Goal: Task Accomplishment & Management: Manage account settings

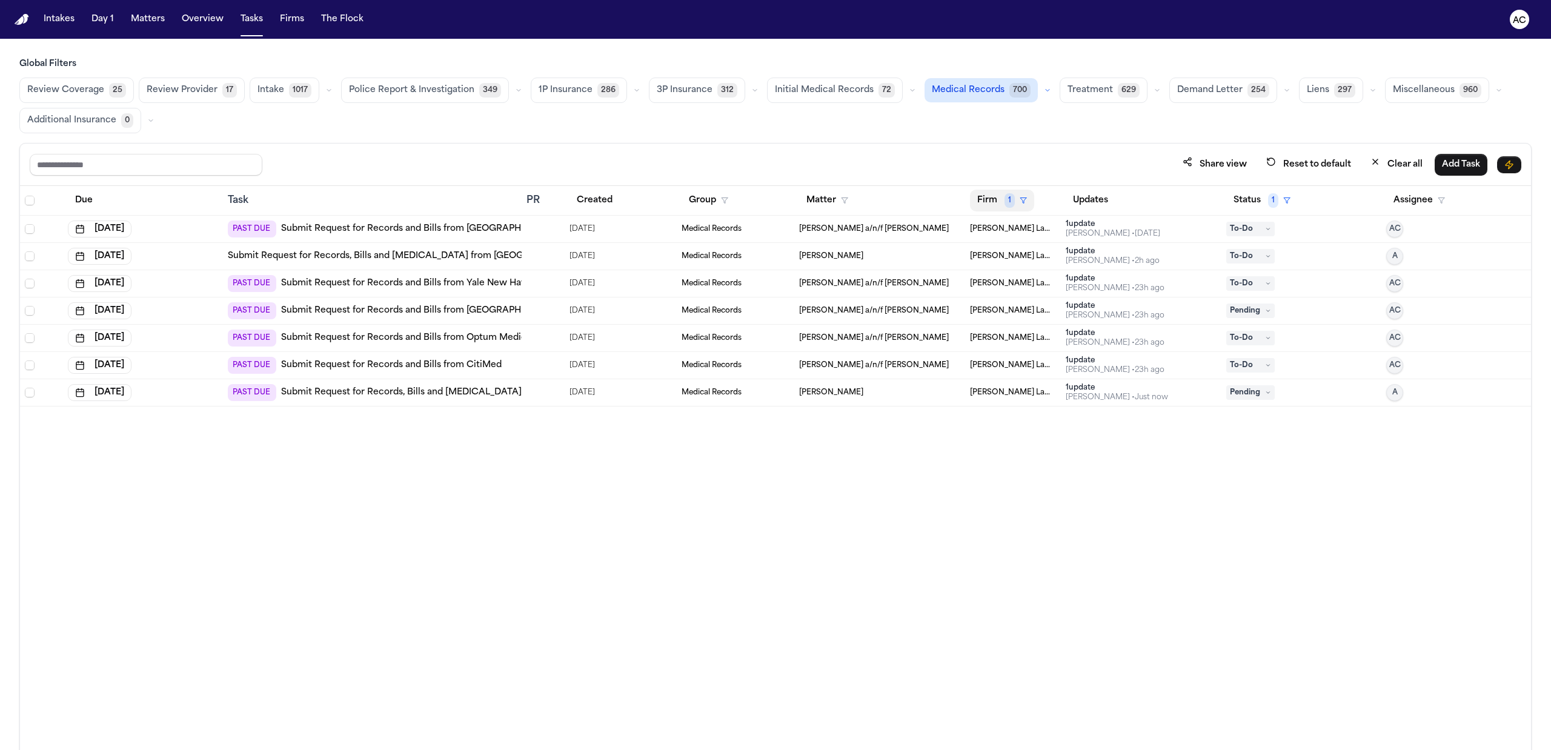
click at [1011, 207] on span "1" at bounding box center [1010, 200] width 10 height 15
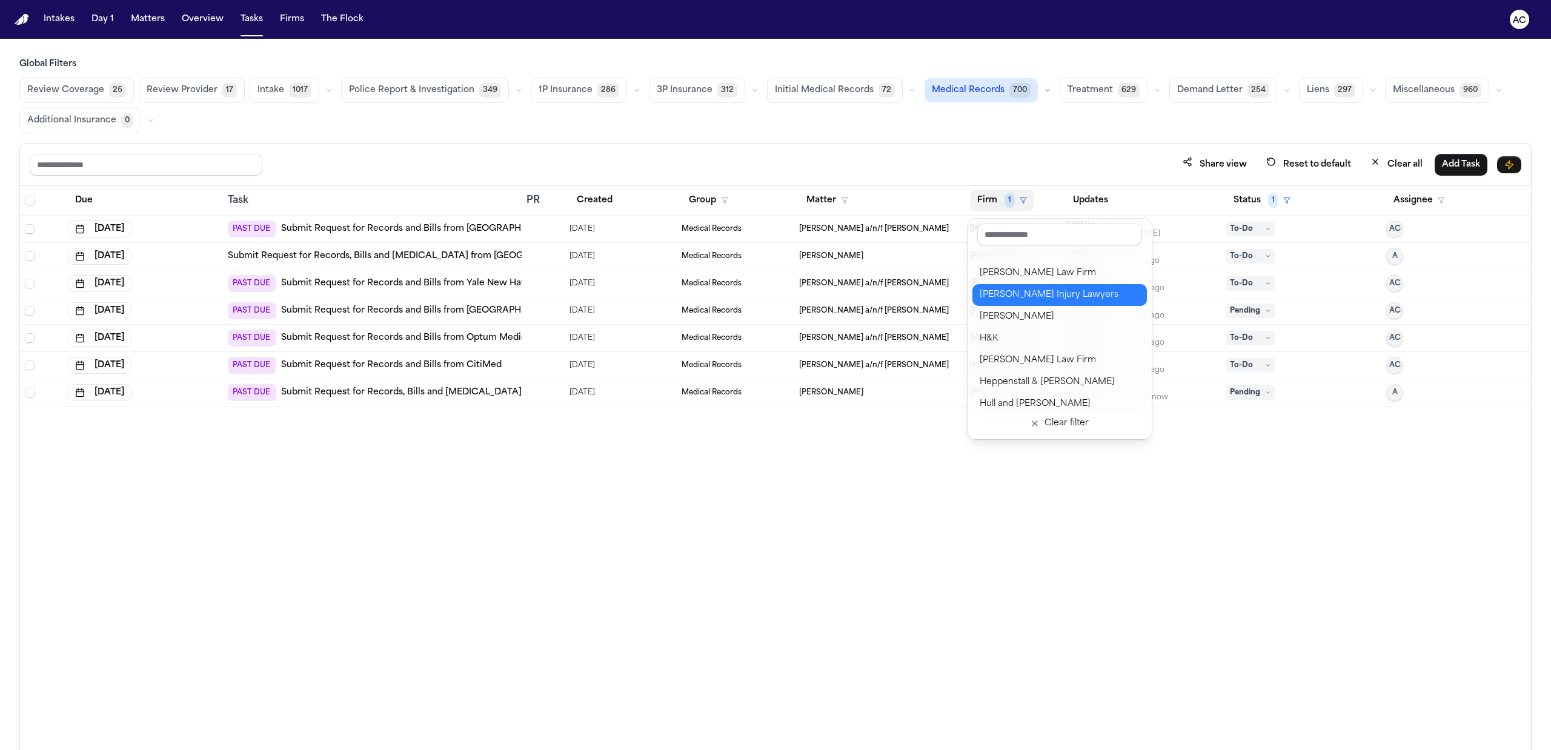
scroll to position [565, 0]
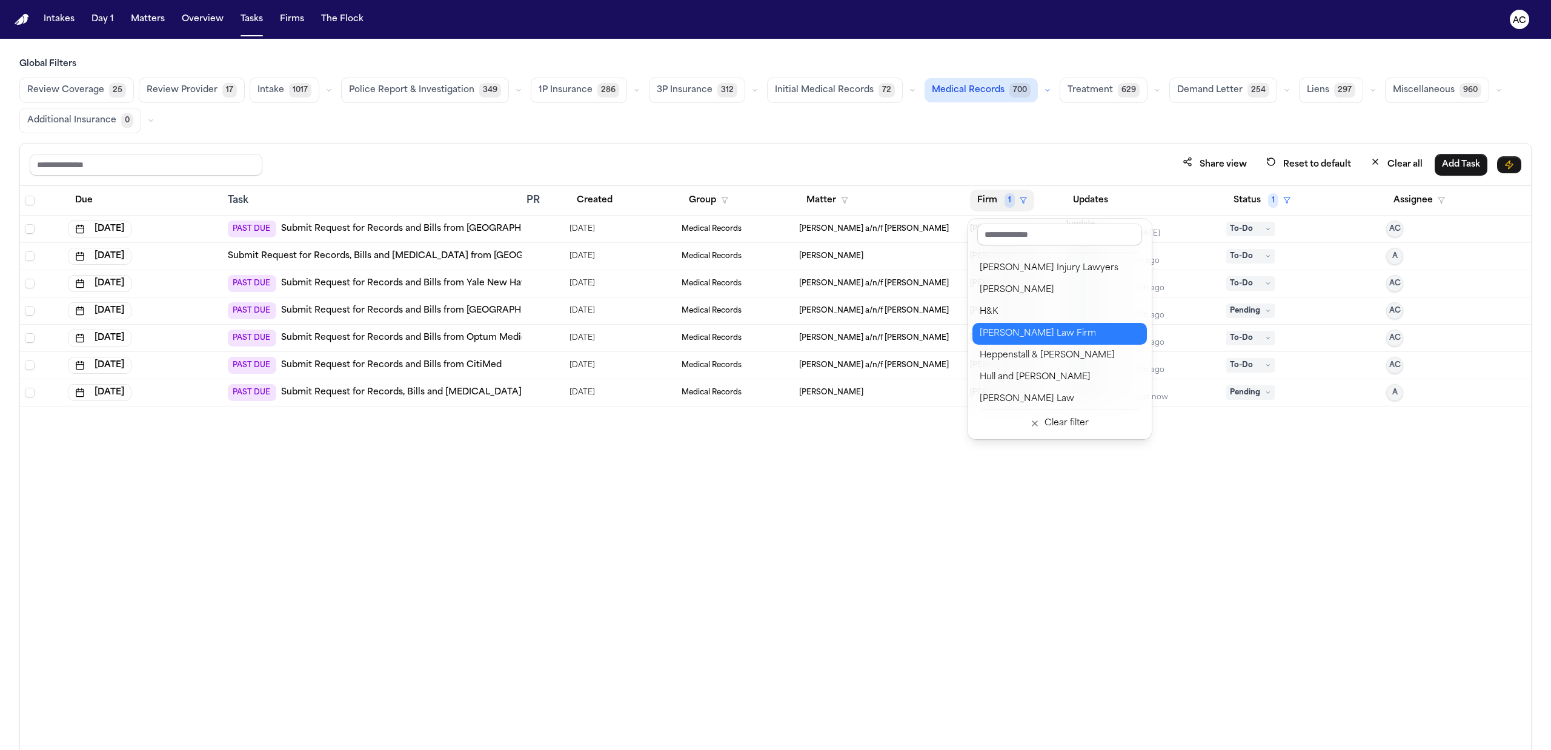
click at [1037, 333] on div "[PERSON_NAME] Law Firm" at bounding box center [1060, 334] width 160 height 15
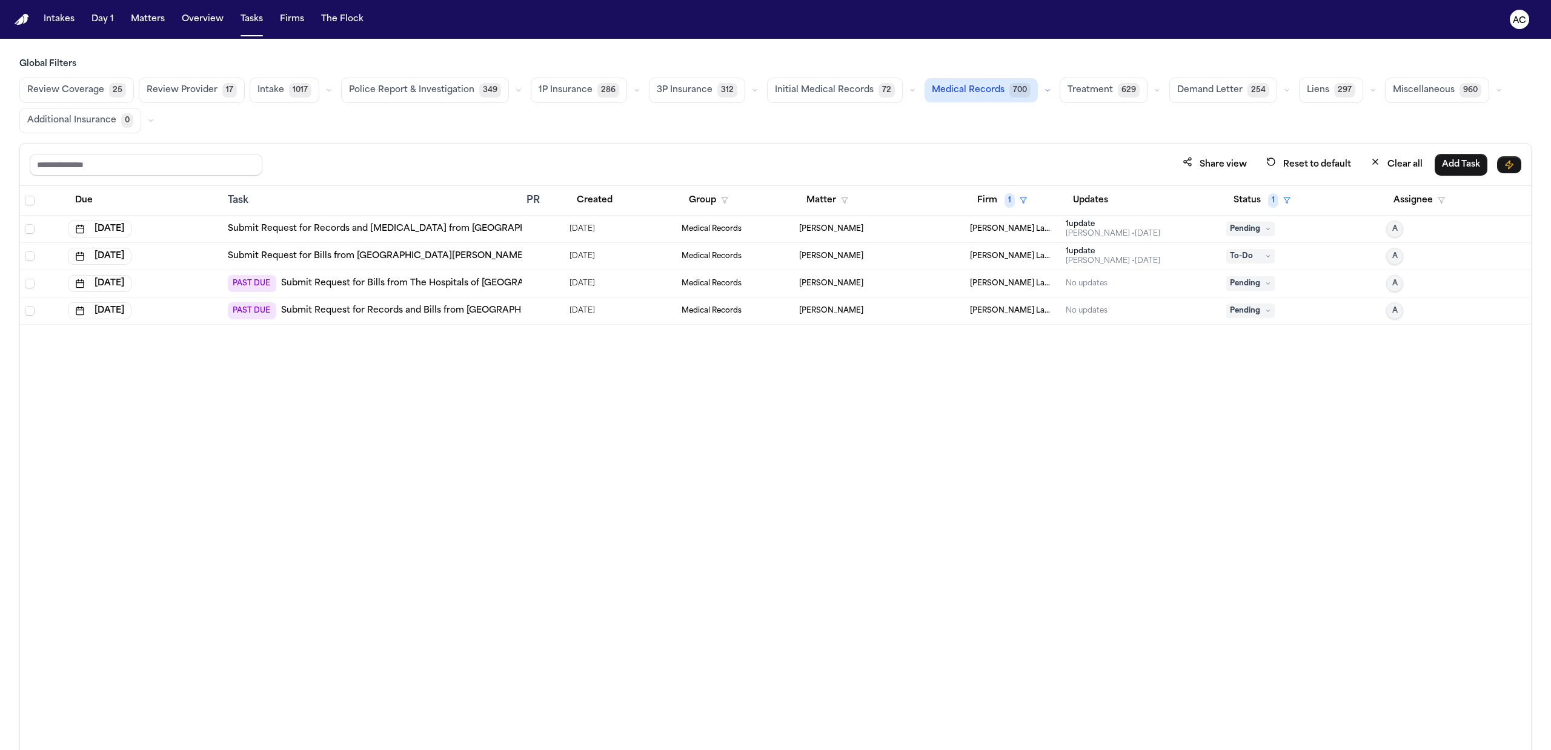
click at [454, 284] on link "Submit Request for Bills from The Hospitals of Providence Transmountain Campus" at bounding box center [429, 284] width 296 height 12
click at [490, 314] on link "Submit Request for Records and Bills from Dell Seton Medical Center at The Univ…" at bounding box center [509, 311] width 456 height 12
click at [960, 85] on span "Medical Records" at bounding box center [968, 90] width 73 height 12
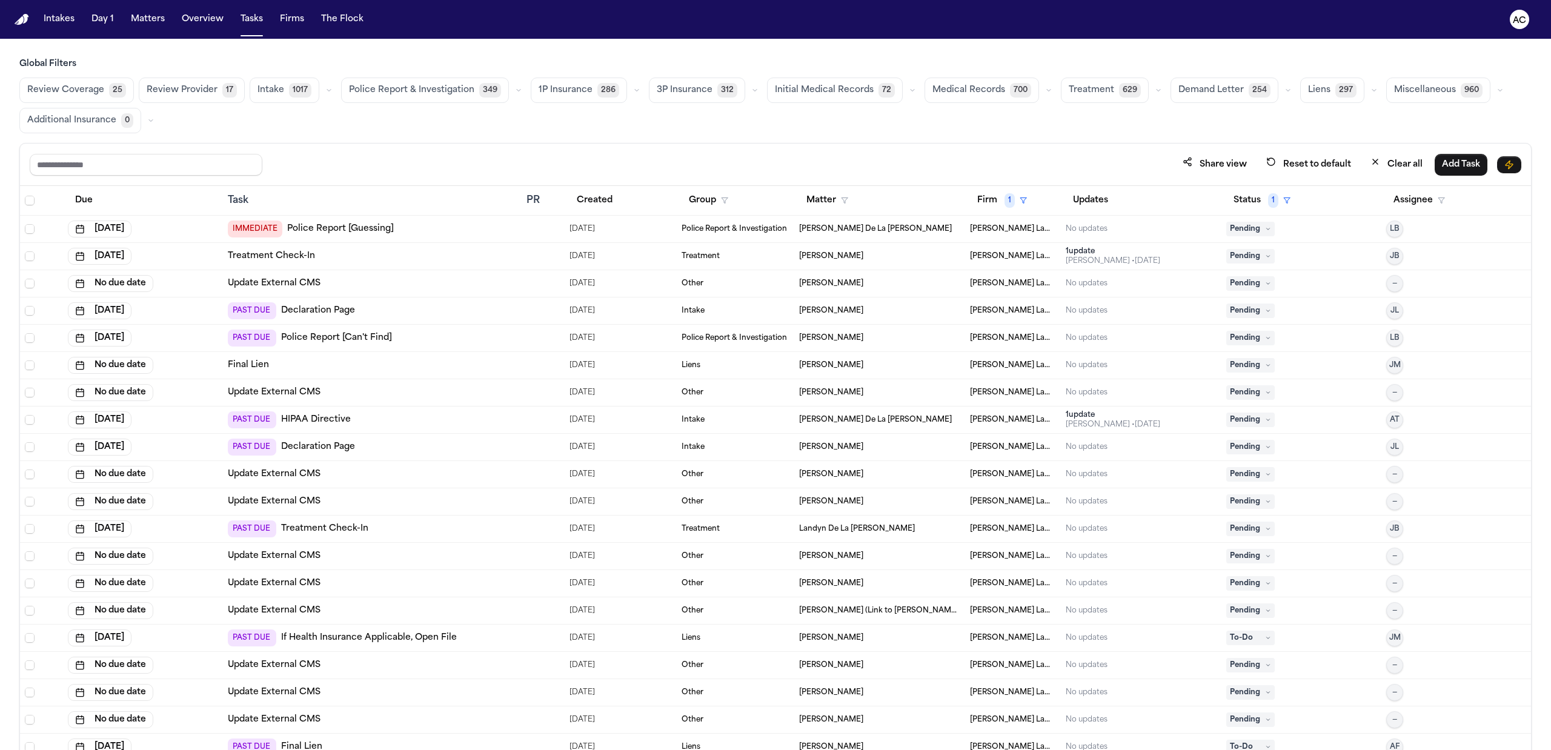
click at [949, 72] on div "Global Filters Review Coverage 25 Review Provider 17 Intake 1017 Police Report …" at bounding box center [775, 95] width 1512 height 75
click at [956, 88] on span "Medical Records" at bounding box center [969, 90] width 73 height 12
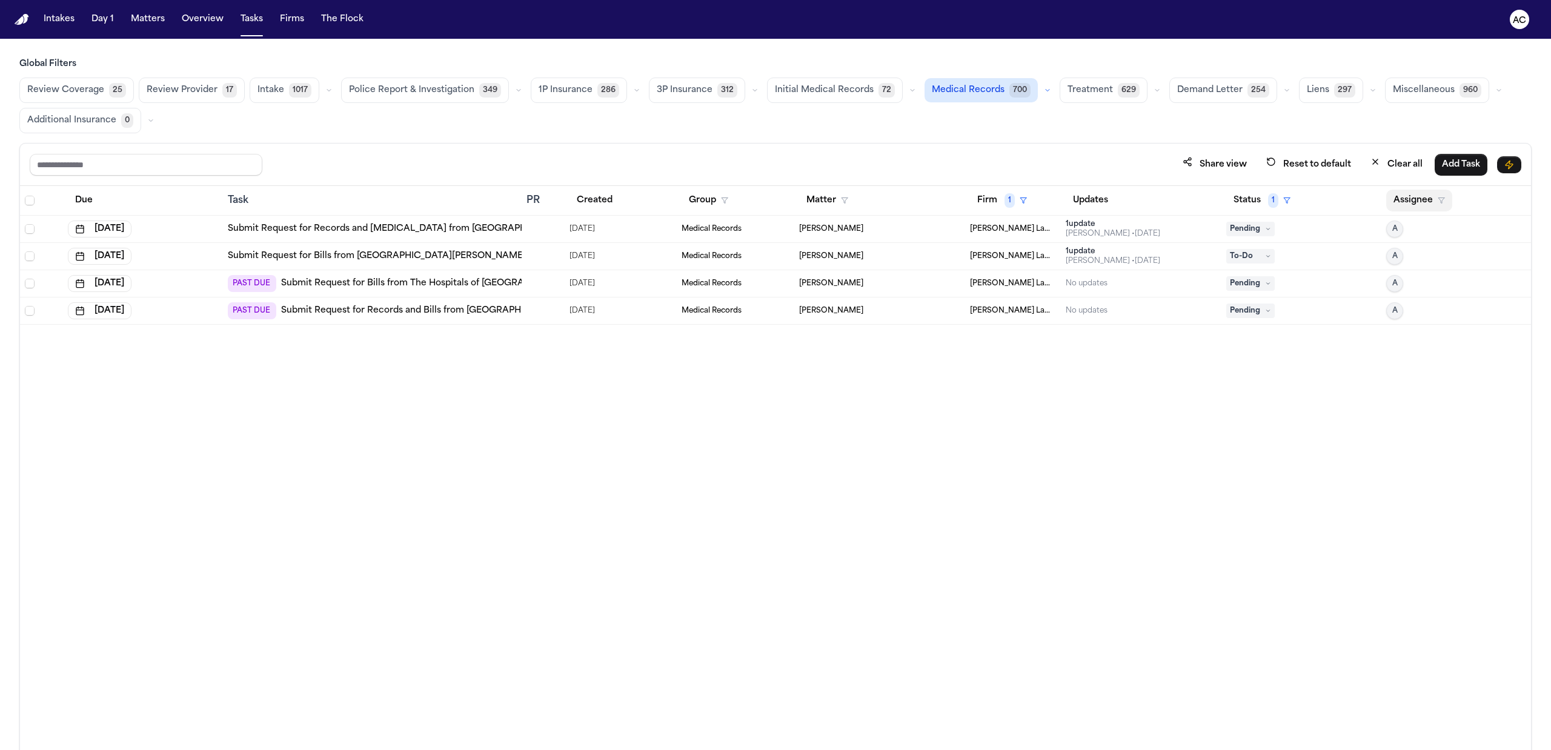
click at [1416, 200] on button "Assignee" at bounding box center [1419, 201] width 66 height 22
click at [1160, 119] on div "Global Filters Review Coverage 25 Review Provider 17 Intake 1017 Police Report …" at bounding box center [775, 430] width 1512 height 745
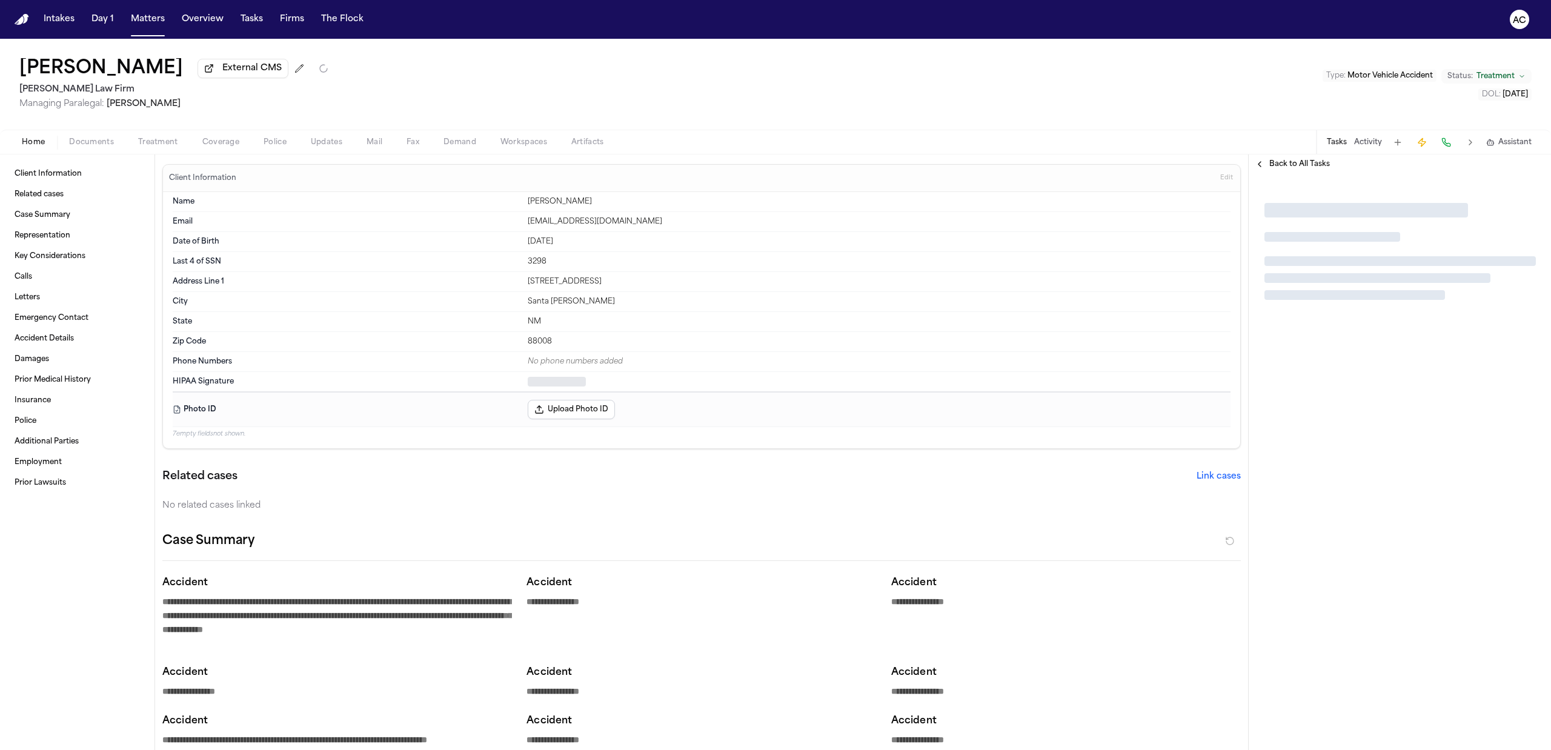
type textarea "*"
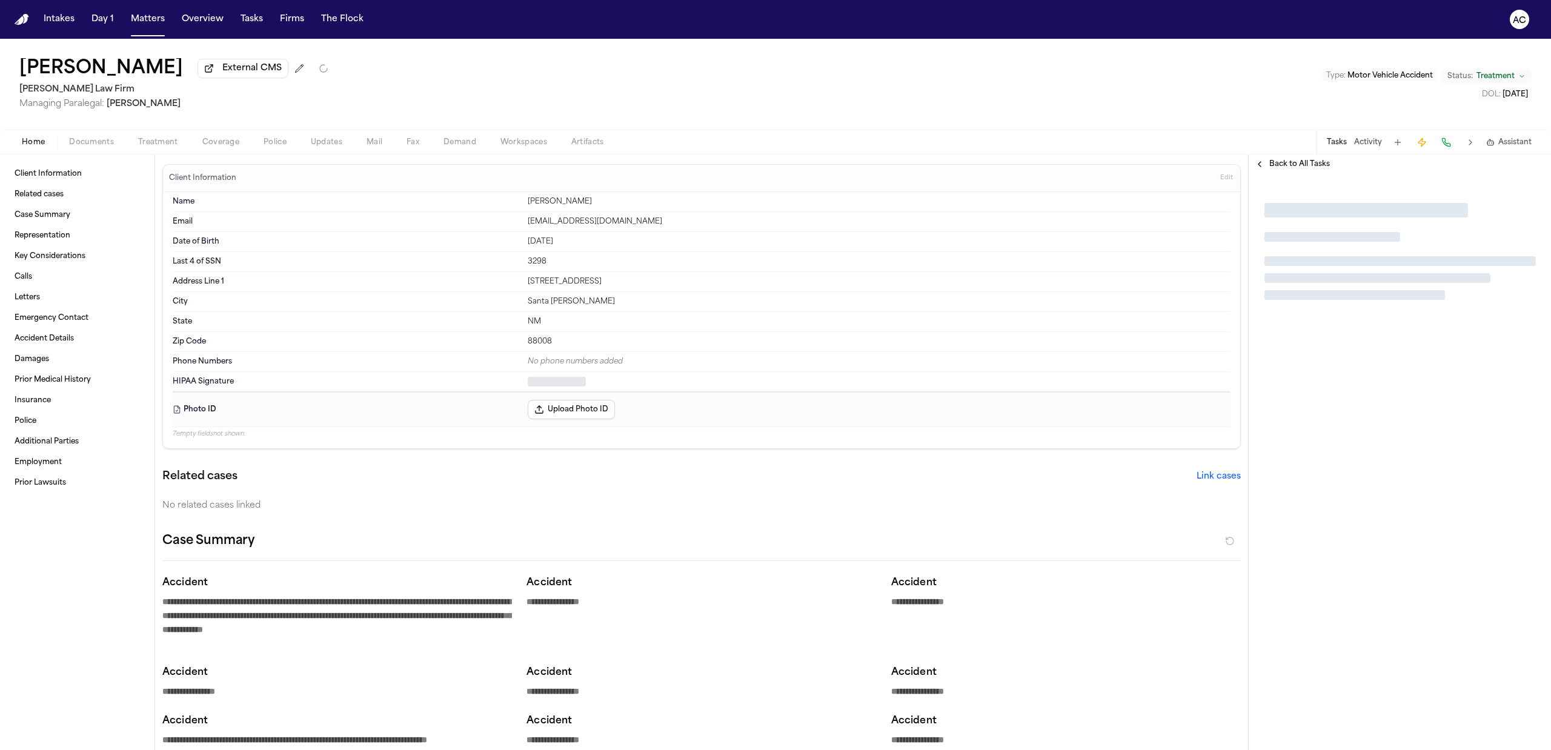
type textarea "*"
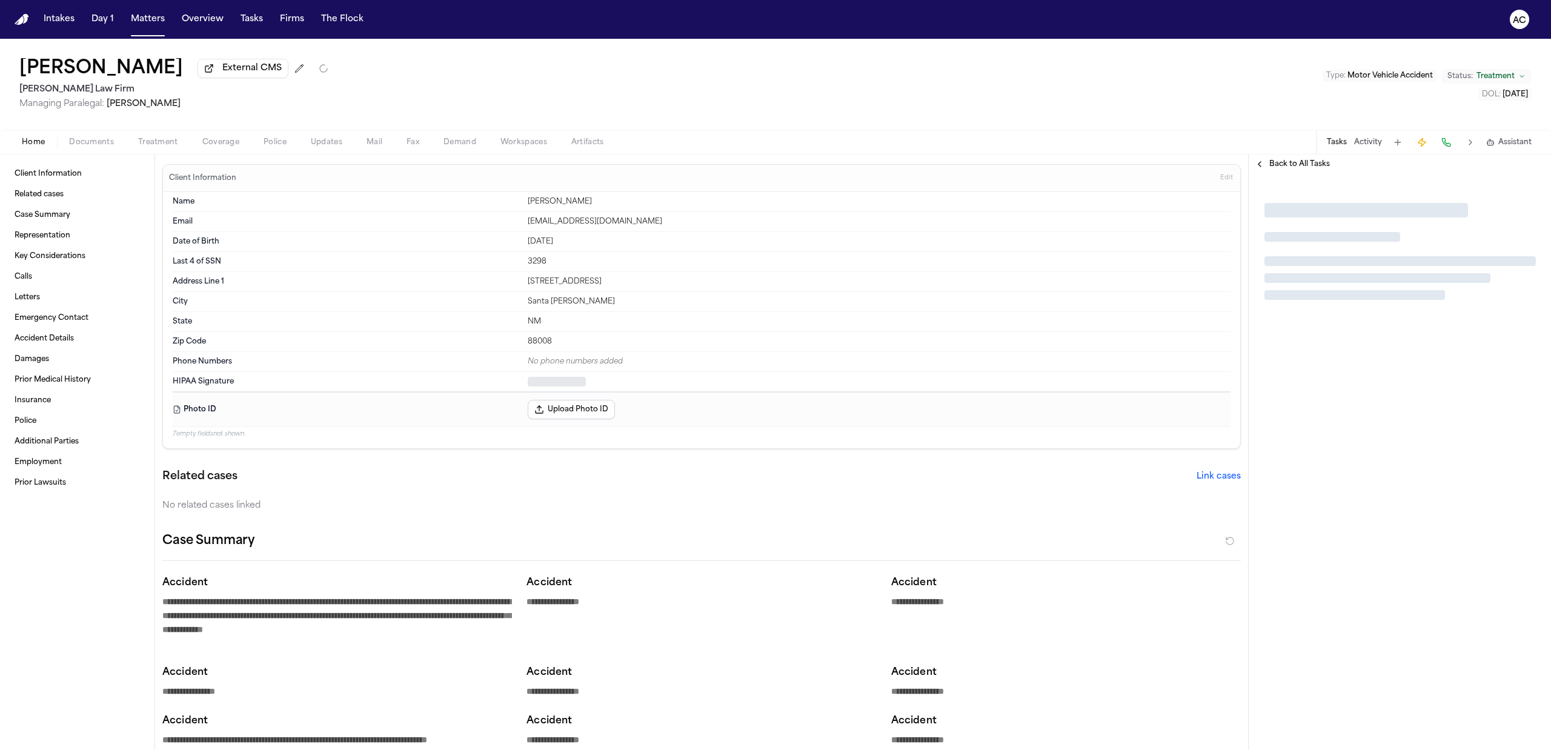
type textarea "*"
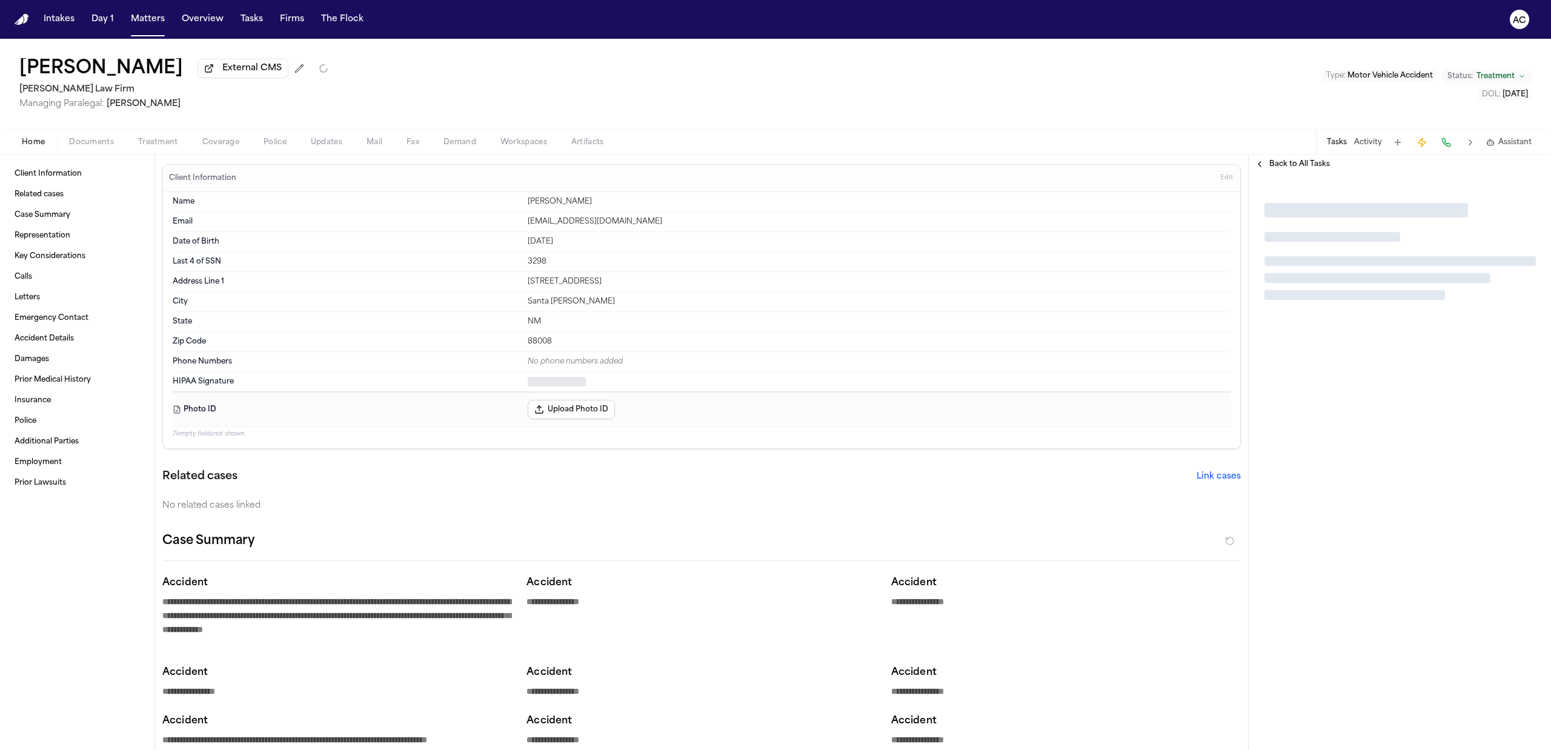
type textarea "*"
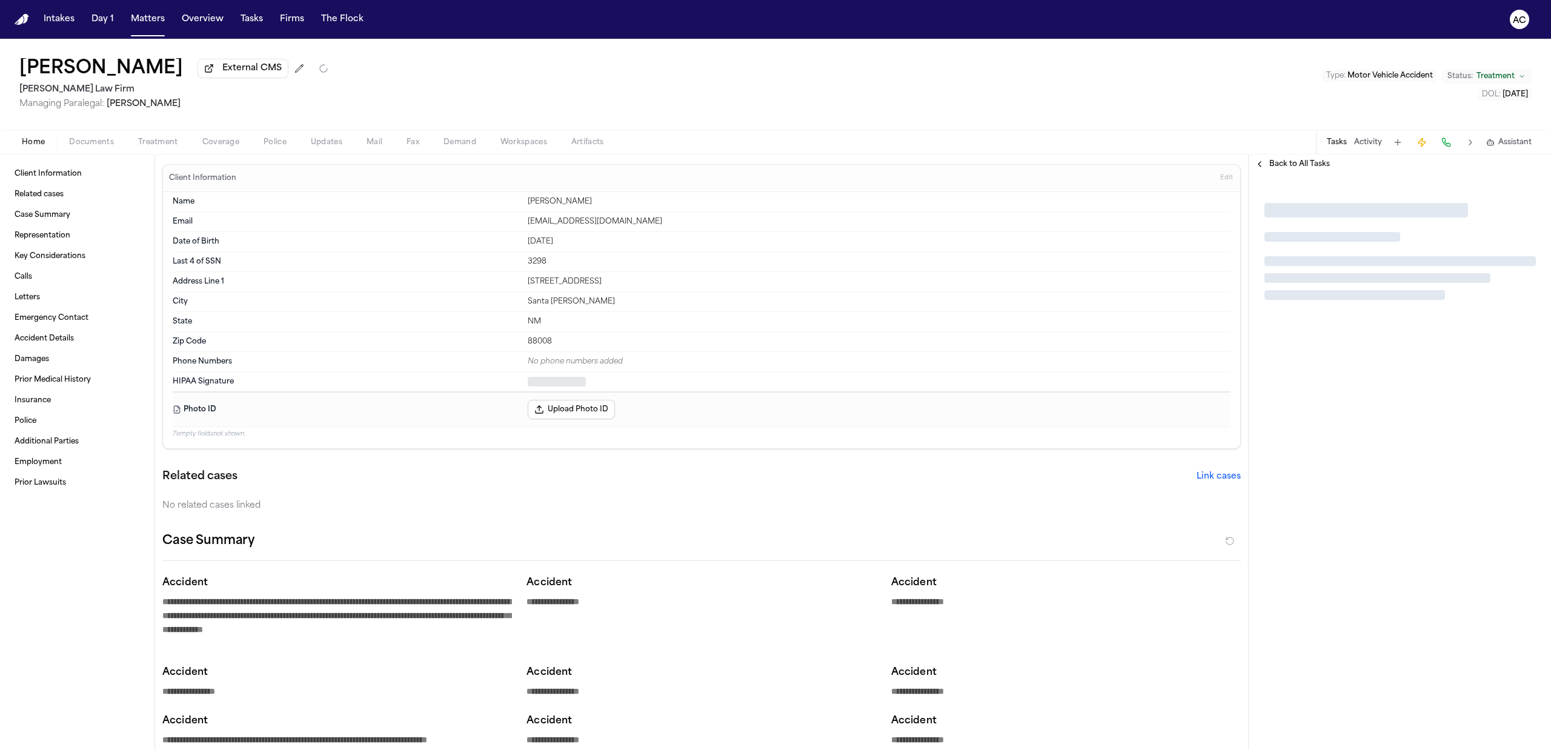
type textarea "*"
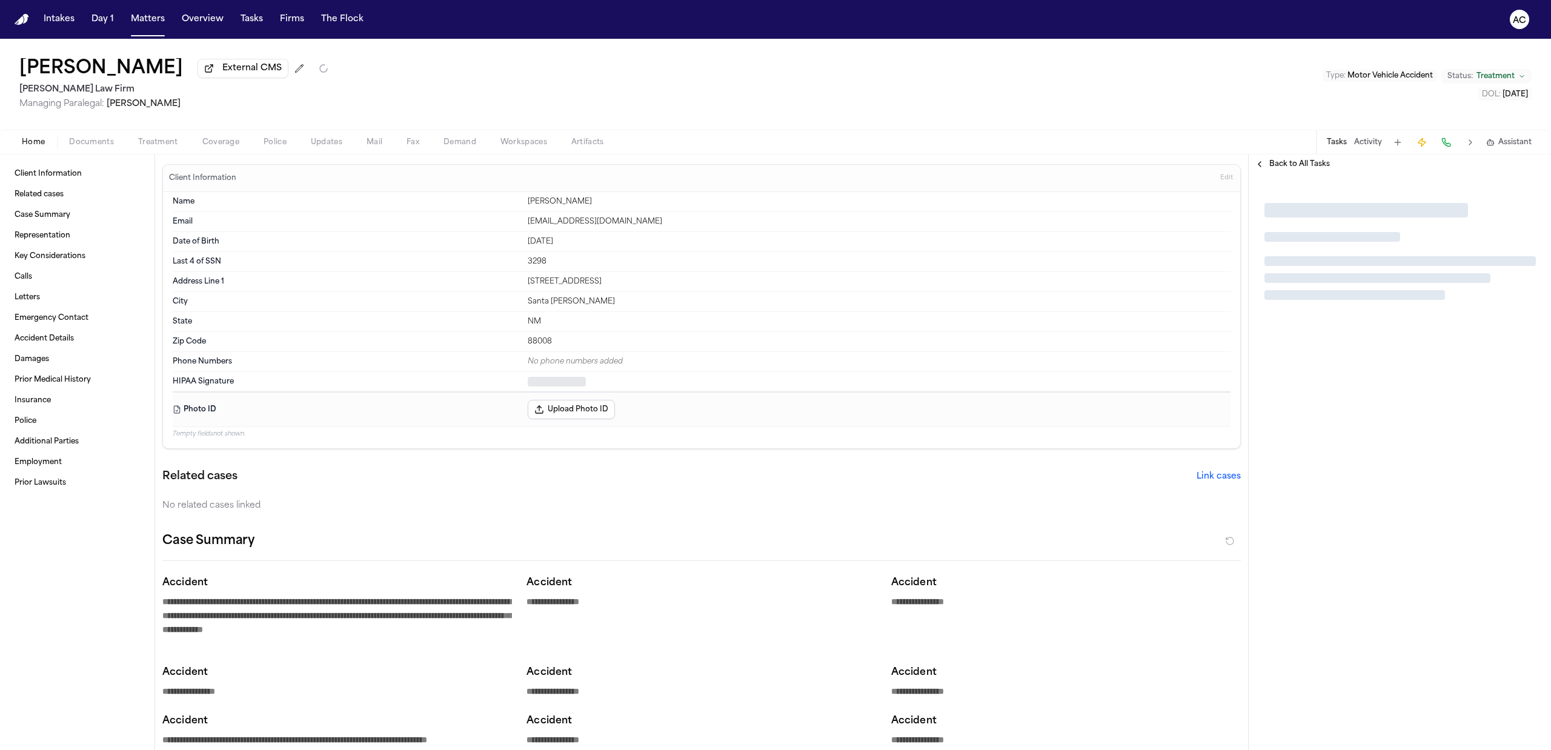
type textarea "*"
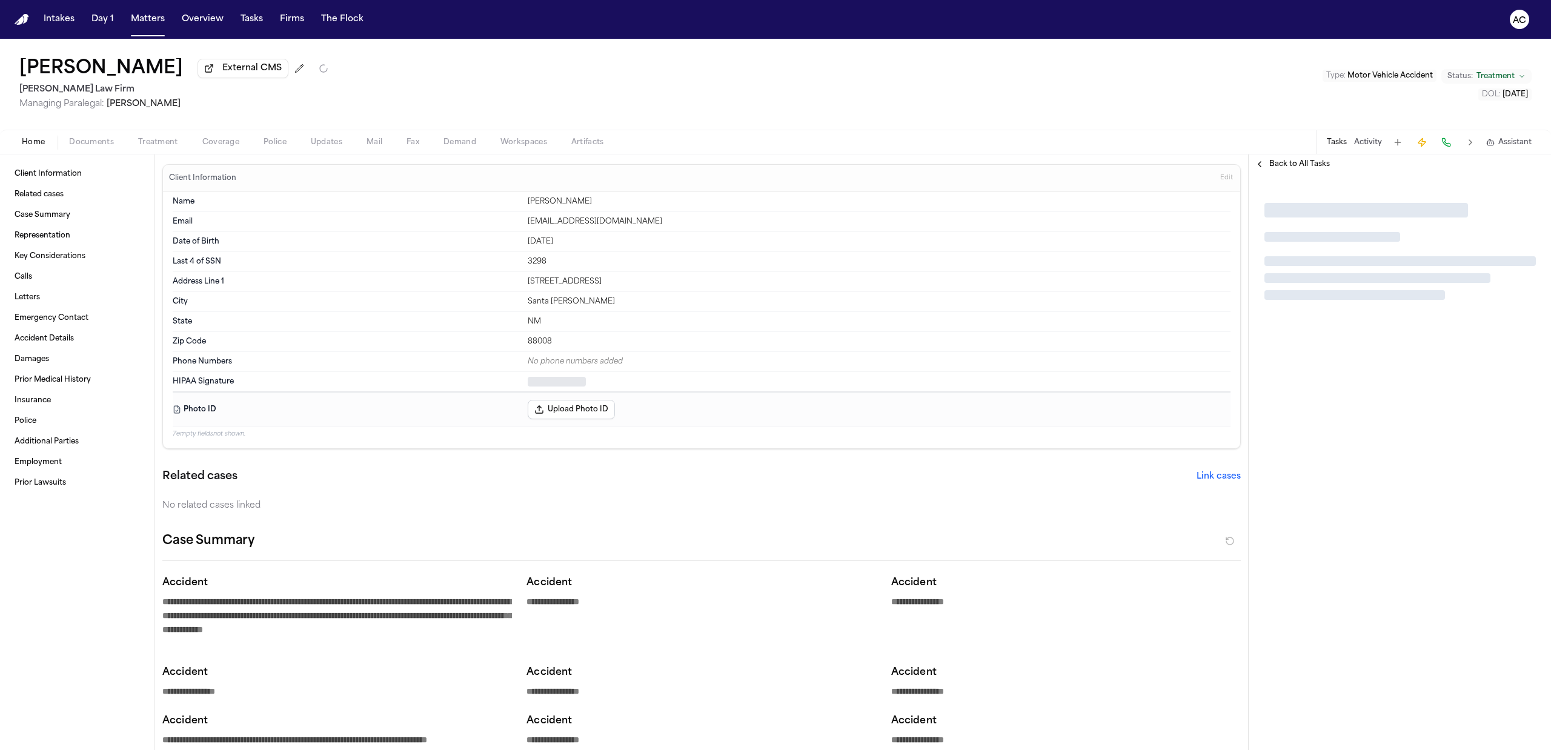
type textarea "*"
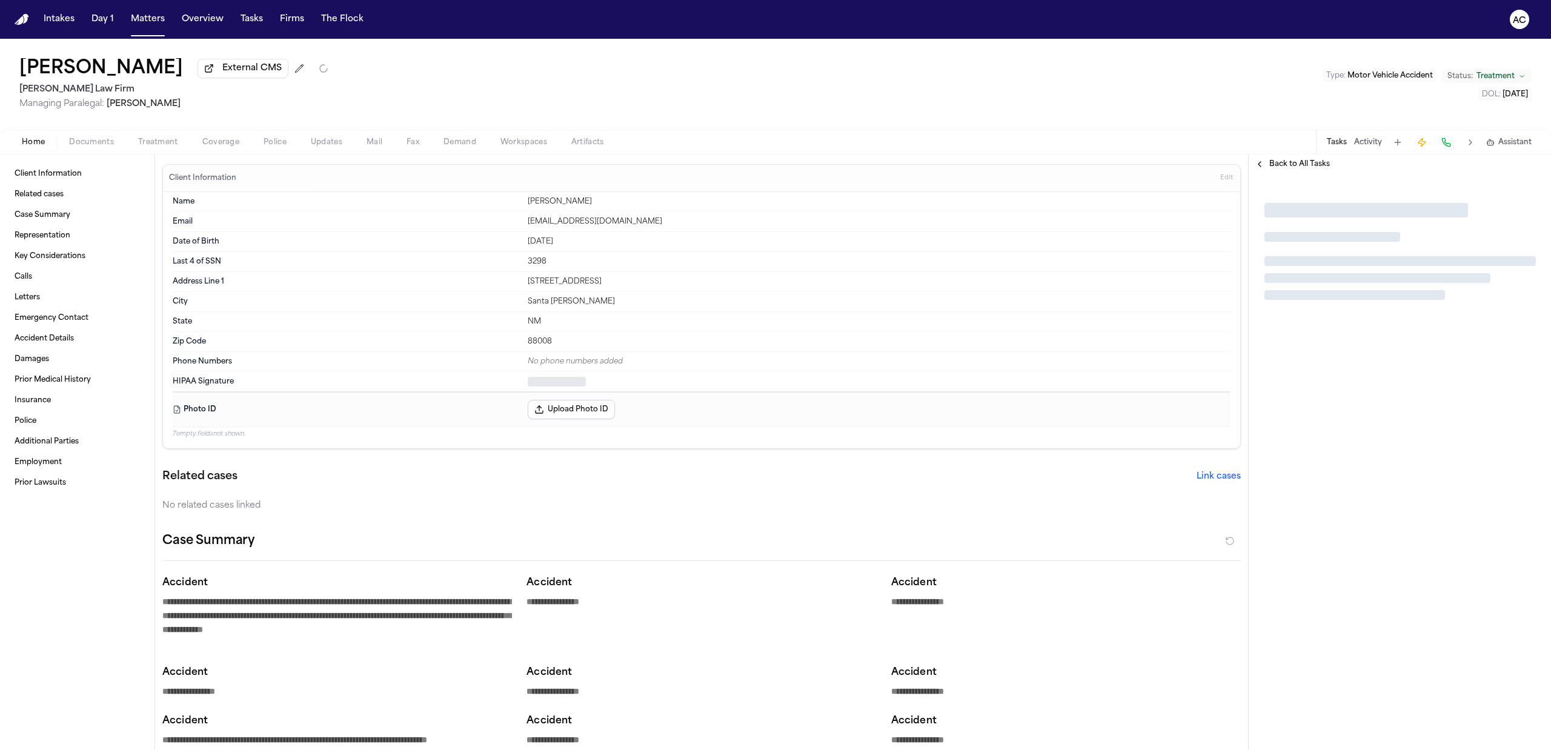
type textarea "*"
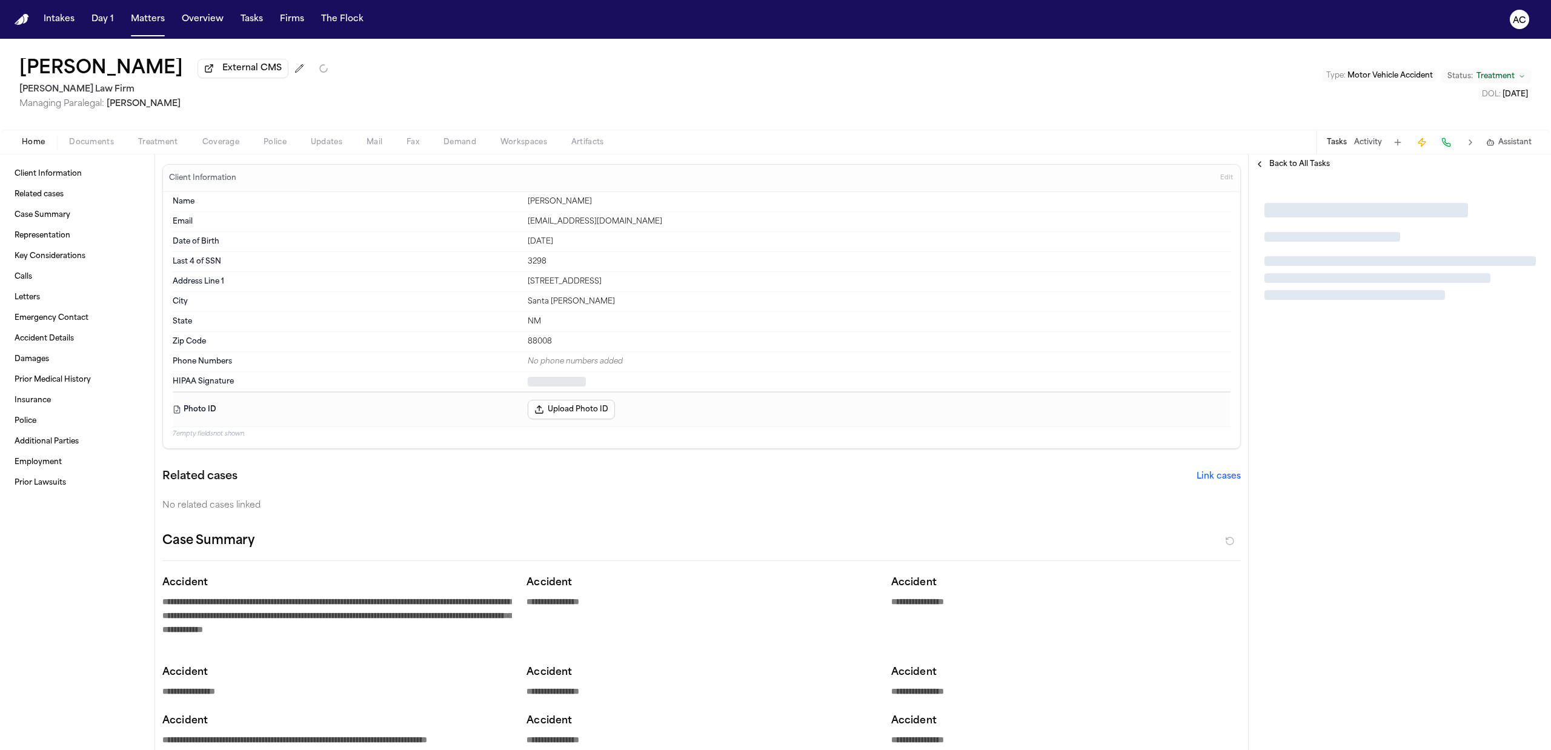
type textarea "*"
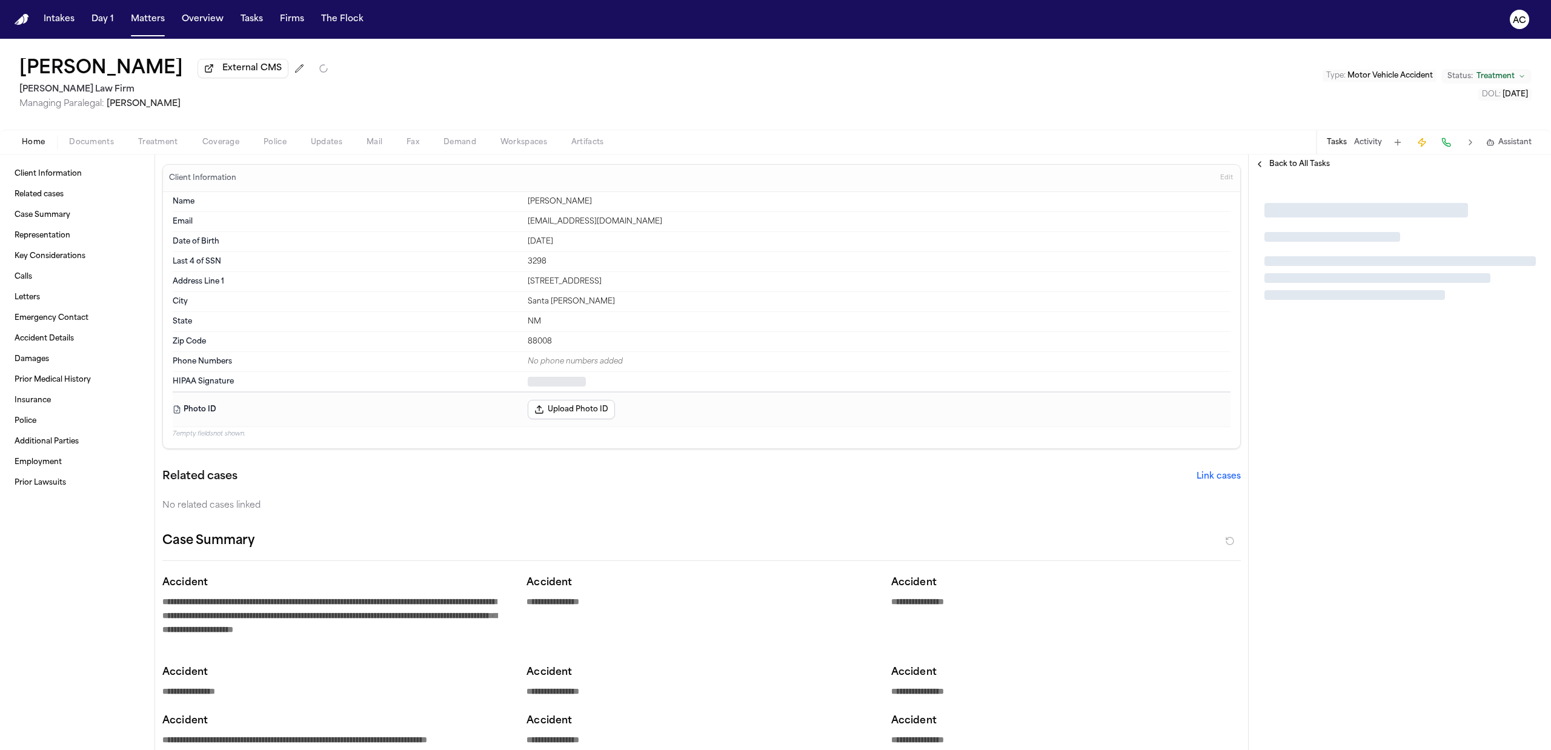
type textarea "*"
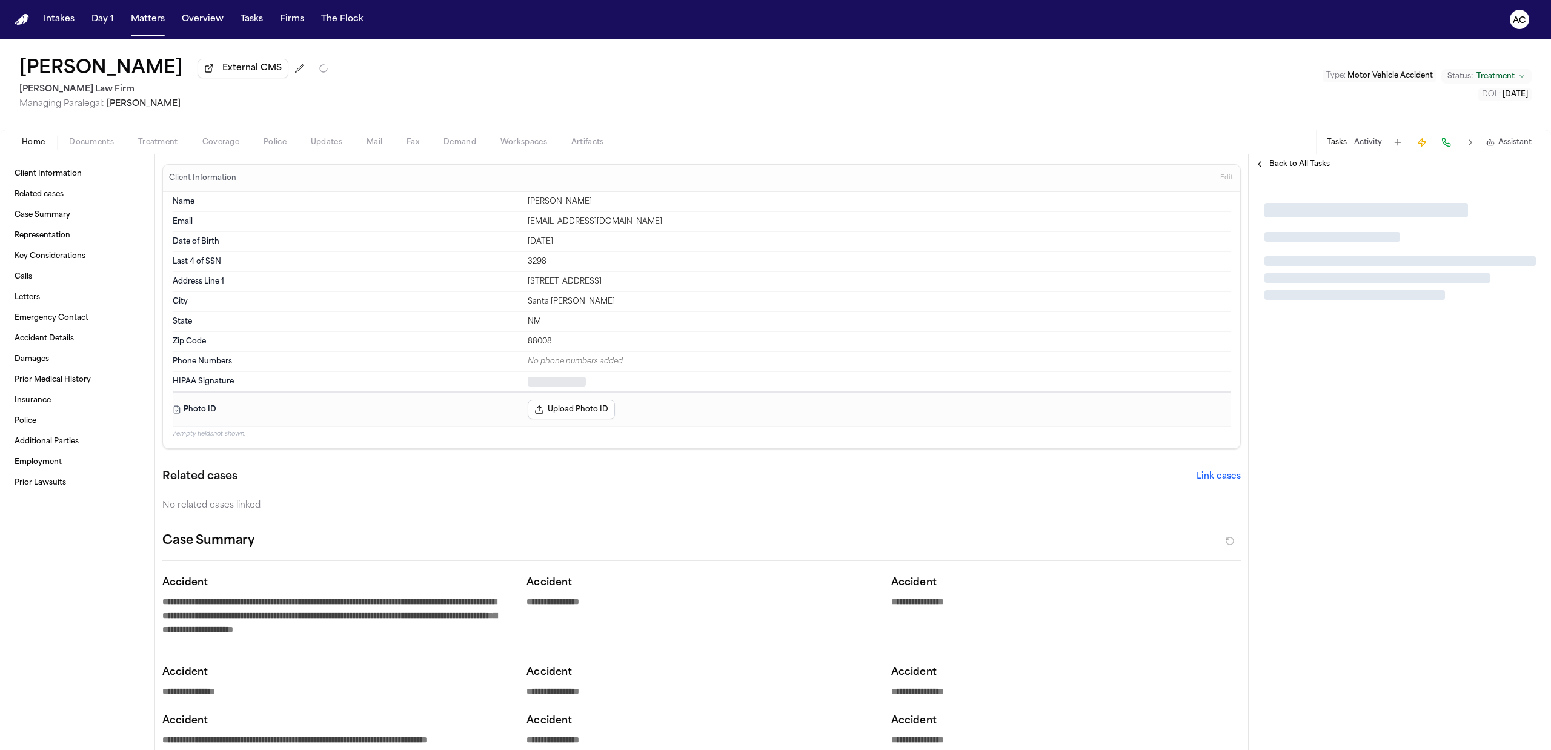
type textarea "*"
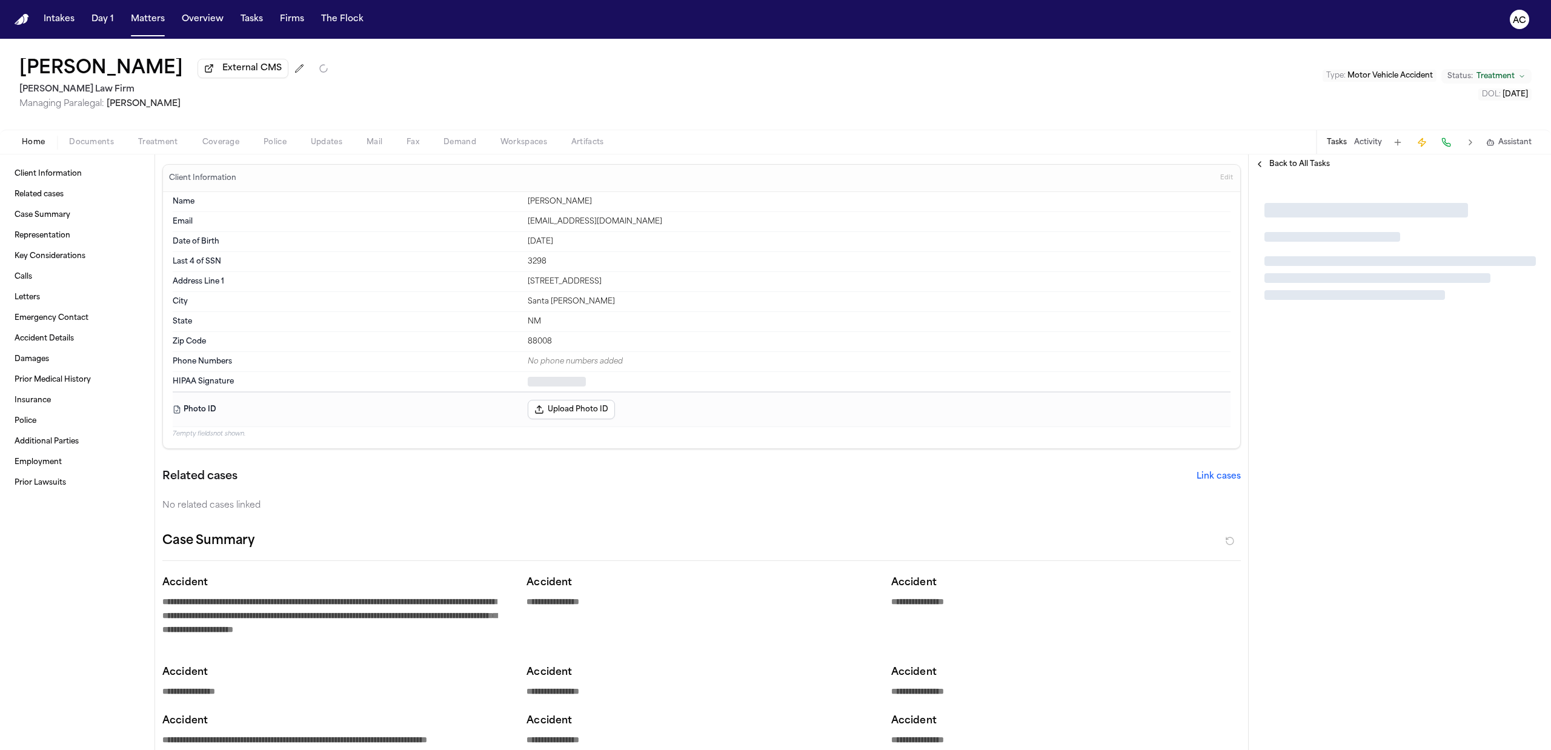
type textarea "*"
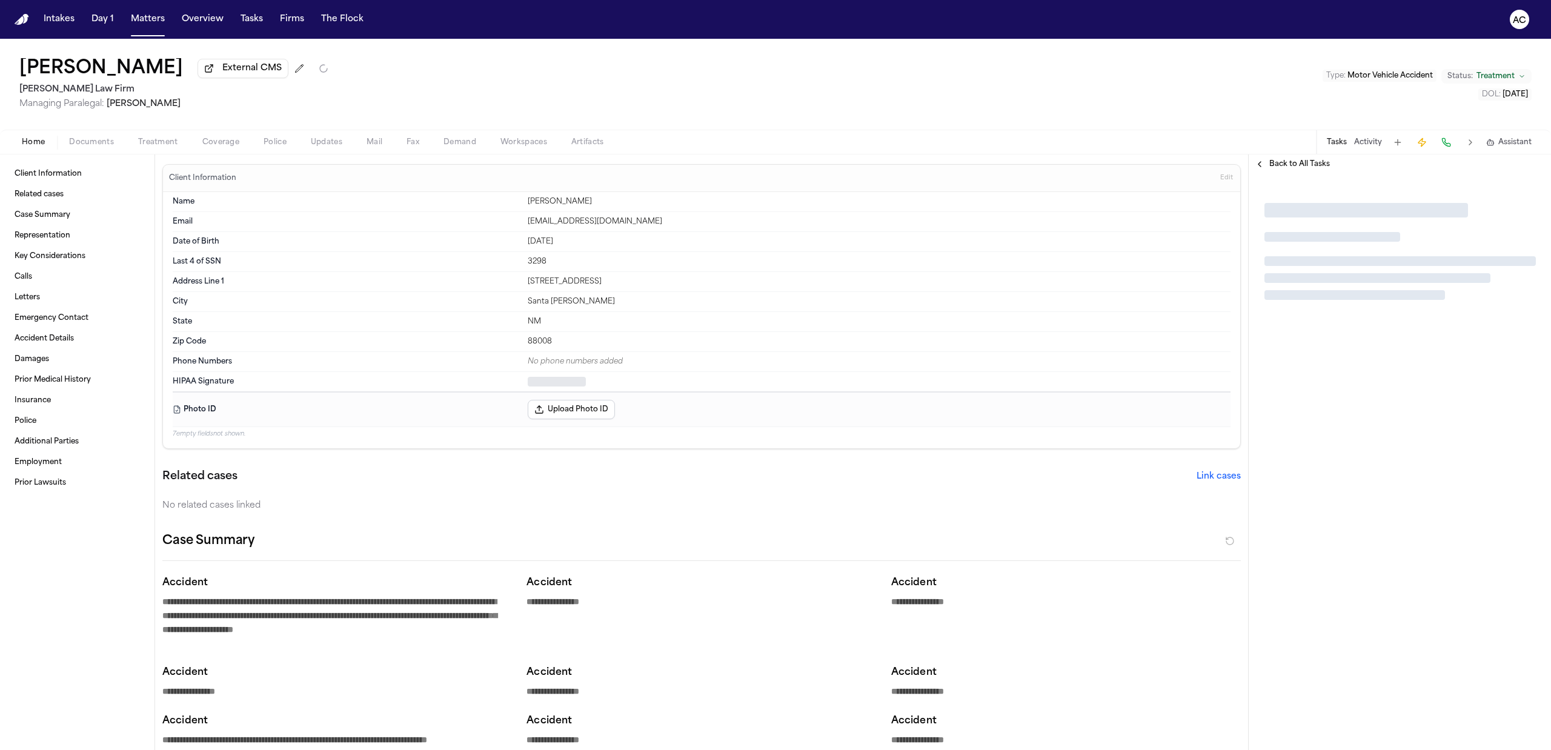
type textarea "*"
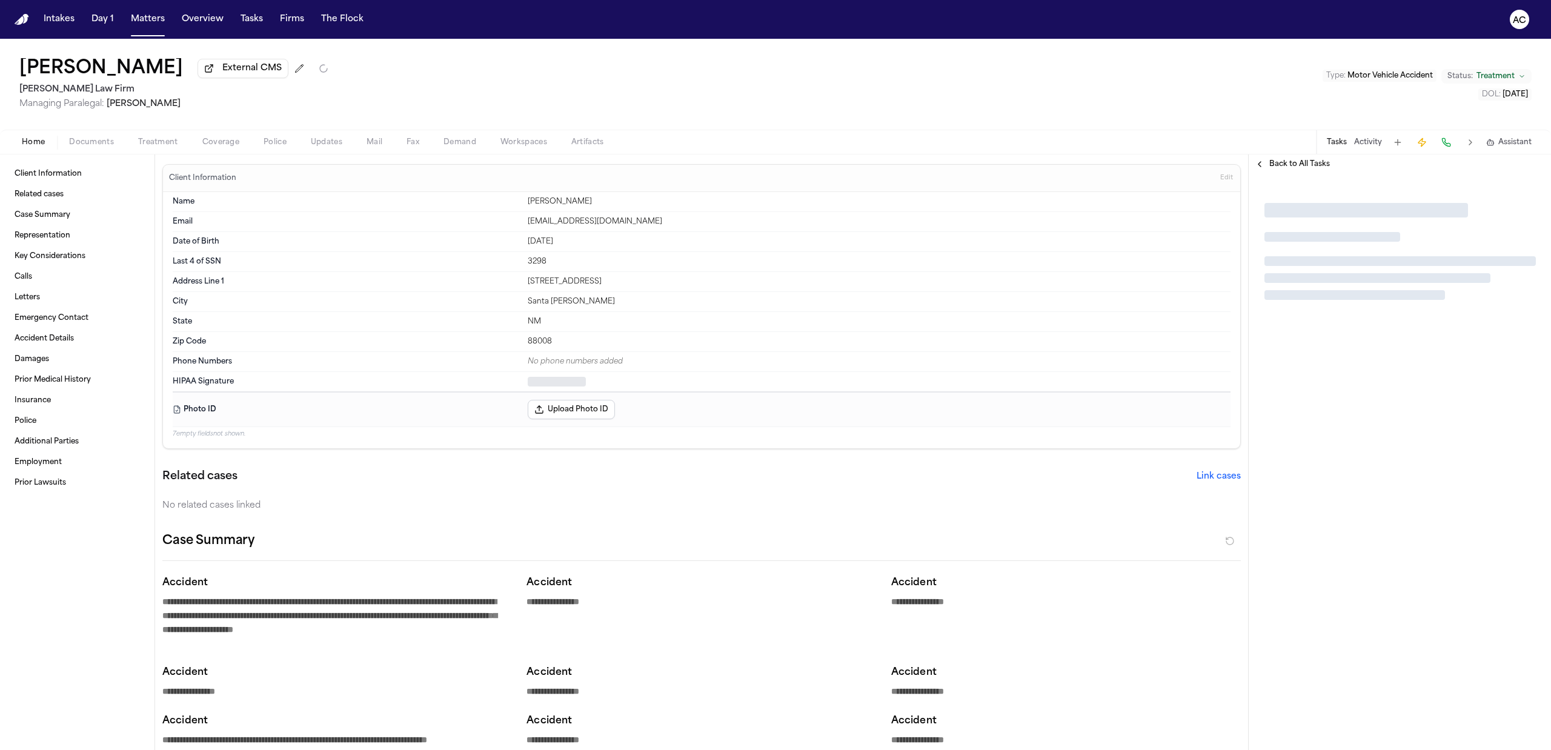
type textarea "*"
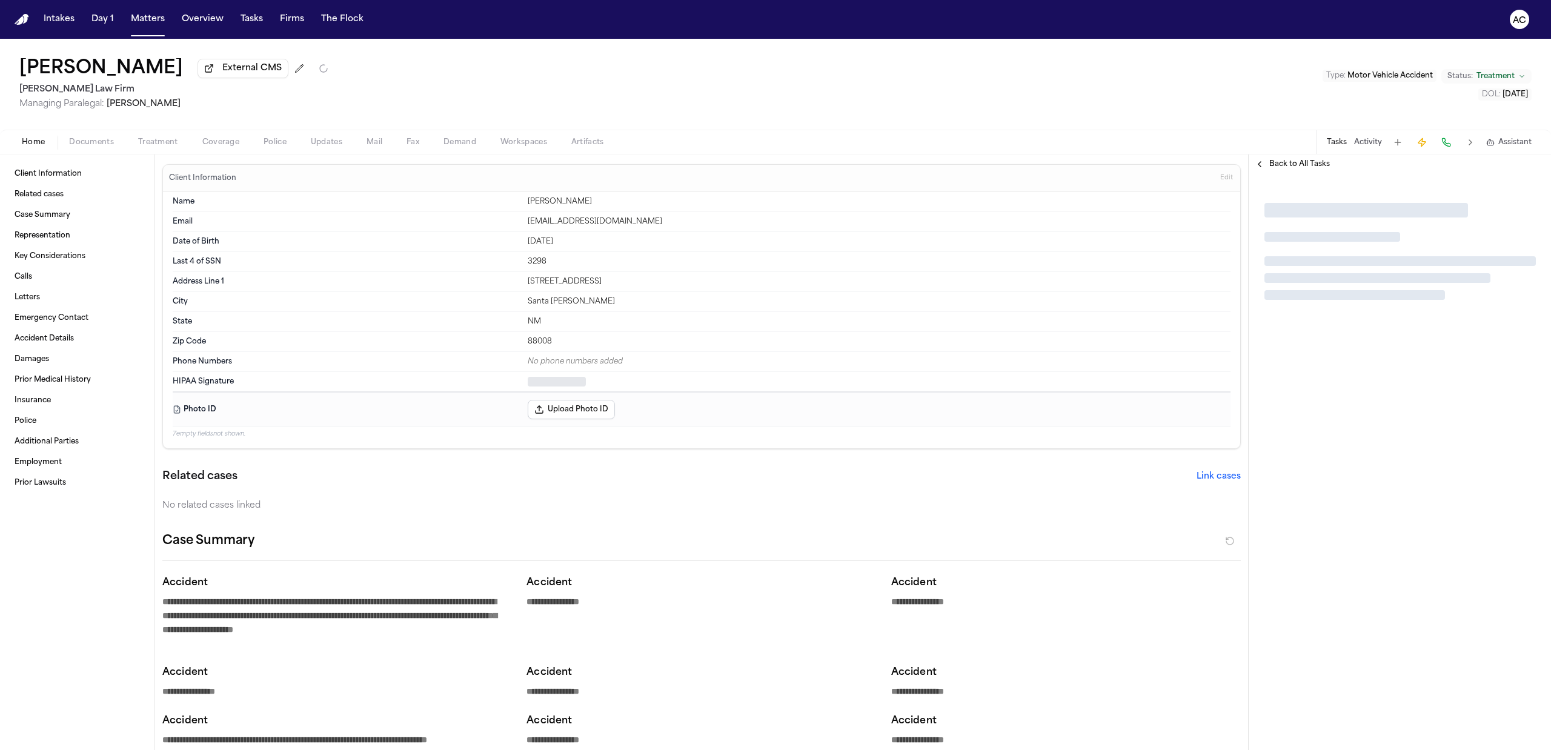
type textarea "*"
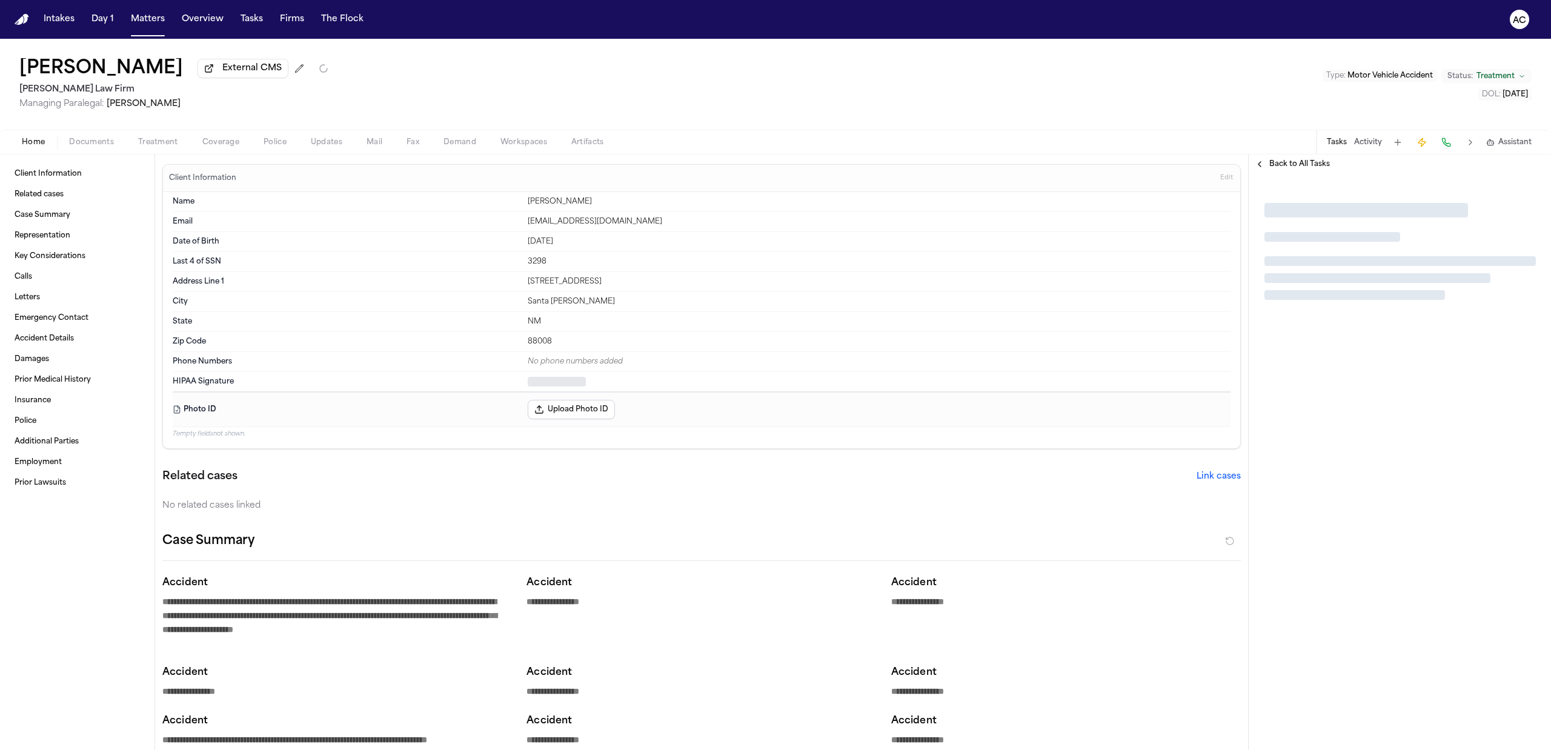
type textarea "*"
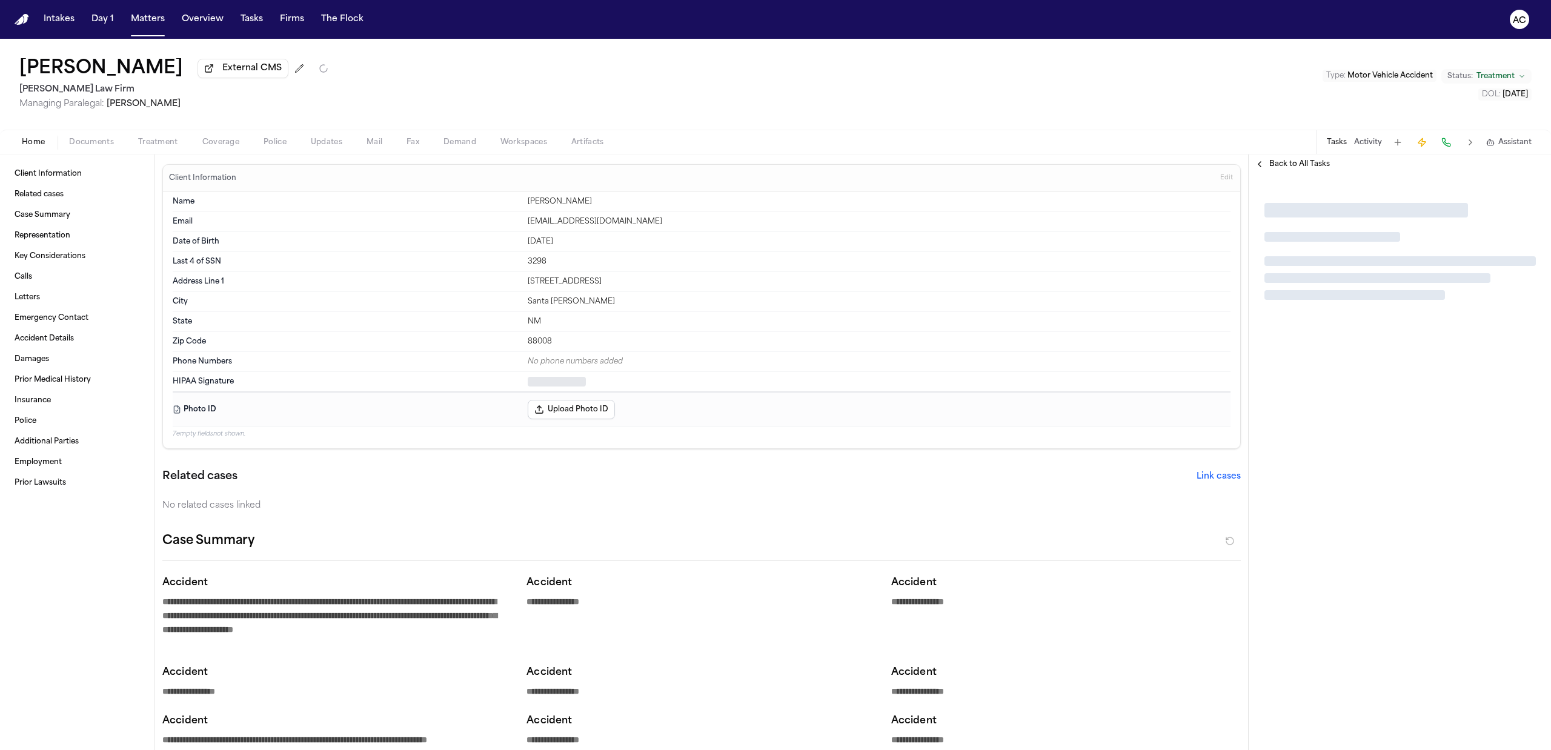
type textarea "*"
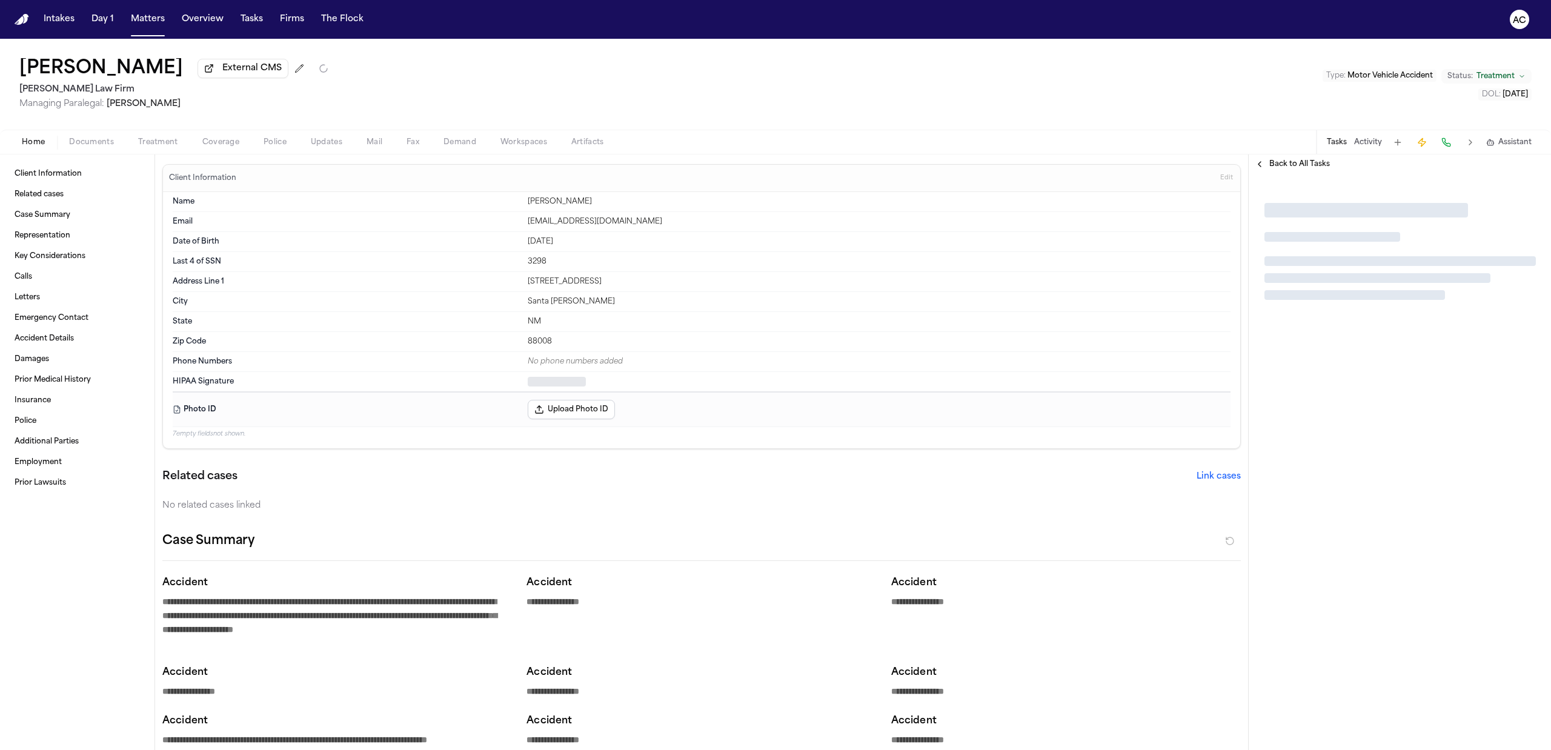
type textarea "*"
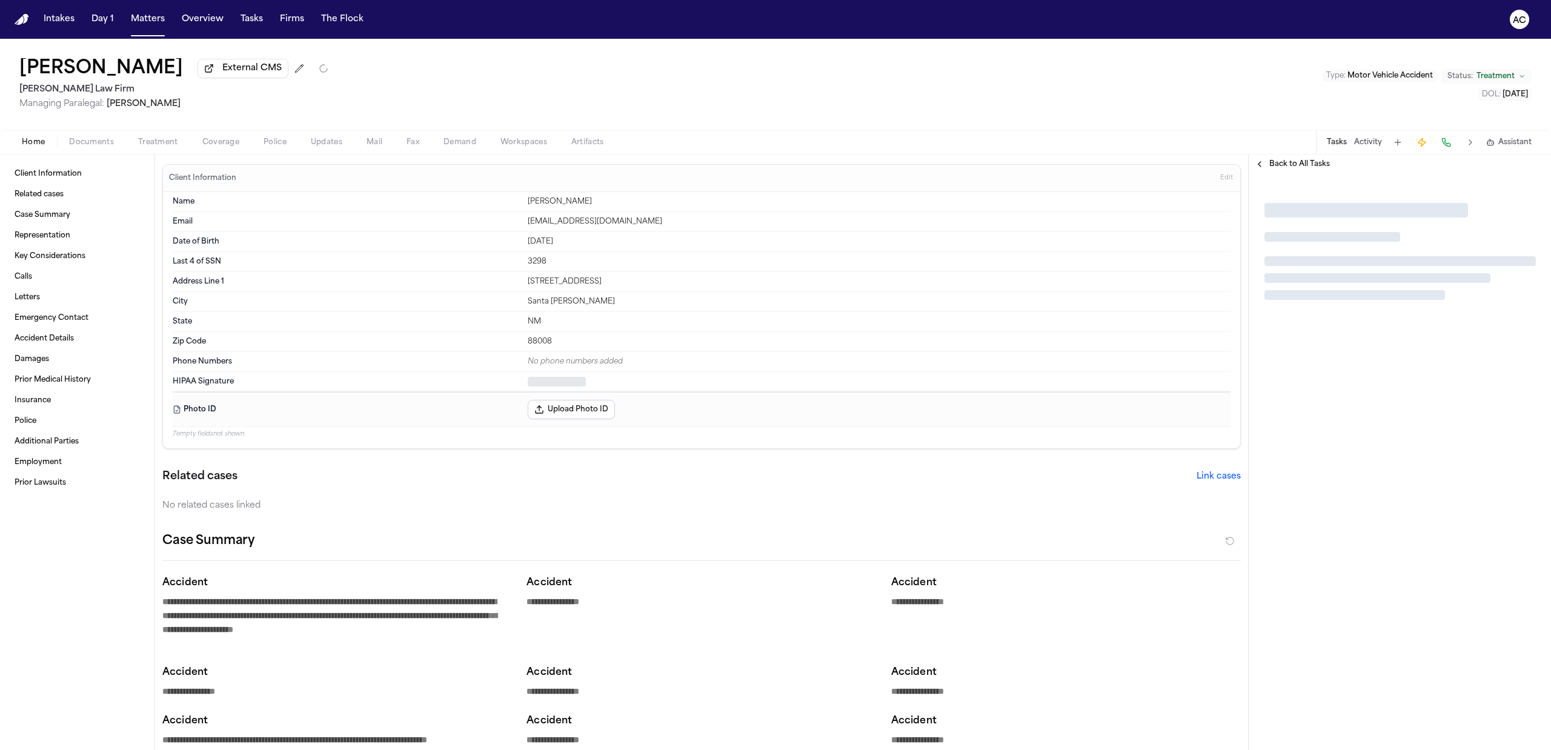
type textarea "*"
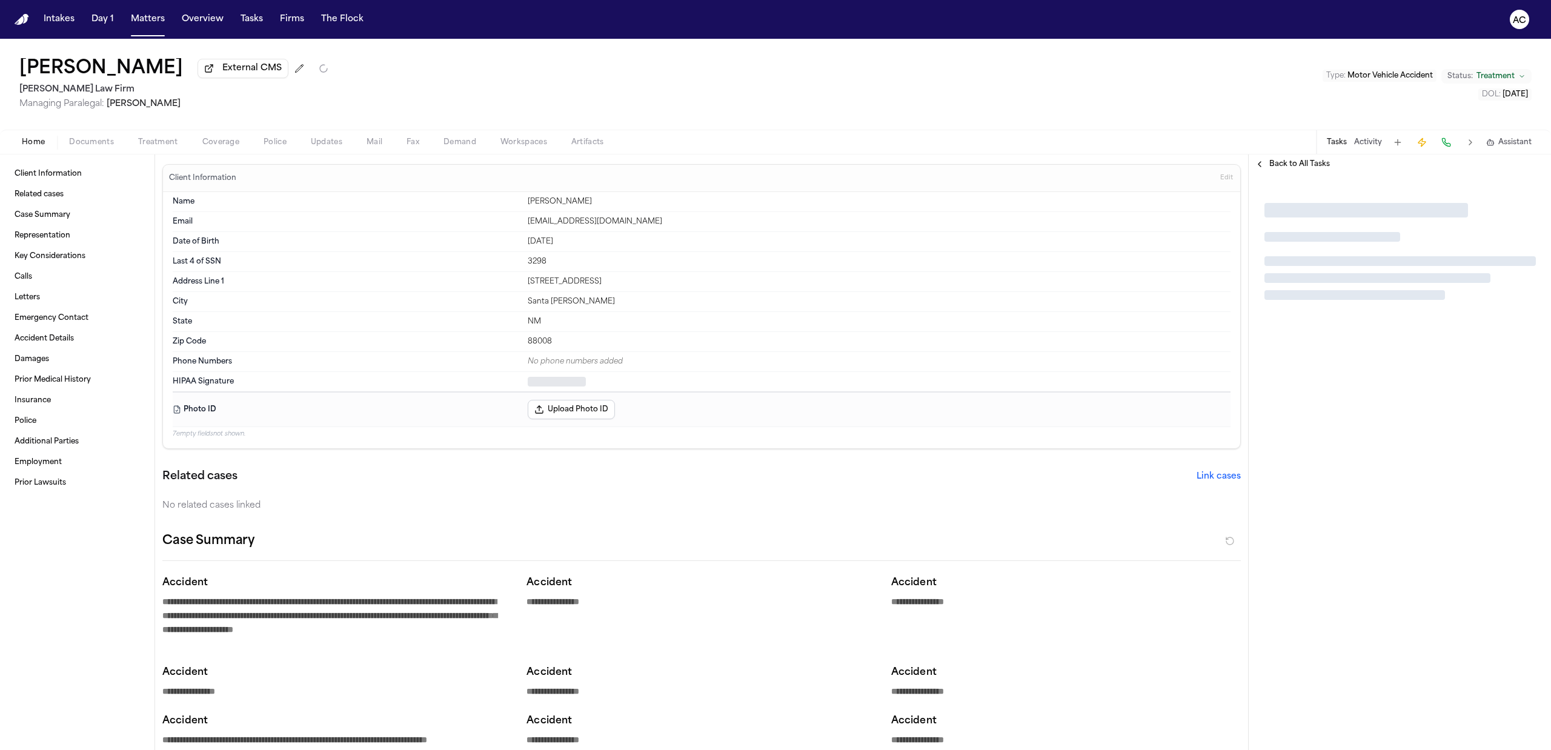
type textarea "*"
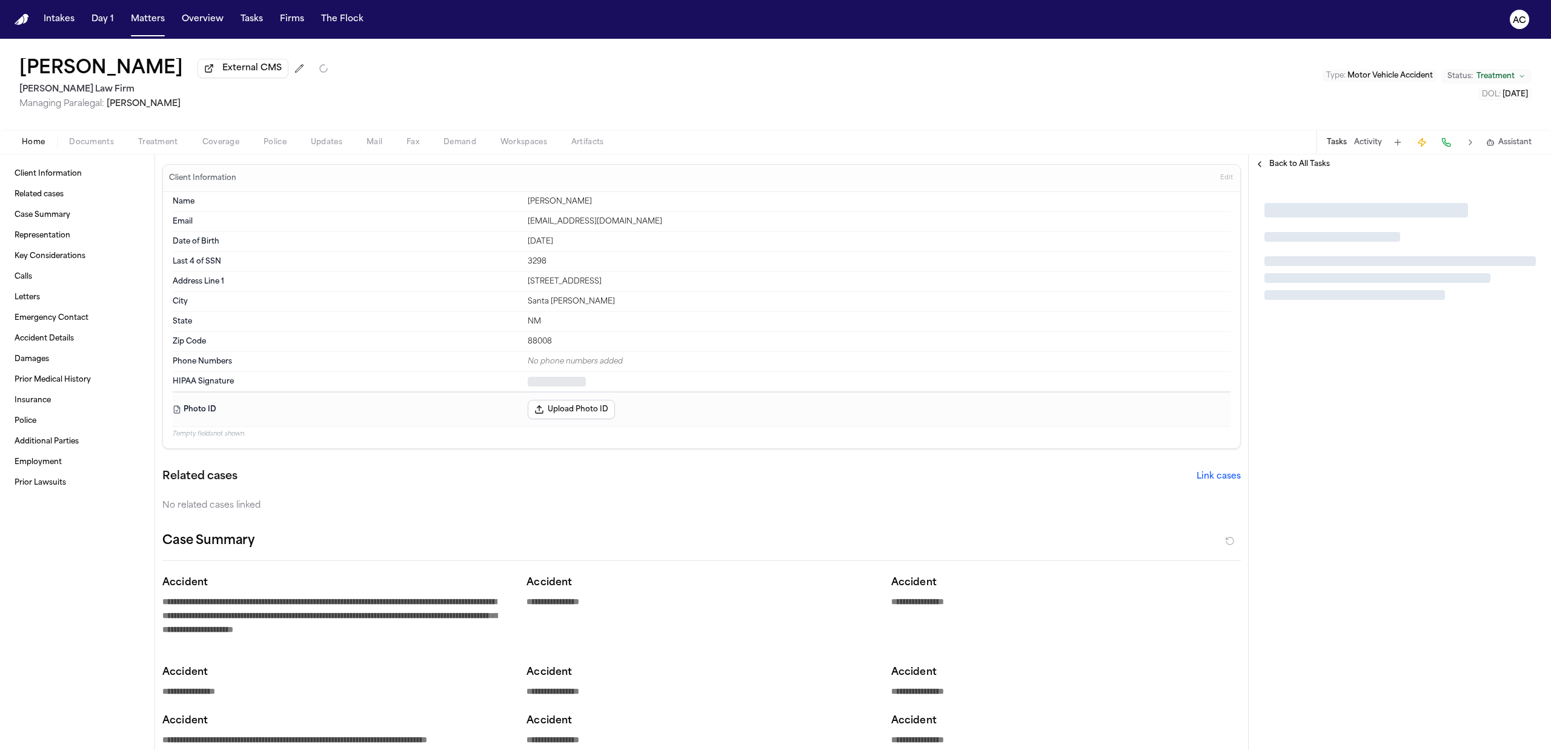
type textarea "*"
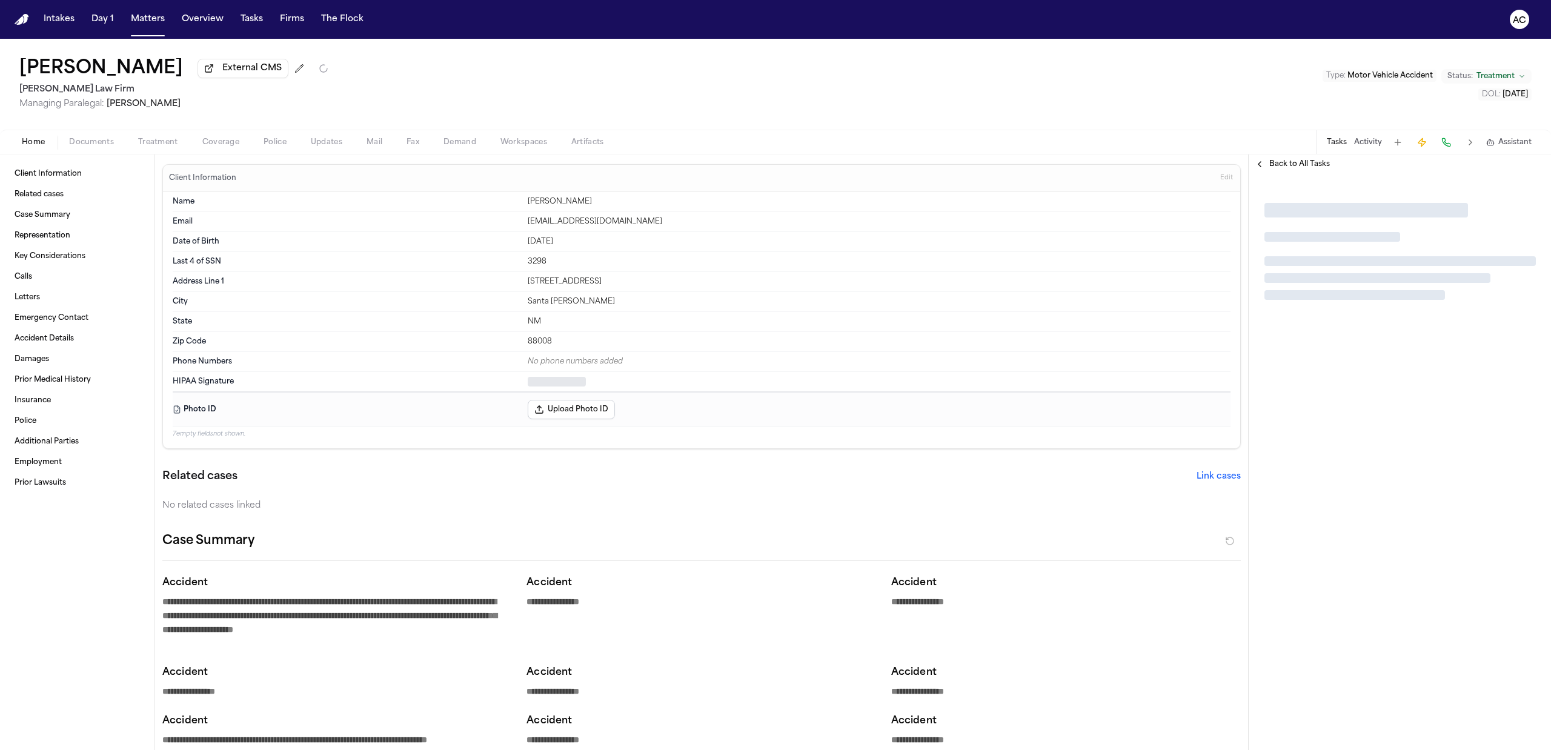
type textarea "*"
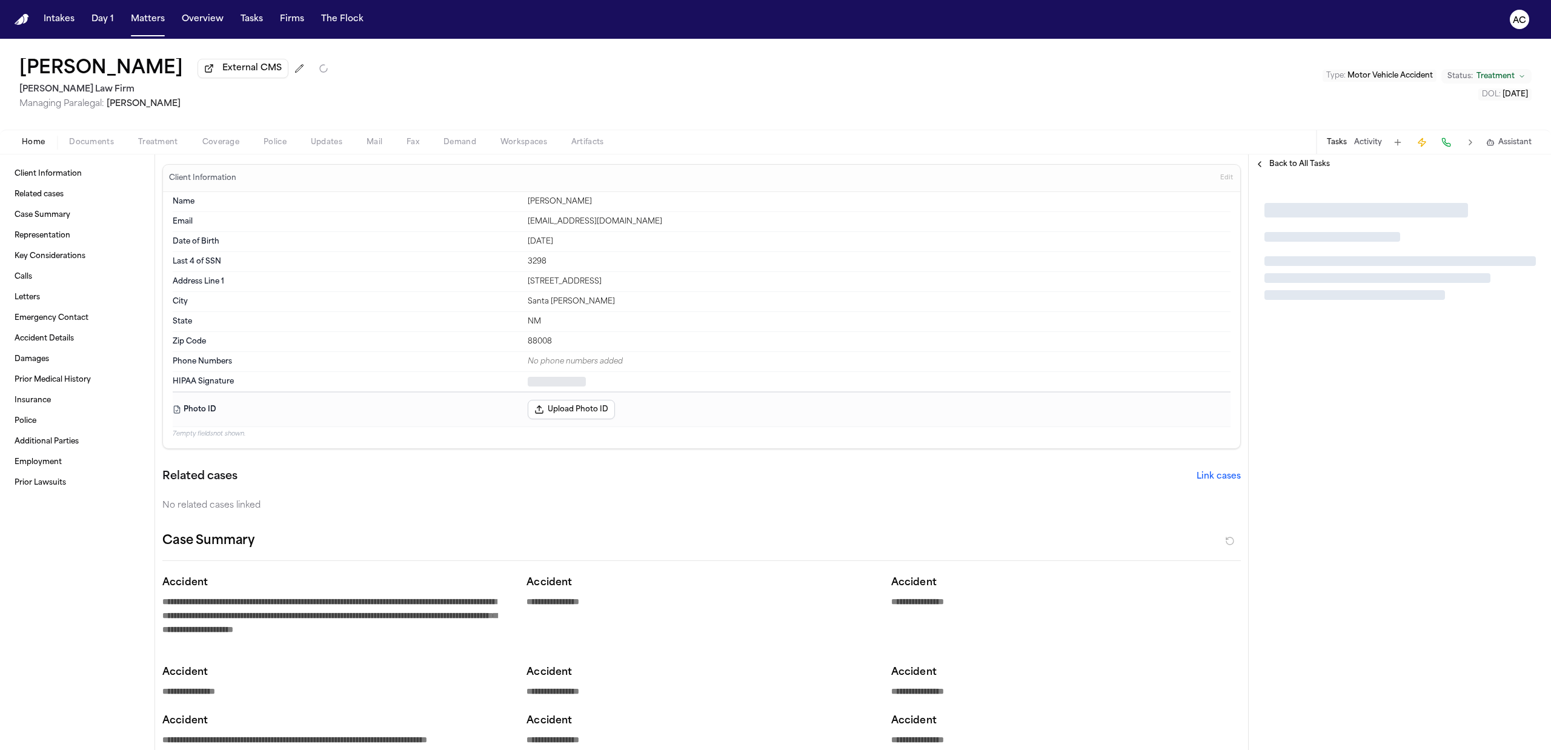
type textarea "*"
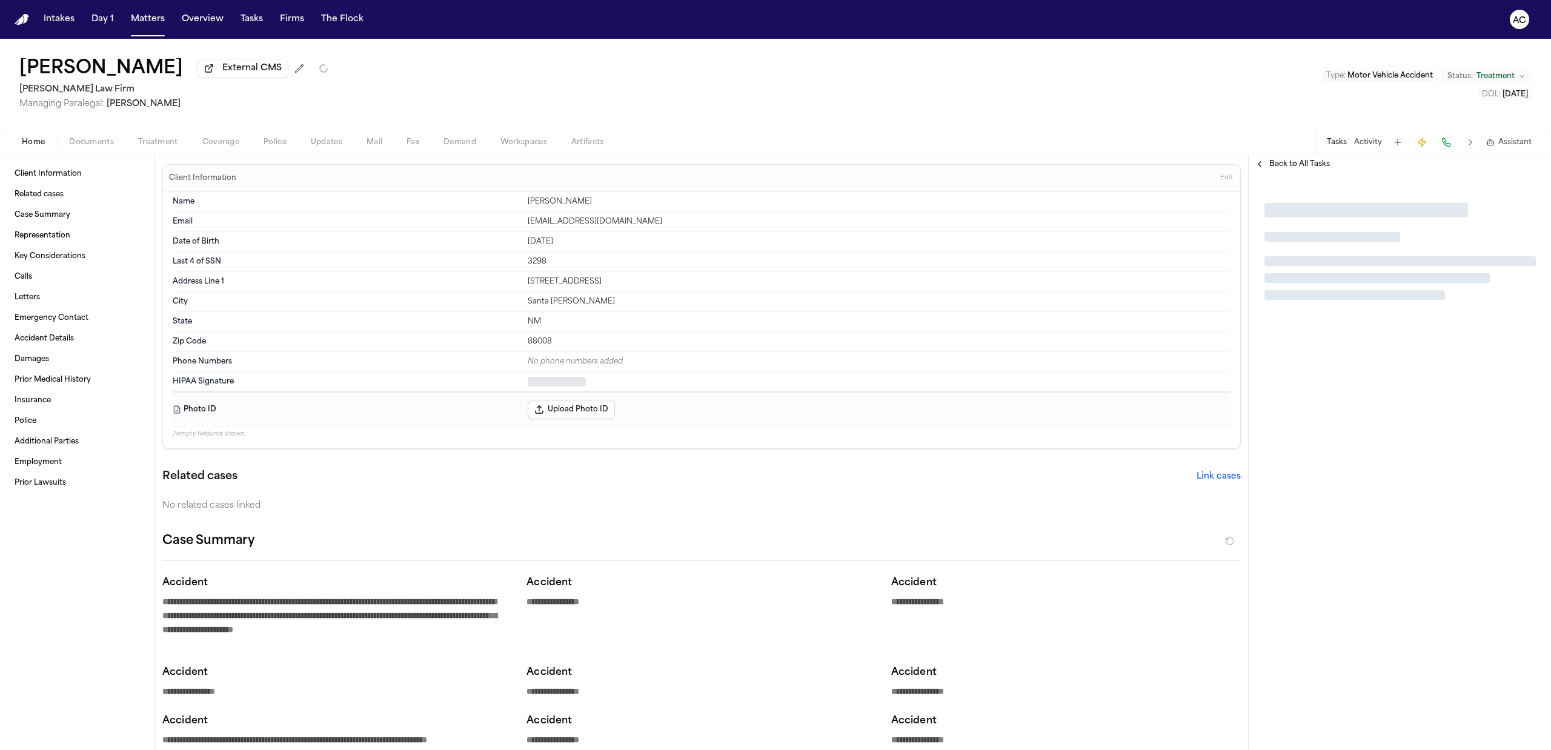
type textarea "*"
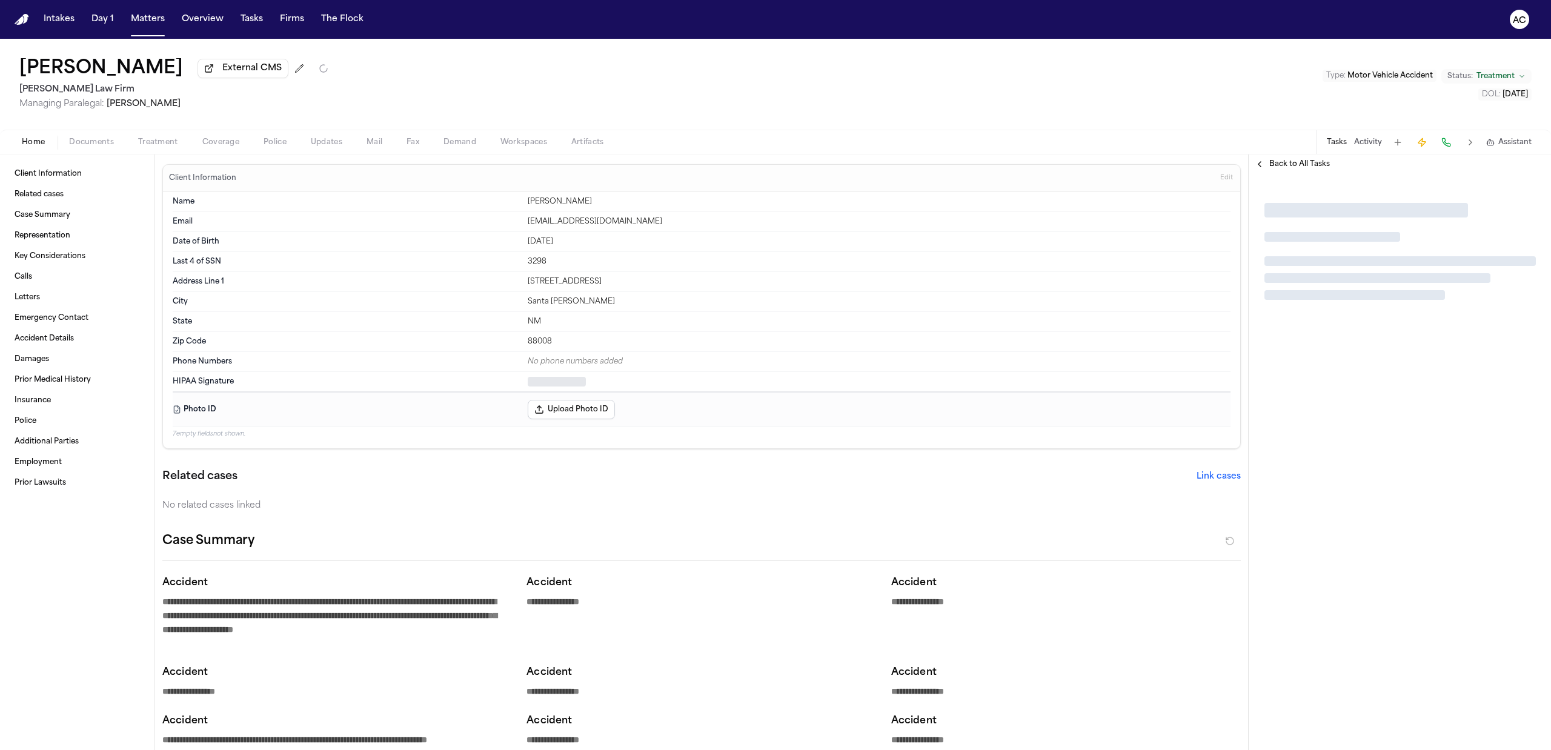
type textarea "*"
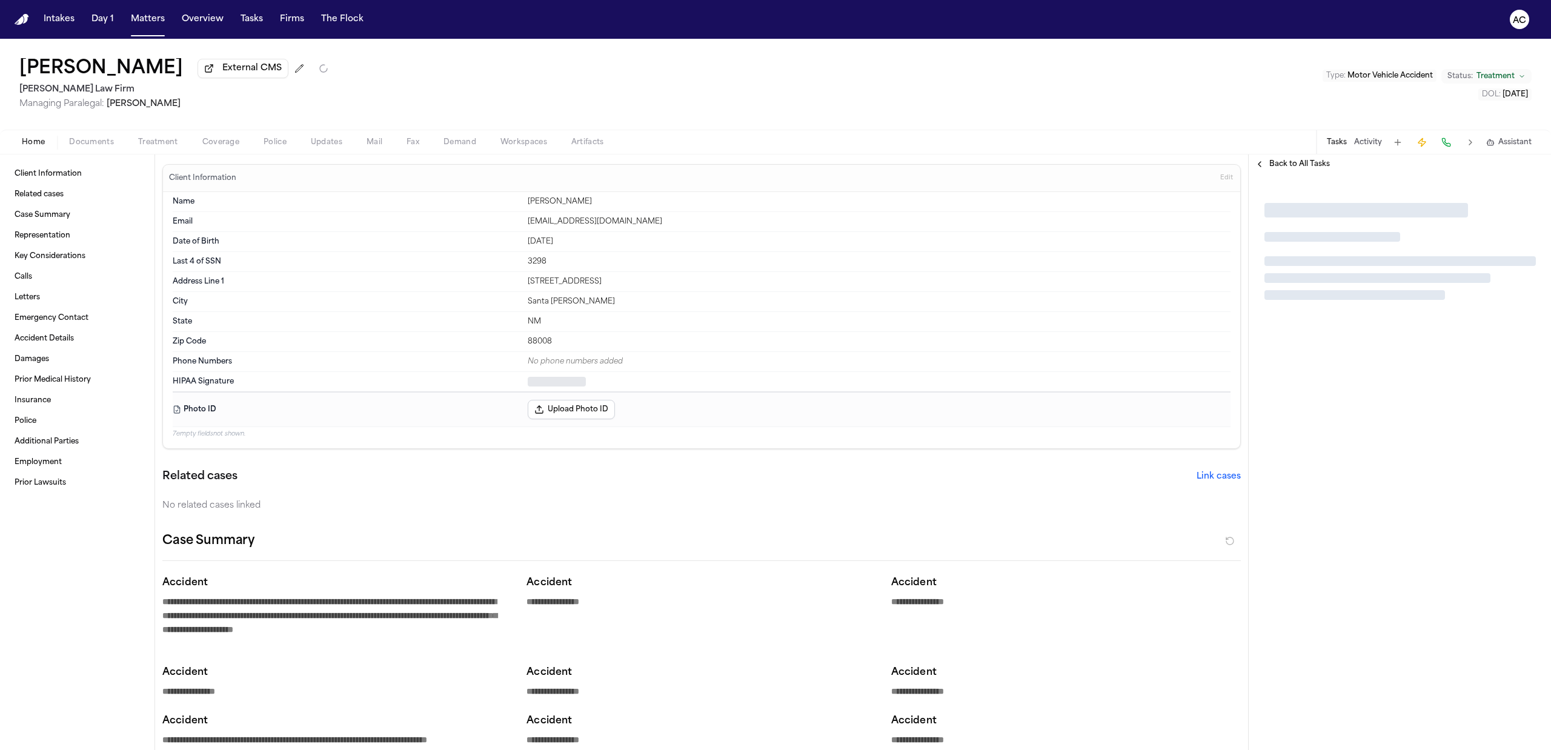
type textarea "*"
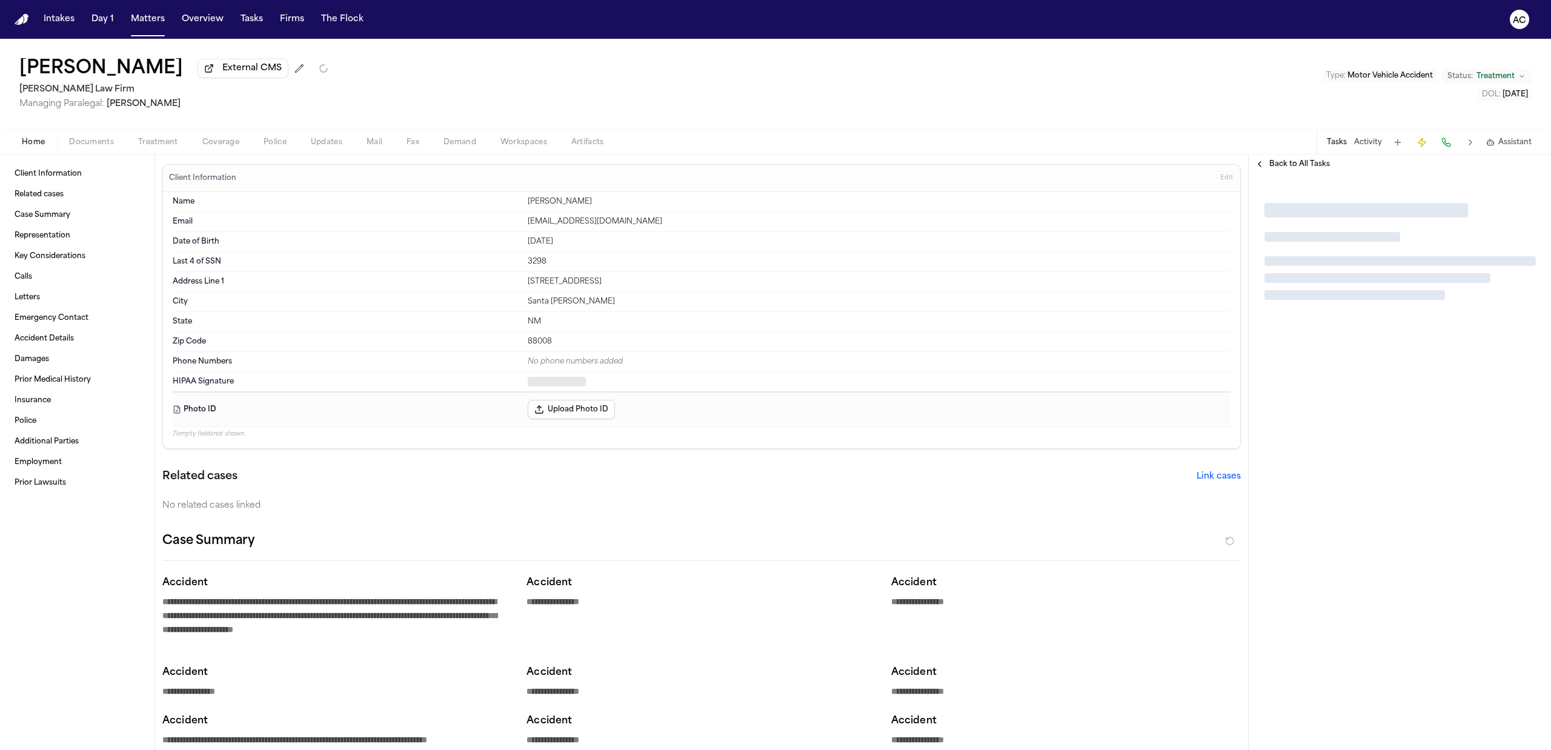
type textarea "*"
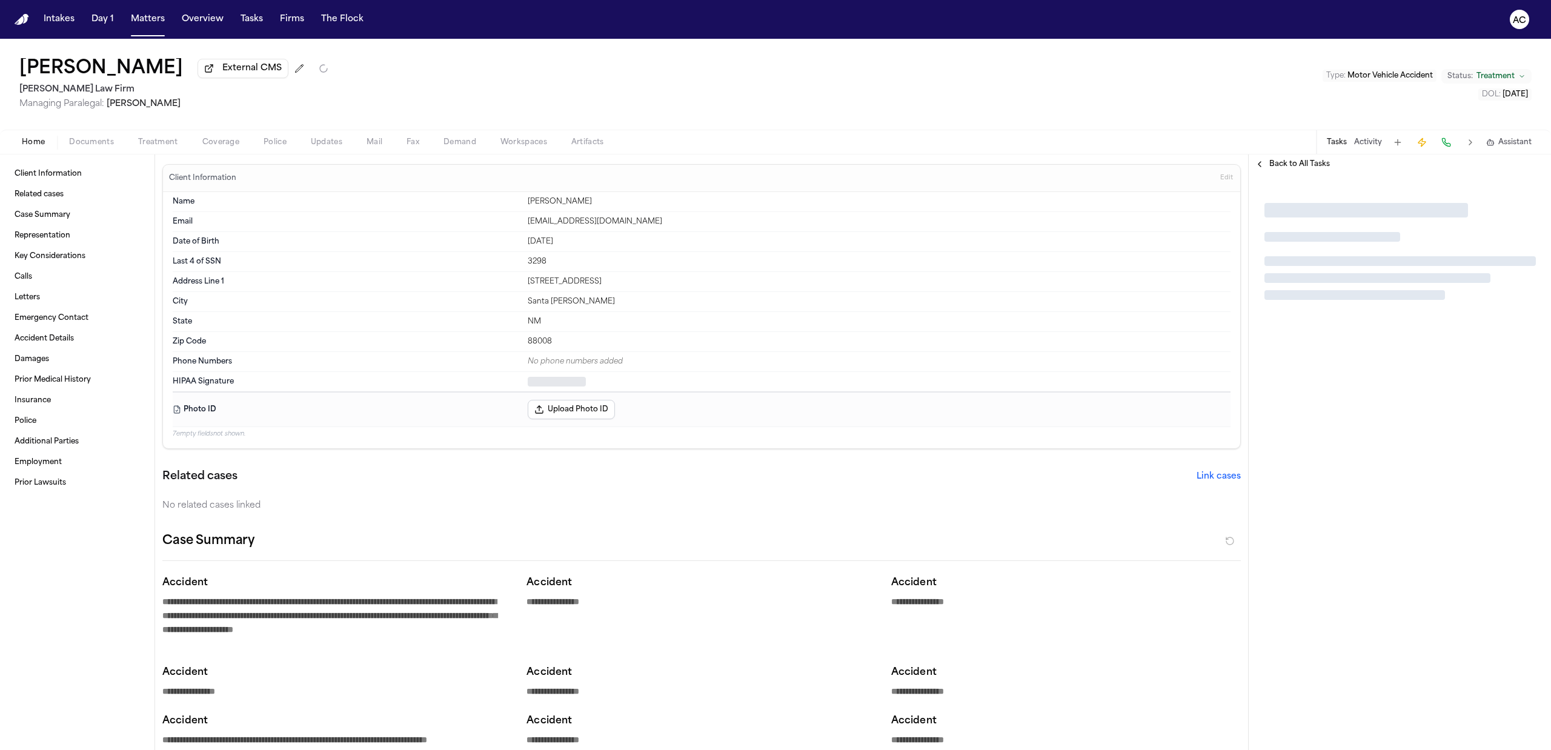
type textarea "*"
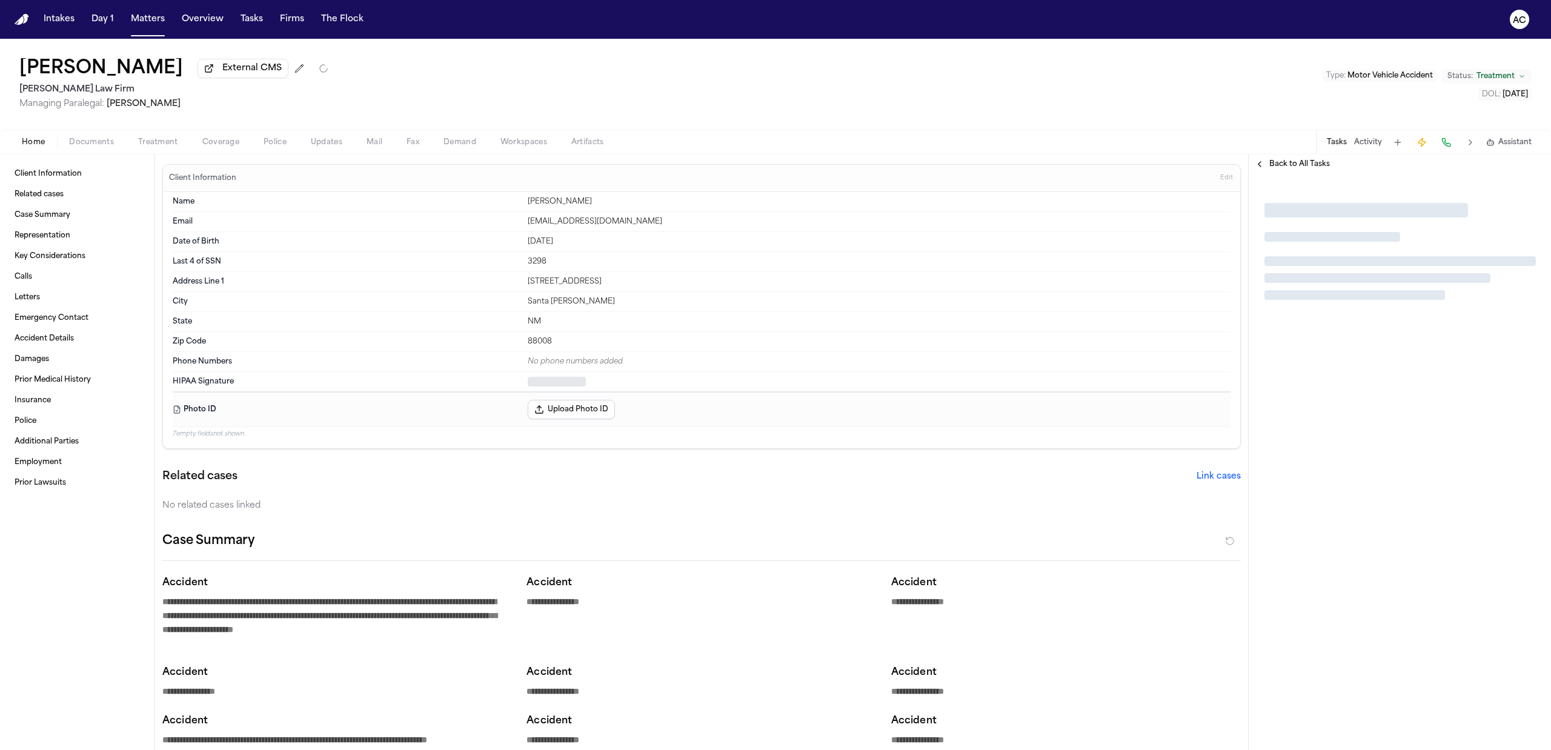
type textarea "*"
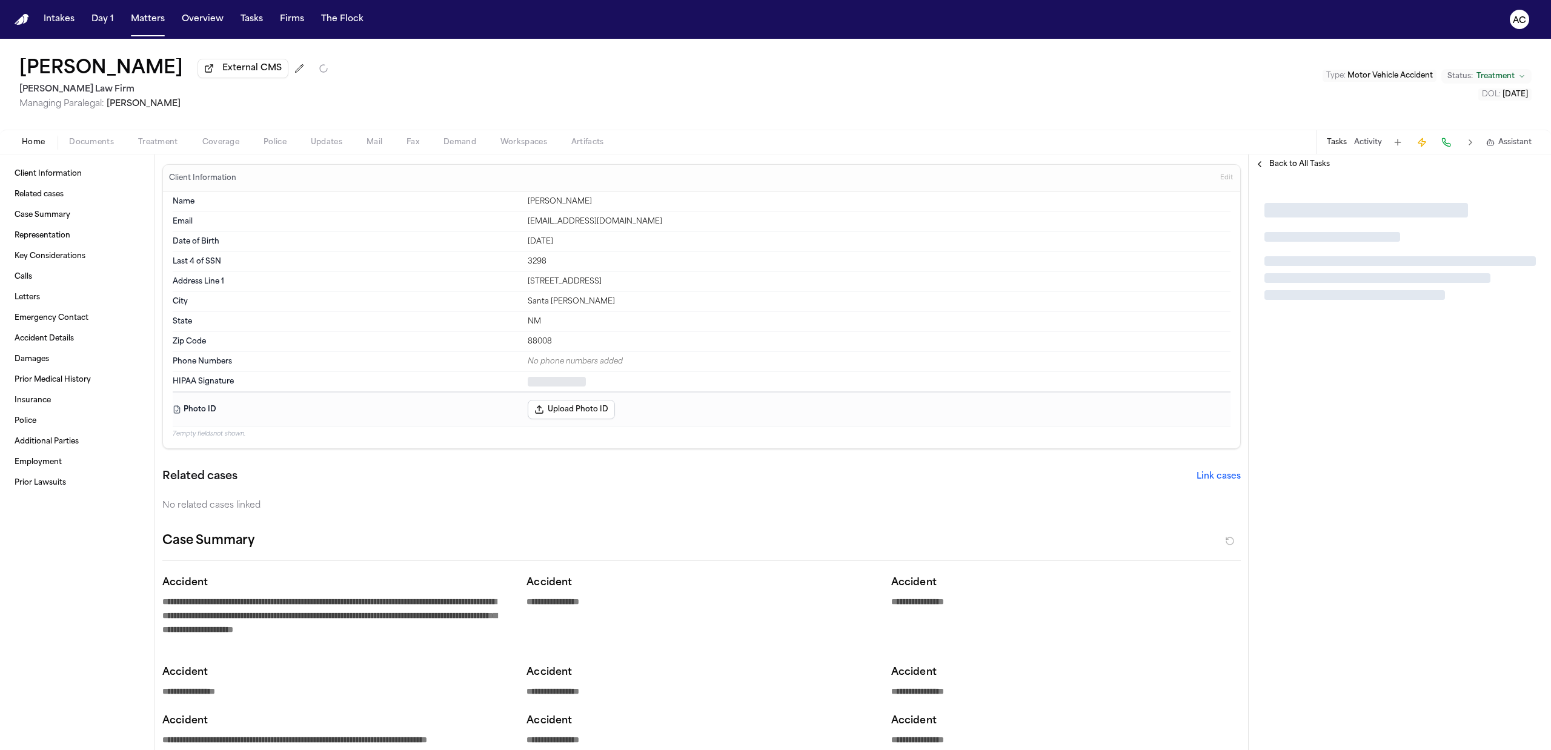
type textarea "*"
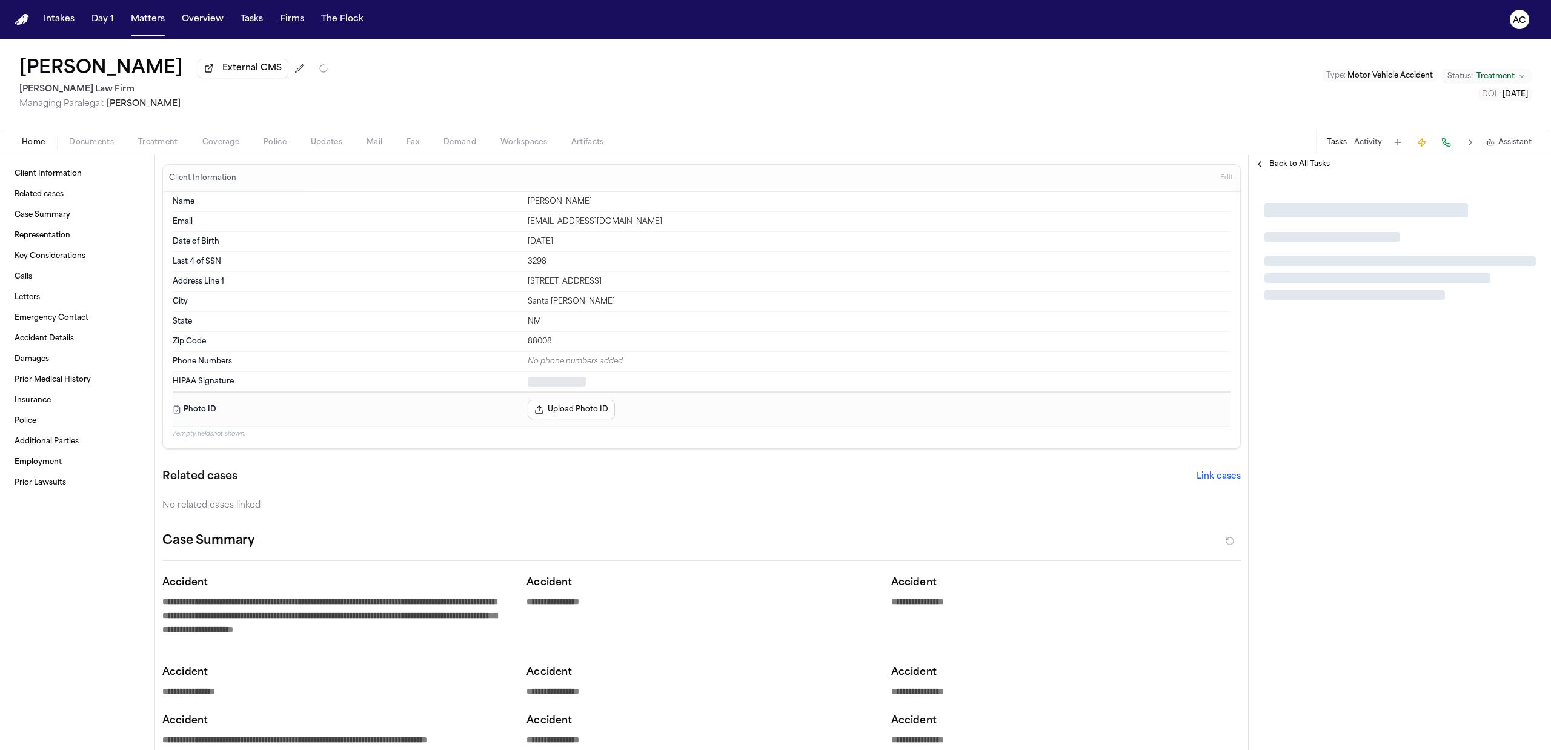
type textarea "*"
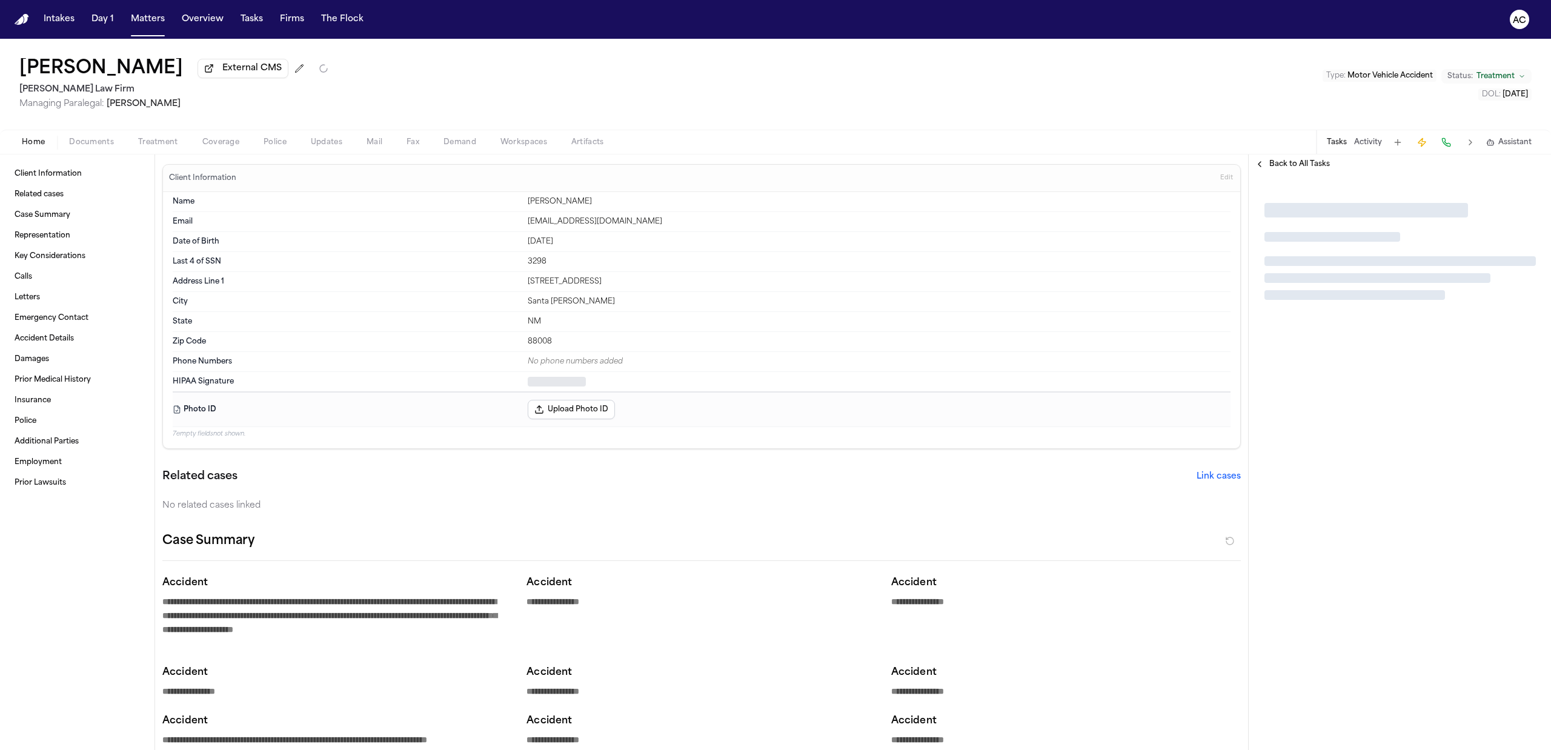
type textarea "*"
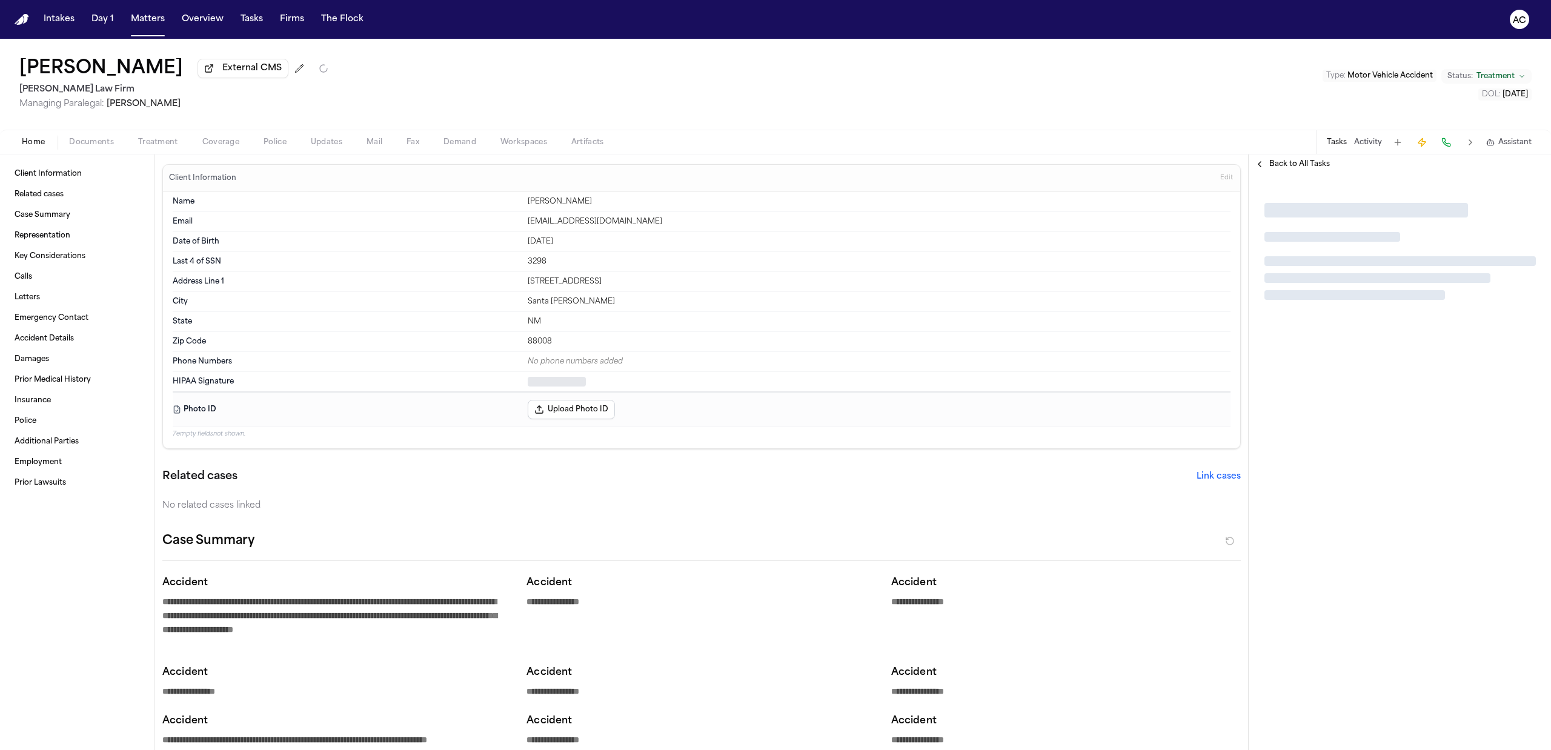
type textarea "*"
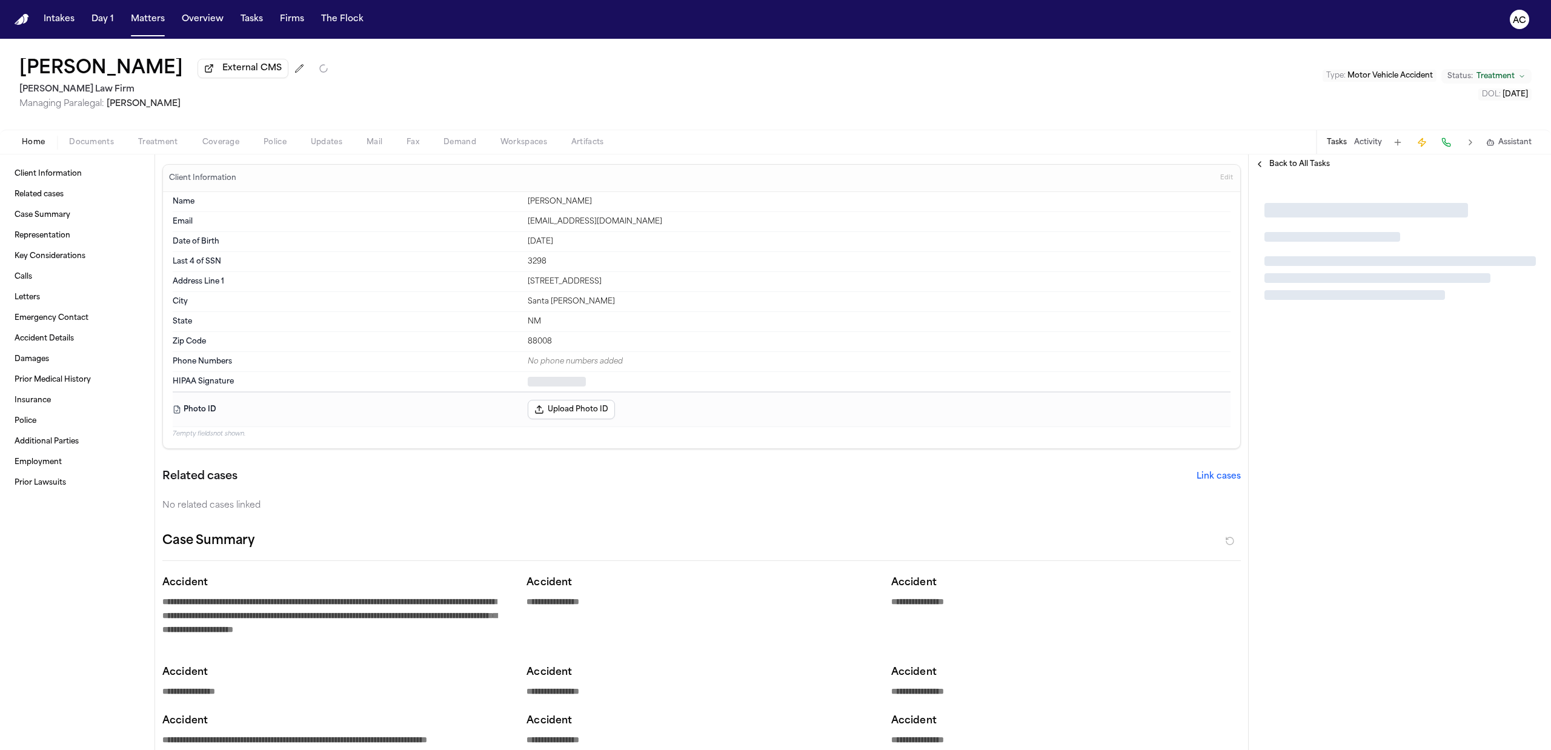
type textarea "*"
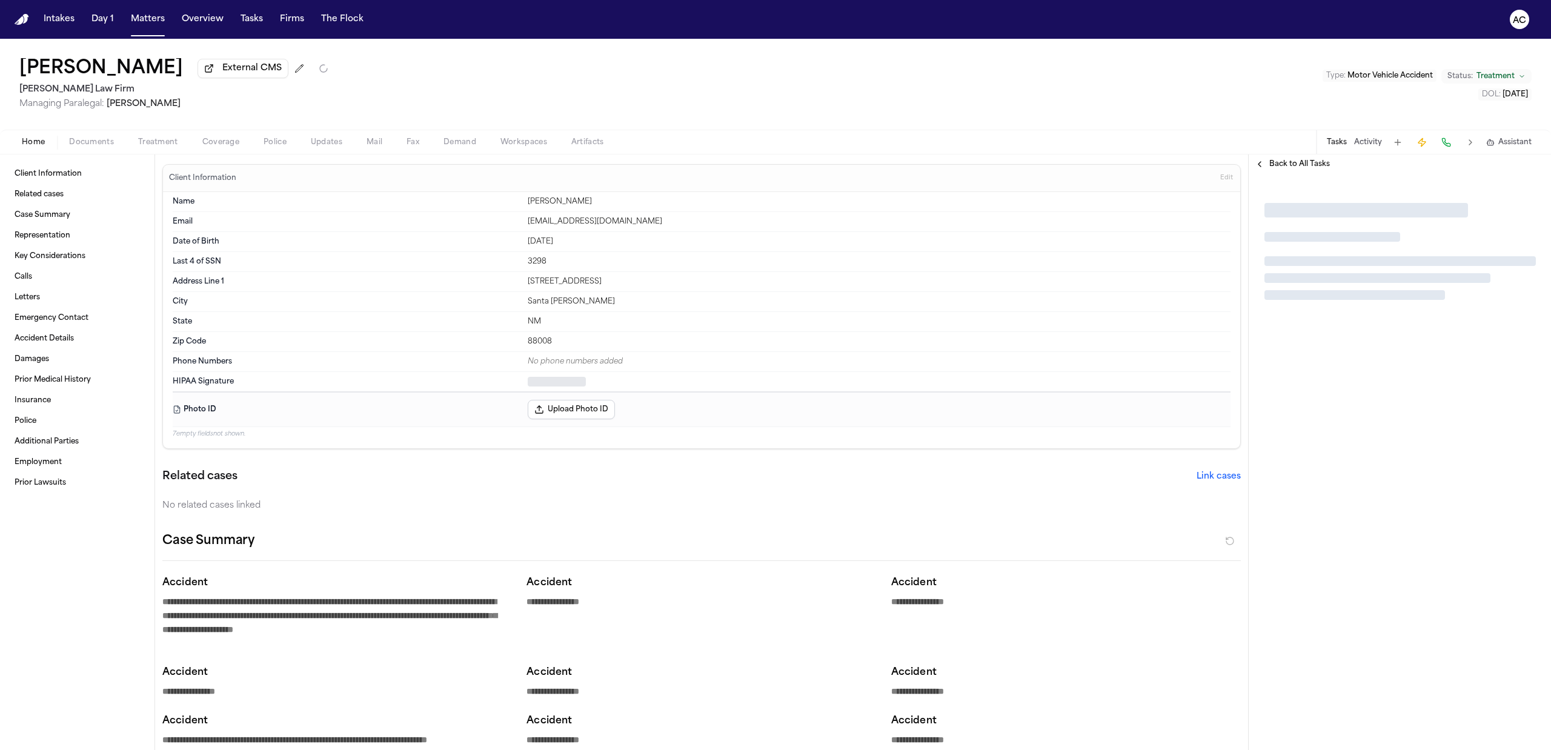
type textarea "*"
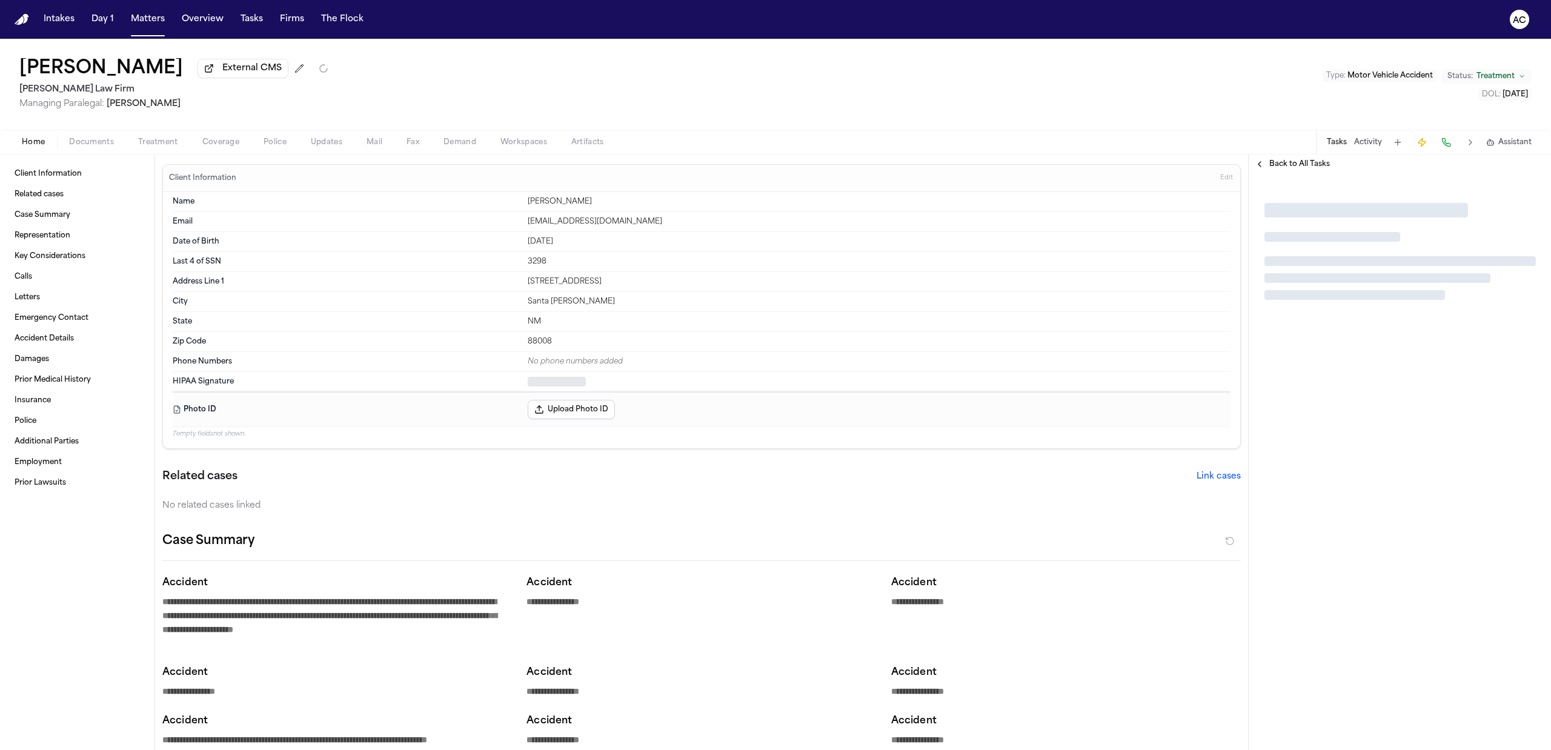
type textarea "*"
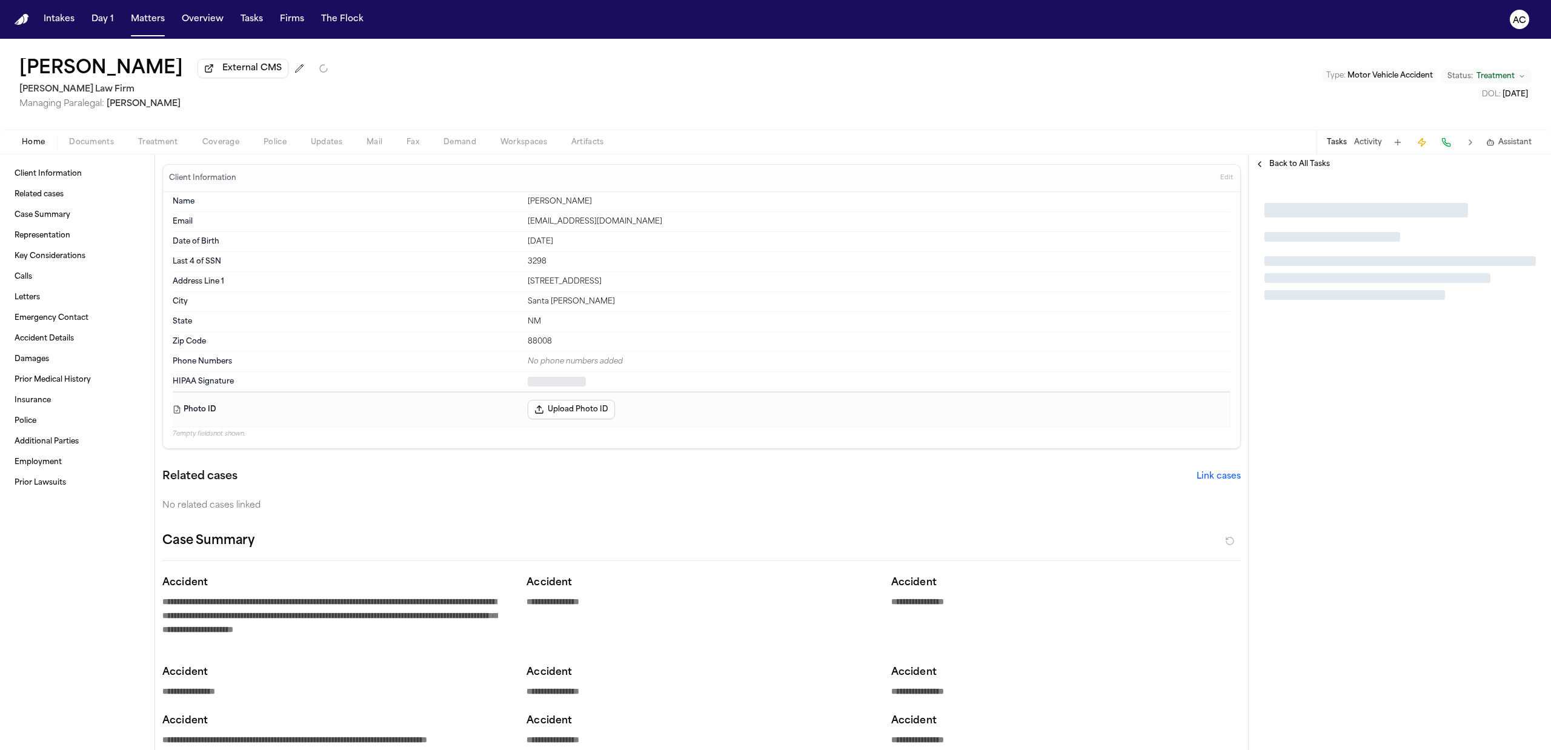
type textarea "*"
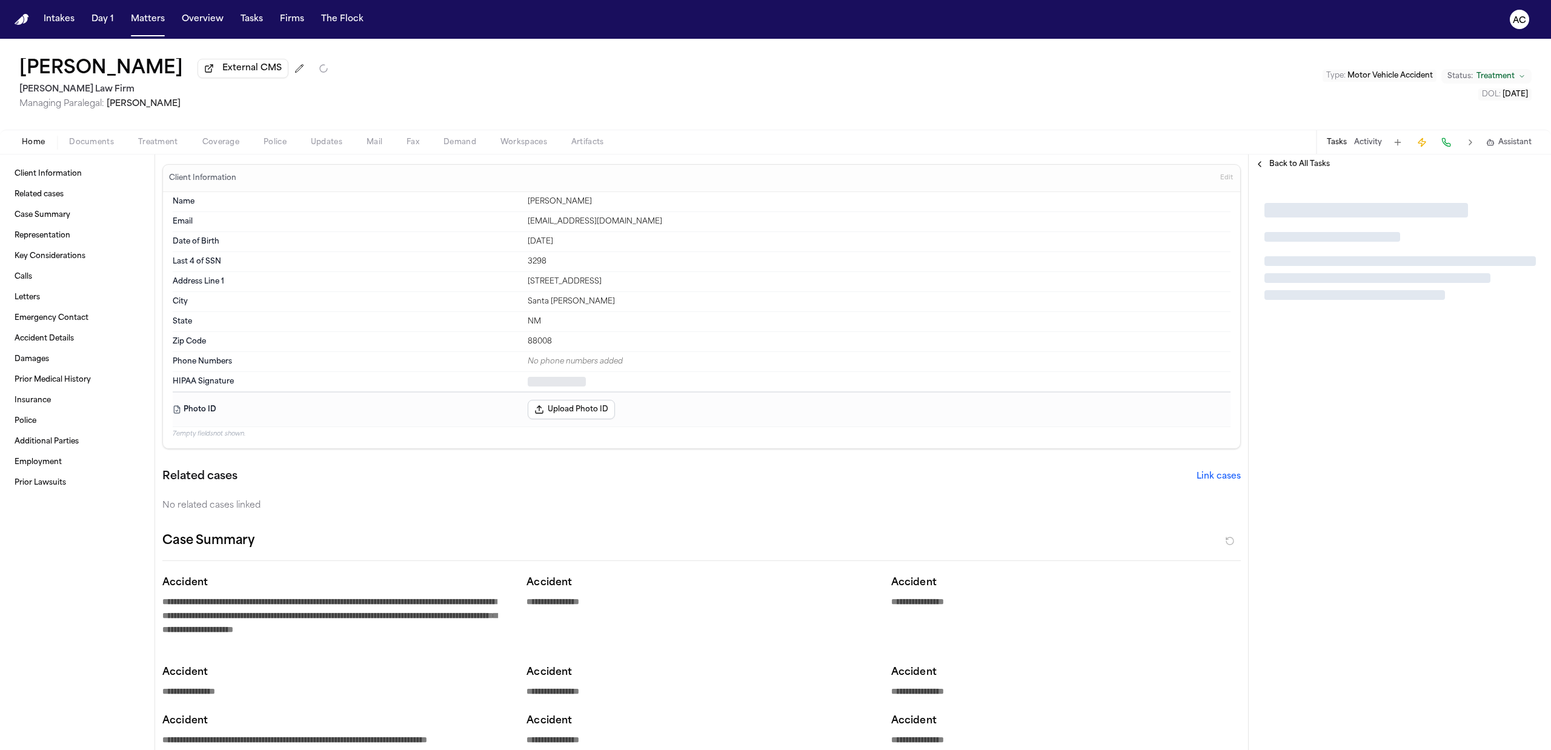
type textarea "*"
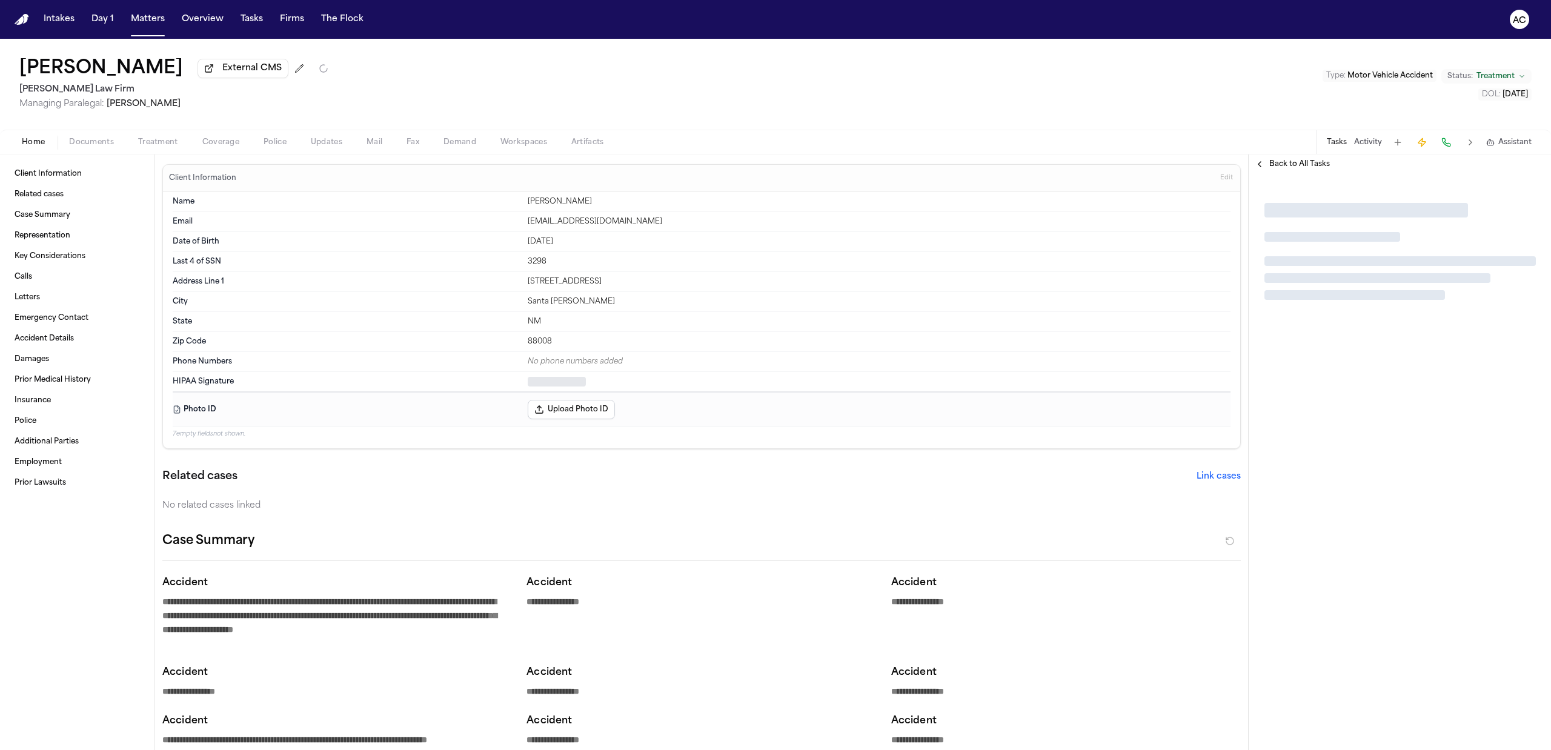
type textarea "*"
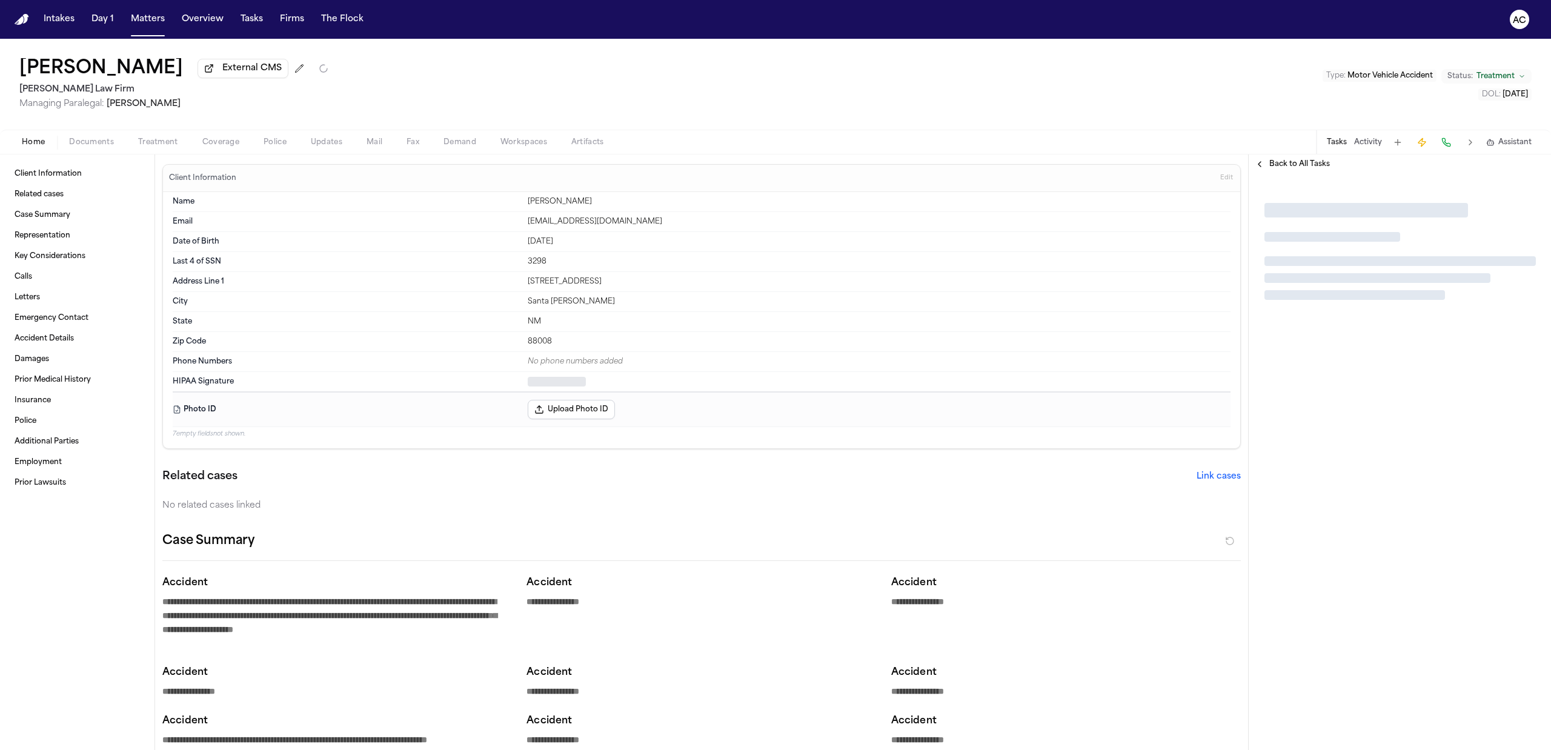
type textarea "*"
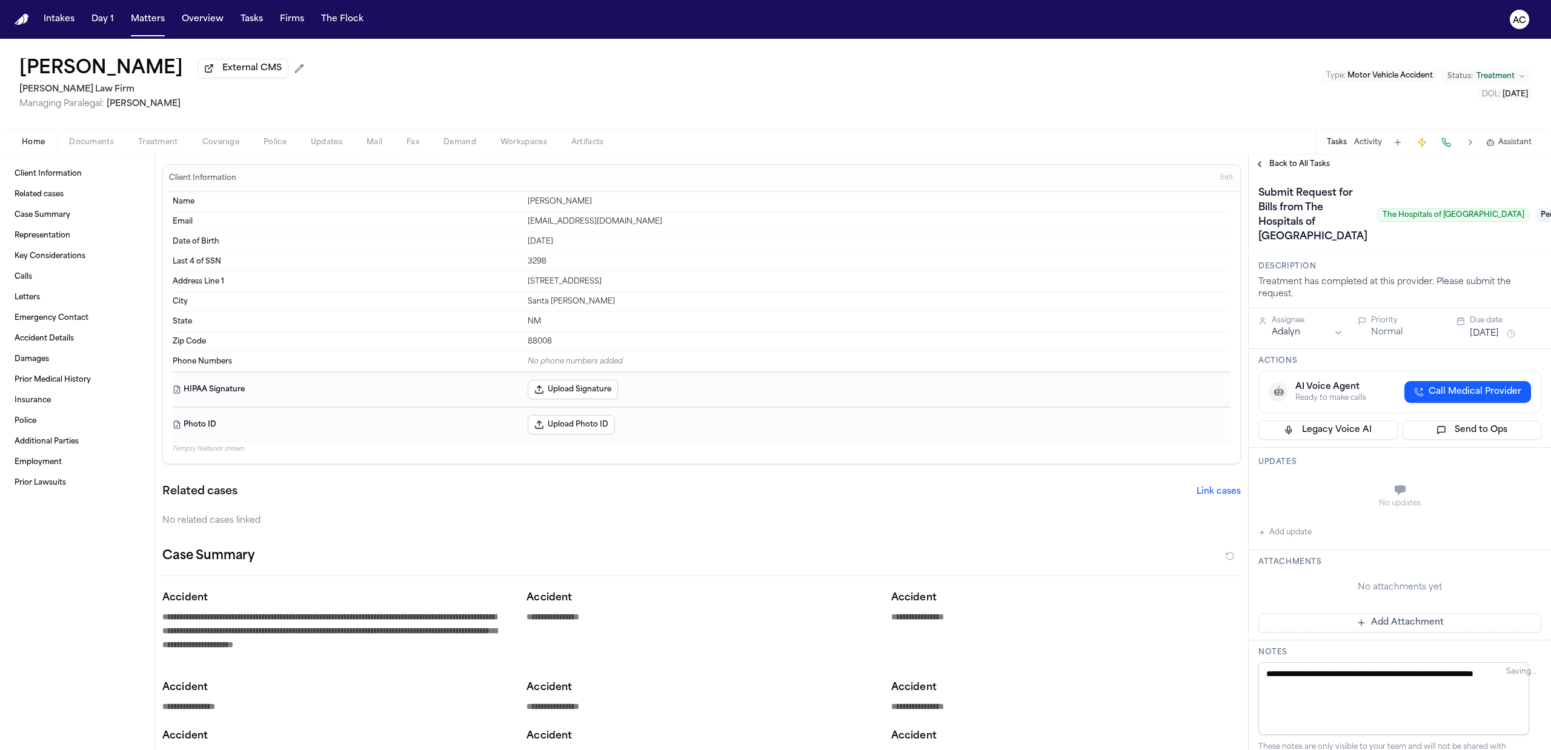
click at [1314, 162] on span "Back to All Tasks" at bounding box center [1300, 164] width 61 height 10
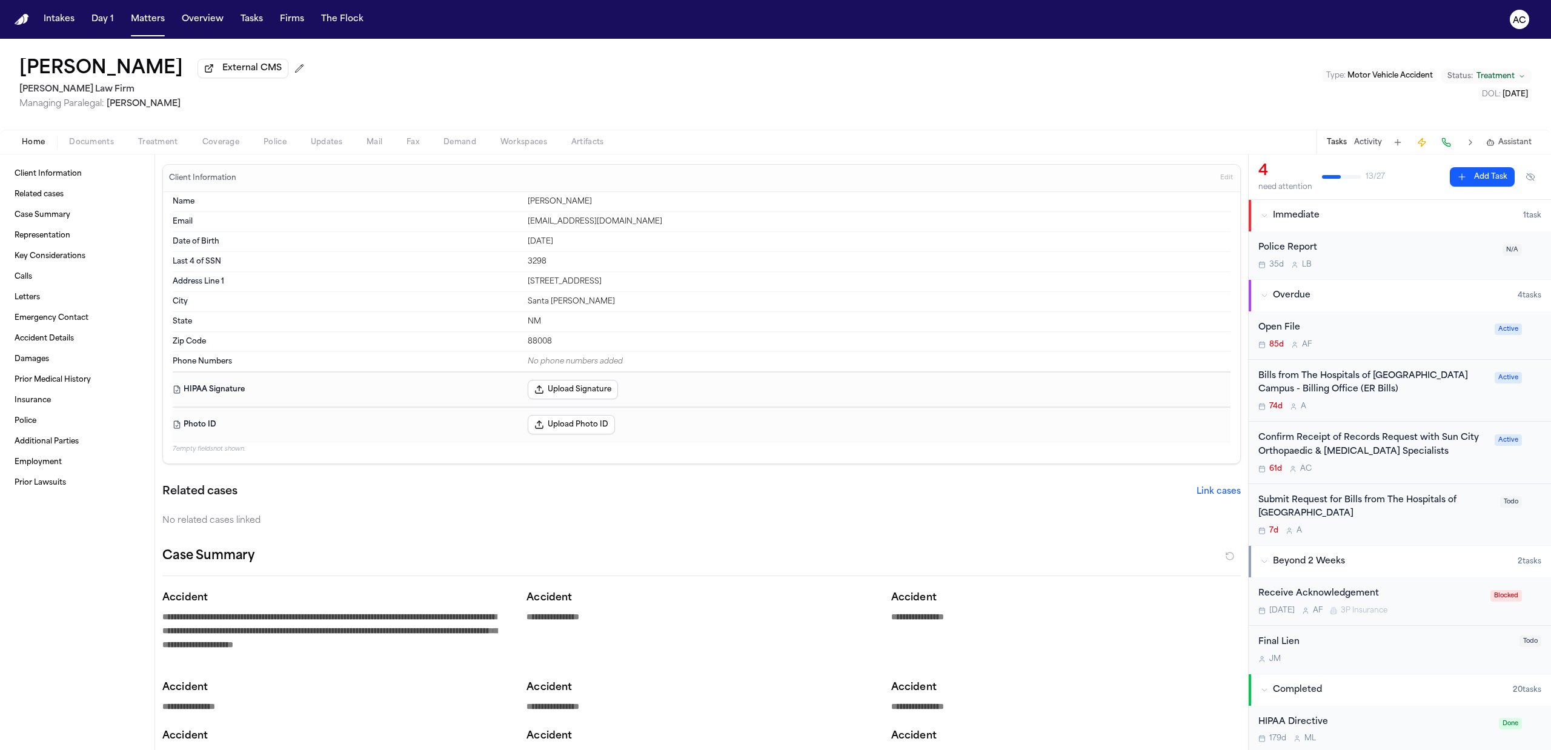
click at [1366, 502] on div "Submit Request for Bills from The Hospitals of Providence Transmountain Campus" at bounding box center [1376, 508] width 235 height 28
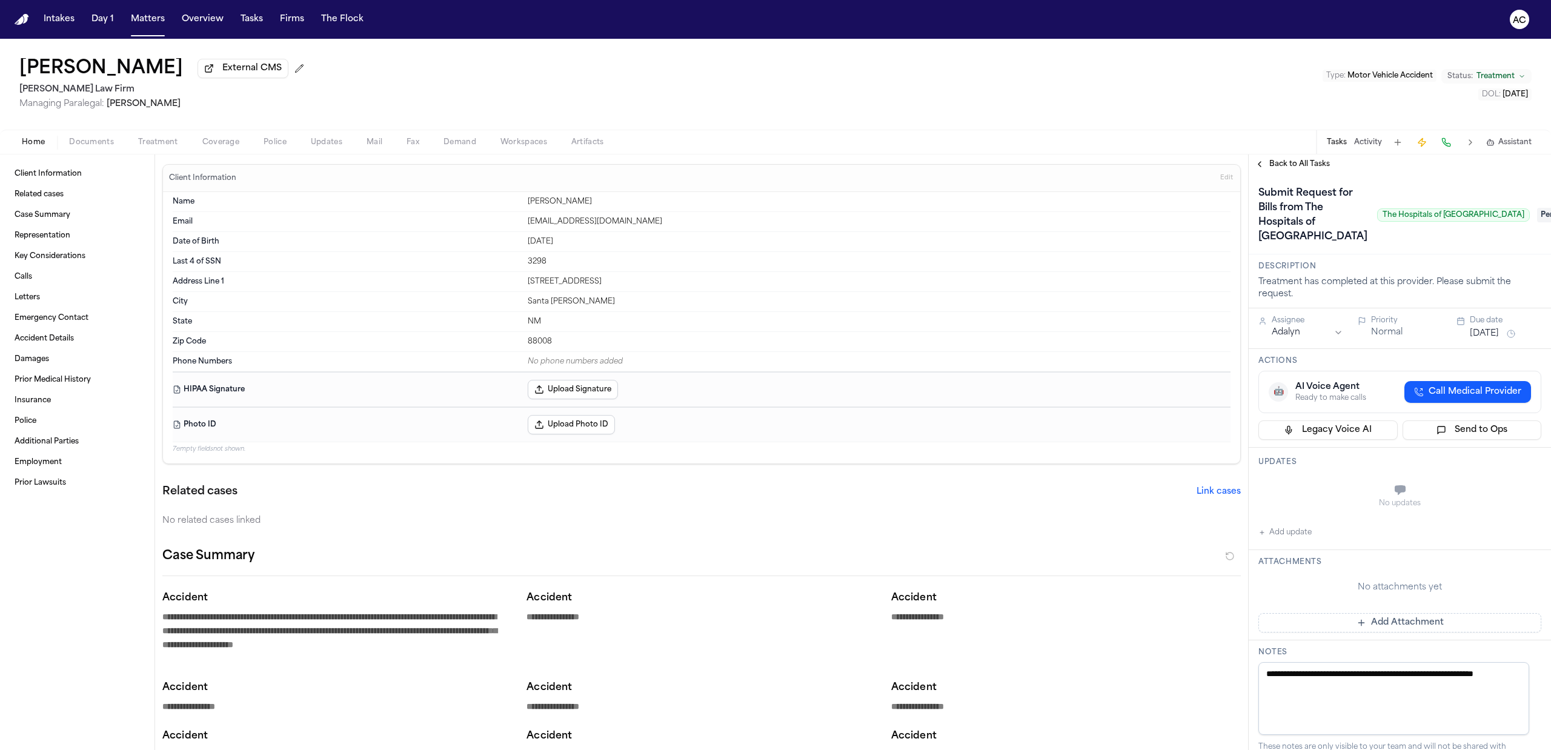
click at [166, 143] on span "Treatment" at bounding box center [158, 143] width 40 height 10
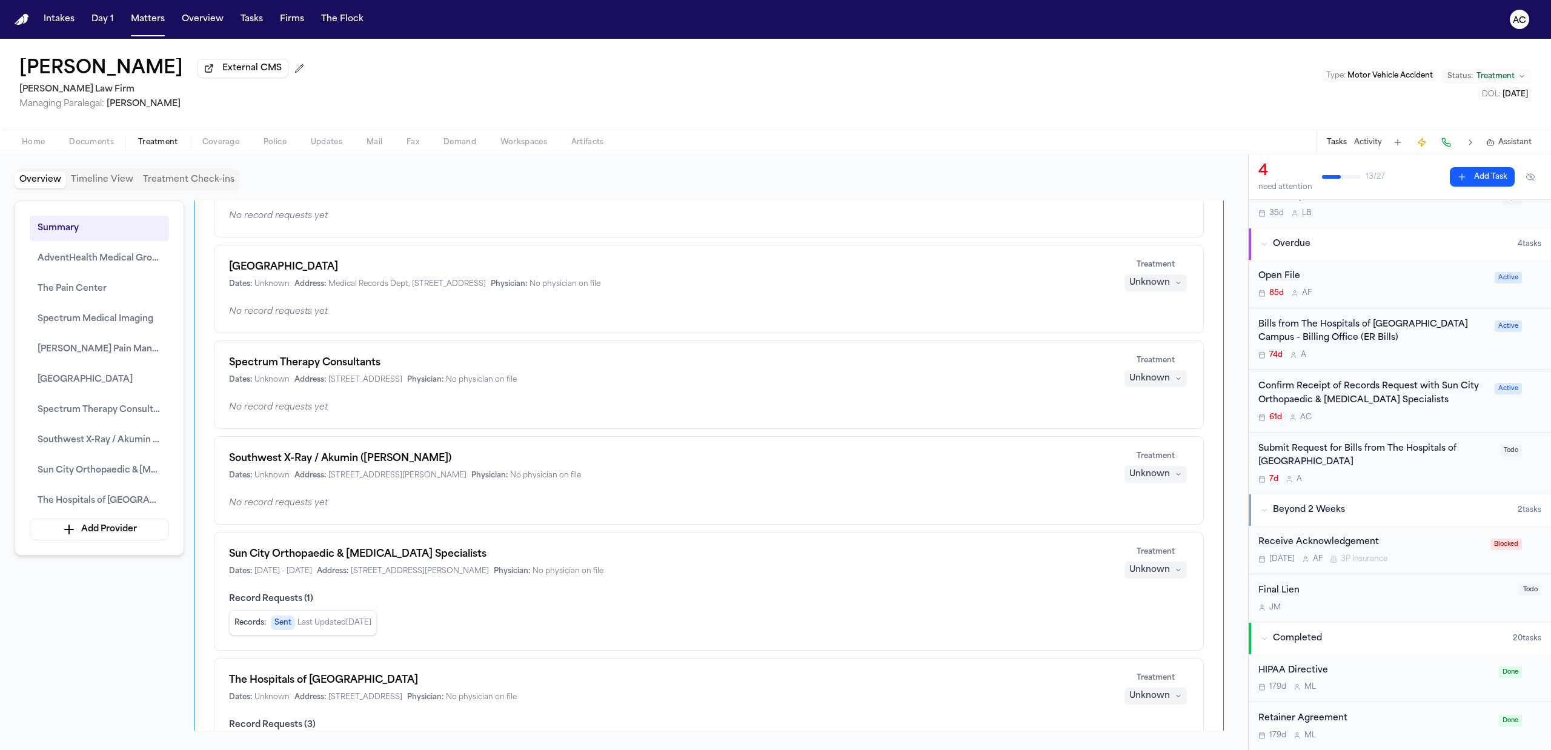
scroll to position [81, 0]
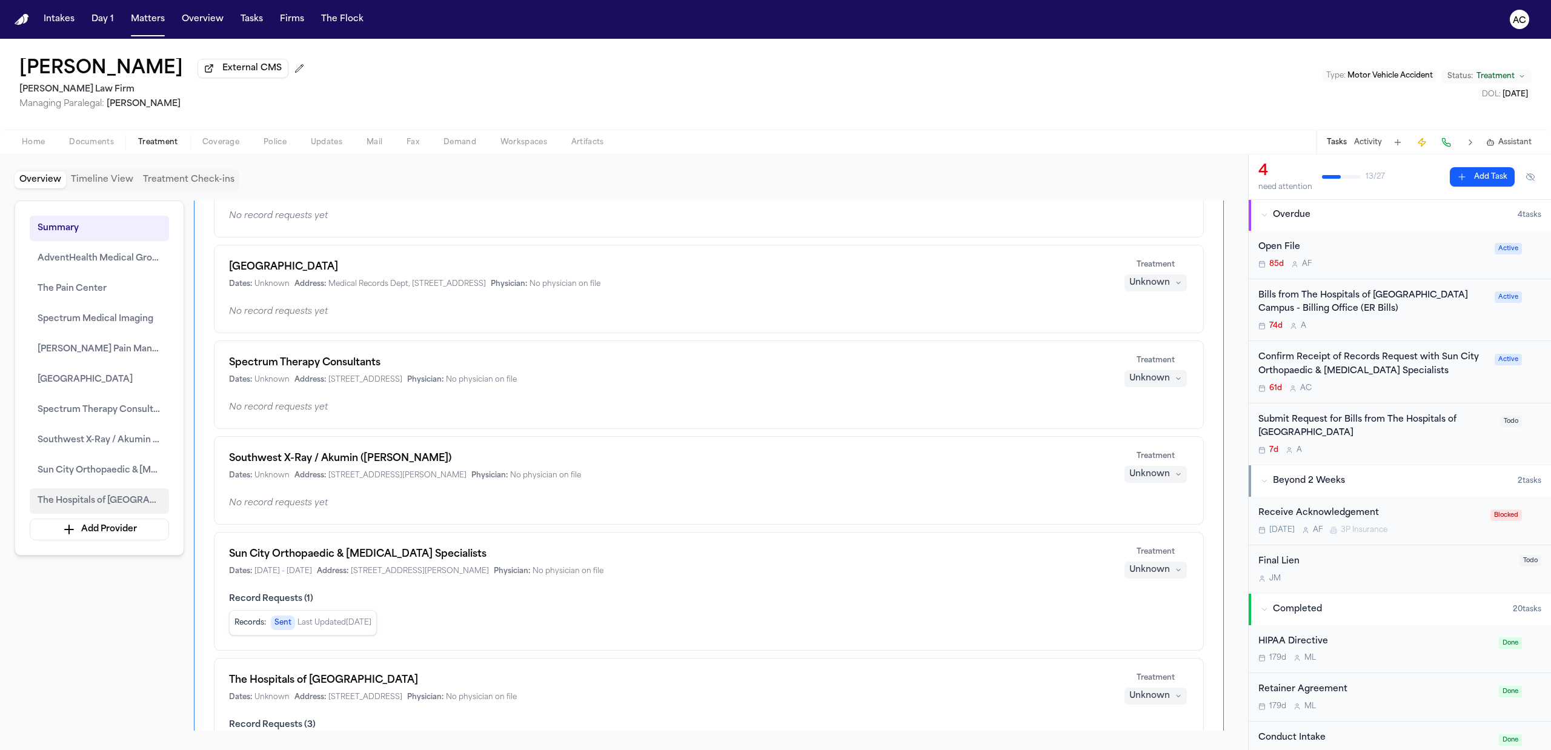
click at [110, 501] on span "The Hospitals of Providence Transmountain Campus" at bounding box center [100, 501] width 124 height 15
click at [119, 508] on span "The Hospitals of Providence Transmountain Campus" at bounding box center [100, 501] width 124 height 15
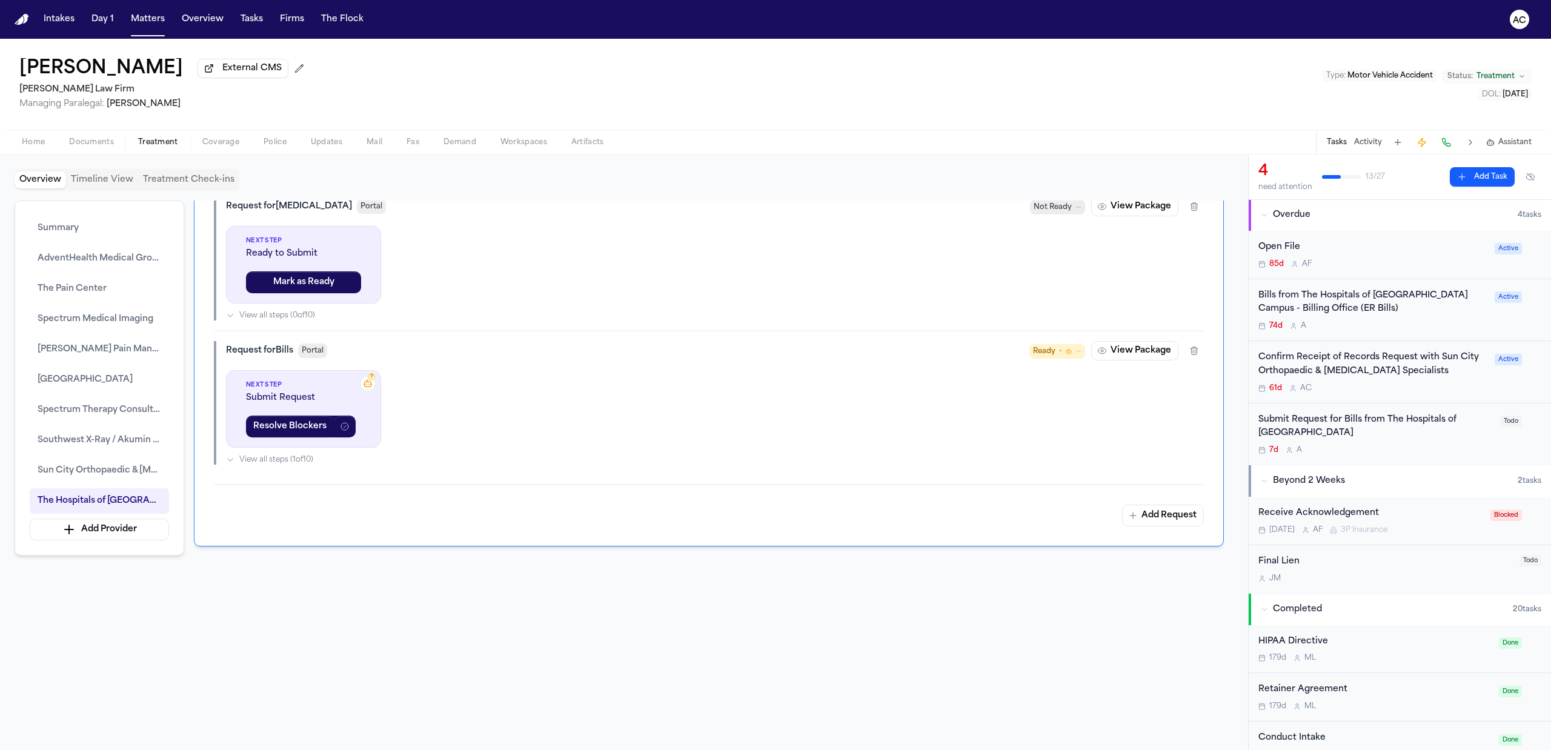
scroll to position [3678, 0]
click at [1144, 350] on button "View Package" at bounding box center [1134, 350] width 87 height 19
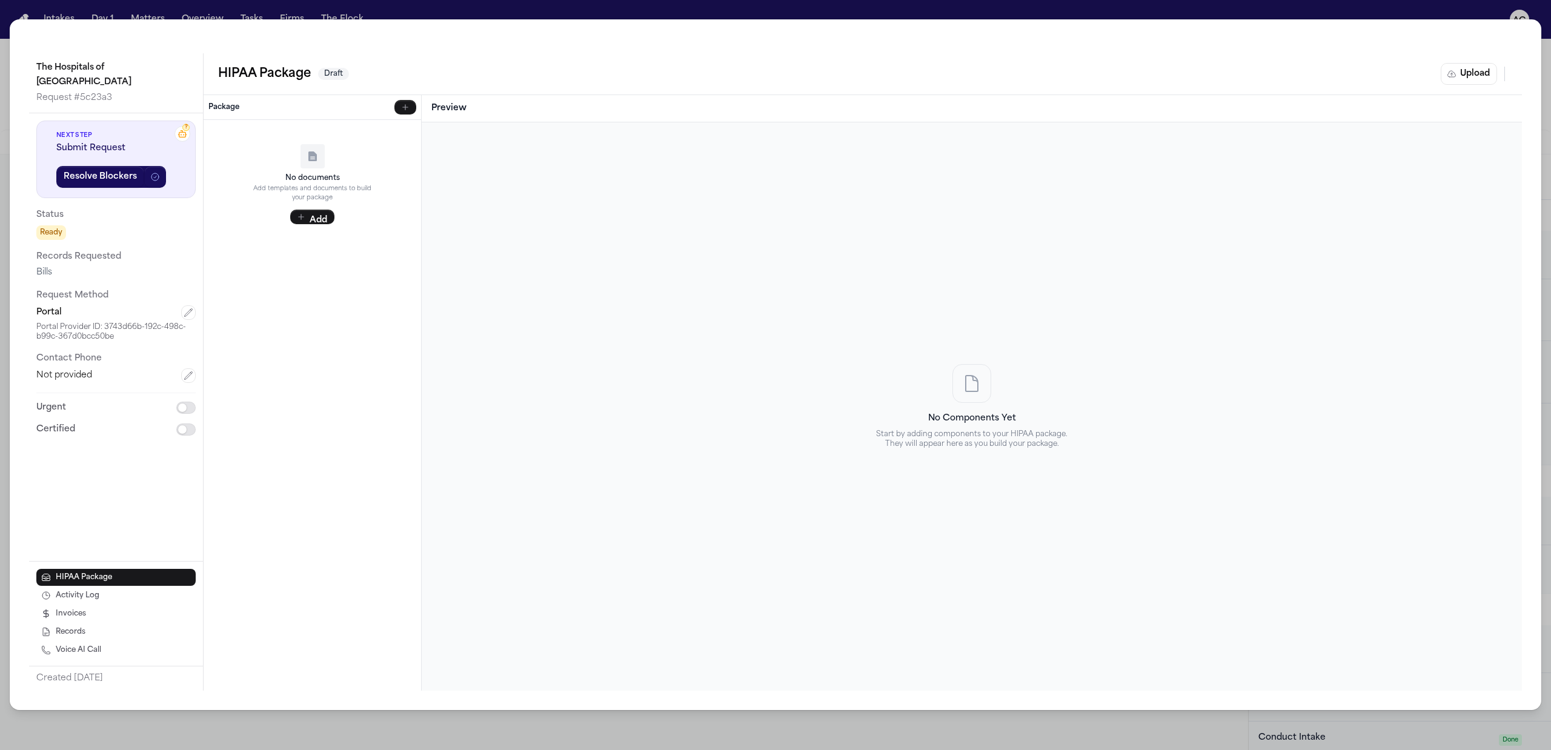
click at [1445, 8] on div "The Hospitals of Providence Transmountain Campus Request # 5c23a3 ? Next Step S…" at bounding box center [775, 375] width 1551 height 750
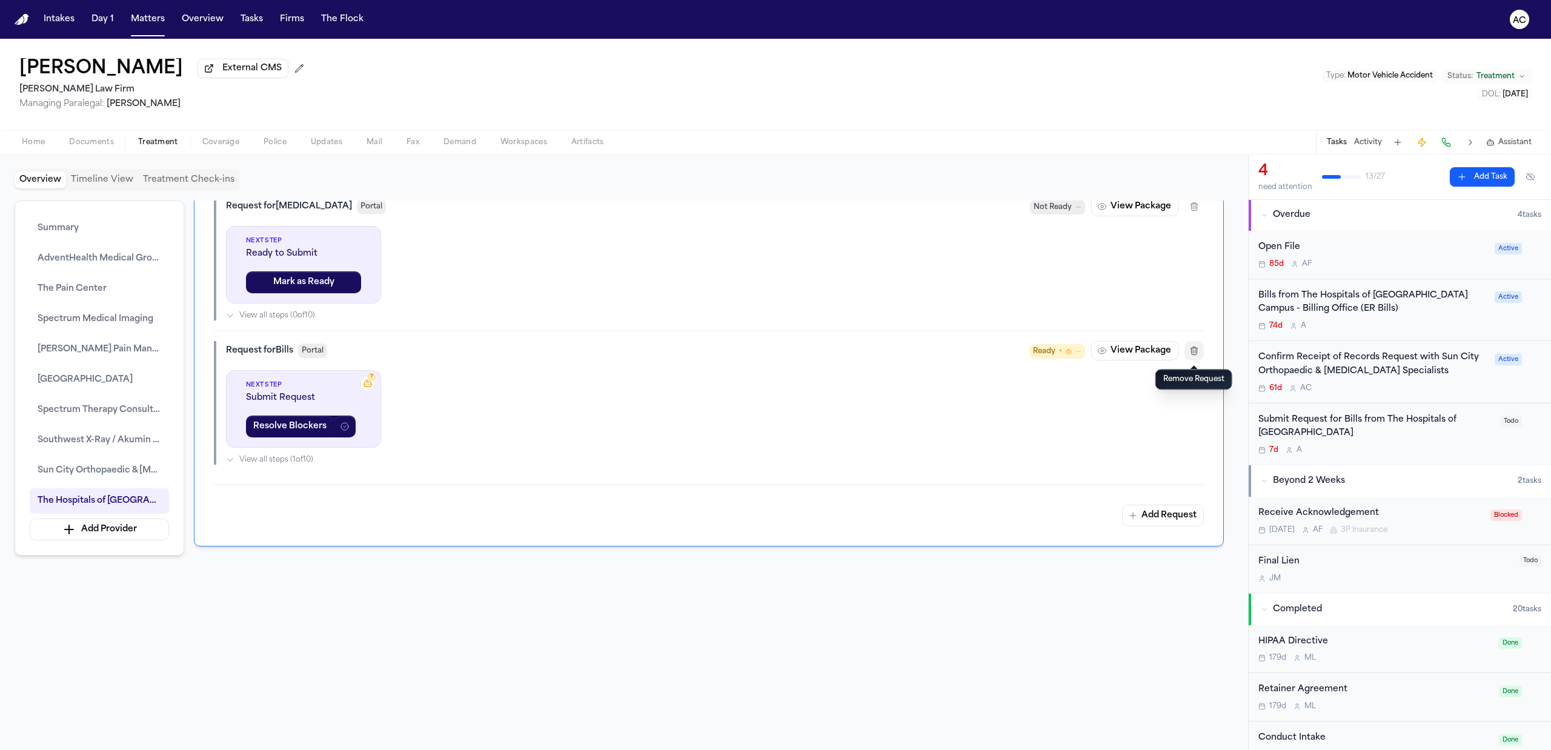
click at [1195, 358] on button "button" at bounding box center [1194, 350] width 19 height 19
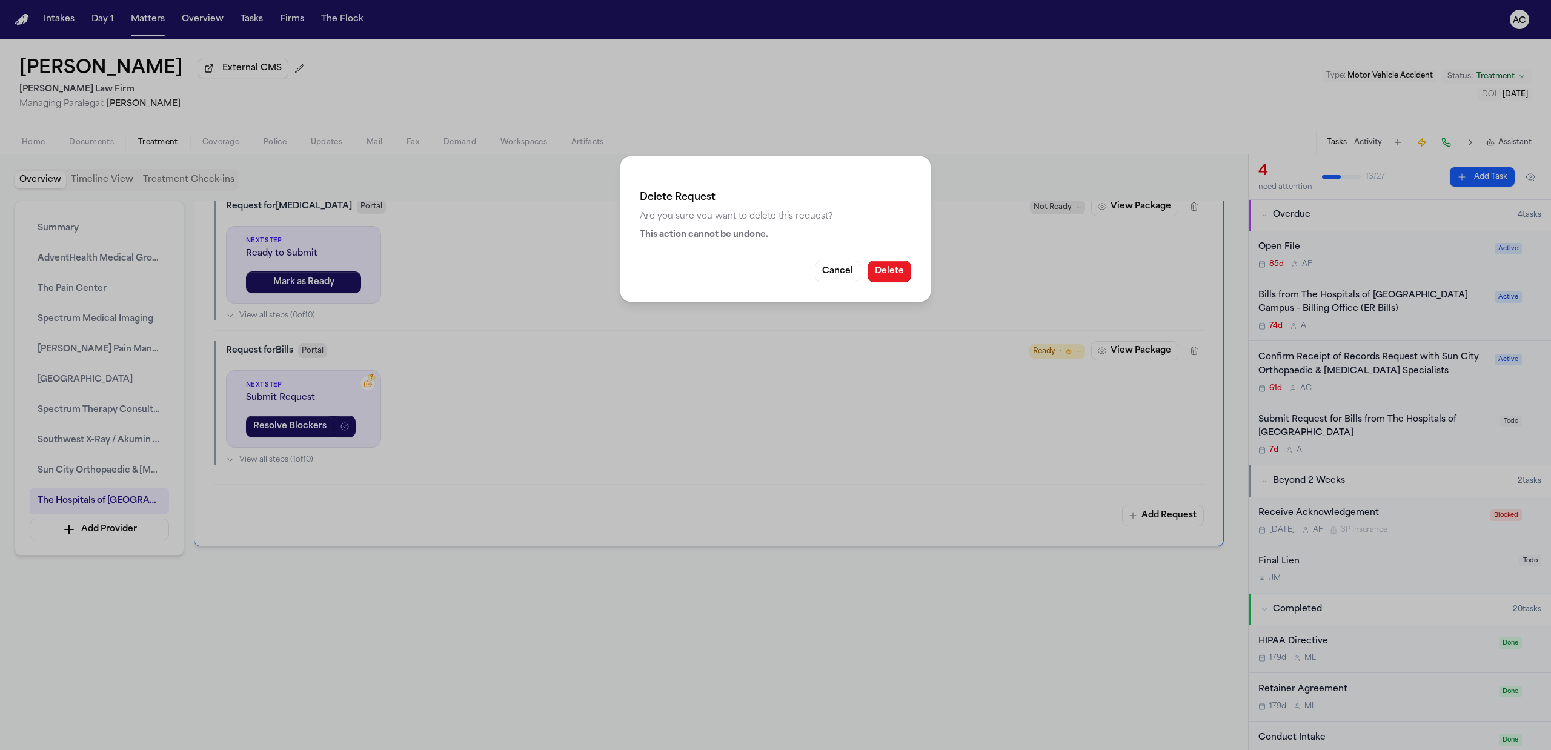
click at [902, 275] on button "Delete" at bounding box center [890, 272] width 44 height 22
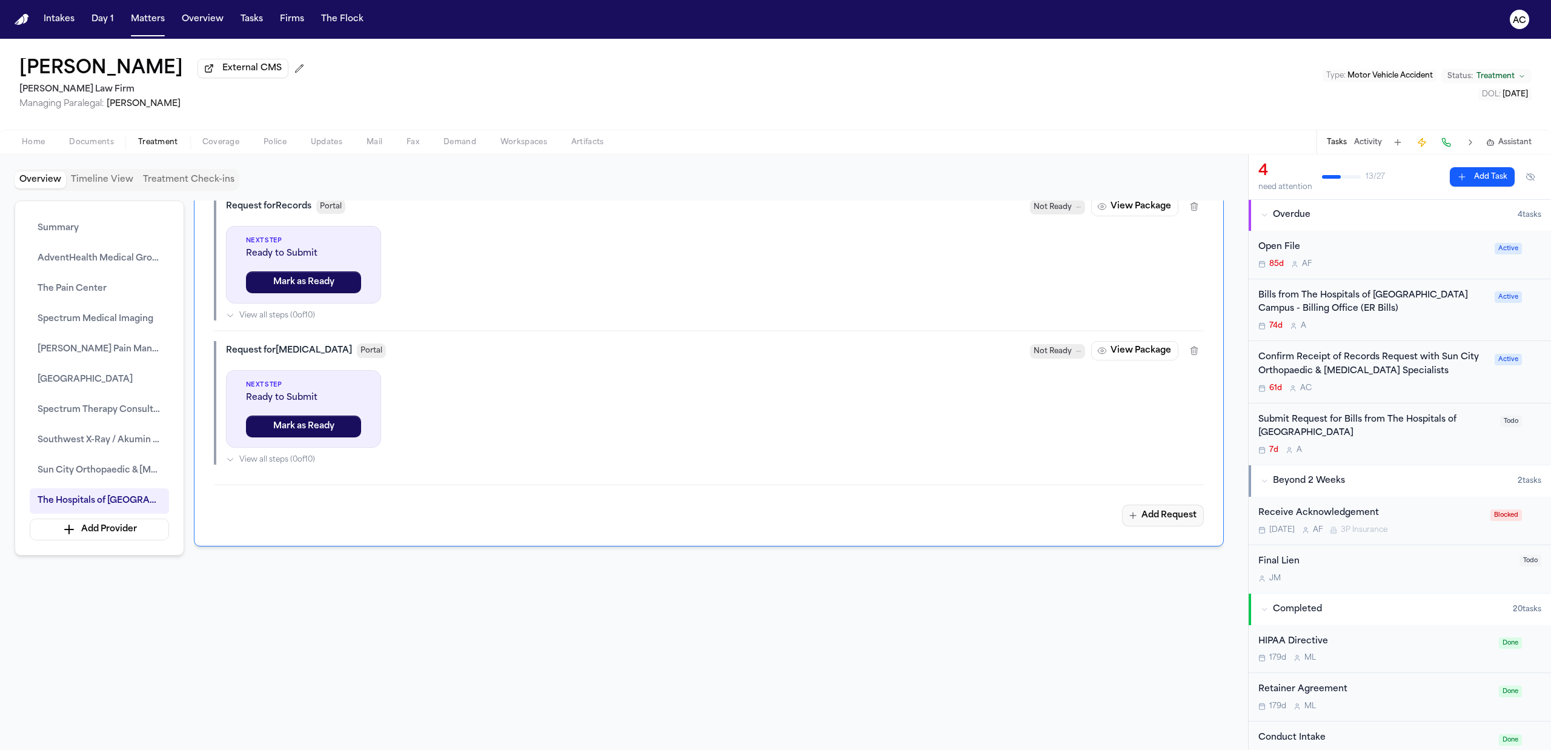
click at [1178, 517] on button "Add Request" at bounding box center [1163, 516] width 82 height 22
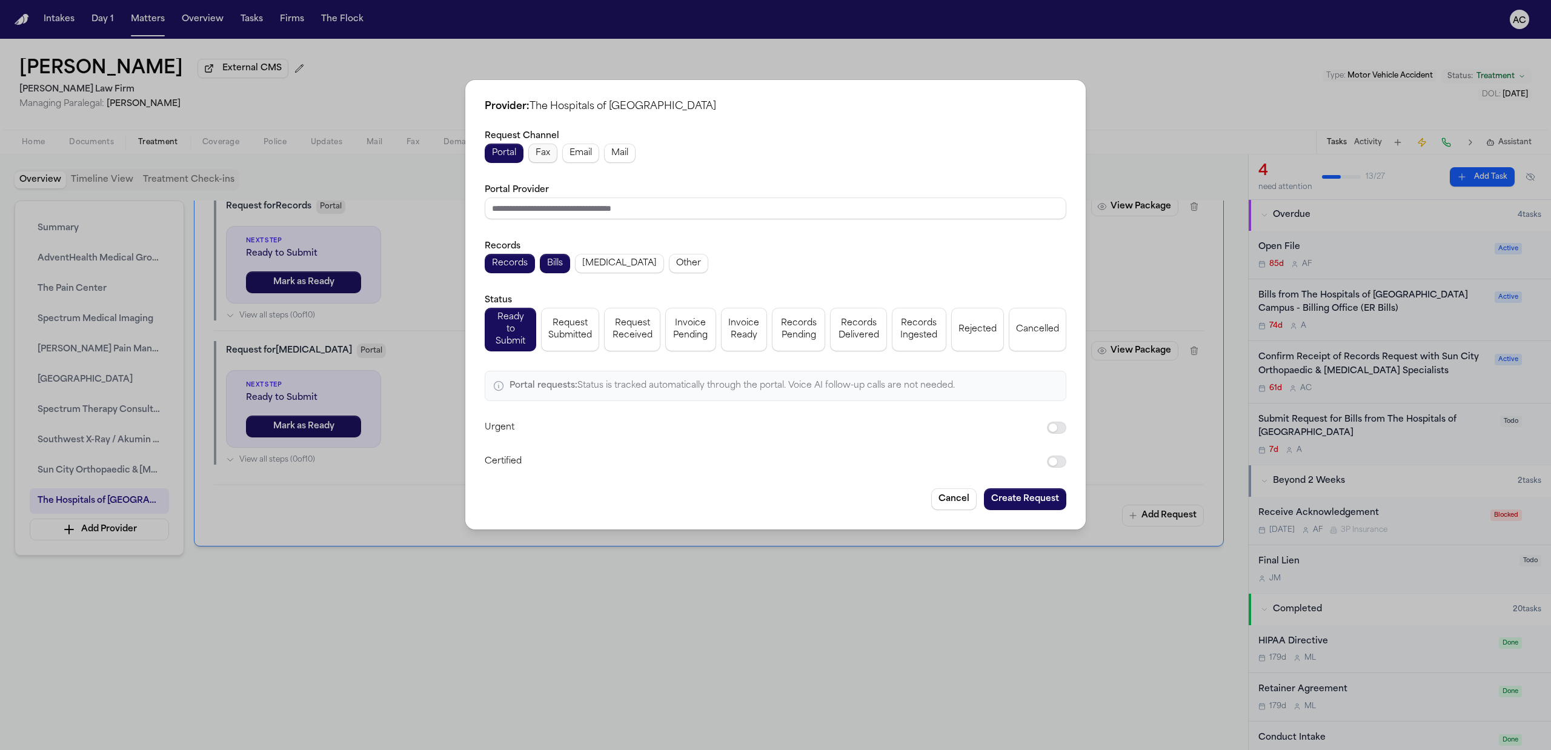
click at [548, 156] on span "Fax" at bounding box center [543, 153] width 15 height 12
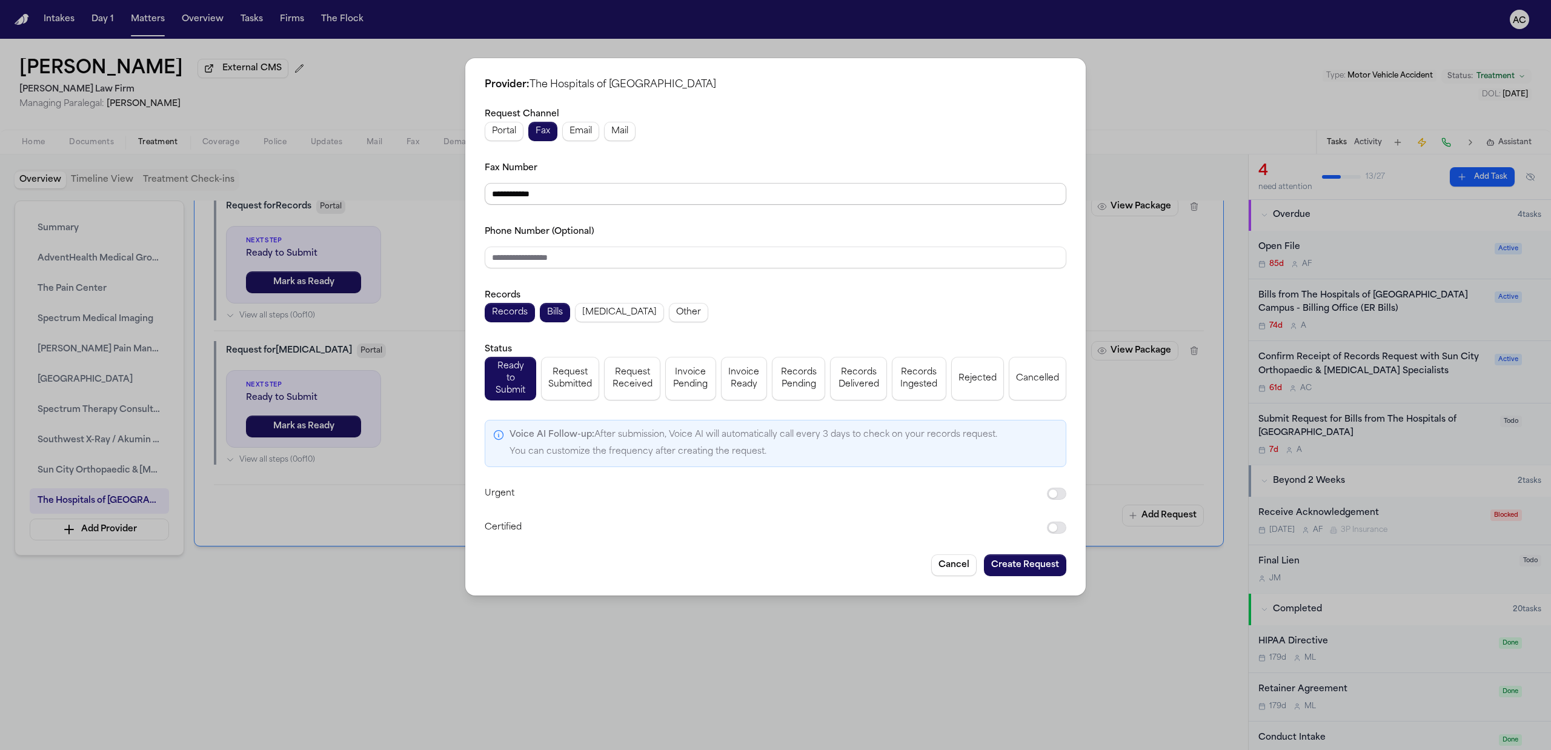
drag, startPoint x: 534, startPoint y: 198, endPoint x: 440, endPoint y: 192, distance: 94.7
click at [440, 192] on div "**********" at bounding box center [775, 375] width 1551 height 750
paste input "**"
click at [531, 313] on button "Records" at bounding box center [510, 312] width 50 height 19
click at [575, 383] on span "Request Submitted" at bounding box center [570, 379] width 44 height 24
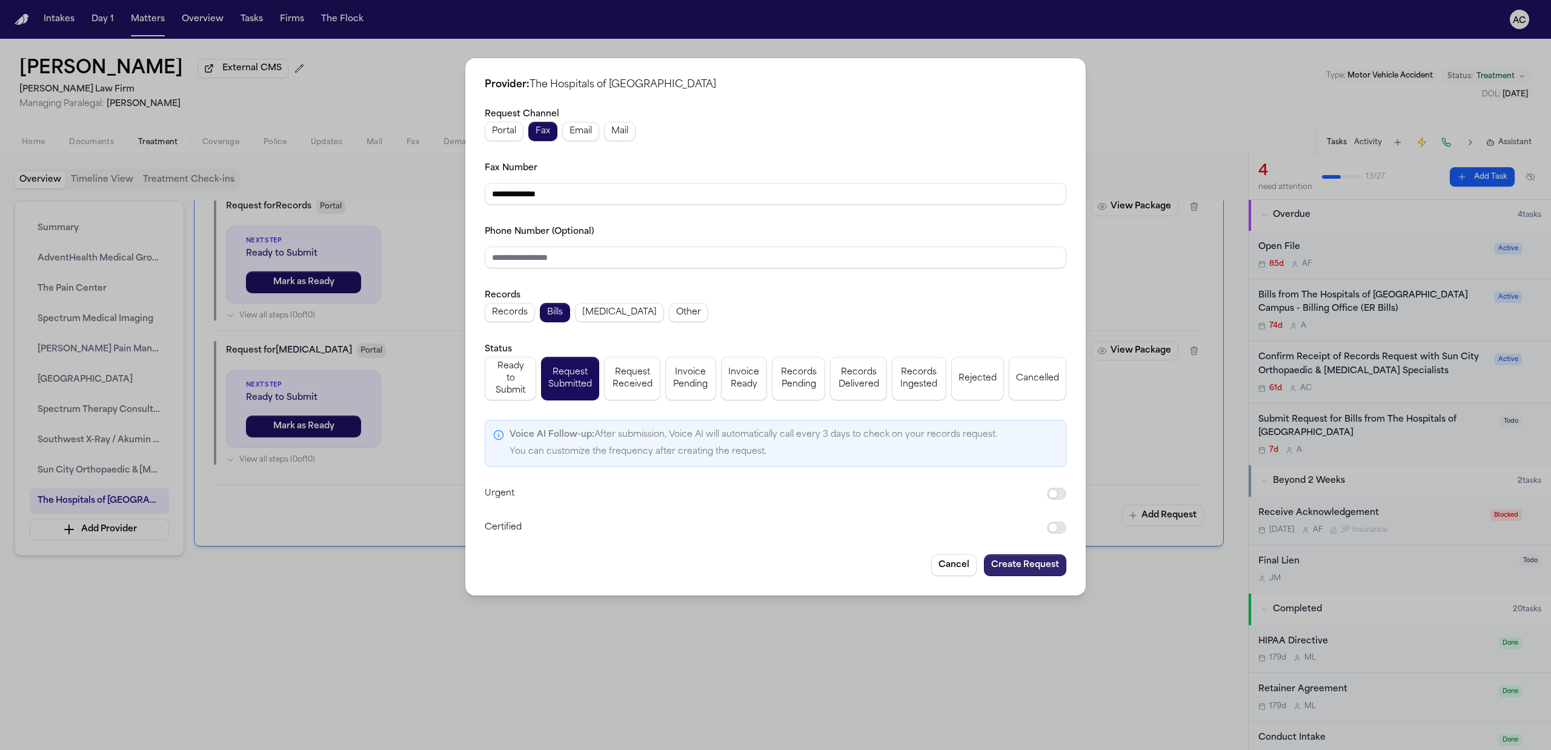
click at [1028, 558] on button "Create Request" at bounding box center [1025, 565] width 82 height 22
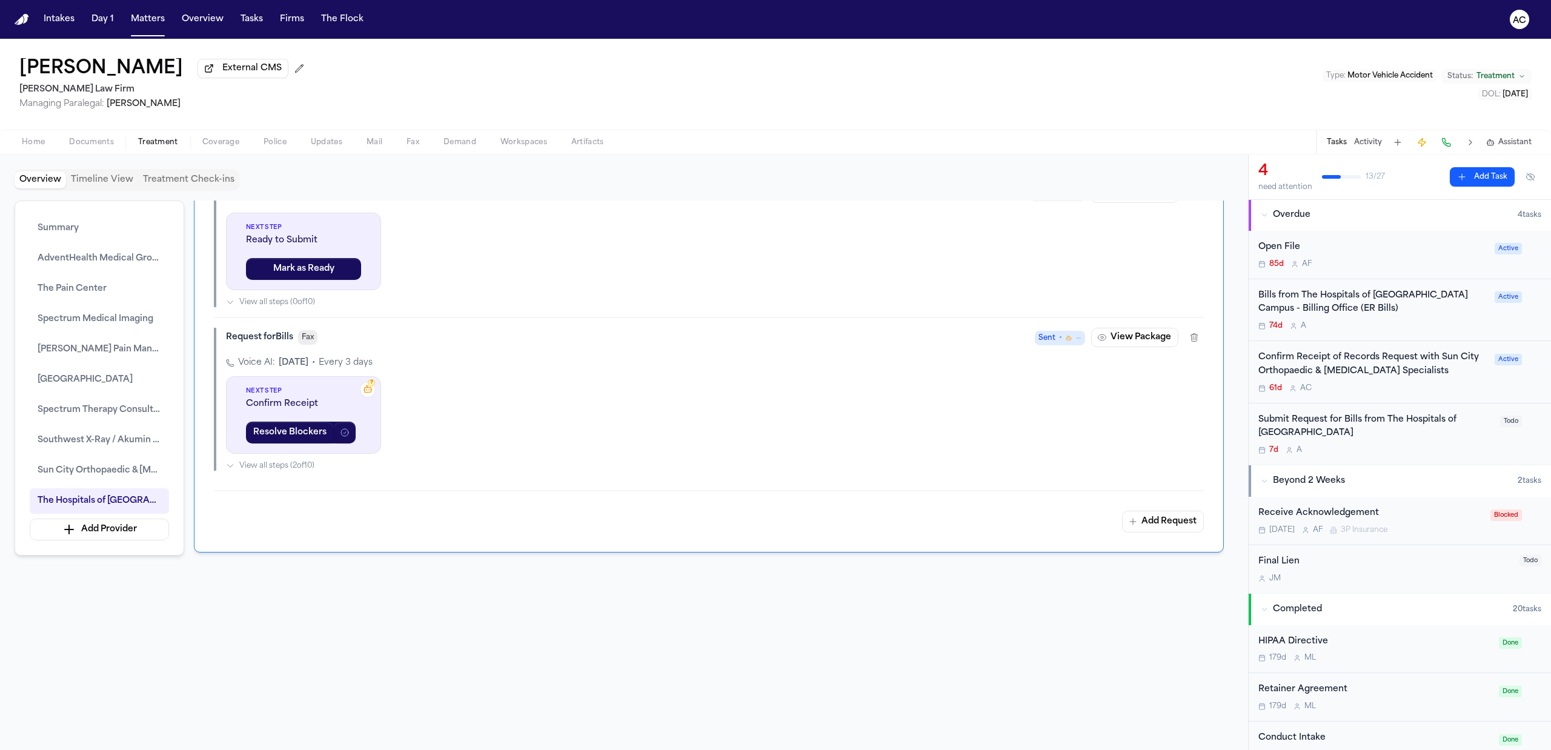
scroll to position [3695, 0]
click at [1144, 330] on button "View Package" at bounding box center [1134, 331] width 87 height 19
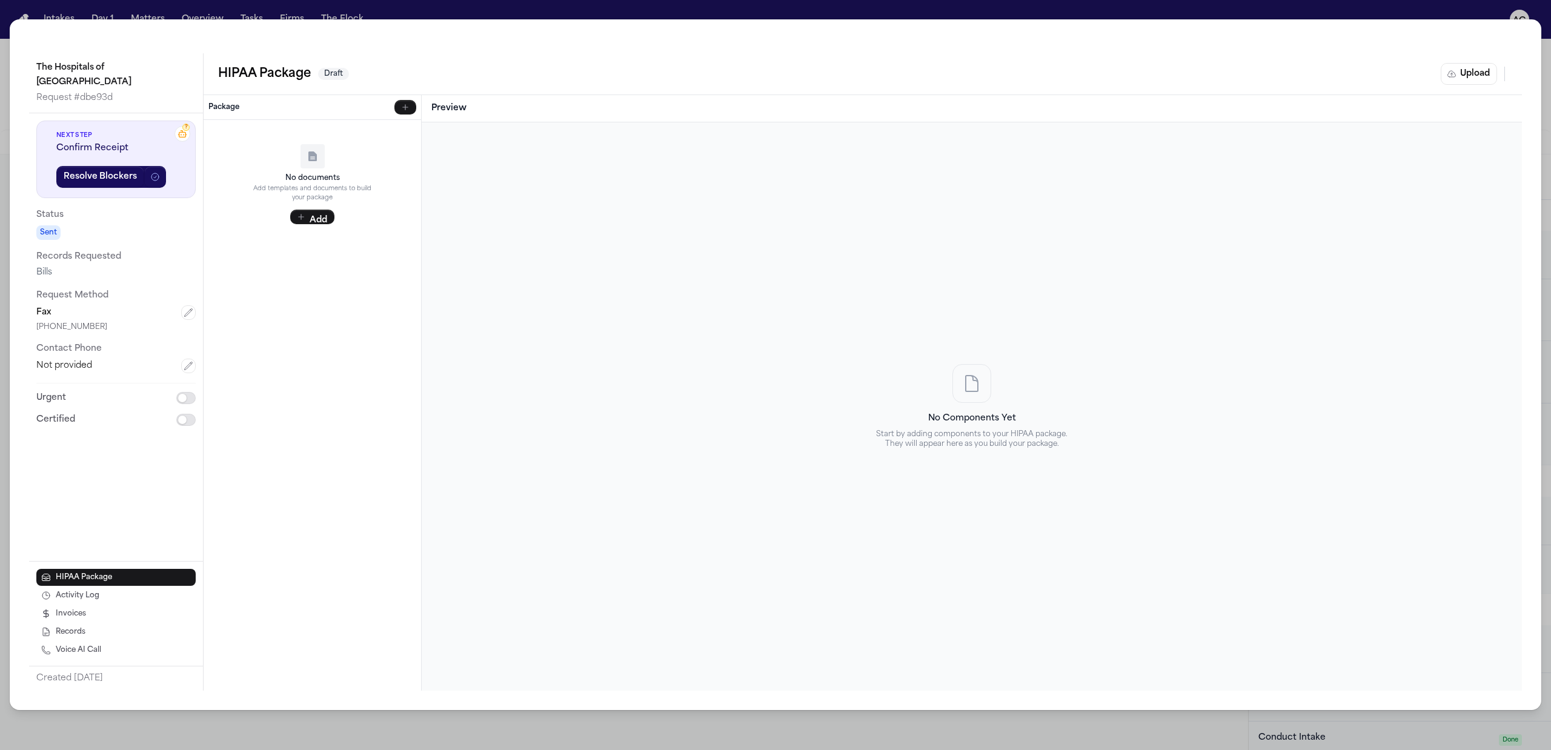
click at [197, 310] on div "? Next Step Confirm Receipt Resolve Blockers Status Sent Records Requested Bill…" at bounding box center [116, 273] width 174 height 321
click at [194, 309] on button "button" at bounding box center [188, 312] width 15 height 15
click at [81, 370] on input "text" at bounding box center [115, 375] width 159 height 22
paste input "*********"
click at [86, 405] on button "Save" at bounding box center [75, 409] width 78 height 22
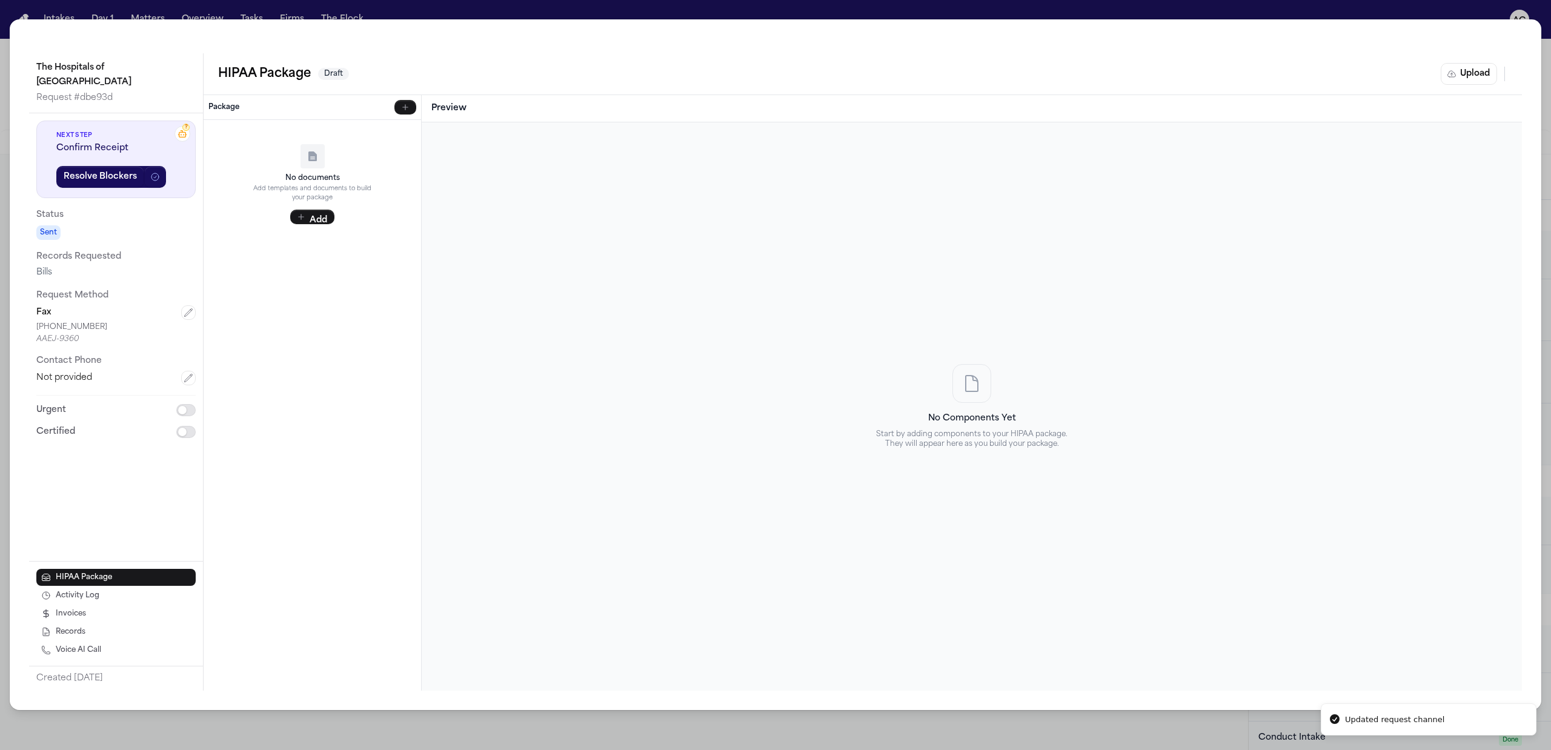
click at [1465, 10] on div "The Hospitals of Providence Transmountain Campus Request # dbe93d ? Next Step C…" at bounding box center [775, 375] width 1551 height 750
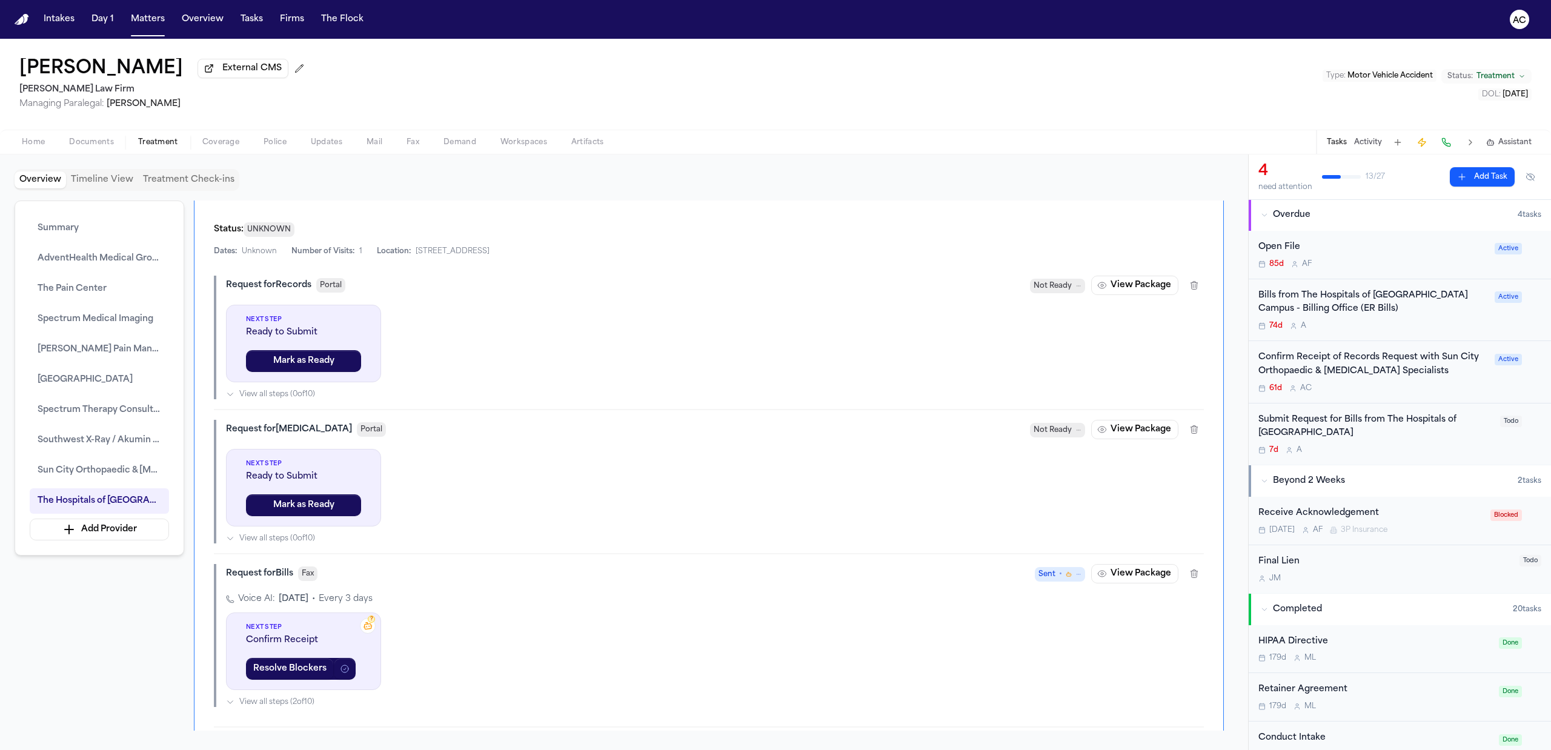
scroll to position [3292, 0]
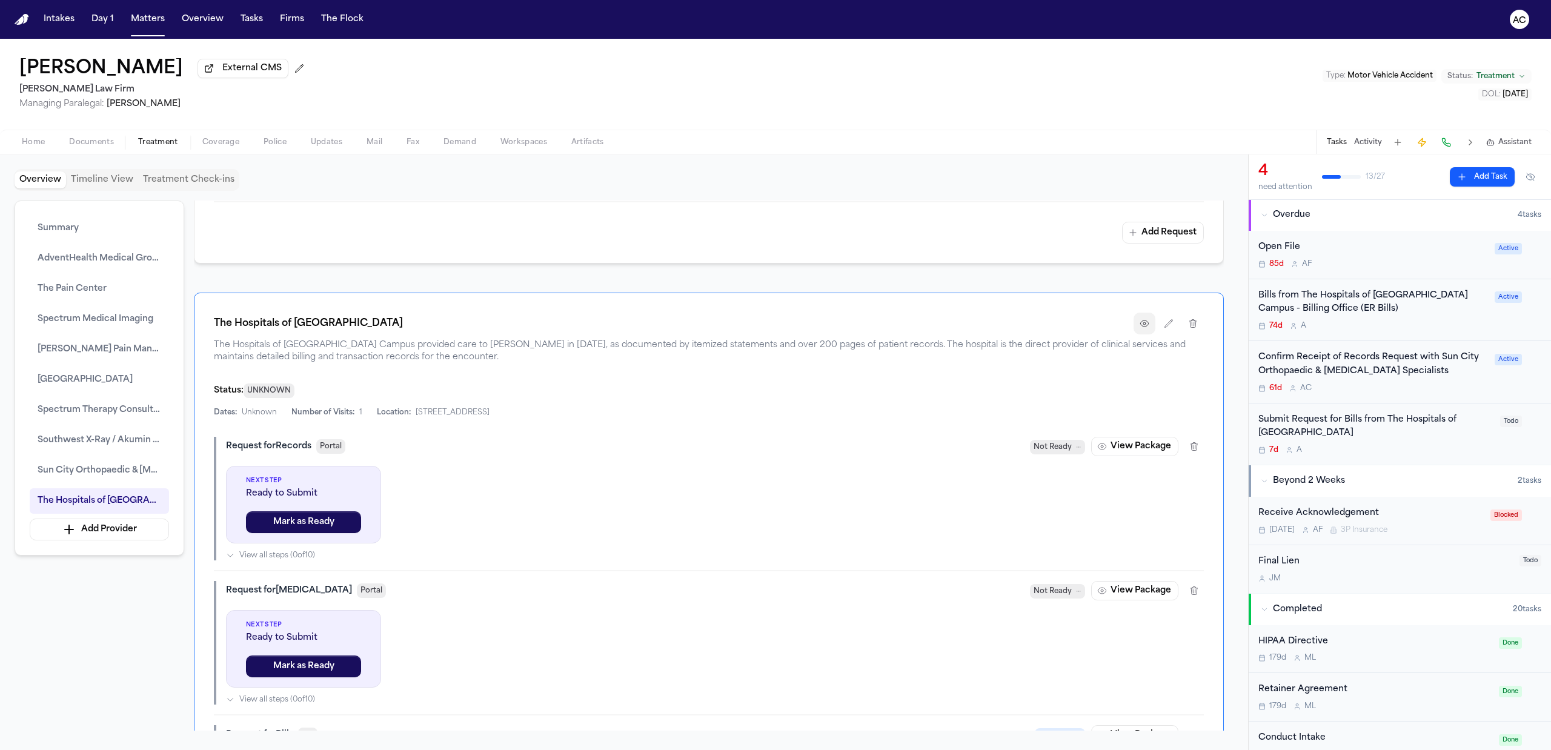
click at [1145, 328] on icon "button" at bounding box center [1145, 324] width 10 height 10
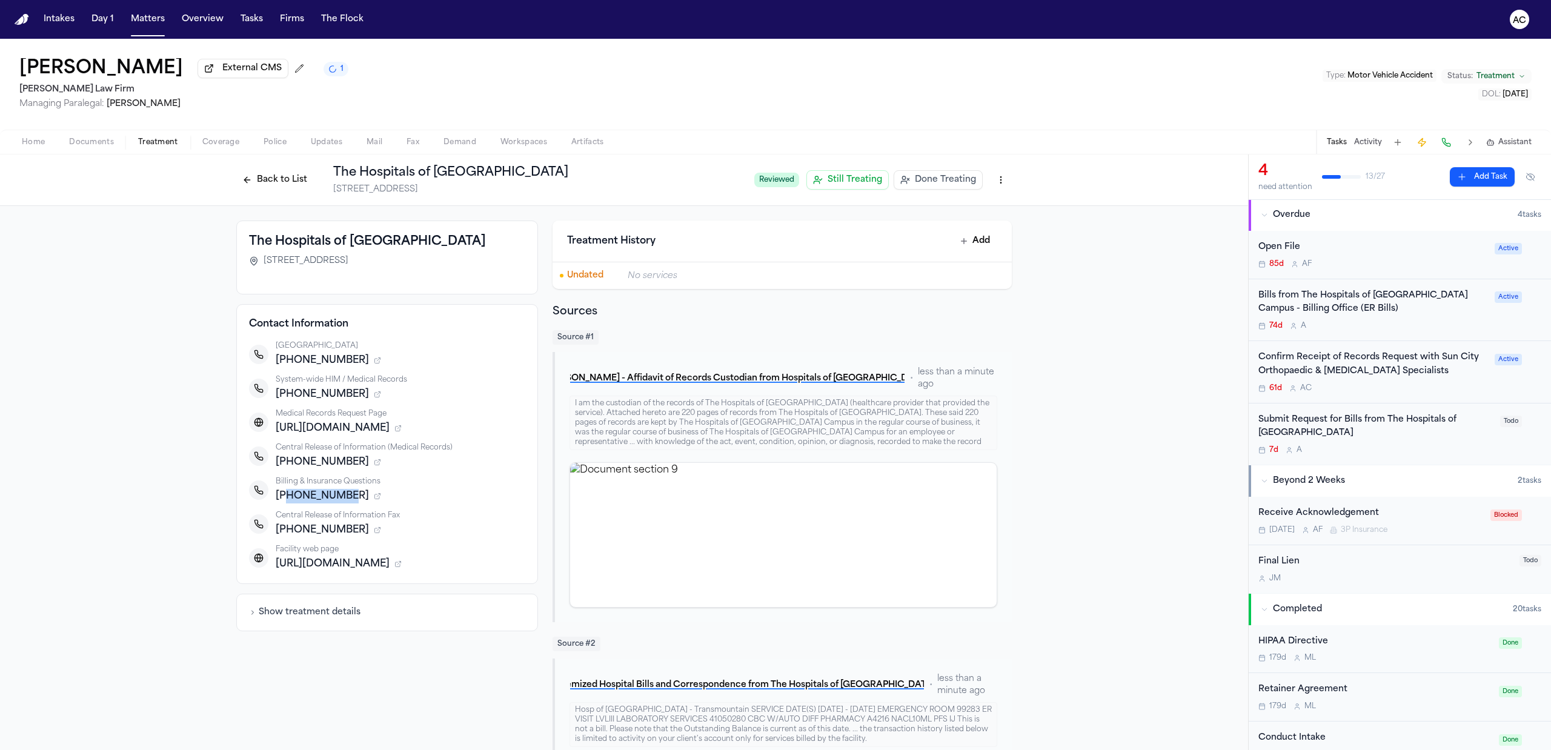
drag, startPoint x: 338, startPoint y: 513, endPoint x: 277, endPoint y: 519, distance: 60.9
click at [277, 504] on span "+19155778333" at bounding box center [322, 496] width 93 height 15
copy span "9155778333"
click at [291, 187] on button "Back to List" at bounding box center [274, 179] width 77 height 19
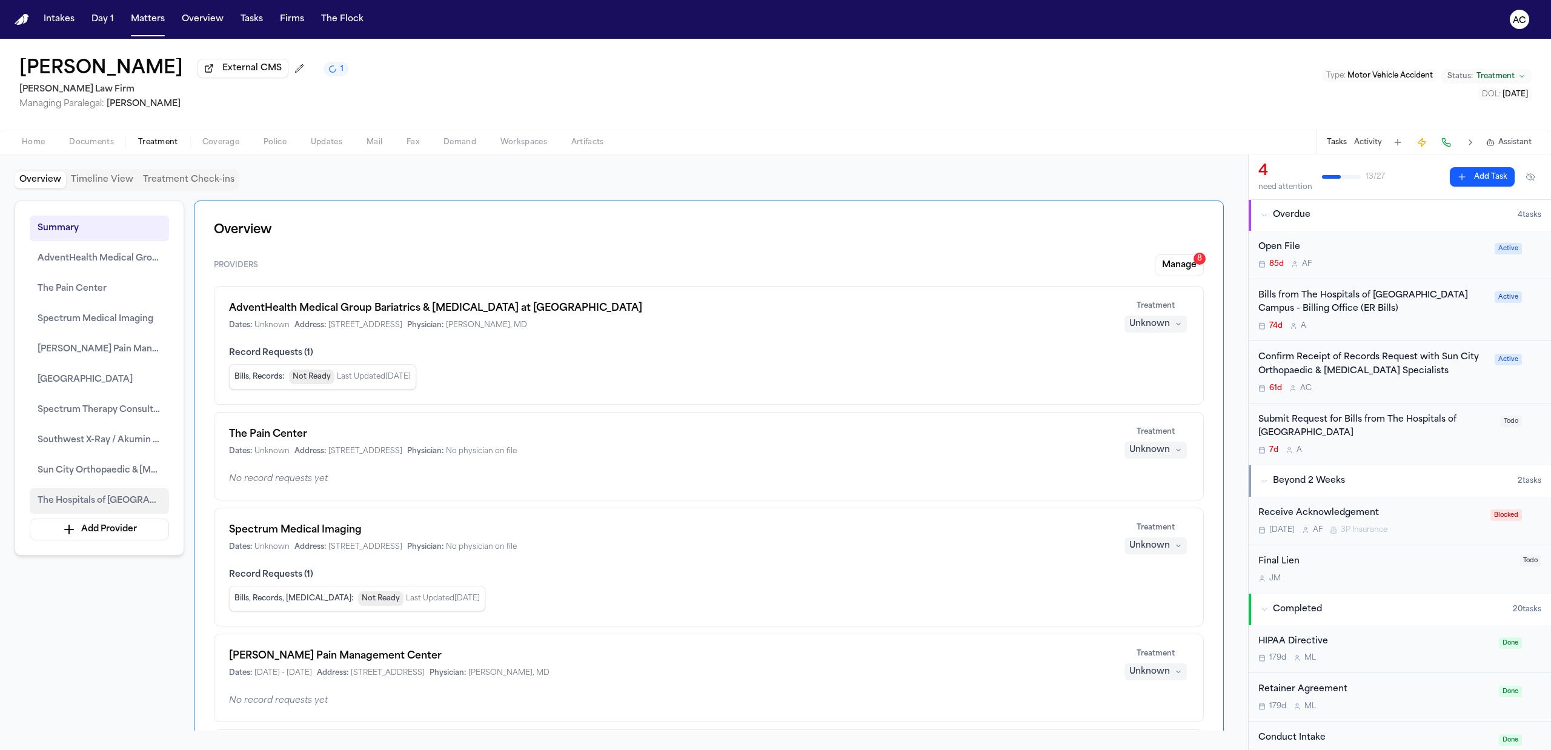
click at [100, 505] on span "The Hospitals of Providence Transmountain Campus" at bounding box center [100, 501] width 124 height 15
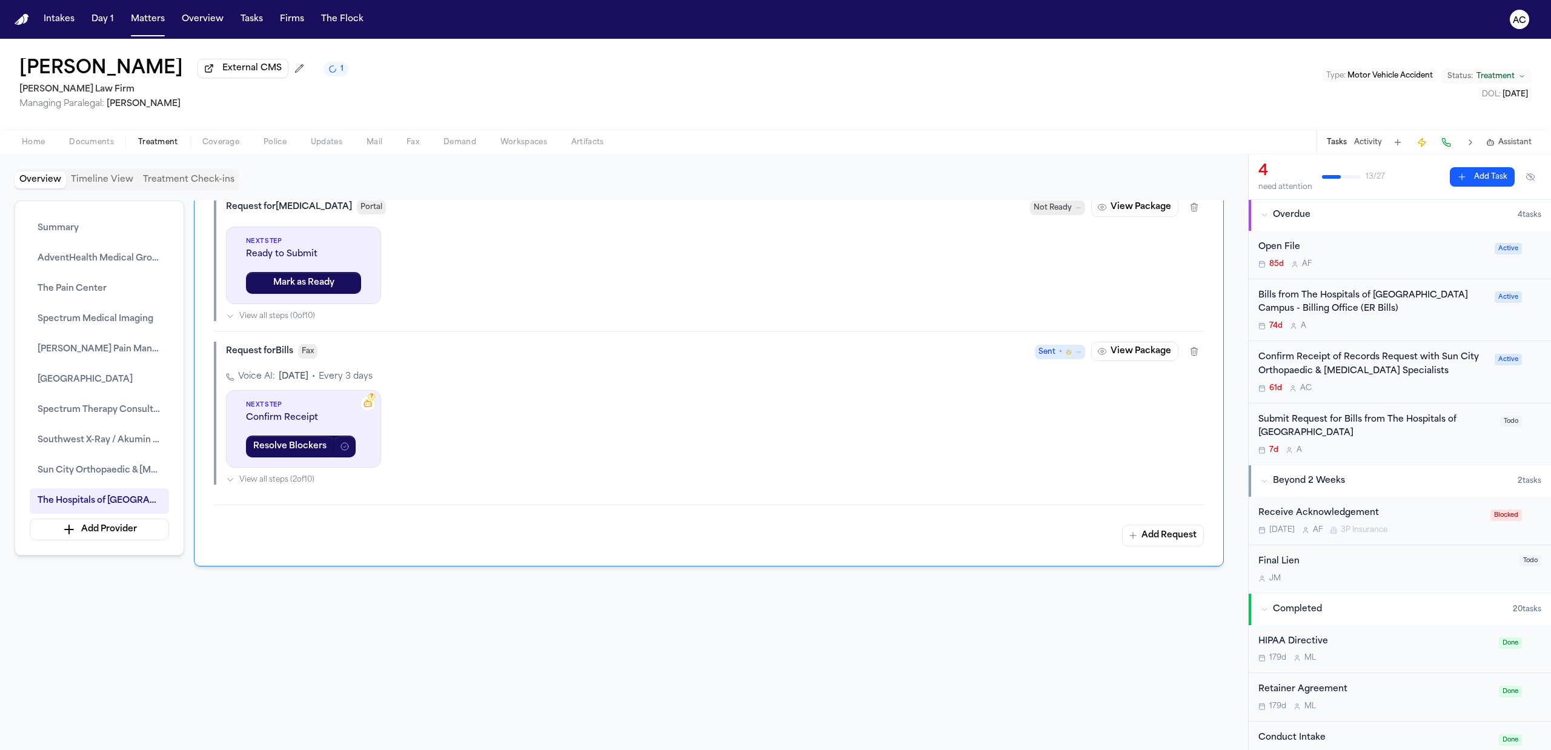
scroll to position [3692, 0]
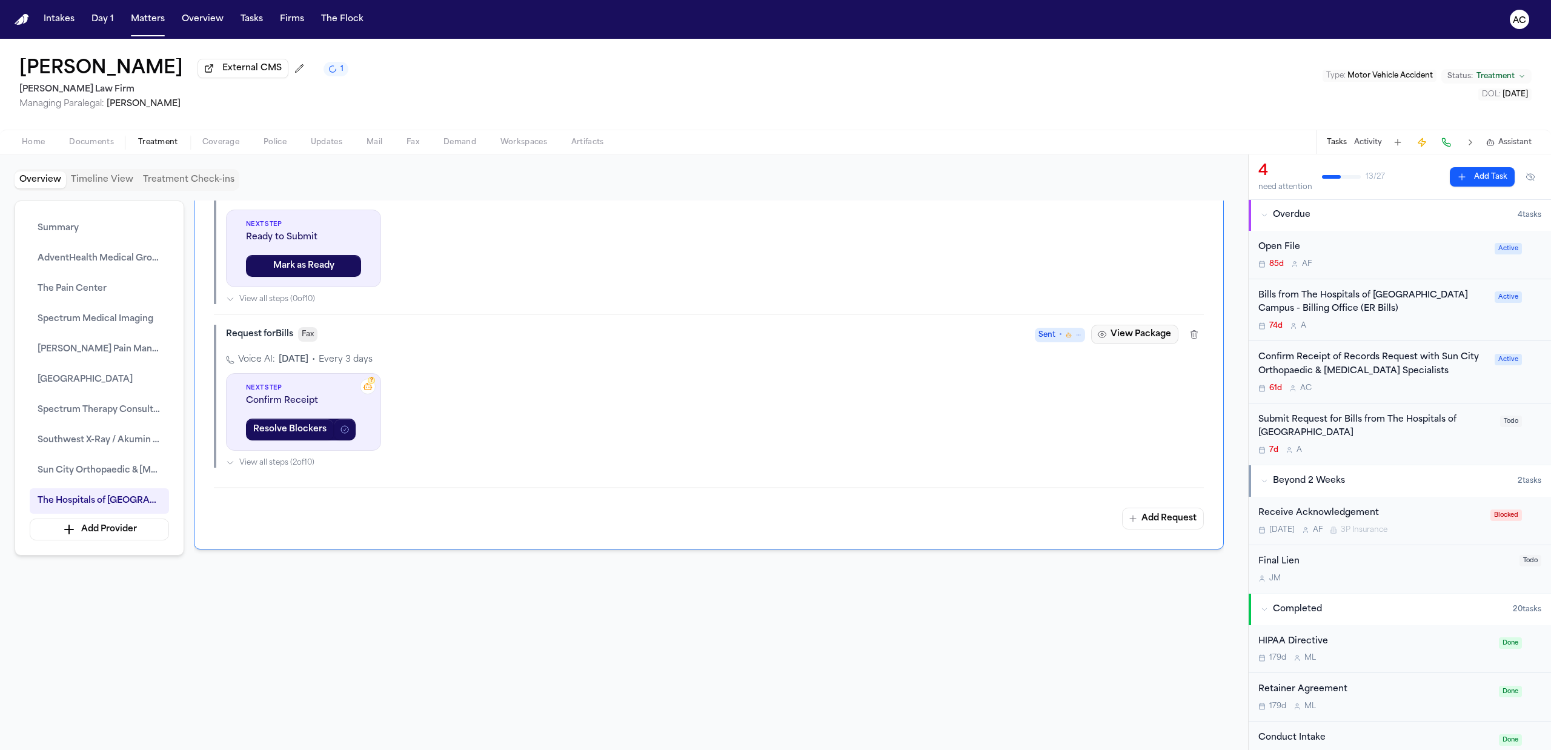
click at [1119, 339] on button "View Package" at bounding box center [1134, 334] width 87 height 19
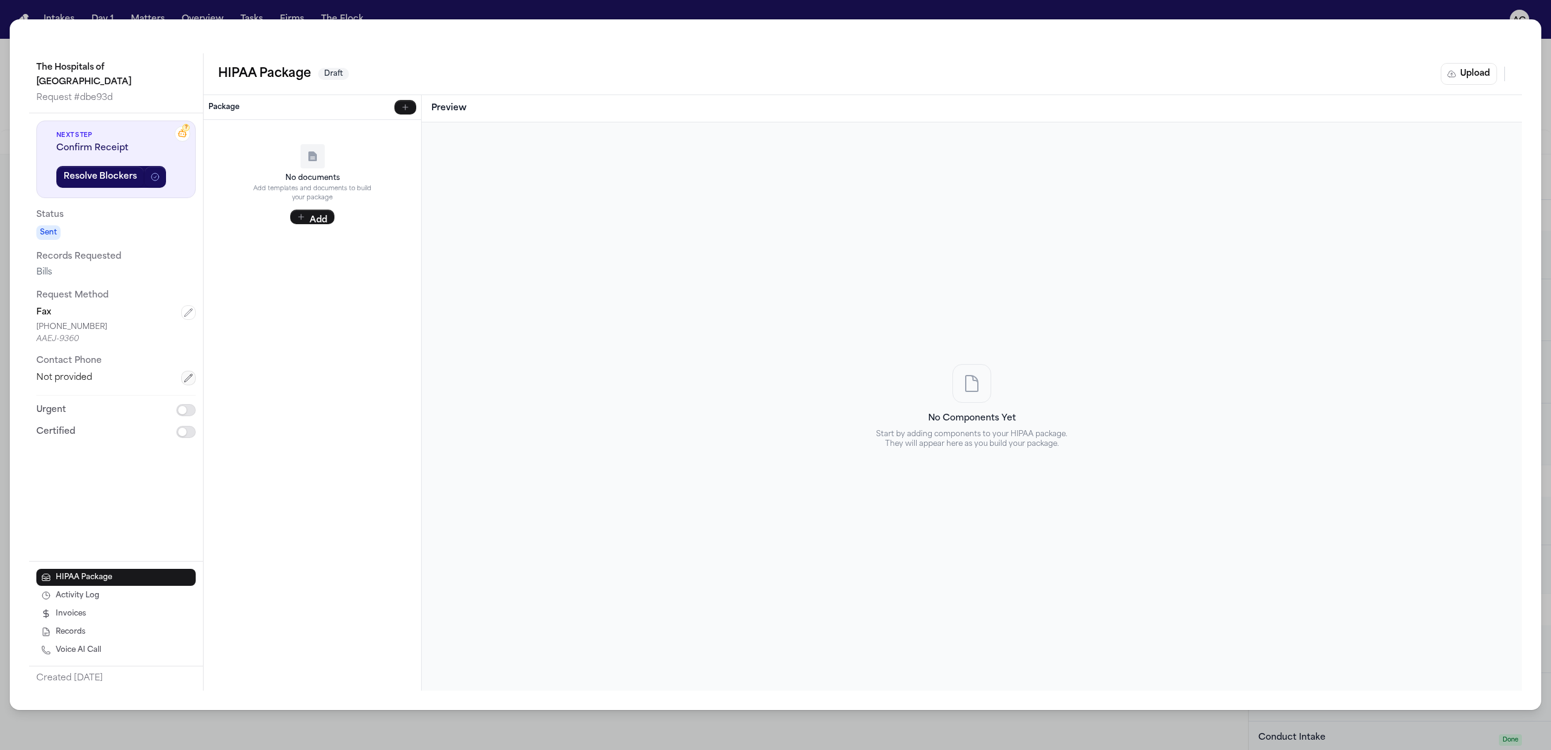
click at [187, 384] on button "button" at bounding box center [188, 378] width 15 height 15
click at [131, 383] on input "tel" at bounding box center [115, 382] width 159 height 22
paste input "**********"
click at [87, 405] on button "Save" at bounding box center [75, 411] width 78 height 22
drag, startPoint x: 742, startPoint y: 11, endPoint x: 739, endPoint y: 0, distance: 11.2
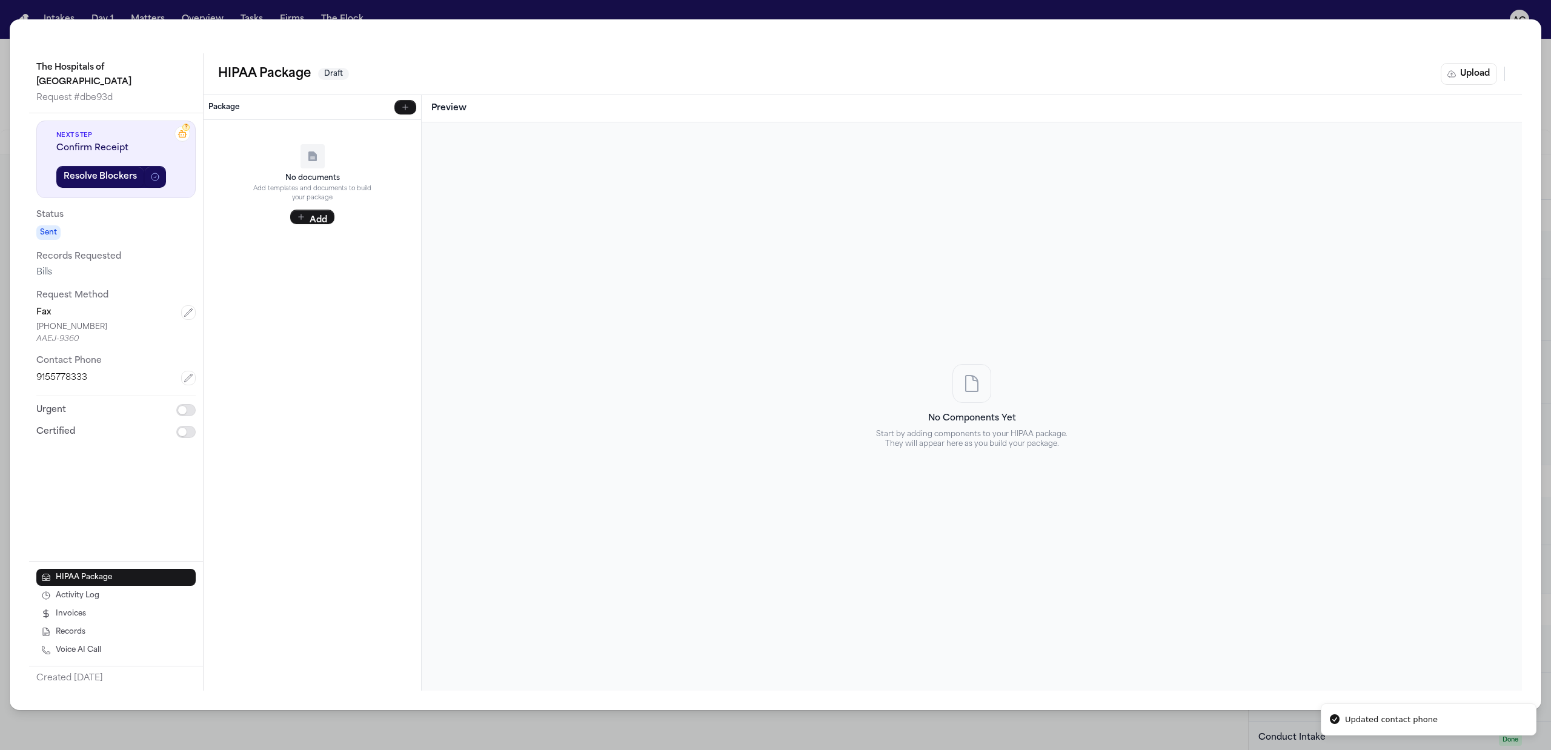
click at [742, 11] on div "The Hospitals of Providence Transmountain Campus Request # dbe93d ? Next Step C…" at bounding box center [775, 375] width 1551 height 750
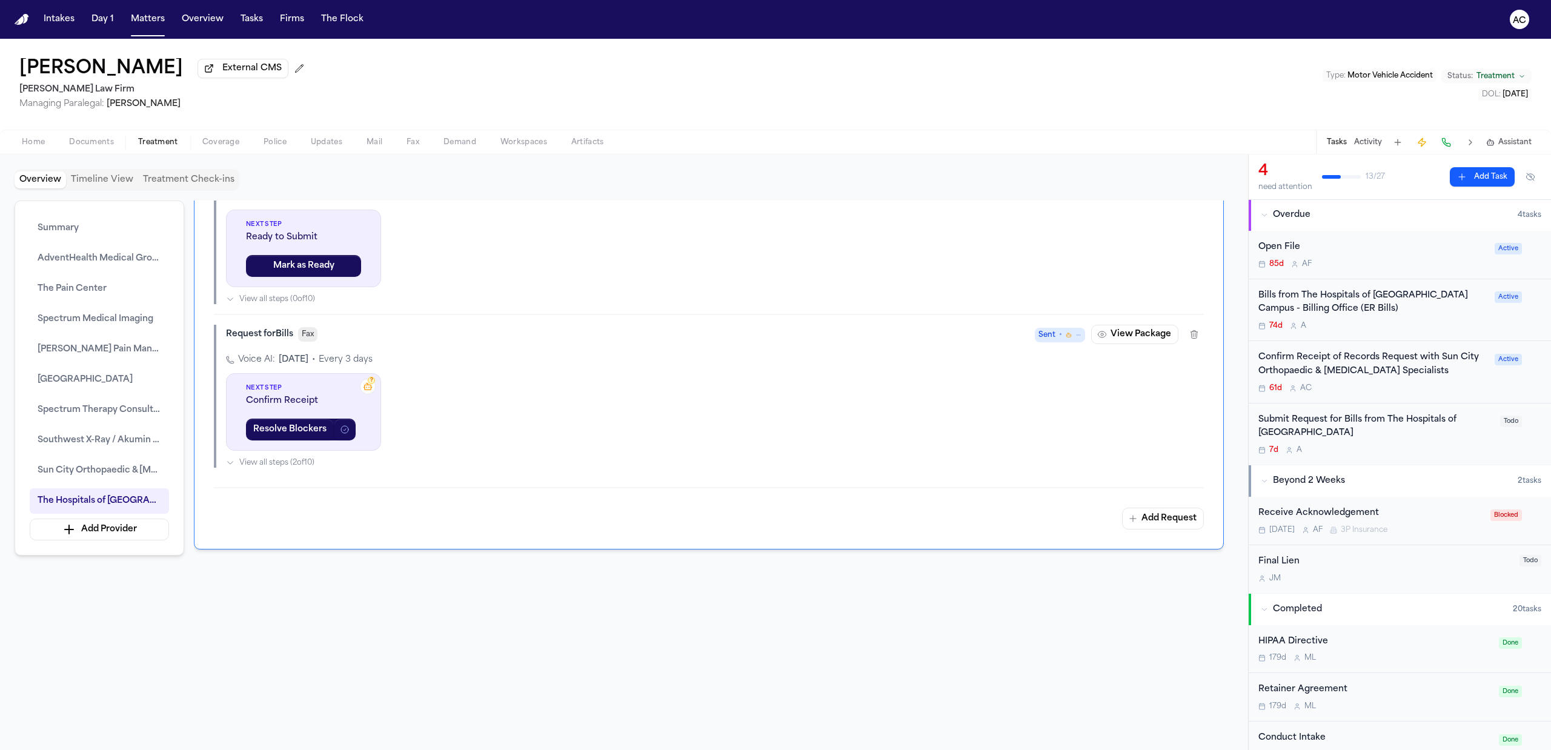
click at [1402, 422] on div "Submit Request for Bills from The Hospitals of Providence Transmountain Campus" at bounding box center [1376, 427] width 235 height 28
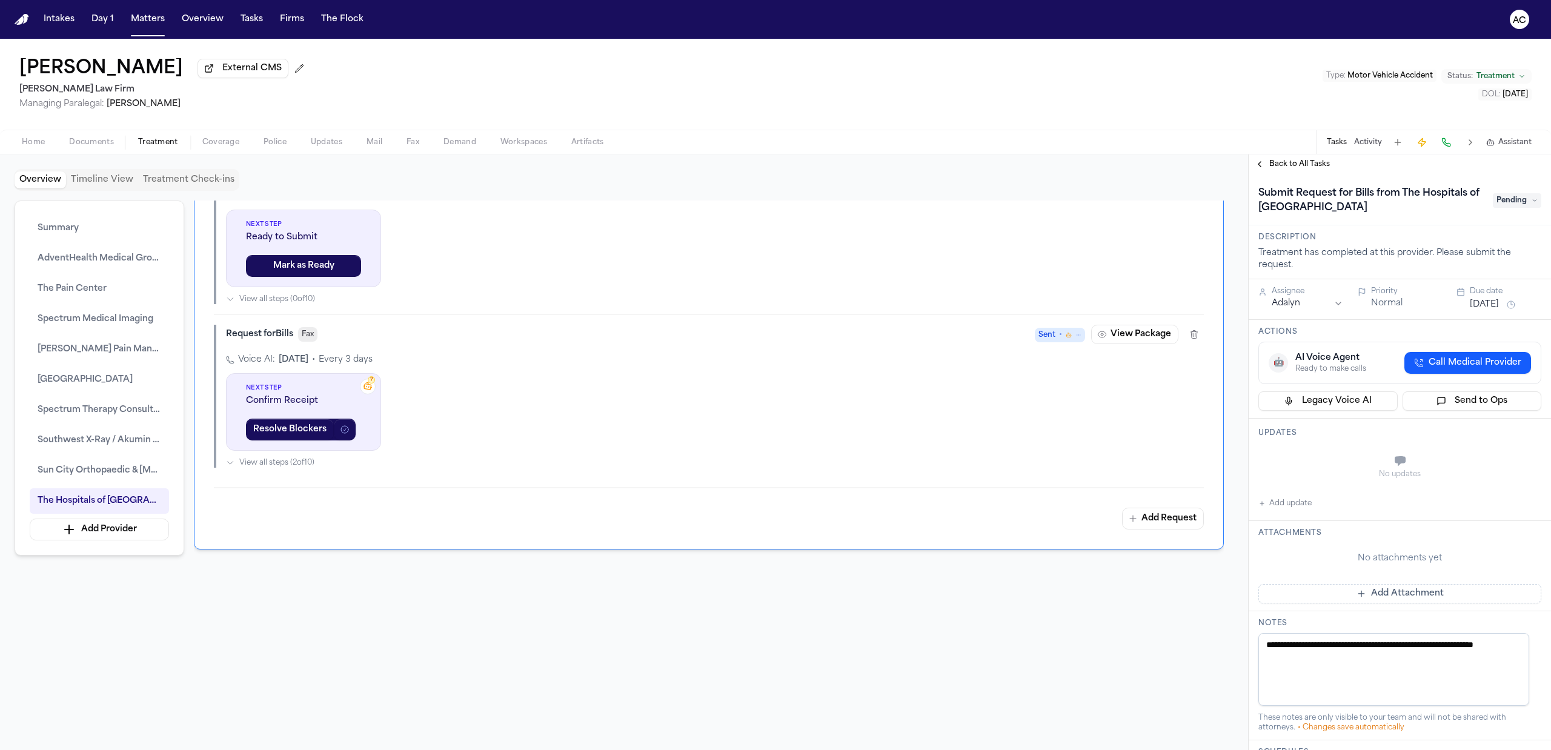
click at [1516, 198] on span "Pending" at bounding box center [1517, 200] width 48 height 15
click at [1491, 343] on div "Requested" at bounding box center [1474, 346] width 127 height 15
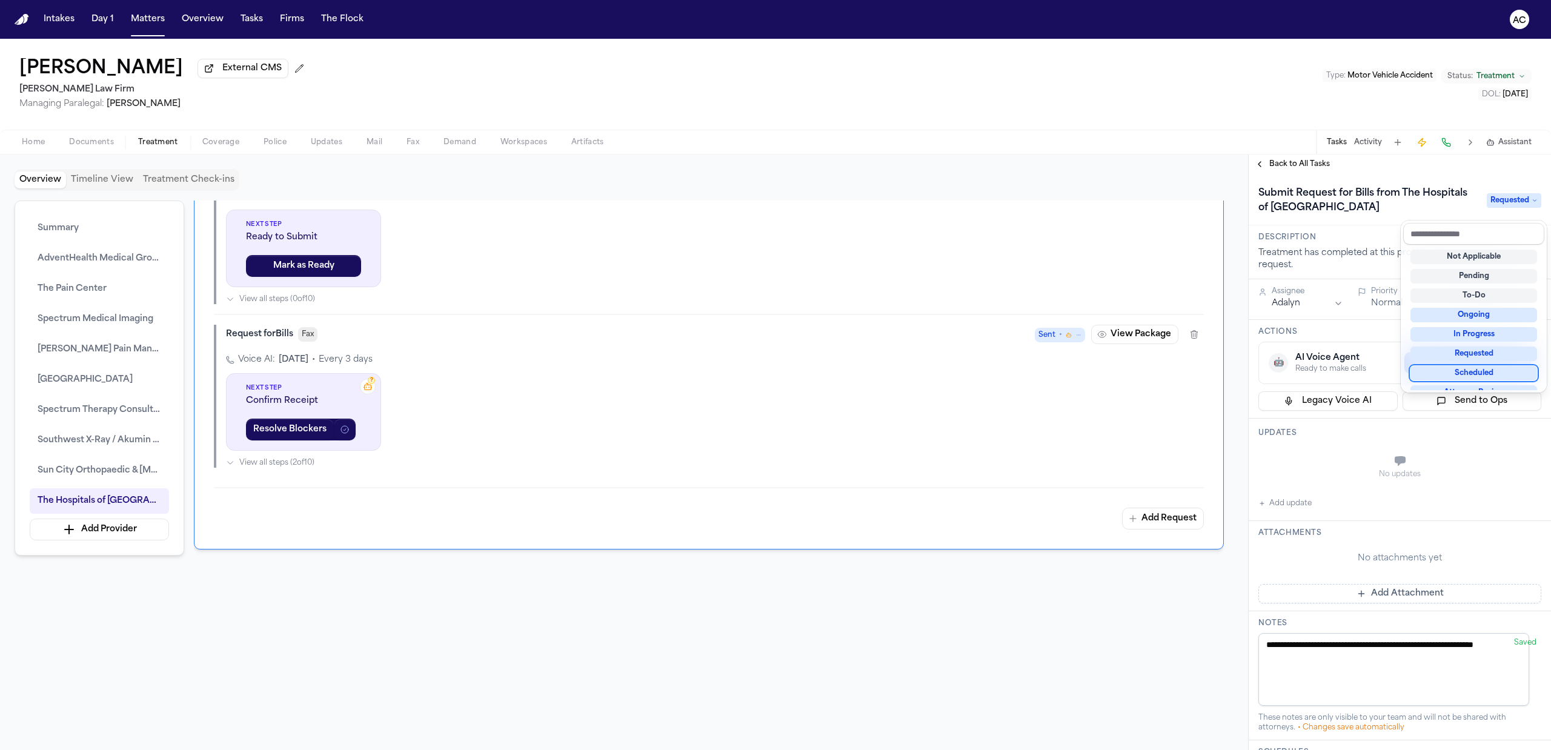
click at [1291, 529] on div "**********" at bounding box center [1400, 577] width 302 height 806
click at [1296, 511] on button "Add update" at bounding box center [1285, 503] width 53 height 15
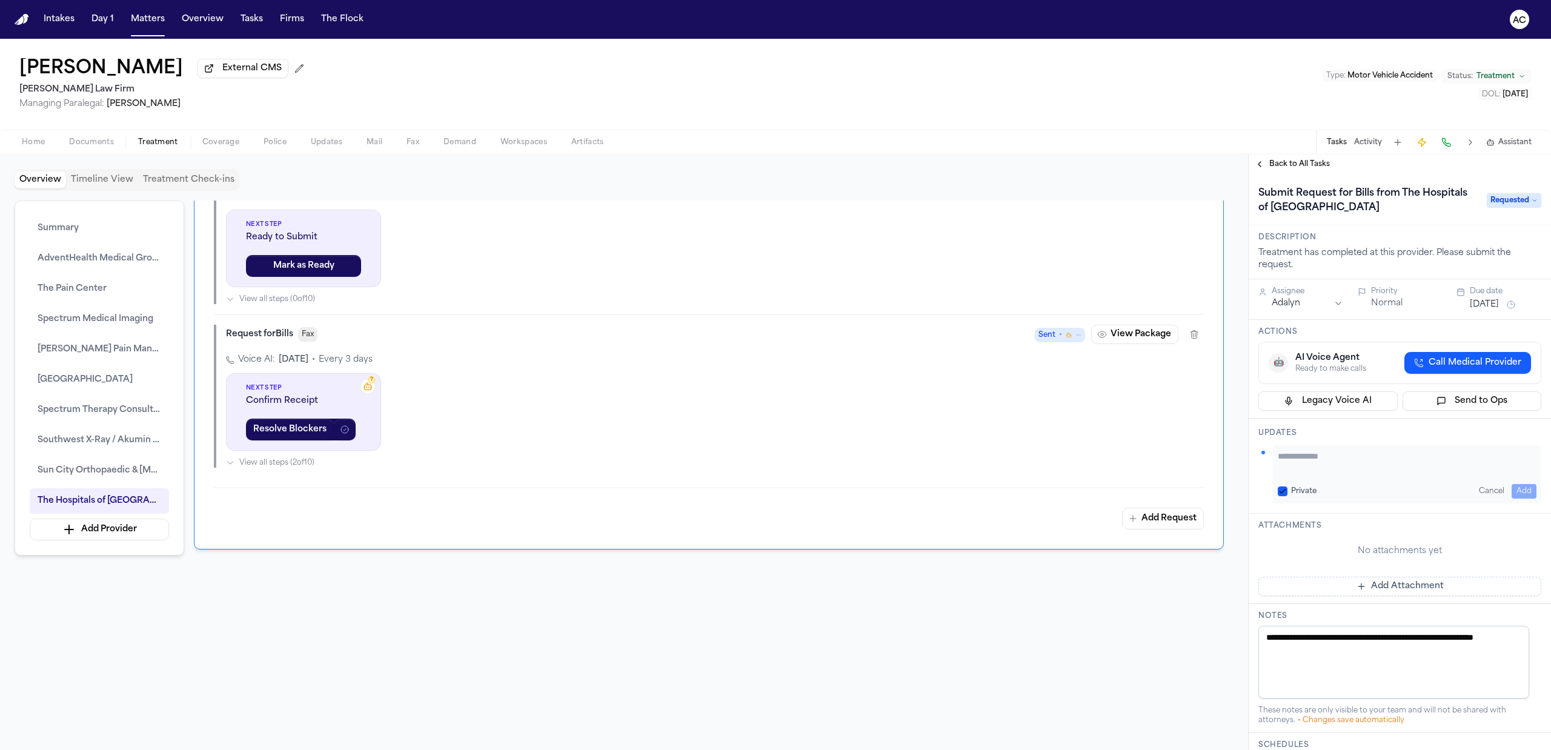
click at [1302, 473] on textarea "Add your update" at bounding box center [1407, 462] width 259 height 24
click at [1395, 474] on textarea "***" at bounding box center [1401, 462] width 247 height 24
click at [1283, 496] on button "Private" at bounding box center [1283, 492] width 10 height 10
click at [1521, 499] on button "Add" at bounding box center [1524, 491] width 25 height 15
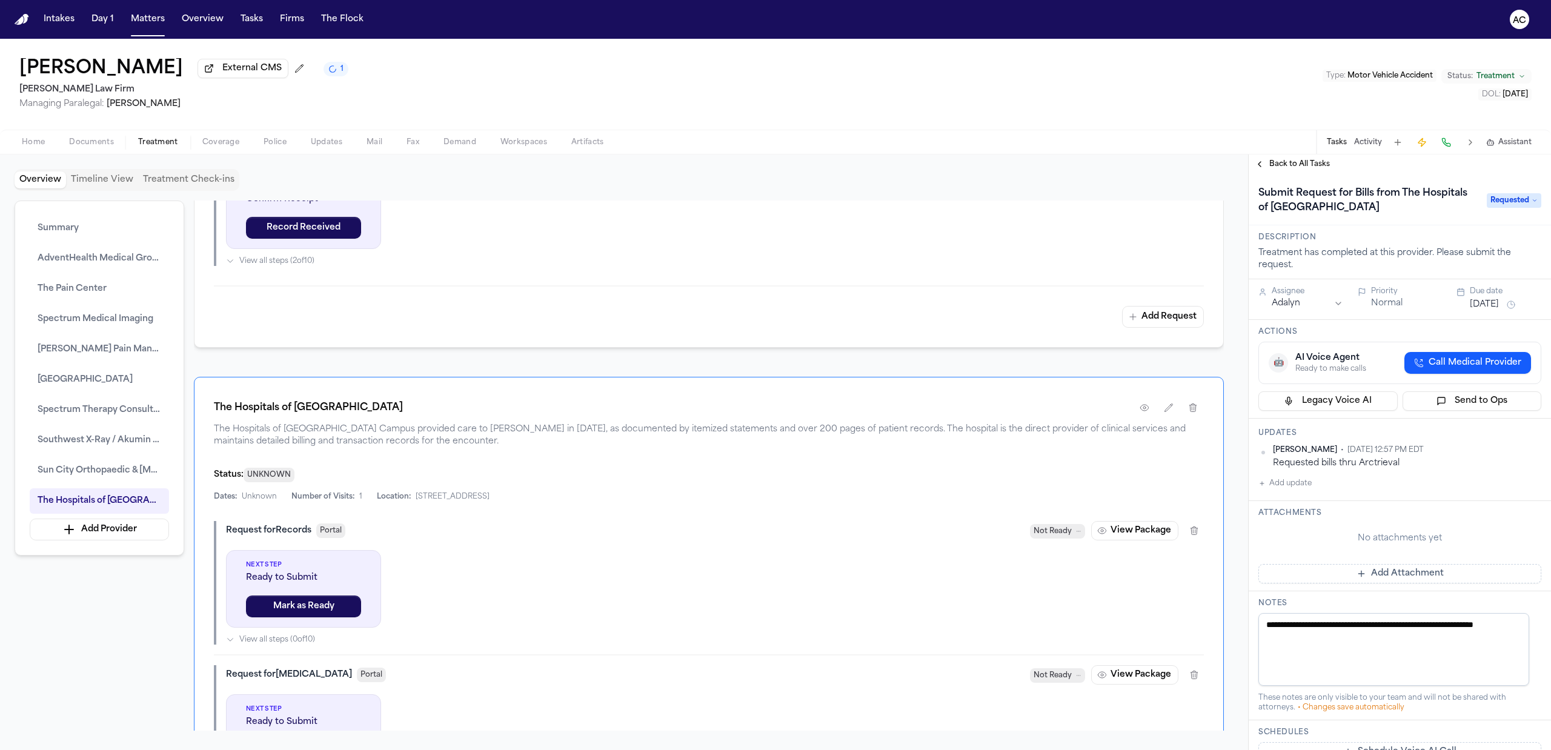
scroll to position [2884, 0]
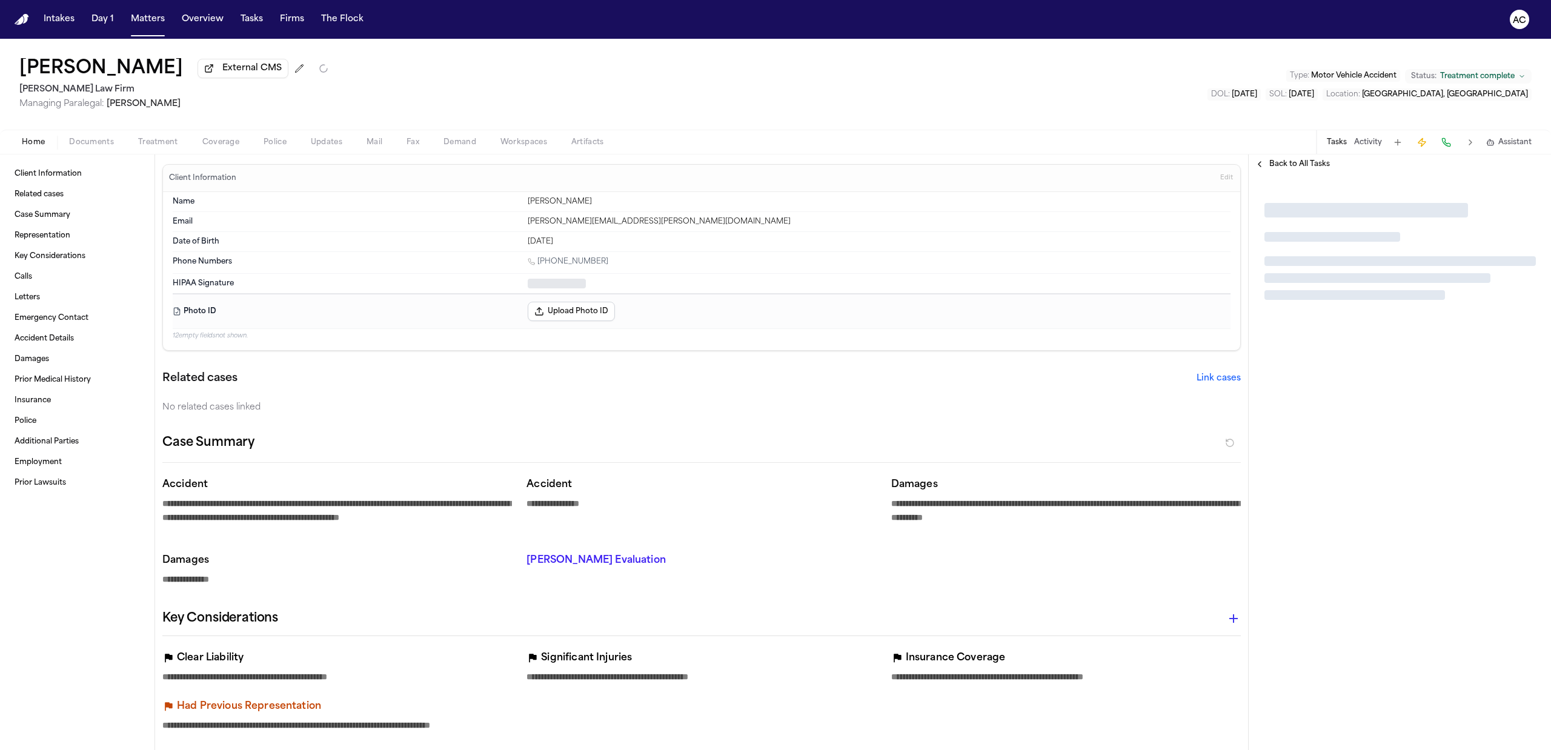
type textarea "*"
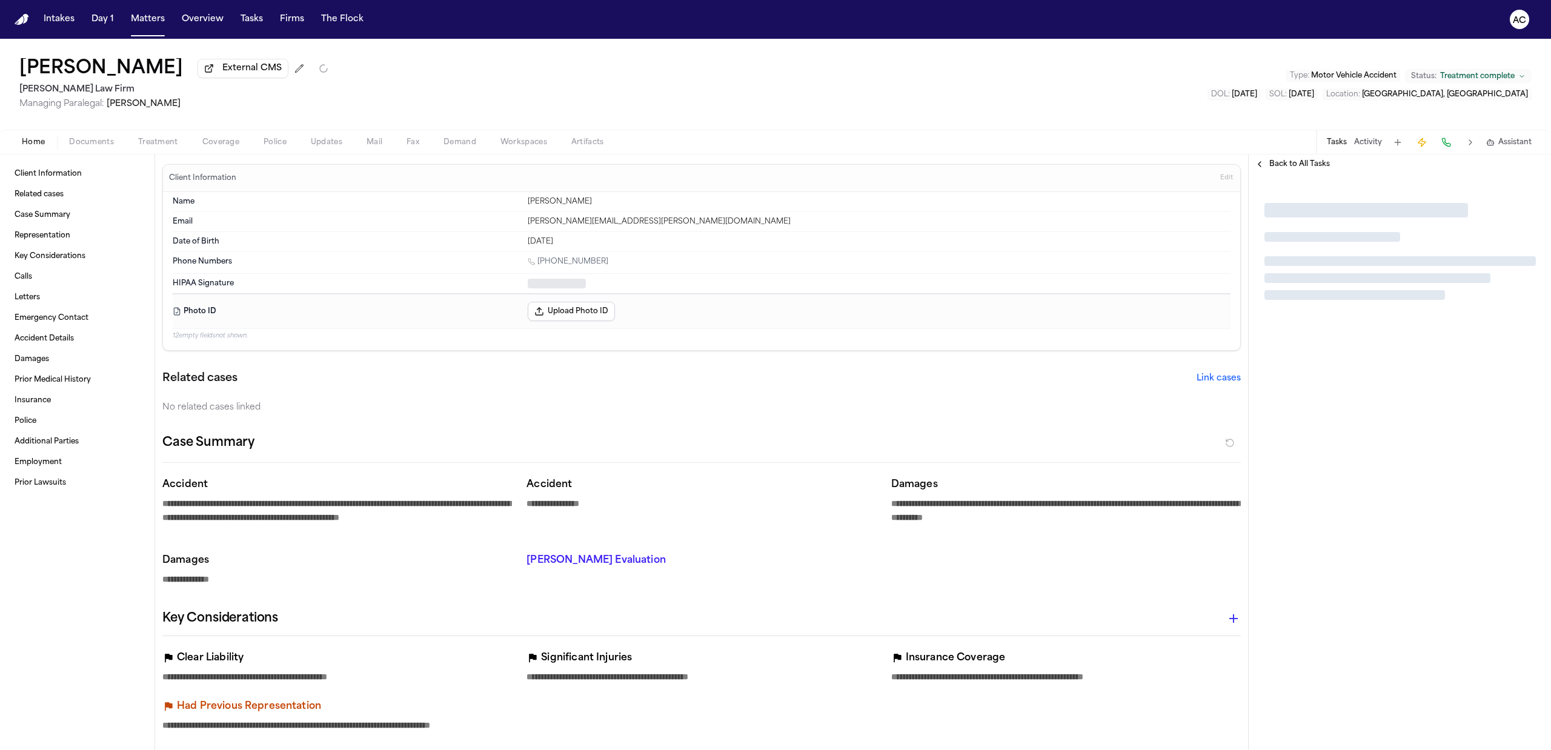
type textarea "*"
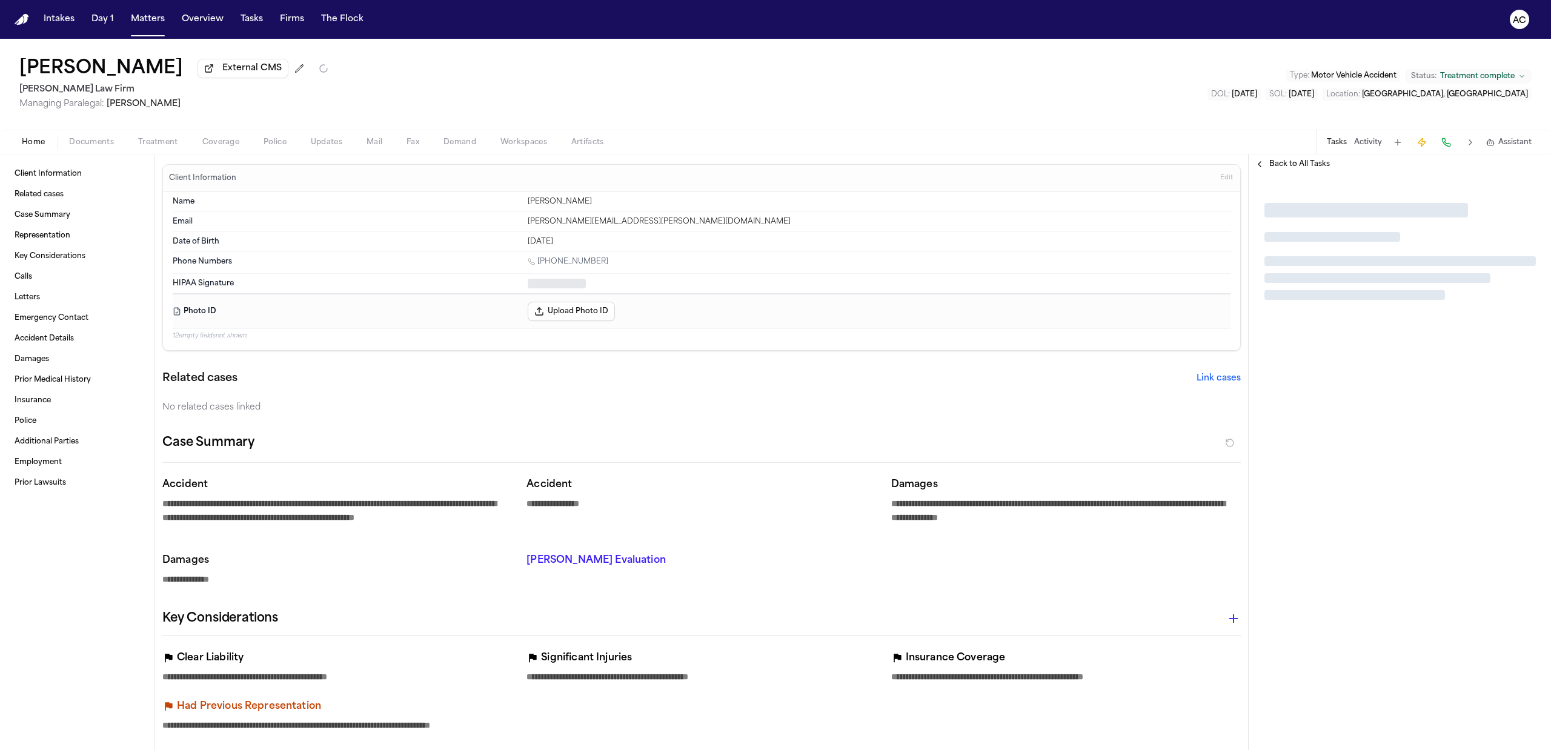
type textarea "*"
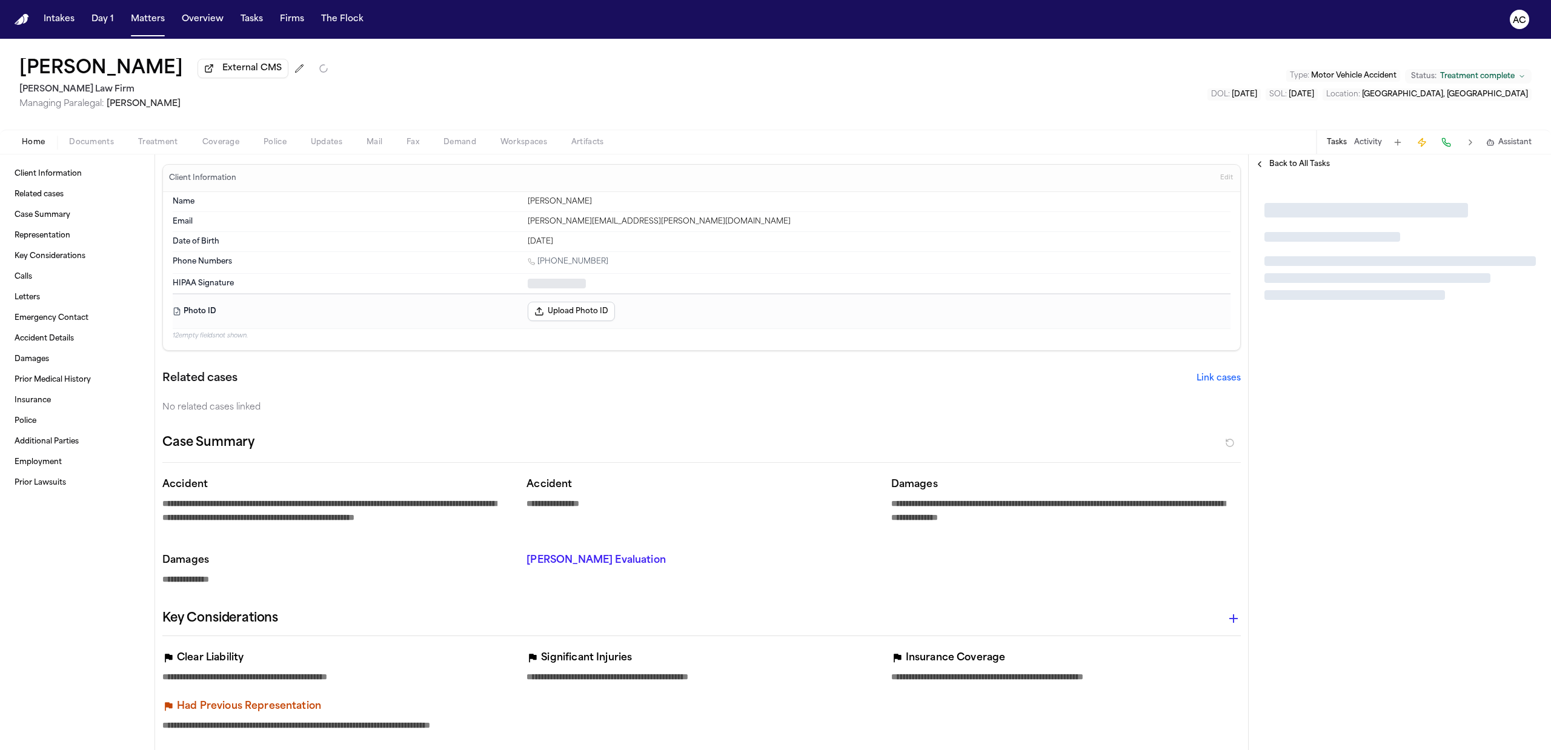
type textarea "*"
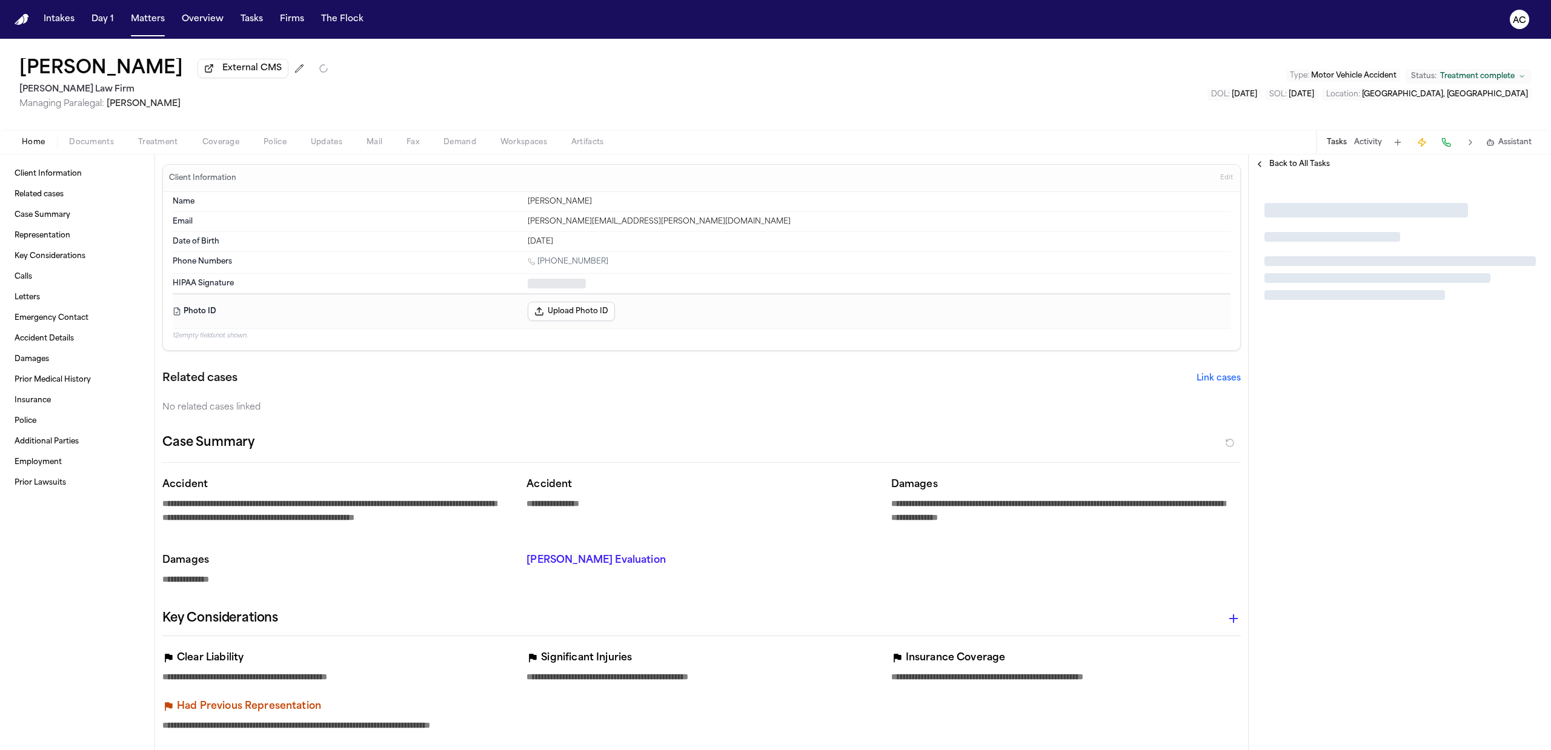
type textarea "*"
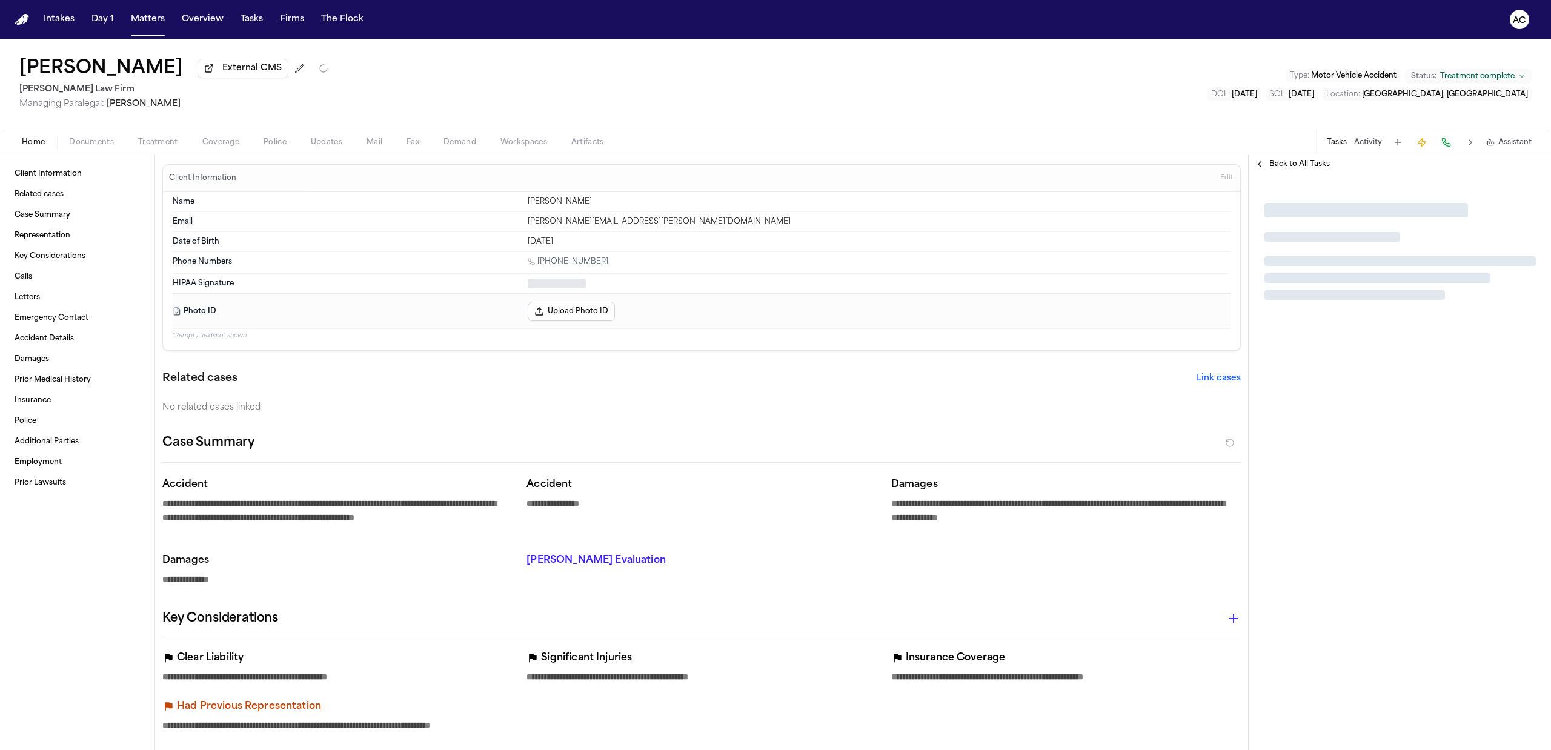
type textarea "*"
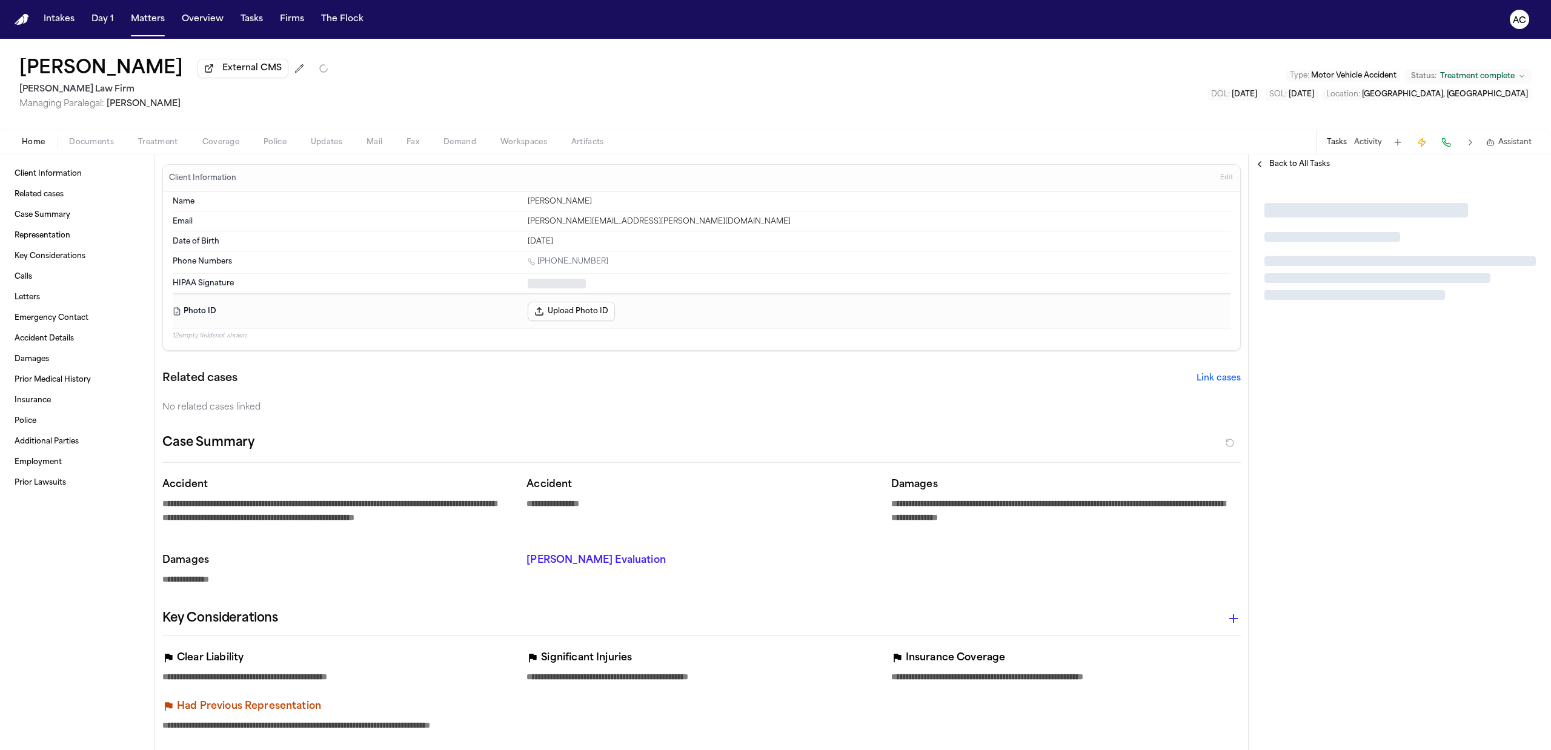
type textarea "*"
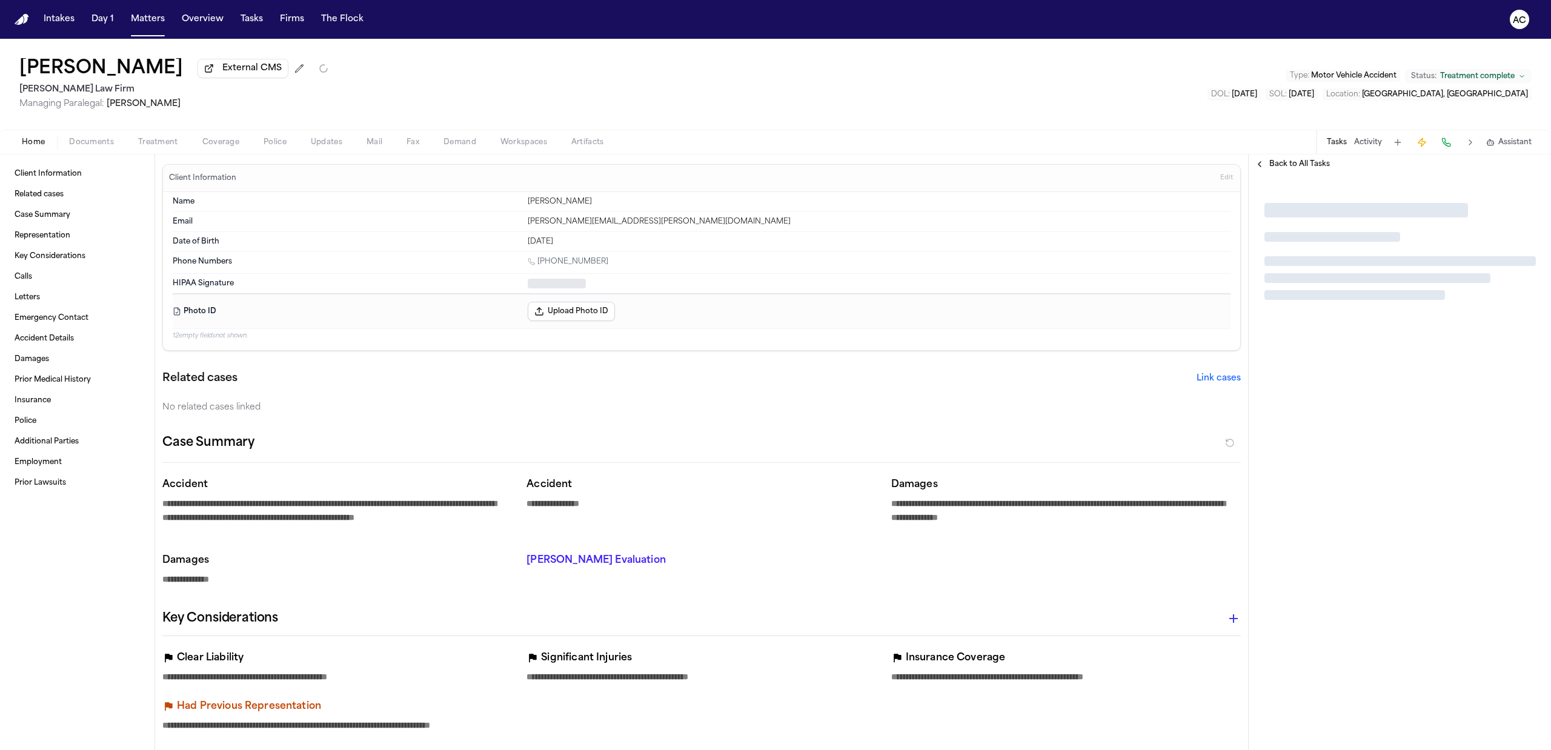
type textarea "*"
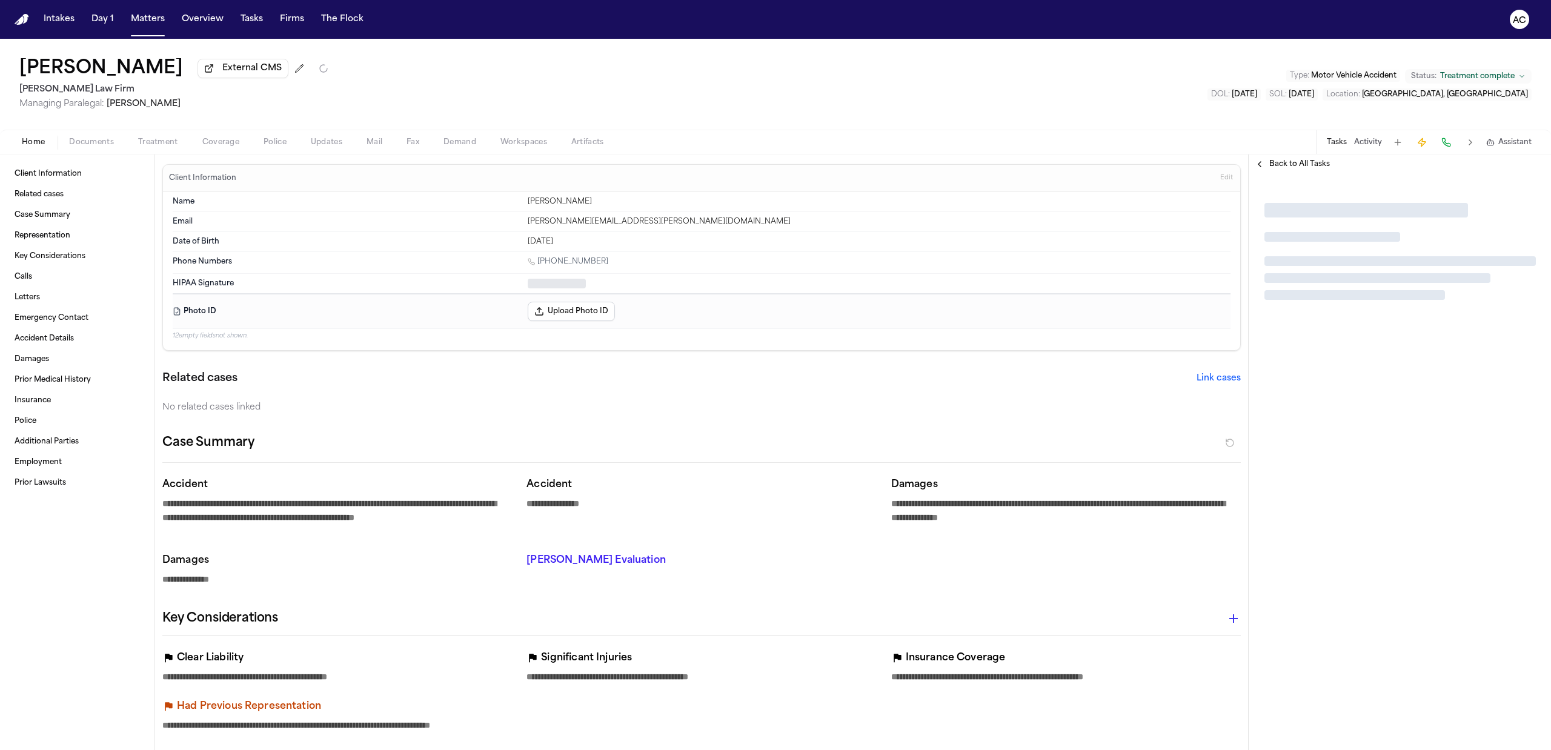
type textarea "*"
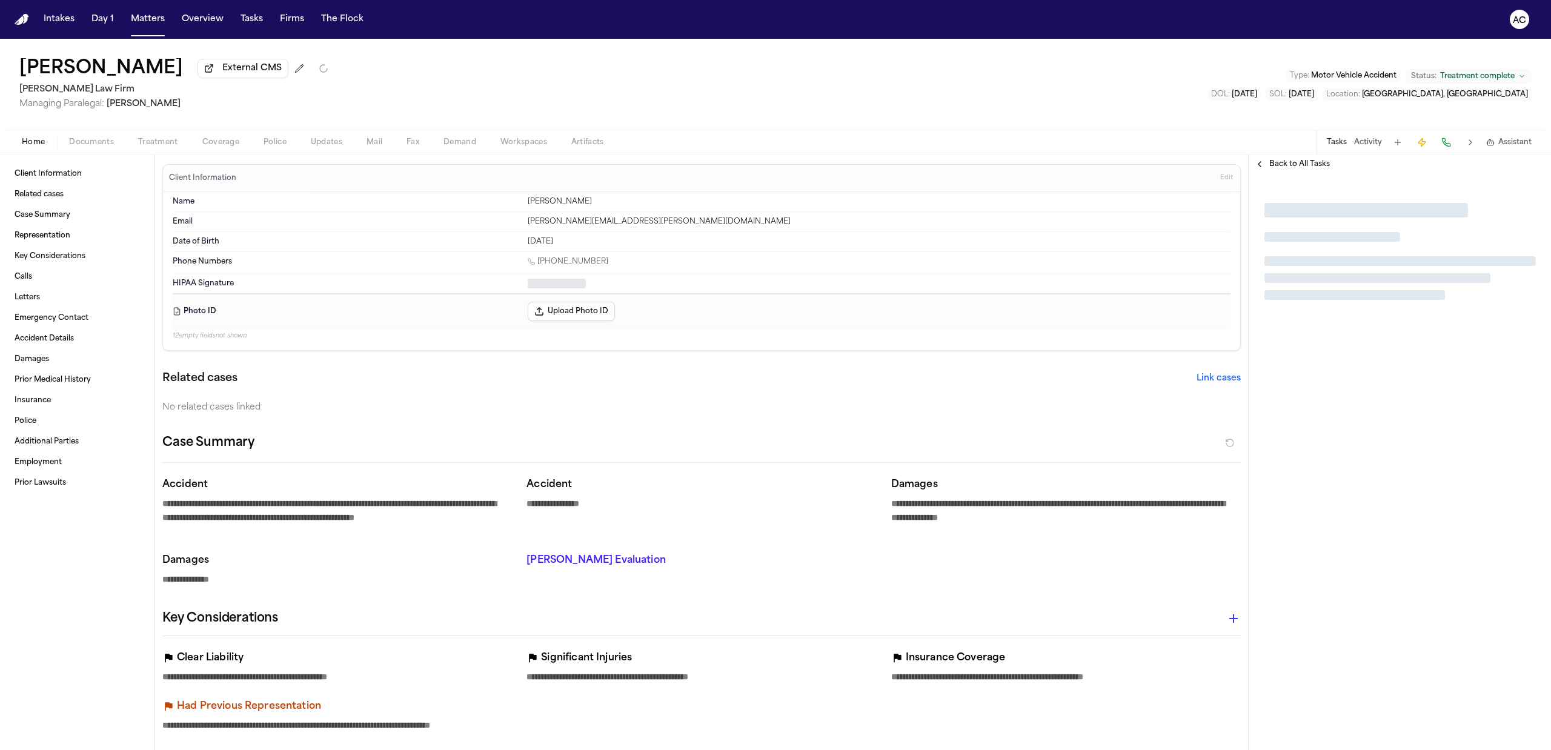
type textarea "*"
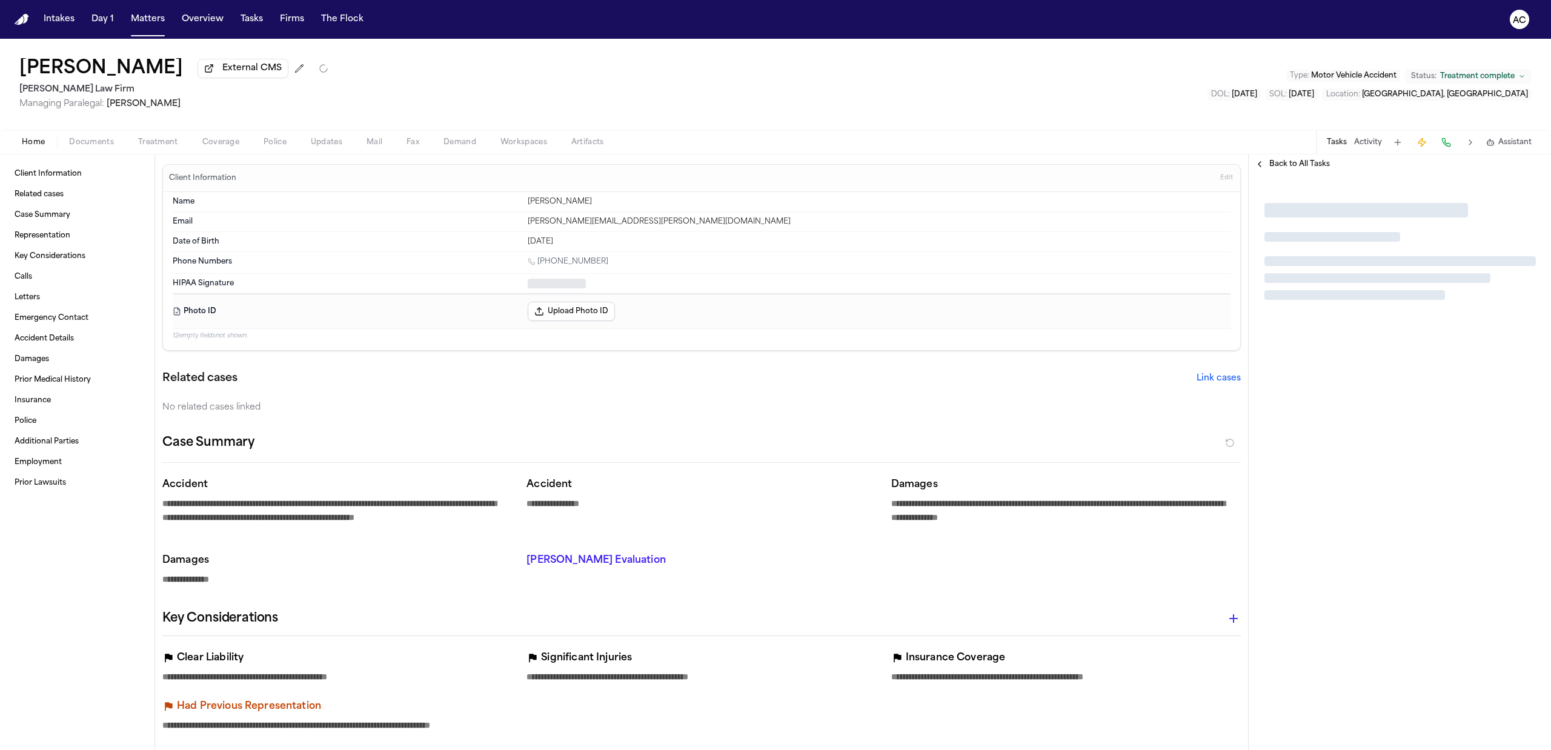
type textarea "*"
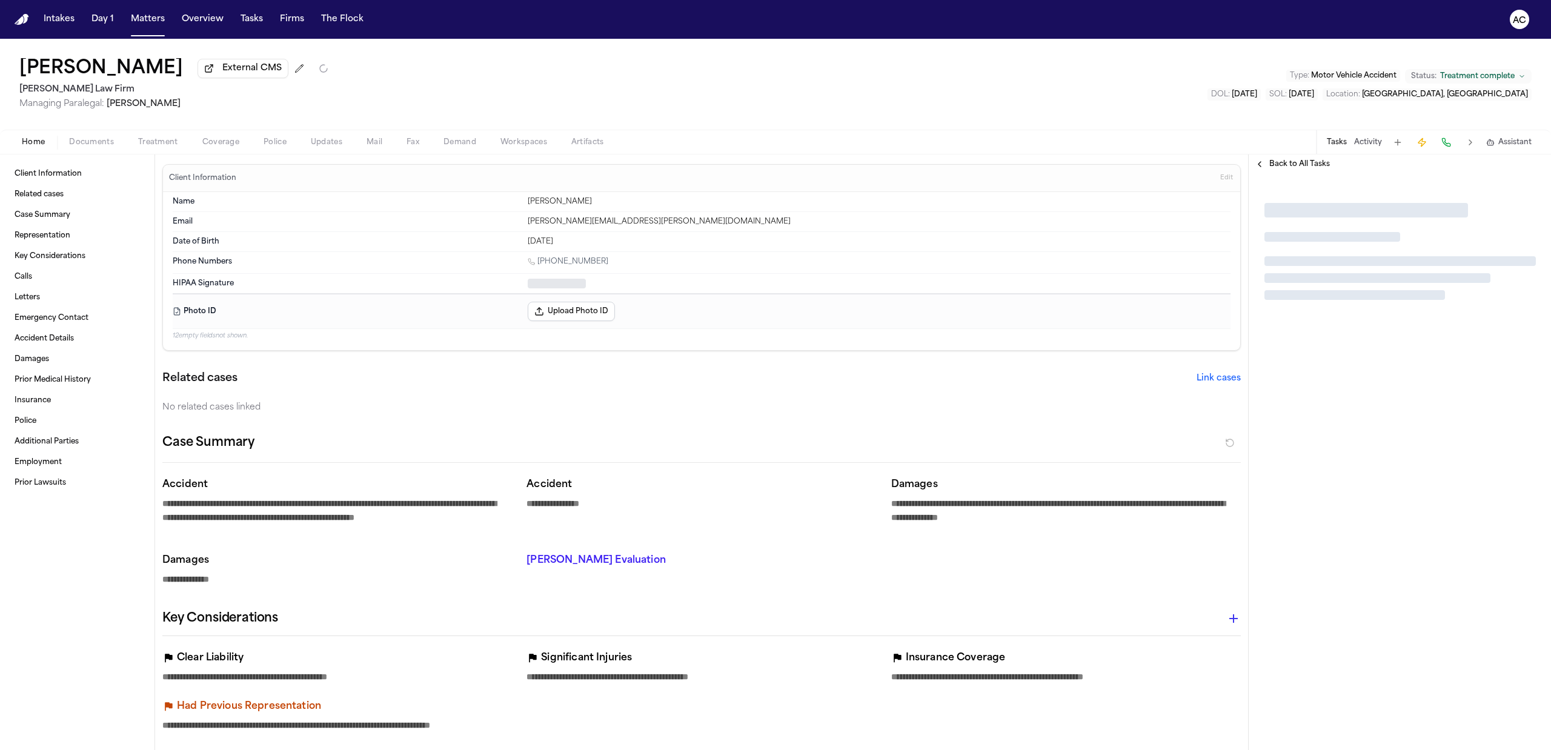
type textarea "*"
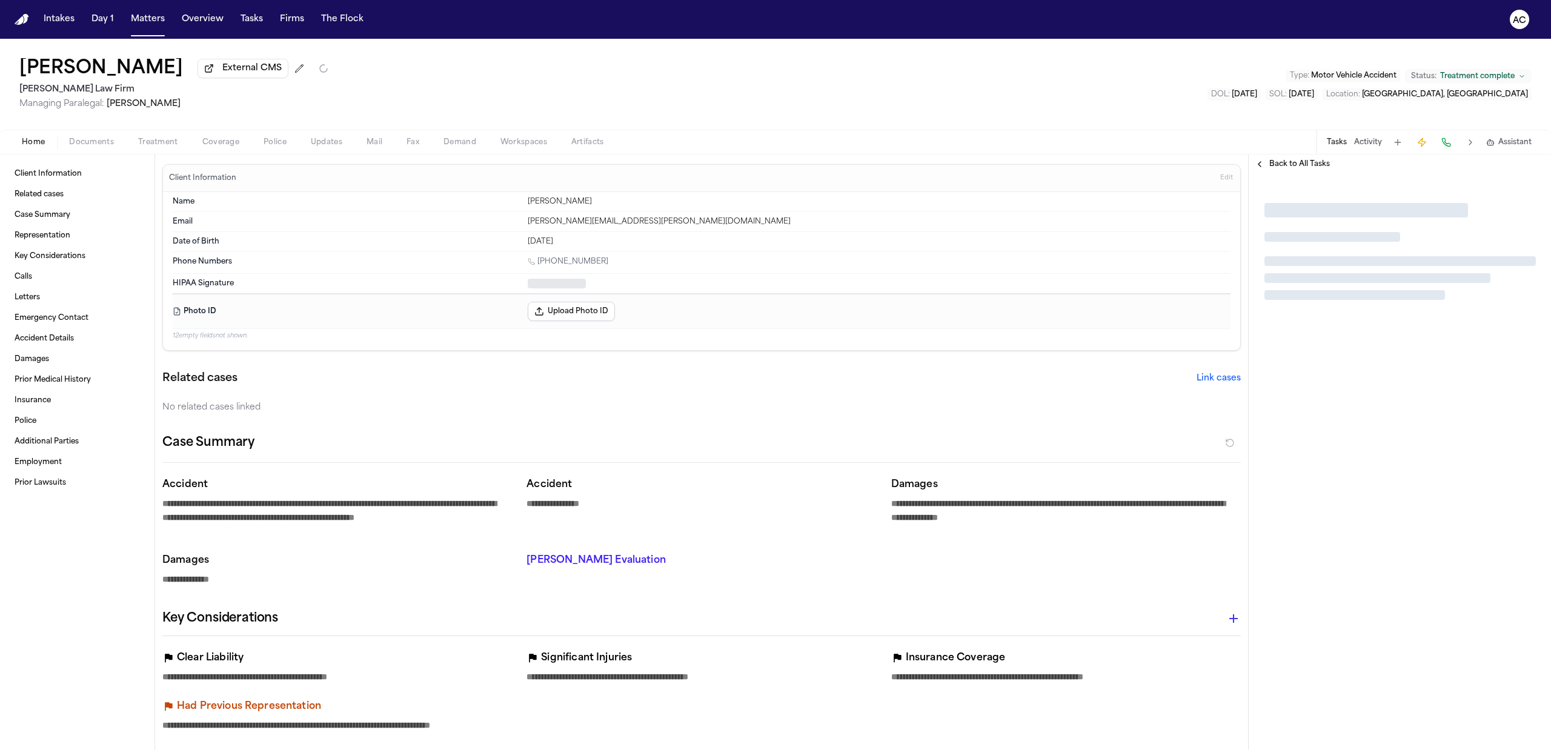
type textarea "*"
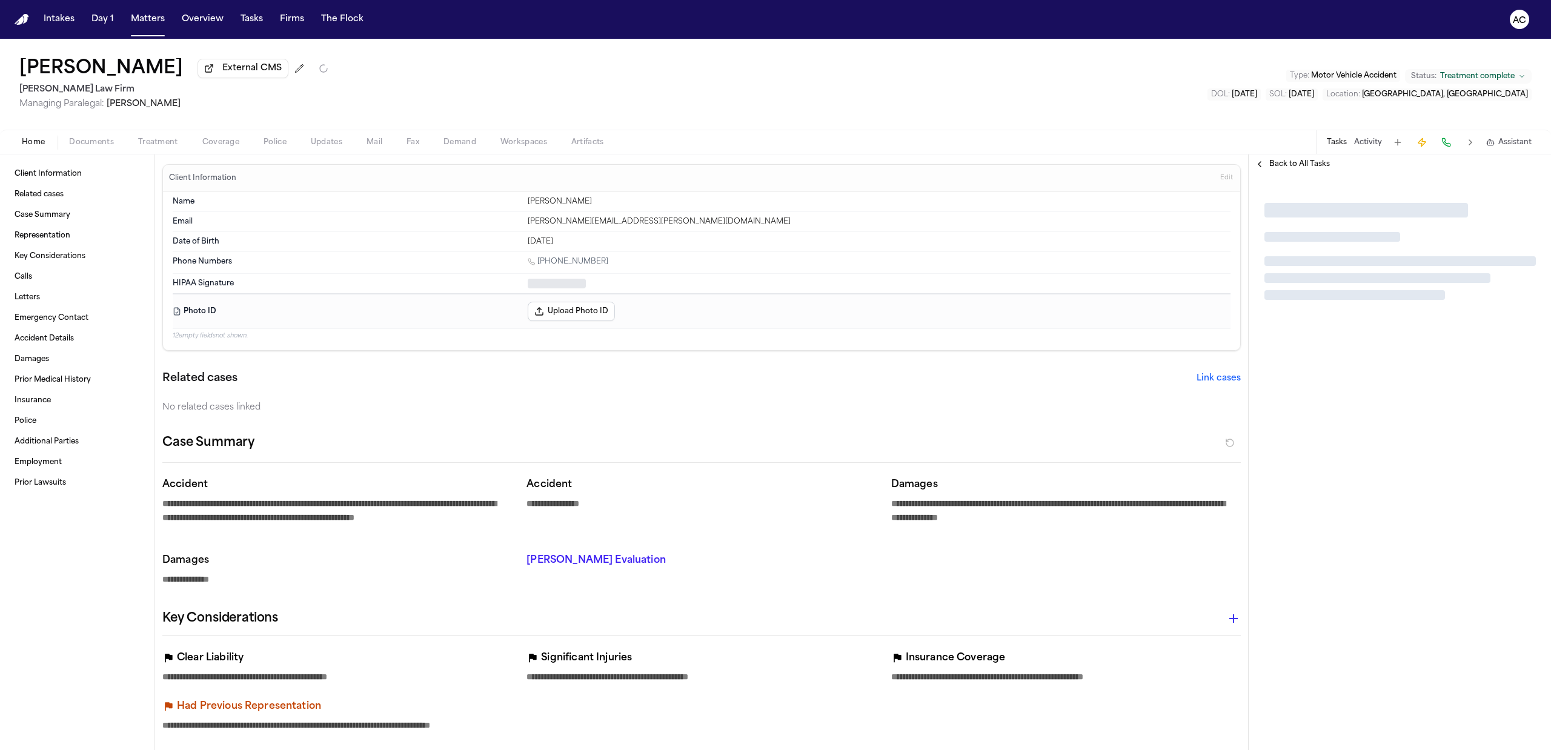
type textarea "*"
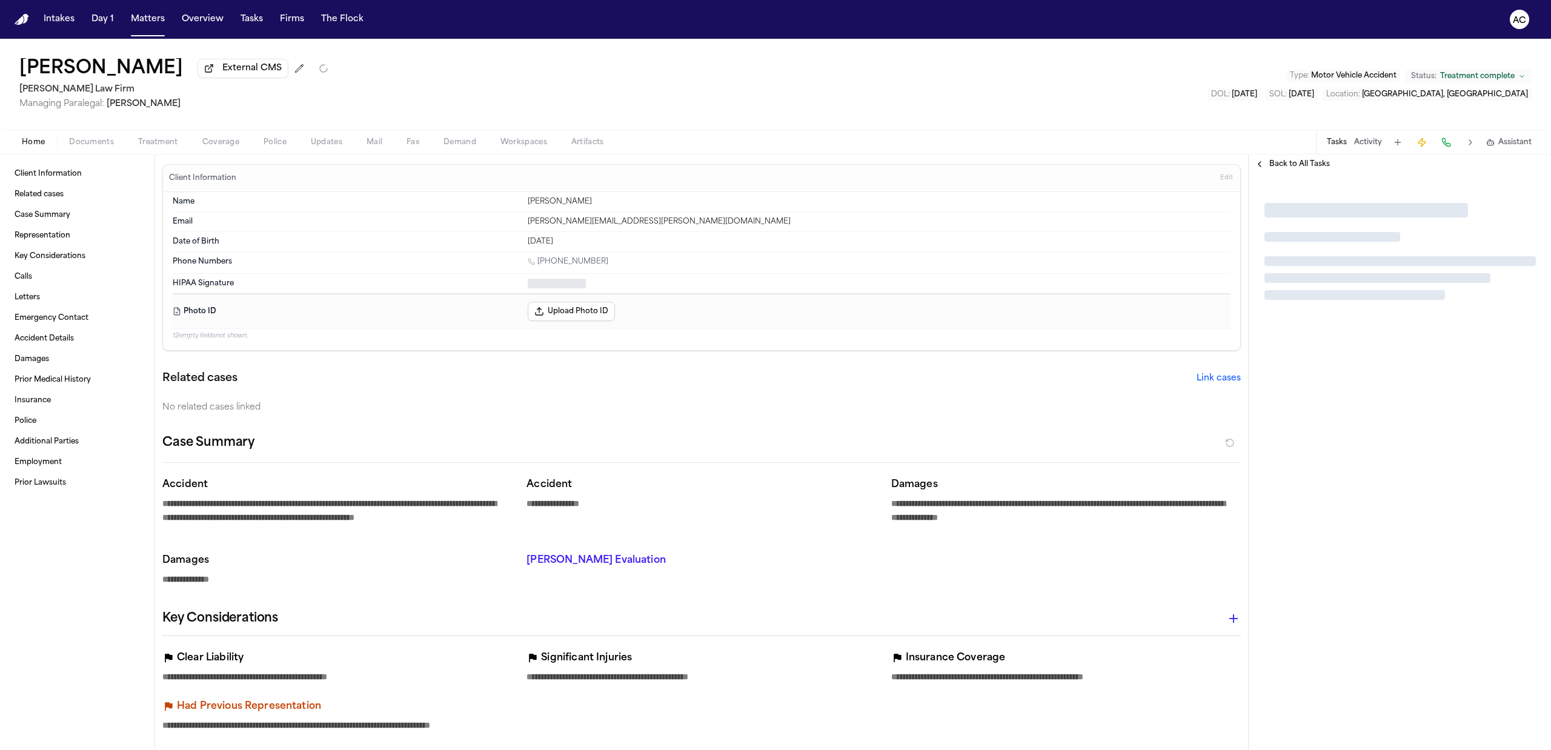
type textarea "*"
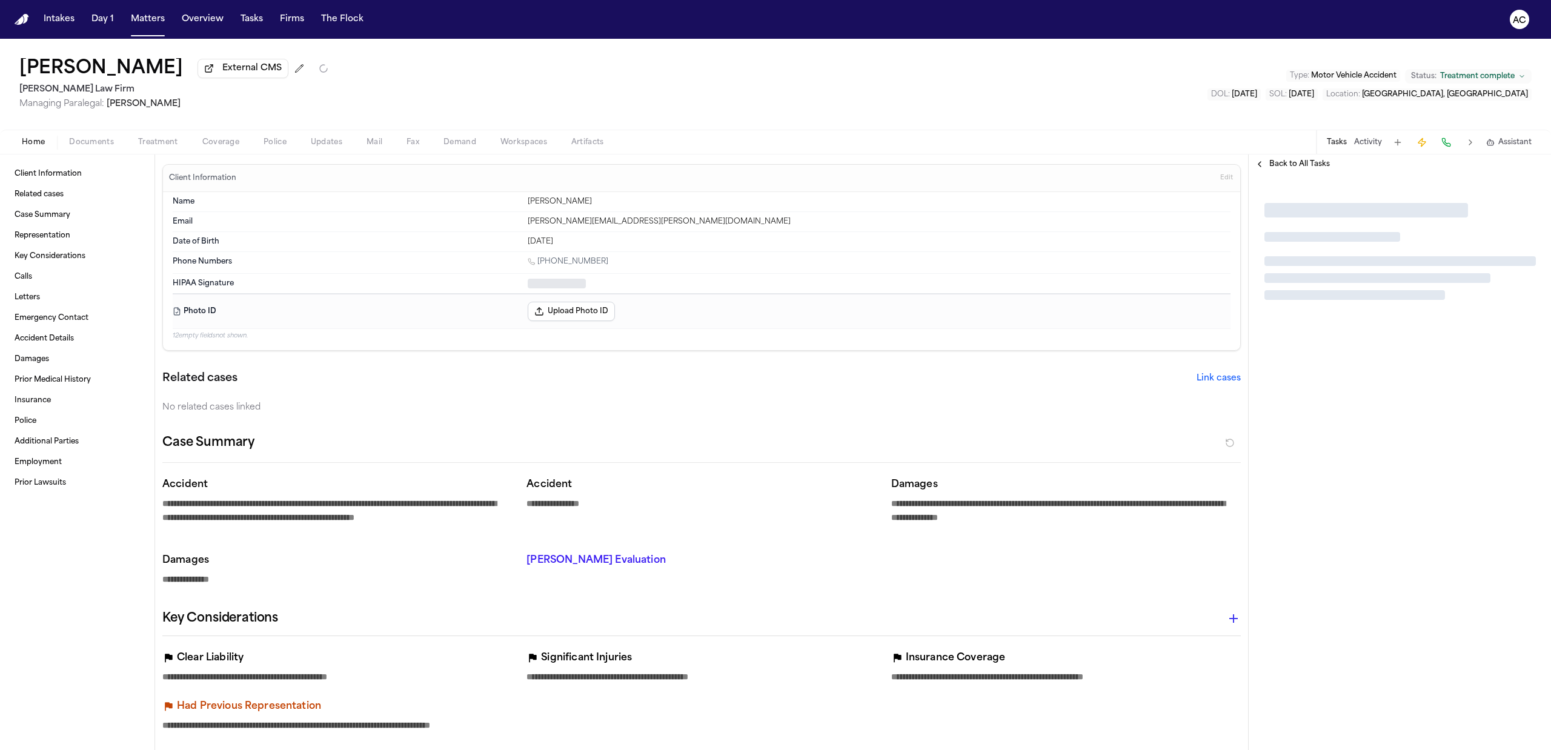
type textarea "*"
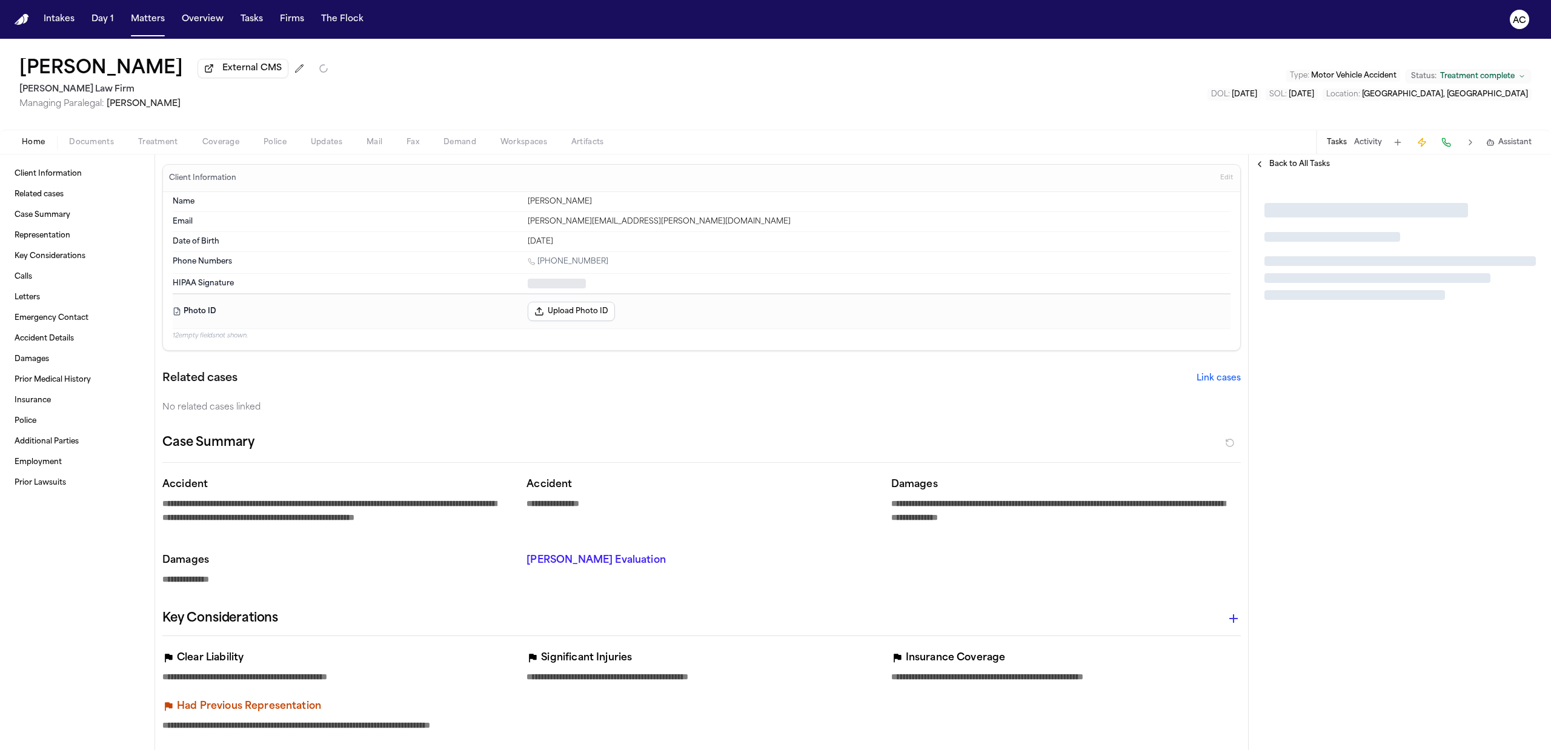
type textarea "*"
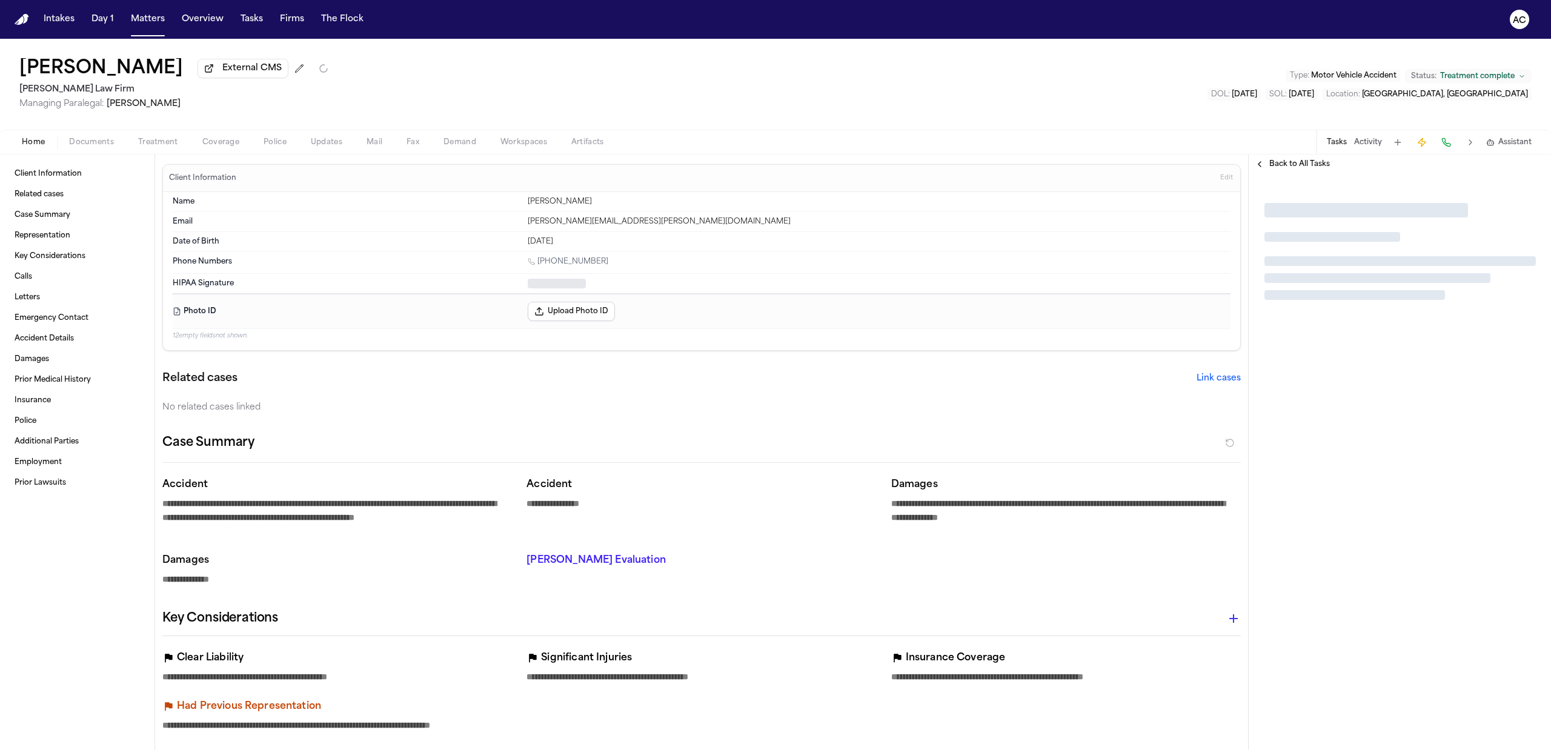
type textarea "*"
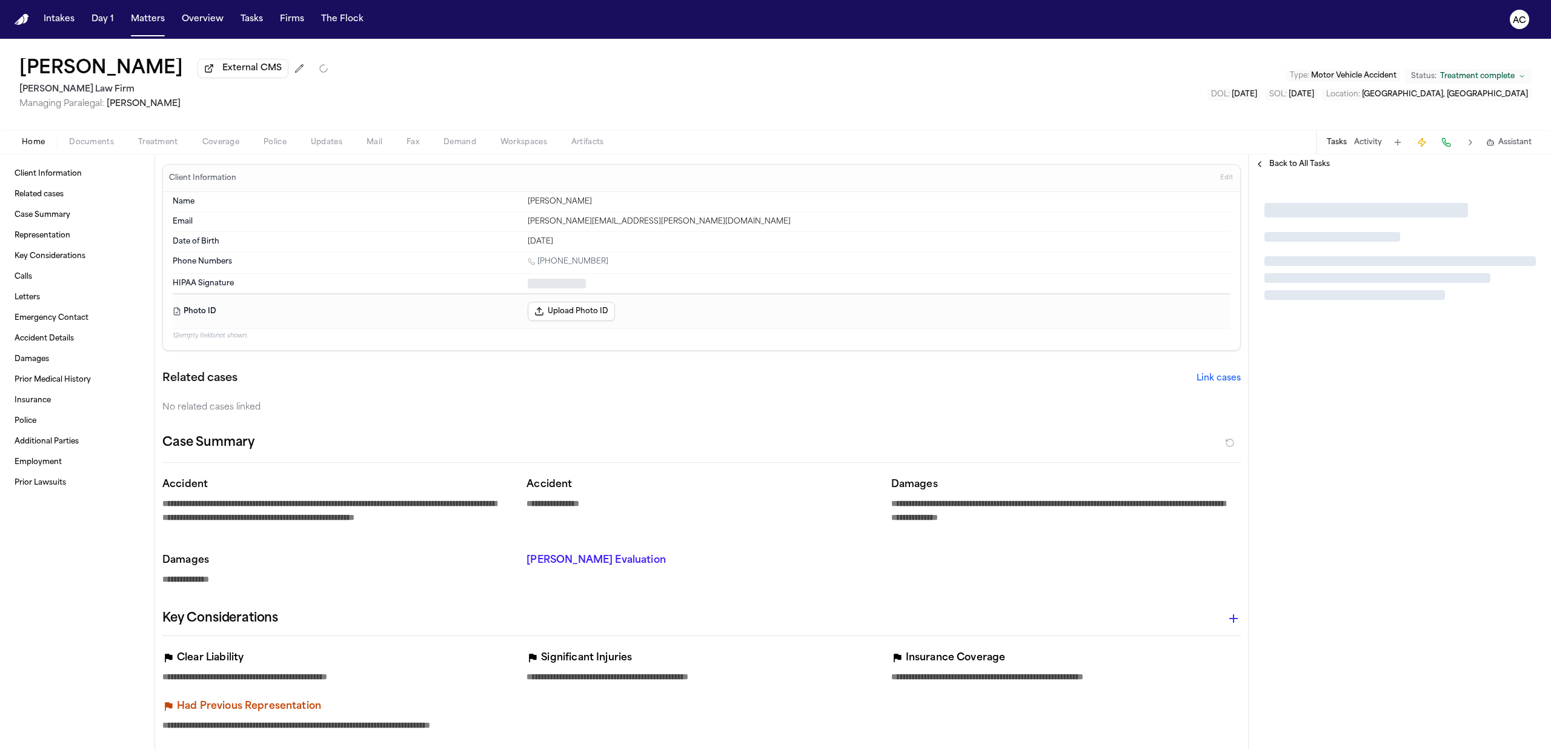
type textarea "*"
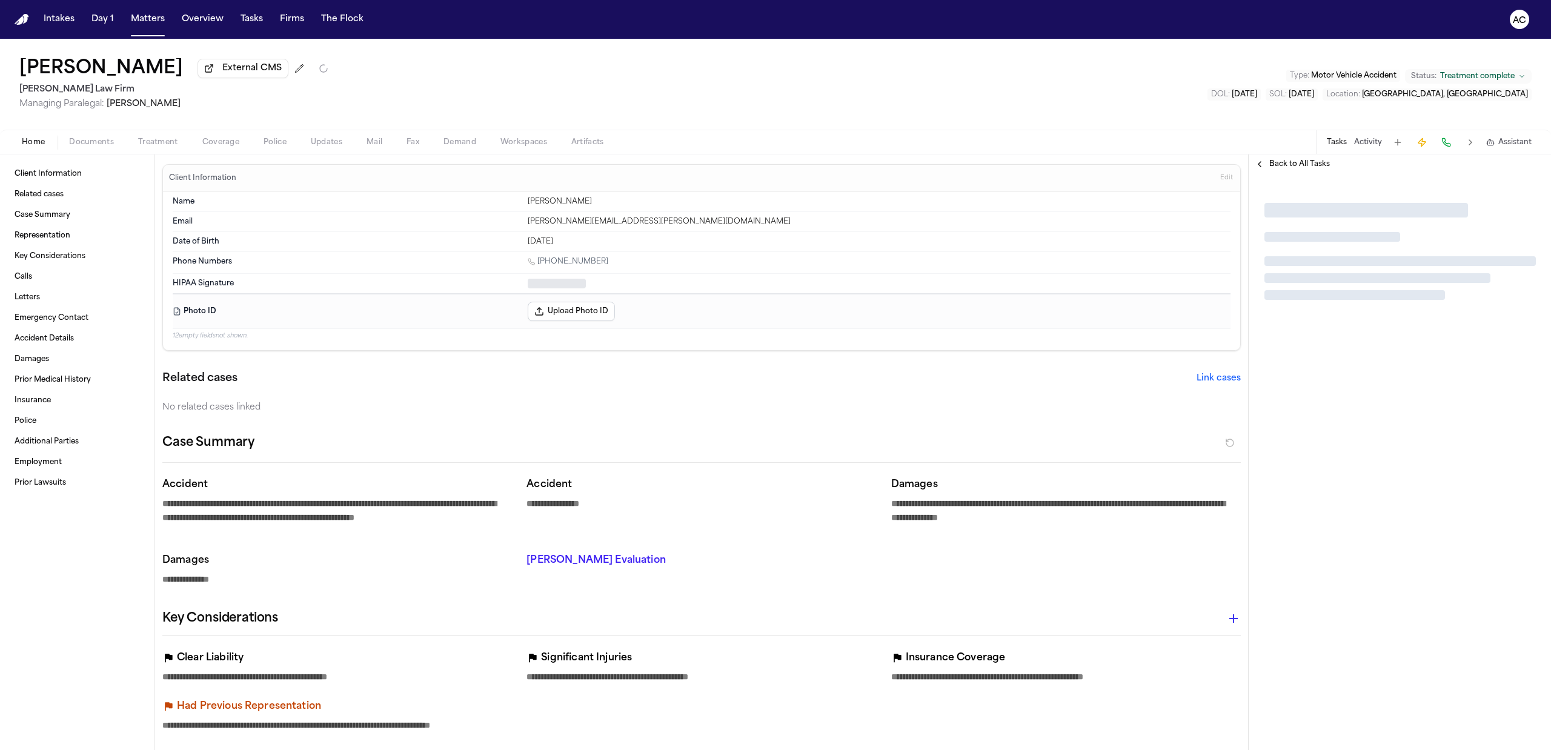
type textarea "*"
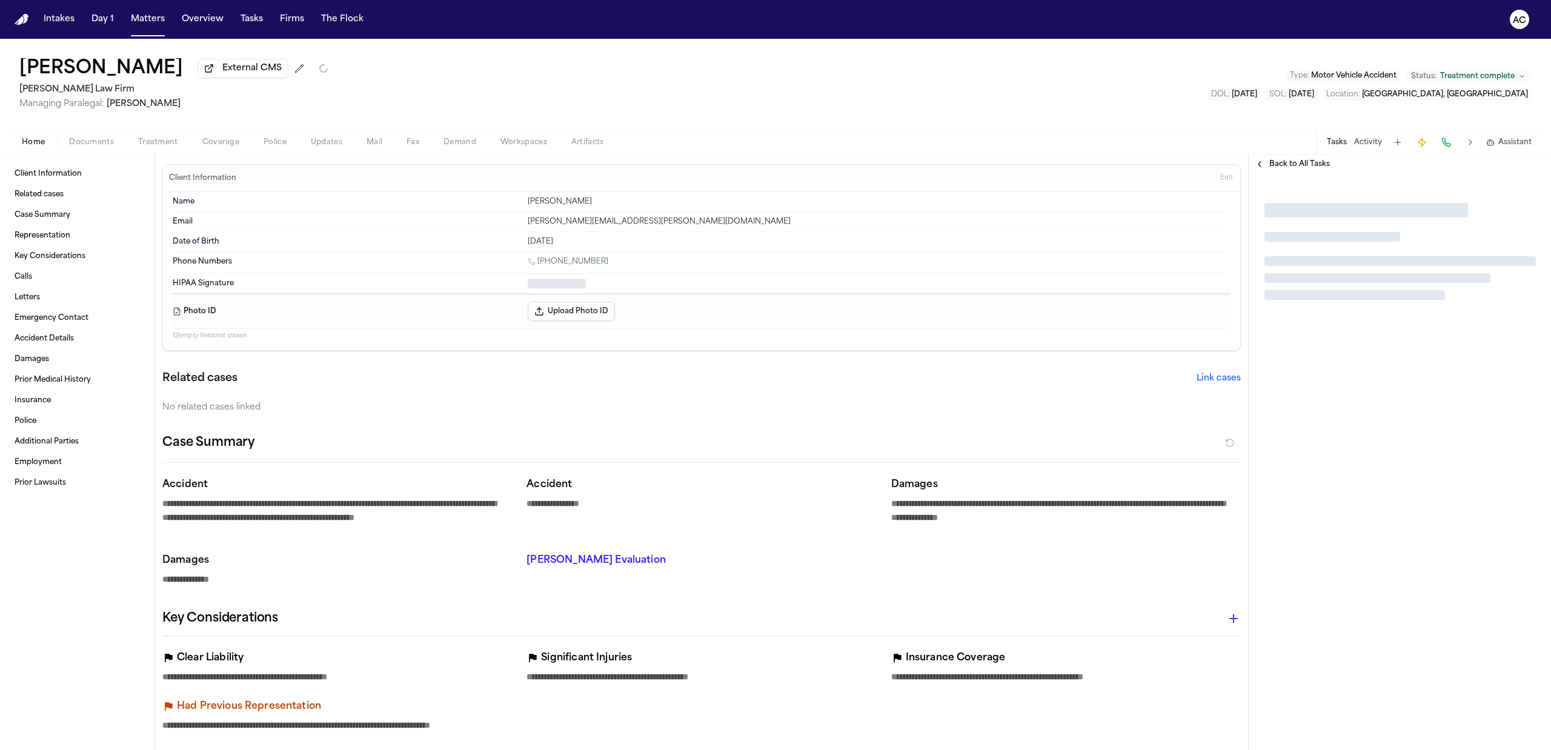
type textarea "*"
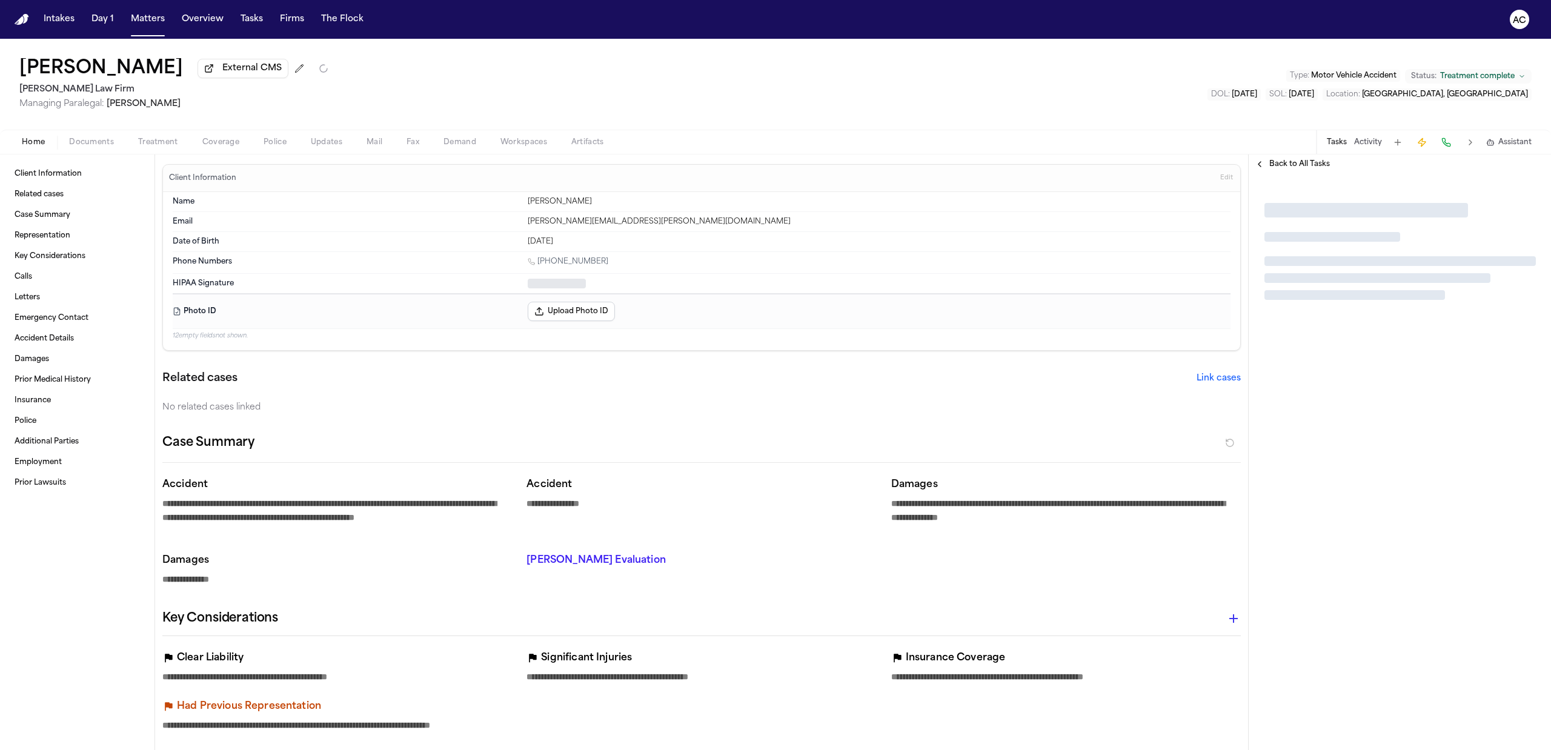
type textarea "*"
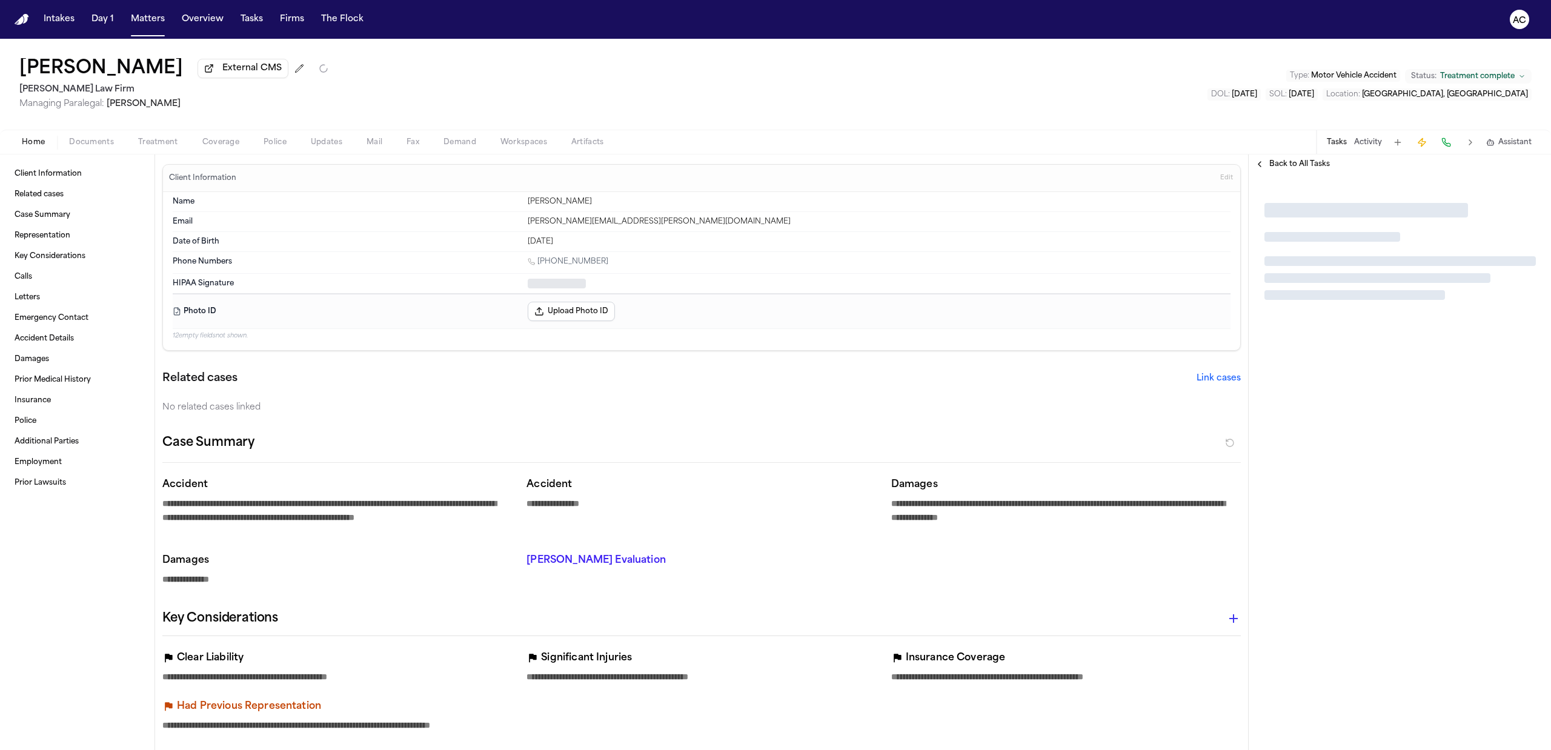
type textarea "*"
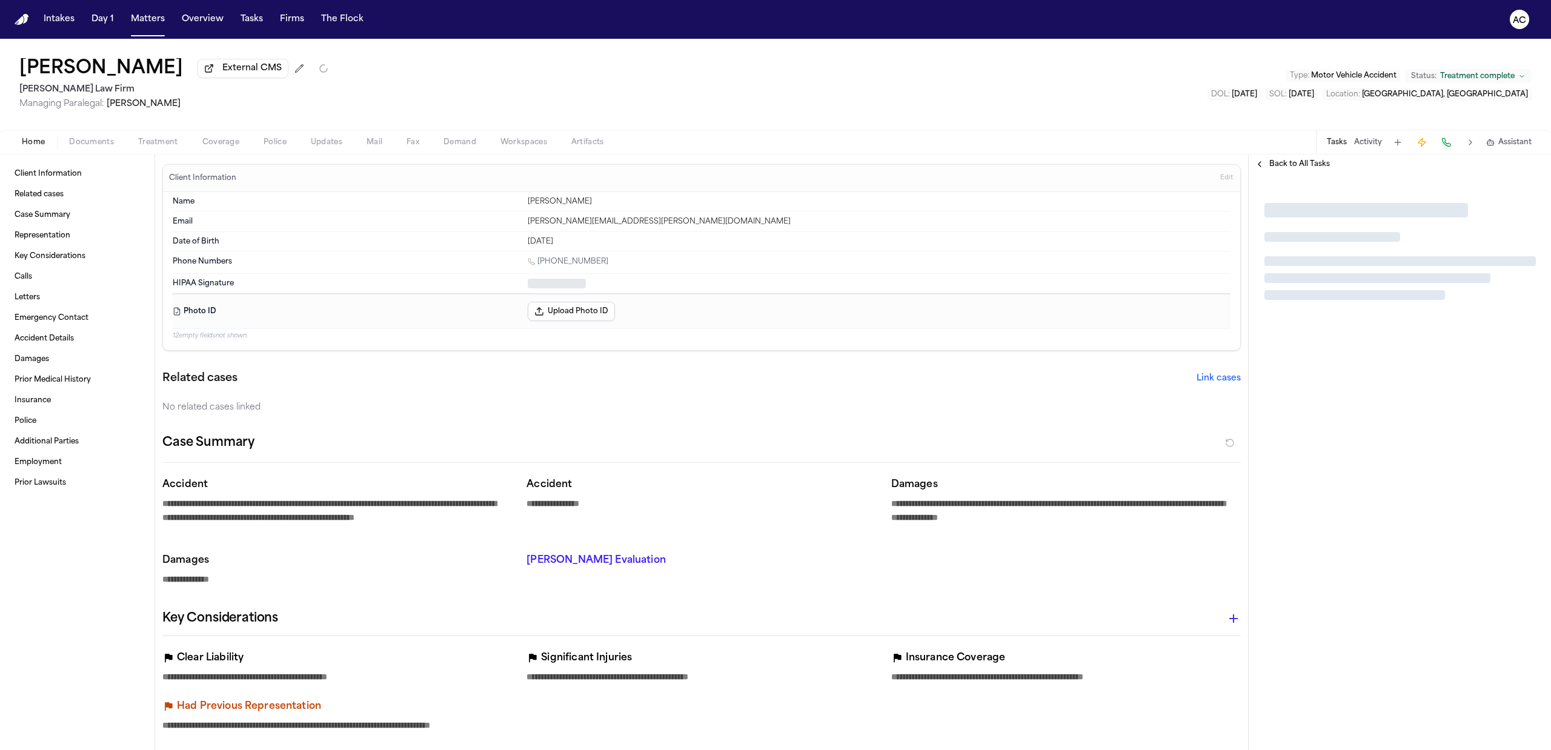
type textarea "*"
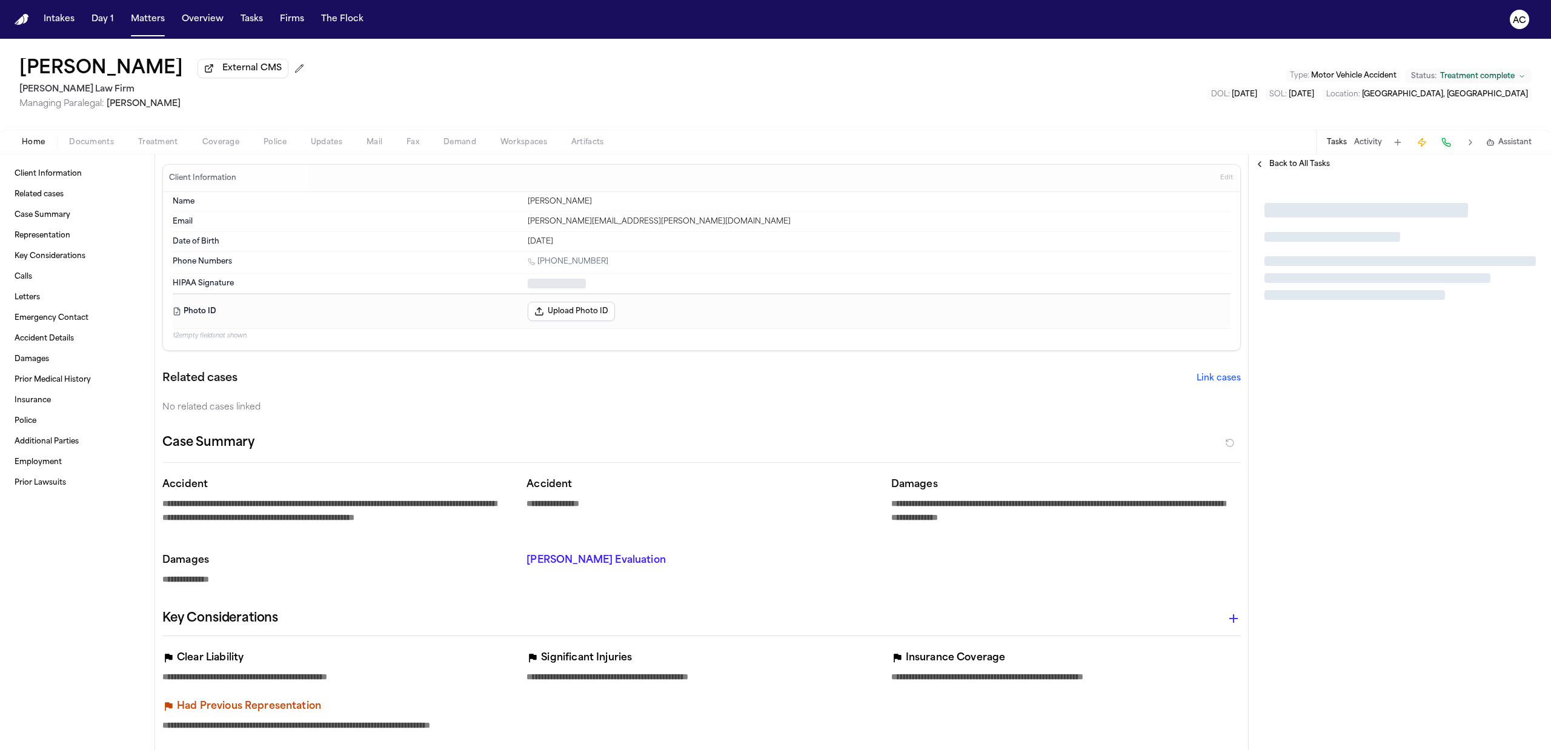
type textarea "*"
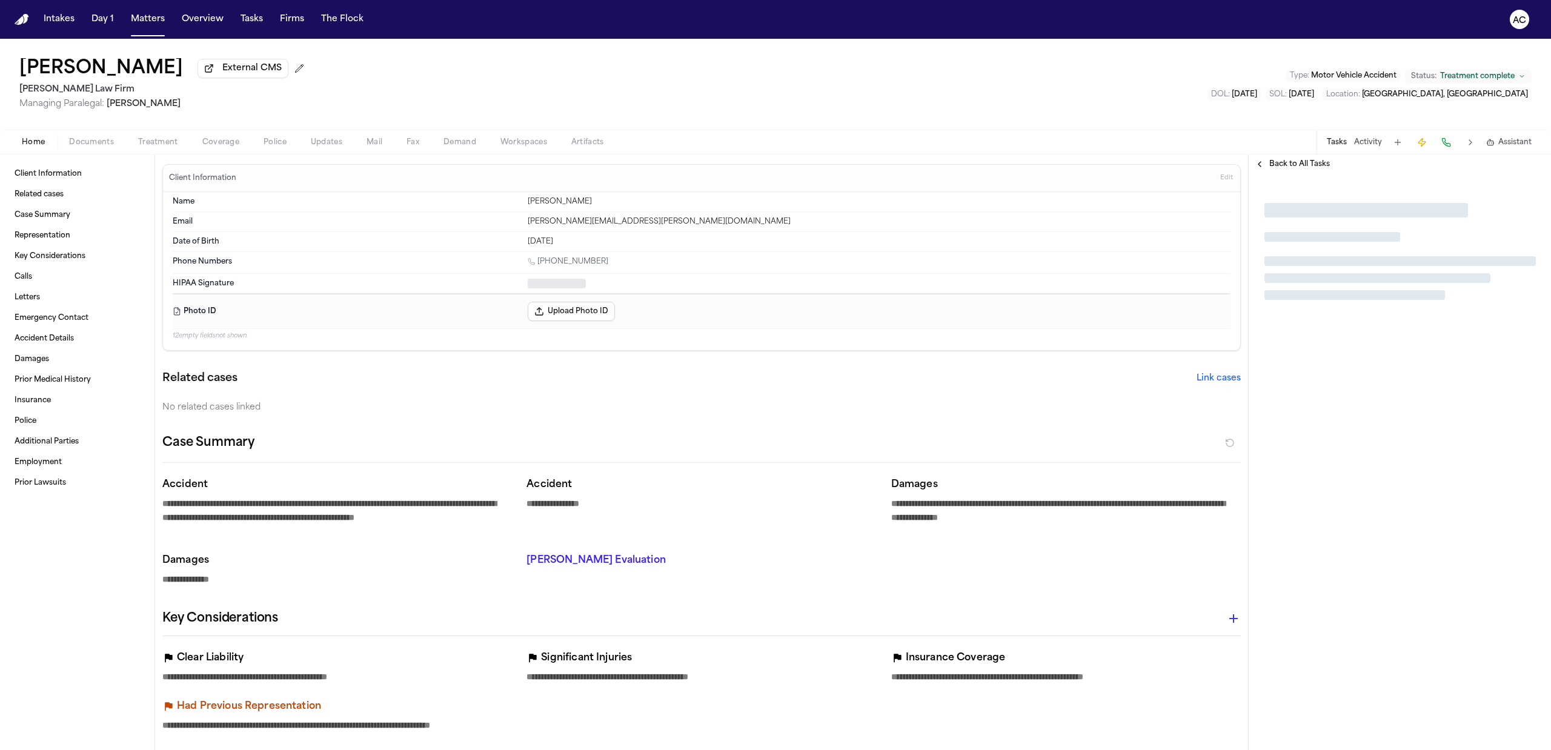
type textarea "*"
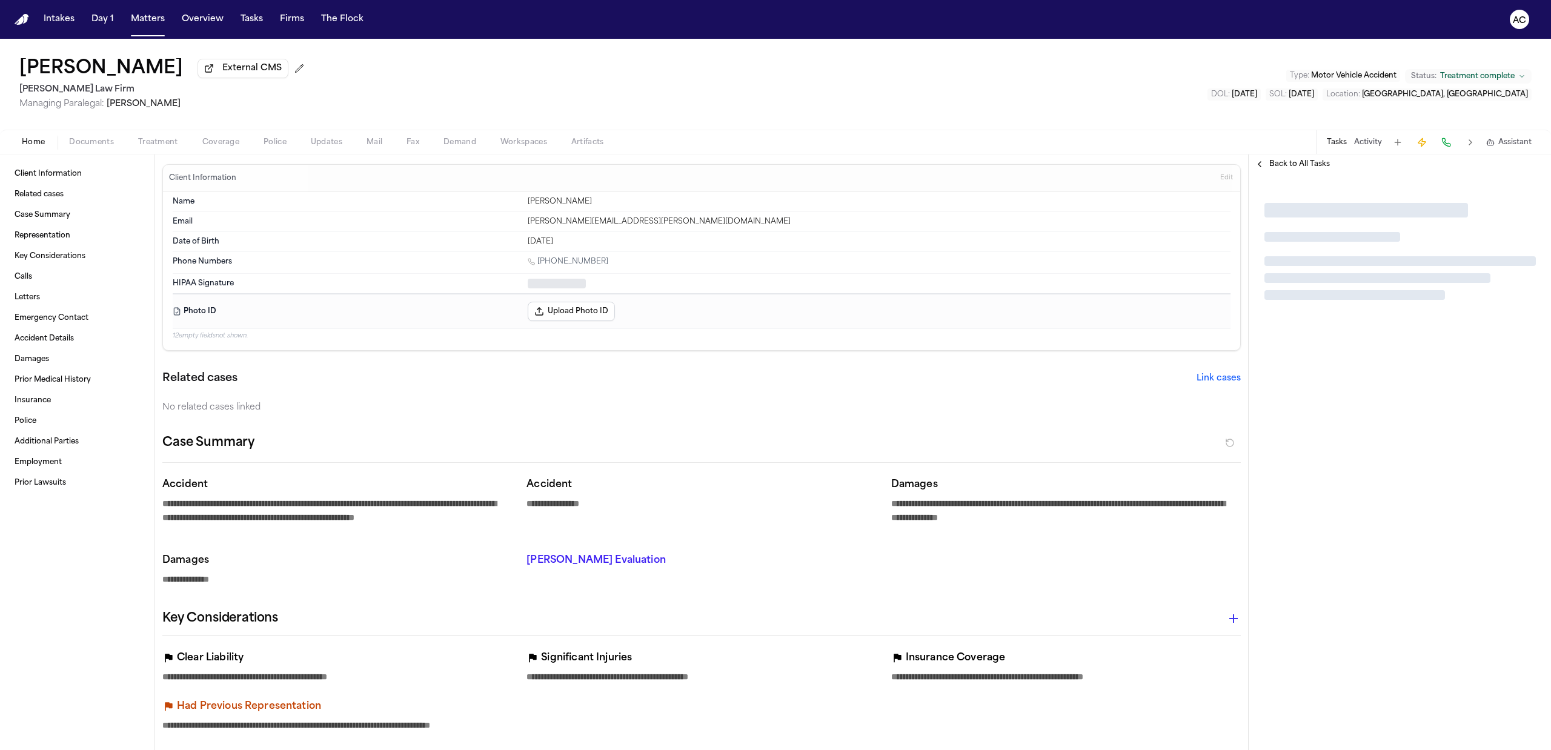
type textarea "*"
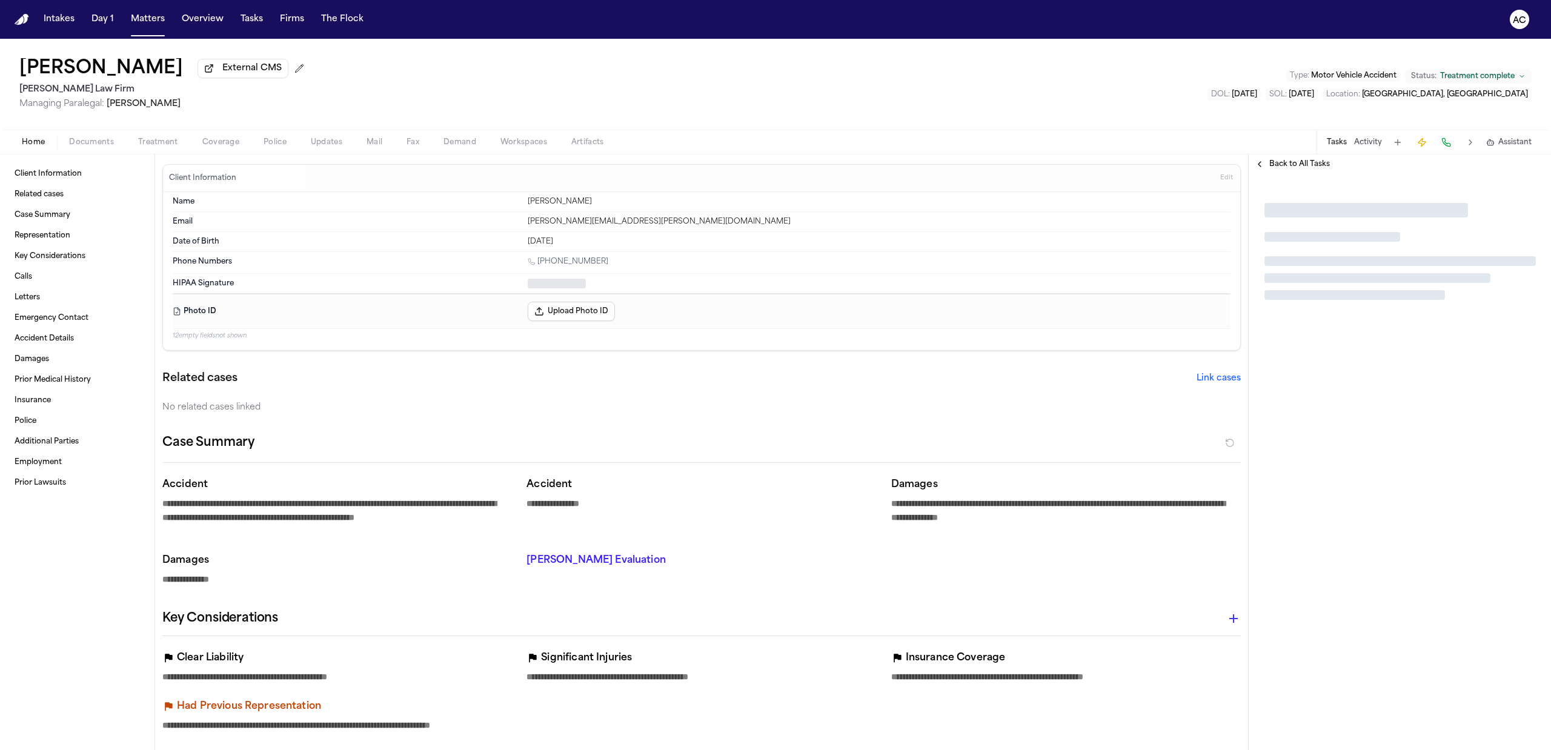
type textarea "*"
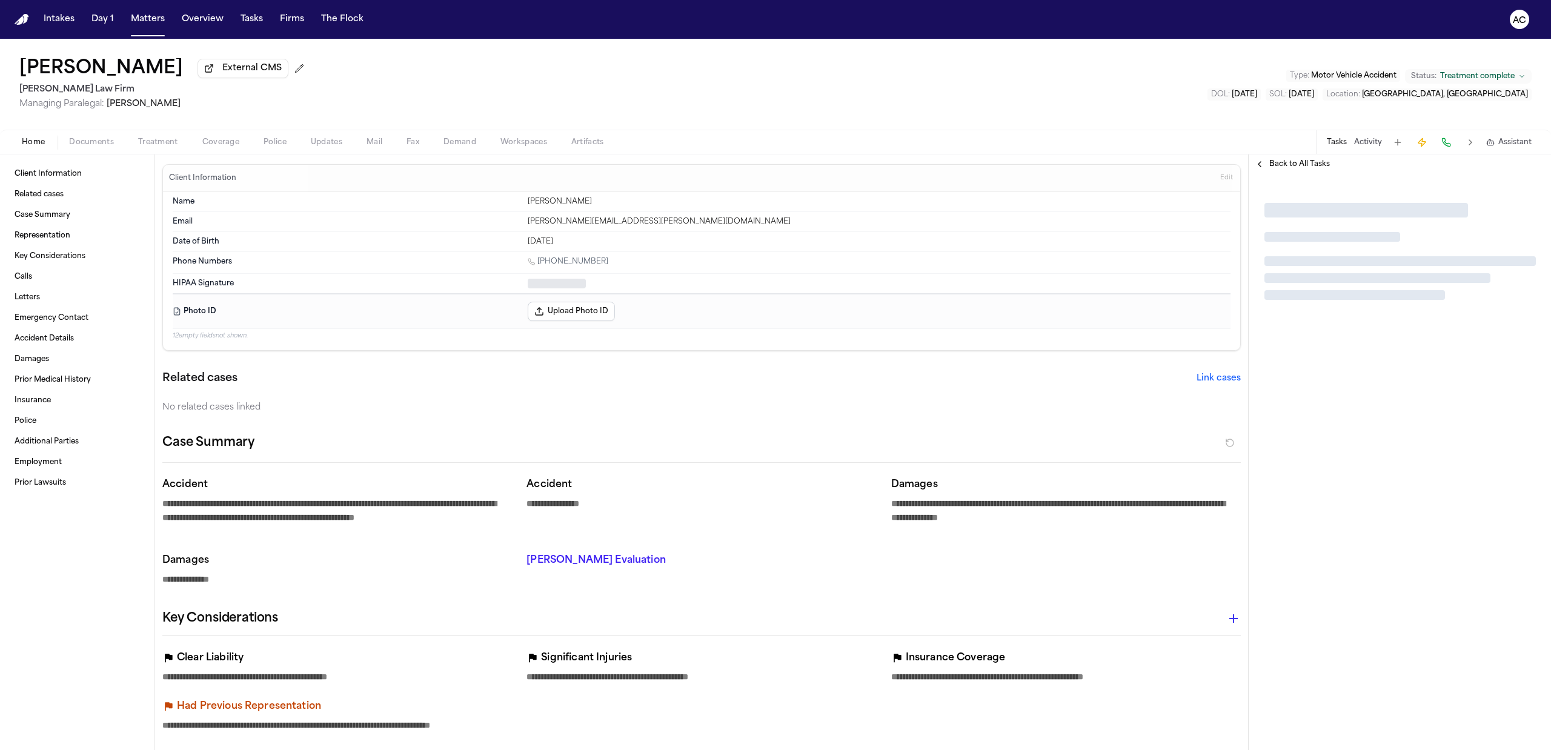
type textarea "*"
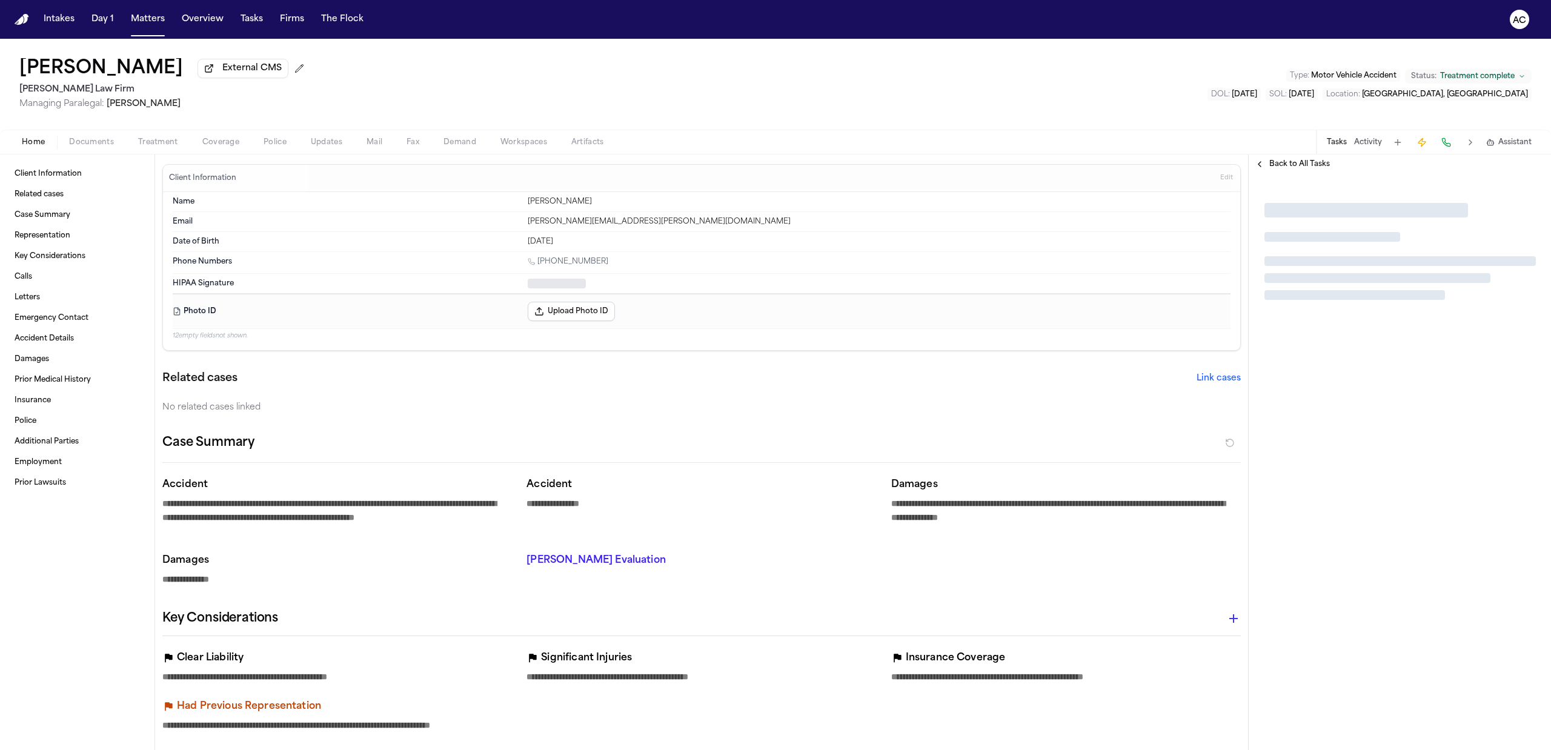
type textarea "*"
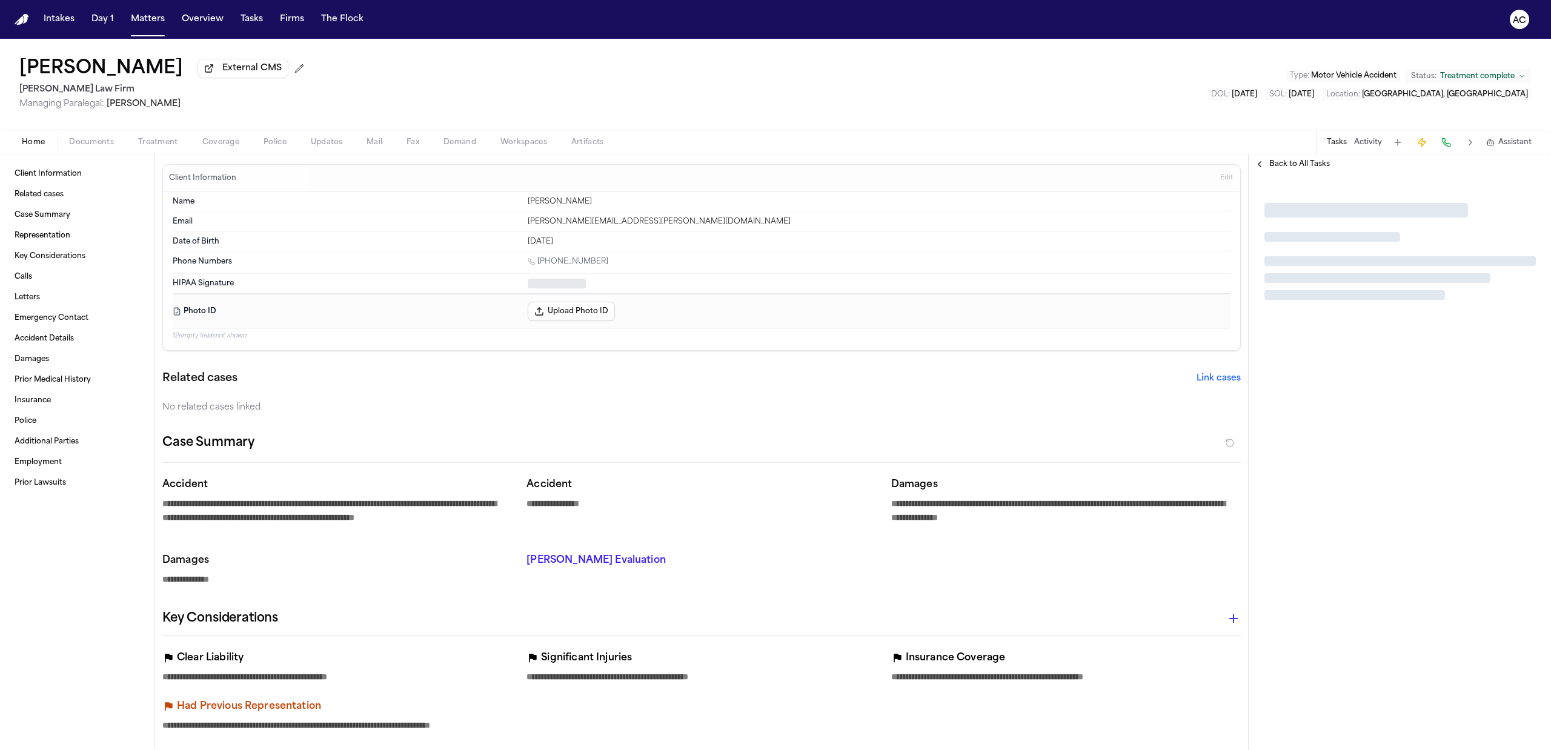
type textarea "*"
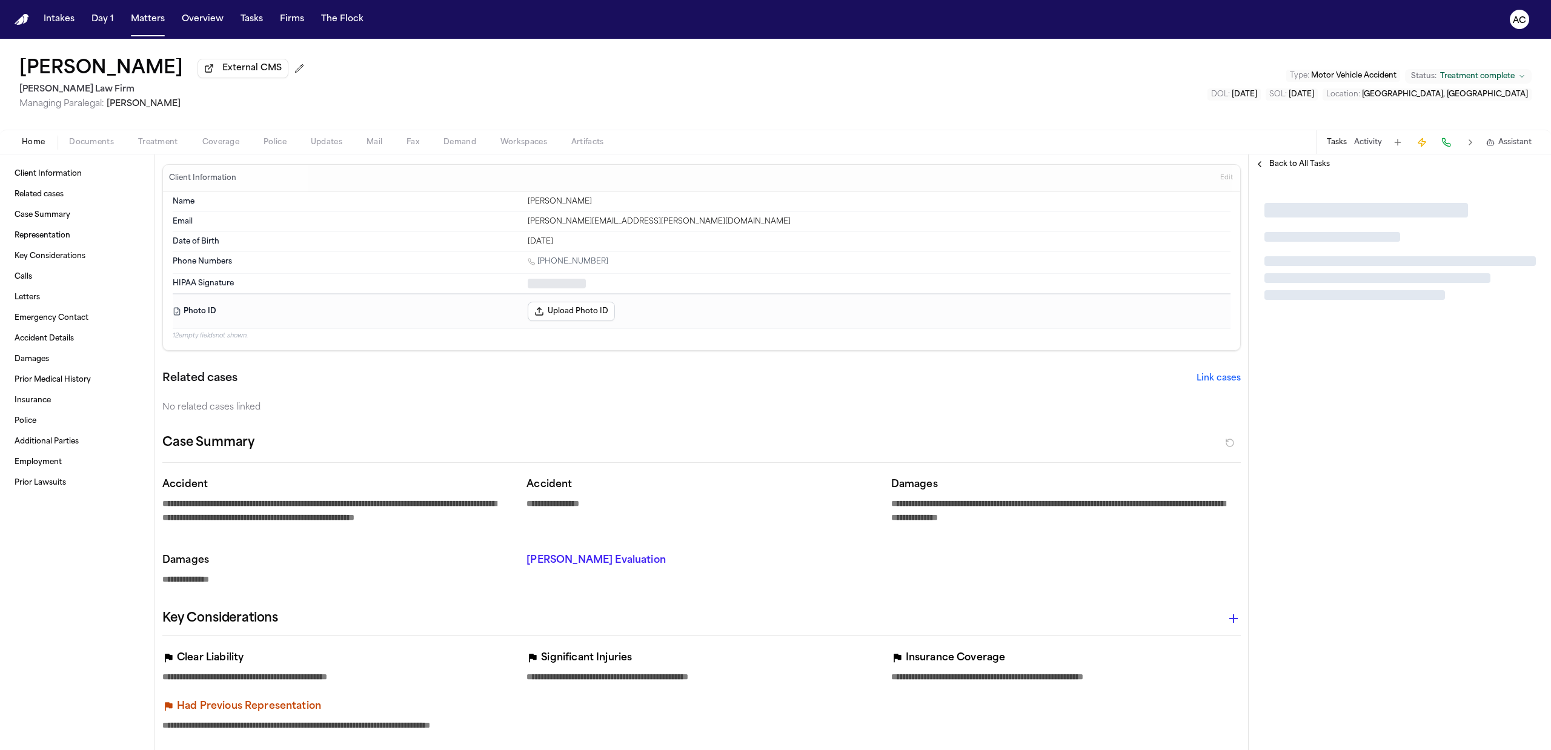
type textarea "*"
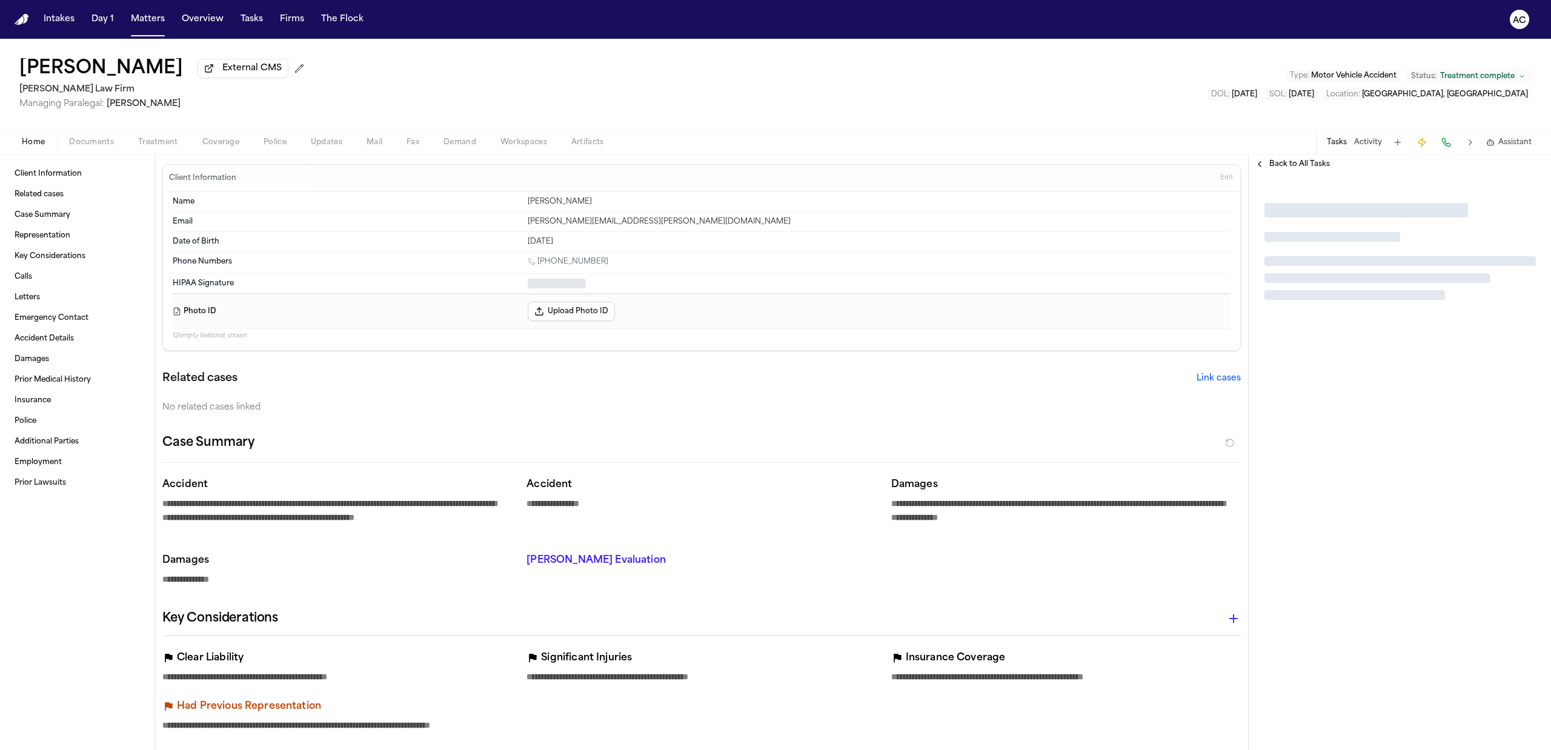
type textarea "*"
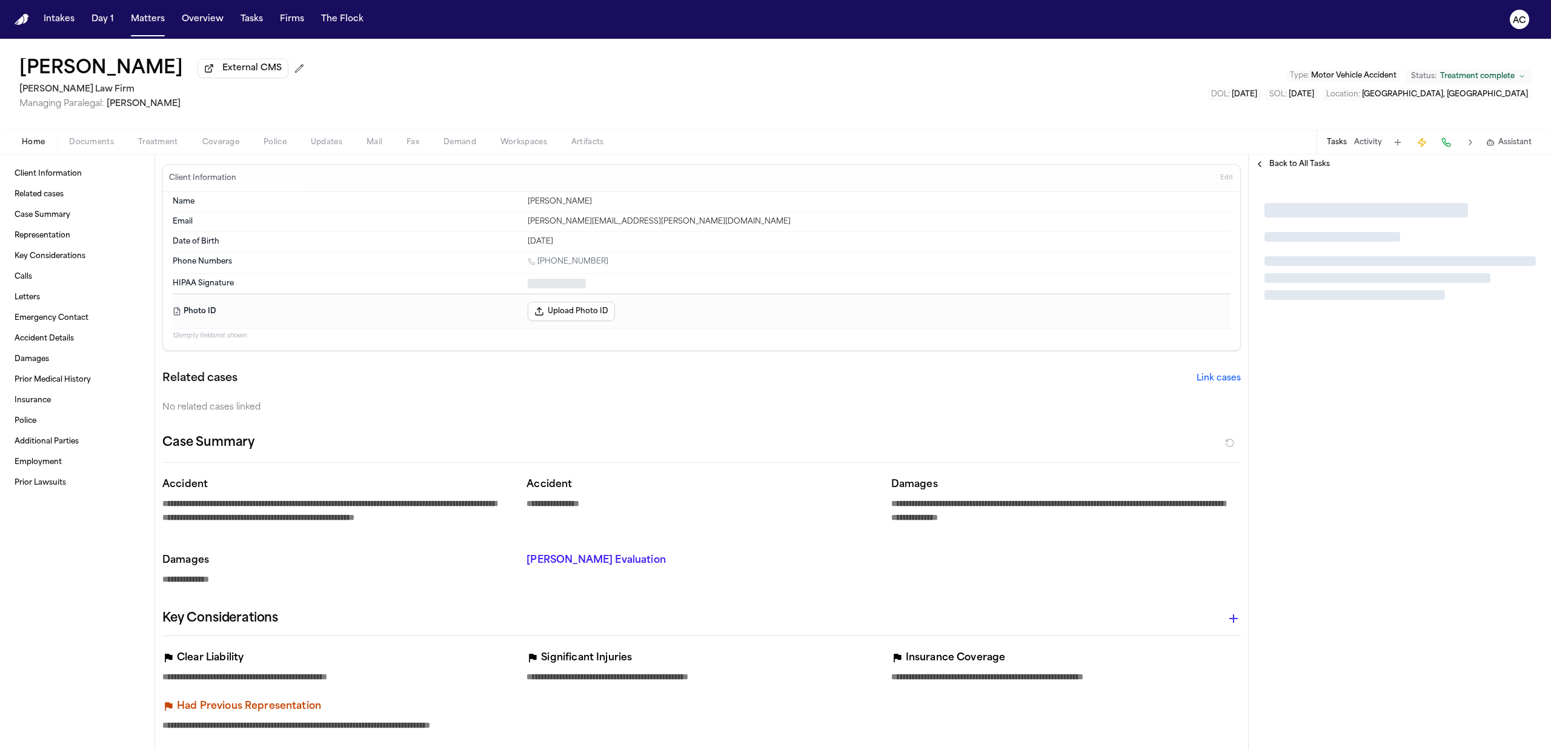
type textarea "*"
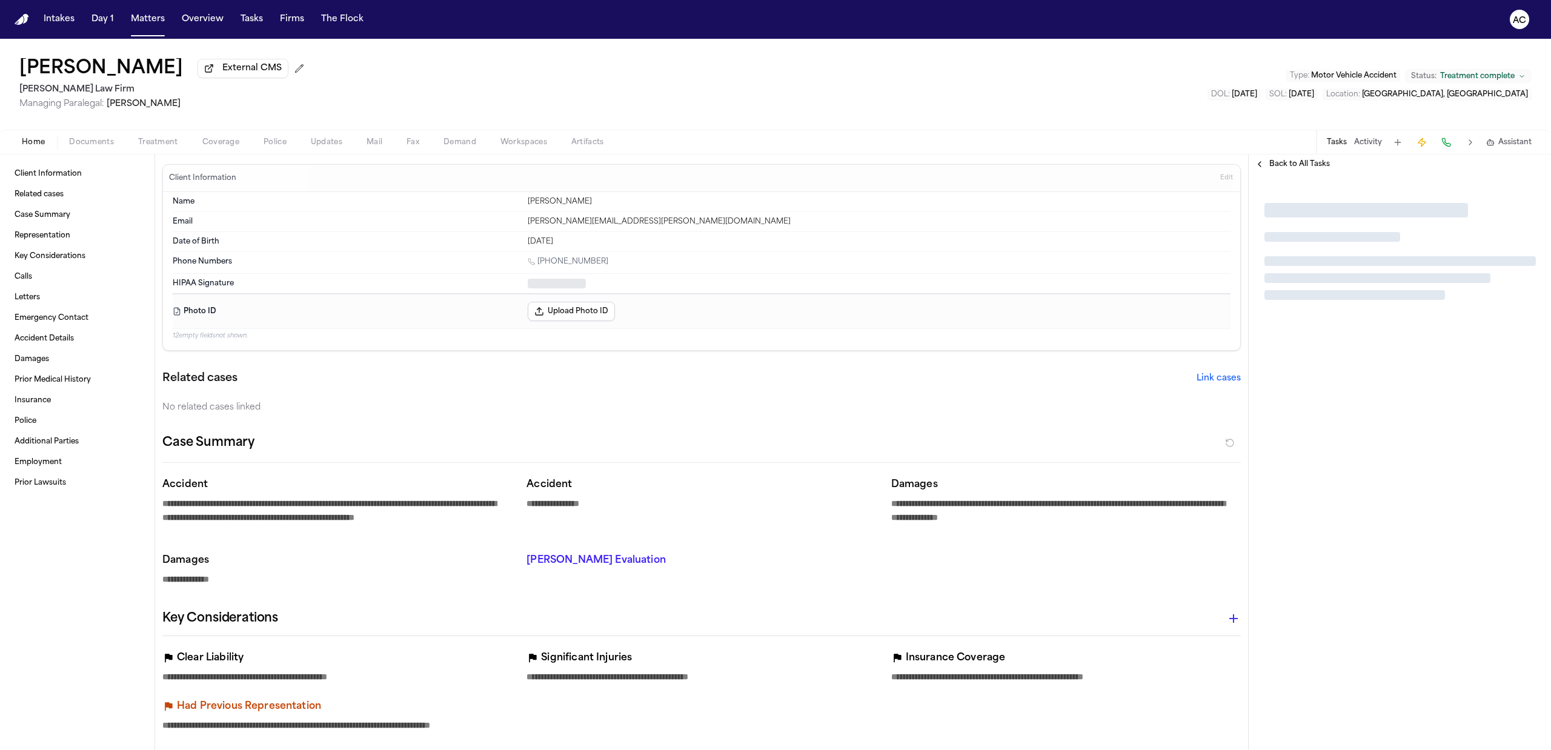
type textarea "*"
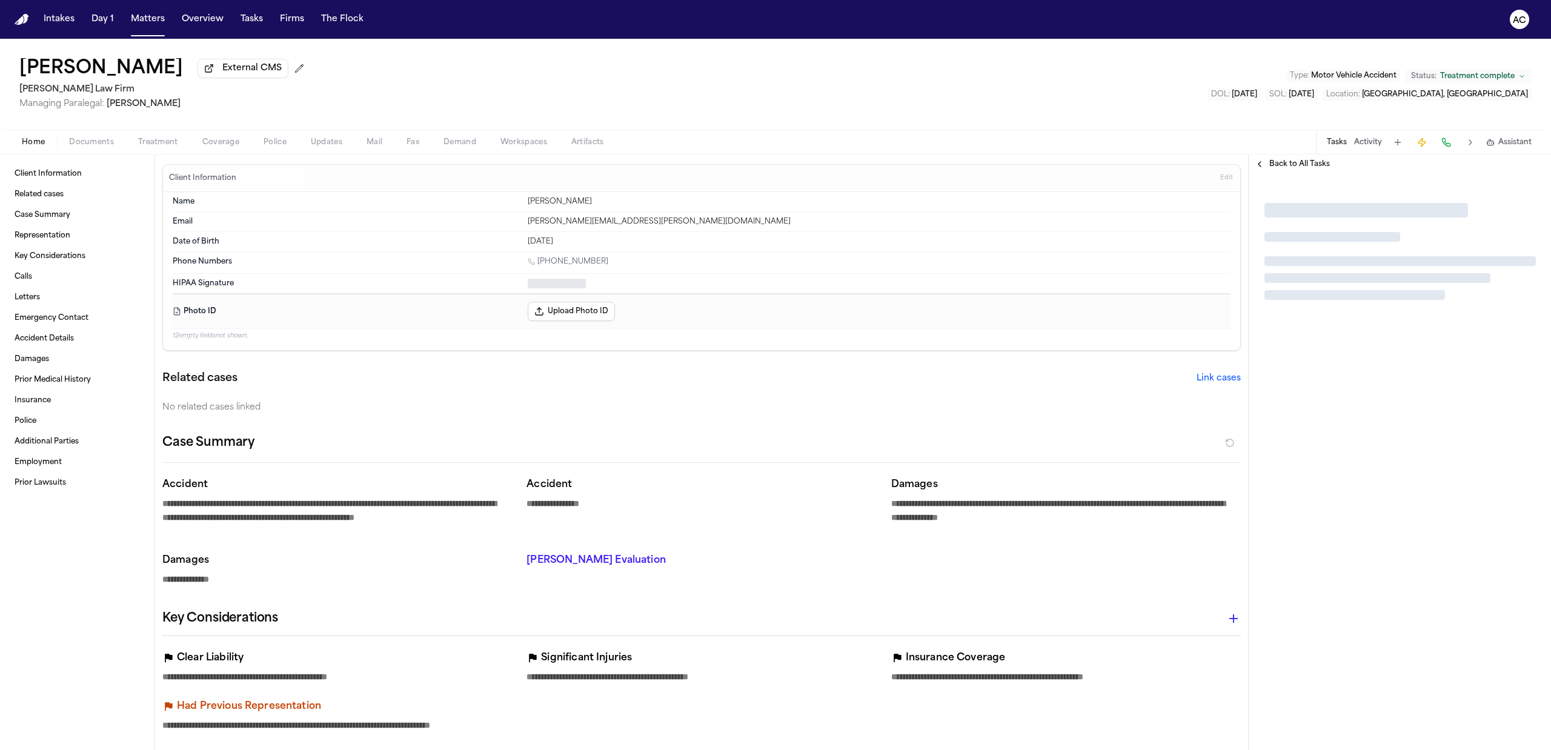
type textarea "*"
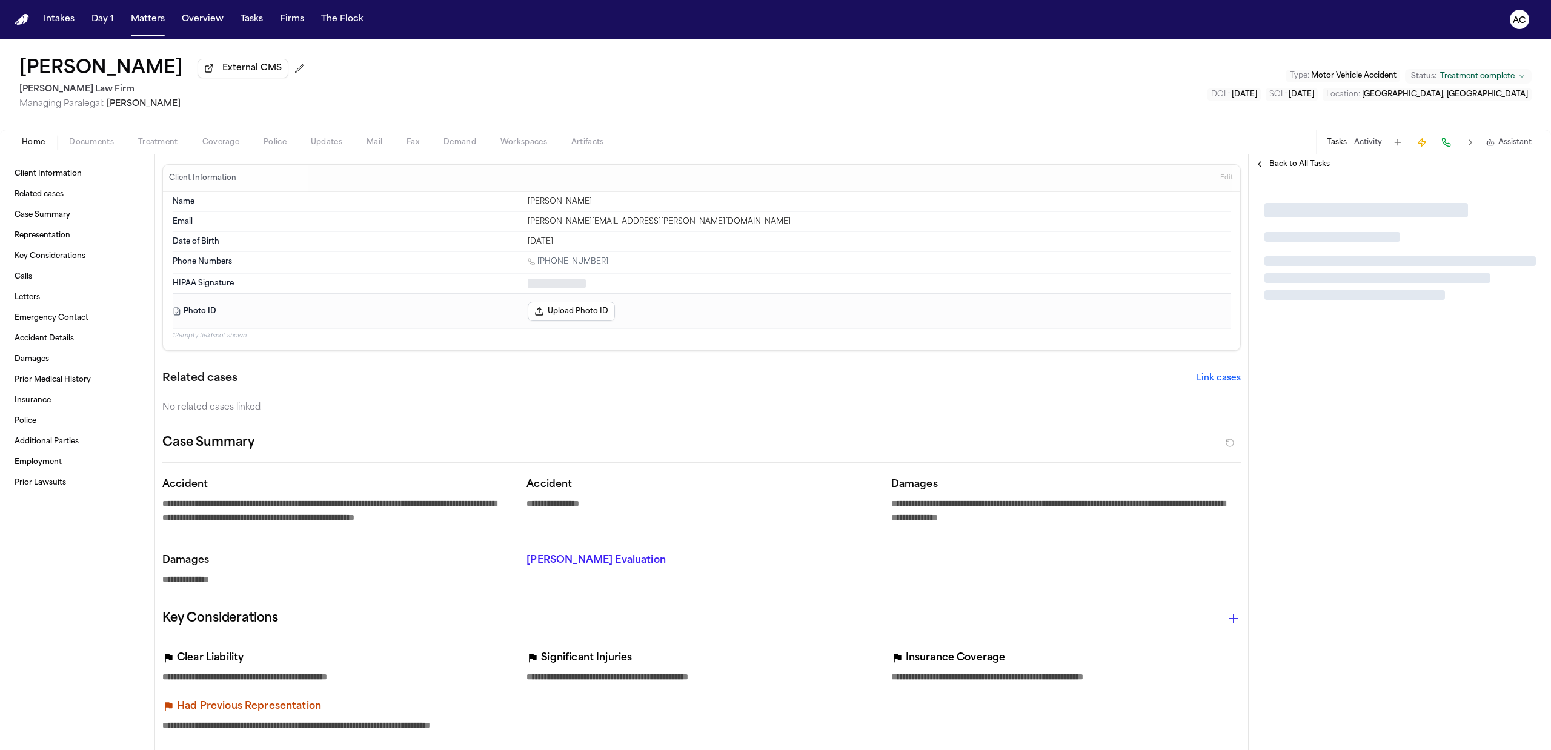
type textarea "*"
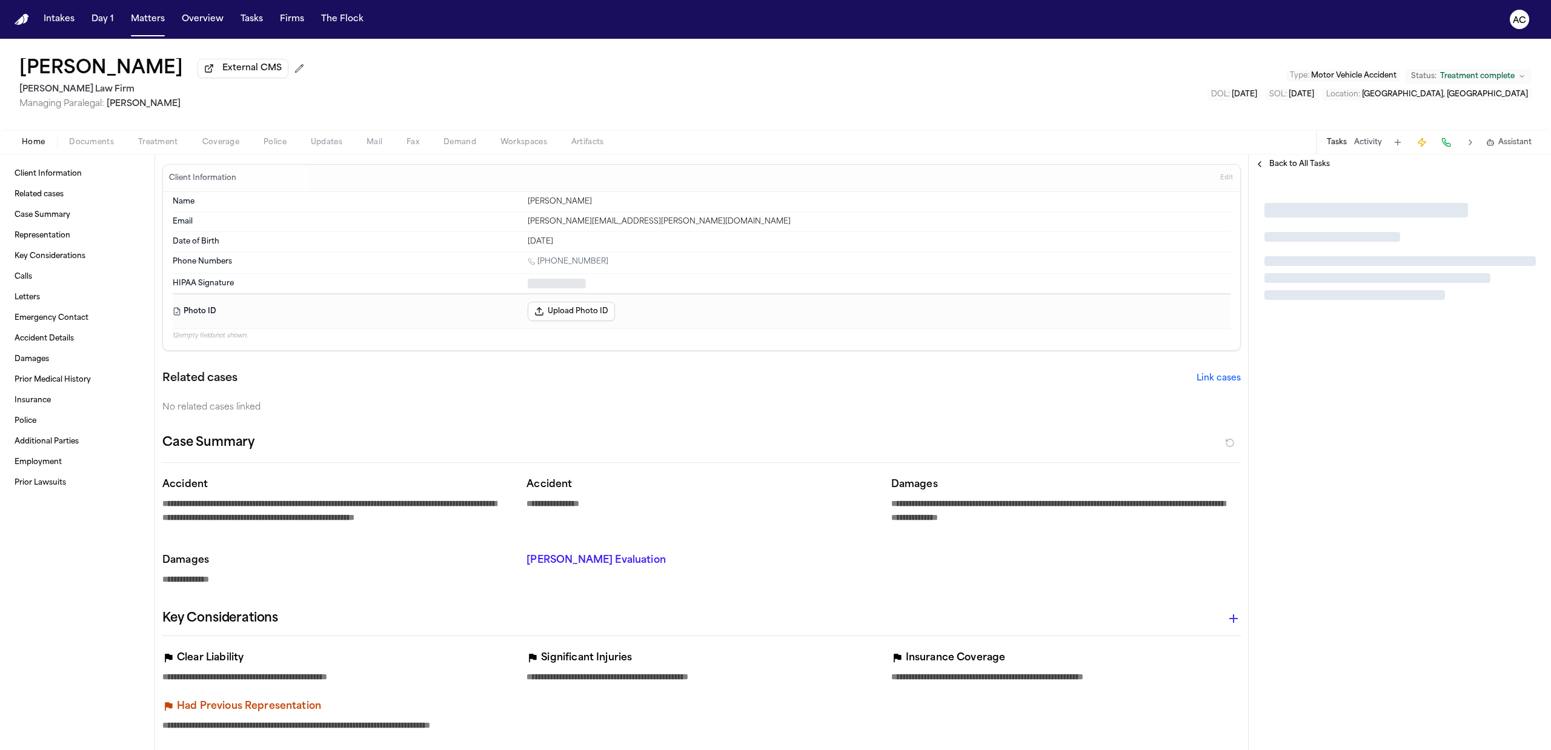
type textarea "*"
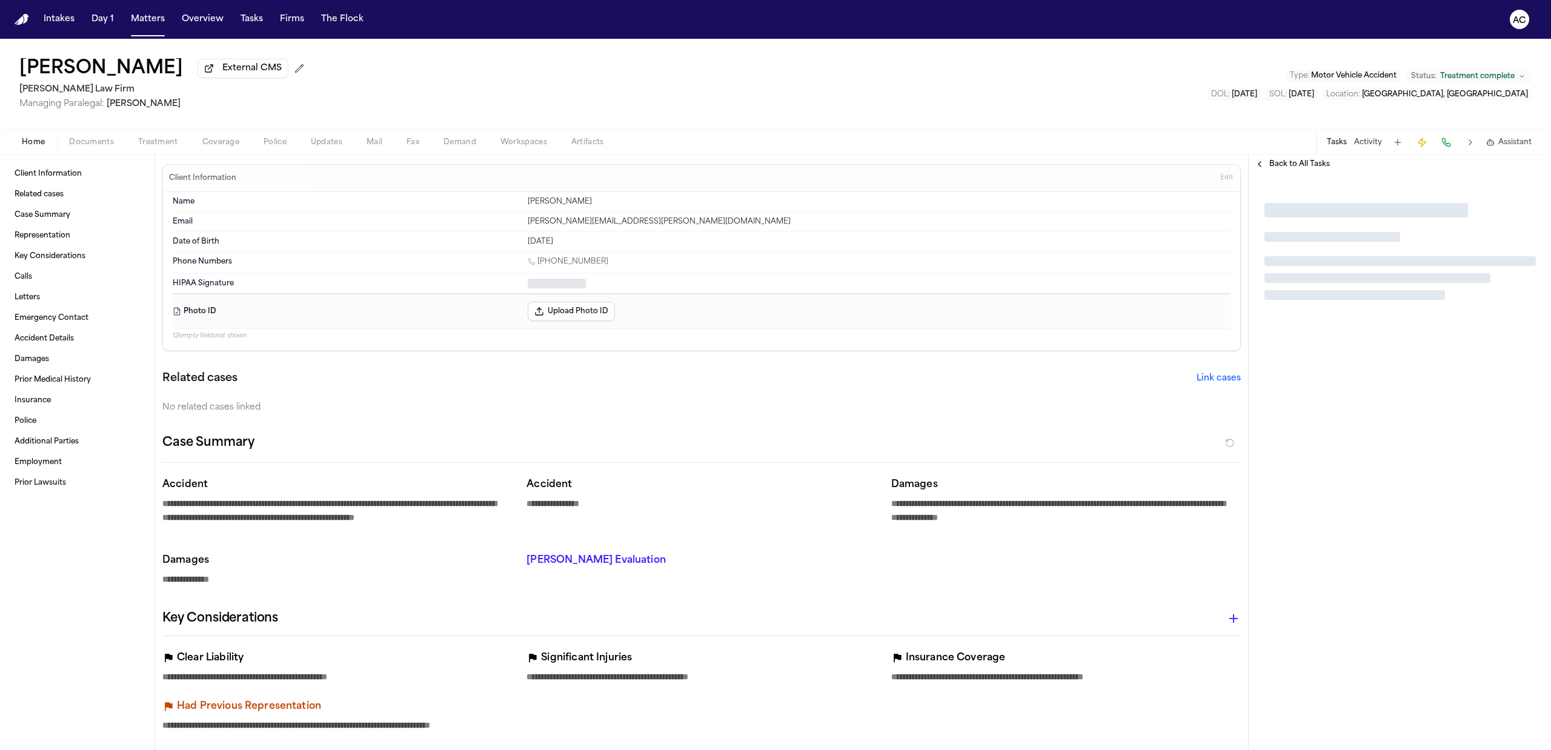
type textarea "*"
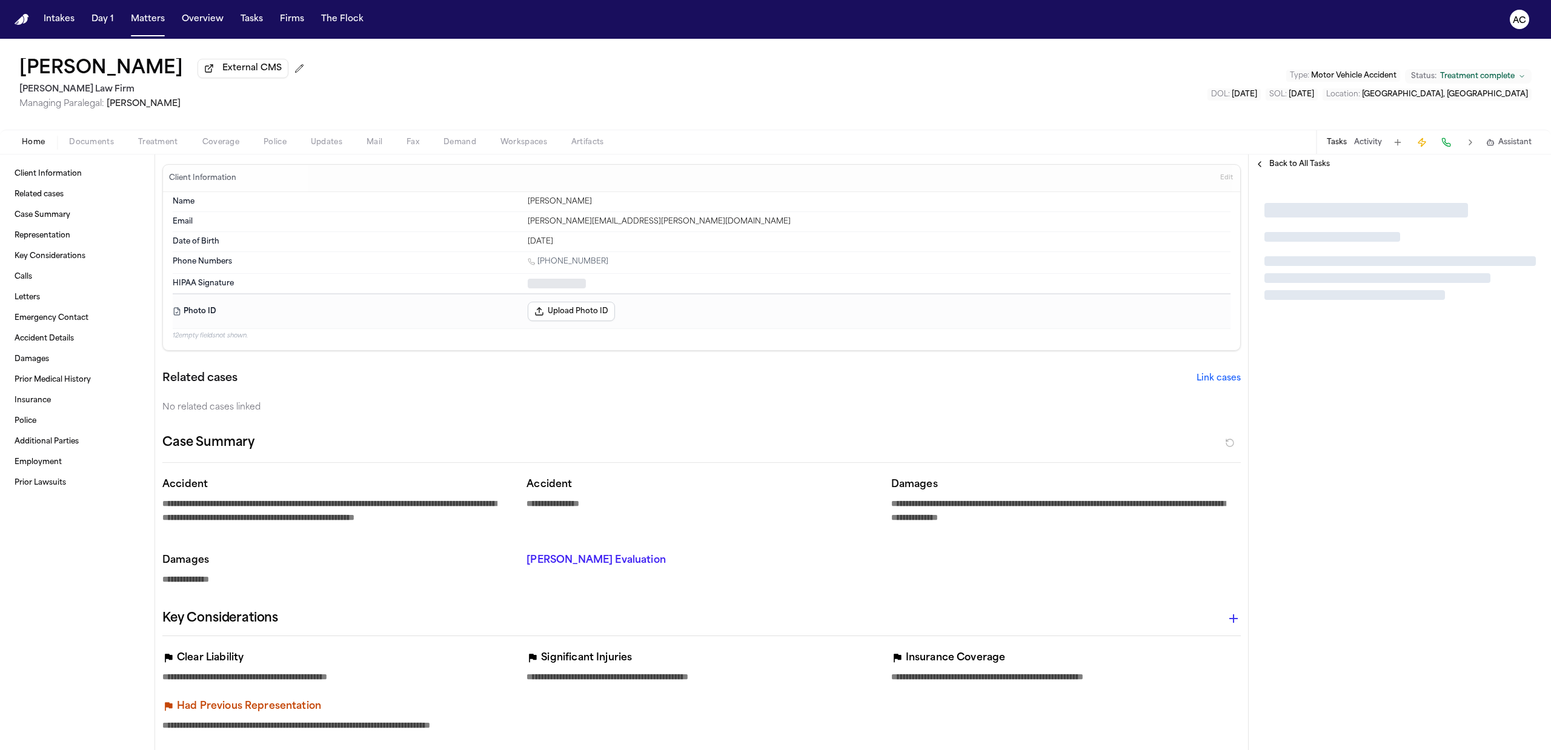
type textarea "*"
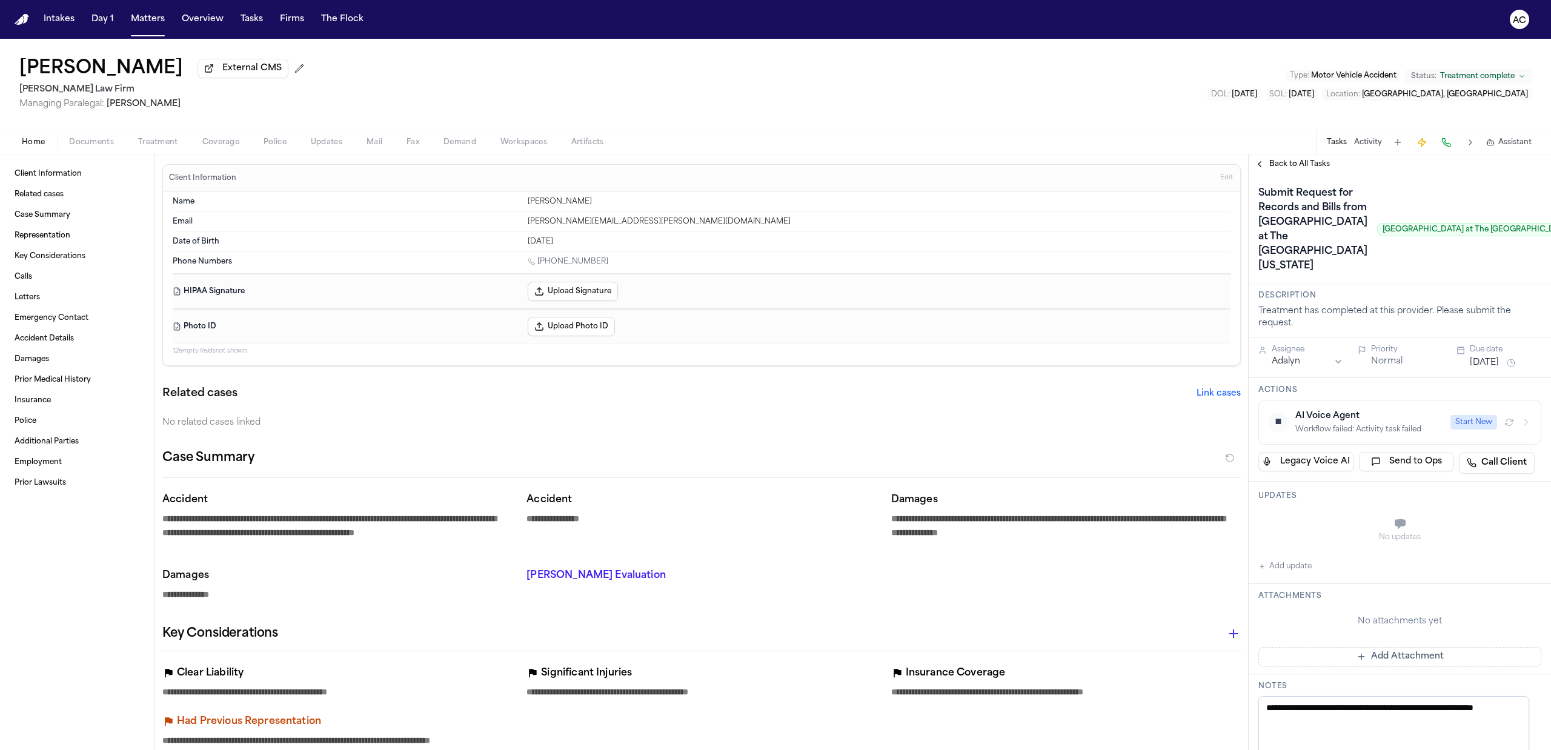
click at [159, 149] on div "Home Documents Treatment Coverage Police Updates Mail Fax Demand Workspaces Art…" at bounding box center [775, 142] width 1551 height 24
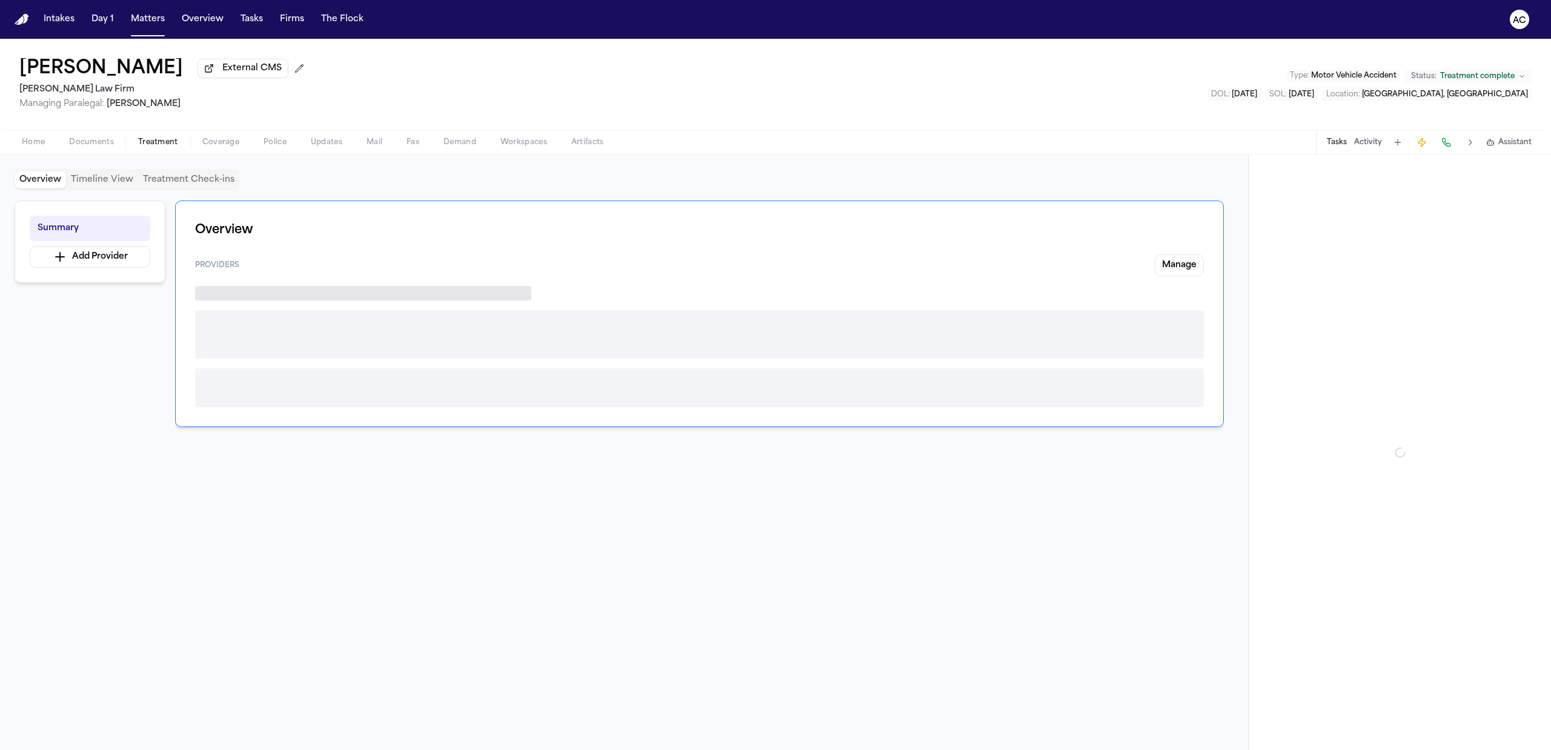
click at [156, 138] on span "Treatment" at bounding box center [158, 143] width 40 height 10
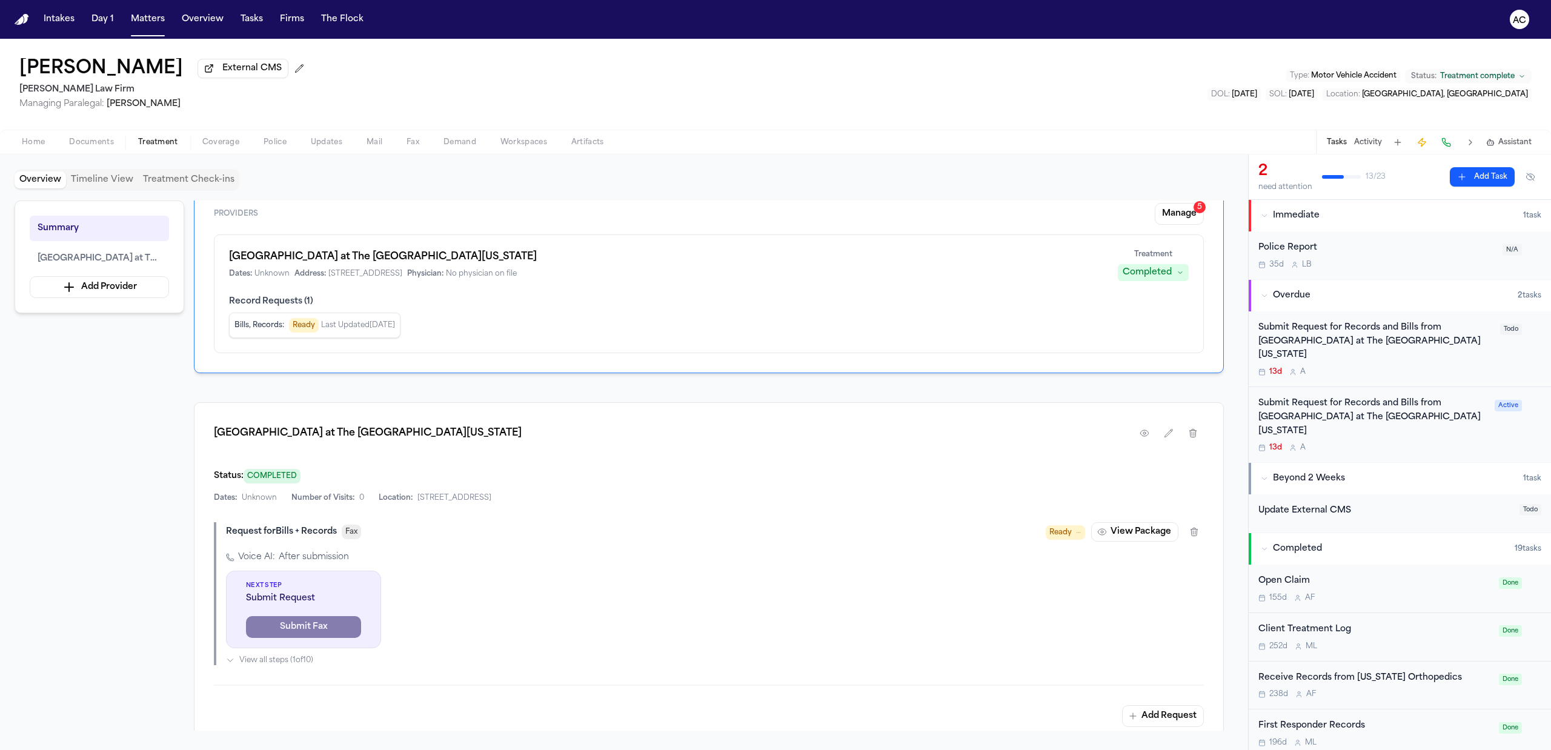
scroll to position [81, 0]
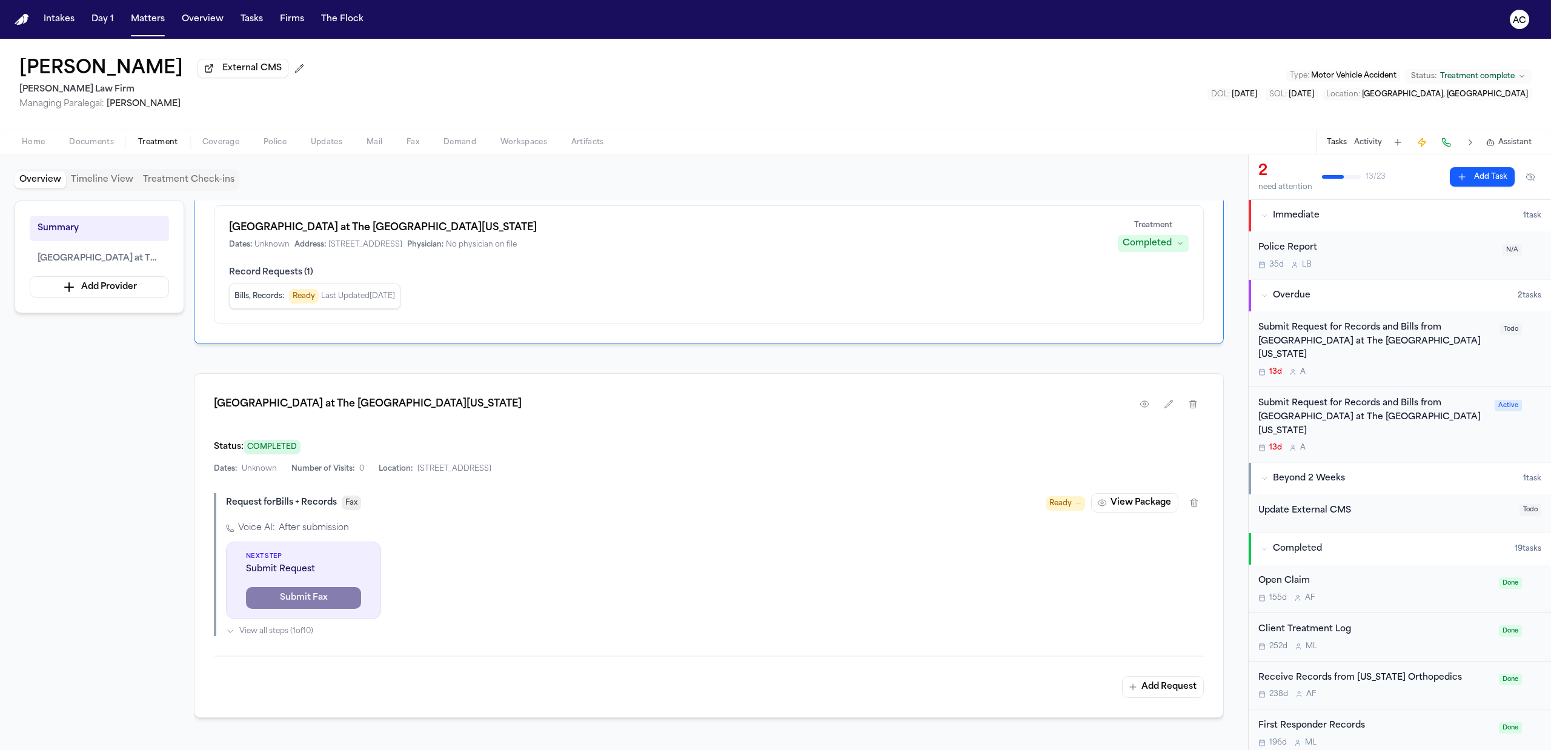
click at [1365, 397] on div "Submit Request for Records and Bills from Dell Seton Medical Center at The Univ…" at bounding box center [1373, 417] width 229 height 41
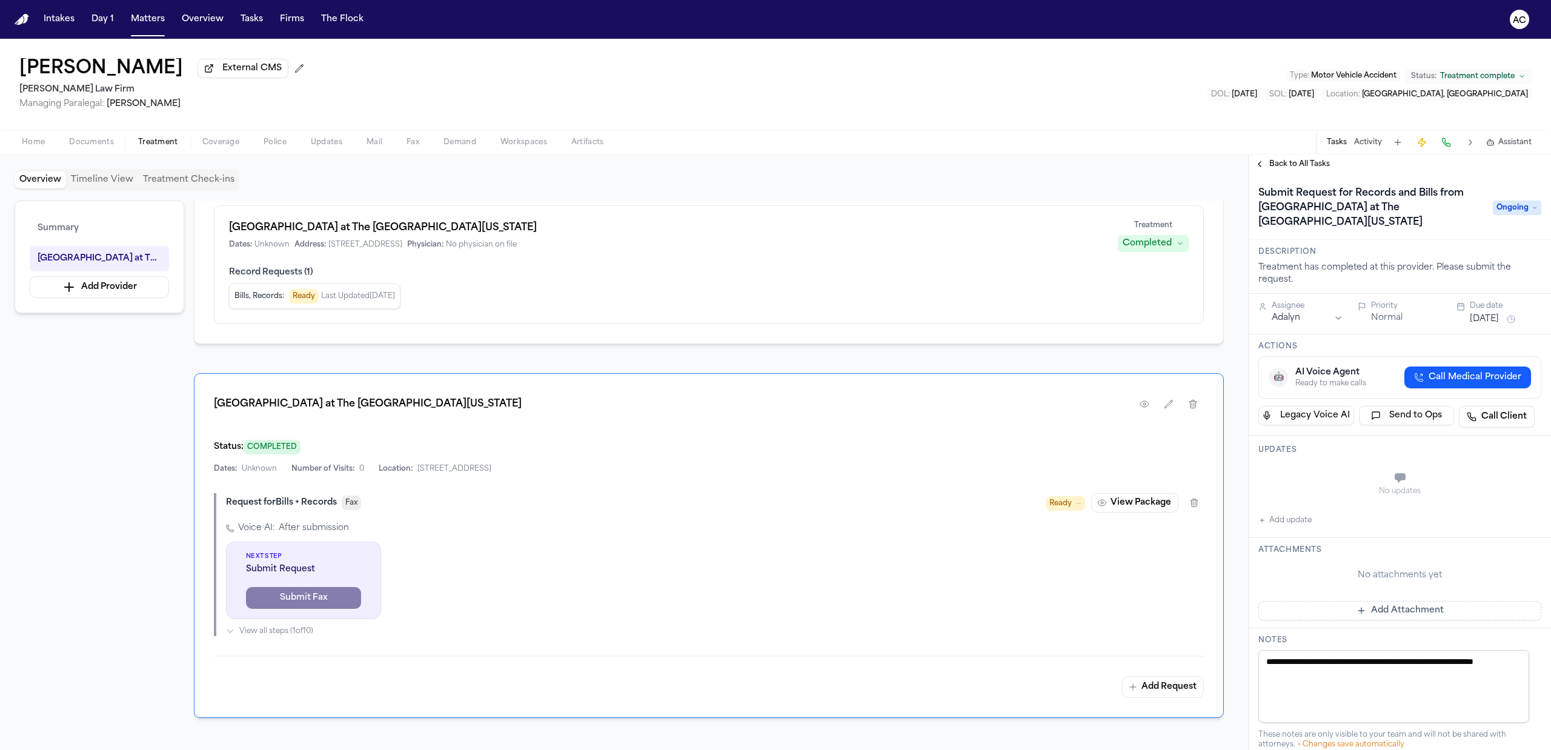
click at [1281, 164] on span "Back to All Tasks" at bounding box center [1300, 164] width 61 height 10
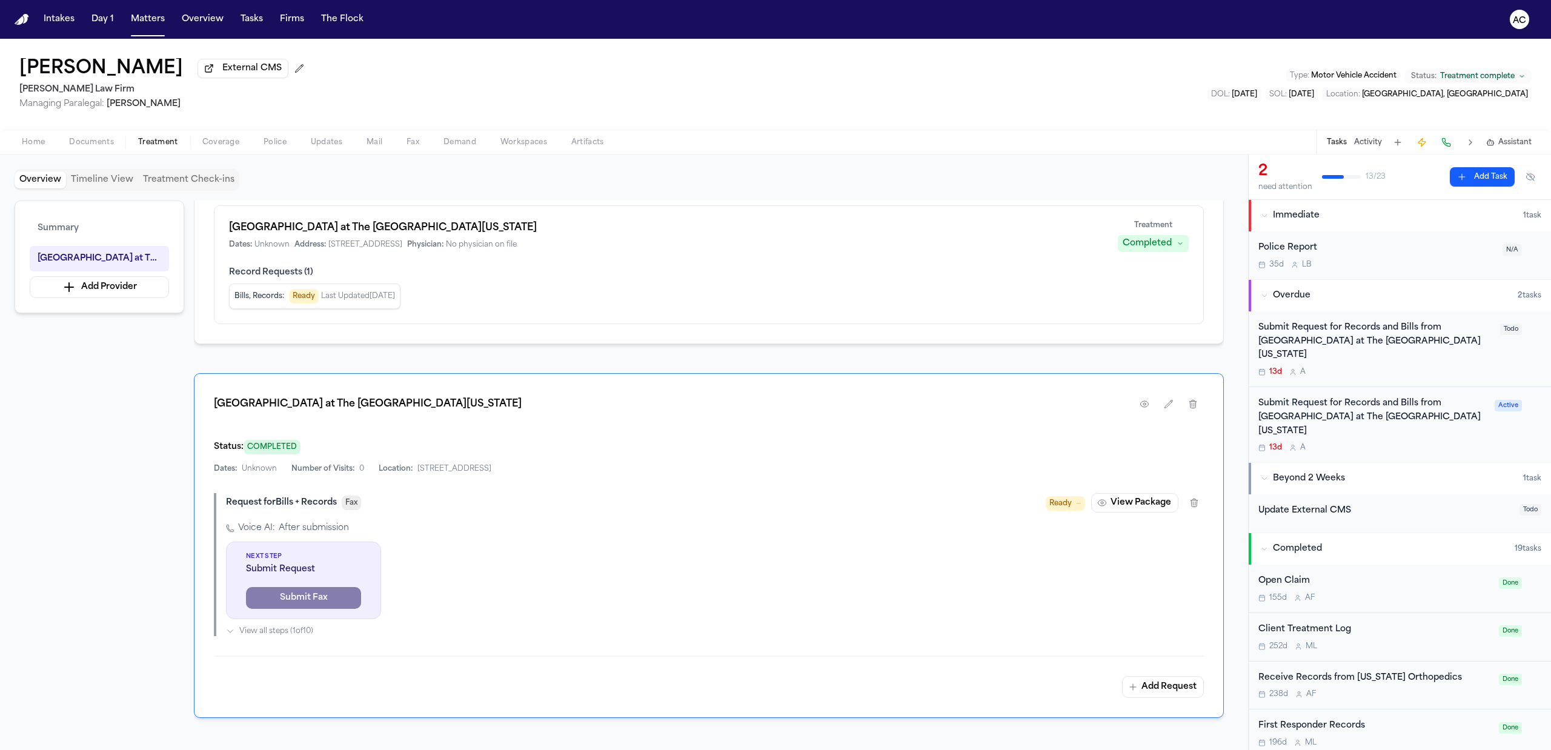
click at [1409, 333] on div "Submit Request for Records and Bills from Dell Seton Medical Center at The Univ…" at bounding box center [1376, 341] width 235 height 41
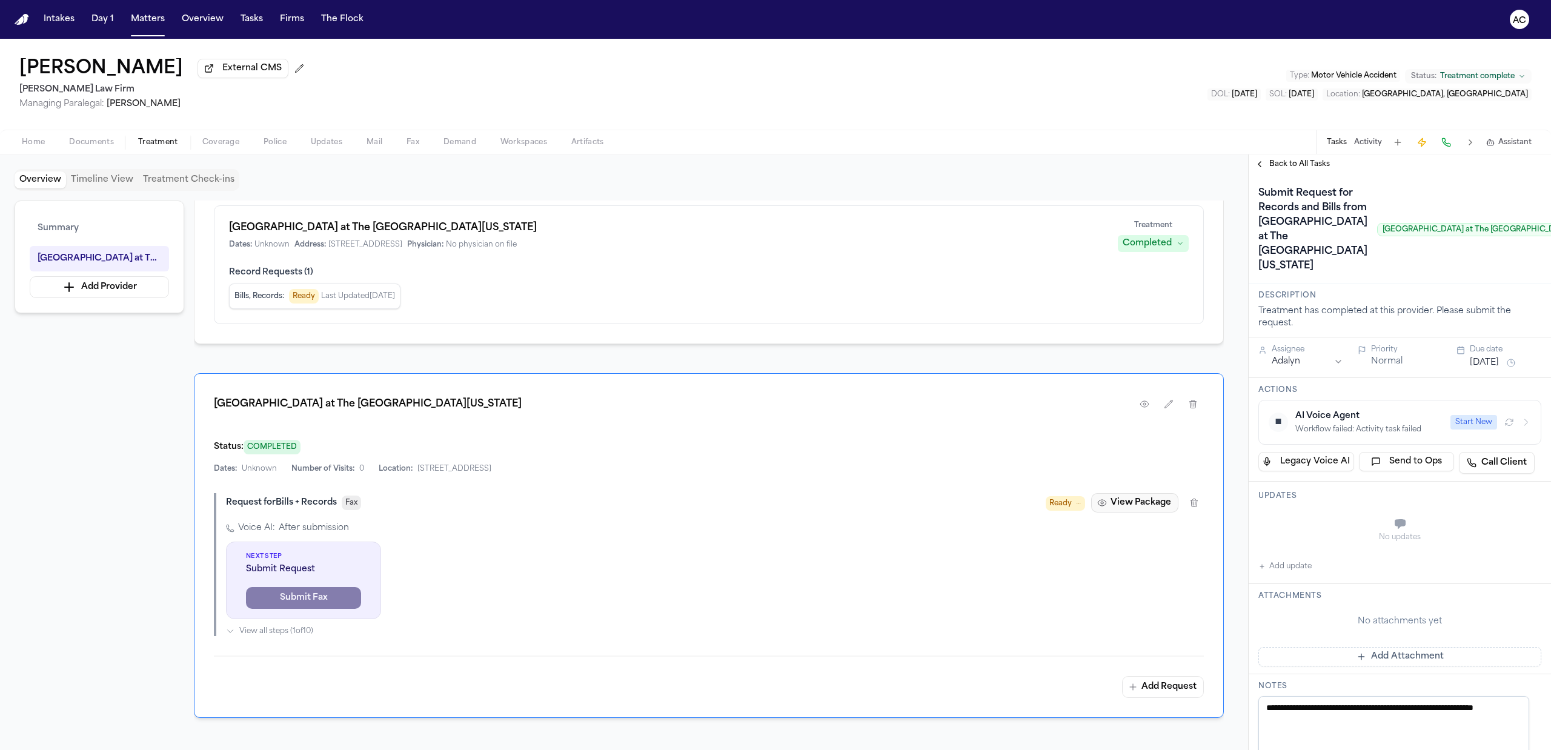
click at [1120, 505] on button "View Package" at bounding box center [1134, 502] width 87 height 19
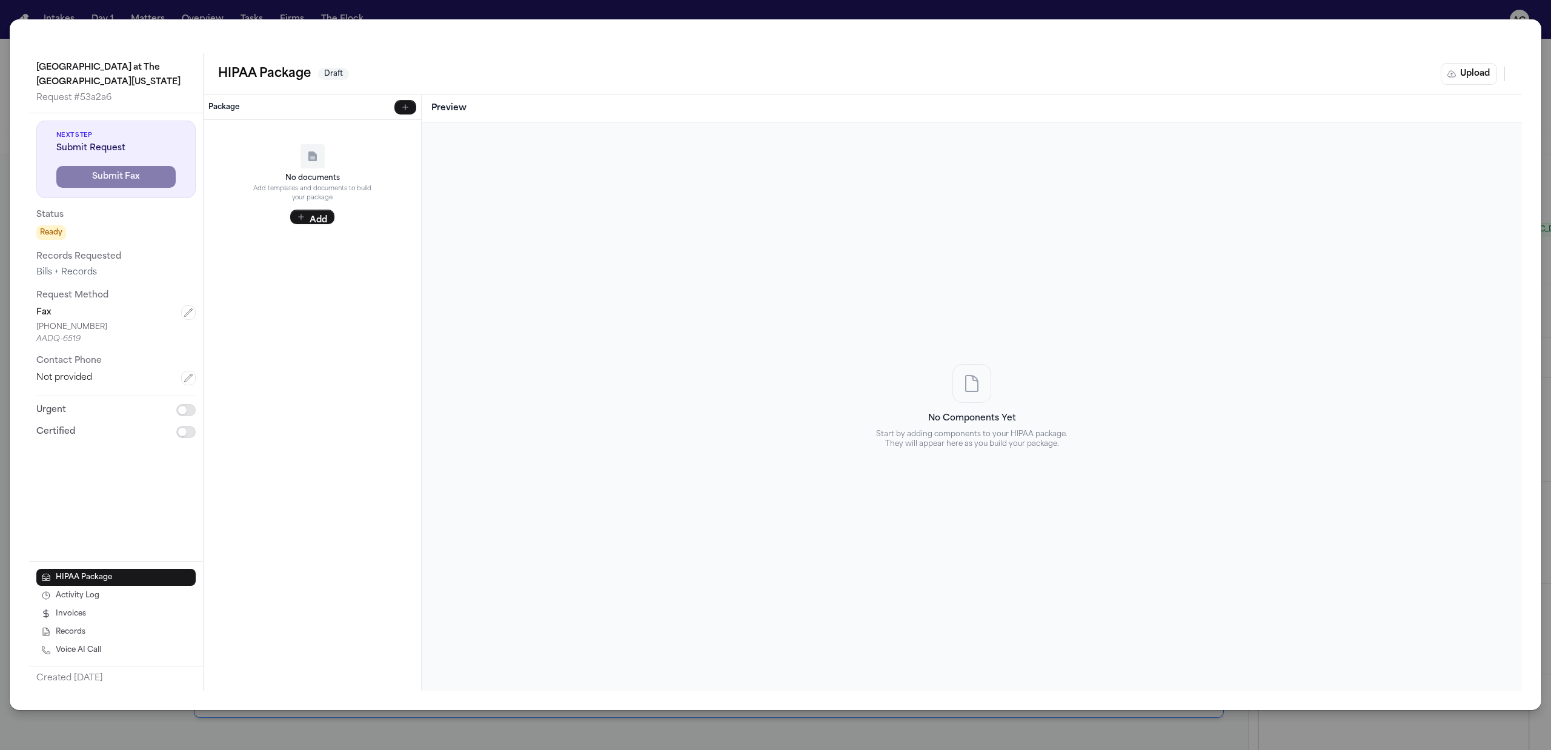
click at [595, 8] on div "Dell Seton Medical Center at The University of Texas Request # 53a2a6 Next Step…" at bounding box center [775, 375] width 1551 height 750
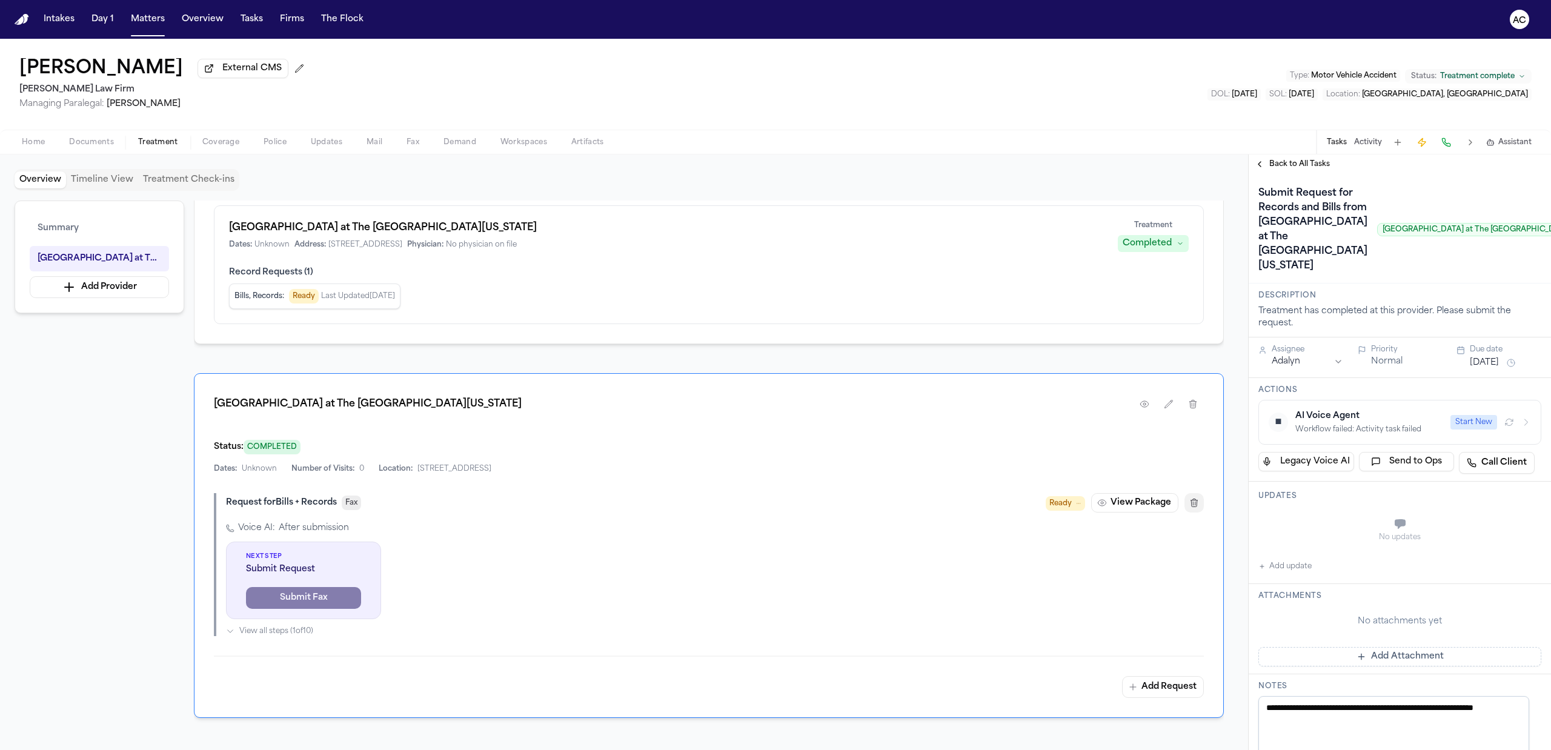
click at [1196, 507] on icon "button" at bounding box center [1194, 503] width 7 height 8
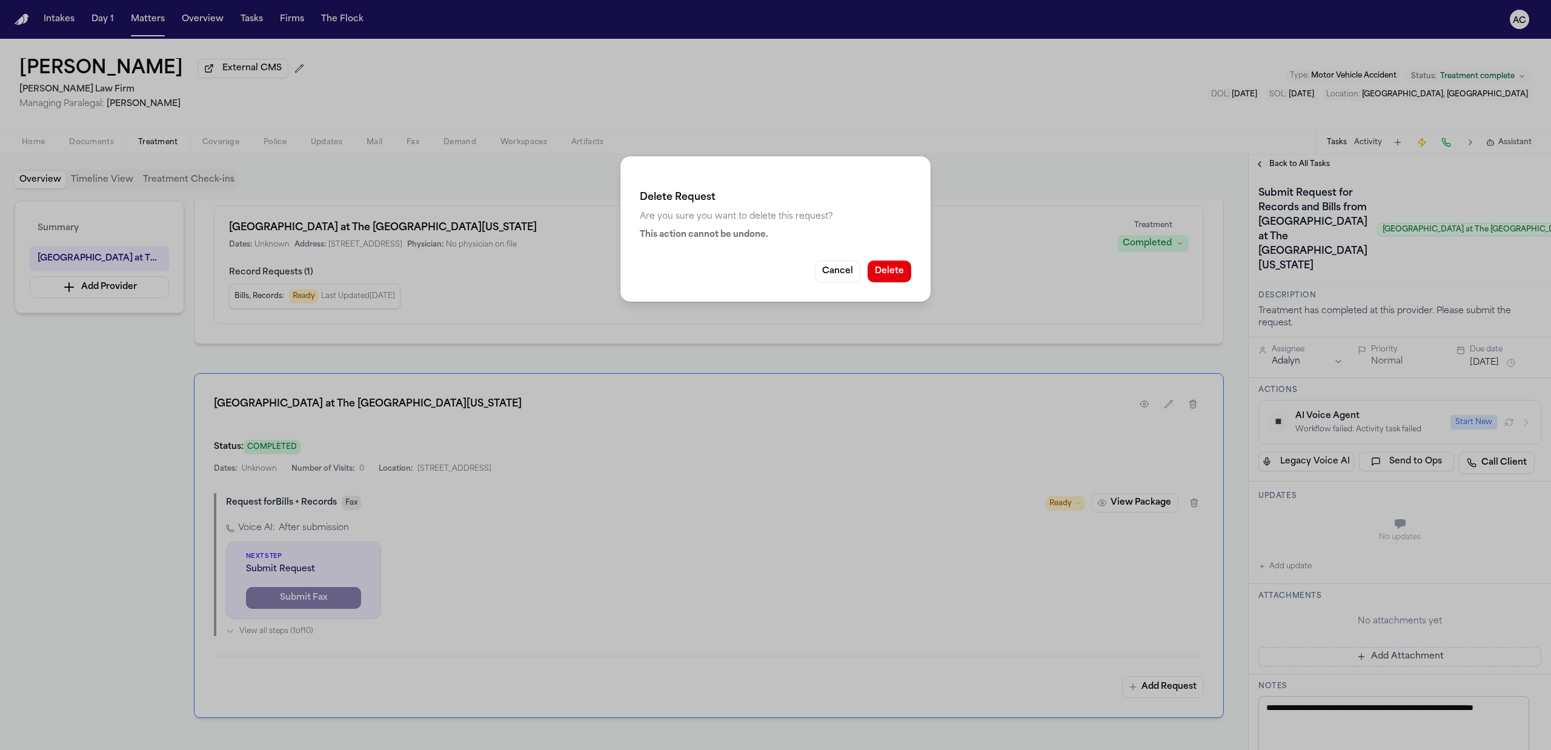
click at [902, 275] on button "Delete" at bounding box center [890, 272] width 44 height 22
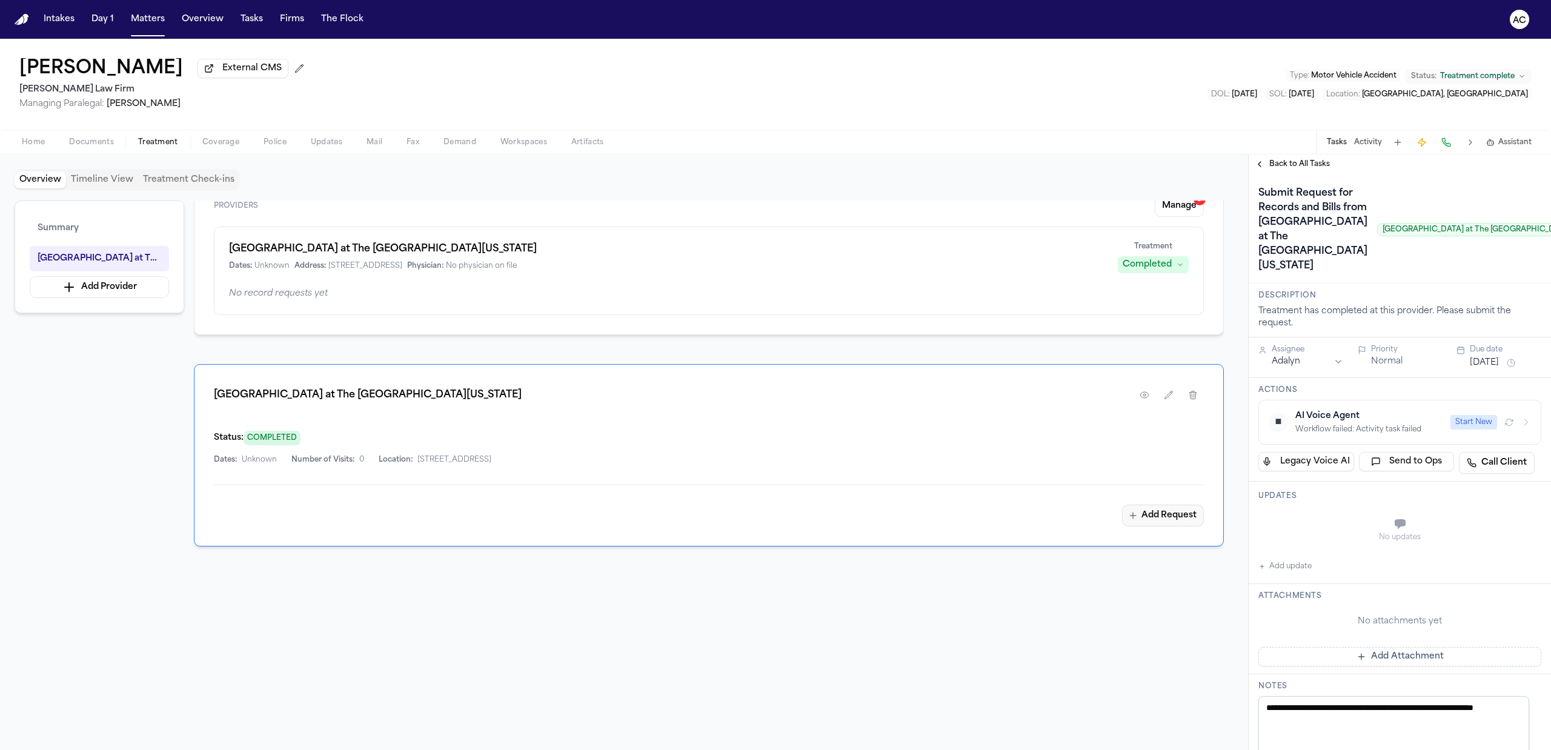
click at [1144, 516] on button "Add Request" at bounding box center [1163, 516] width 82 height 22
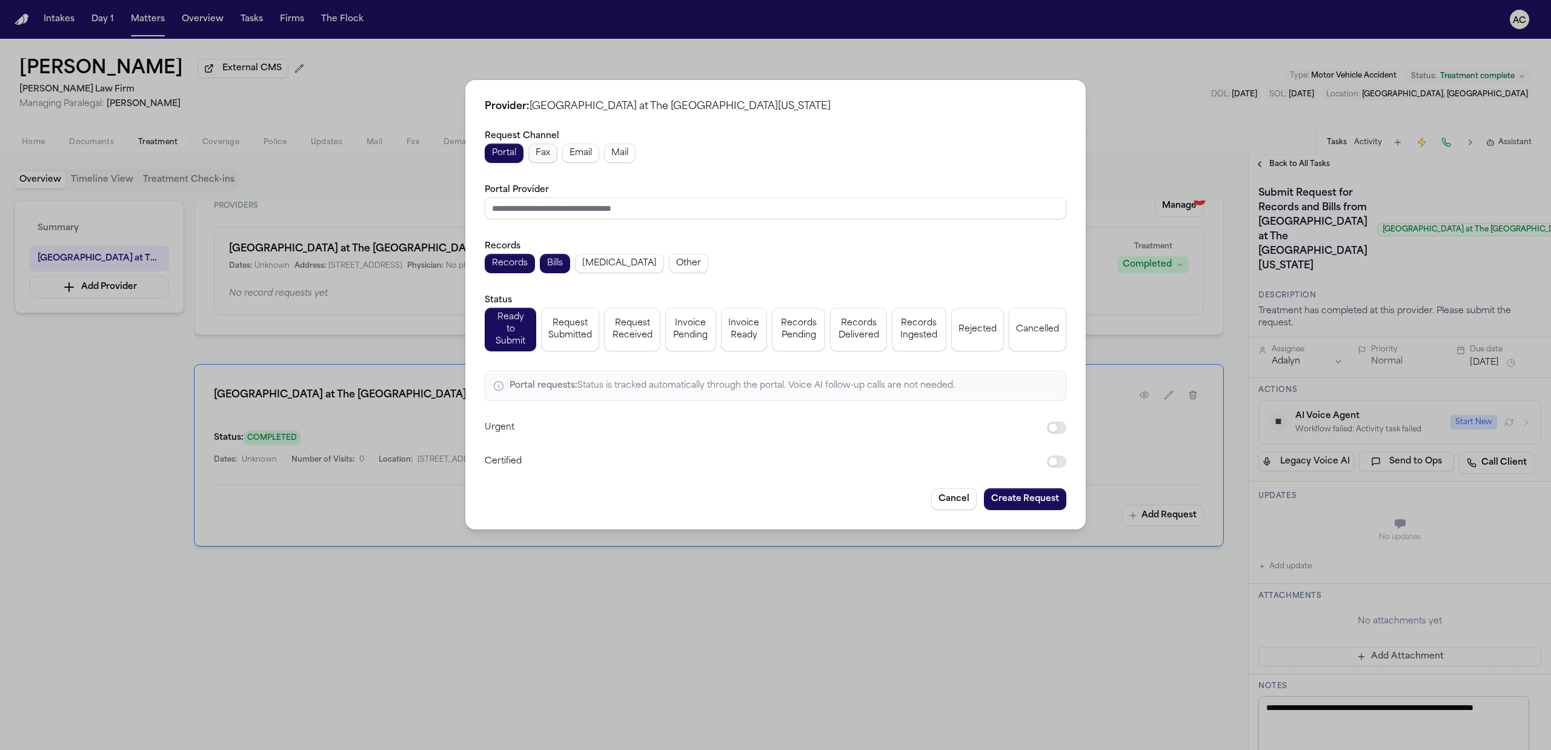
click at [550, 156] on span "Fax" at bounding box center [543, 153] width 15 height 12
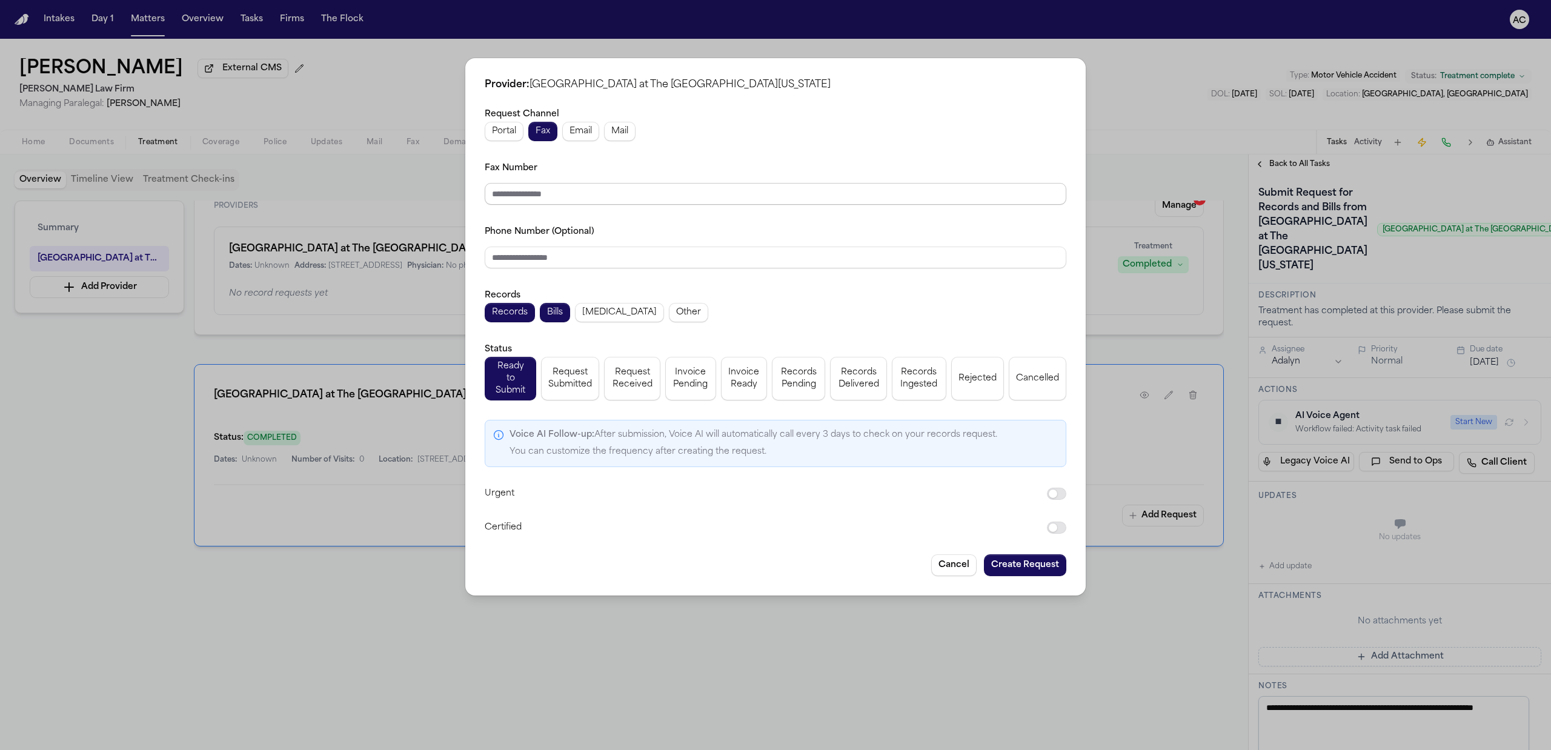
click at [562, 194] on input "Fax Number" at bounding box center [776, 194] width 582 height 22
paste input "*********"
drag, startPoint x: 545, startPoint y: 199, endPoint x: 453, endPoint y: 198, distance: 92.1
click at [453, 198] on div "Provider: Dell Seton Medical Center at The University of Texas Request Channel …" at bounding box center [775, 375] width 1551 height 750
paste input "*****"
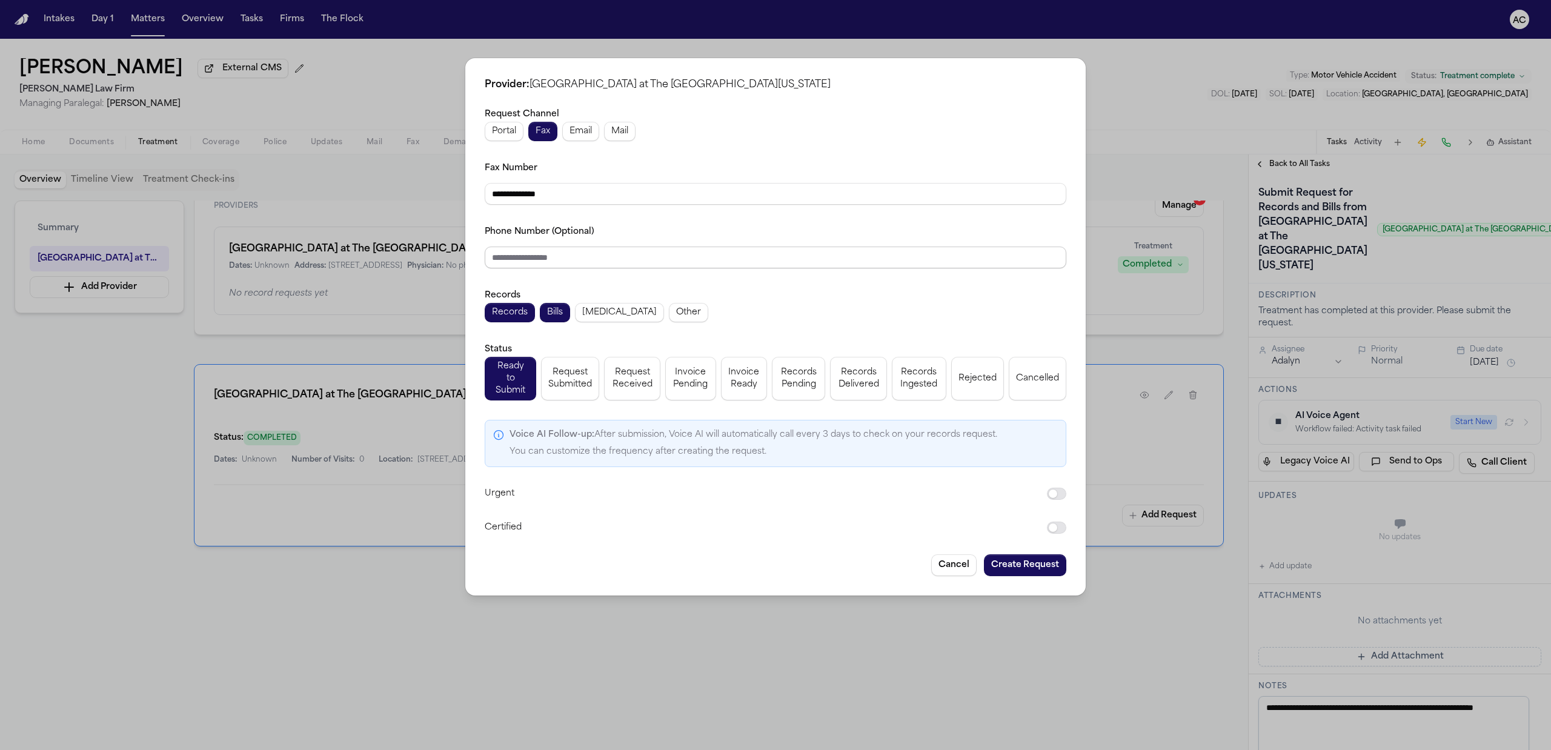
click at [567, 260] on input "Phone Number (Optional)" at bounding box center [776, 258] width 582 height 22
paste input "**********"
click at [582, 381] on span "Request Submitted" at bounding box center [570, 379] width 44 height 24
drag, startPoint x: 1011, startPoint y: 559, endPoint x: 1007, endPoint y: 553, distance: 7.4
click at [1011, 559] on button "Create Request" at bounding box center [1025, 565] width 82 height 22
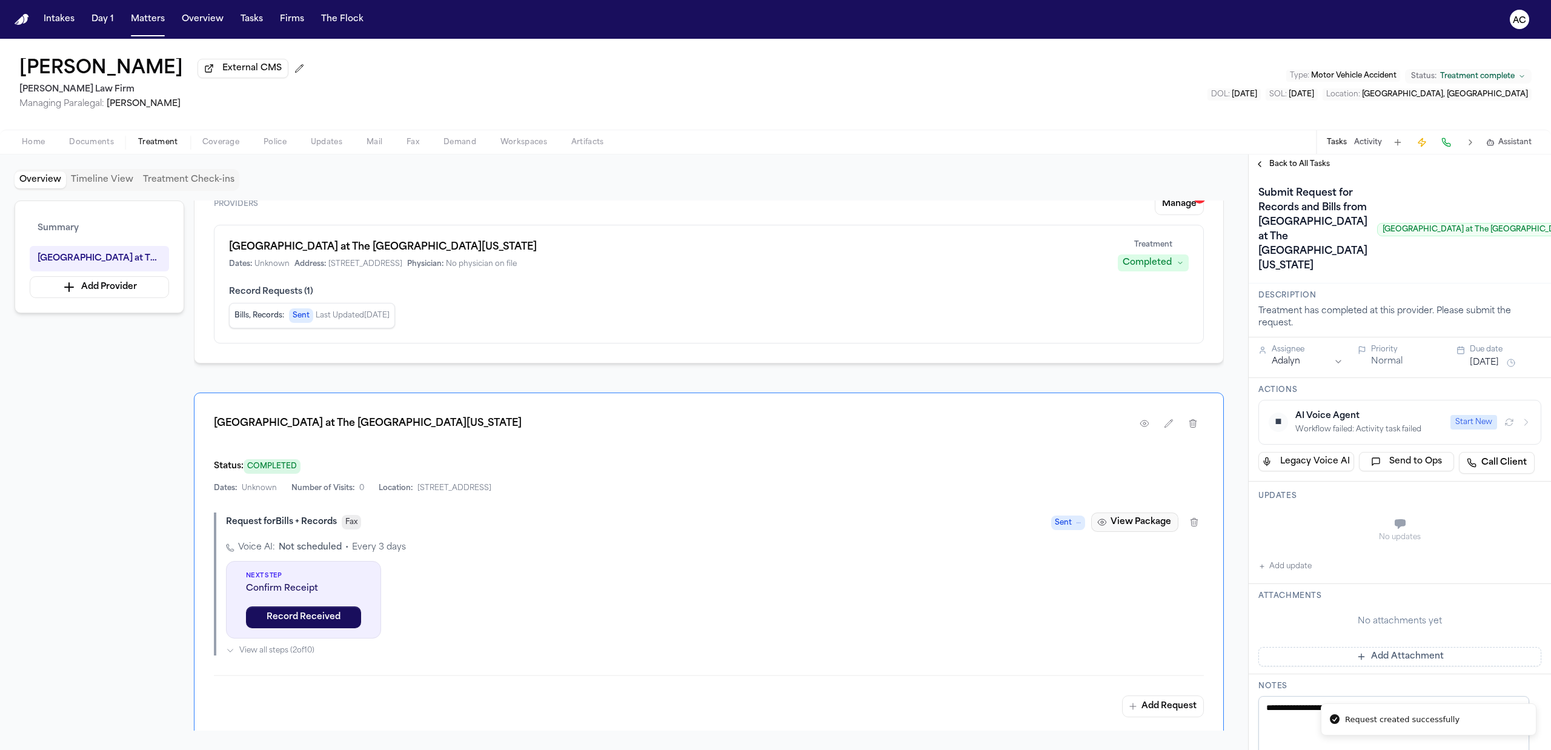
click at [1142, 521] on button "View Package" at bounding box center [1134, 522] width 87 height 19
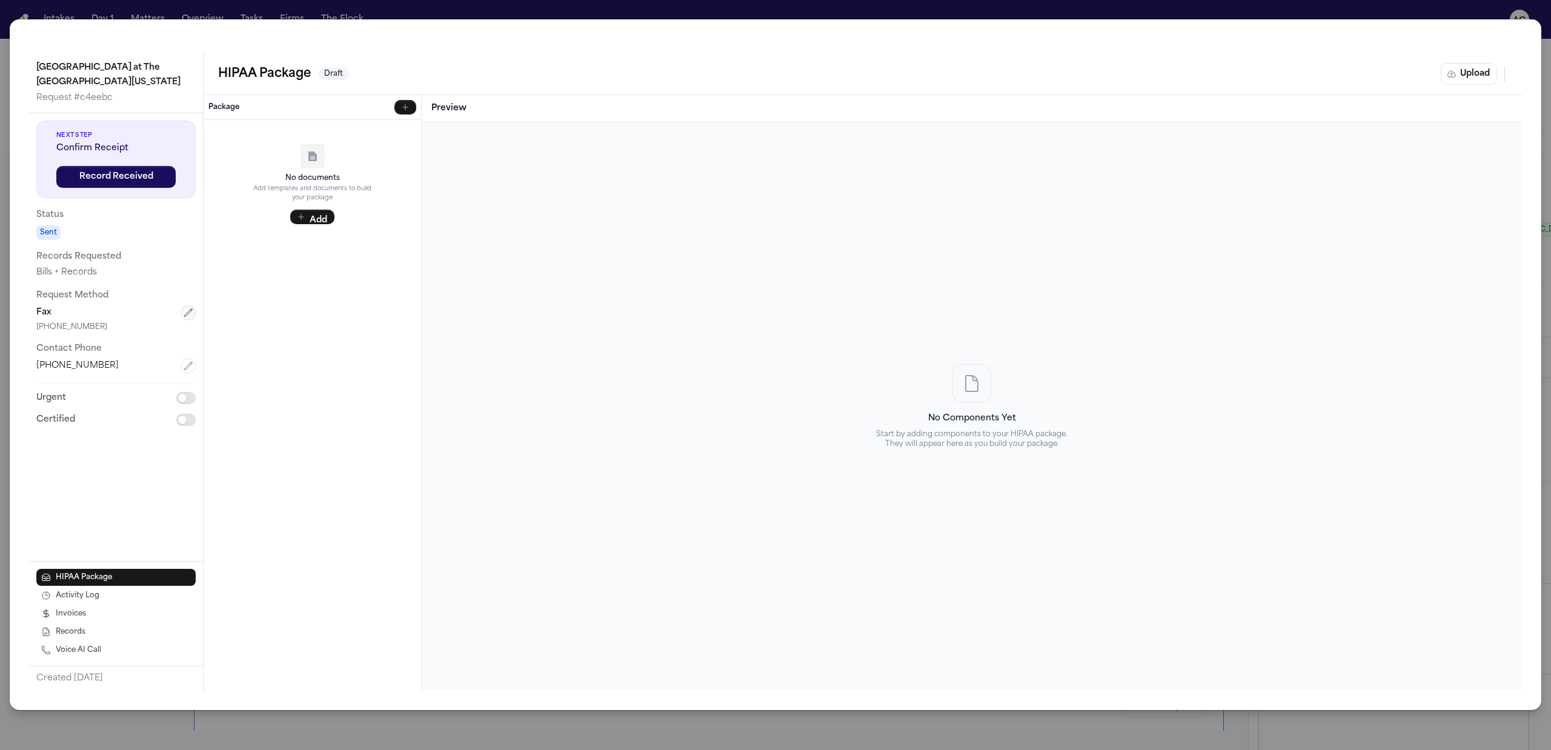
click at [190, 310] on icon "button" at bounding box center [189, 313] width 10 height 10
click at [63, 371] on input "text" at bounding box center [115, 375] width 159 height 22
paste input "*********"
click at [83, 405] on button "Save" at bounding box center [75, 409] width 78 height 22
click at [1465, 4] on div "Dell Seton Medical Center at The University of Texas Request # c4eebc Next Step…" at bounding box center [775, 375] width 1551 height 750
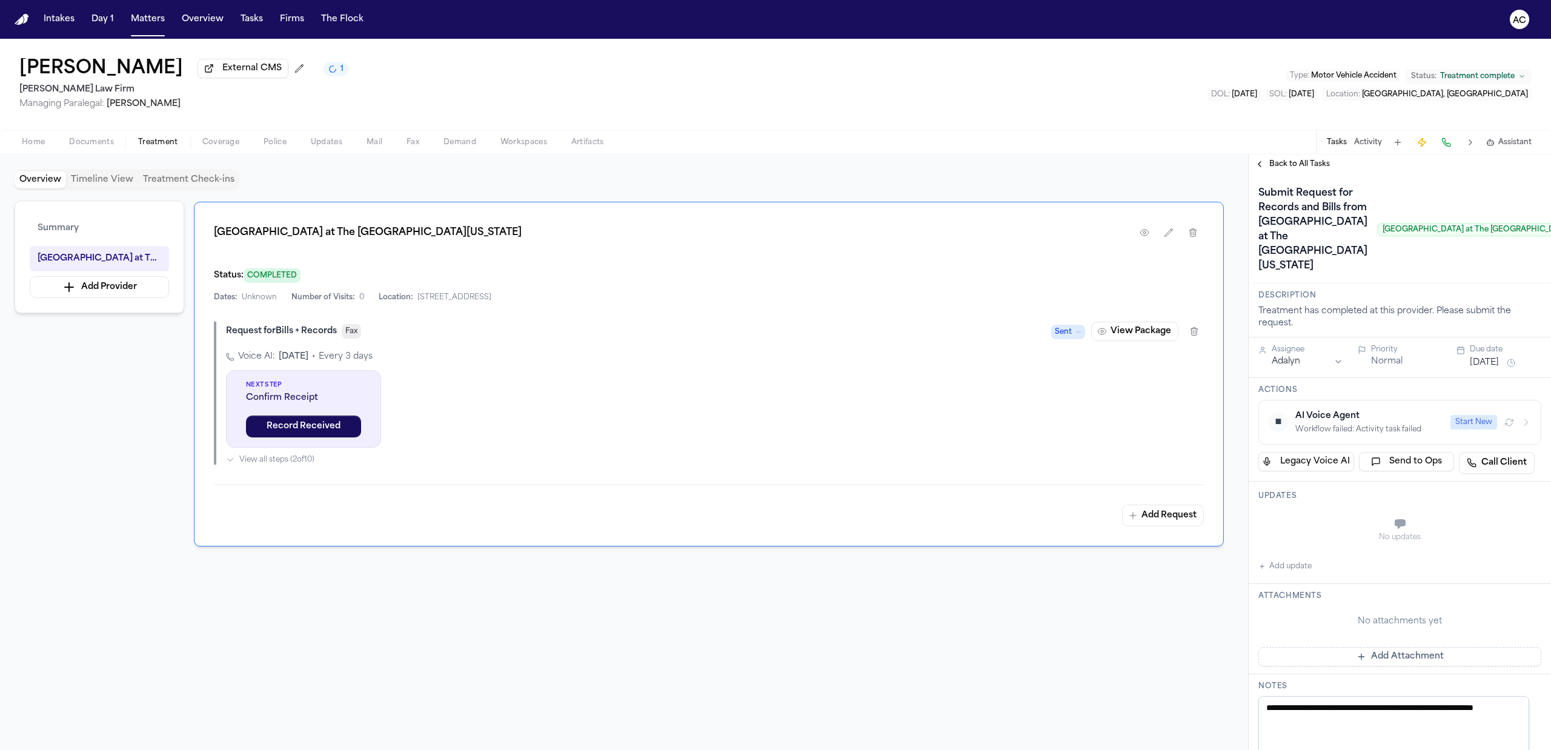
scroll to position [173, 0]
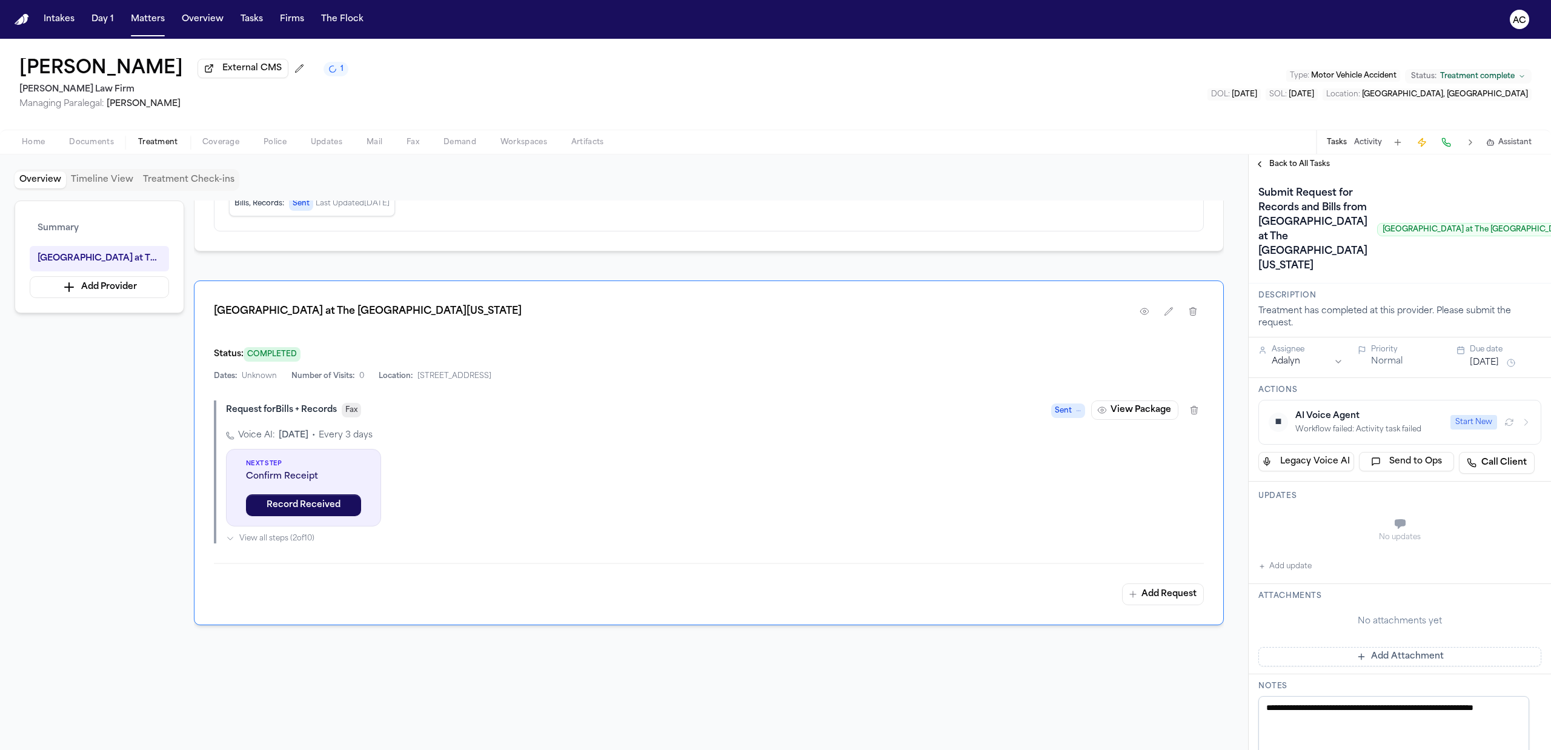
click at [1294, 574] on button "Add update" at bounding box center [1285, 566] width 53 height 15
click at [1340, 537] on textarea "Add your update" at bounding box center [1407, 525] width 259 height 24
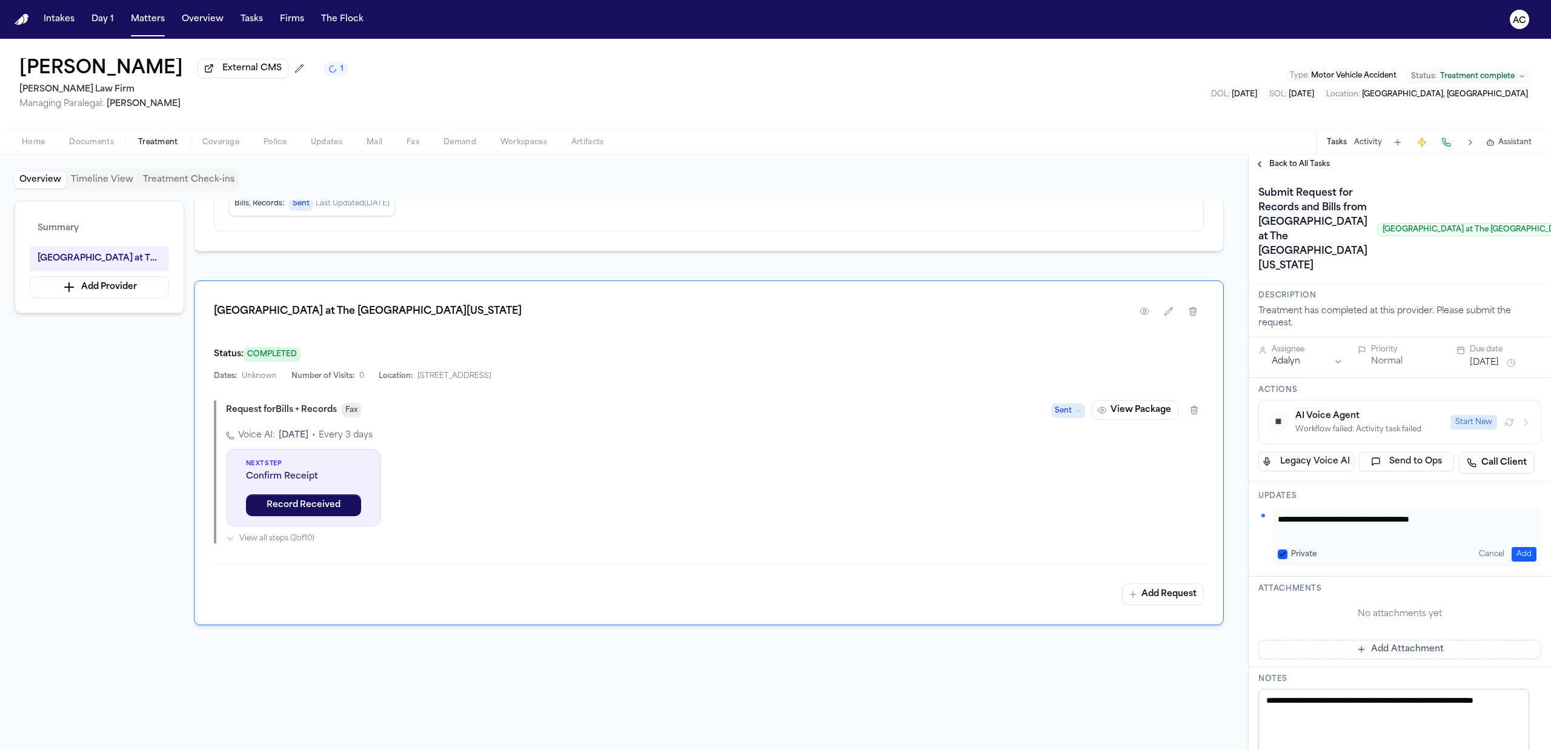
click at [1283, 559] on button "Private" at bounding box center [1283, 555] width 10 height 10
click at [1517, 562] on button "Add" at bounding box center [1524, 554] width 25 height 15
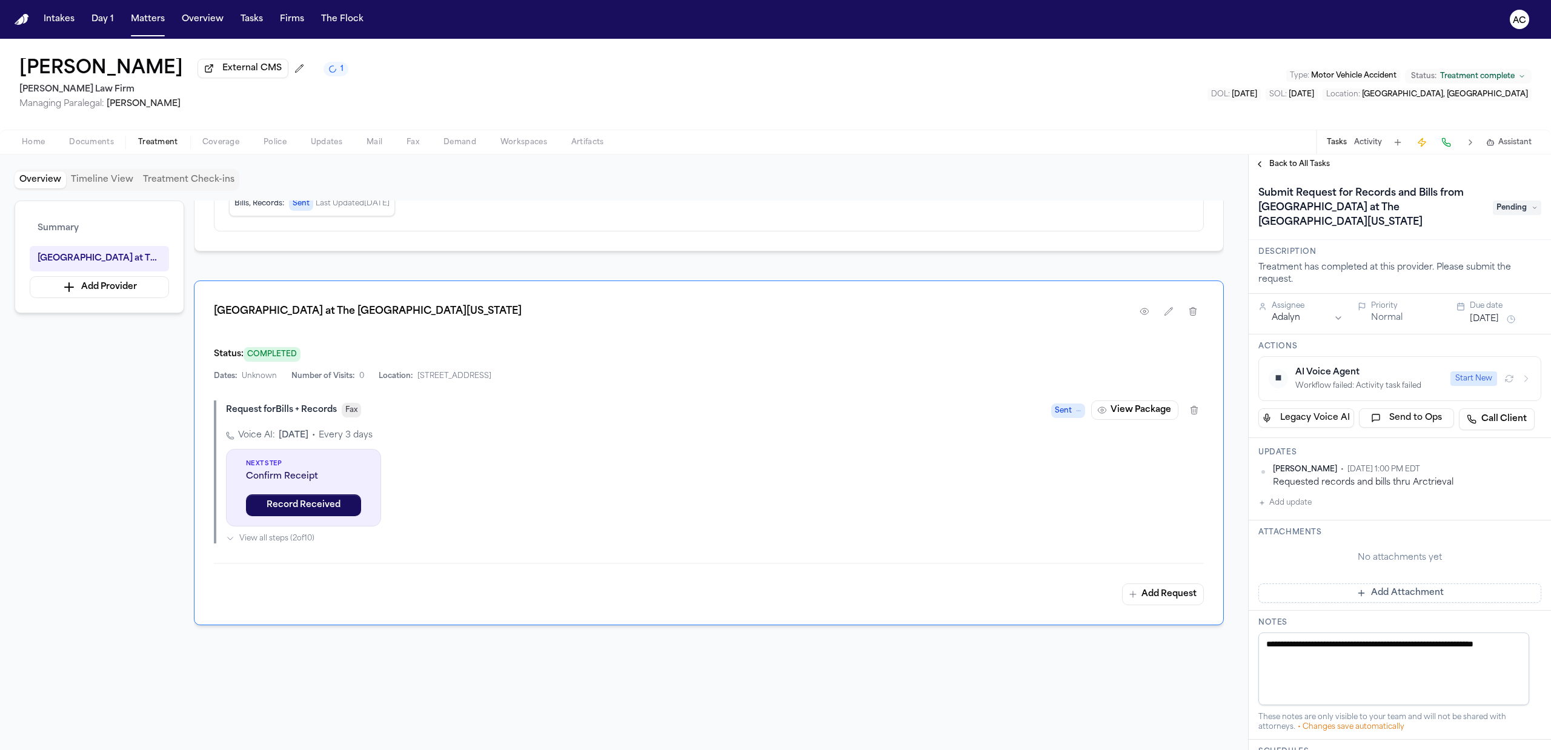
click at [1493, 205] on span "Pending" at bounding box center [1517, 208] width 48 height 15
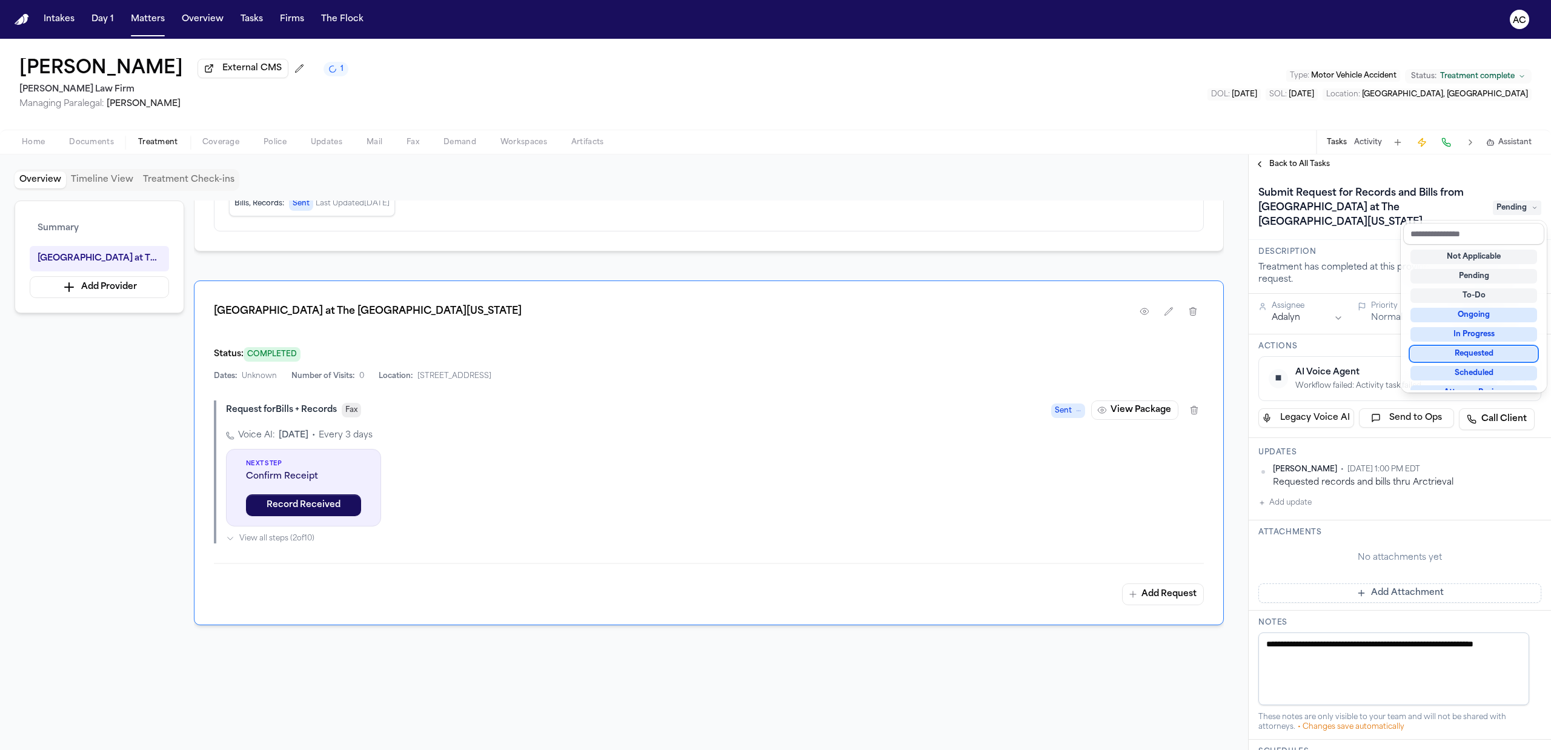
click at [1474, 349] on div "Requested" at bounding box center [1474, 354] width 127 height 15
click at [1462, 174] on div "Submit Request for Records and Bills from Dell Seton Medical Center at The Univ…" at bounding box center [1400, 207] width 302 height 66
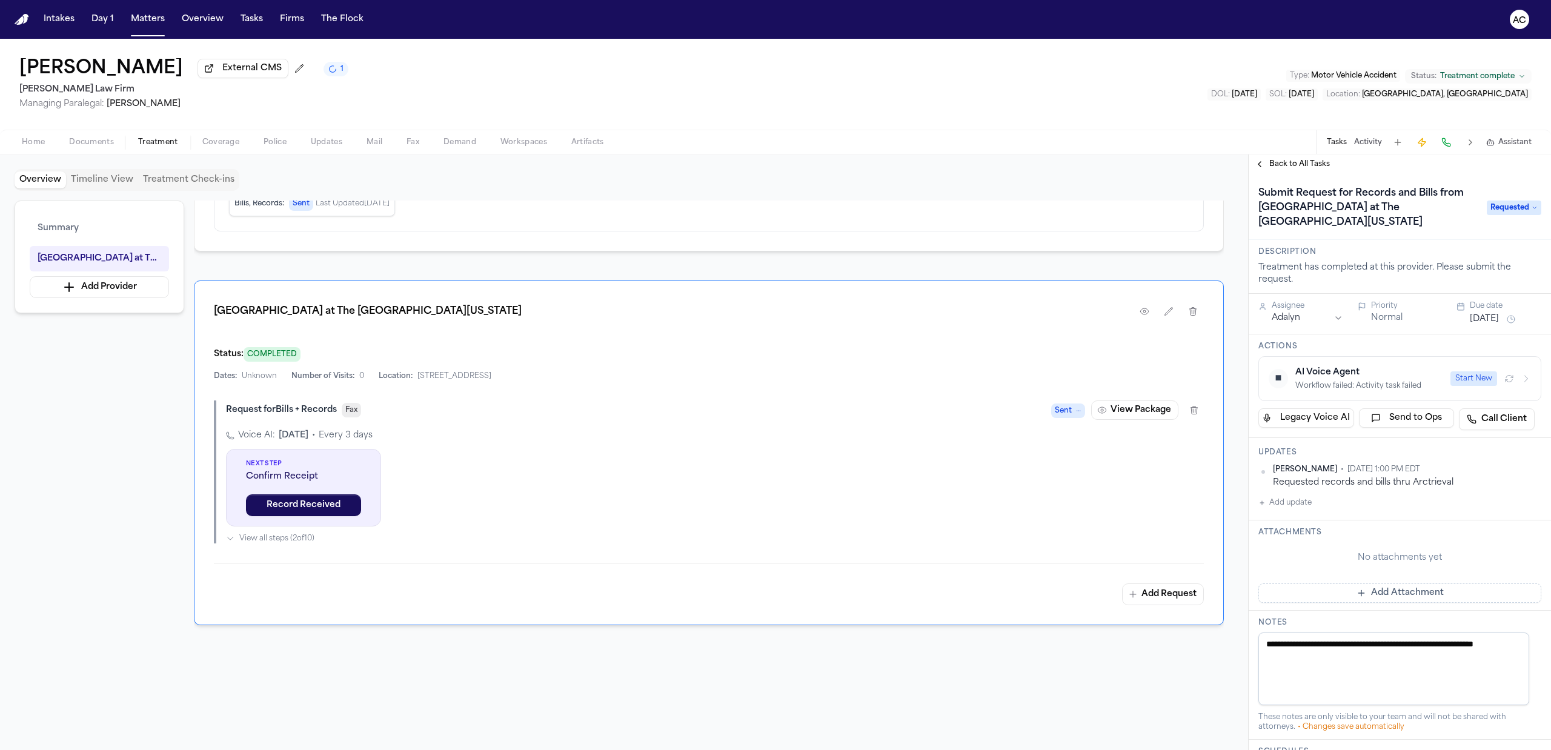
click at [1297, 165] on span "Back to All Tasks" at bounding box center [1300, 164] width 61 height 10
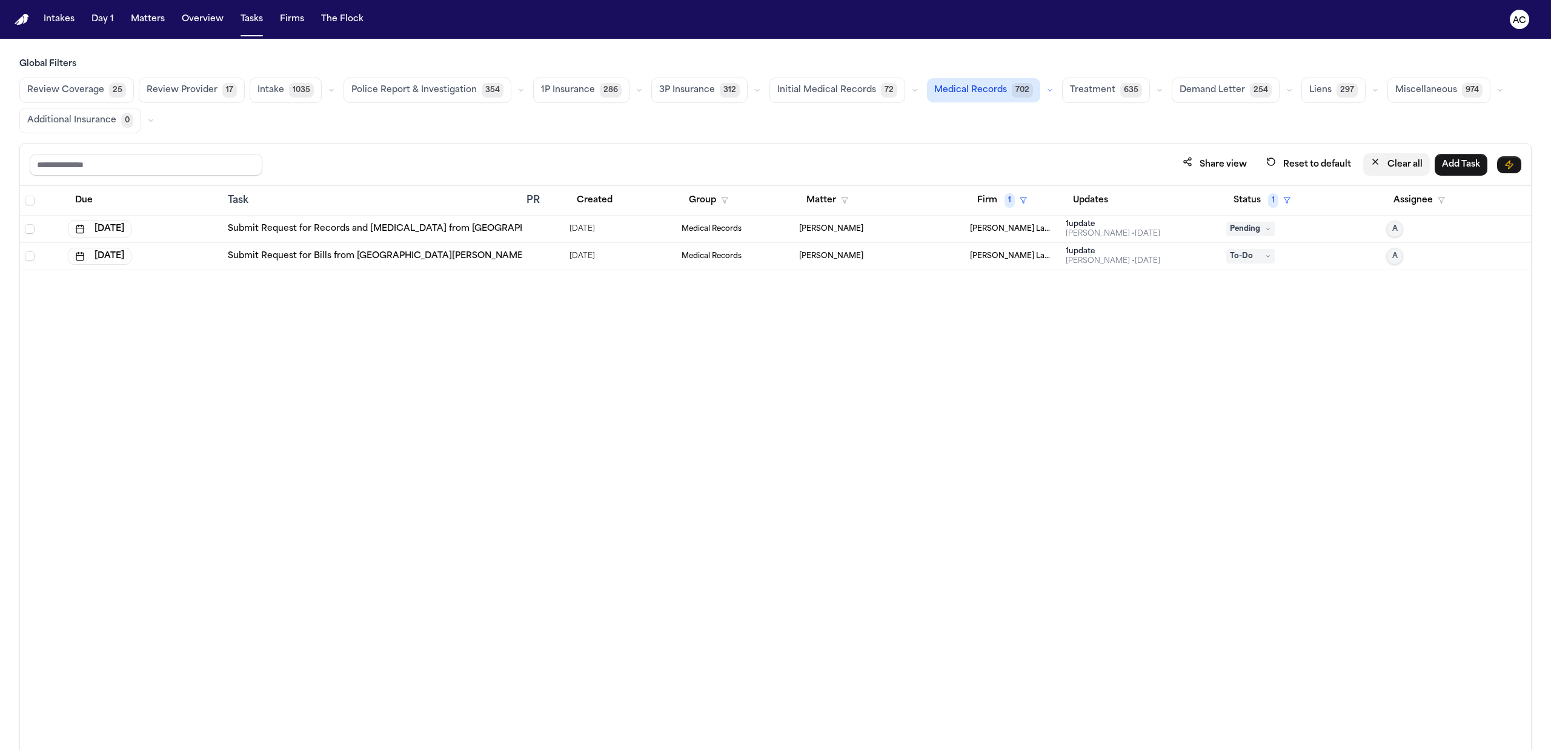
click at [1393, 165] on button "Clear all" at bounding box center [1396, 164] width 67 height 22
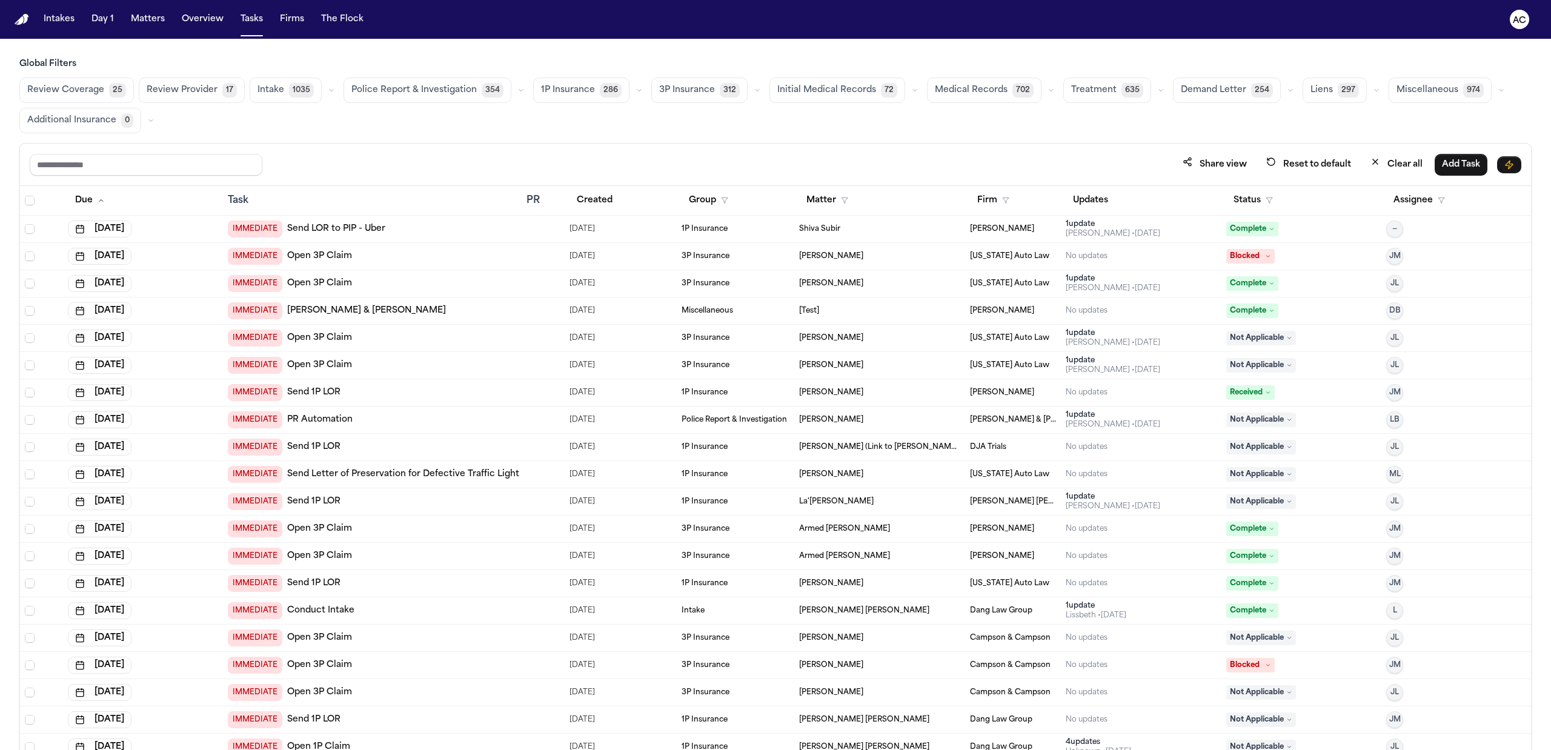
click at [948, 90] on span "Medical Records" at bounding box center [971, 90] width 73 height 12
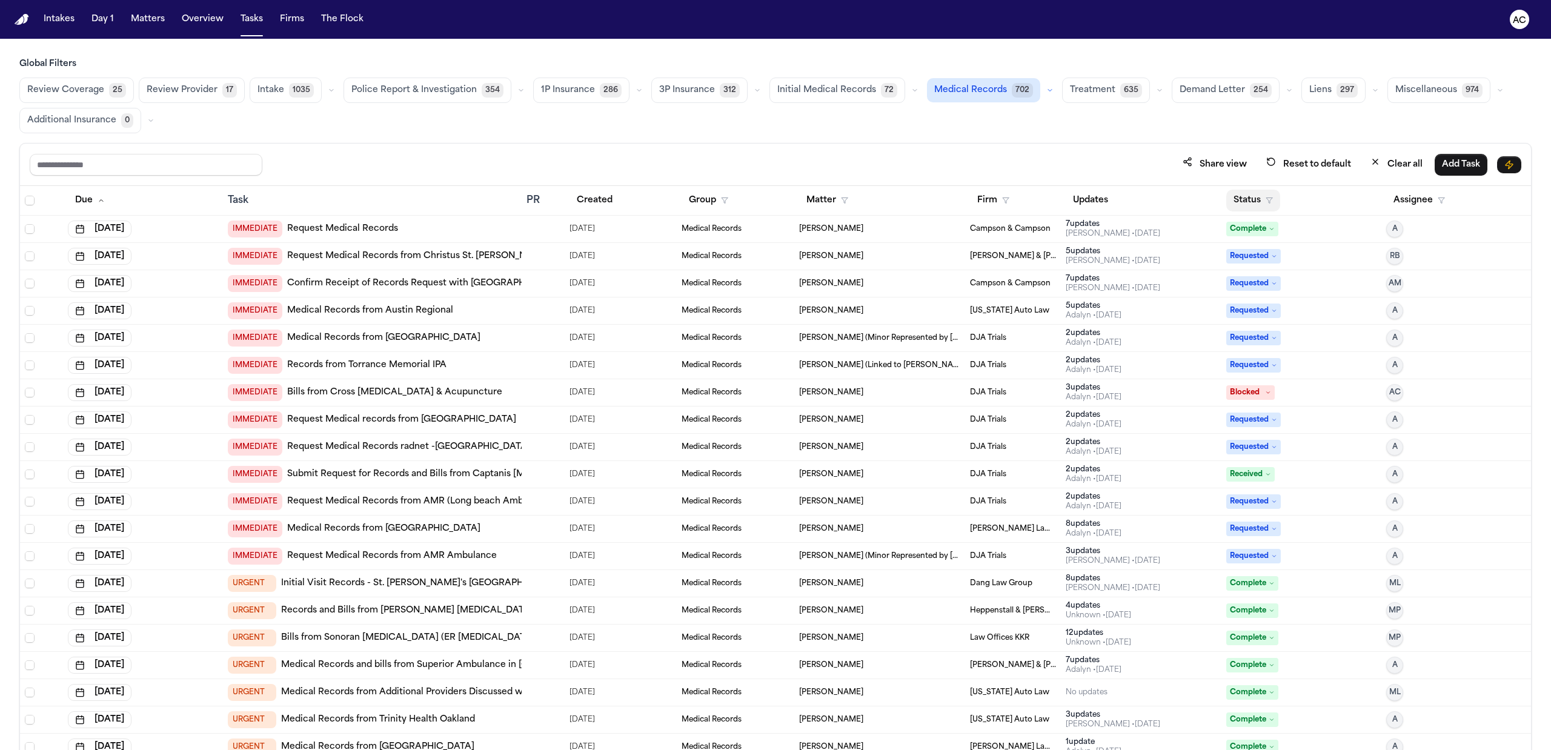
click at [1237, 192] on button "Status" at bounding box center [1253, 201] width 54 height 22
click at [1241, 311] on div "Pending" at bounding box center [1289, 307] width 101 height 15
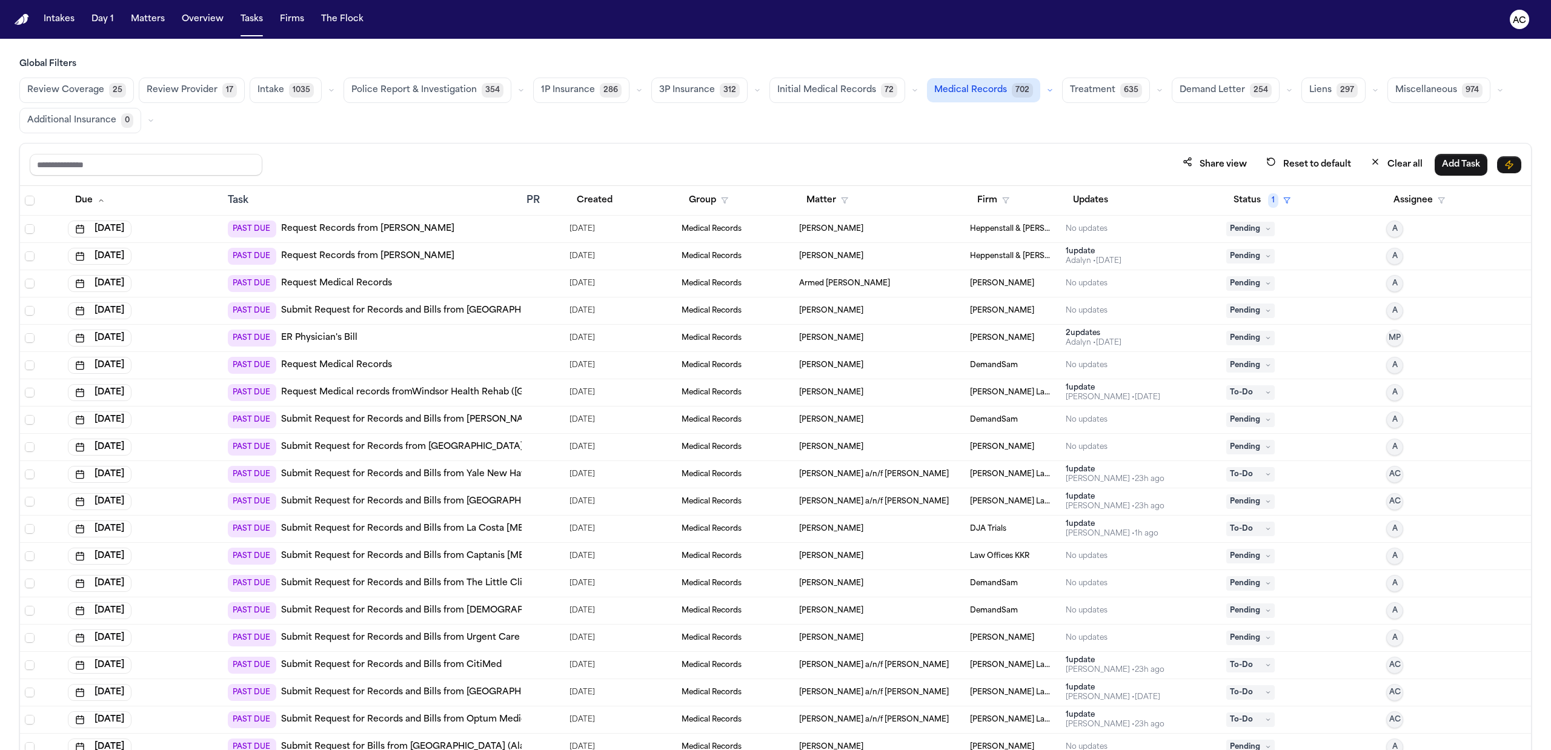
click at [359, 284] on link "Request Medical Records" at bounding box center [336, 284] width 111 height 12
click at [335, 337] on link "ER Physician's Bill" at bounding box center [319, 338] width 76 height 12
click at [493, 637] on link "Submit Request for Records and Bills from Urgent Care Center of South Bay" at bounding box center [471, 638] width 381 height 12
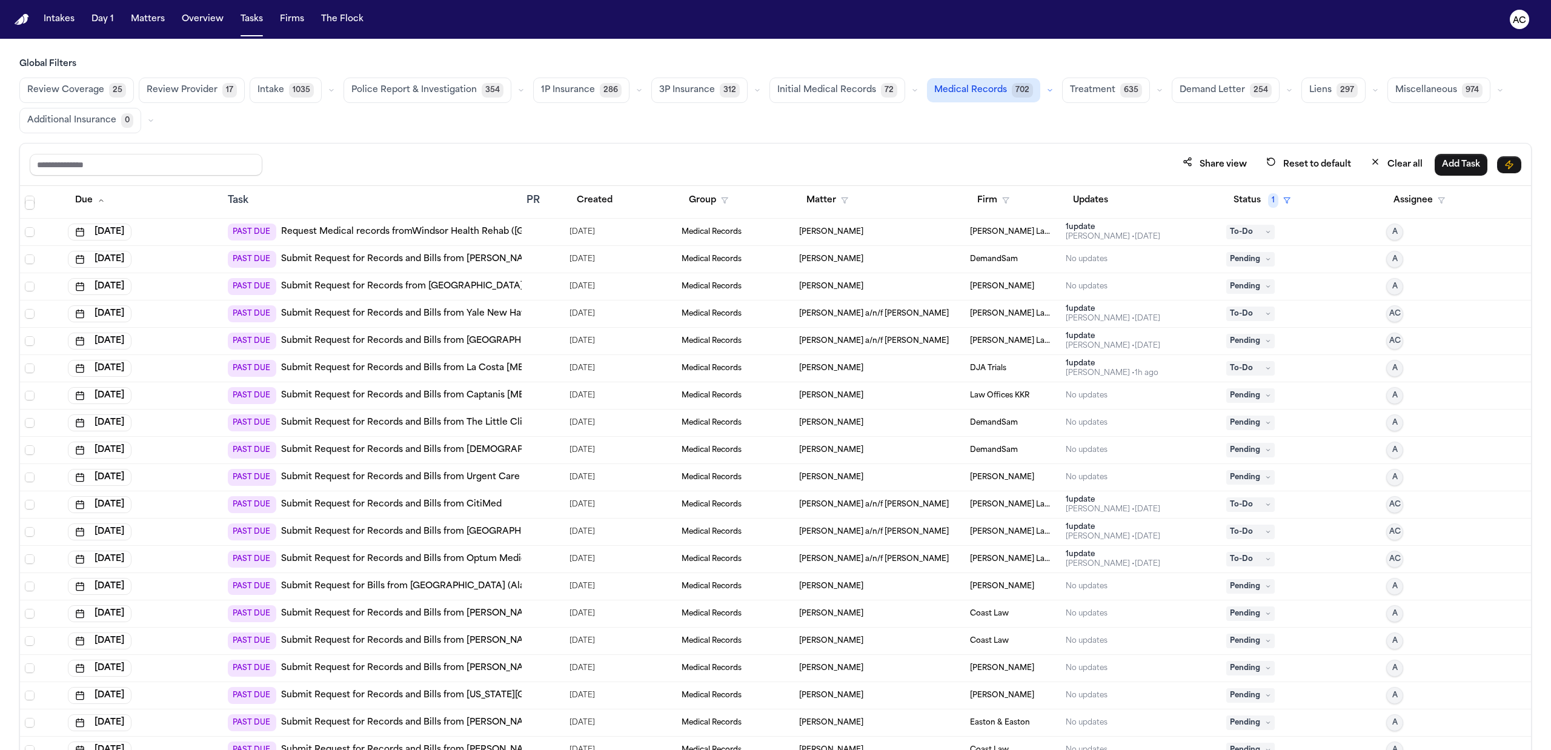
scroll to position [161, 0]
click at [990, 208] on button "Firm" at bounding box center [993, 201] width 47 height 22
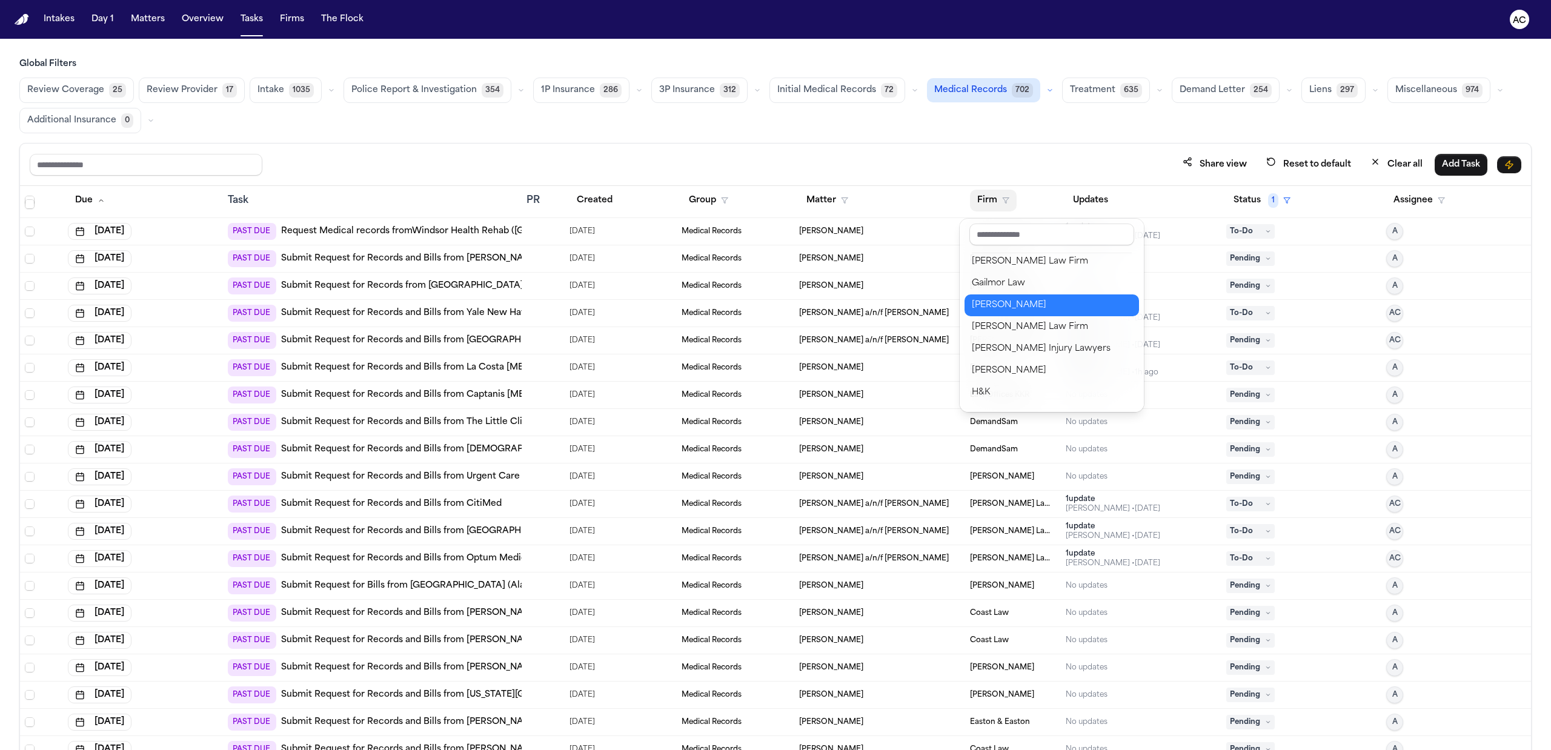
click at [1035, 307] on div "[PERSON_NAME]" at bounding box center [1052, 305] width 160 height 15
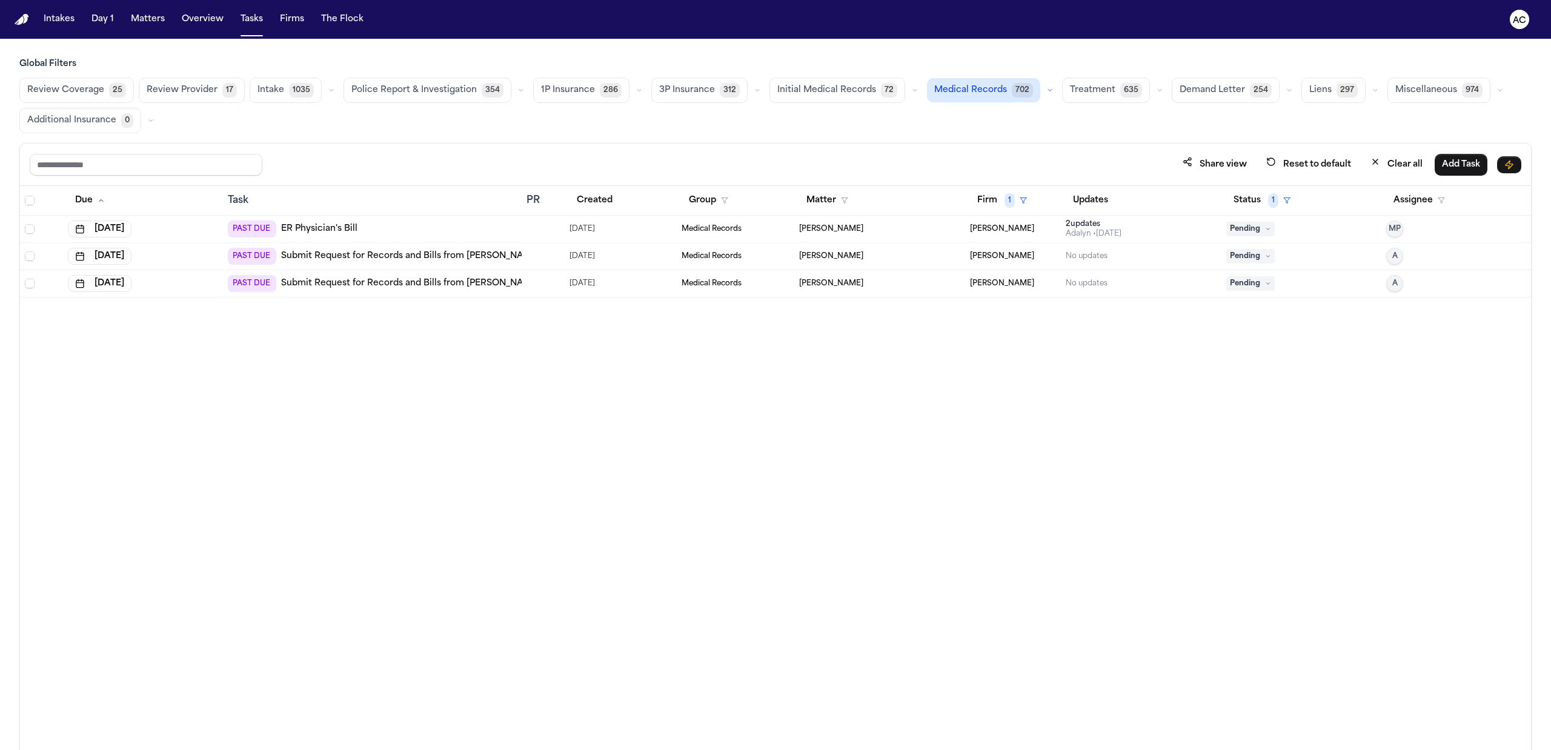
click at [387, 259] on link "Submit Request for Records and Bills from Kaiser Permanente – Watts Medical Off…" at bounding box center [515, 256] width 468 height 12
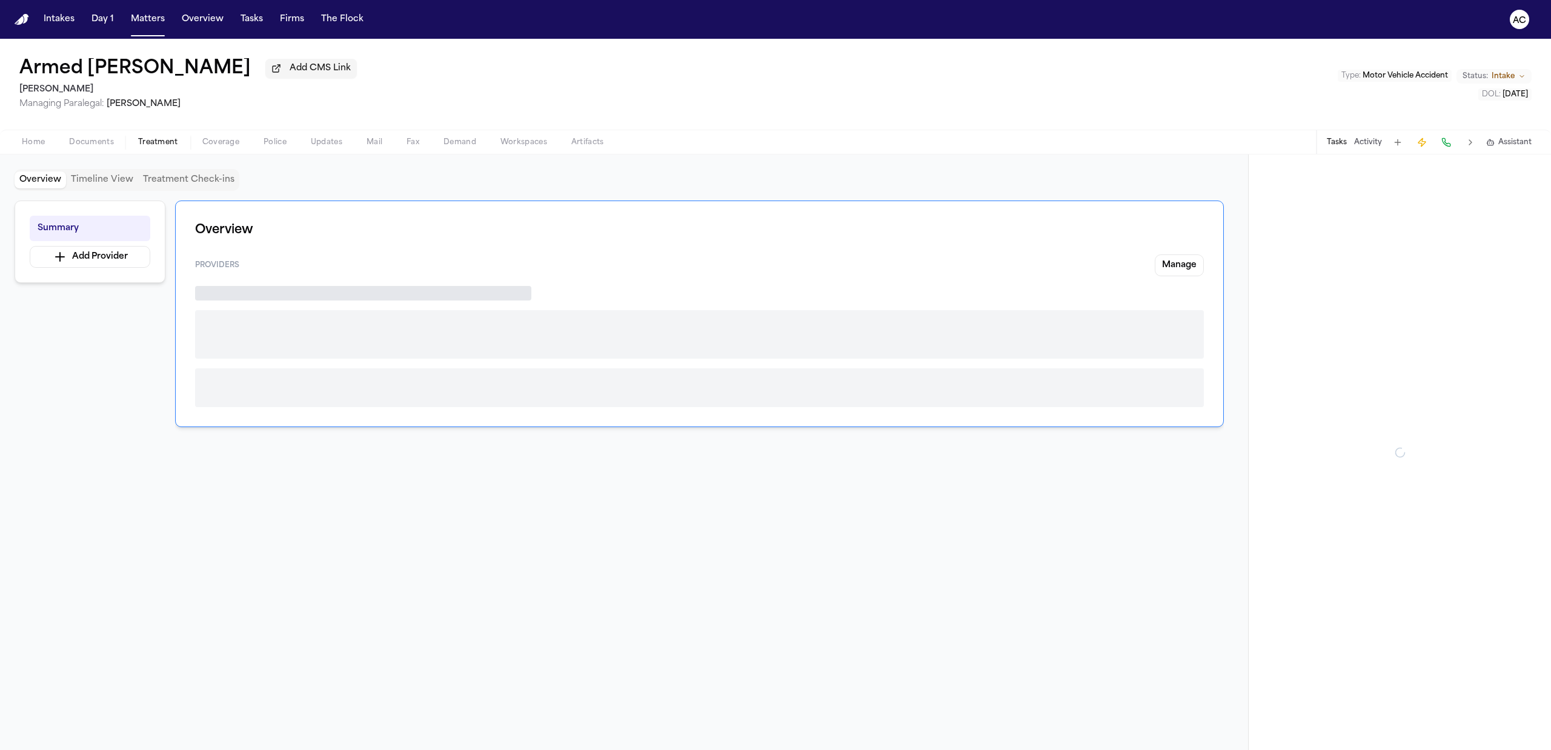
click at [149, 142] on span "Treatment" at bounding box center [158, 143] width 40 height 10
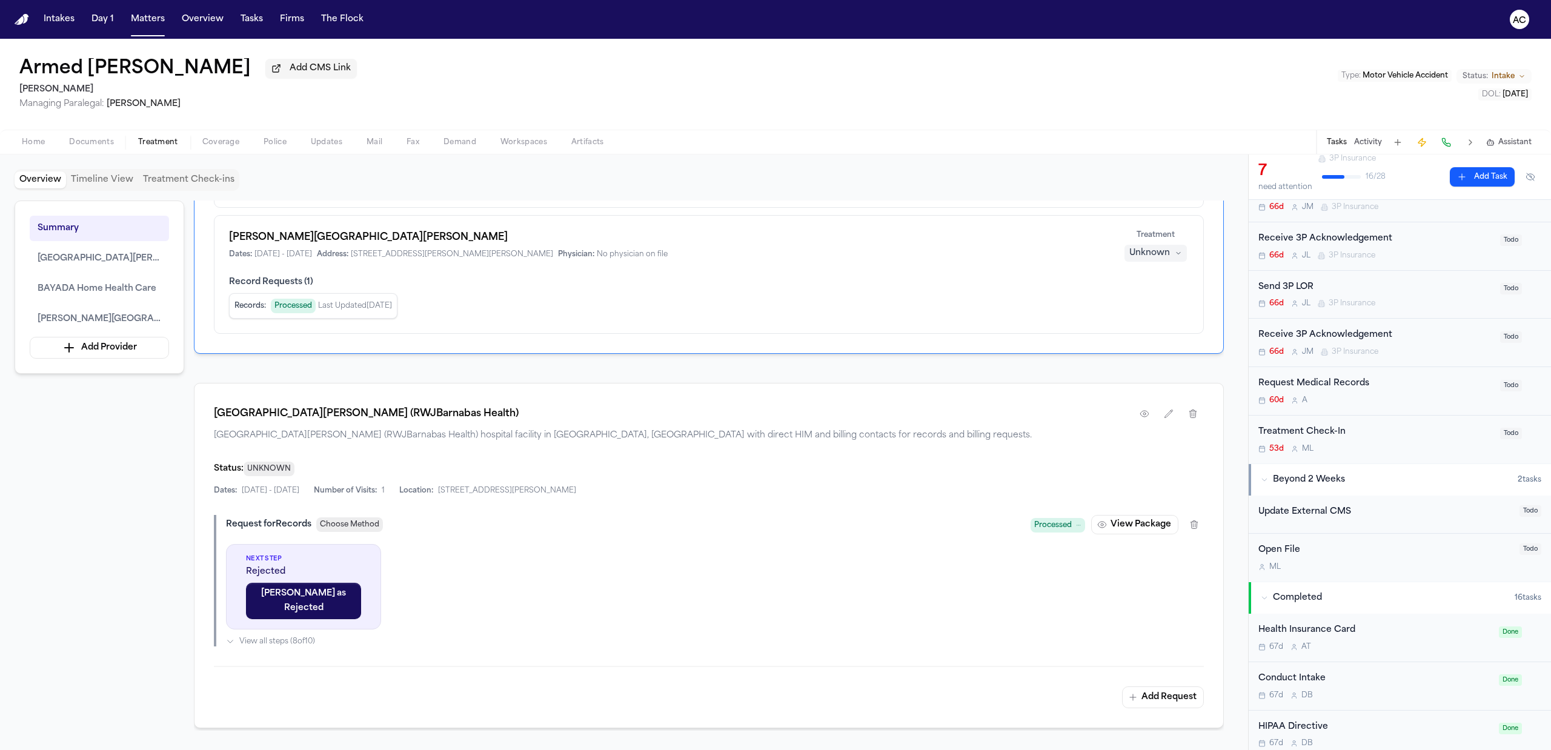
scroll to position [242, 0]
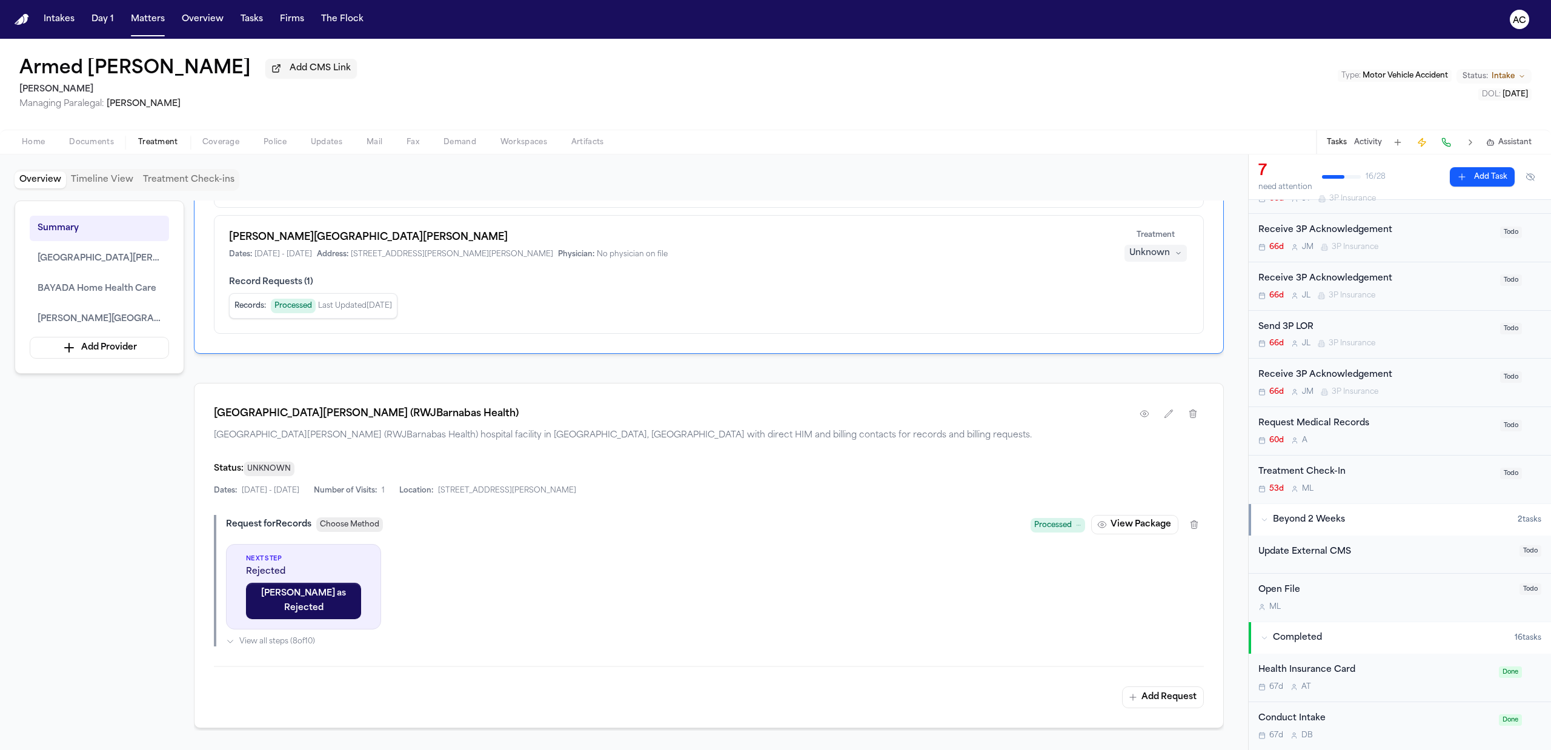
click at [1334, 425] on div "Request Medical Records" at bounding box center [1376, 424] width 235 height 14
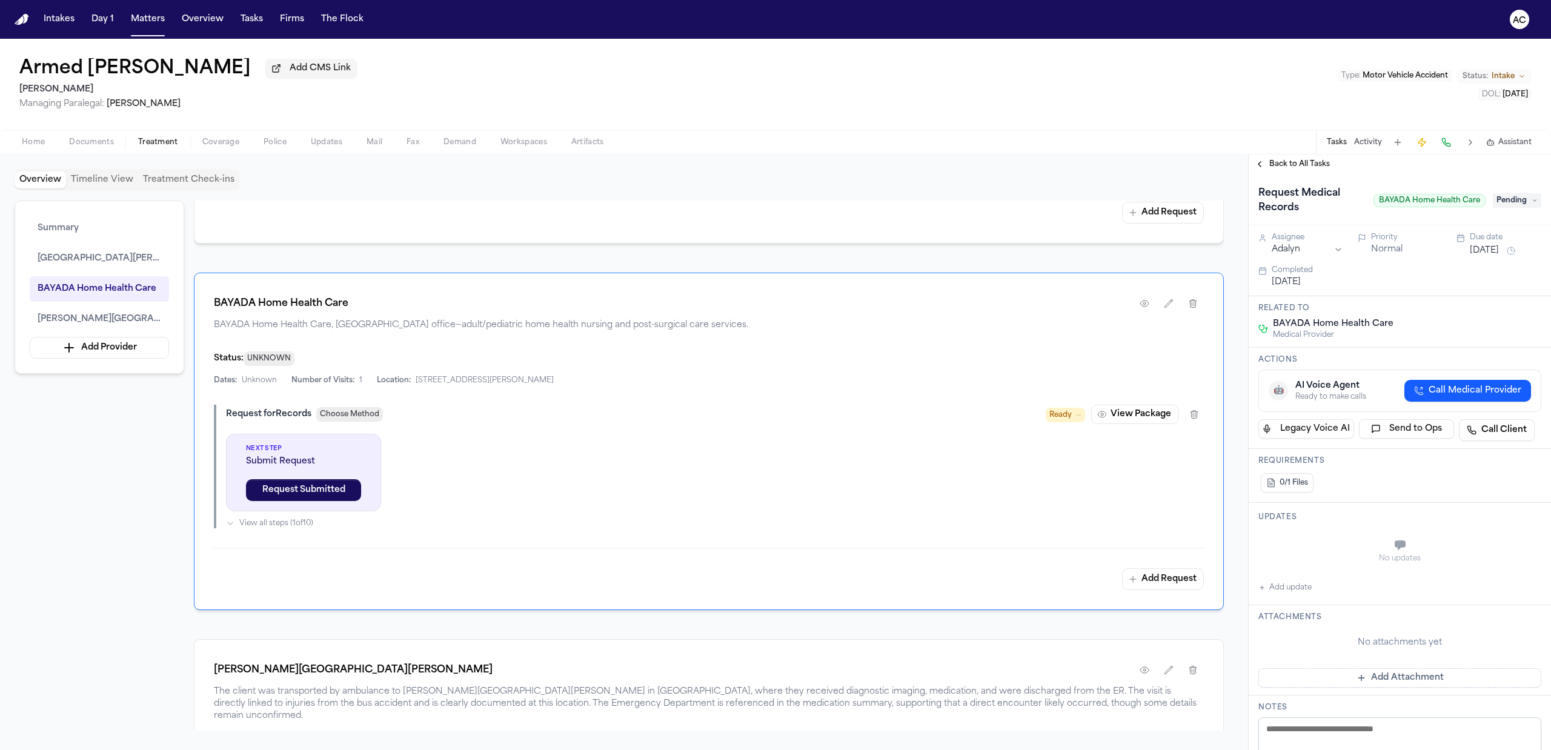
scroll to position [727, 0]
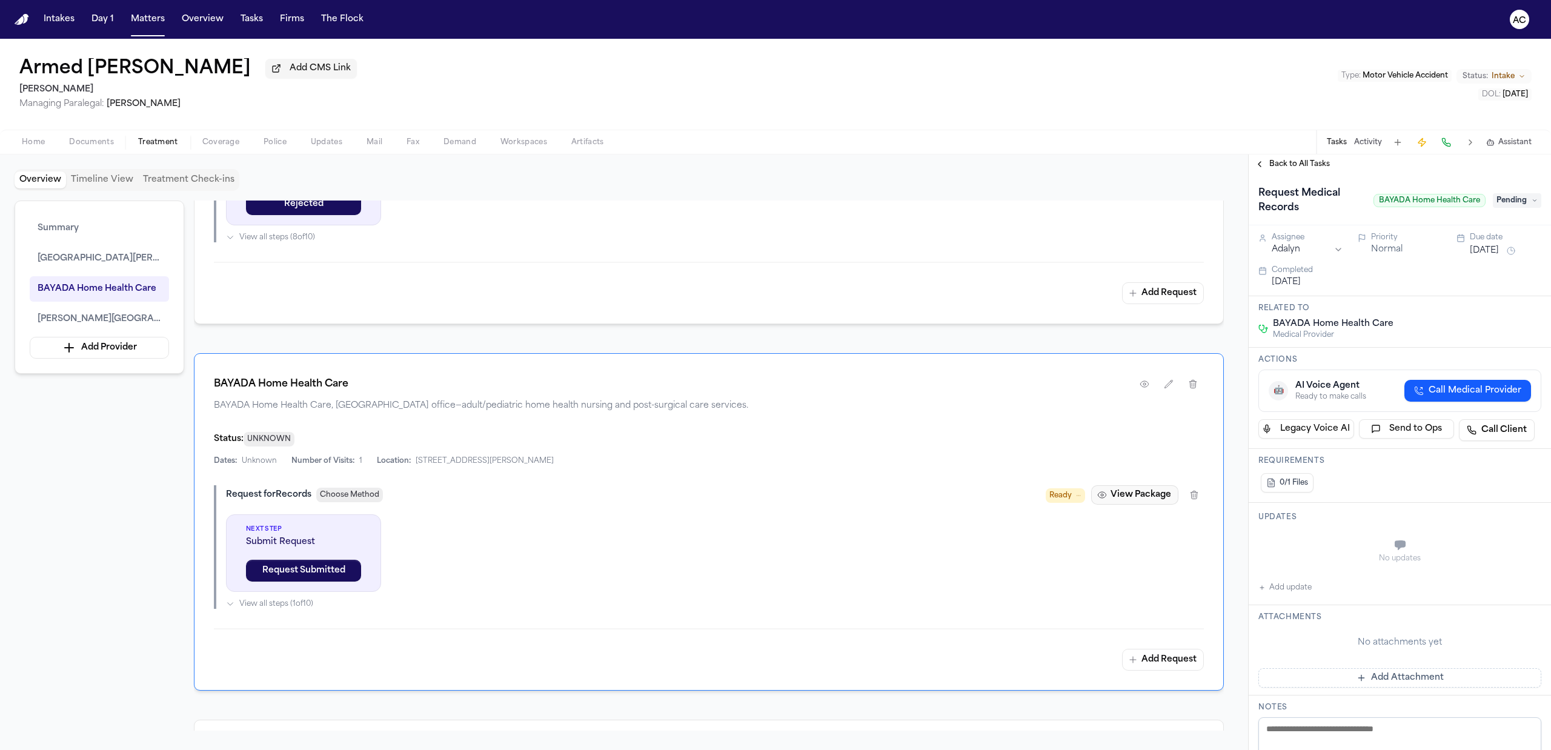
click at [1145, 497] on button "View Package" at bounding box center [1134, 494] width 87 height 19
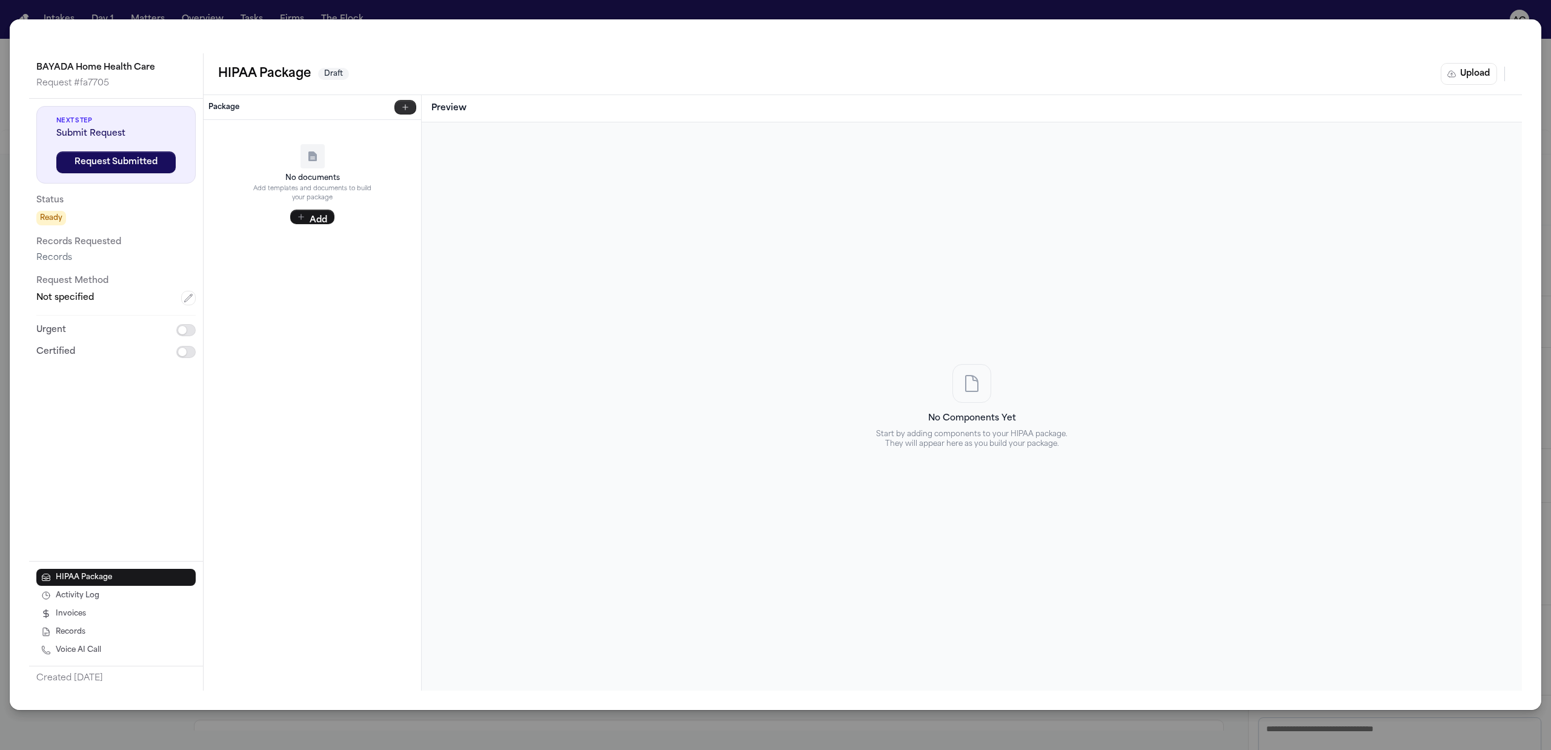
click at [403, 105] on icon "button" at bounding box center [406, 107] width 10 height 10
click at [302, 136] on p "HIPAA Template" at bounding box center [321, 135] width 179 height 10
click at [216, 131] on icon "button" at bounding box center [216, 130] width 3 height 5
click at [1470, 8] on div "BAYADA Home Health Care Request # fa7705 Next Step Submit Request Request Submi…" at bounding box center [775, 375] width 1551 height 750
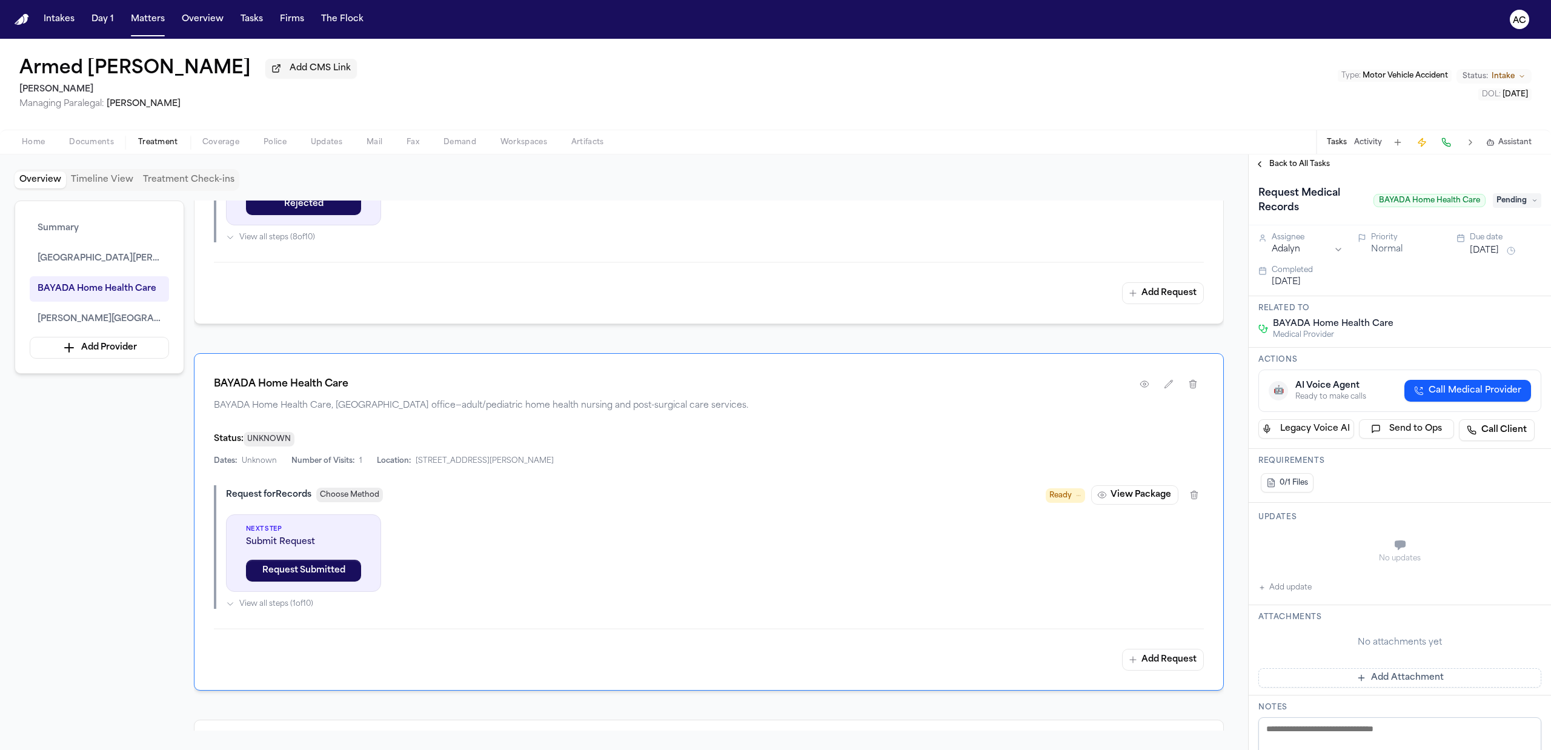
click at [351, 74] on div "Armed [PERSON_NAME] Add CMS Link [PERSON_NAME] Managing Paralegal: [PERSON_NAME…" at bounding box center [775, 84] width 1551 height 91
click at [412, 50] on div "Armed [PERSON_NAME] Add CMS Link [PERSON_NAME] Managing Paralegal: [PERSON_NAME…" at bounding box center [775, 84] width 1551 height 91
click at [1022, 69] on div "Armed [PERSON_NAME] Add CMS Link [PERSON_NAME] Managing Paralegal: [PERSON_NAME…" at bounding box center [775, 84] width 1551 height 91
click at [1113, 75] on div "Armed [PERSON_NAME] Add CMS Link [PERSON_NAME] Managing Paralegal: [PERSON_NAME…" at bounding box center [775, 84] width 1551 height 91
click at [1153, 382] on button "button" at bounding box center [1145, 384] width 22 height 22
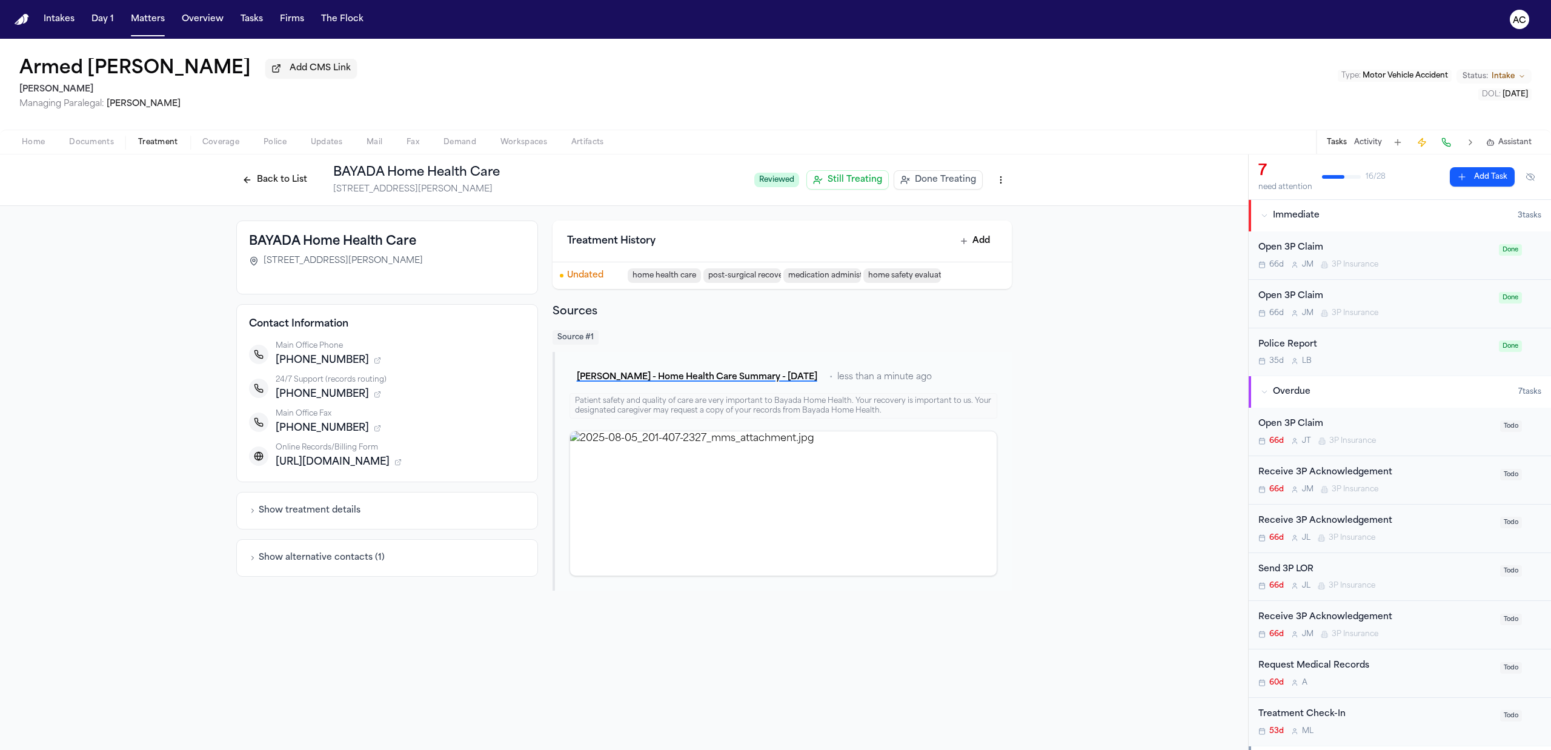
click at [960, 99] on div "Armed [PERSON_NAME] Add CMS Link [PERSON_NAME] Managing Paralegal: [PERSON_NAME…" at bounding box center [775, 84] width 1551 height 91
click at [275, 177] on button "Back to List" at bounding box center [274, 179] width 77 height 19
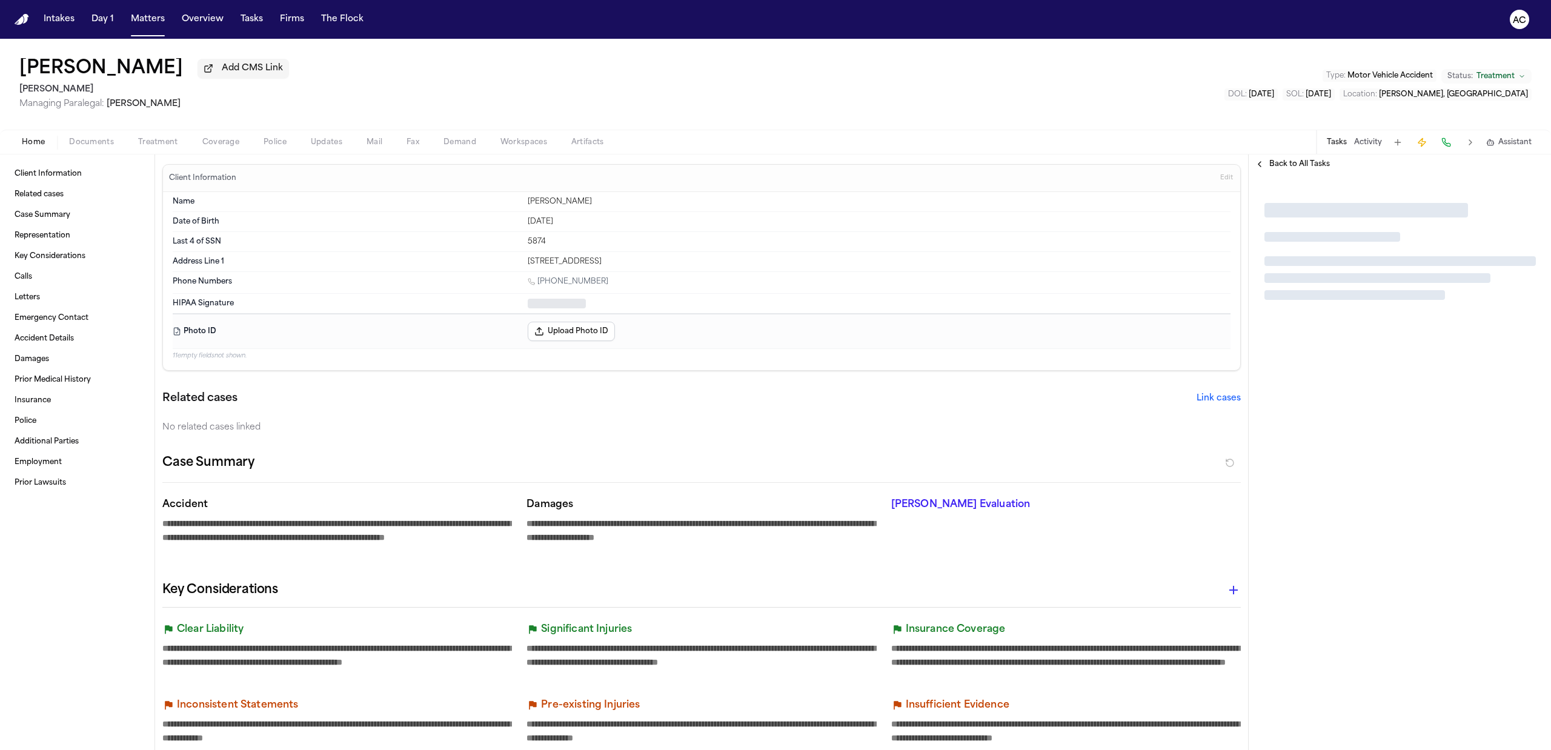
type textarea "*"
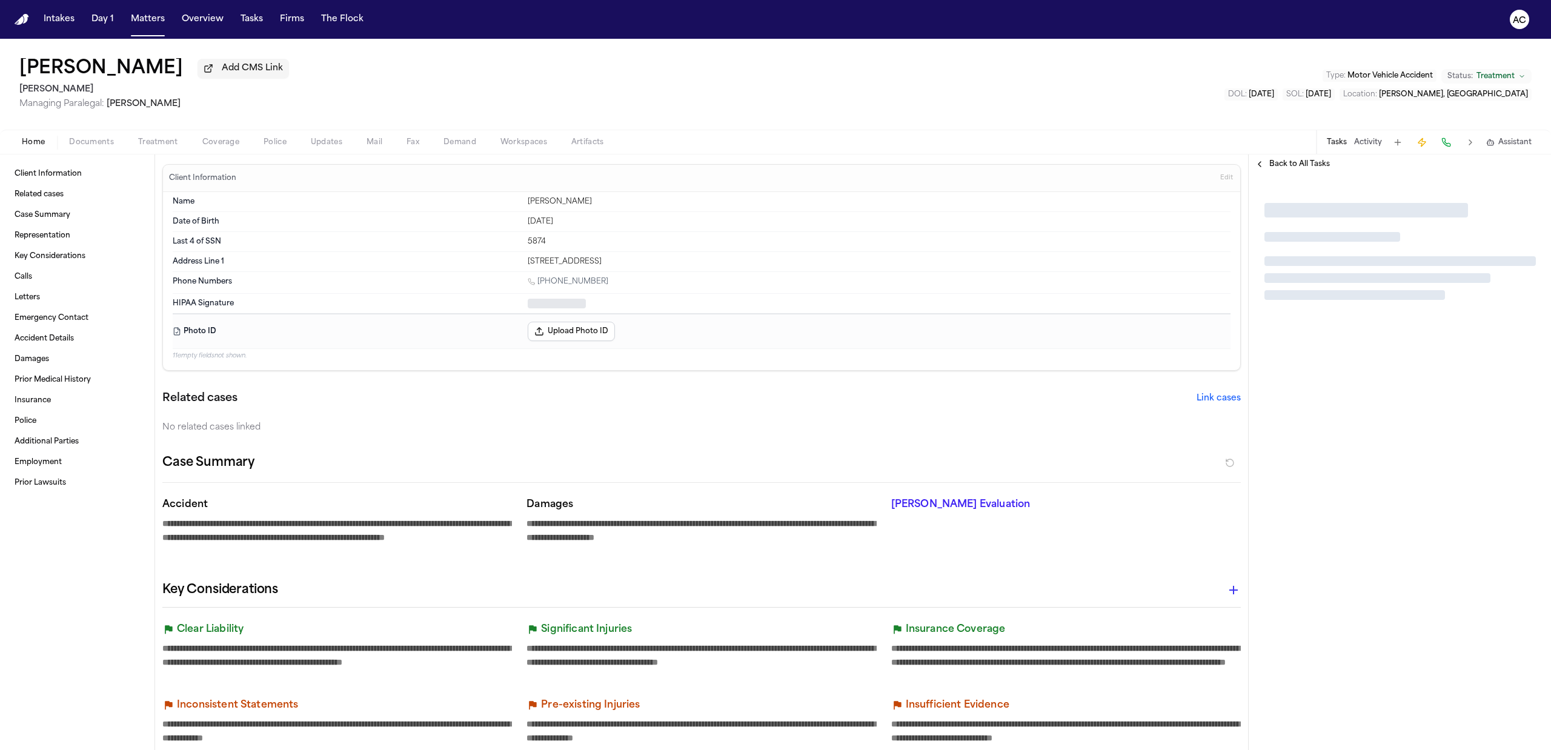
type textarea "*"
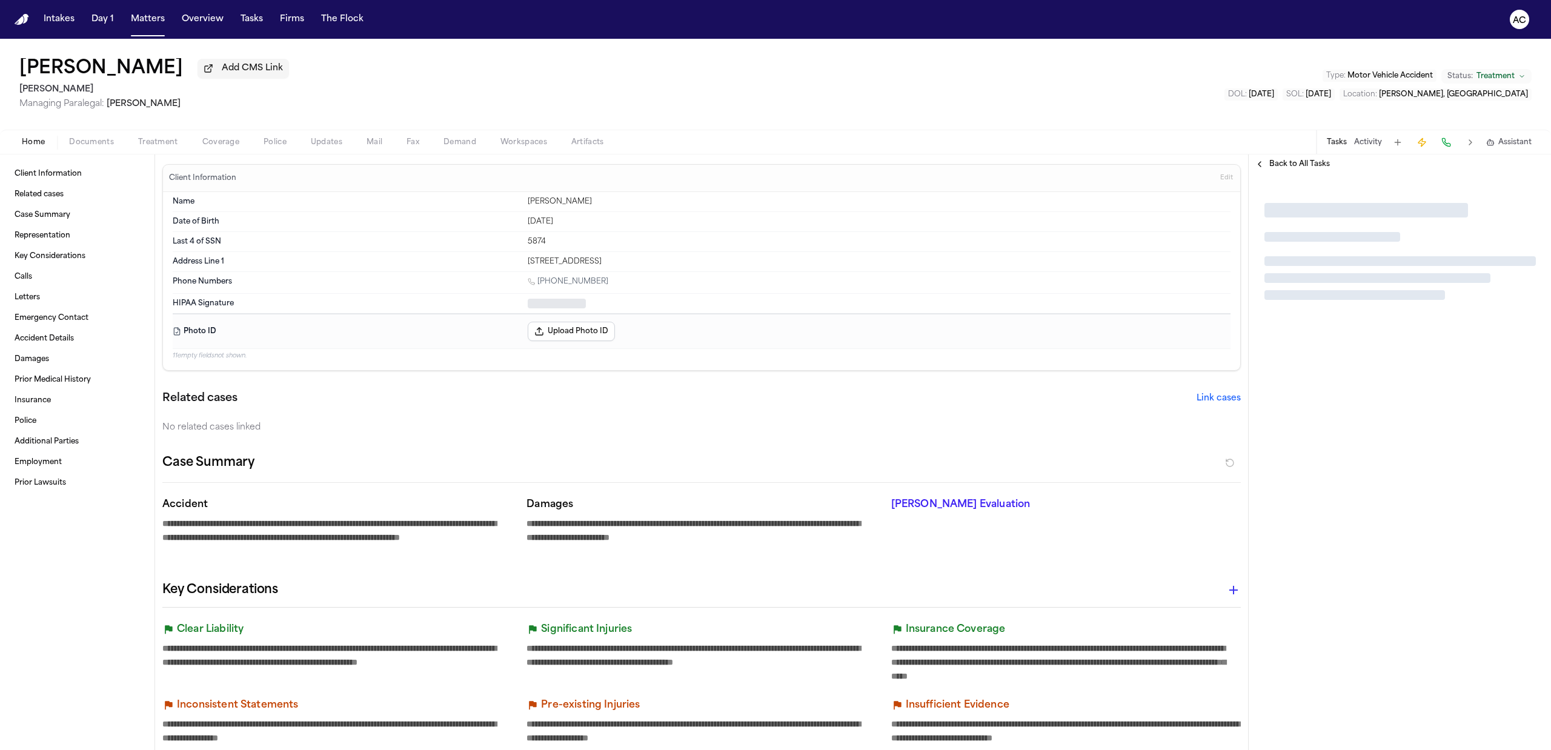
type textarea "*"
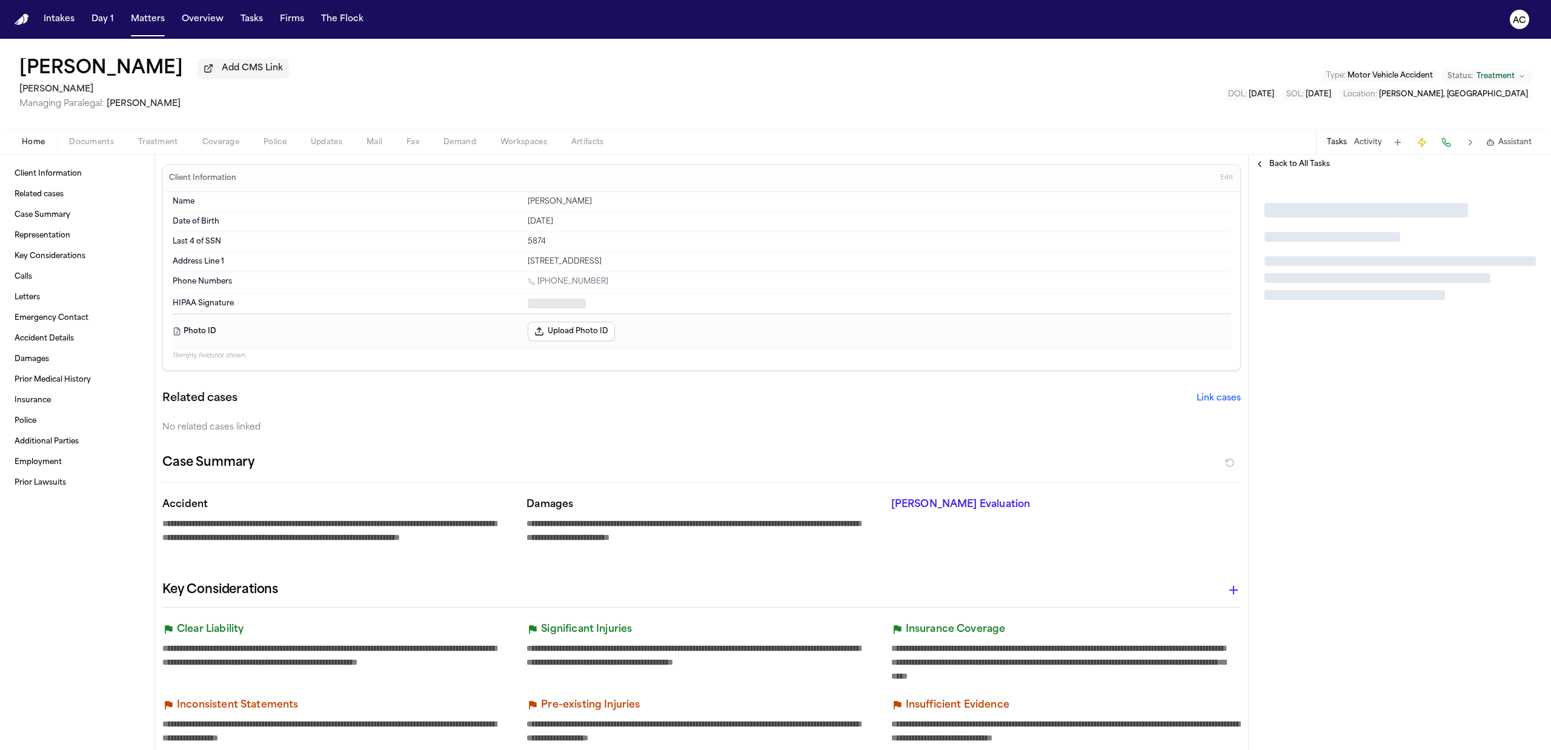
type textarea "*"
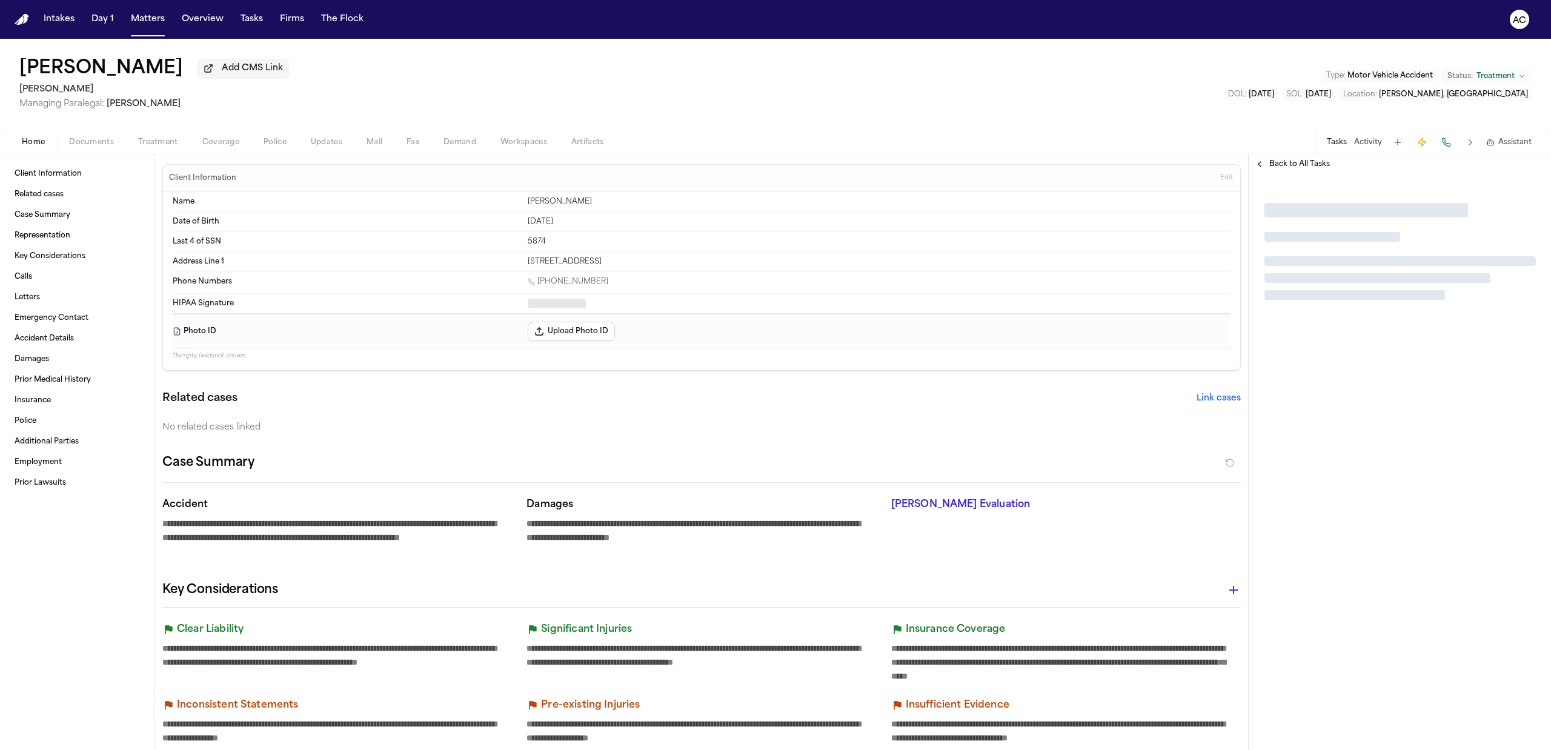
type textarea "*"
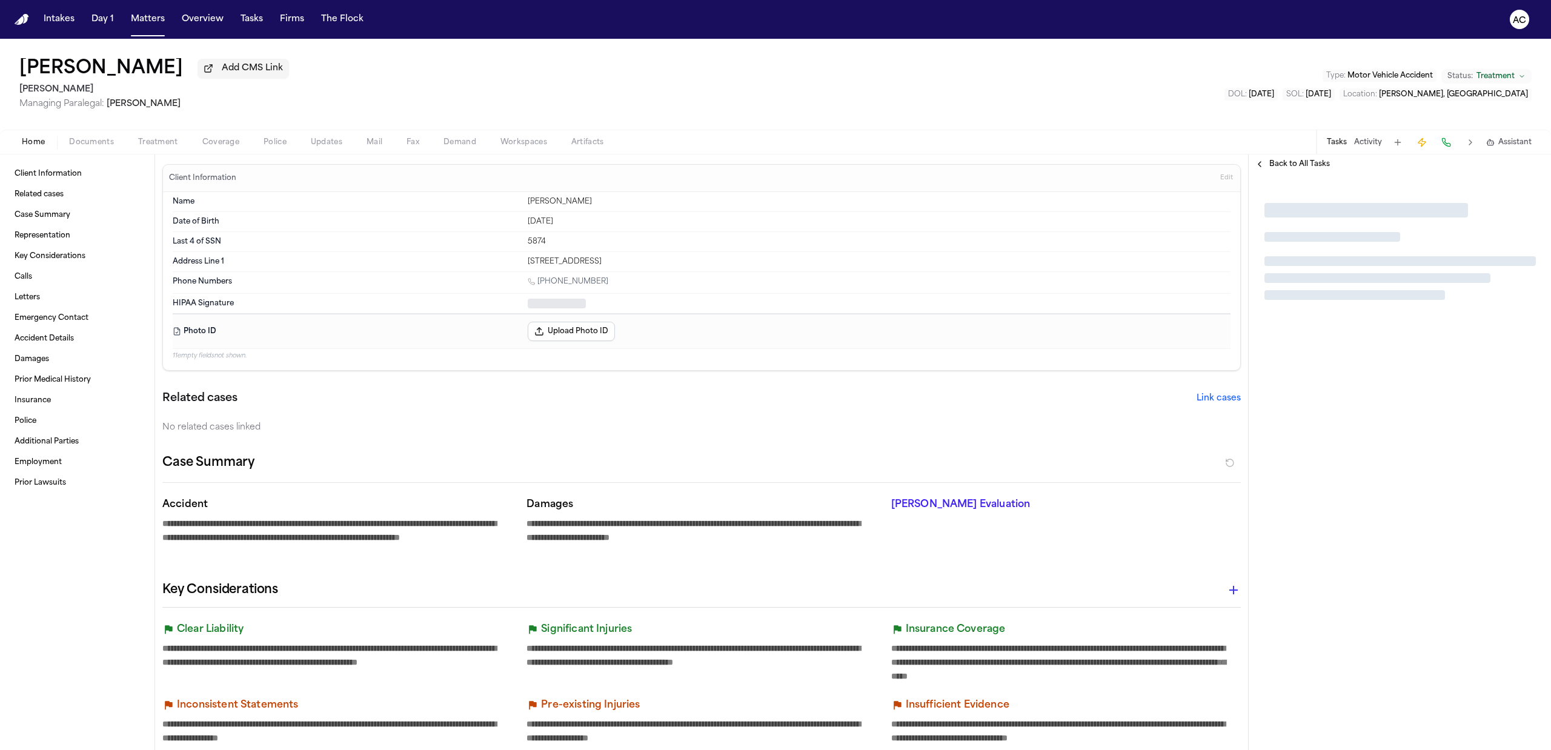
type textarea "*"
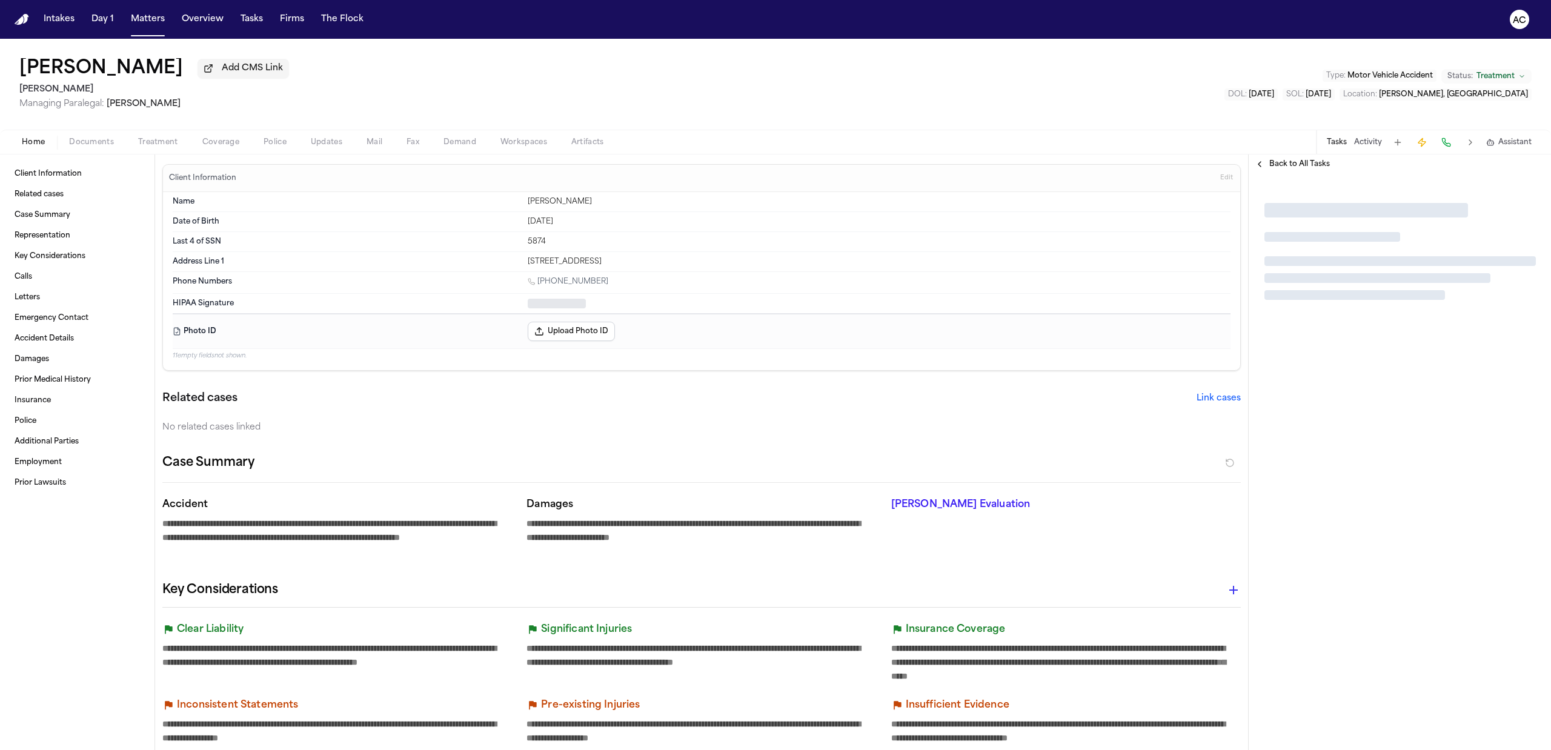
type textarea "*"
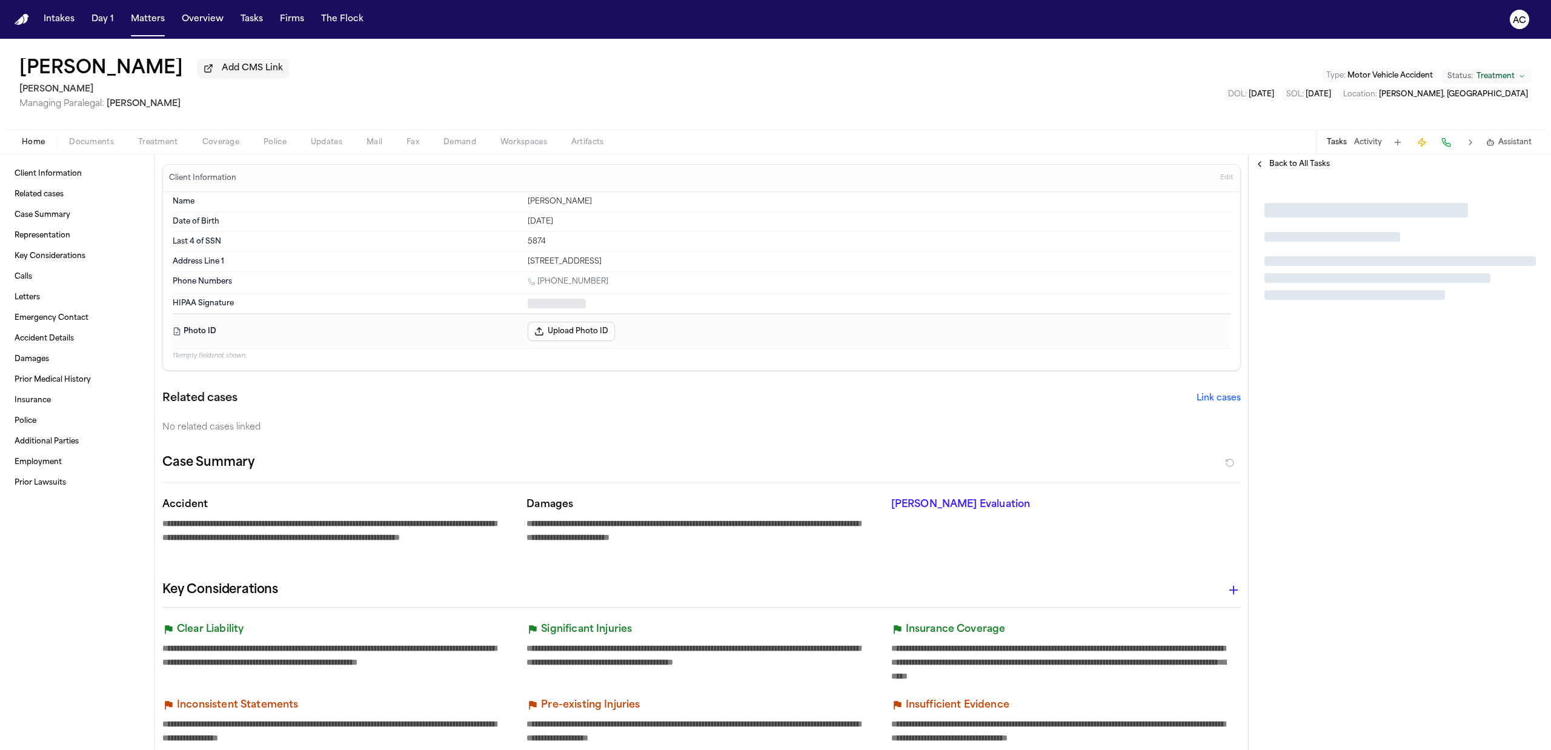
type textarea "*"
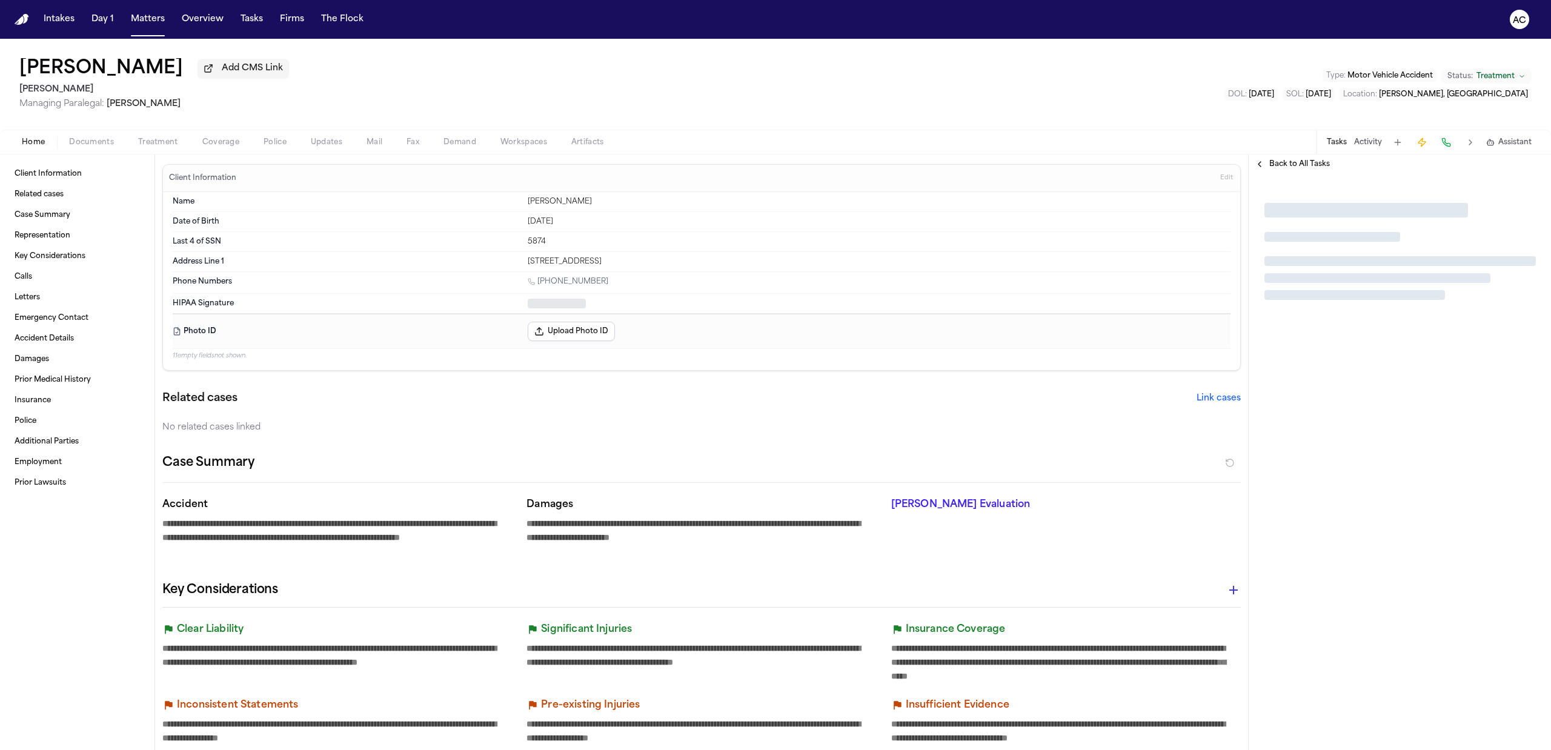
type textarea "*"
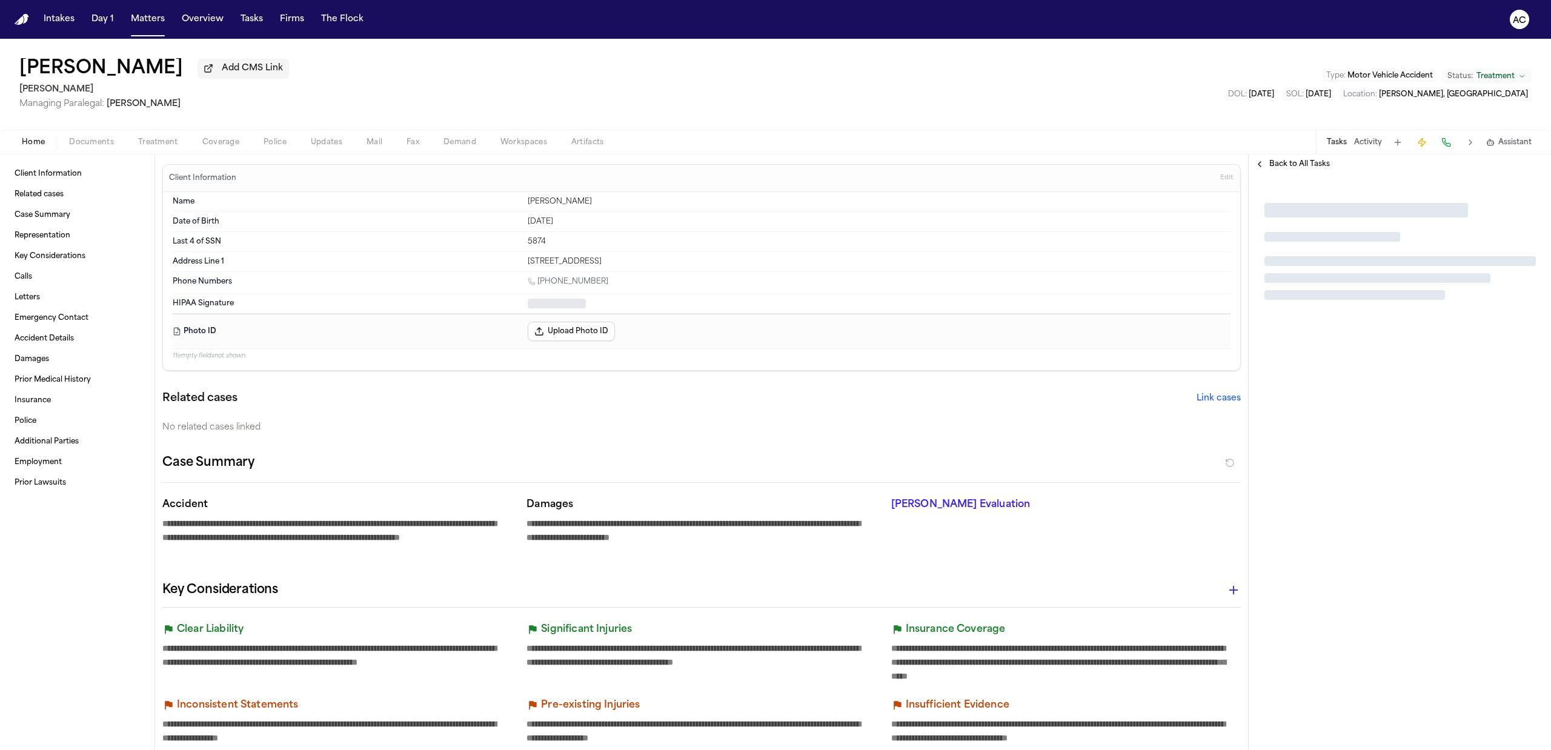
type textarea "*"
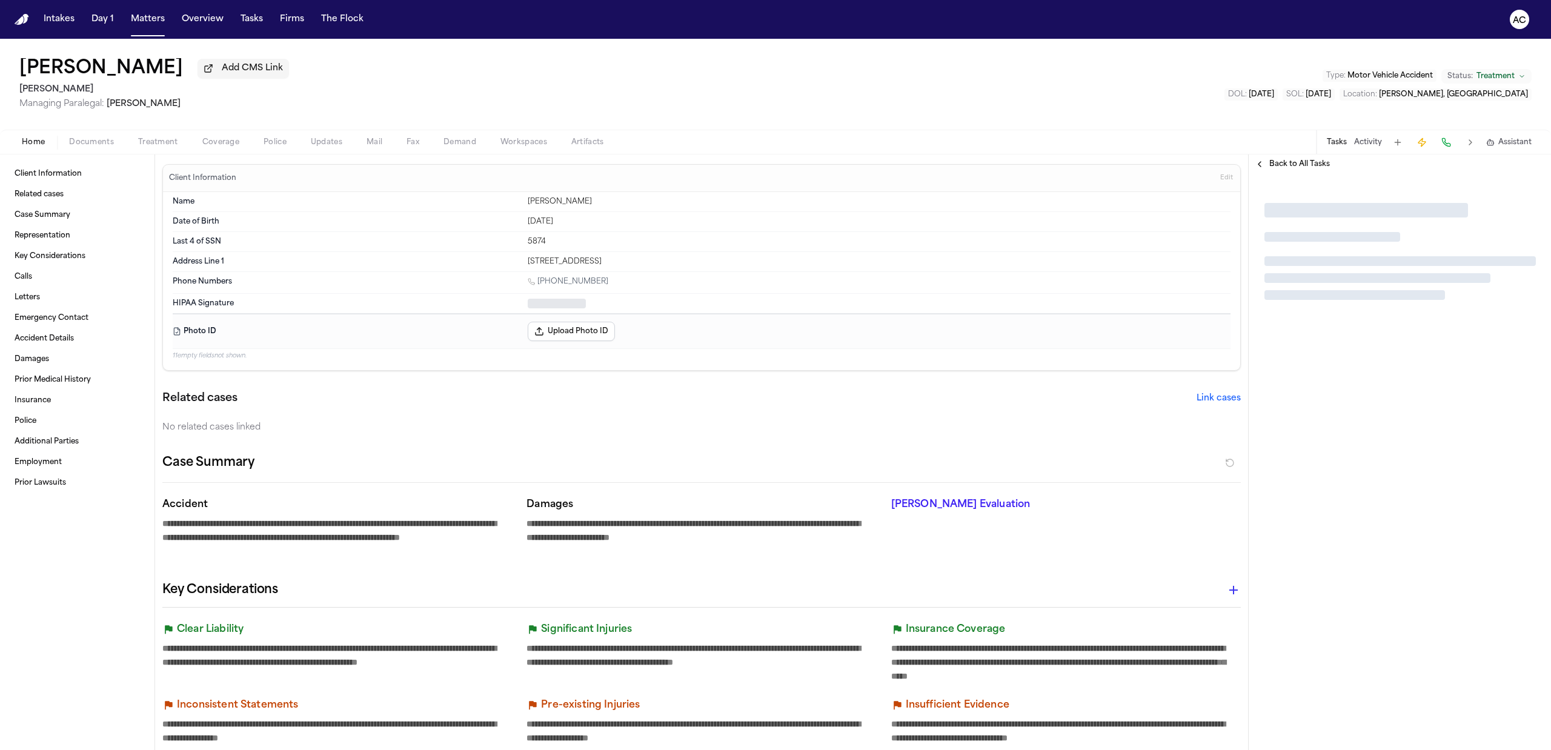
type textarea "*"
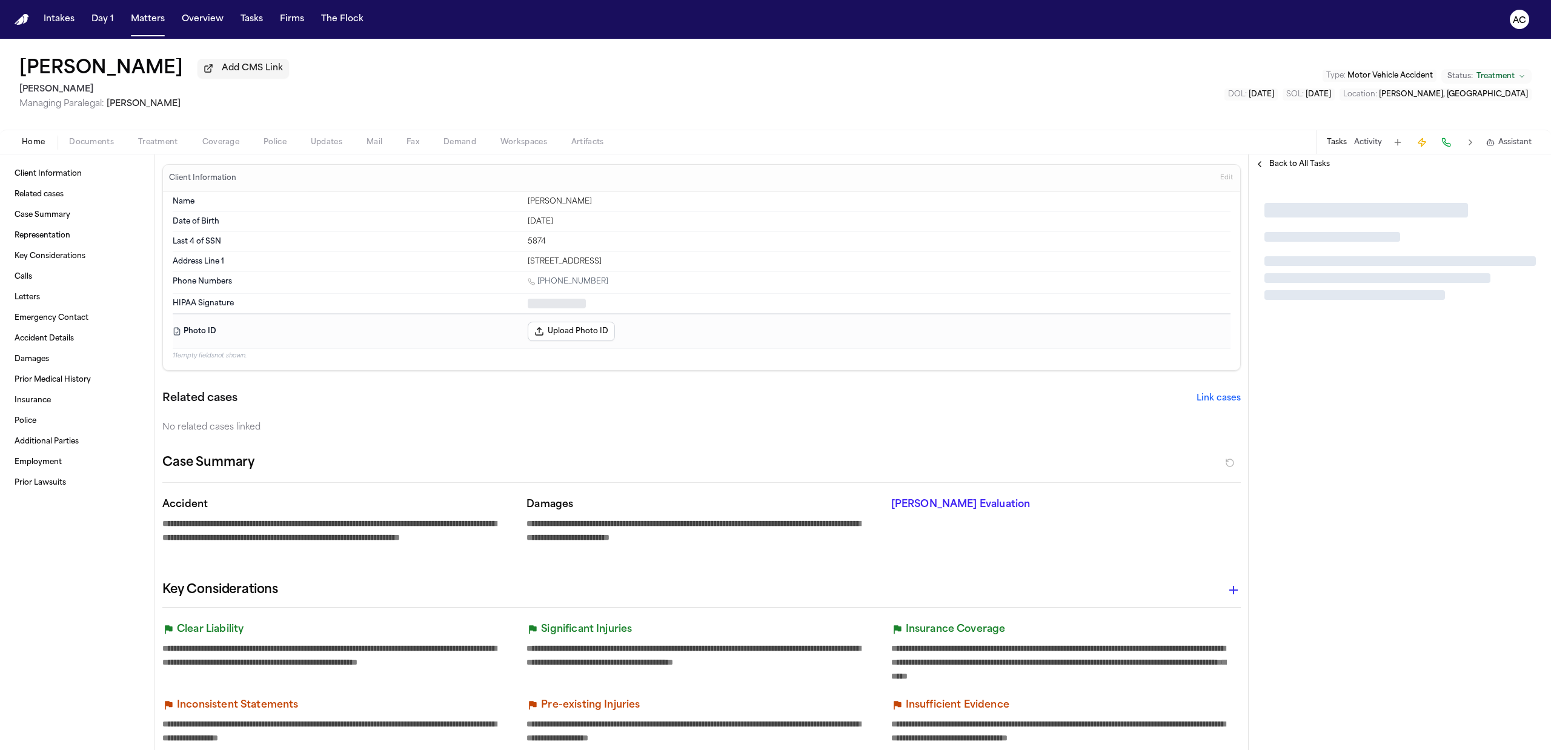
type textarea "*"
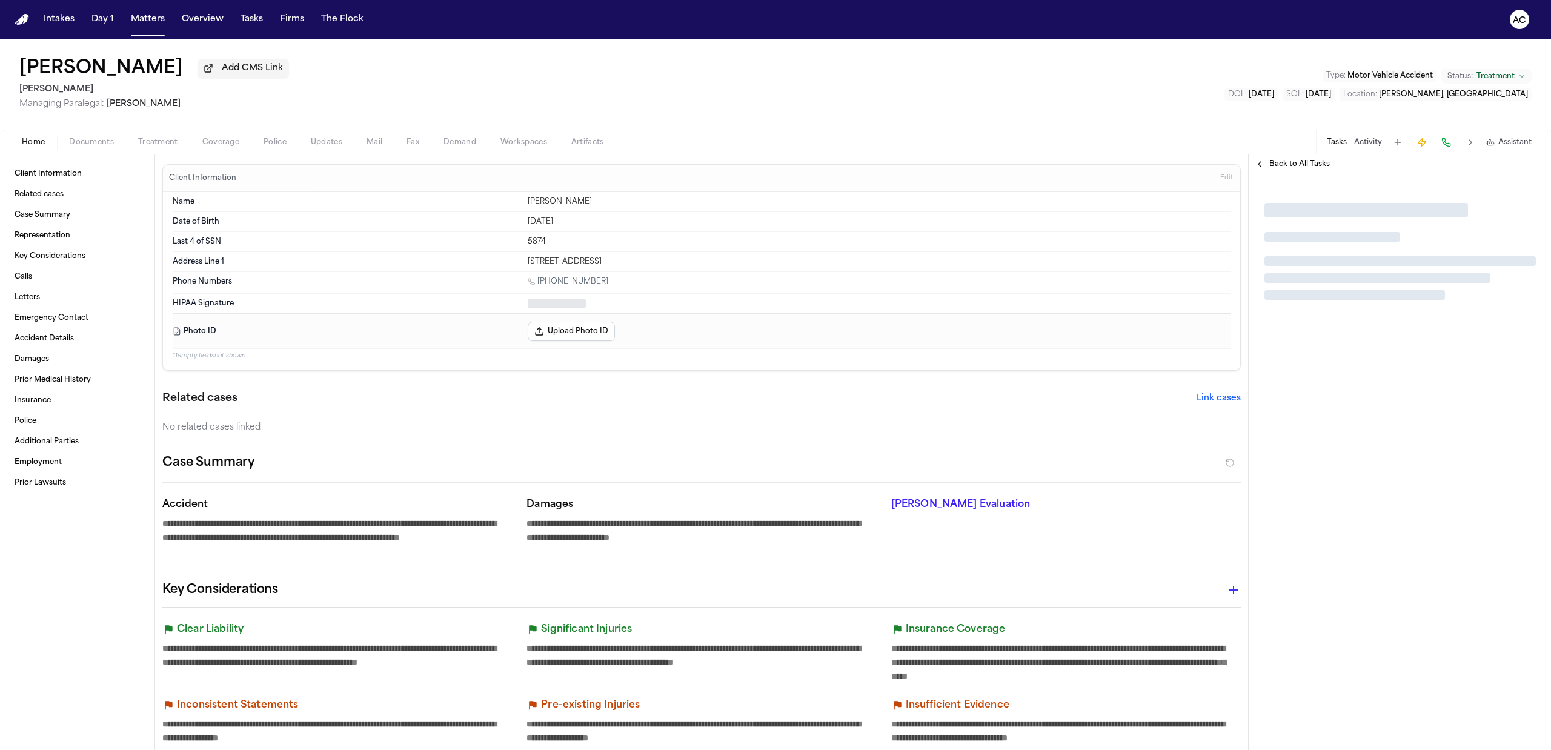
type textarea "*"
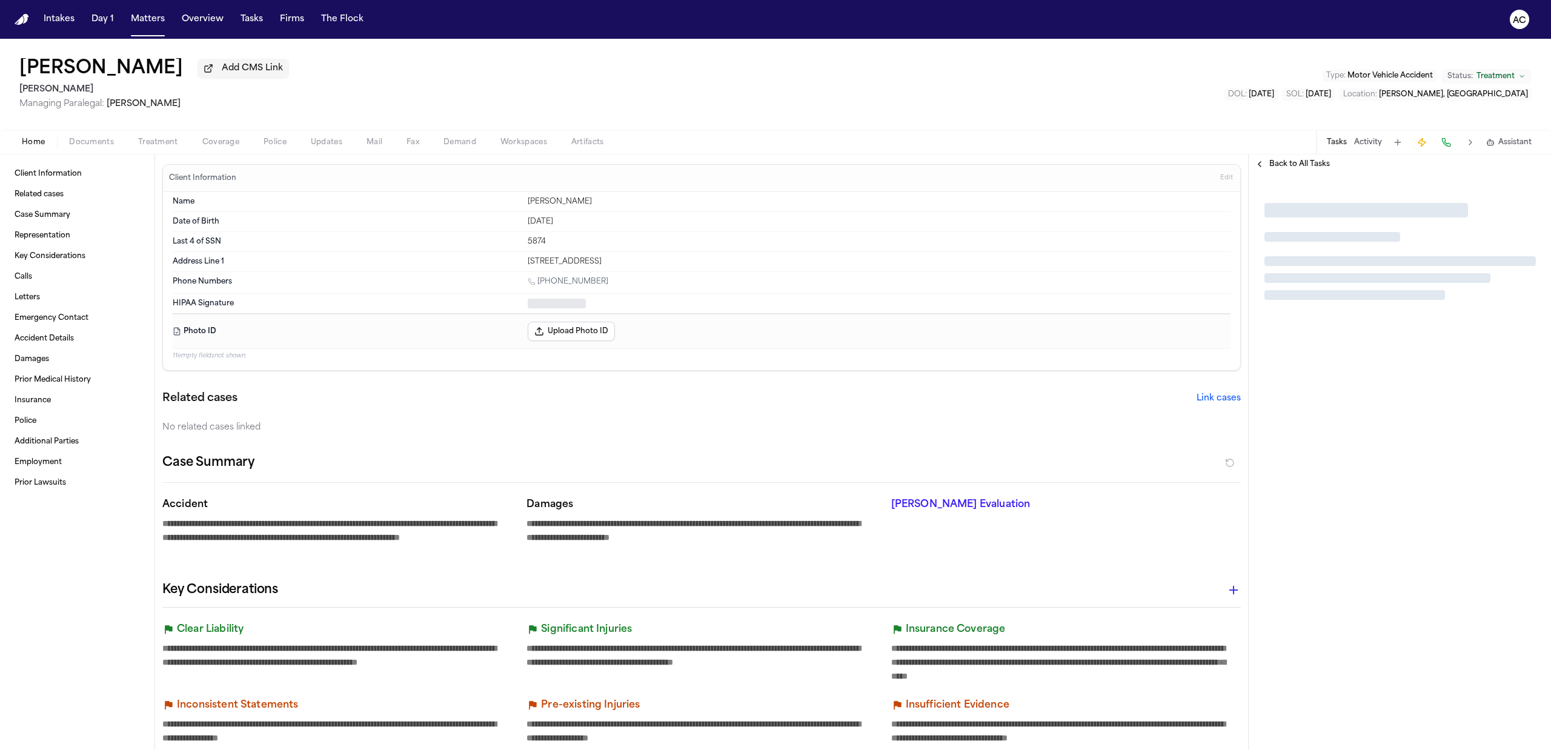
type textarea "*"
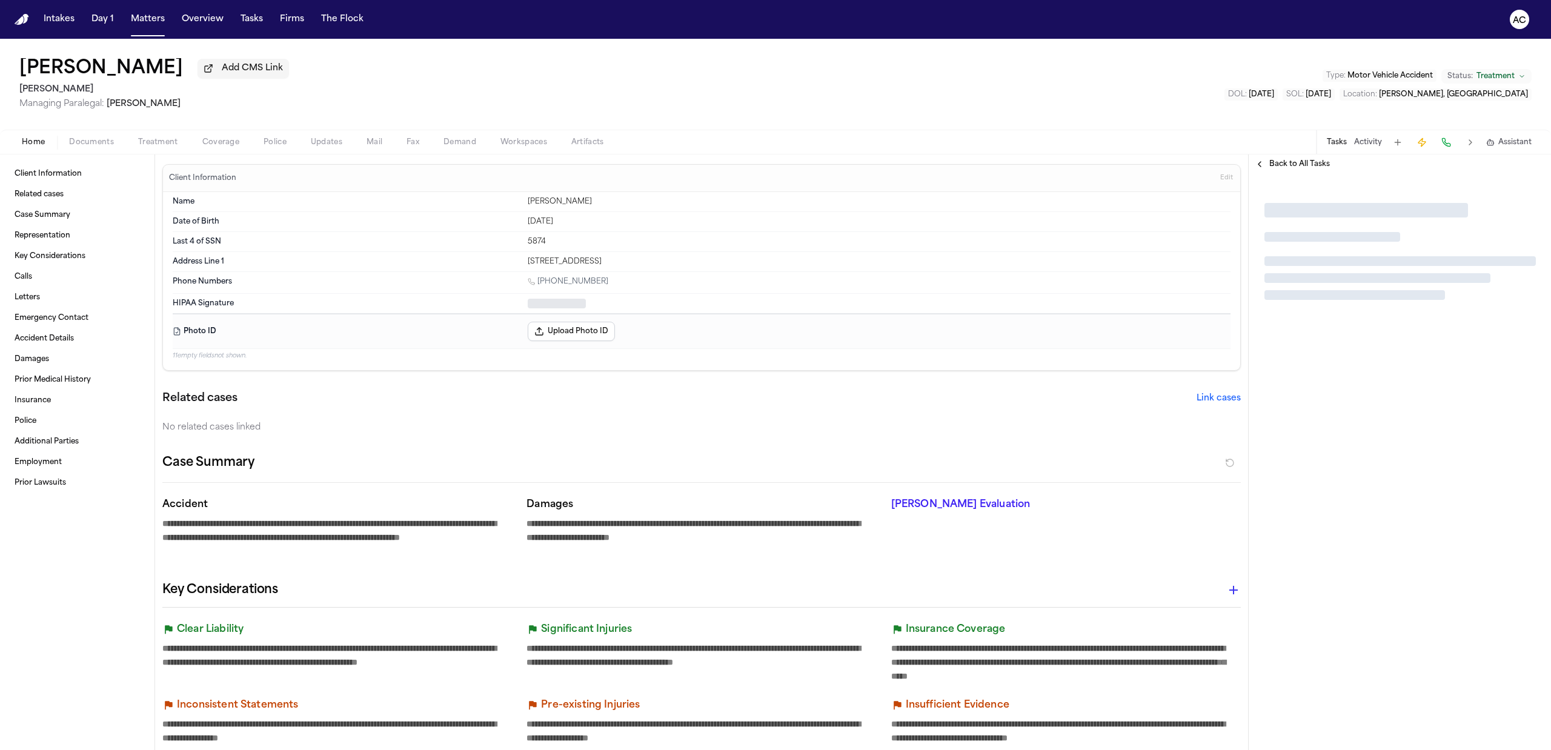
type textarea "*"
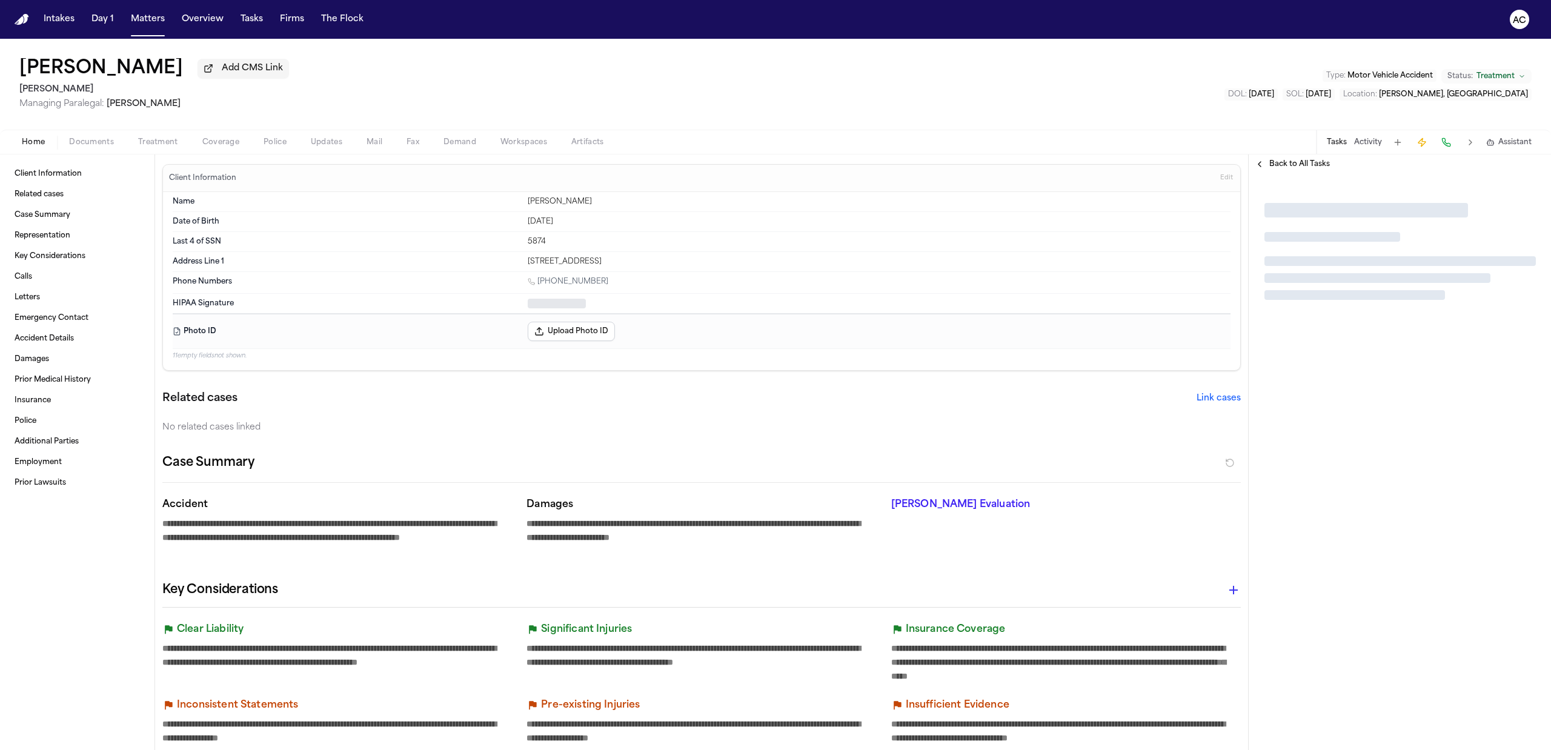
type textarea "*"
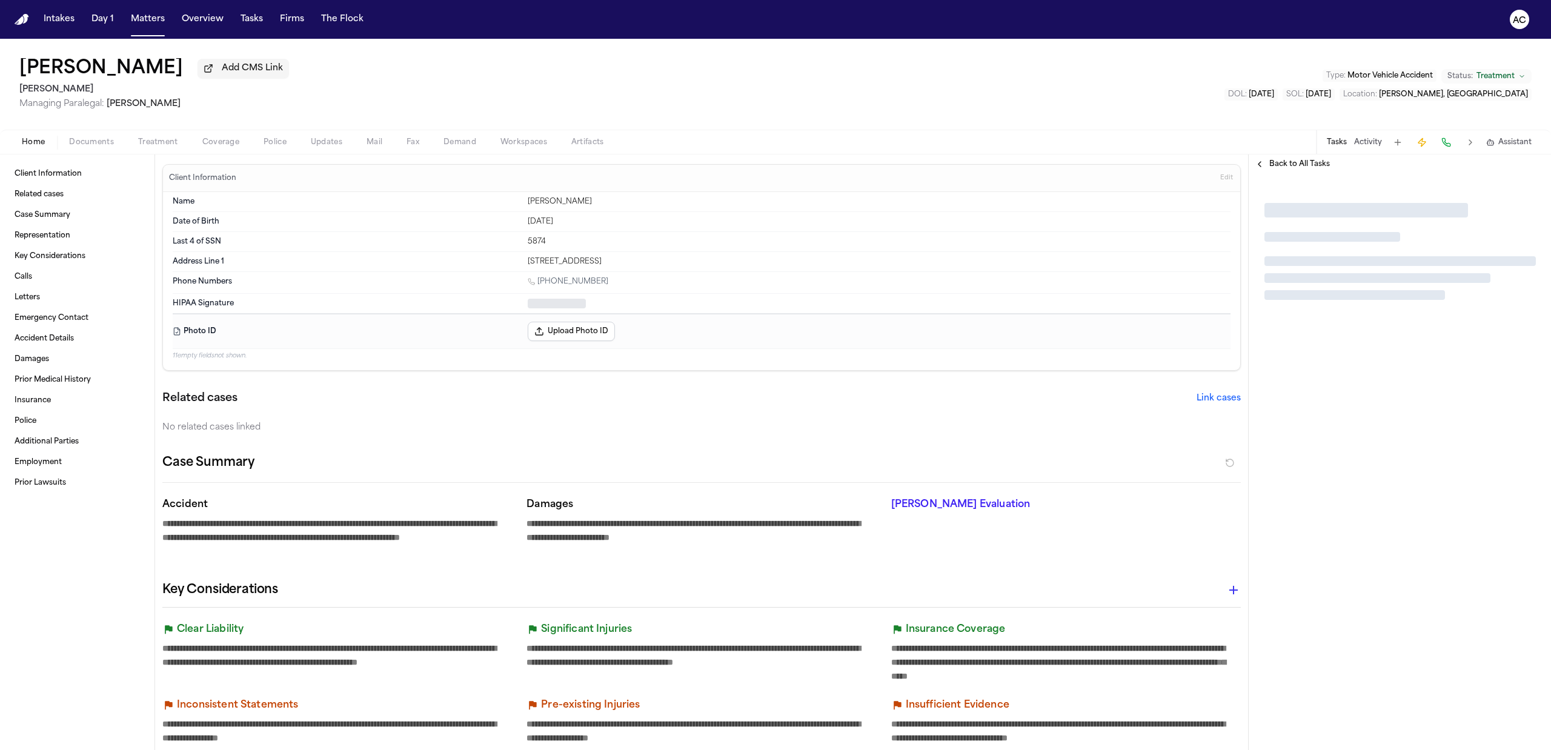
type textarea "*"
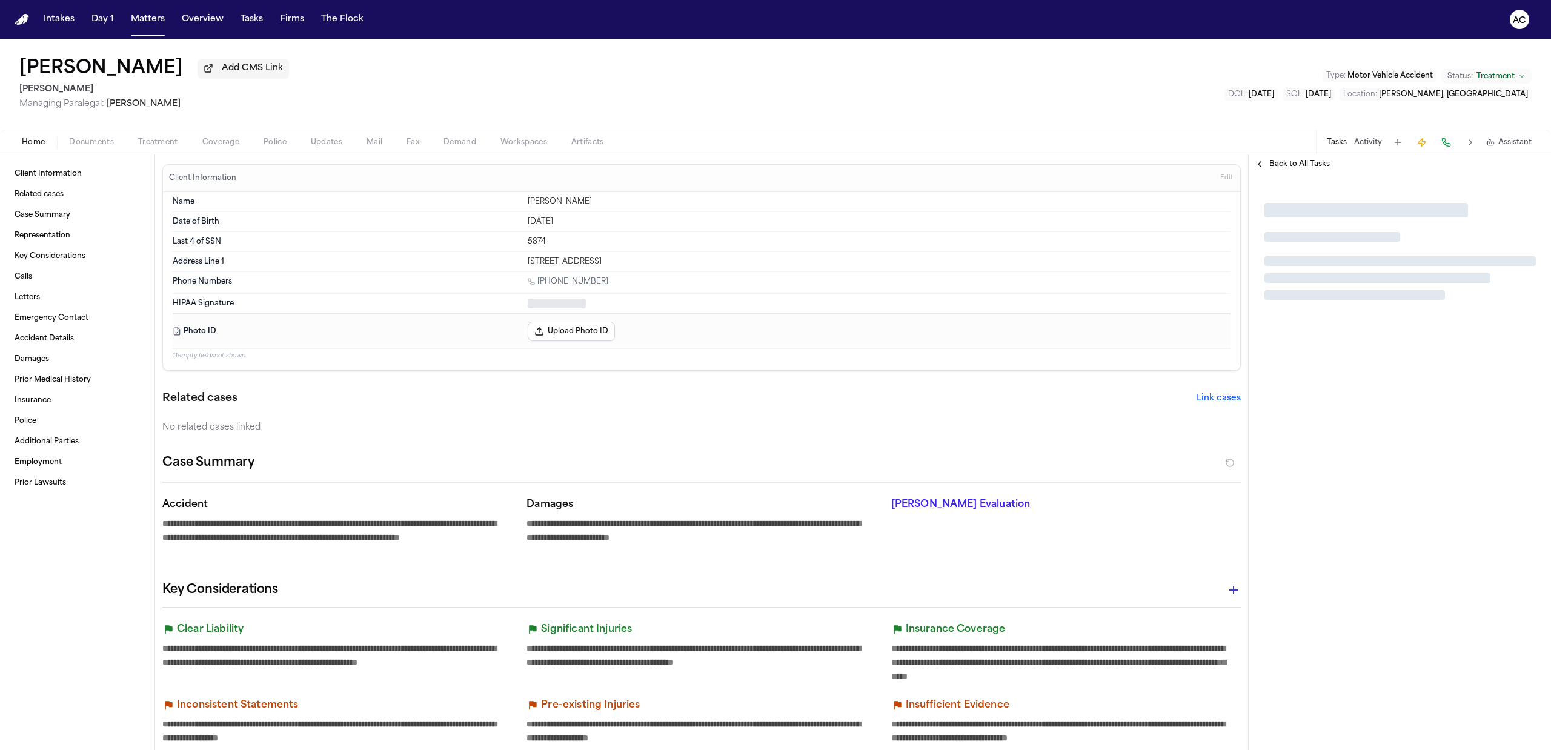
type textarea "*"
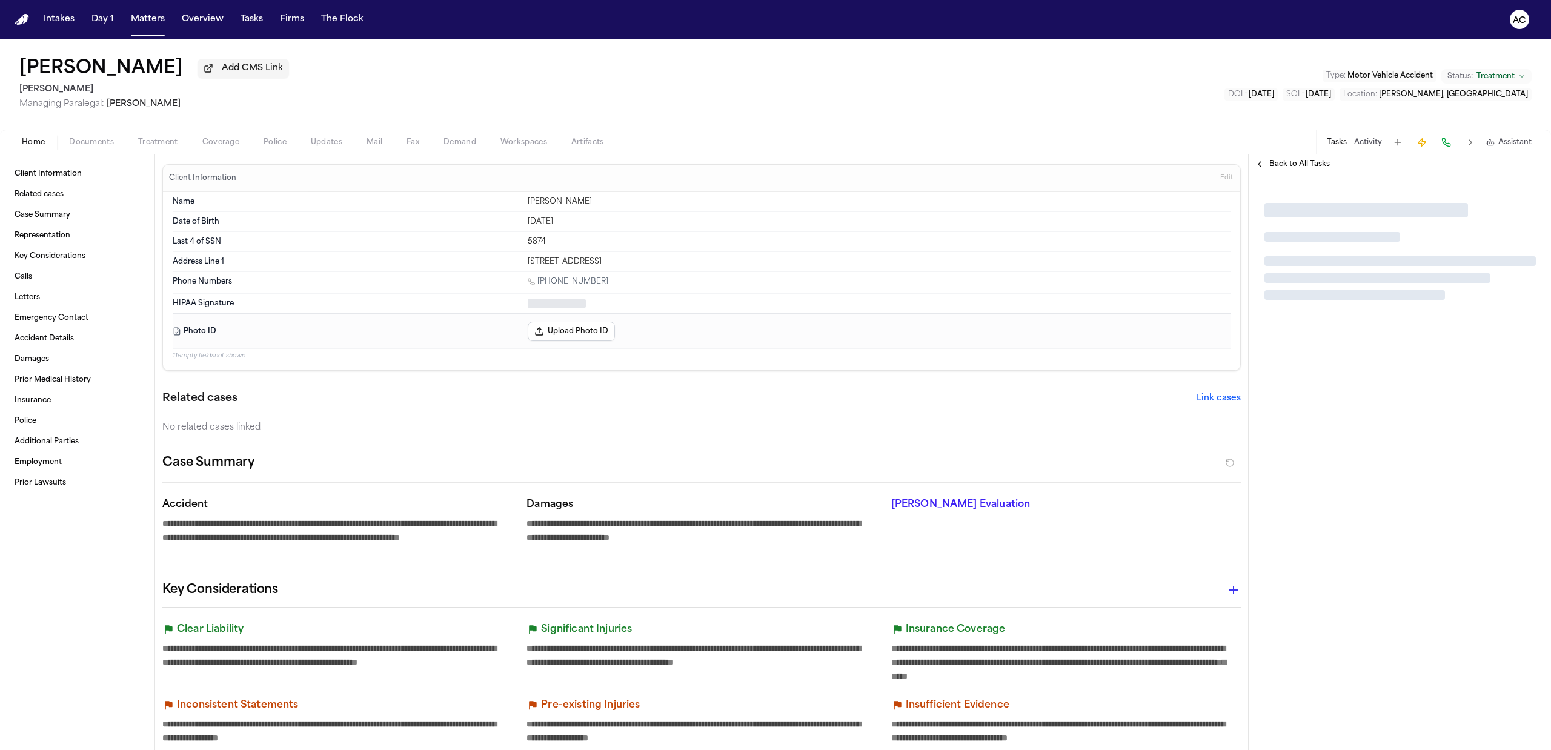
type textarea "*"
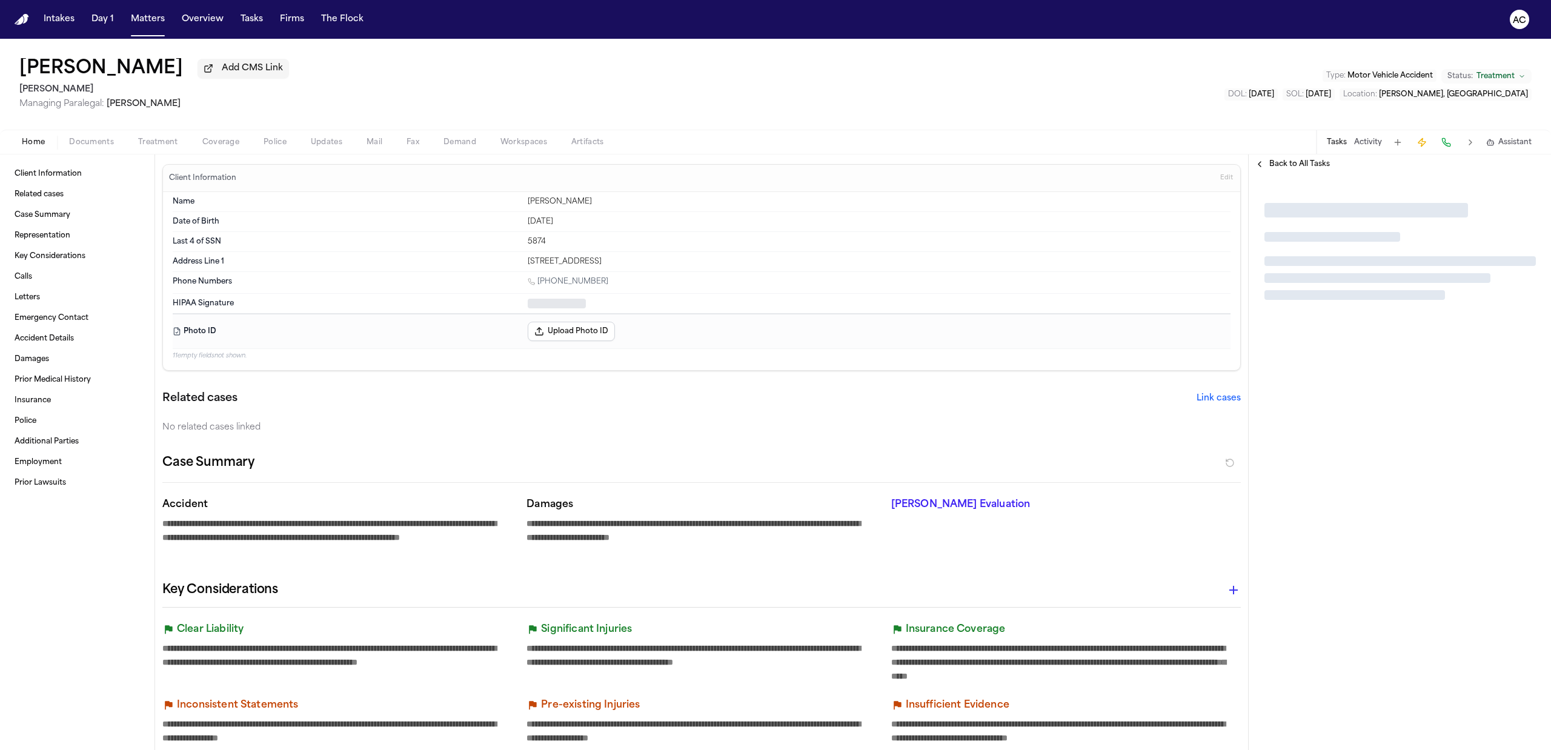
type textarea "*"
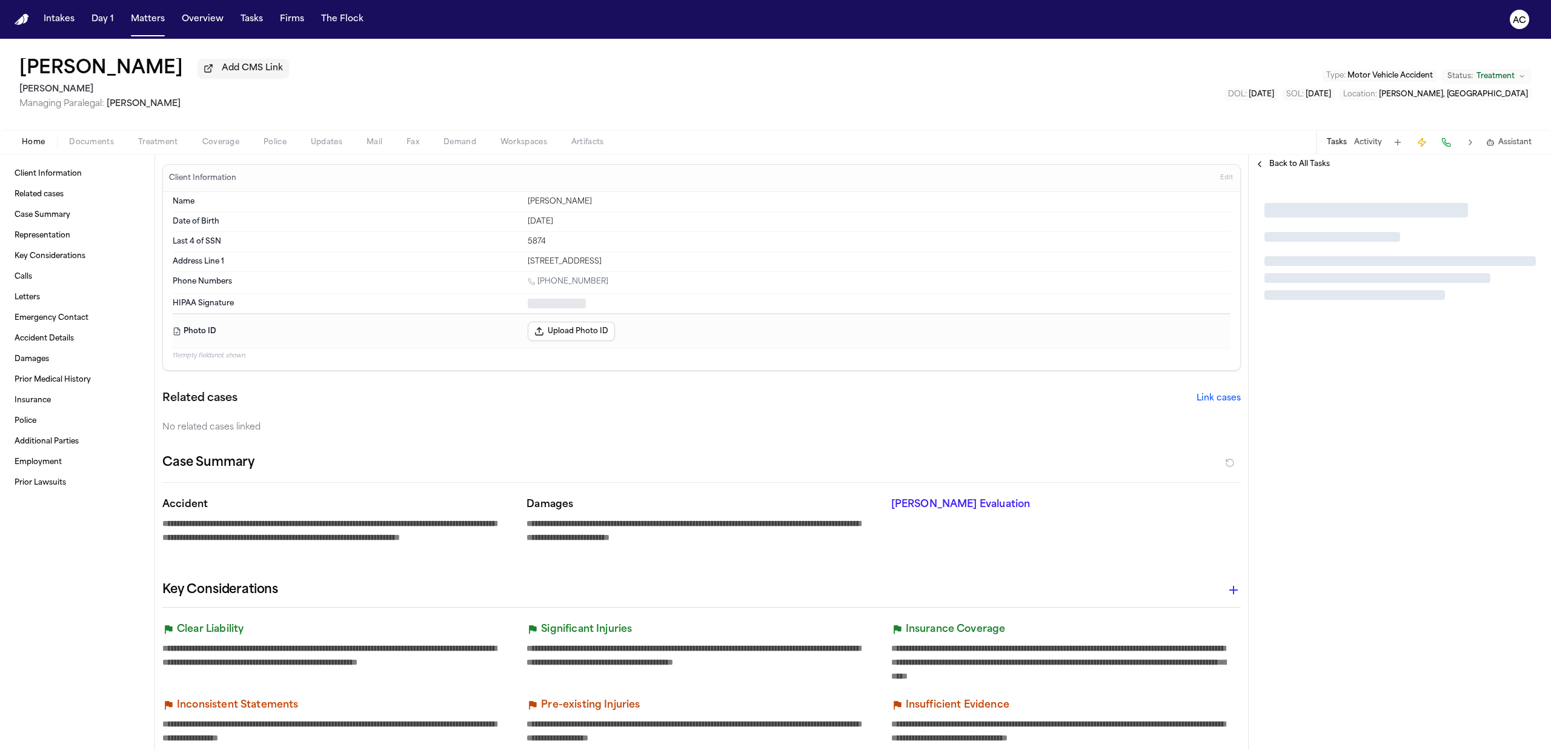
type textarea "*"
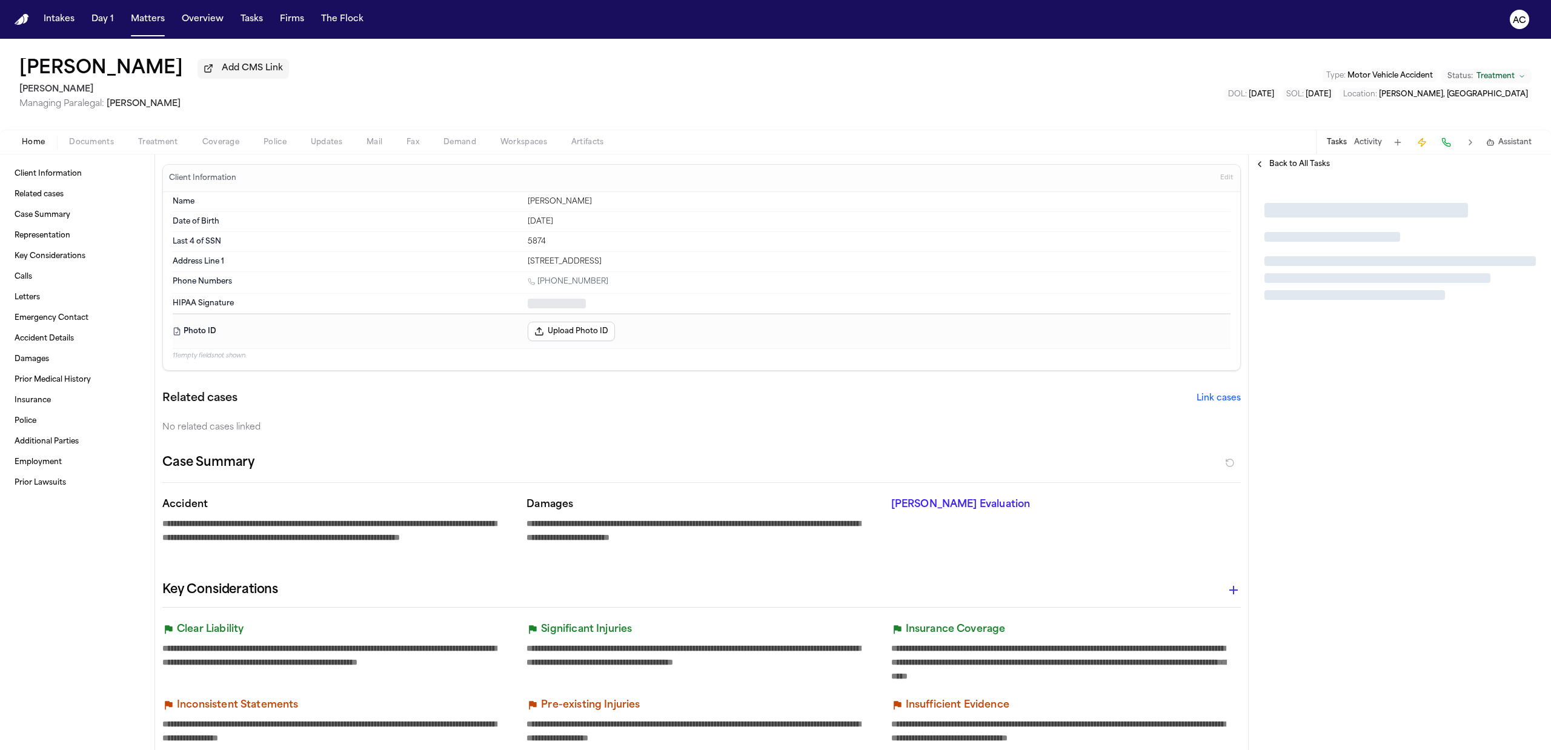
type textarea "*"
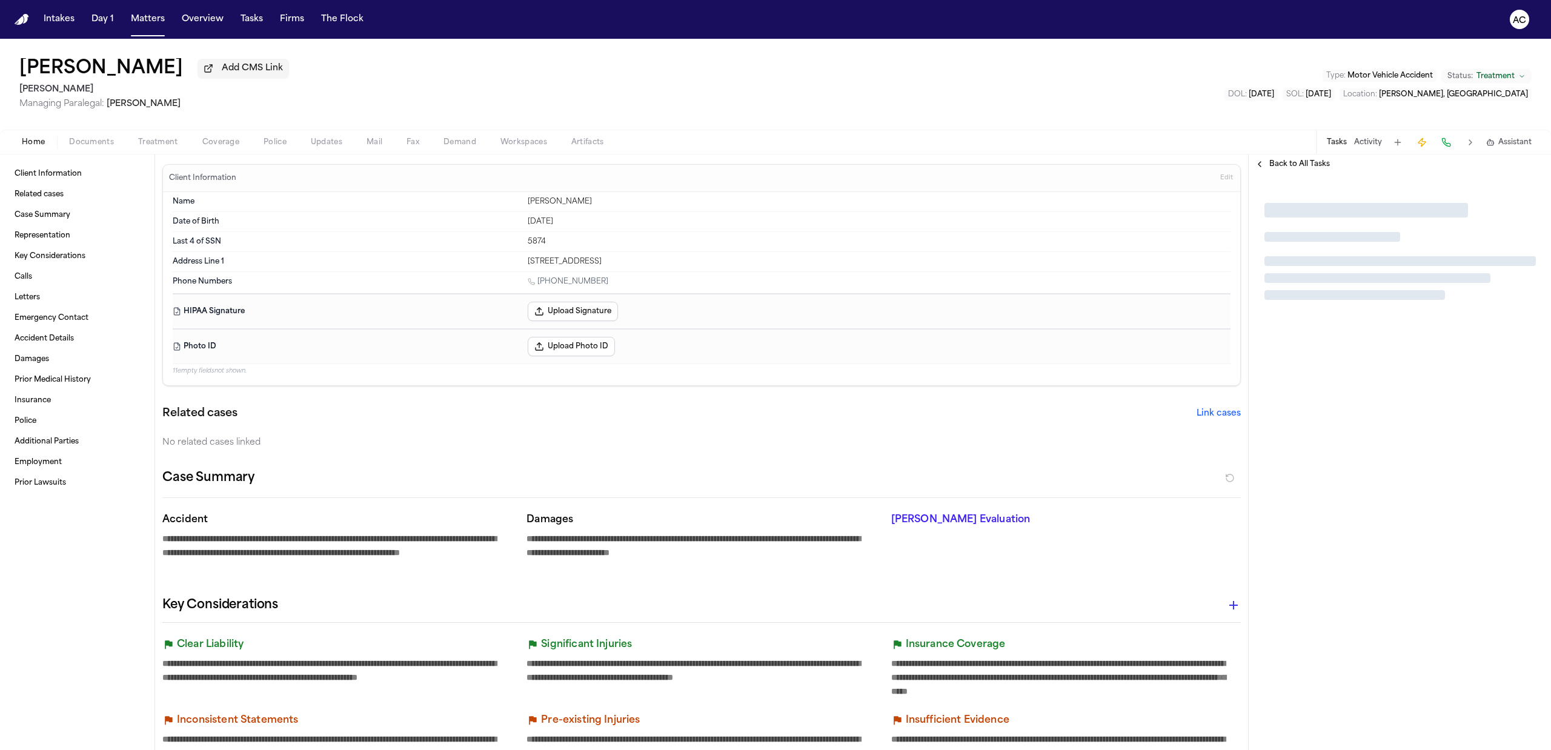
type textarea "*"
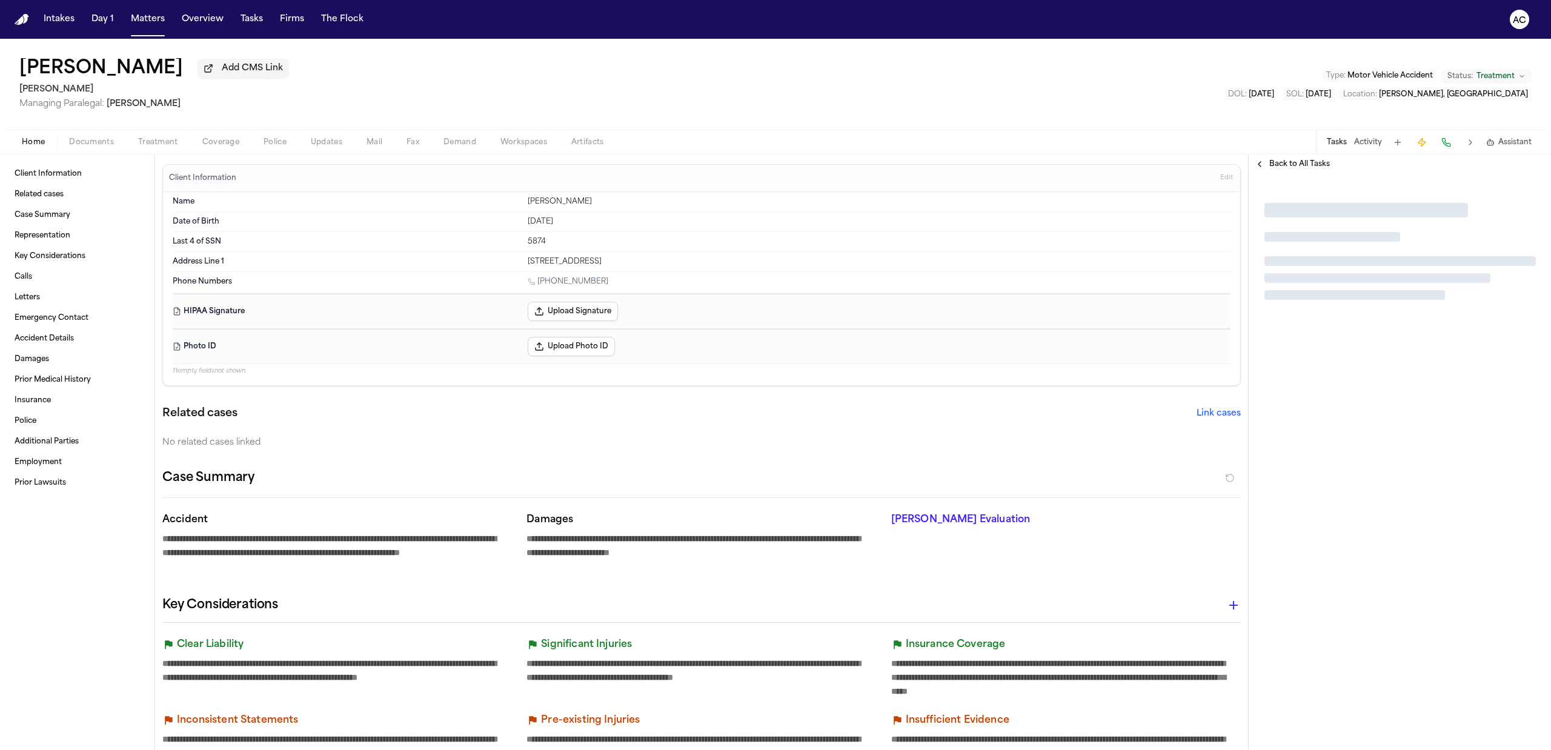
type textarea "*"
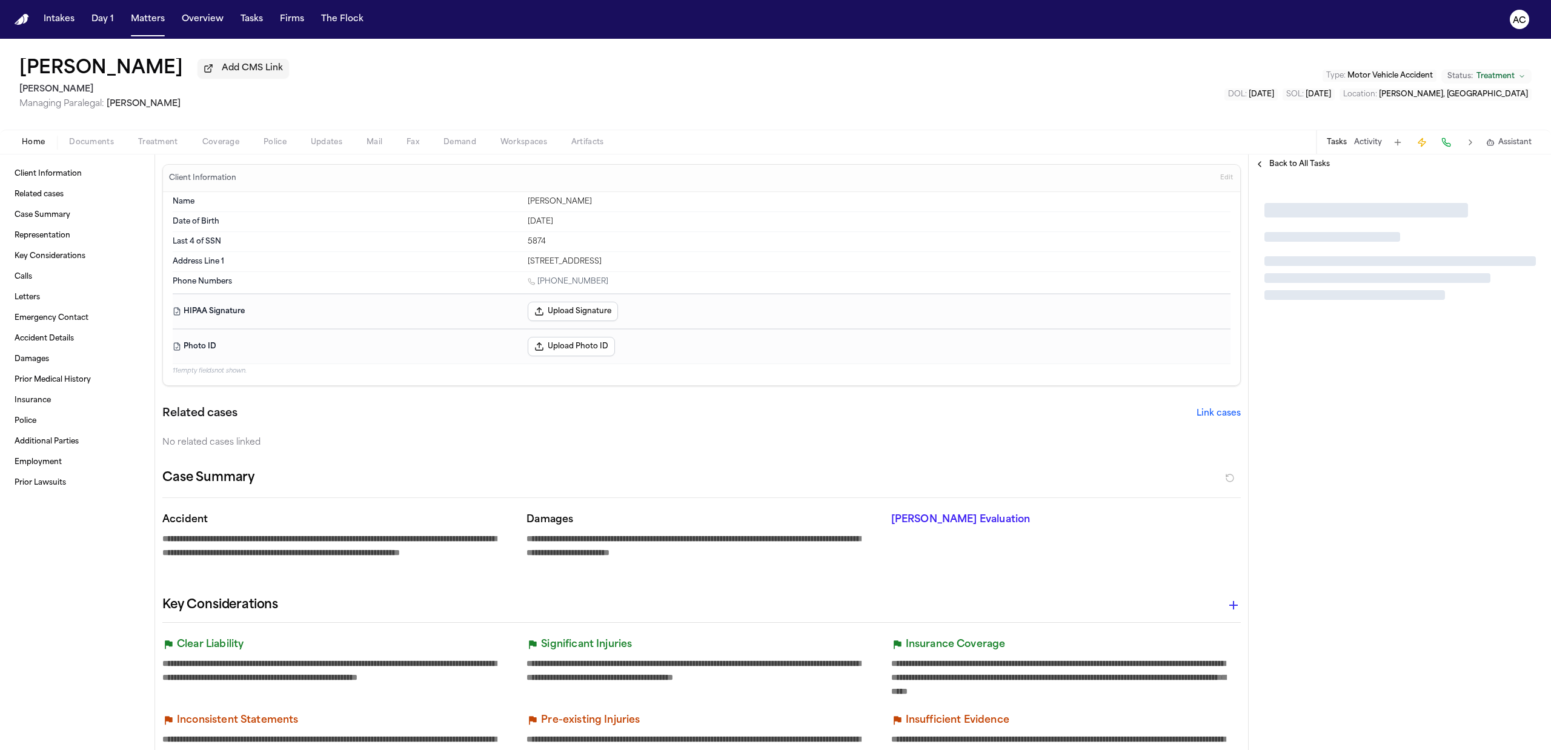
type textarea "*"
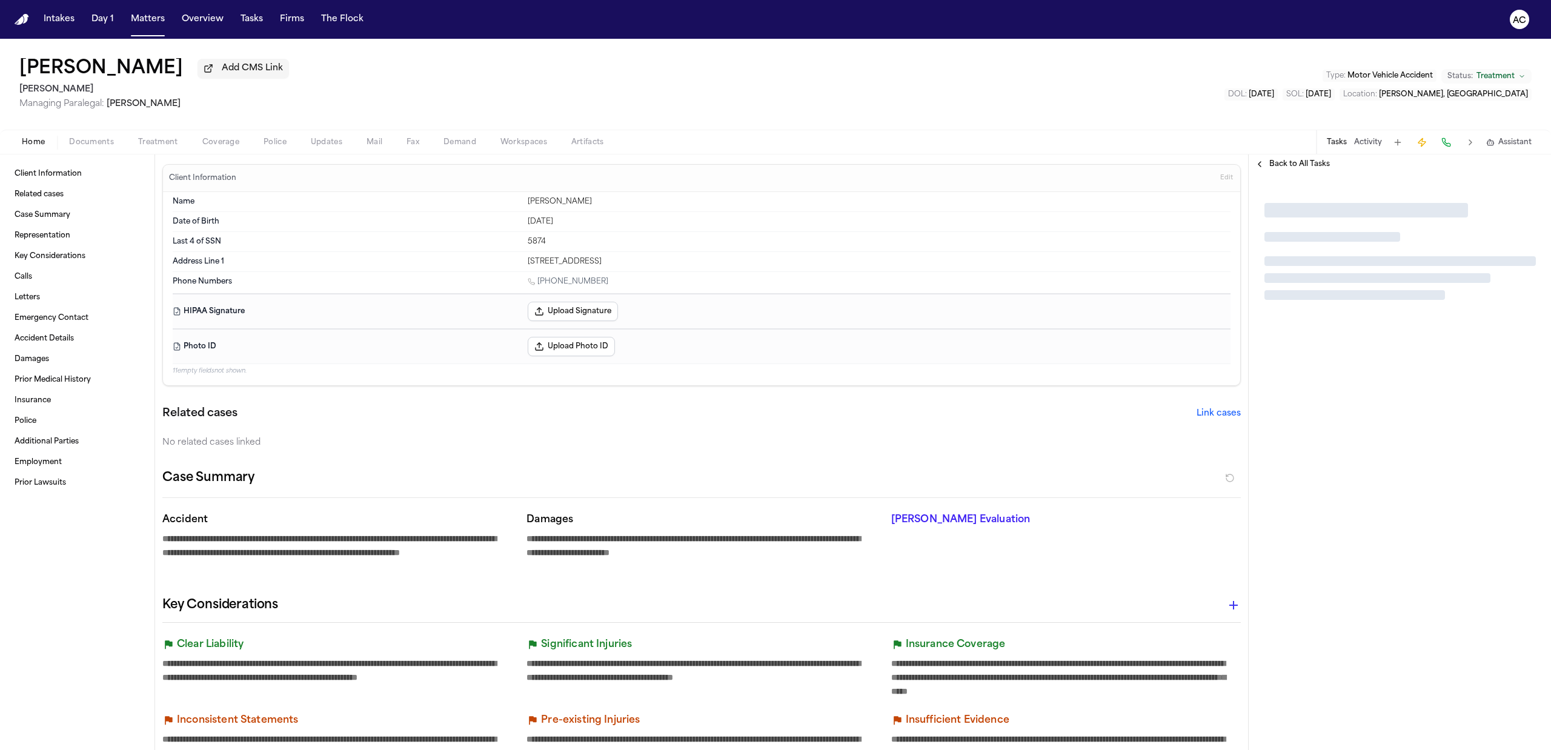
type textarea "*"
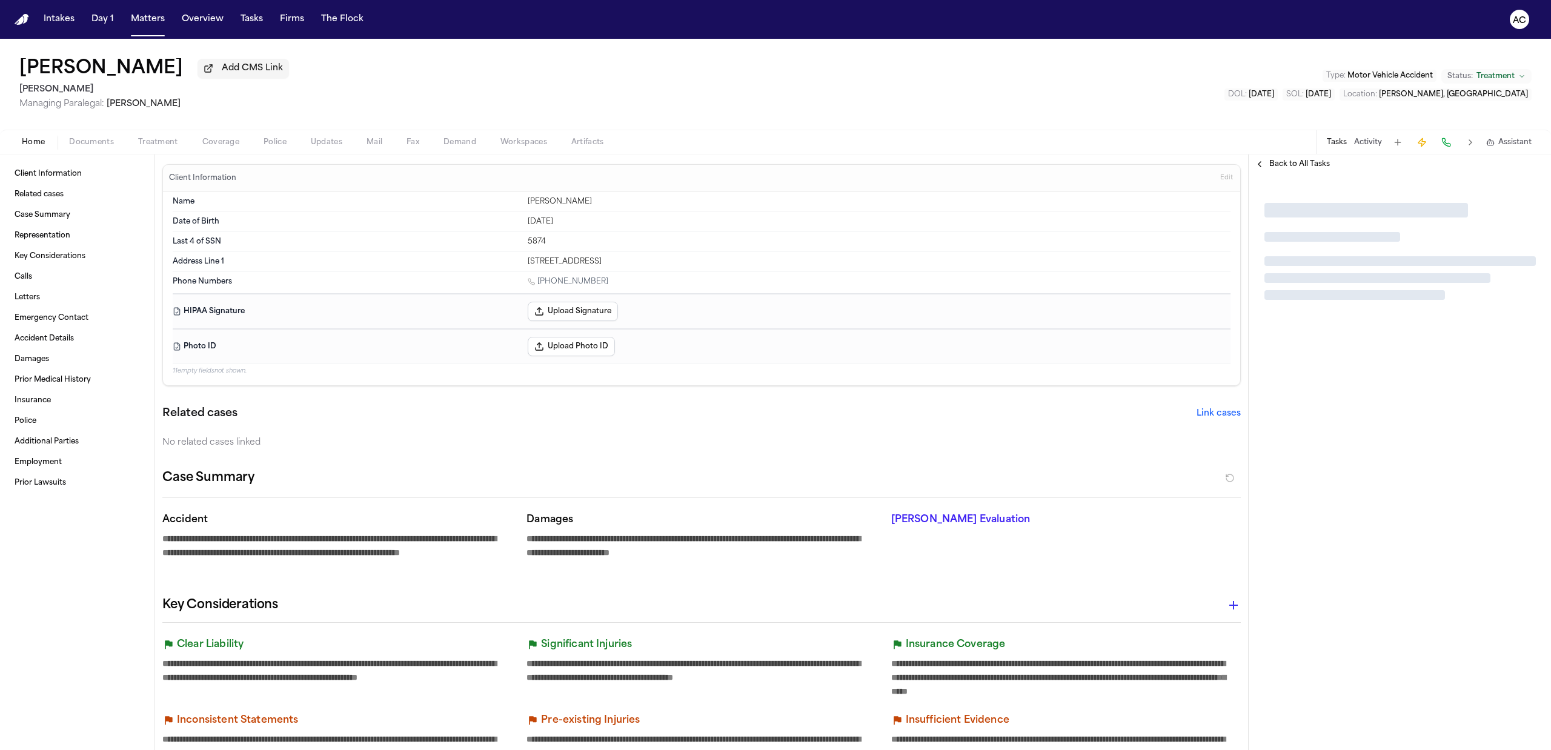
type textarea "*"
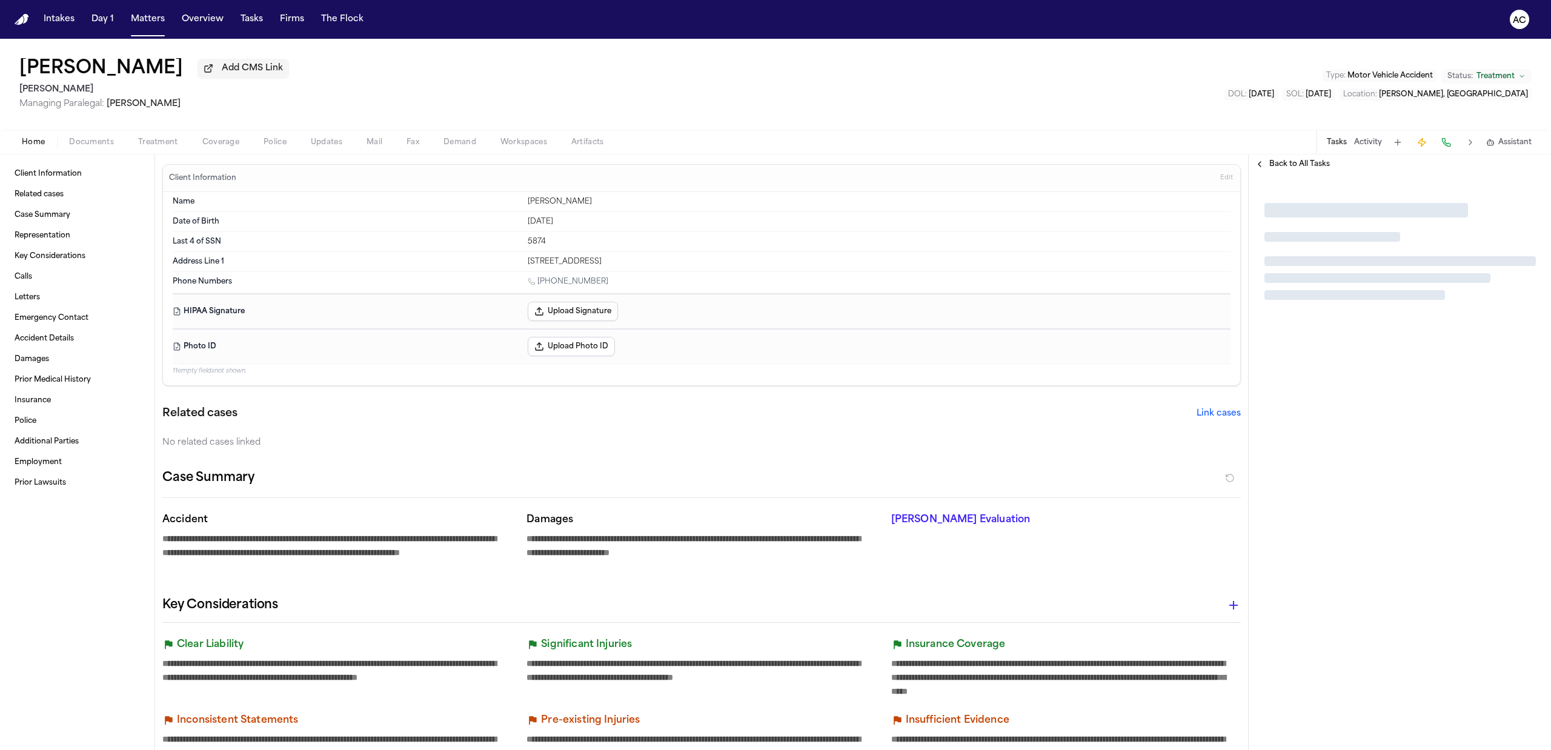
type textarea "*"
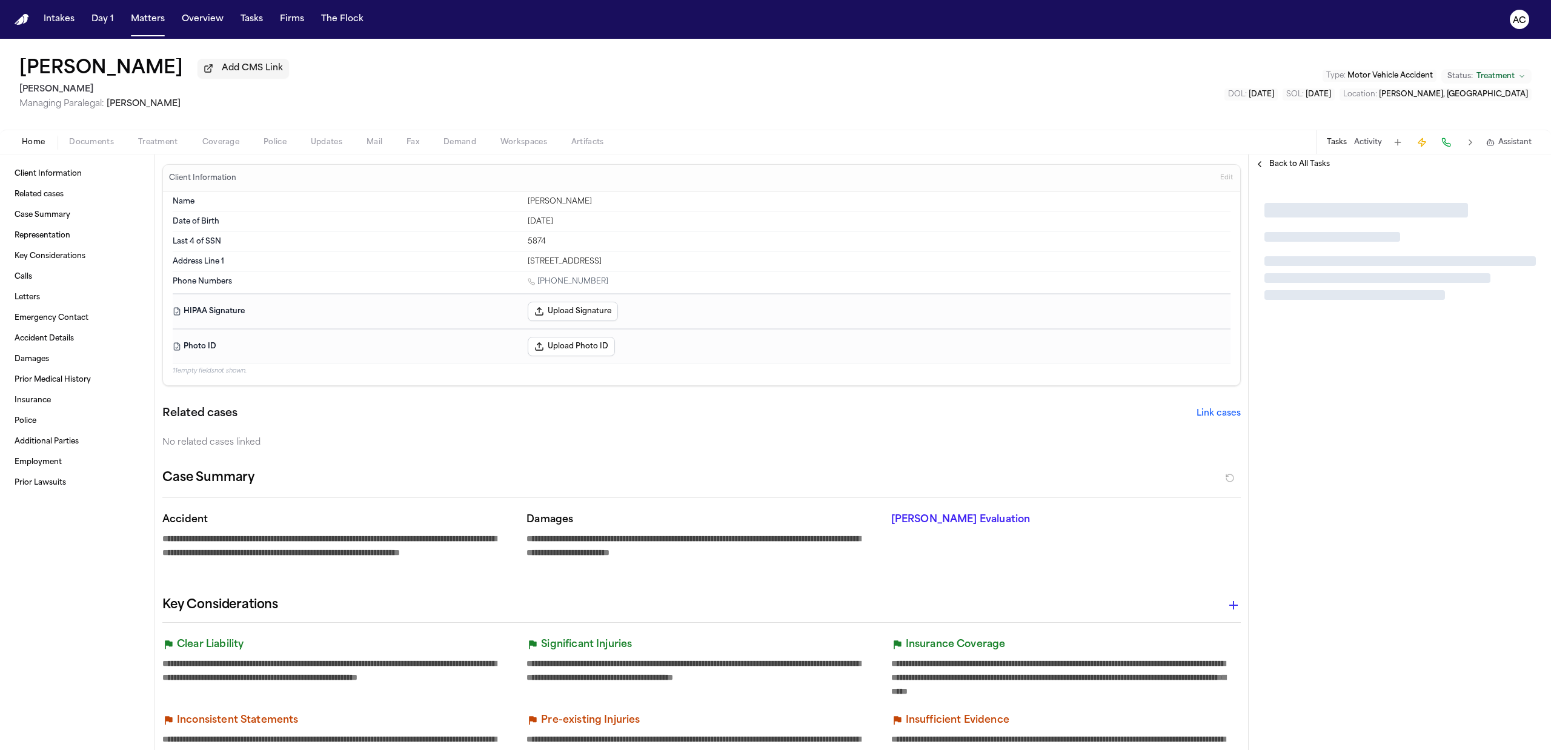
type textarea "*"
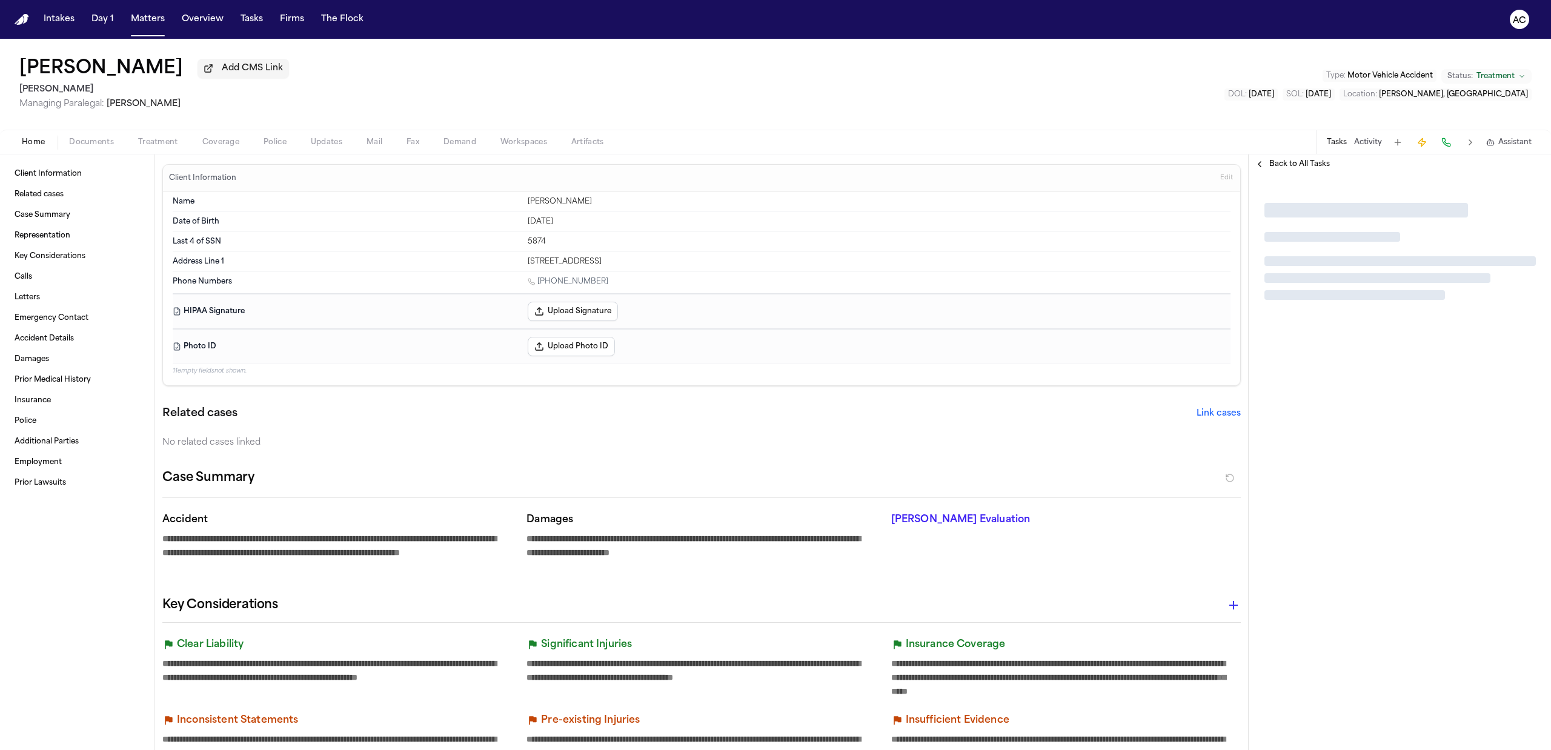
type textarea "*"
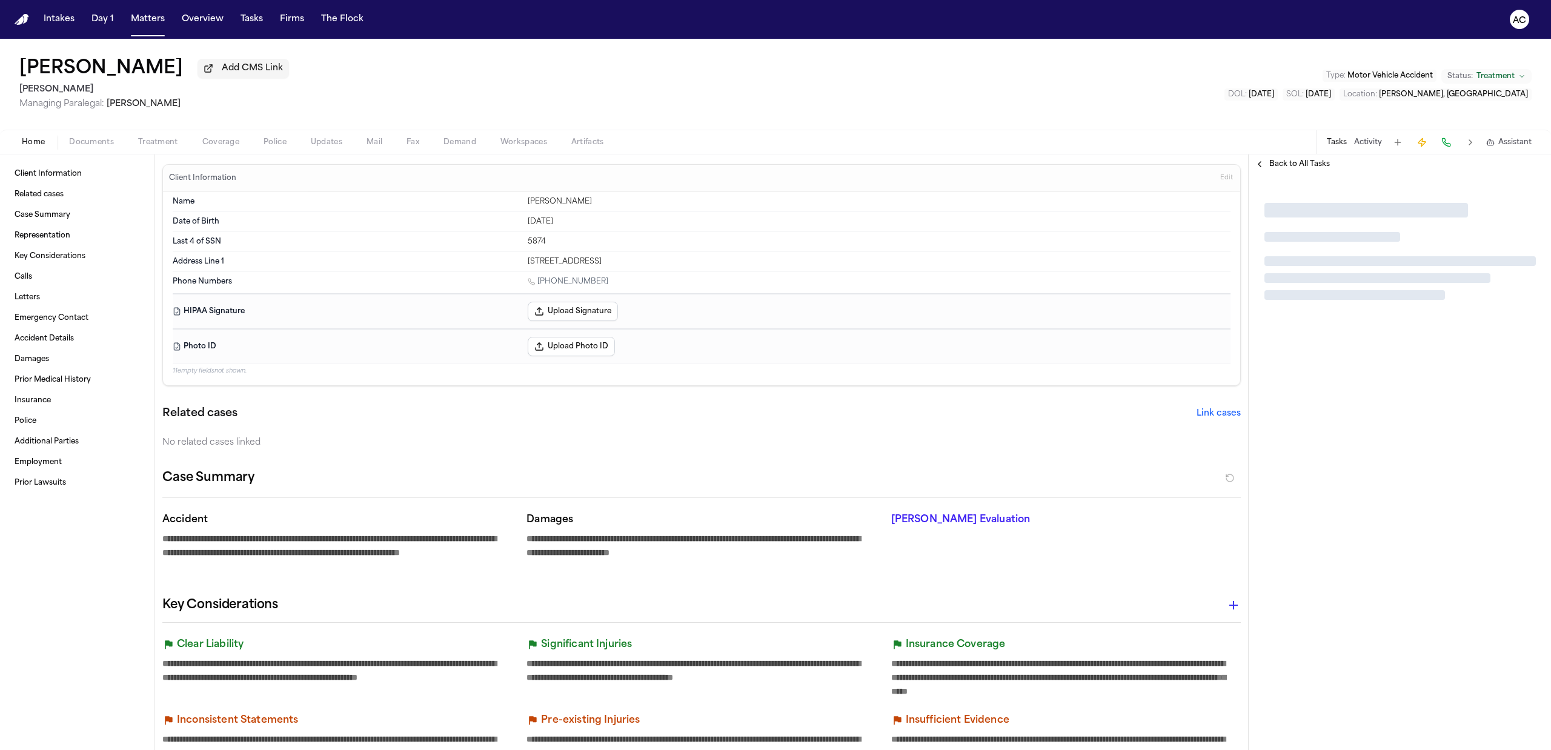
type textarea "*"
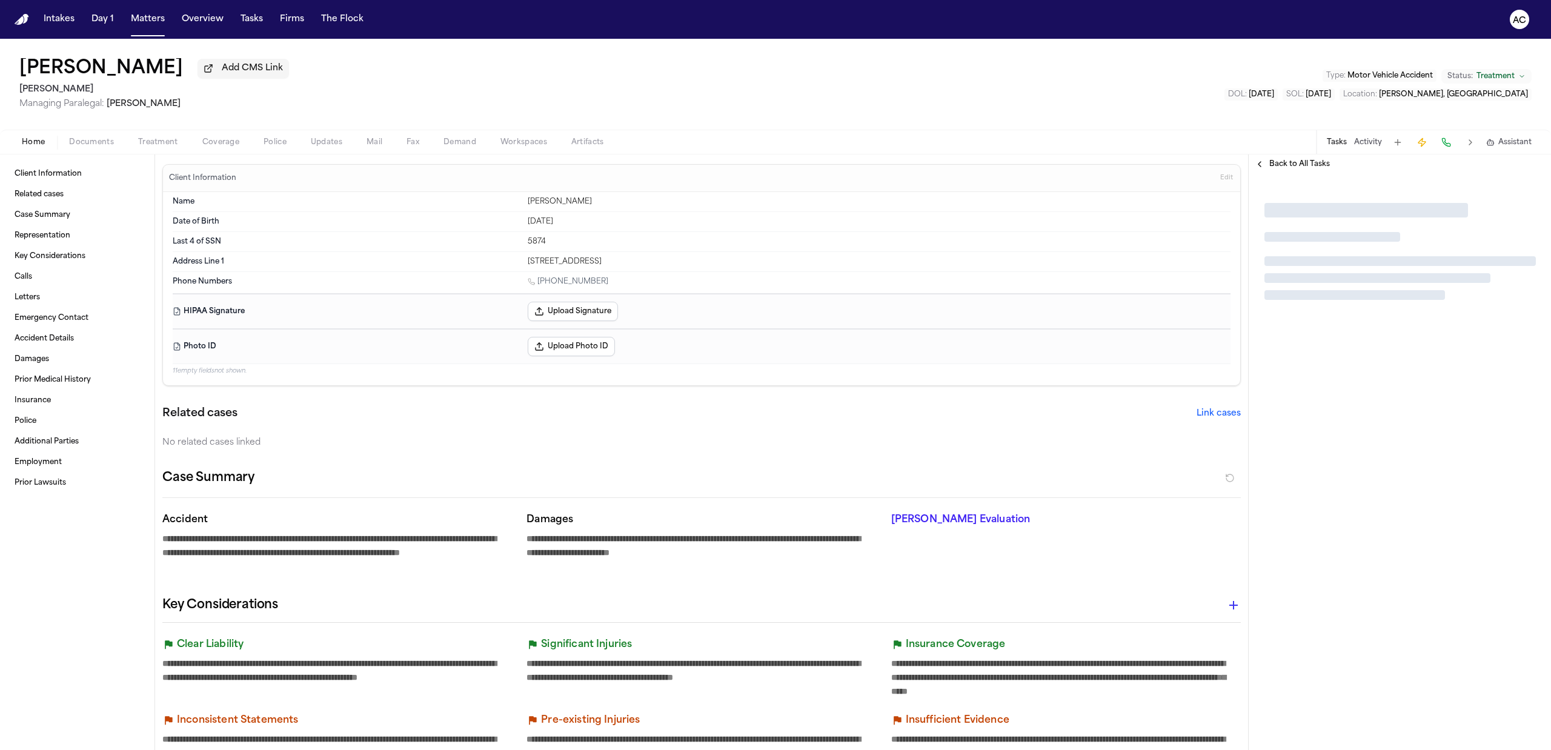
type textarea "*"
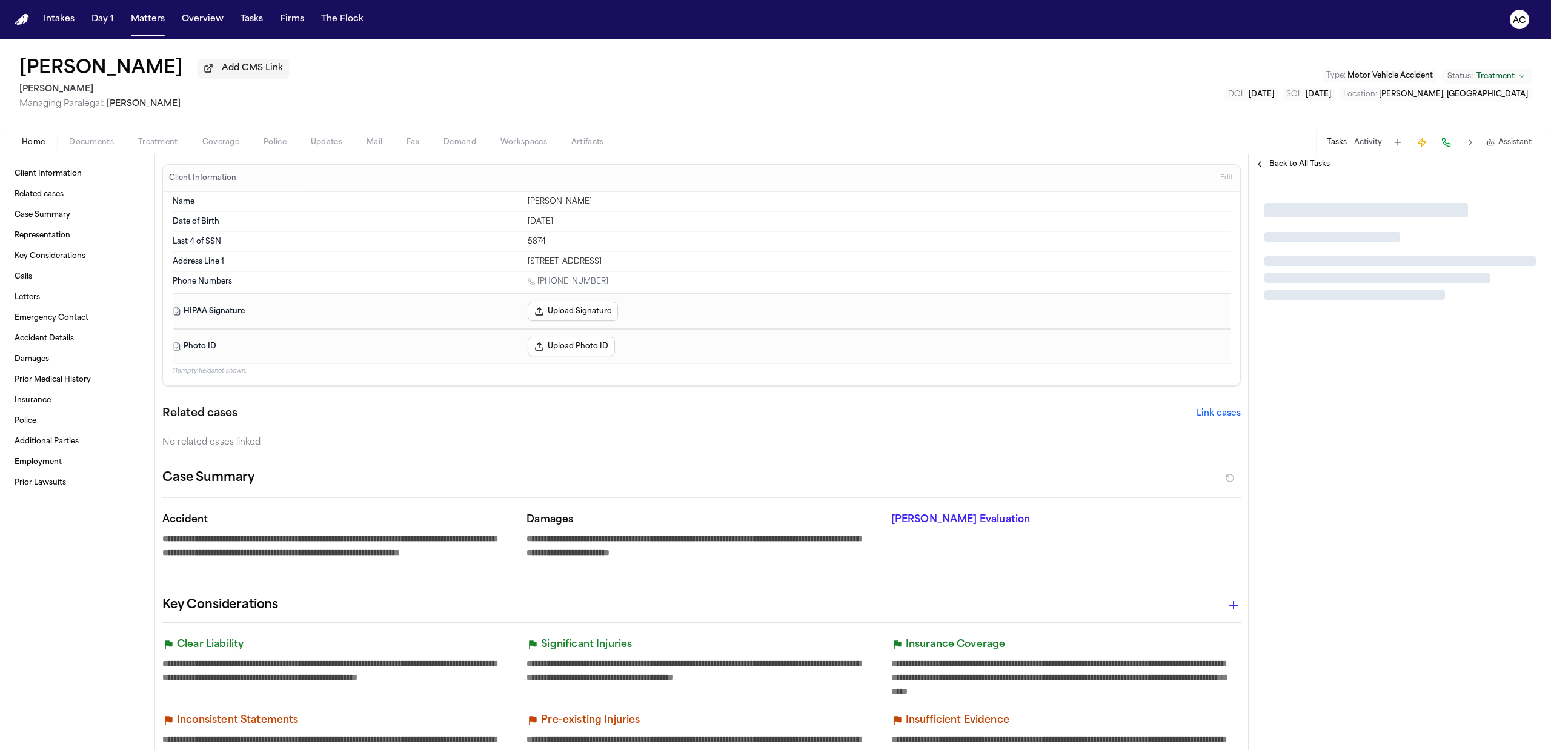
type textarea "*"
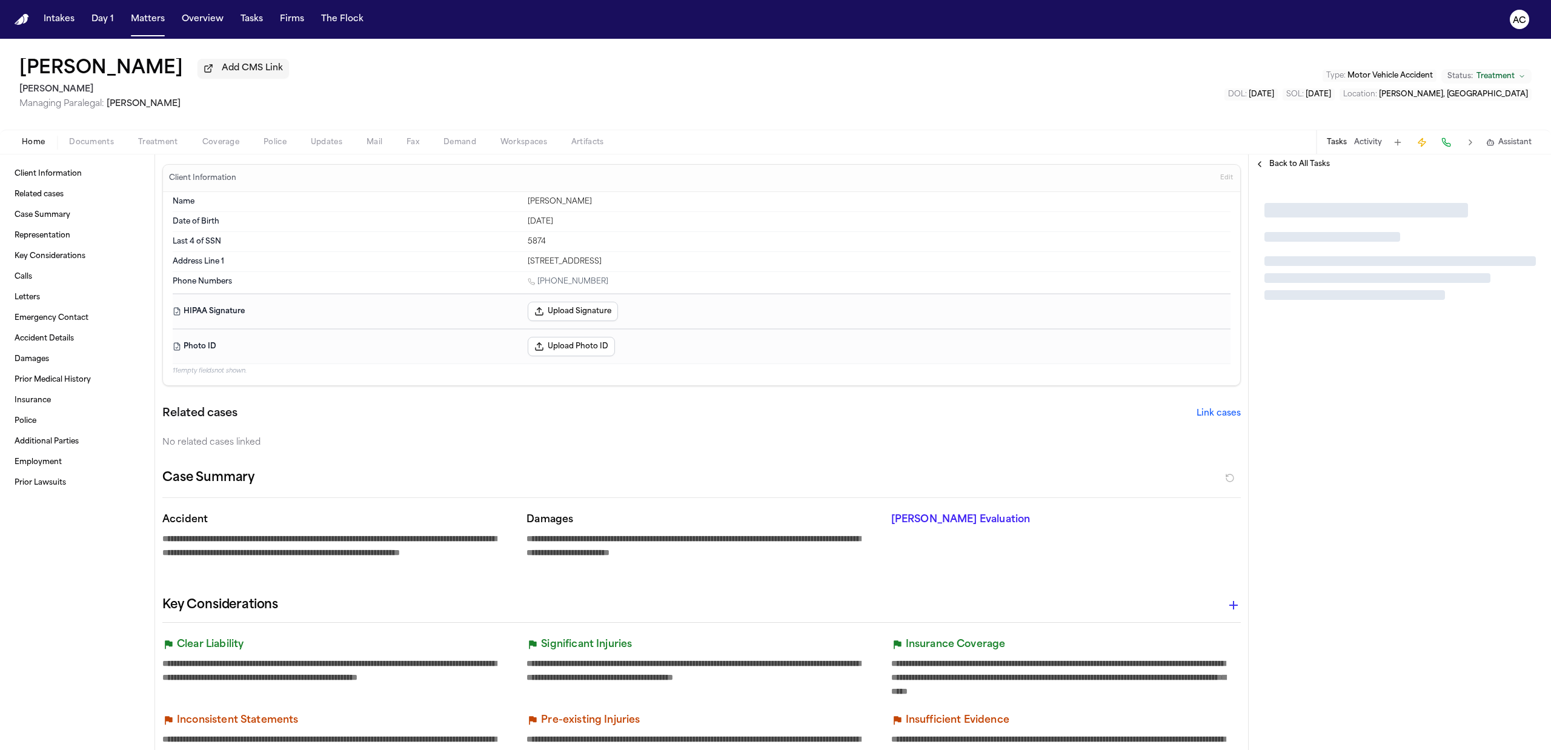
type textarea "*"
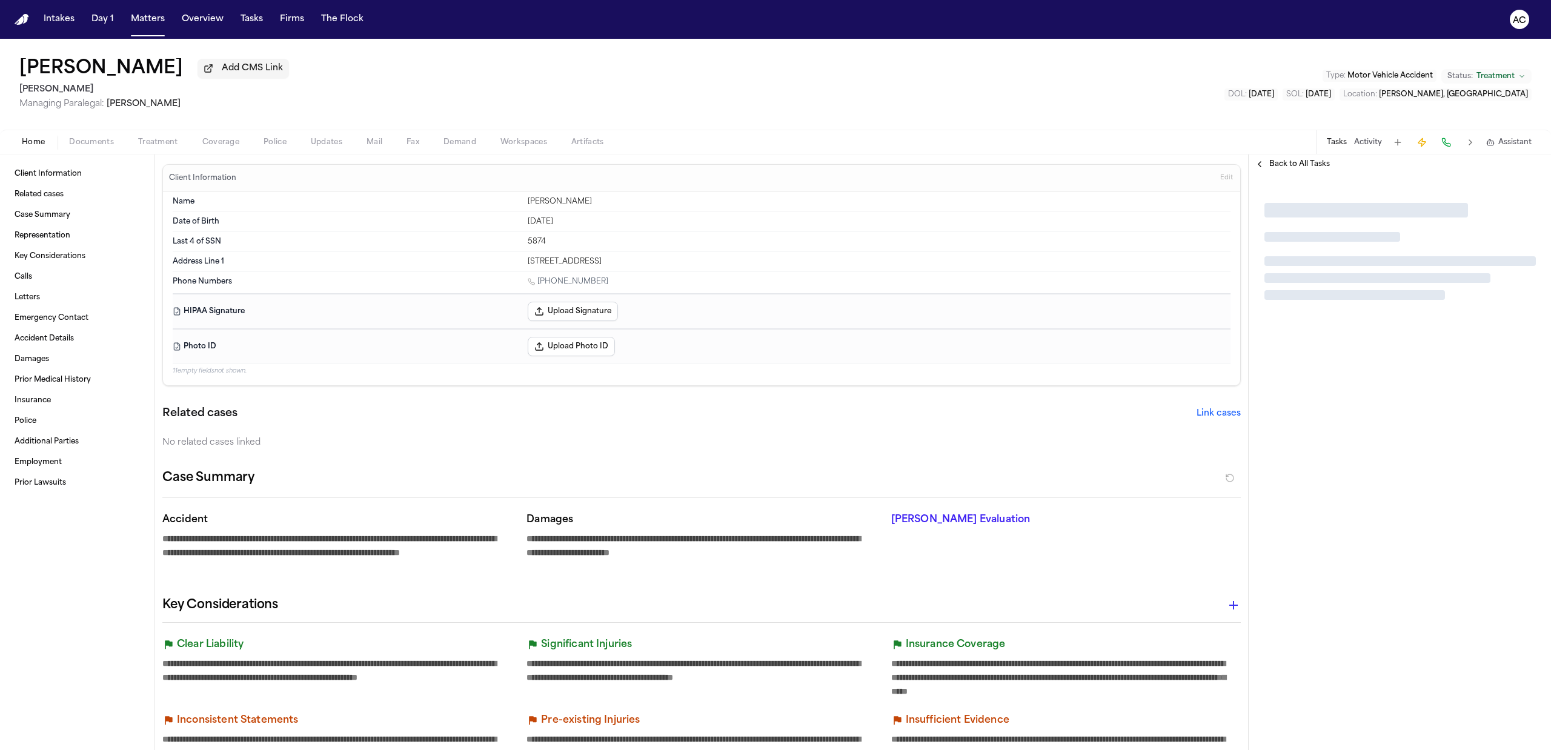
type textarea "*"
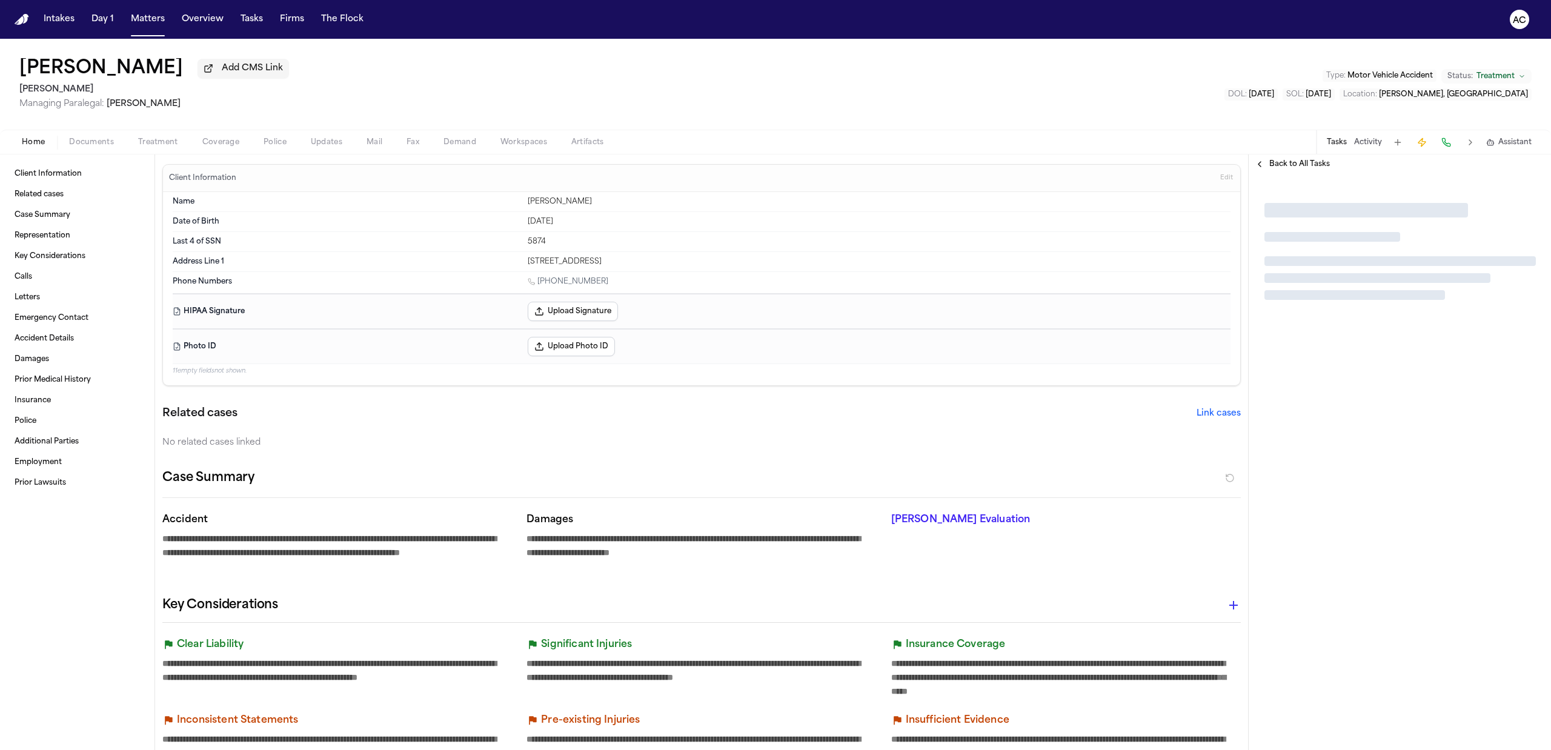
type textarea "*"
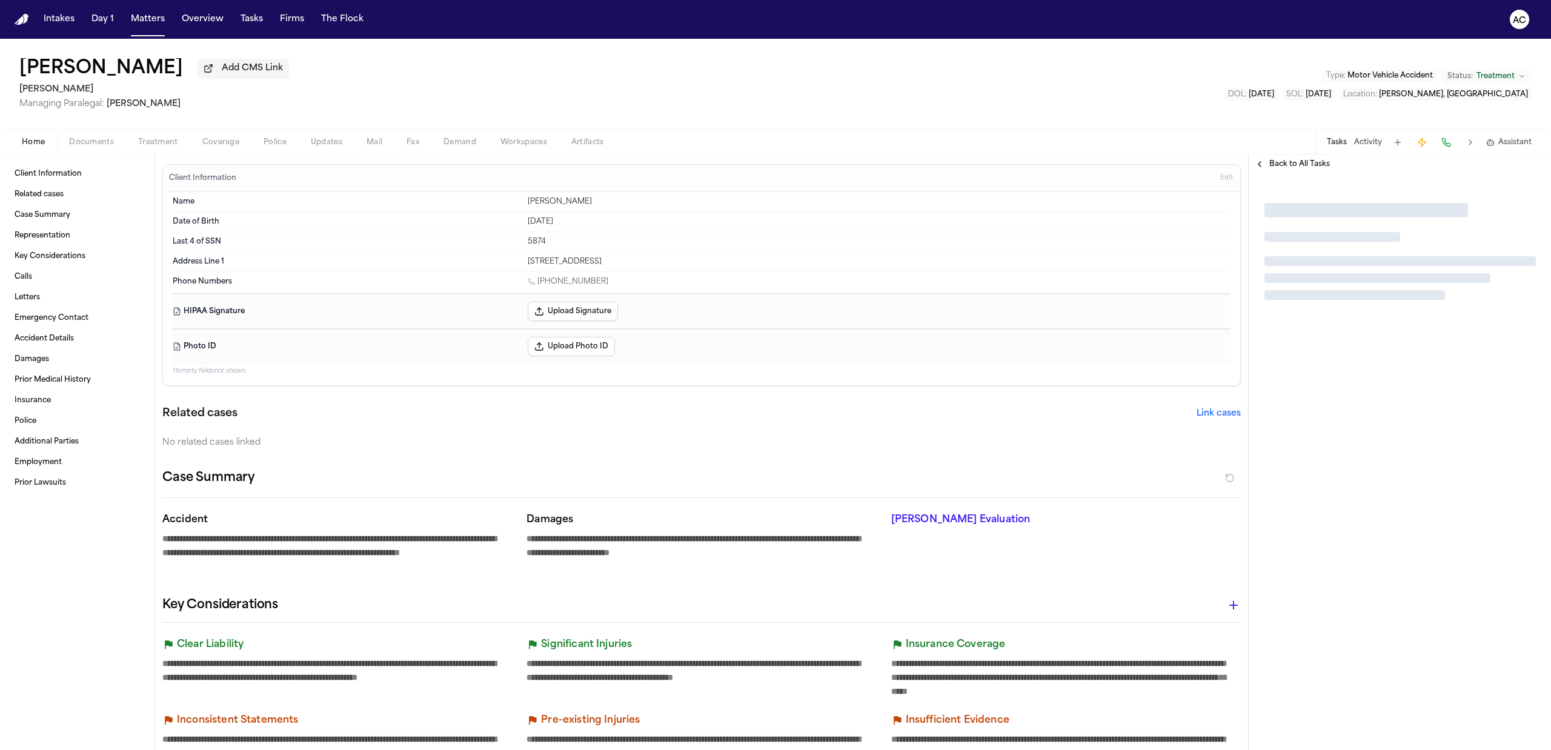
type textarea "*"
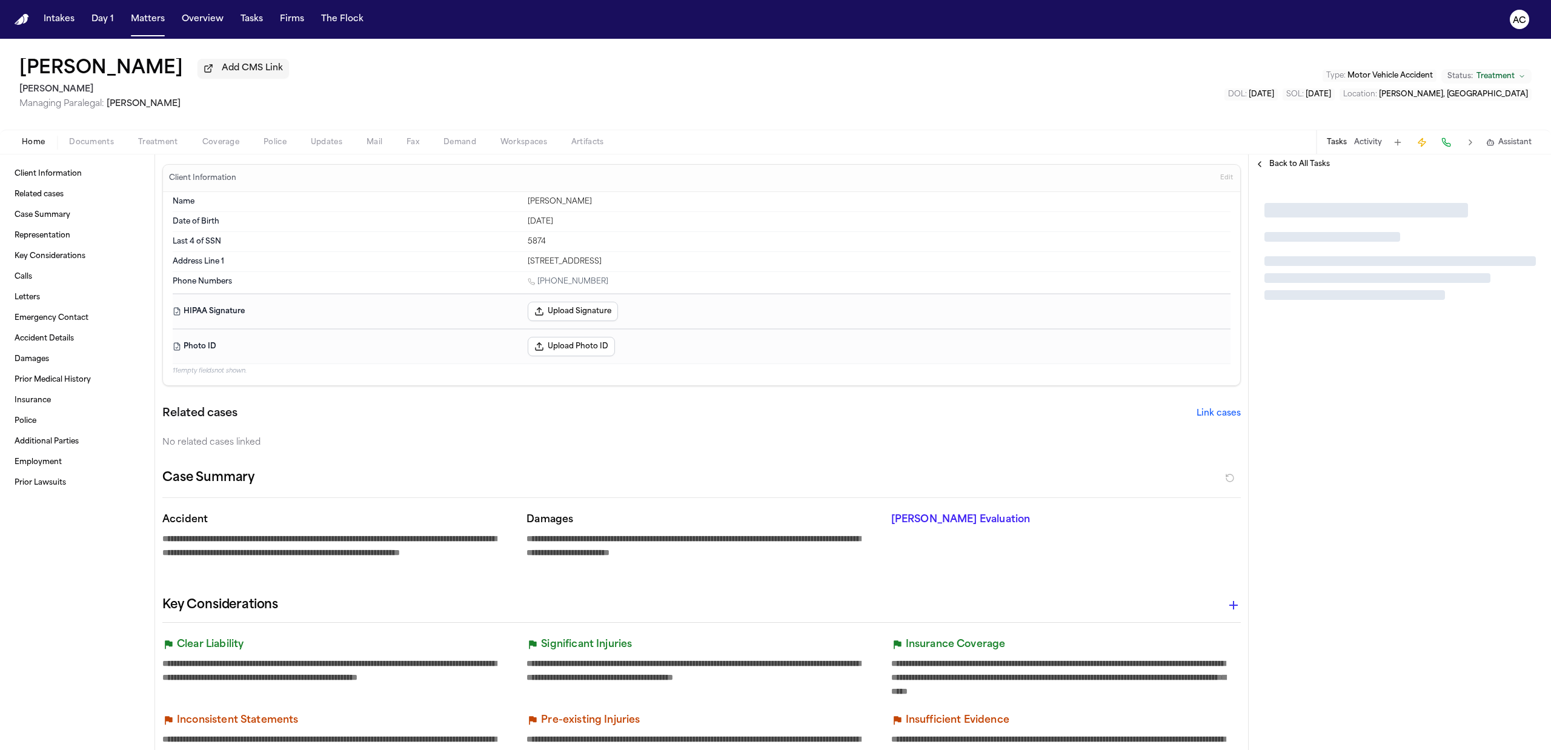
type textarea "*"
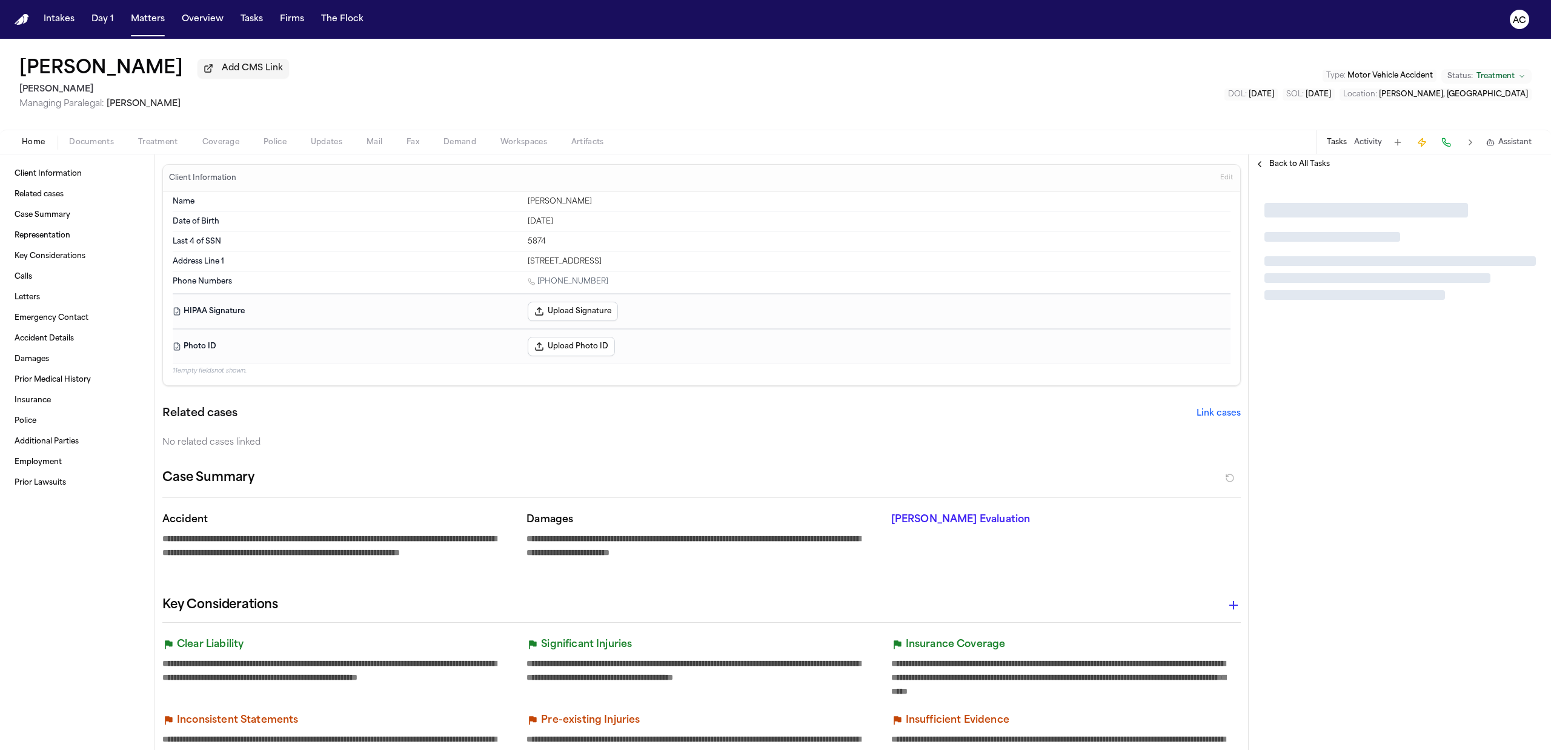
type textarea "*"
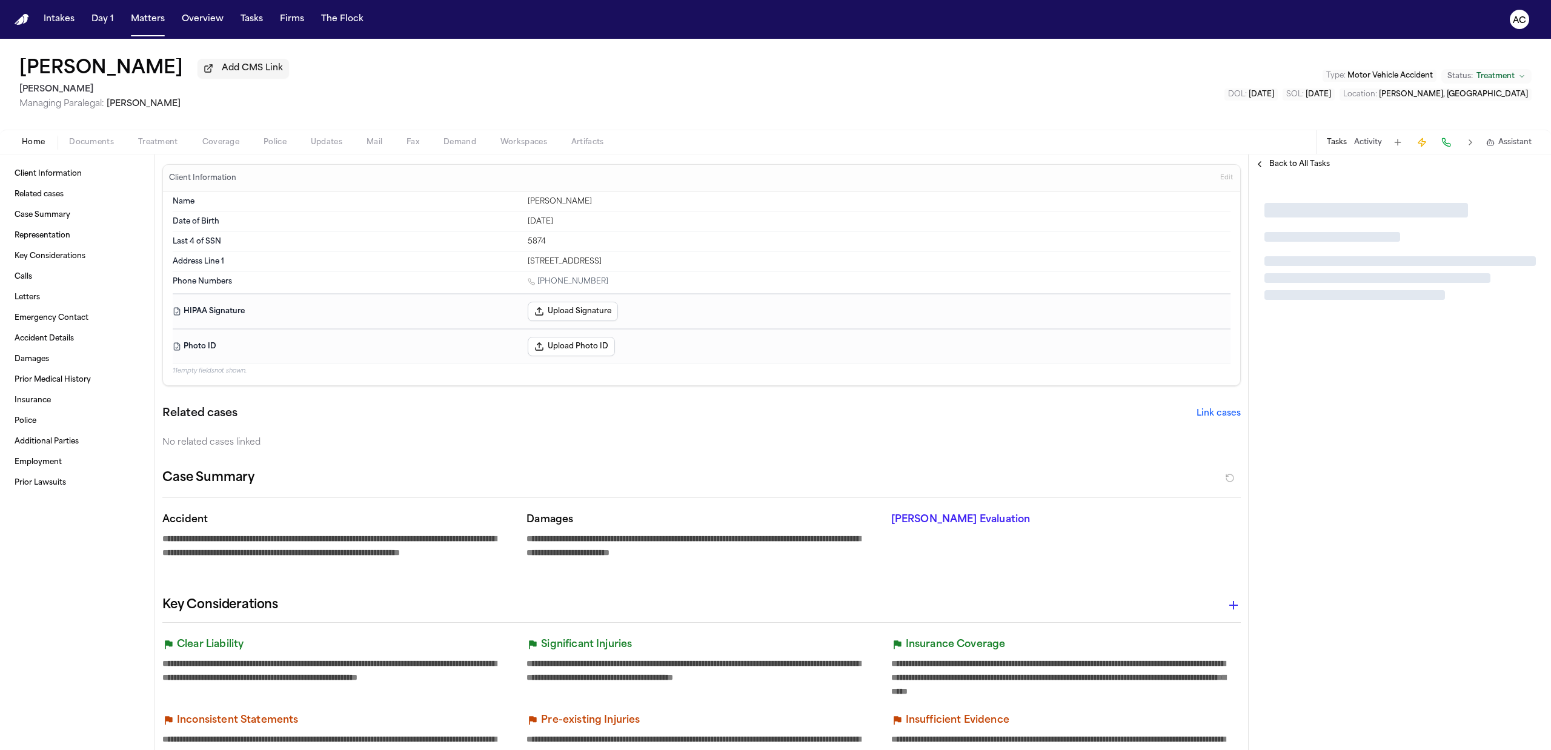
type textarea "*"
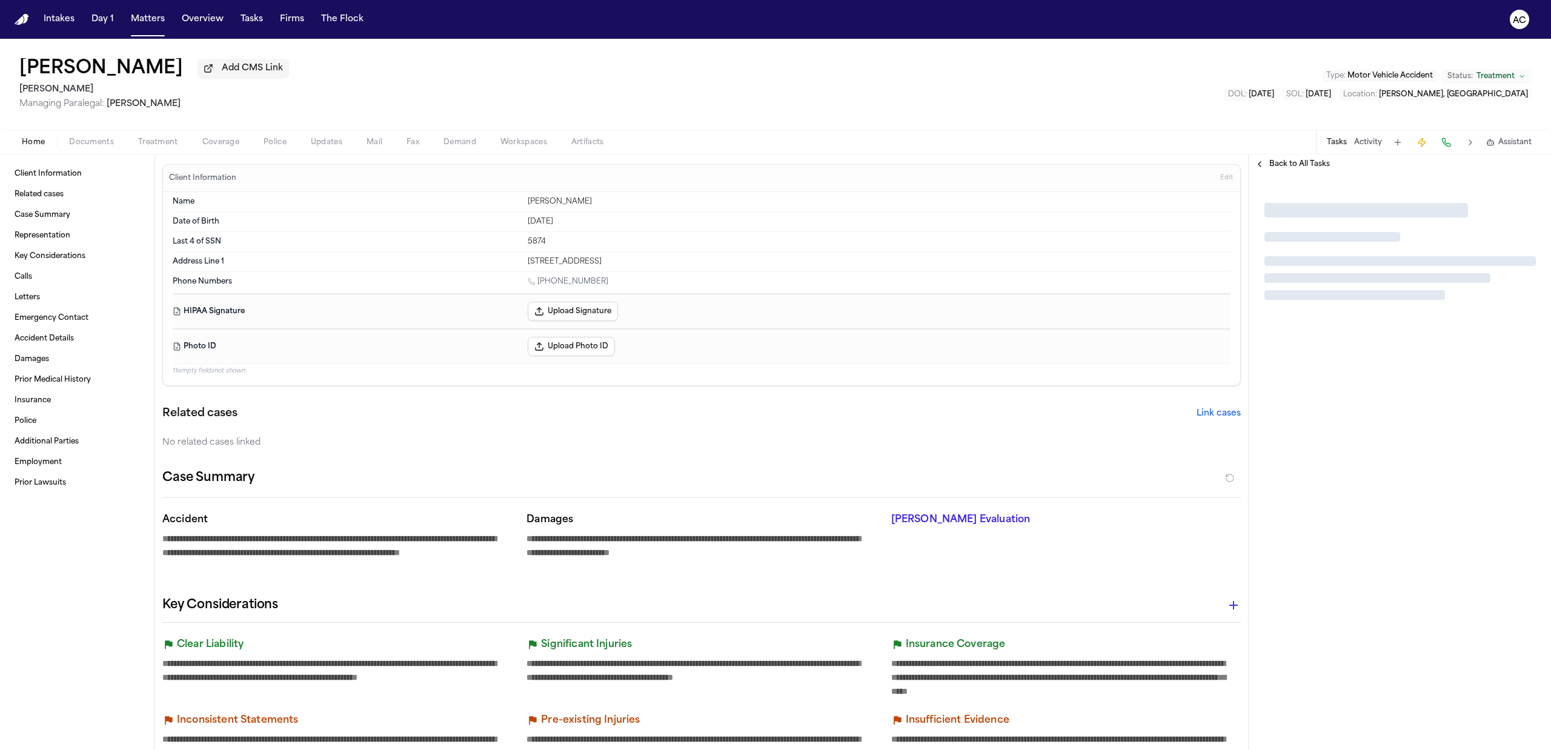
type textarea "*"
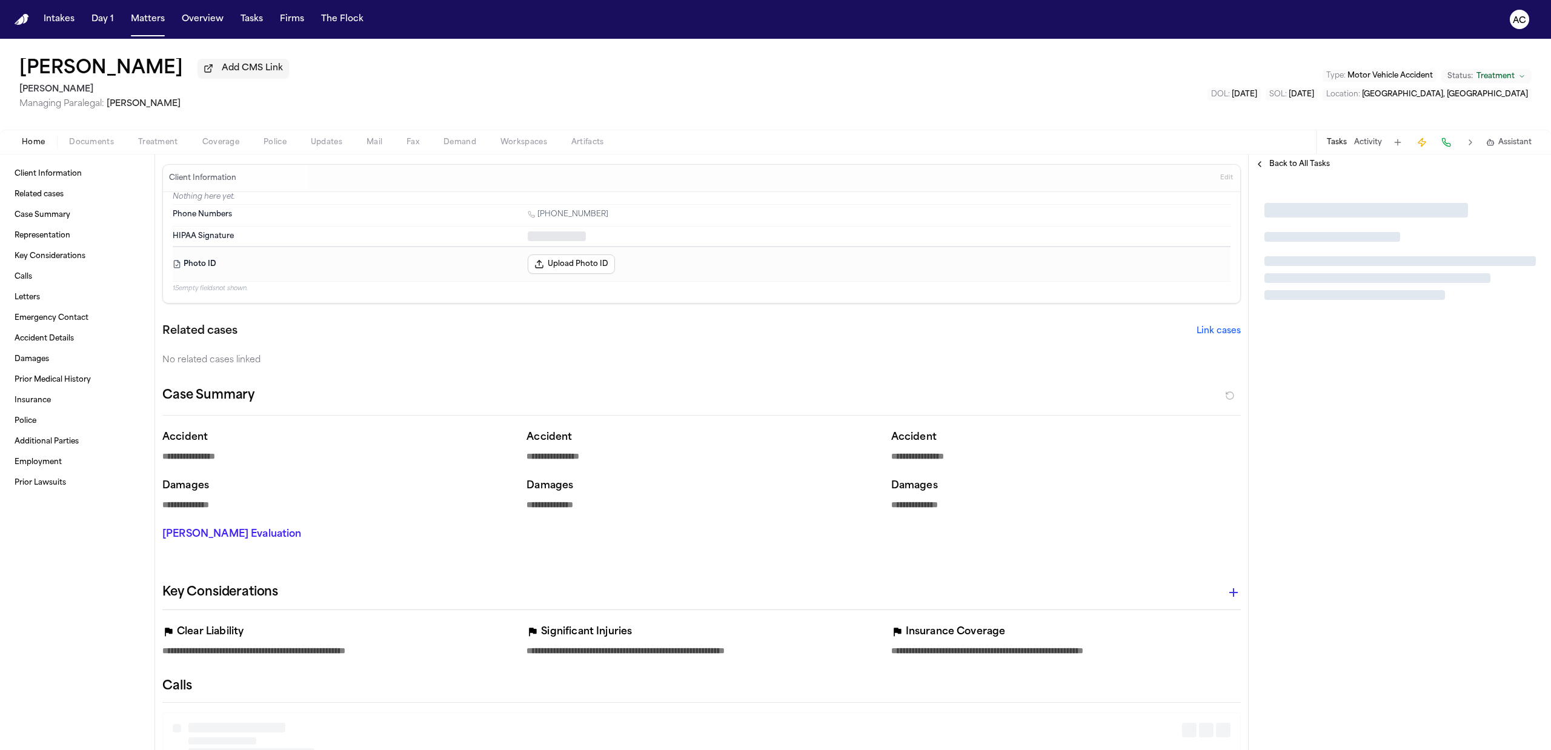
type textarea "*"
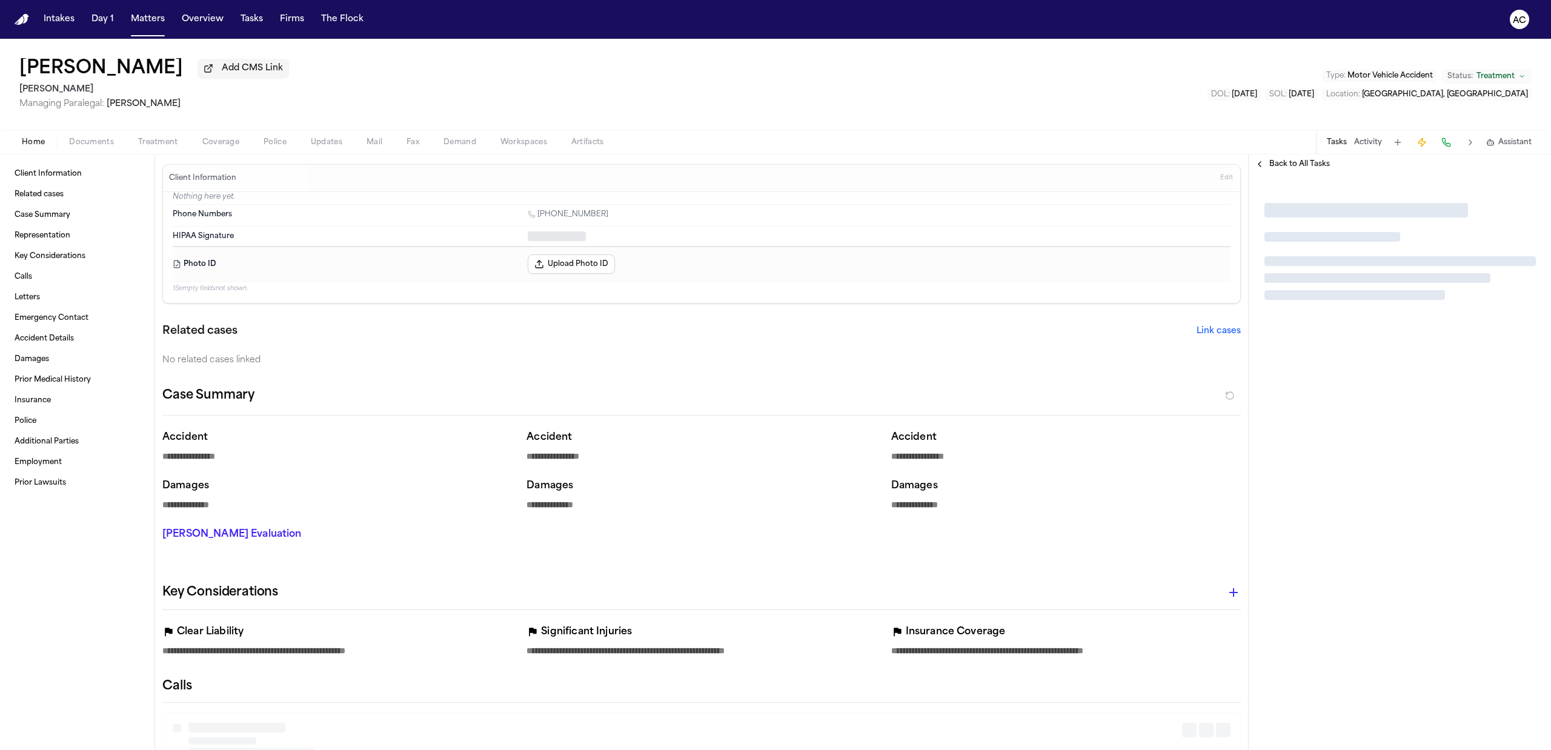
type textarea "*"
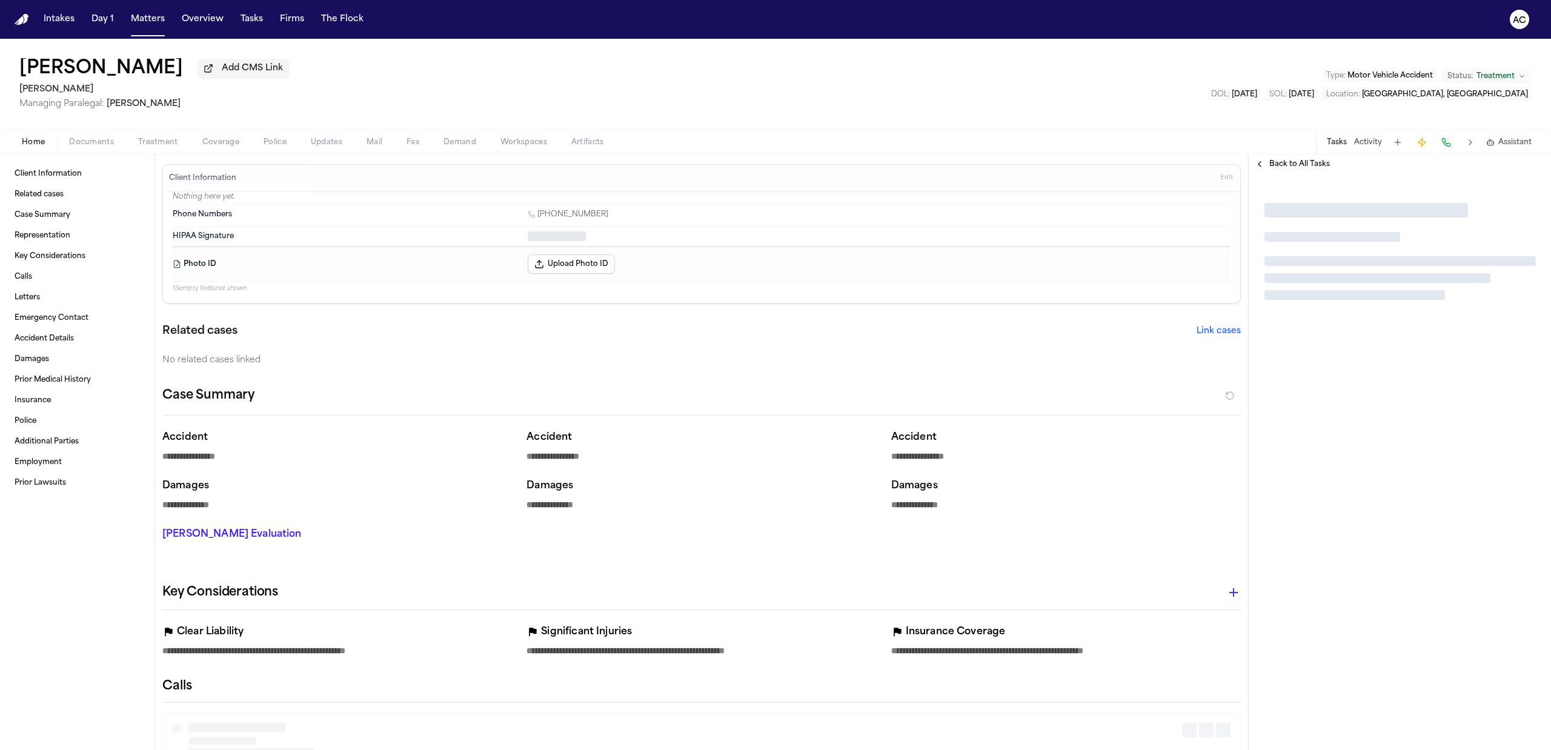
type textarea "*"
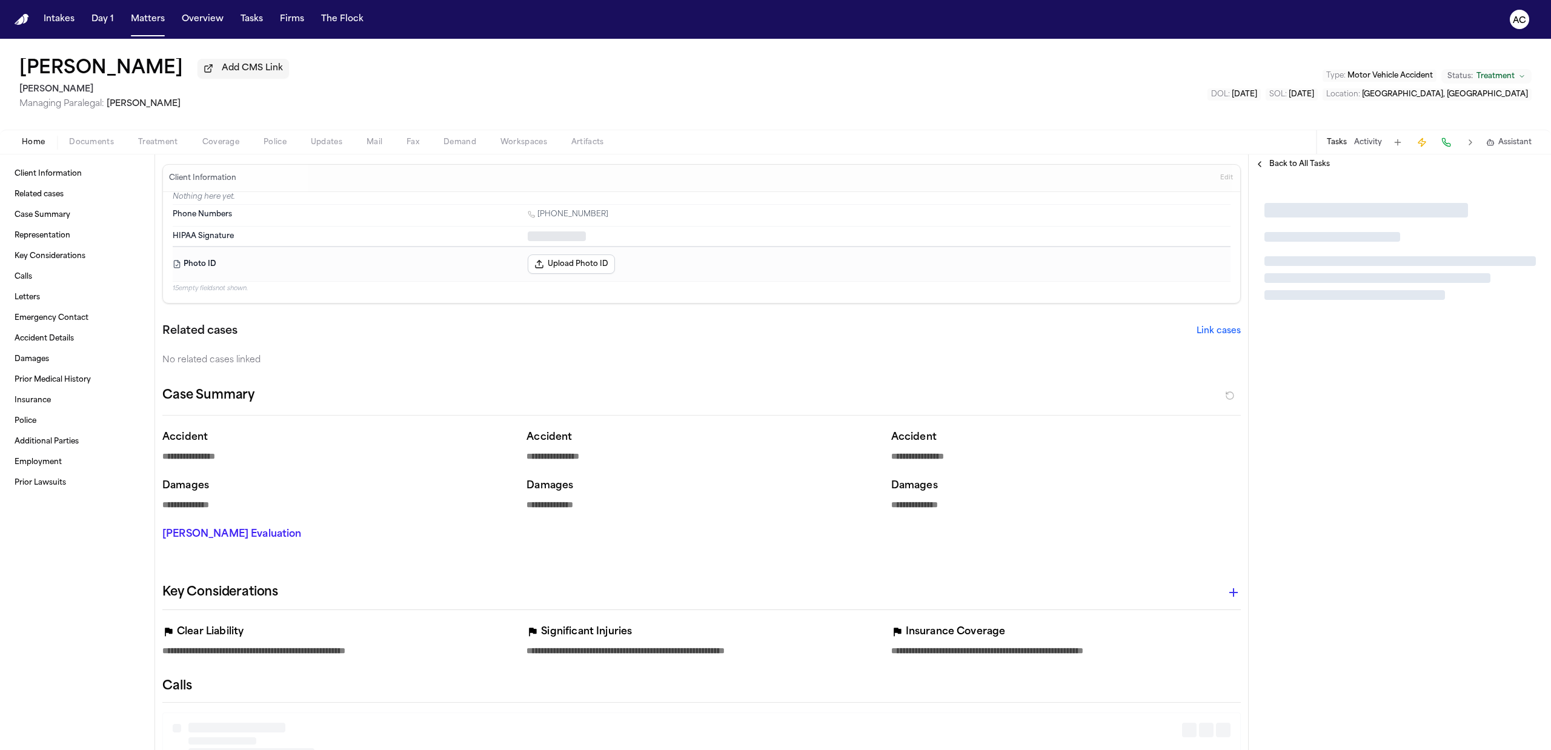
type textarea "*"
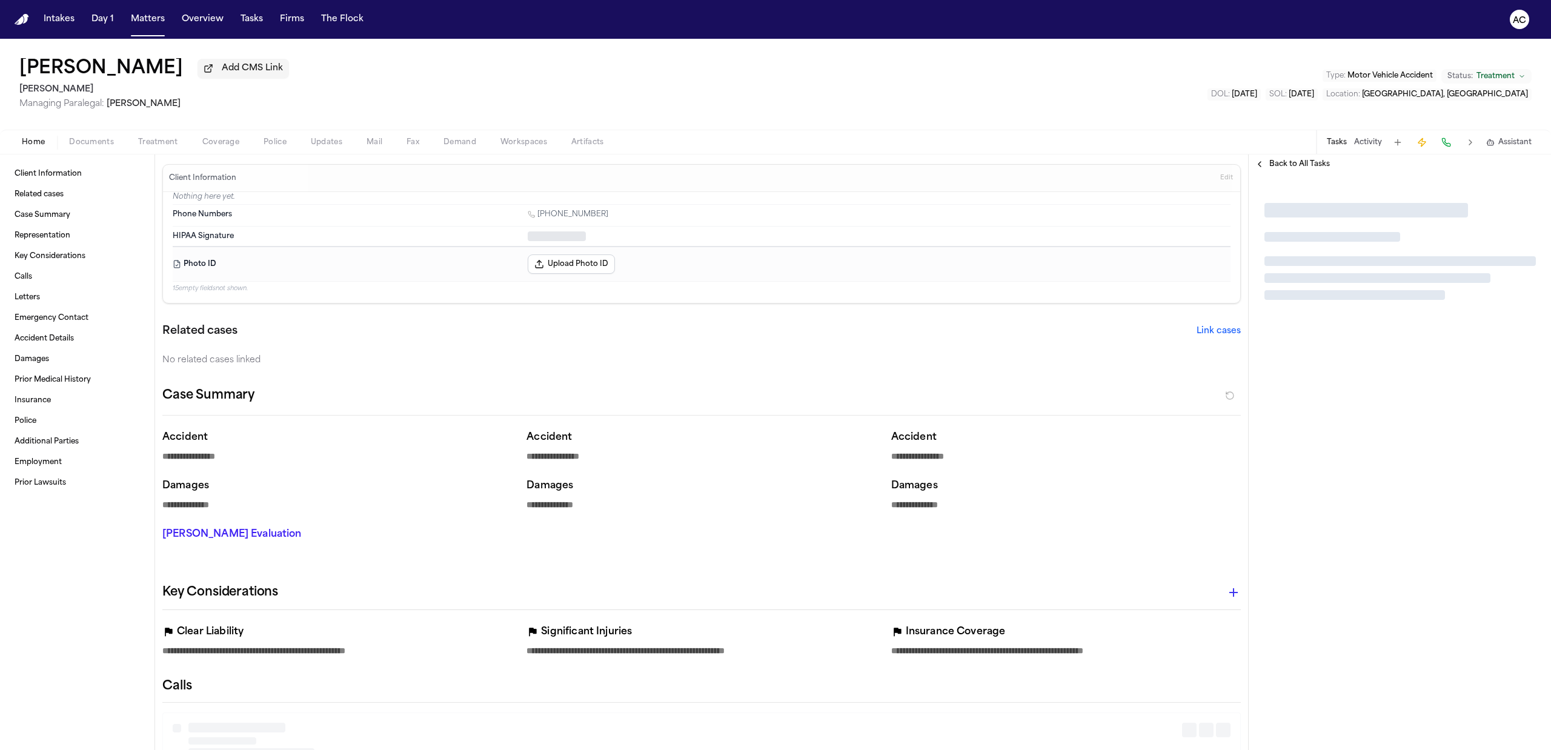
type textarea "*"
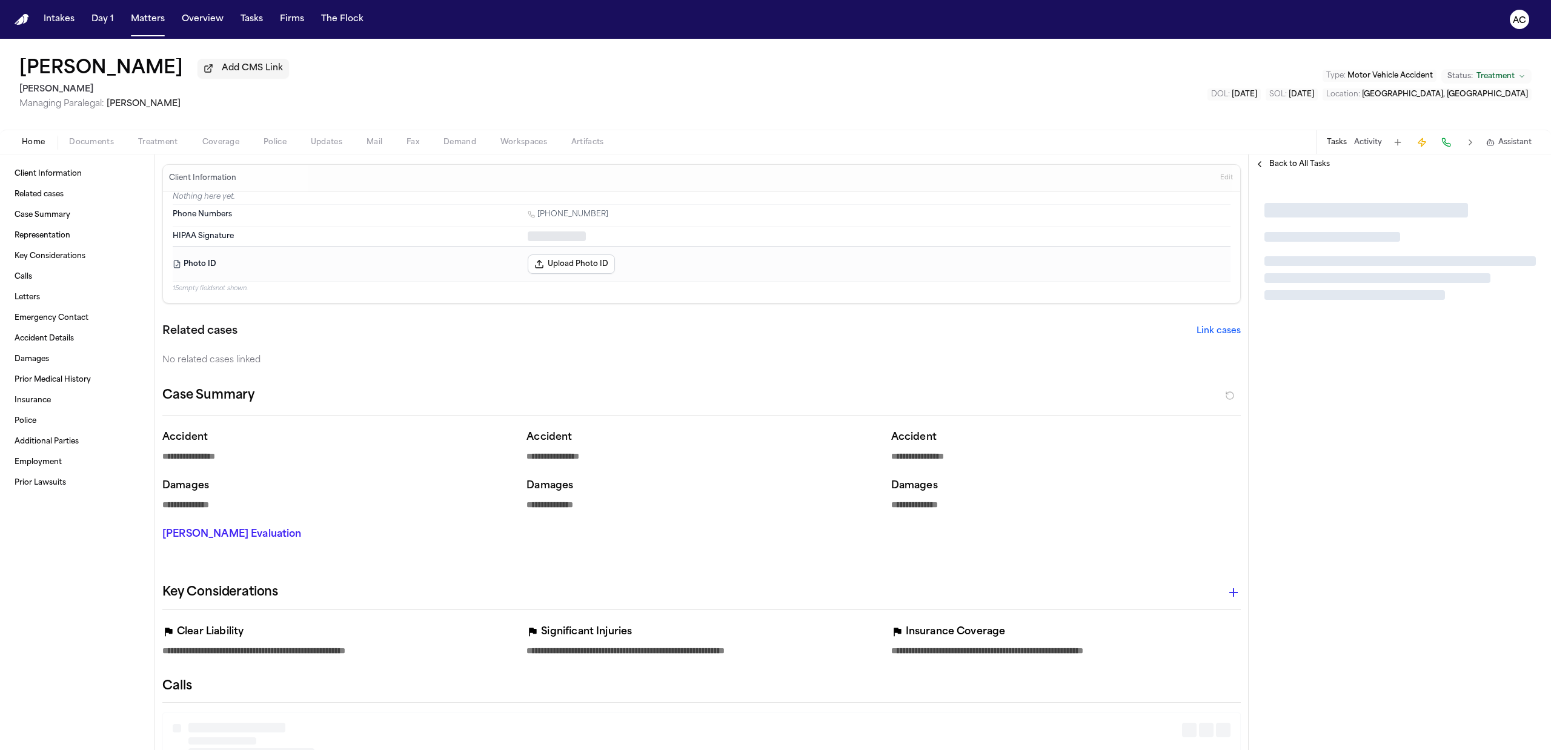
type textarea "*"
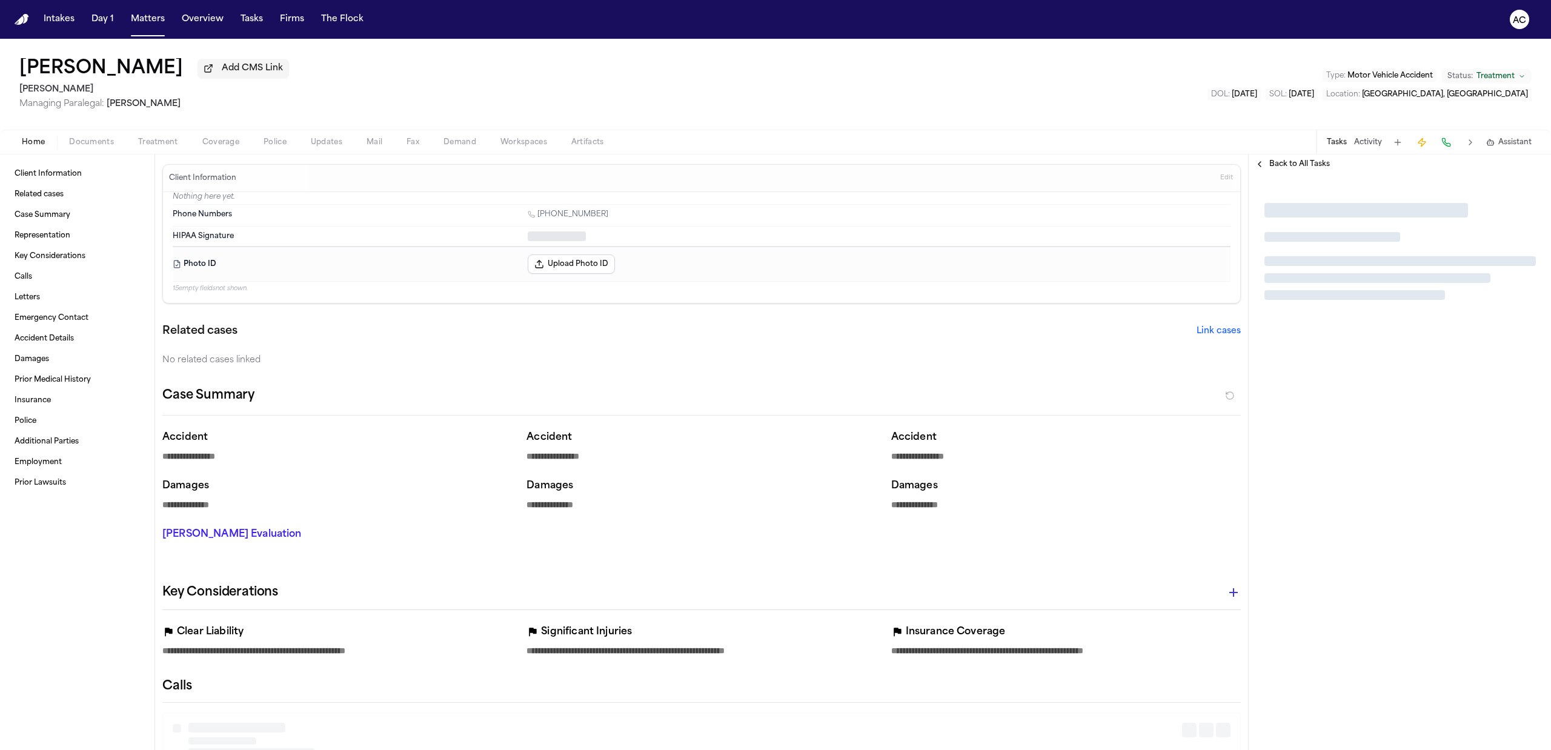
type textarea "*"
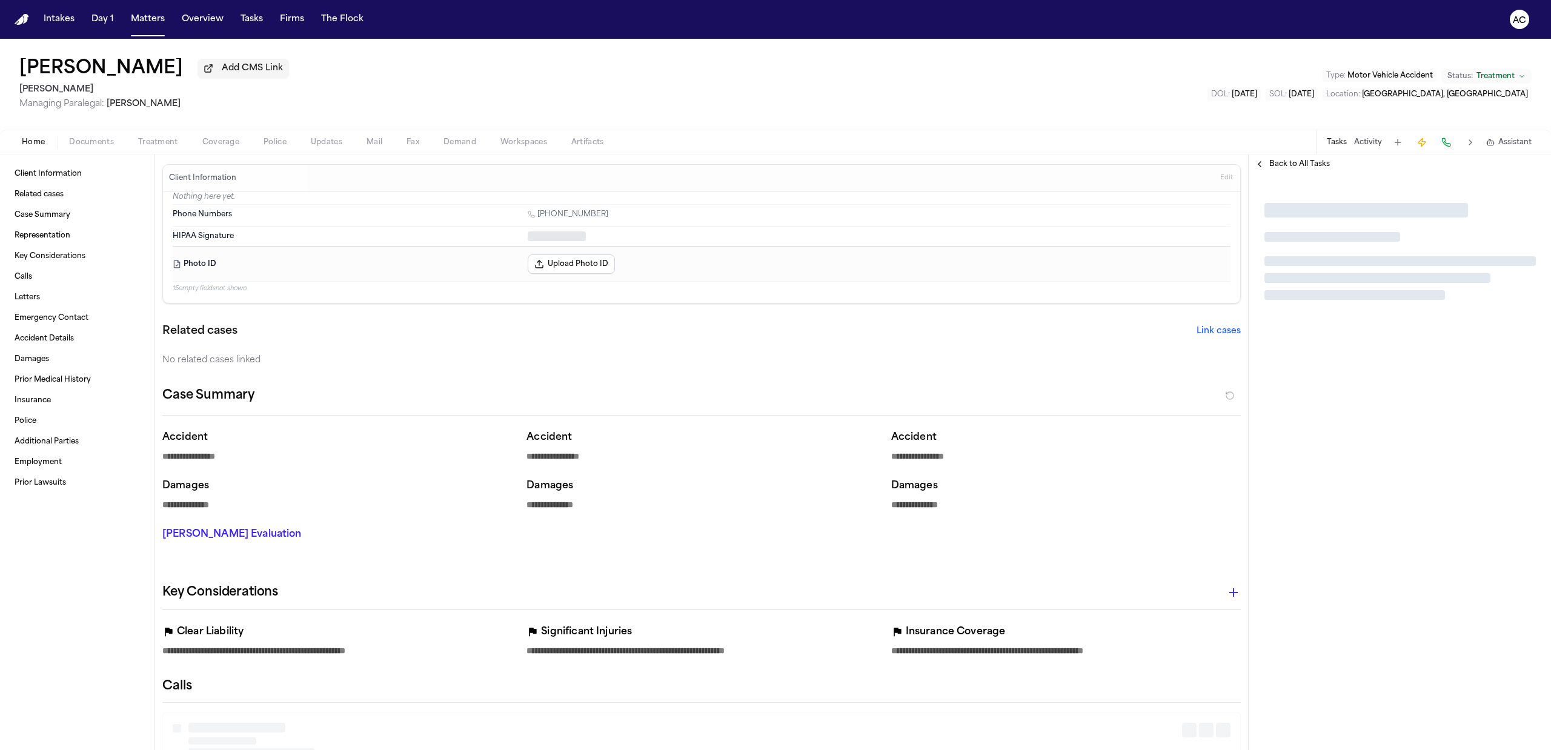
type textarea "*"
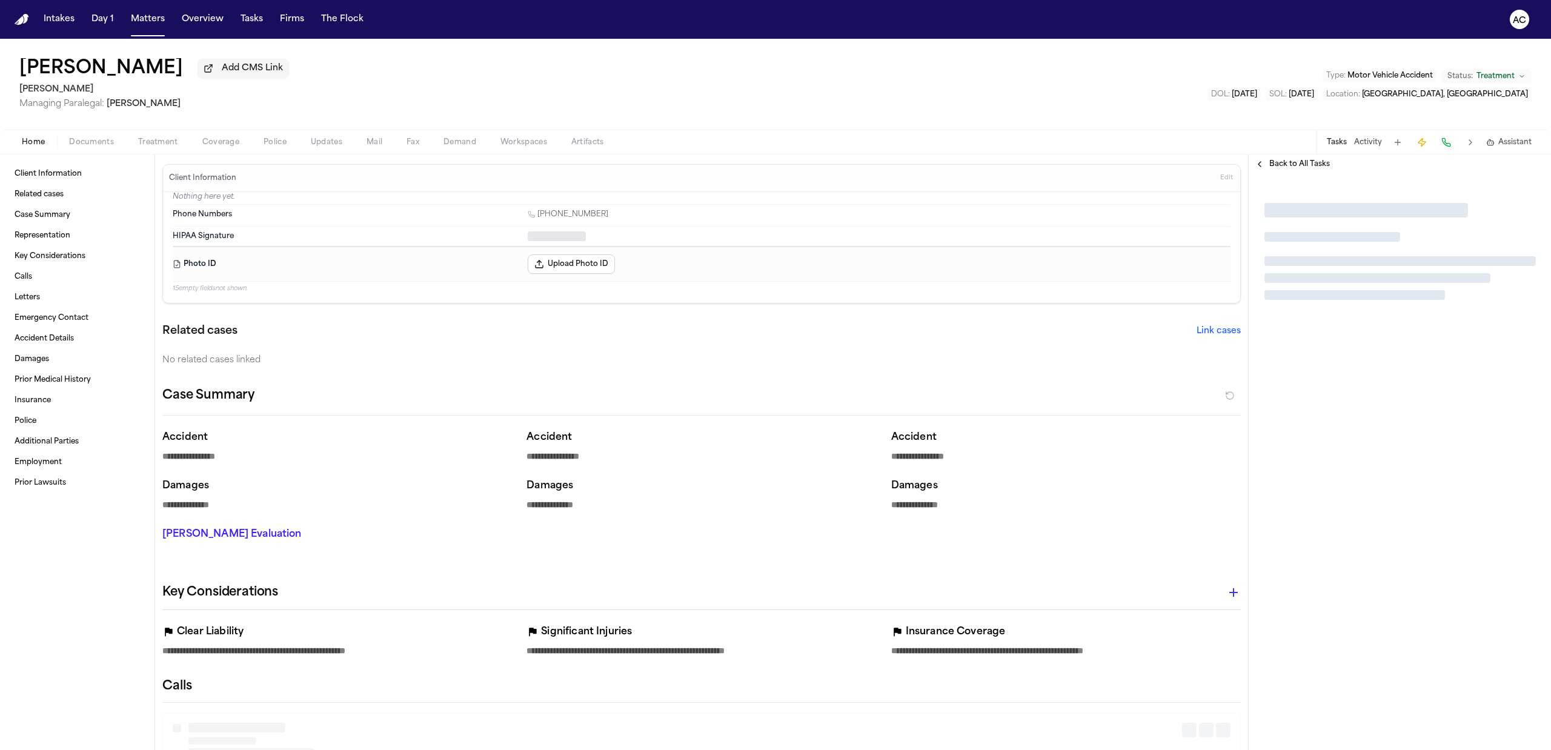
type textarea "*"
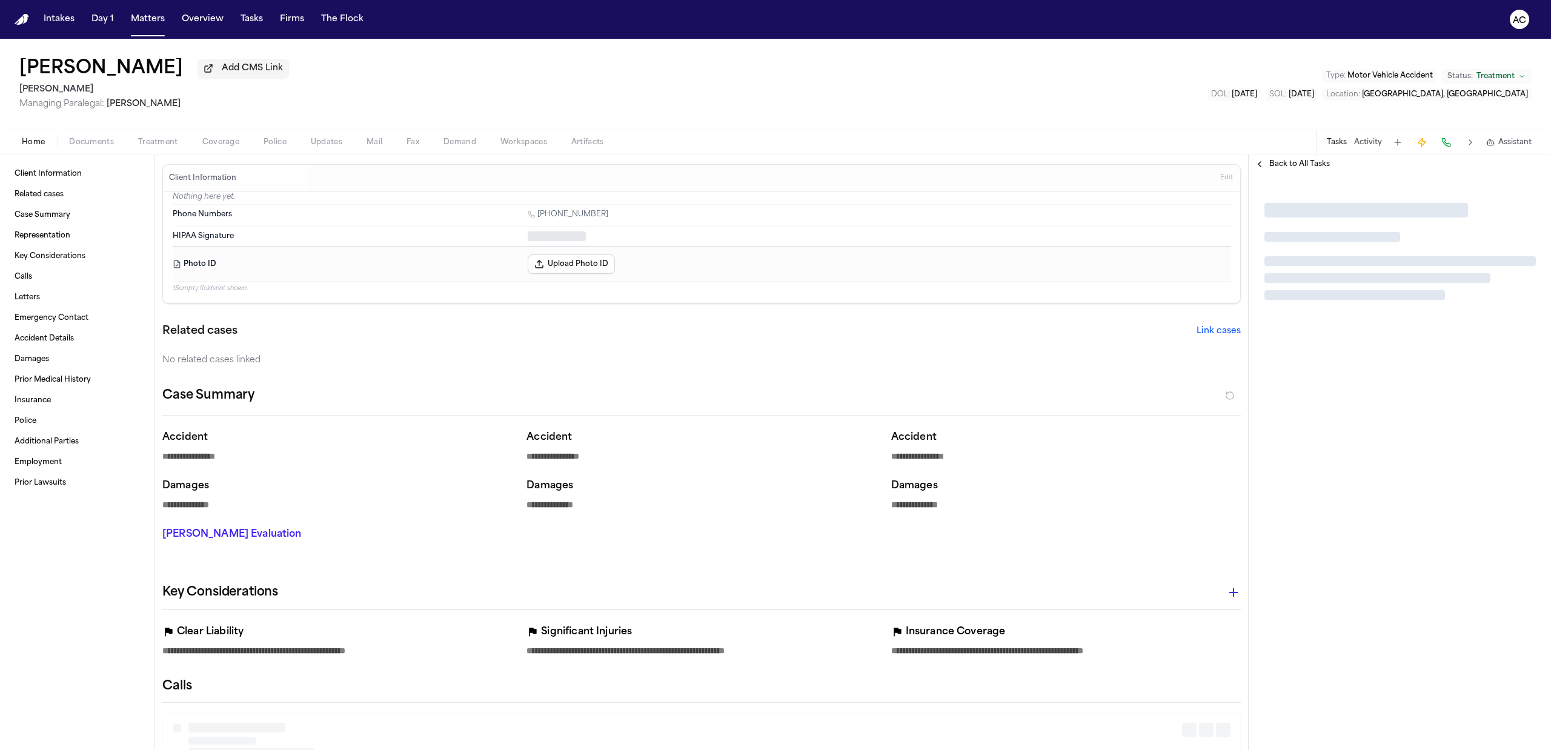
type textarea "*"
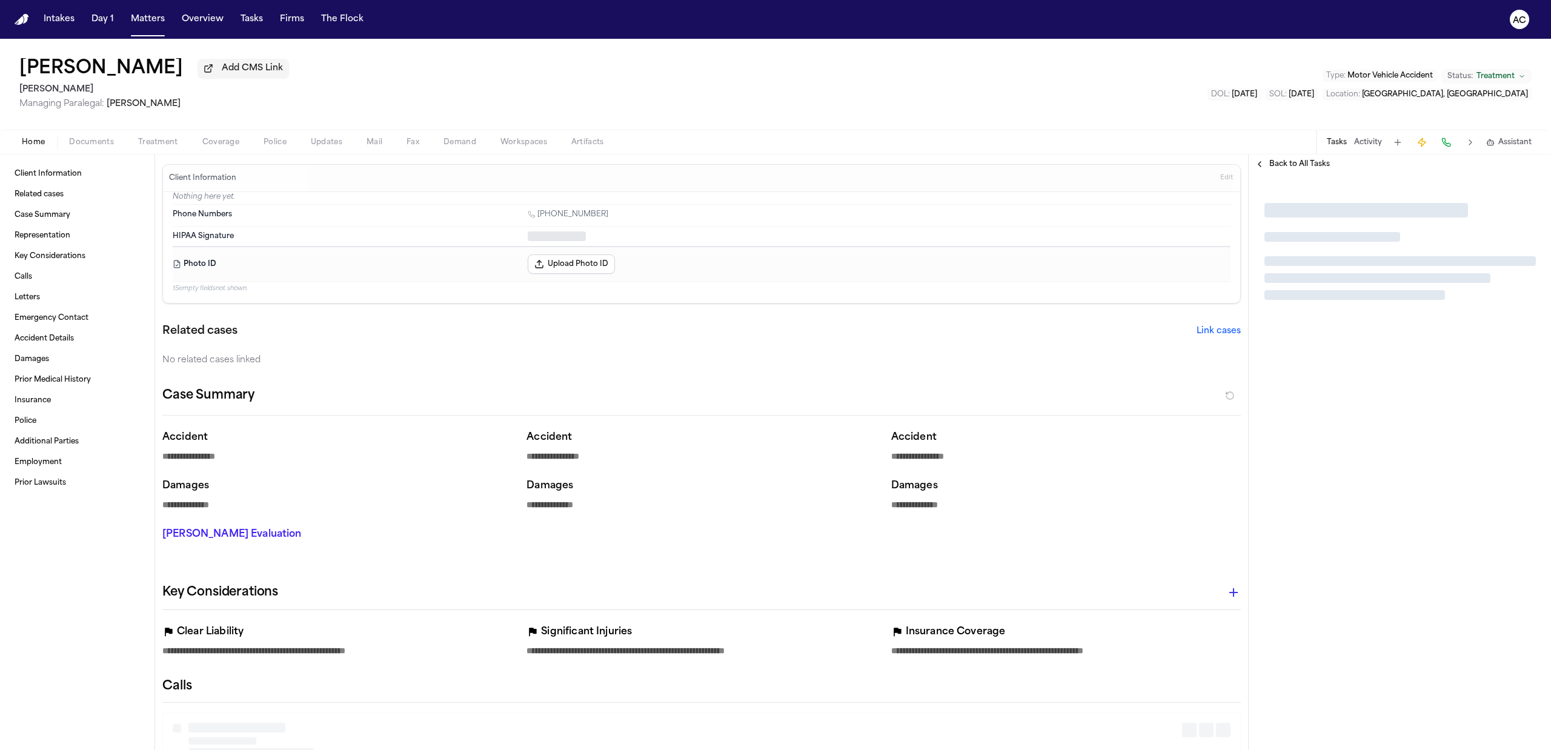
type textarea "*"
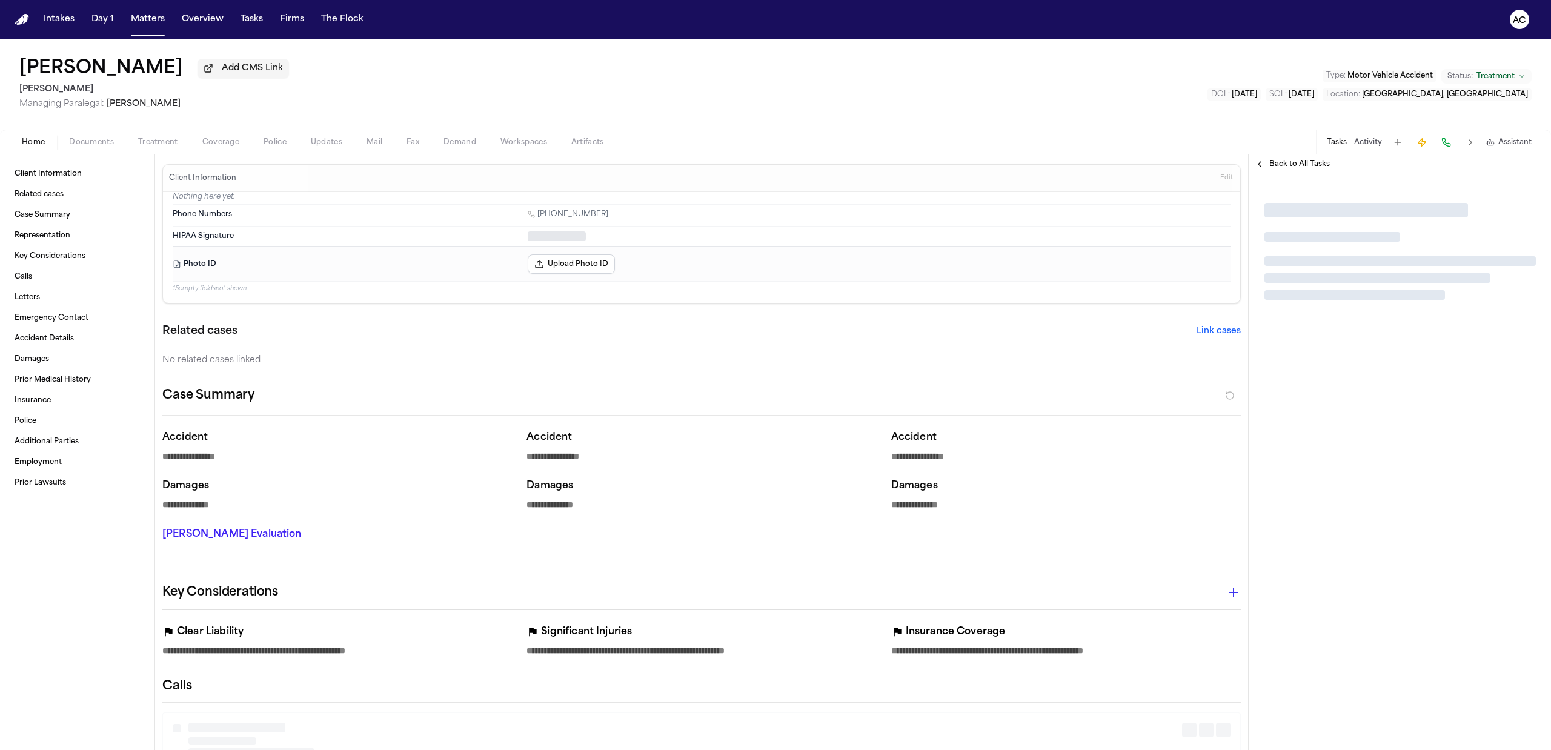
type textarea "*"
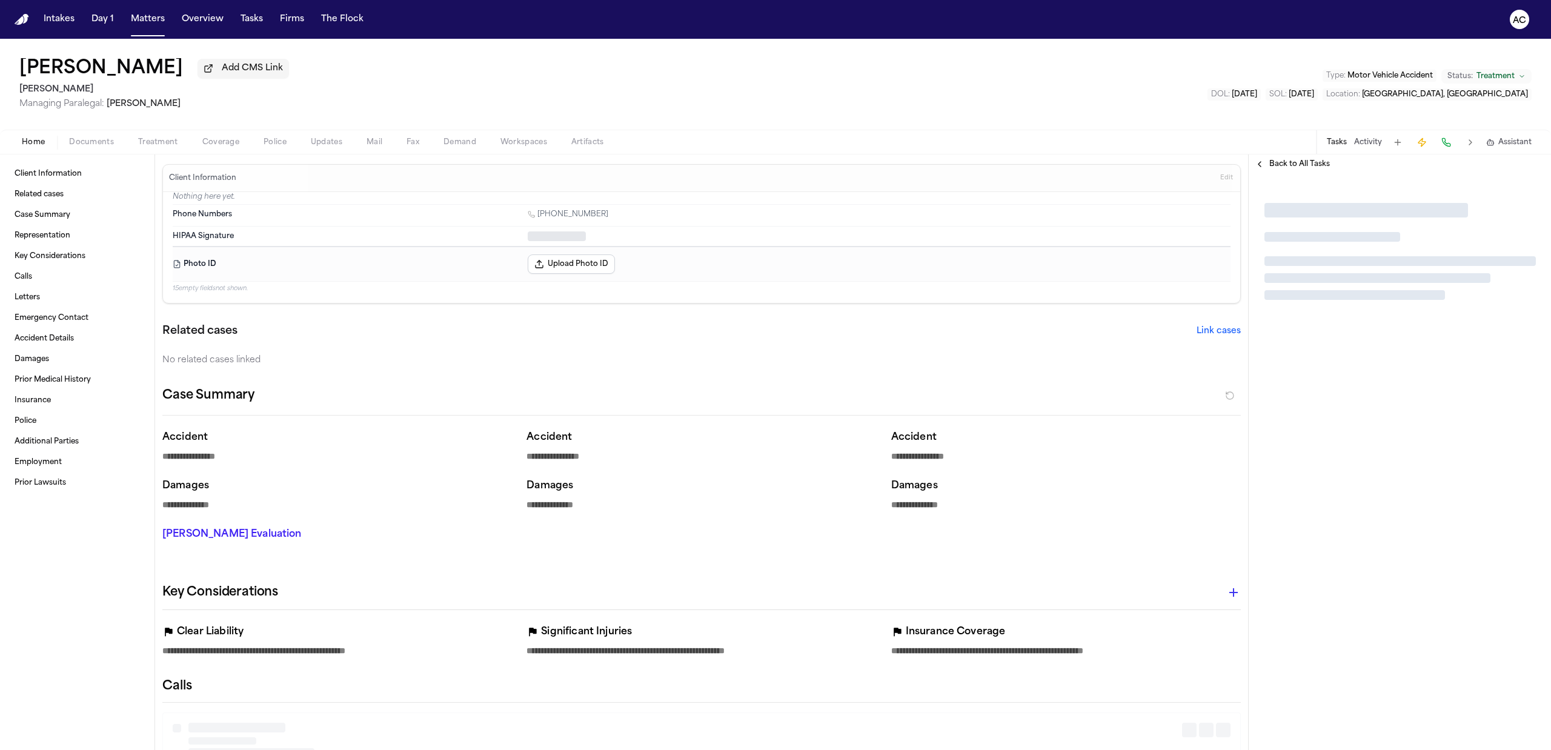
type textarea "*"
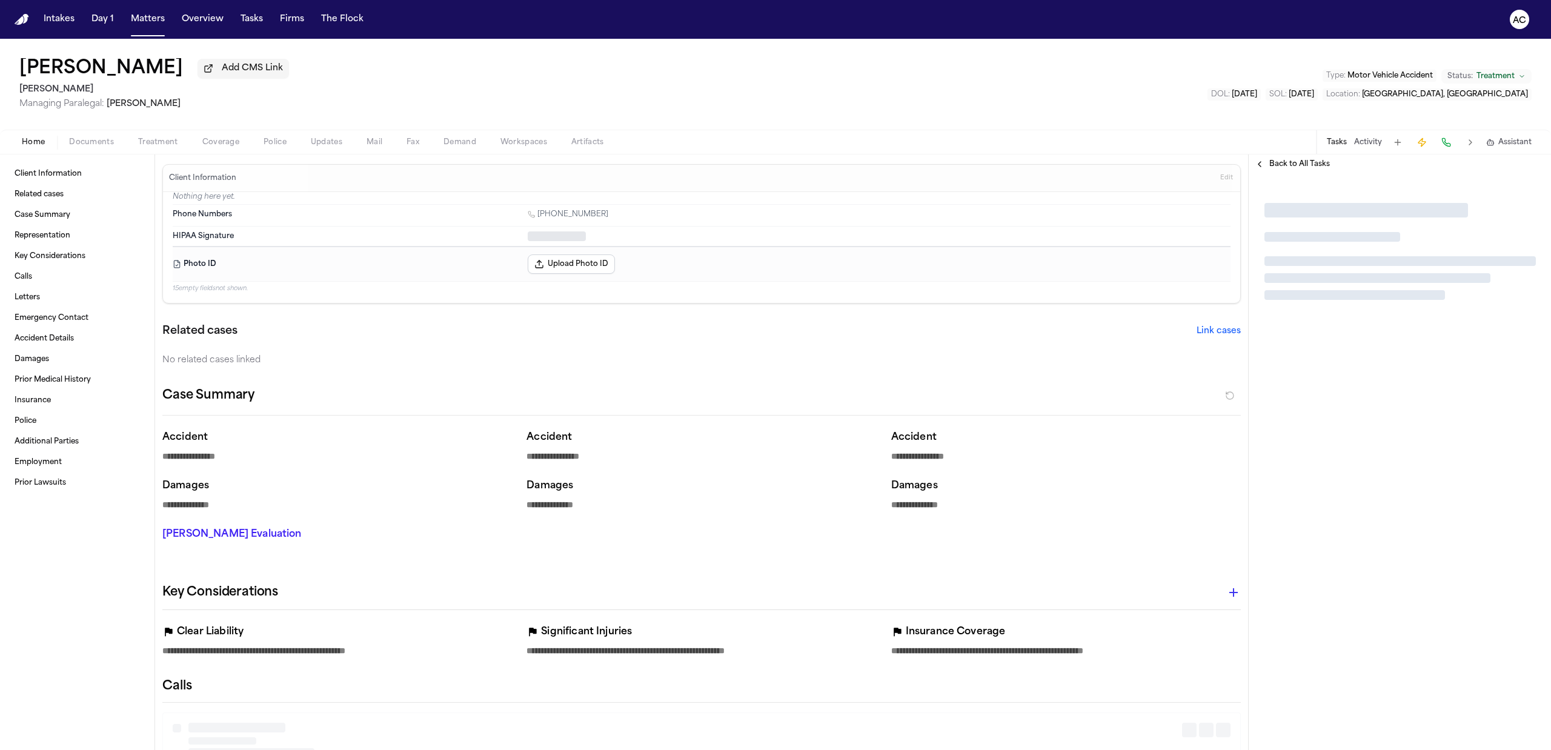
type textarea "*"
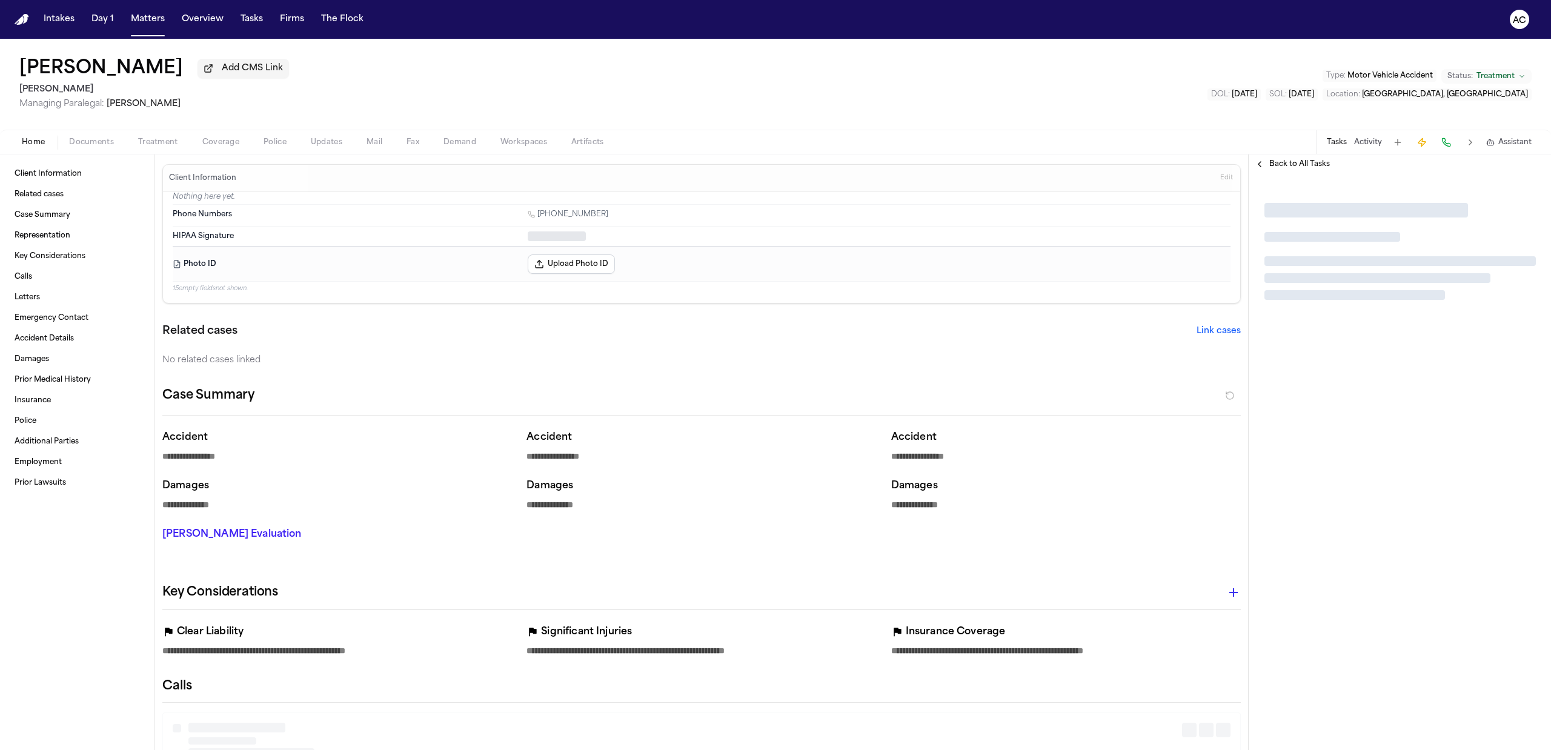
type textarea "*"
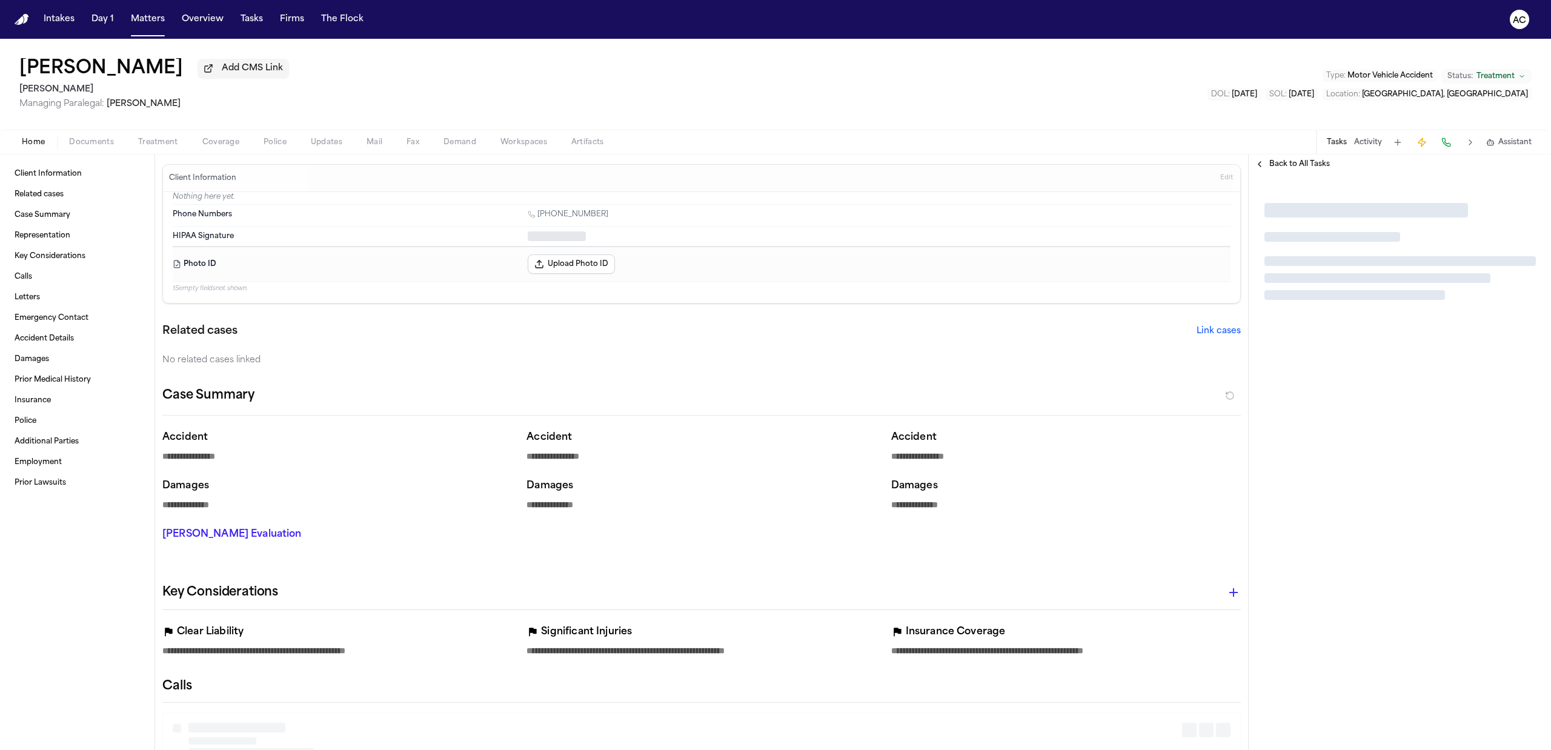
type textarea "*"
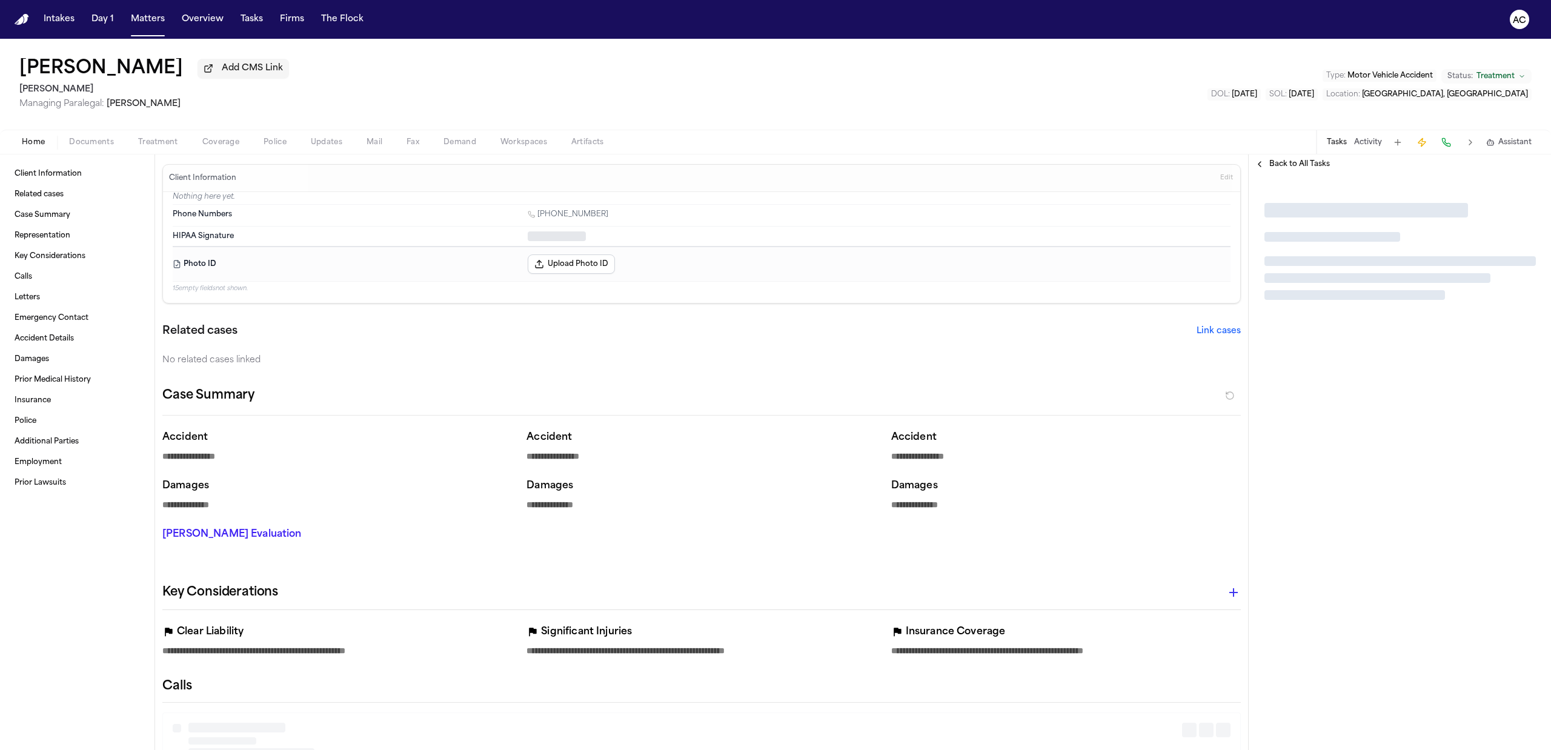
type textarea "*"
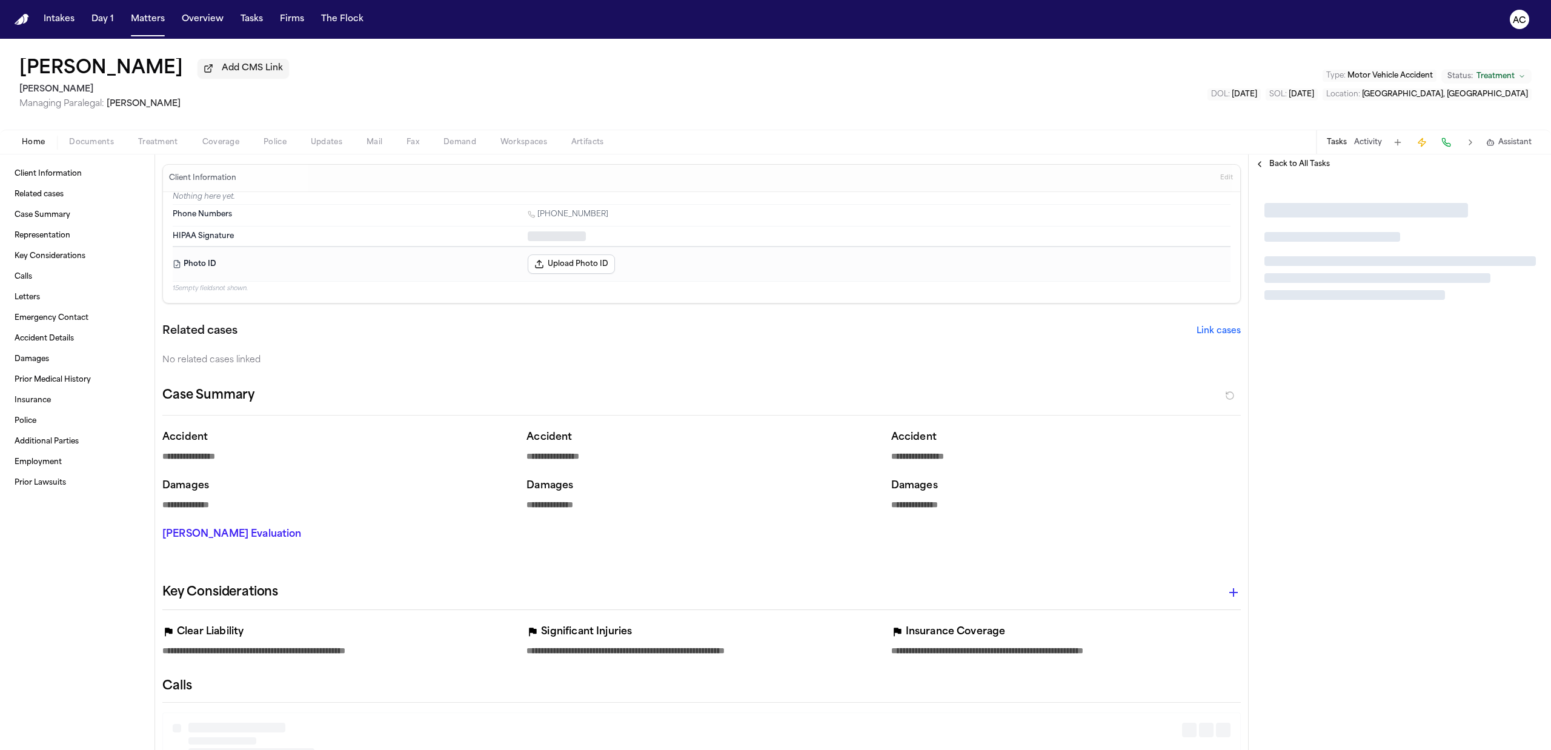
type textarea "*"
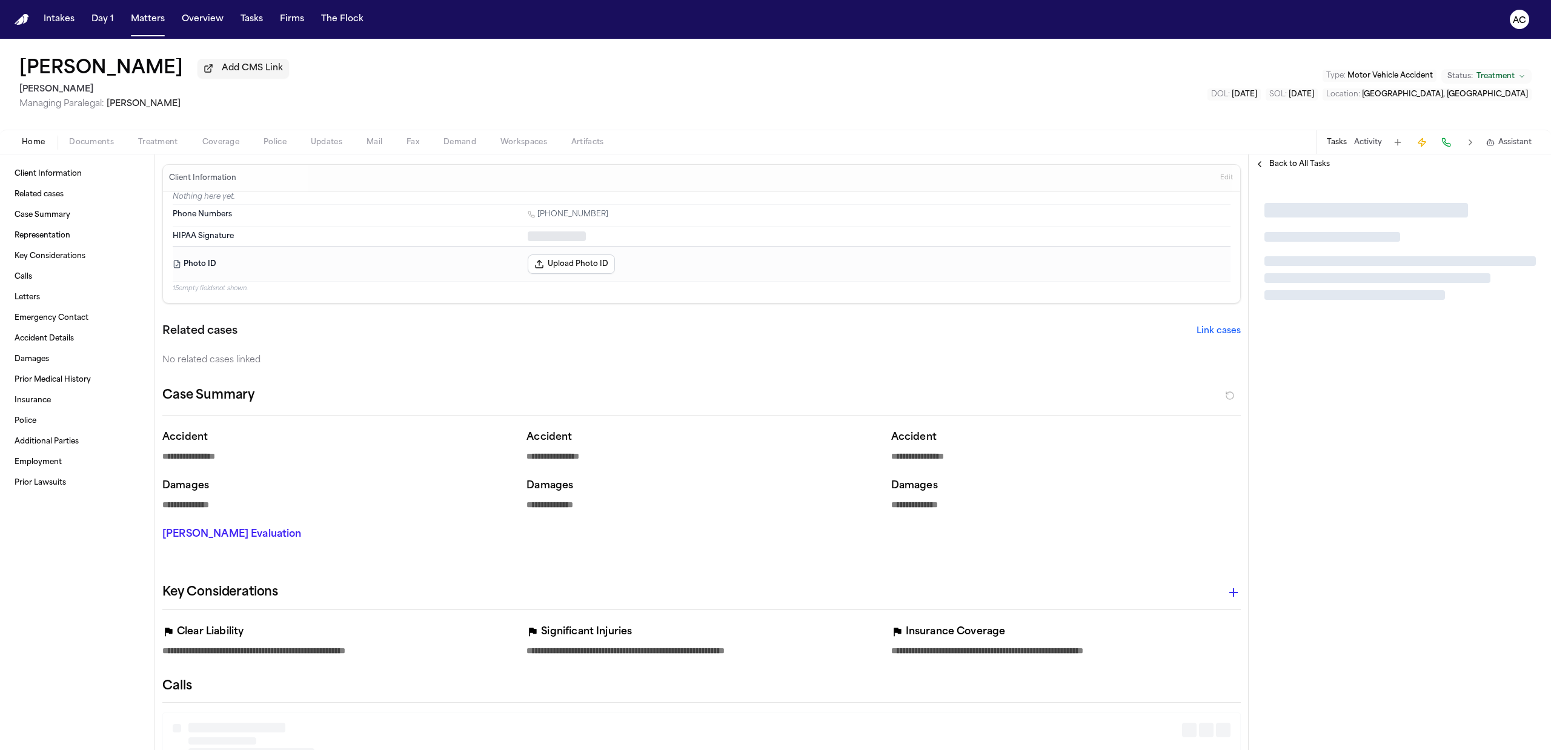
type textarea "*"
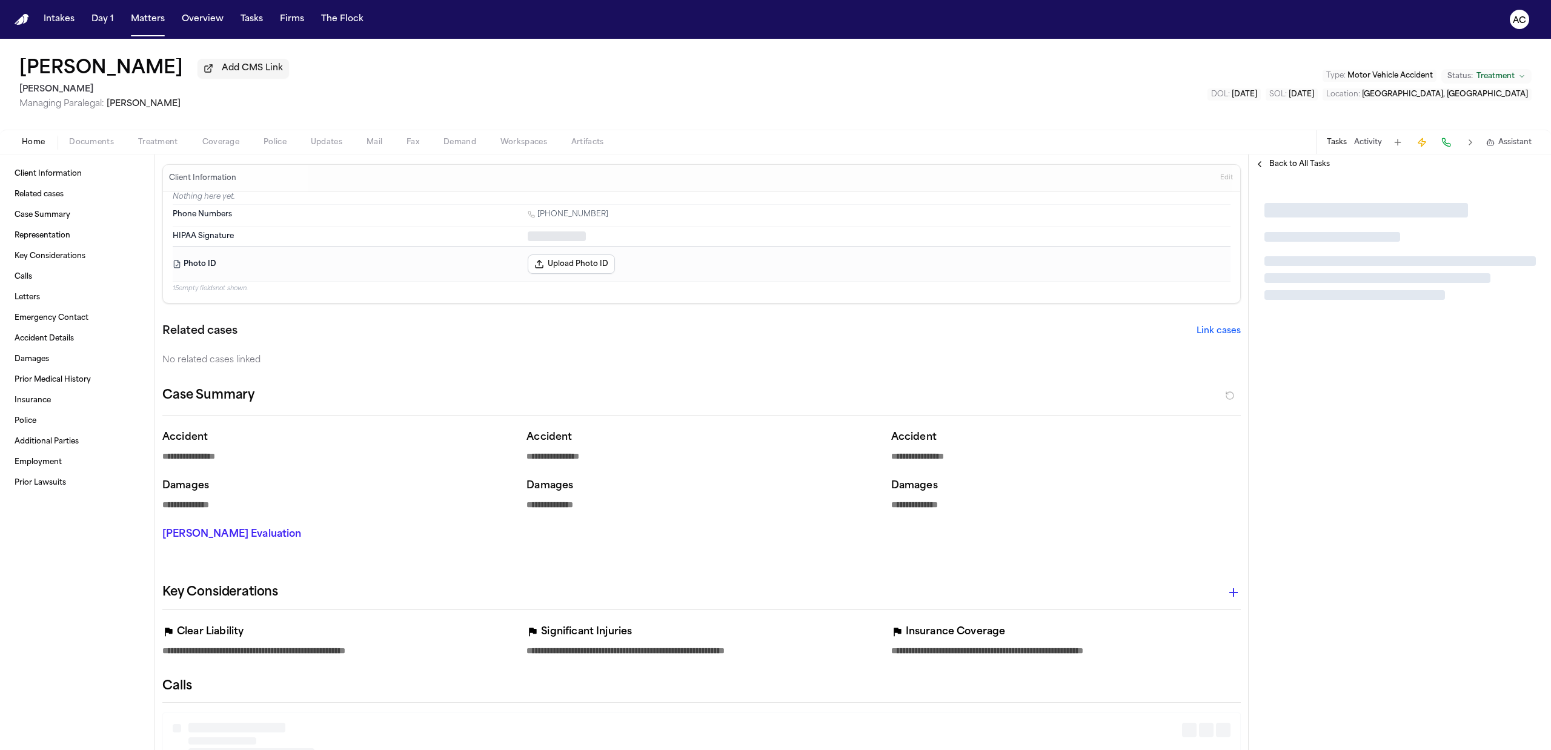
type textarea "*"
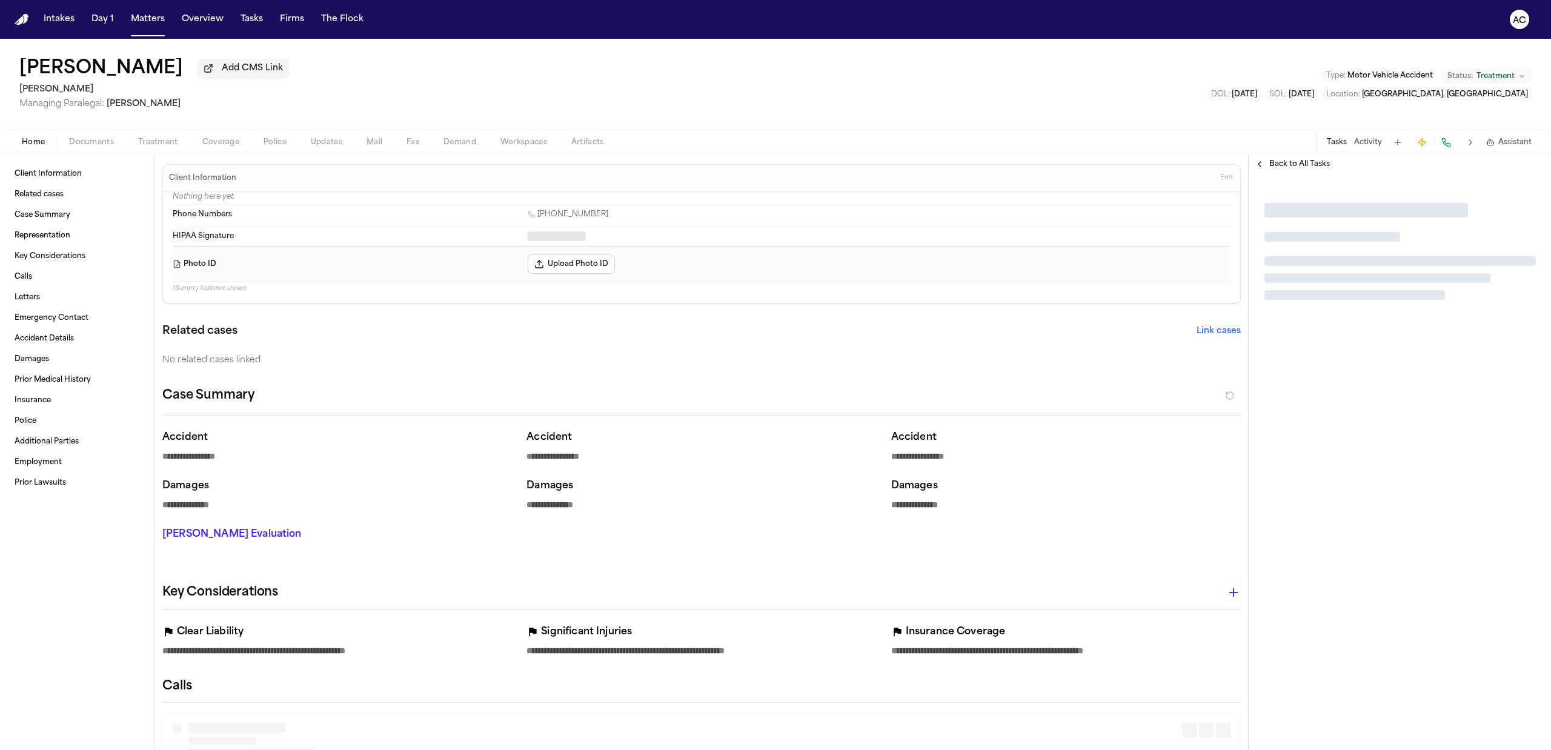
type textarea "*"
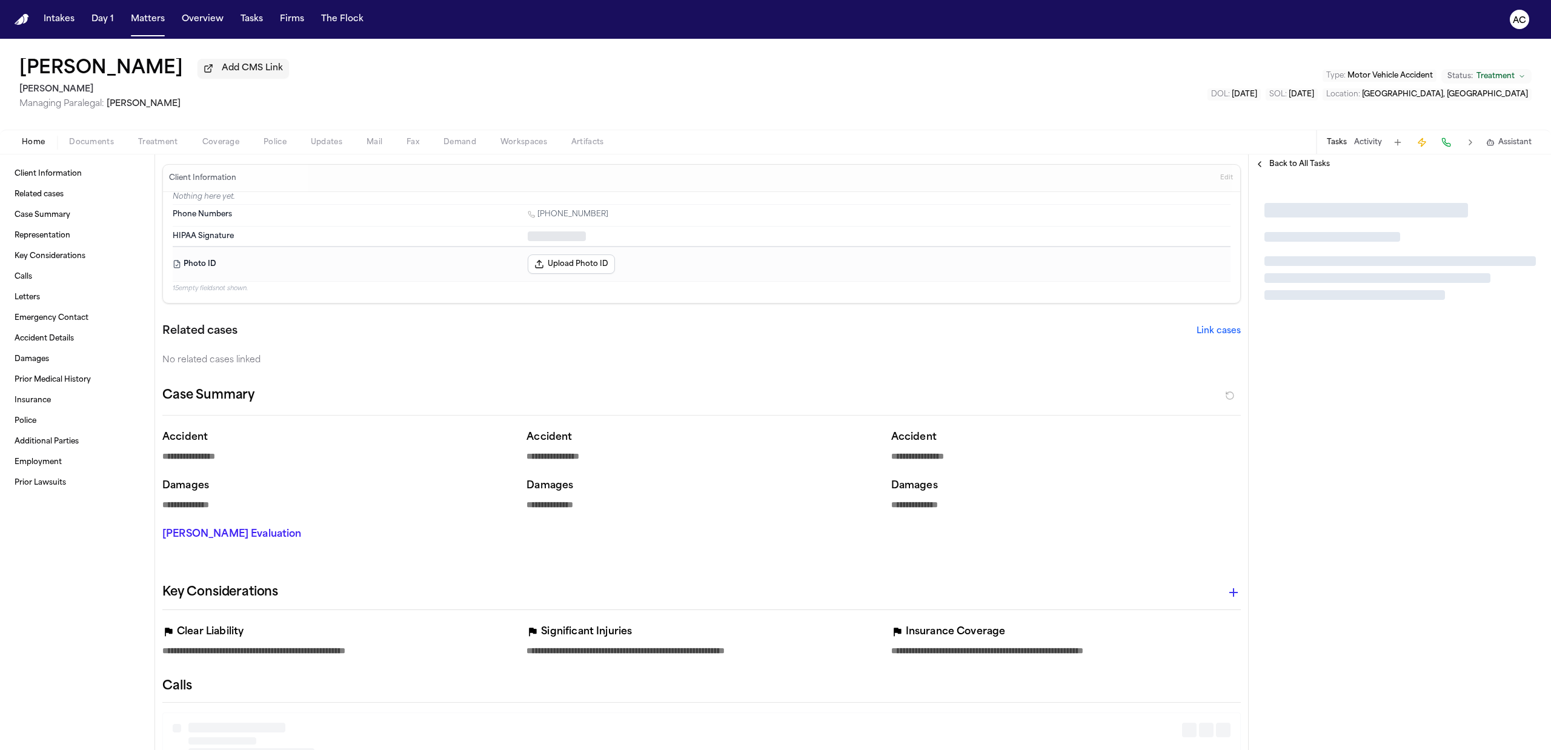
type textarea "*"
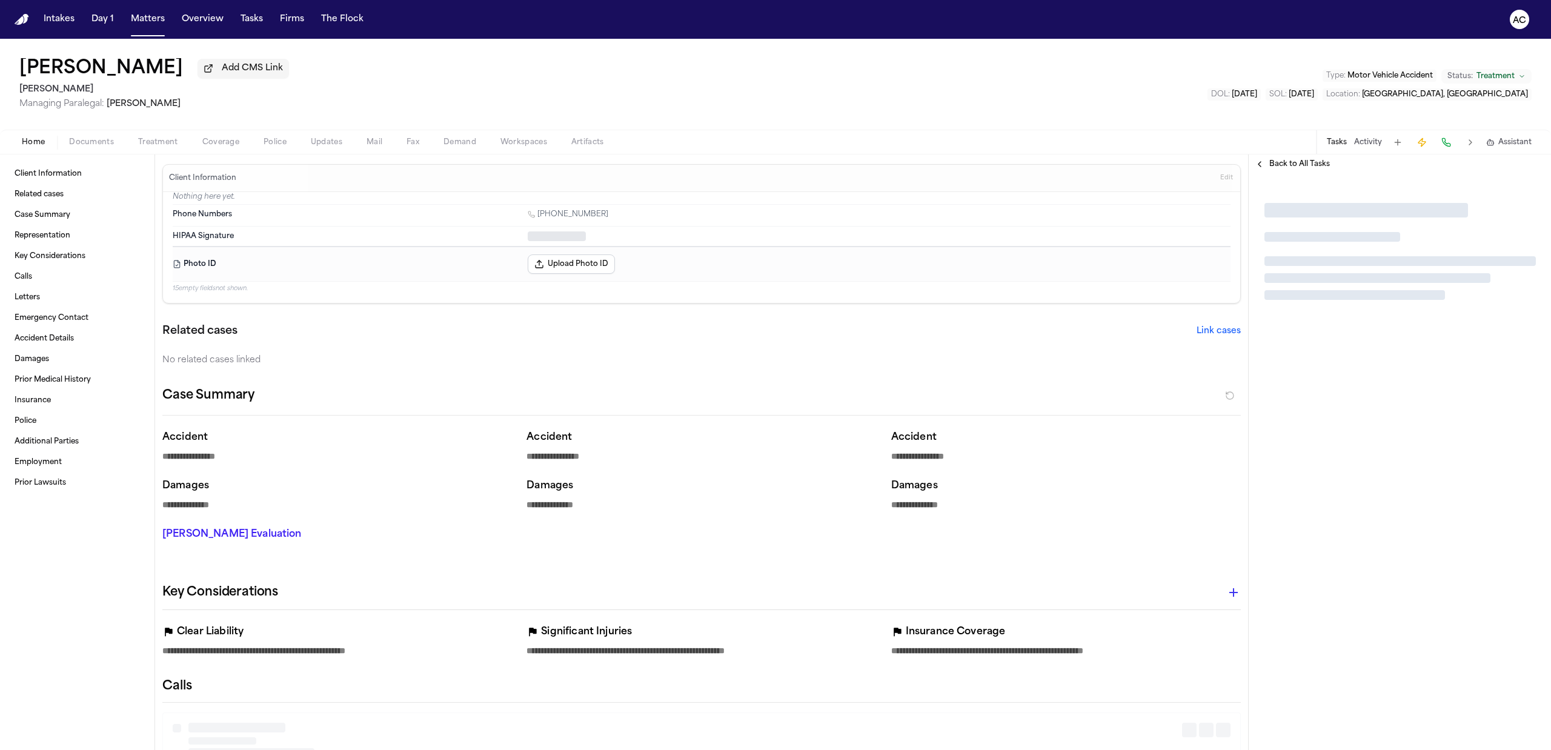
type textarea "*"
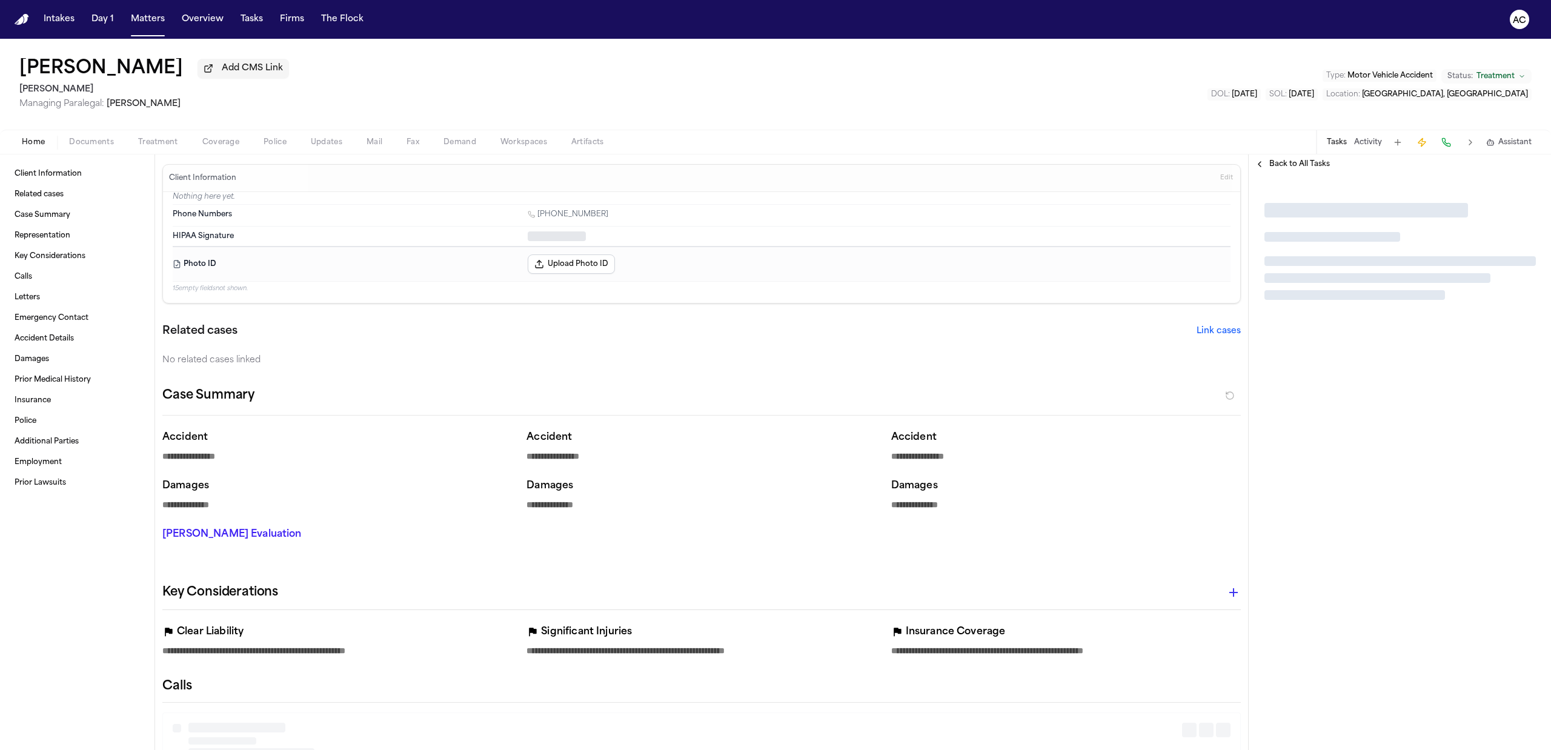
type textarea "*"
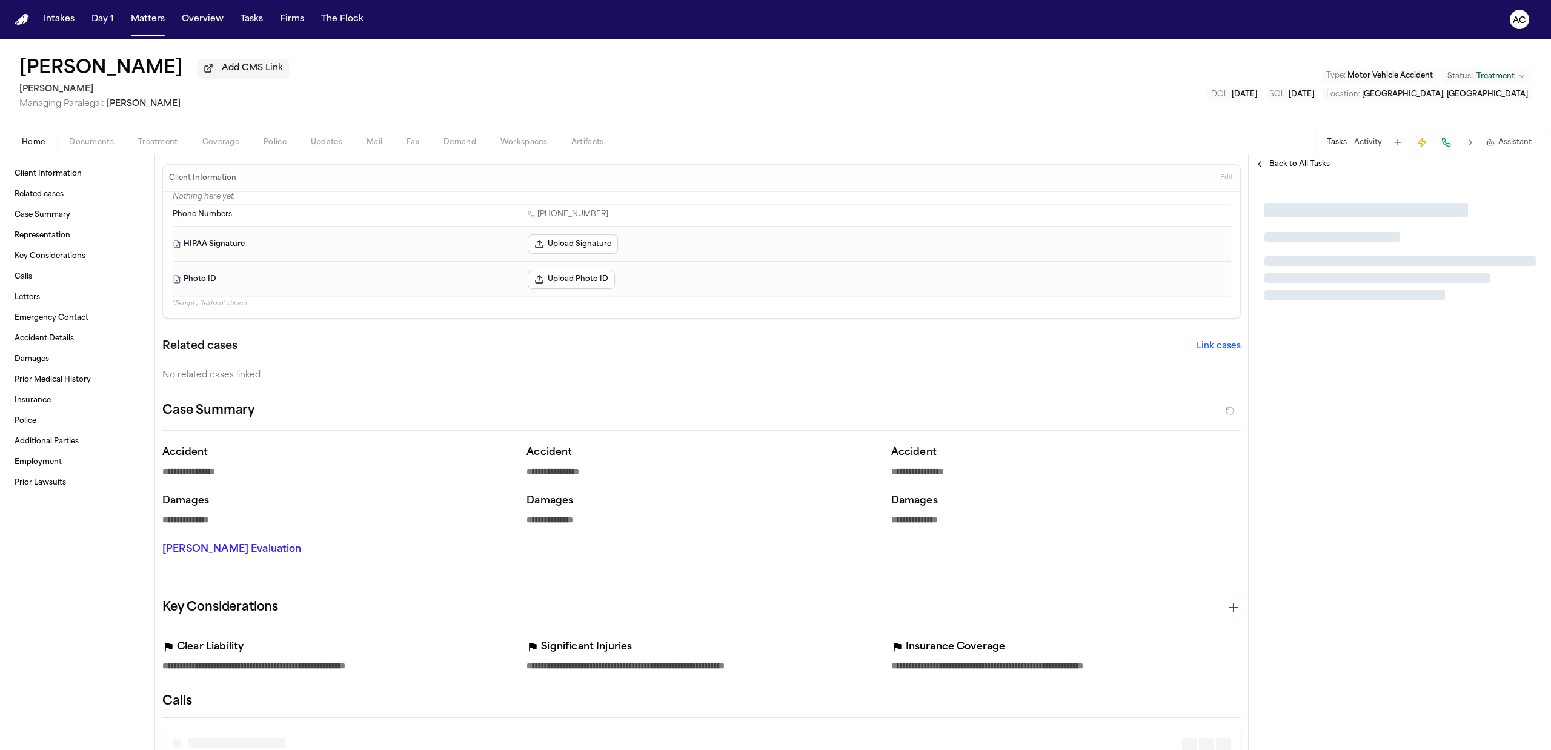
type textarea "*"
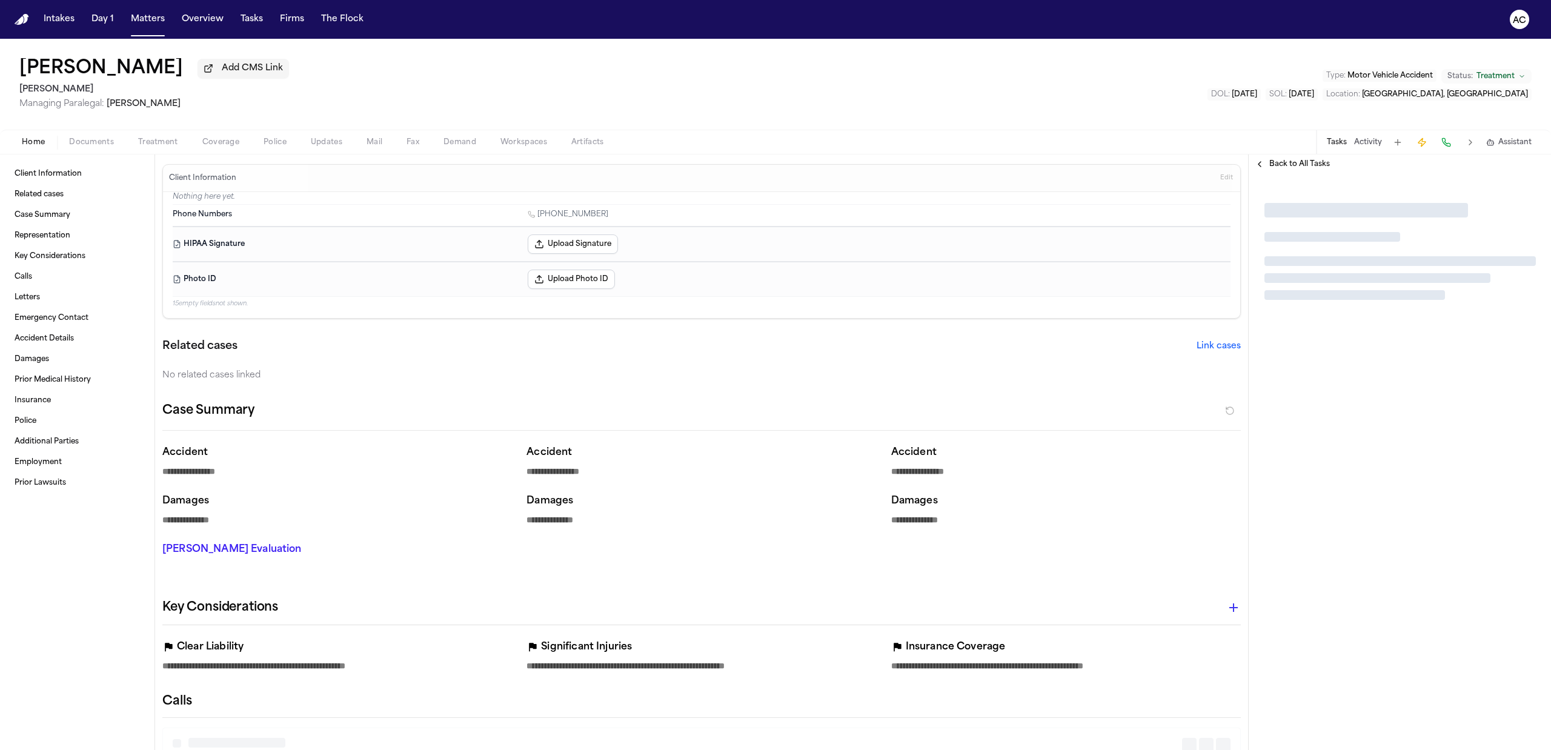
type textarea "*"
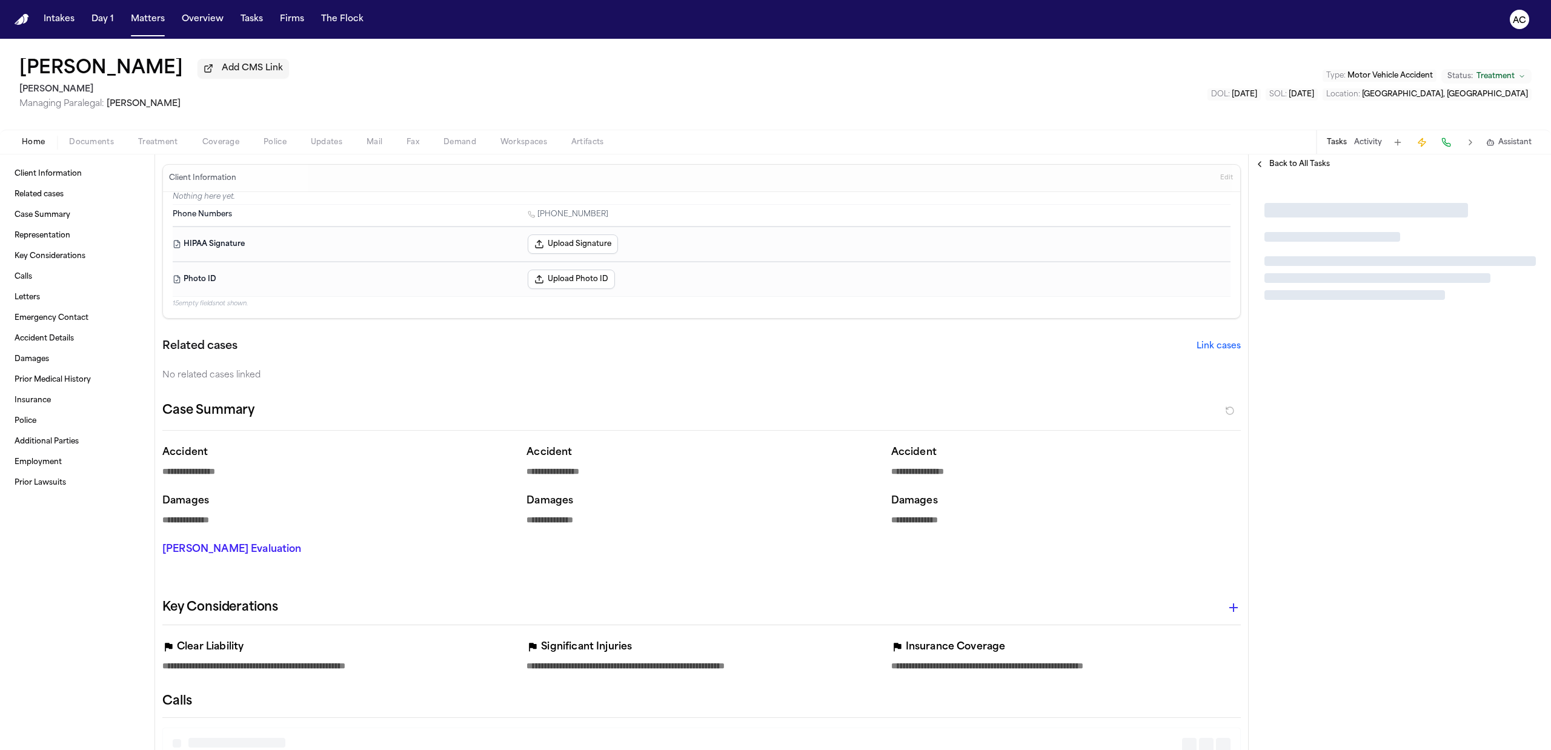
type textarea "*"
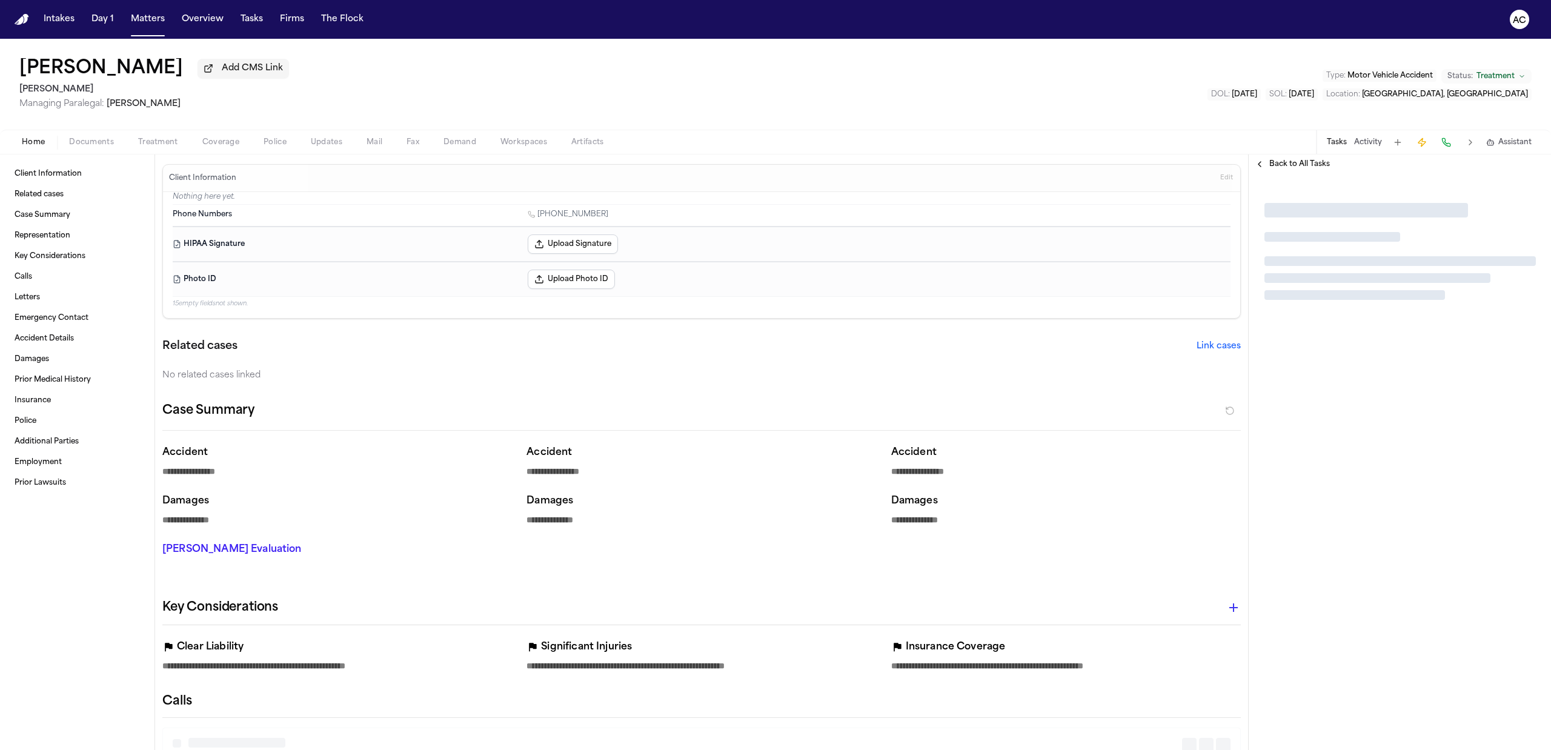
type textarea "*"
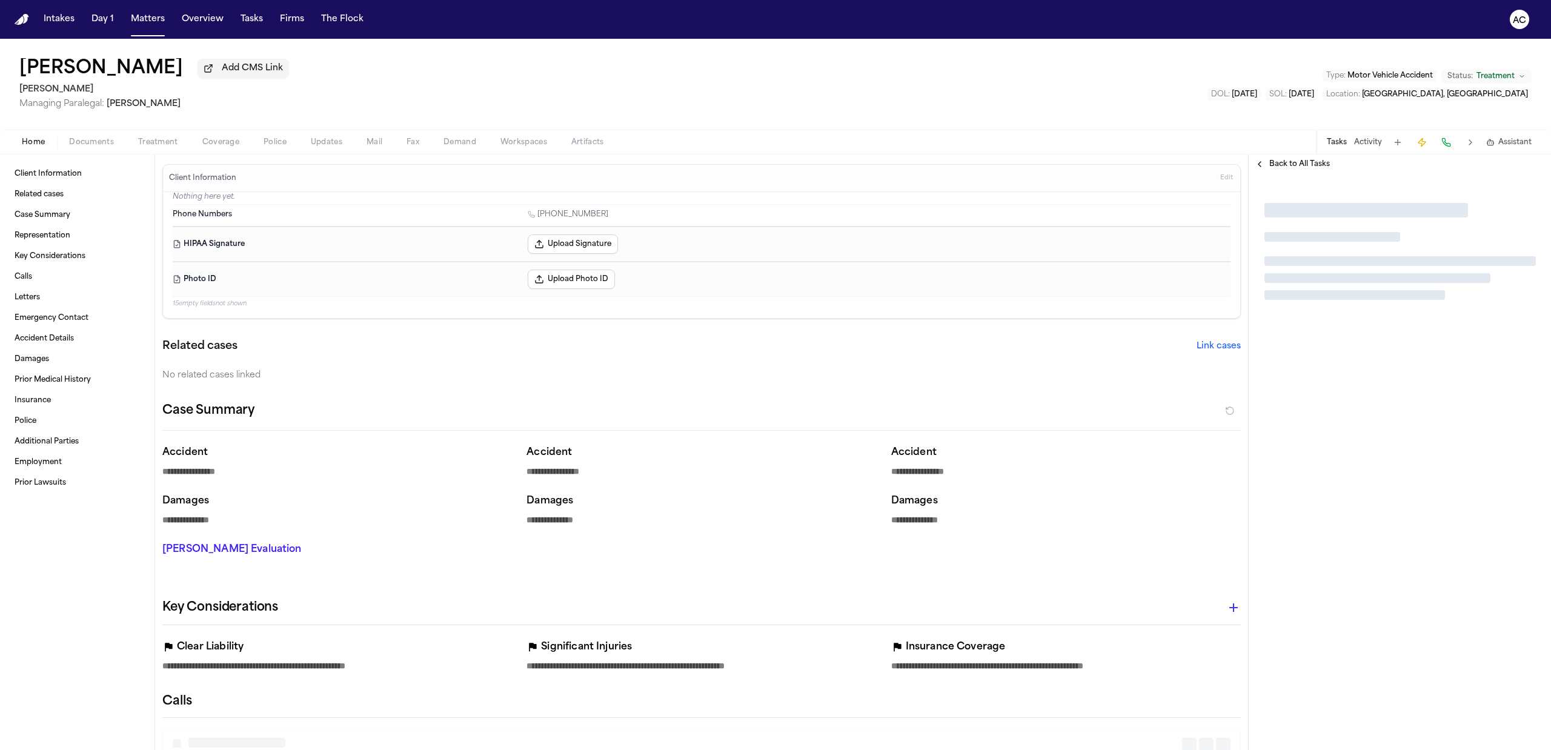
type textarea "*"
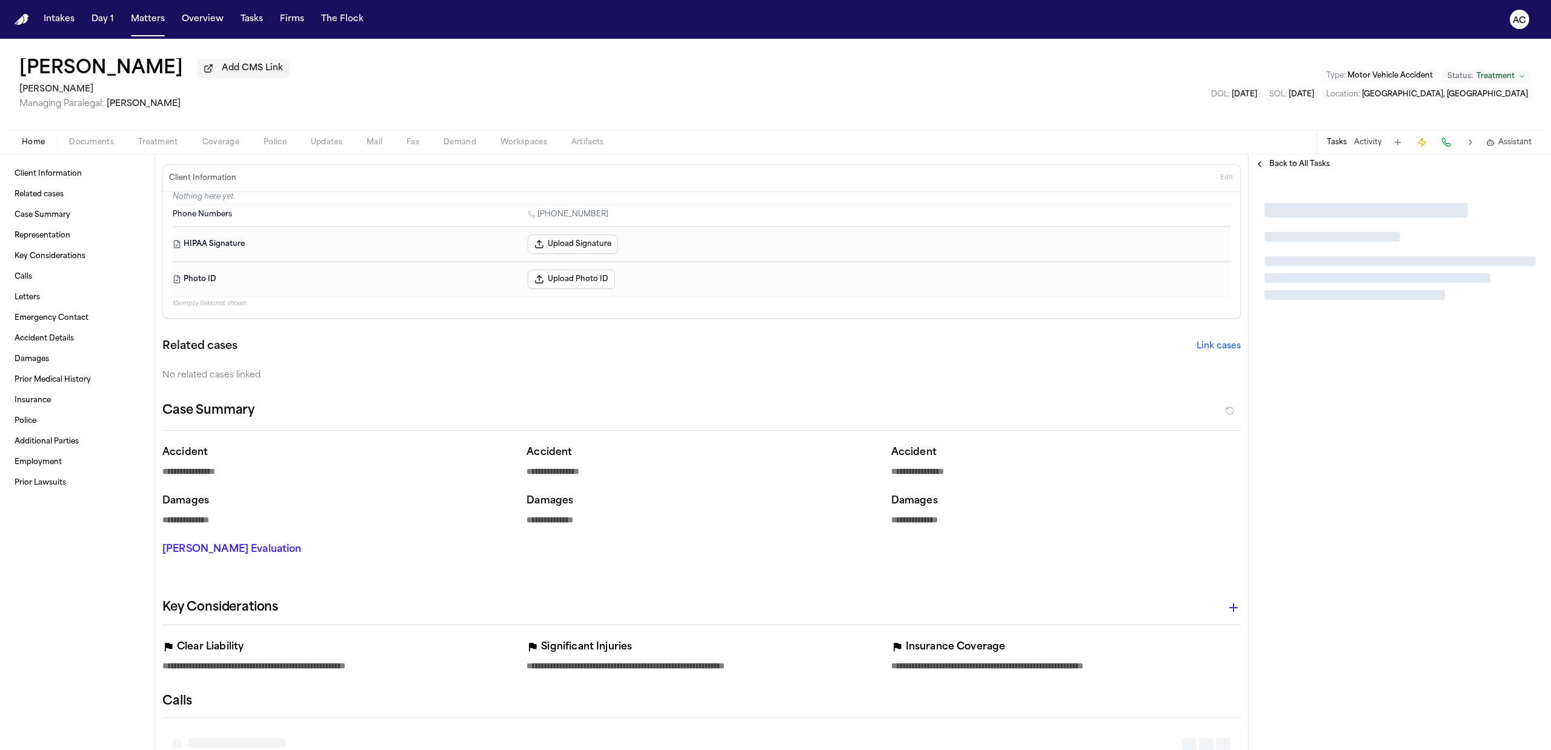
type textarea "*"
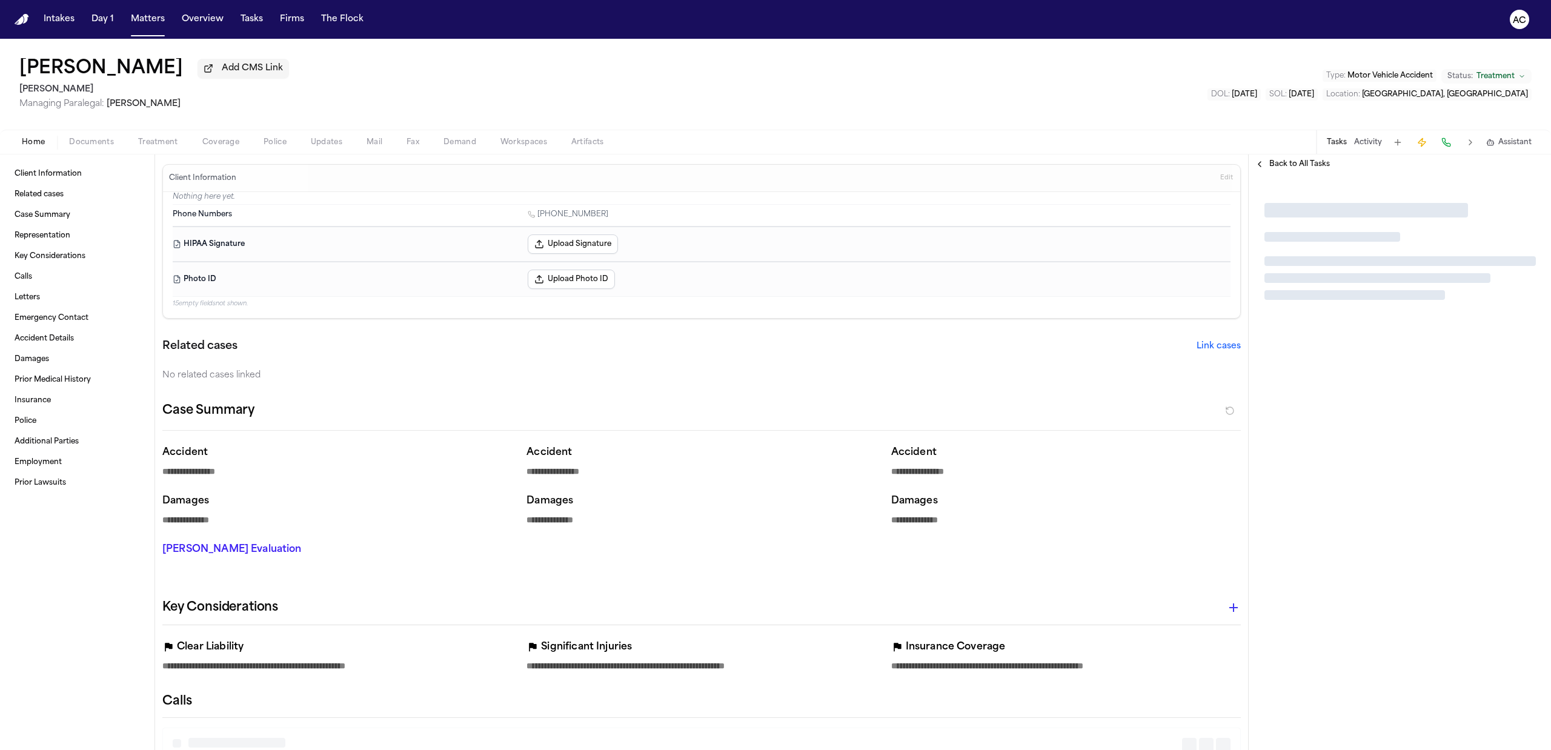
type textarea "*"
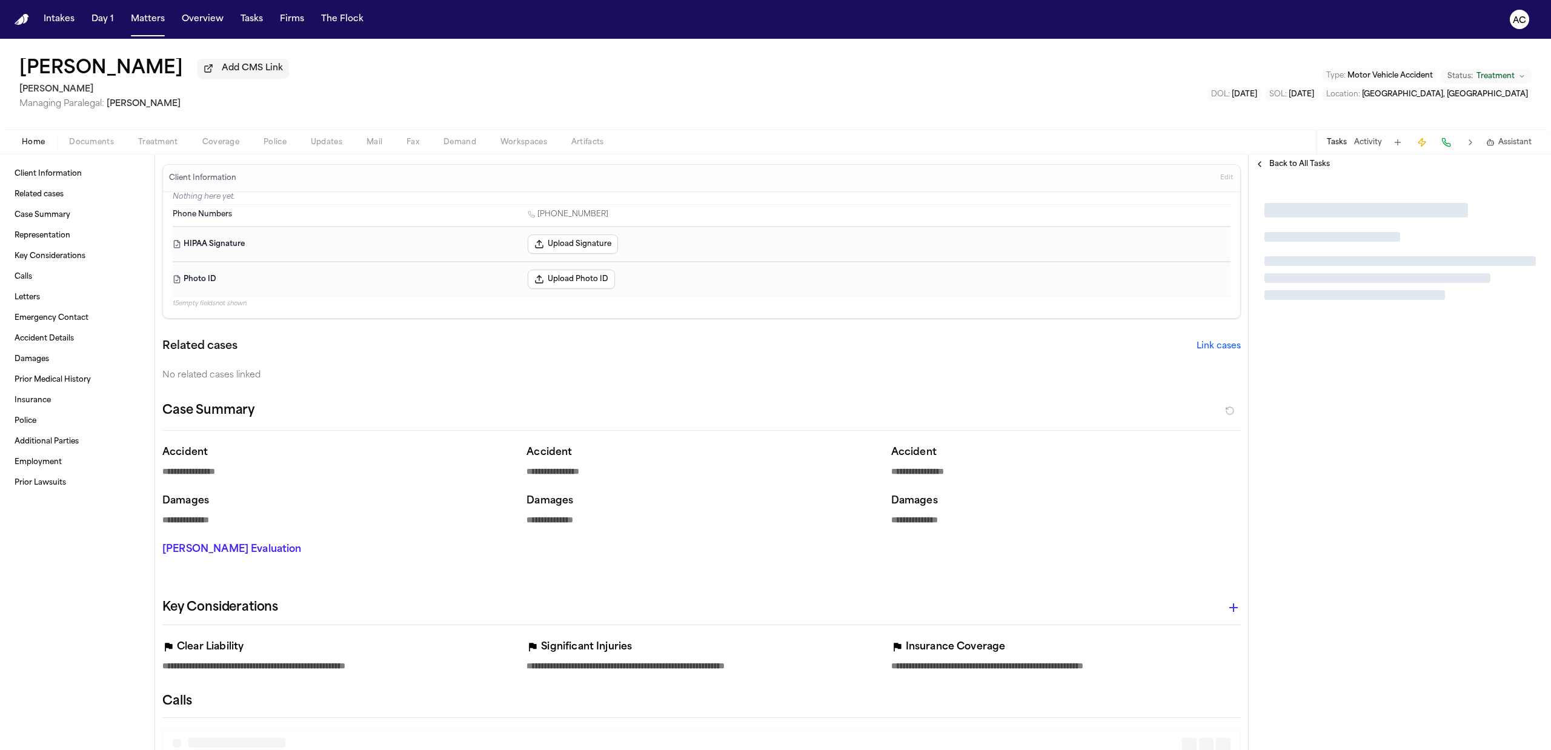
type textarea "*"
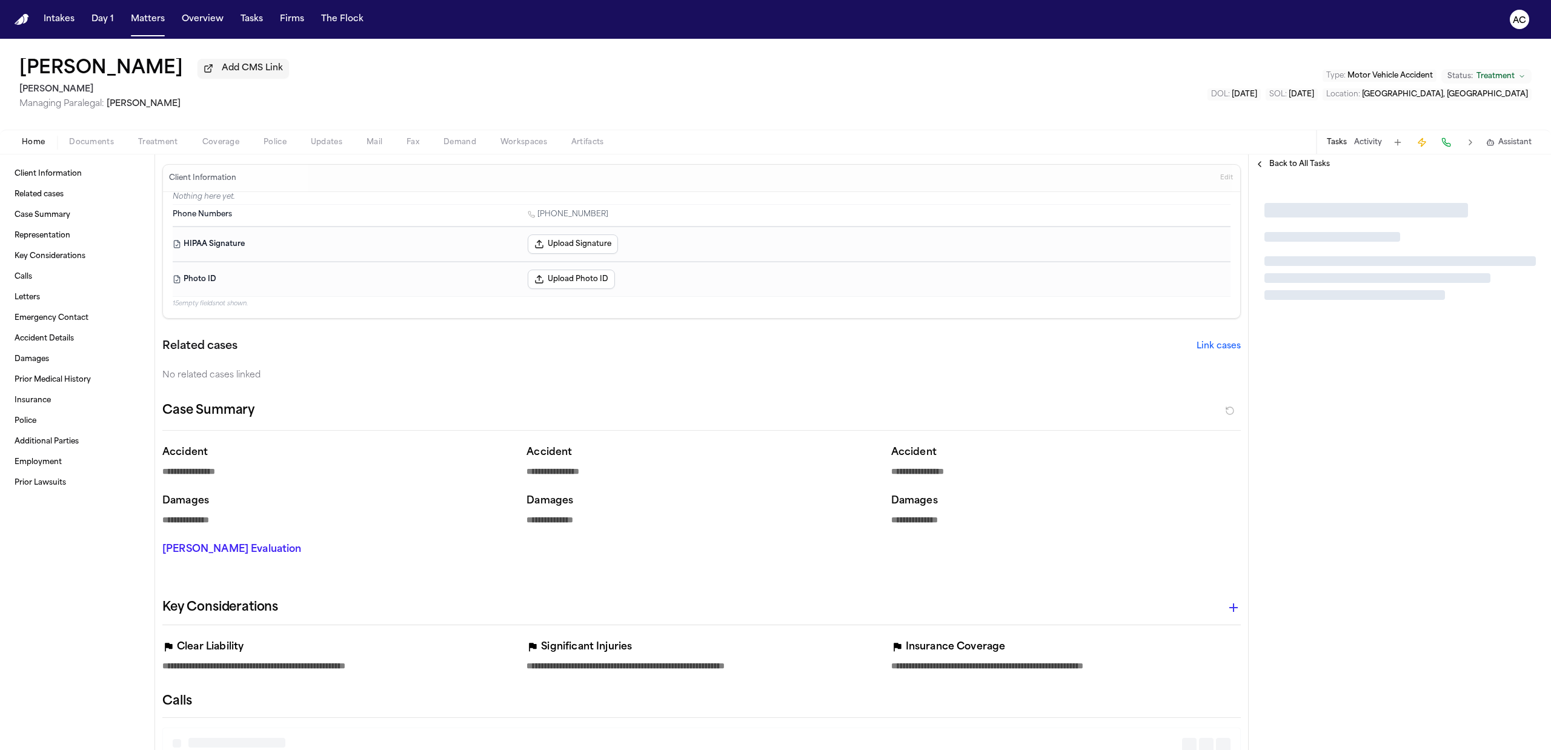
type textarea "*"
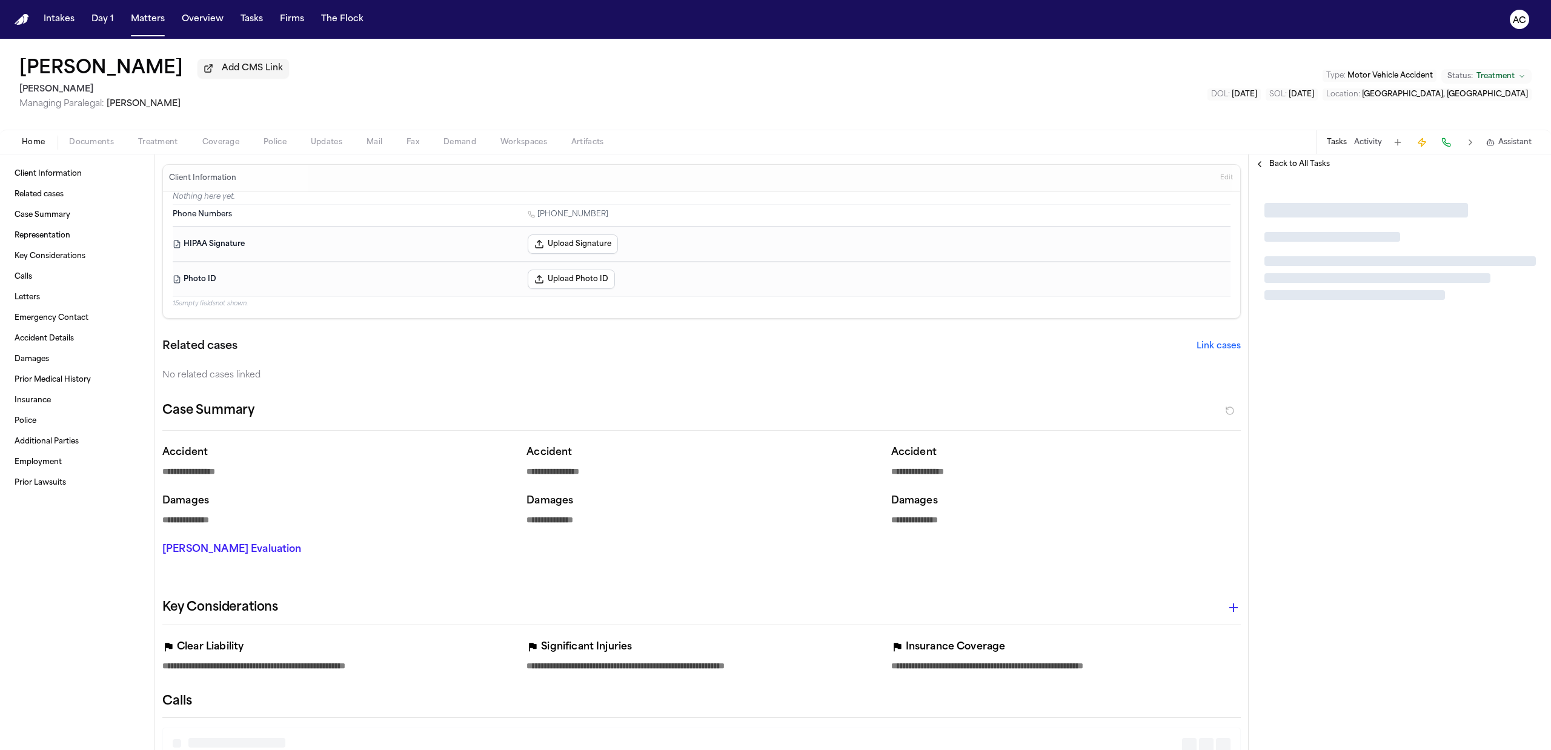
type textarea "*"
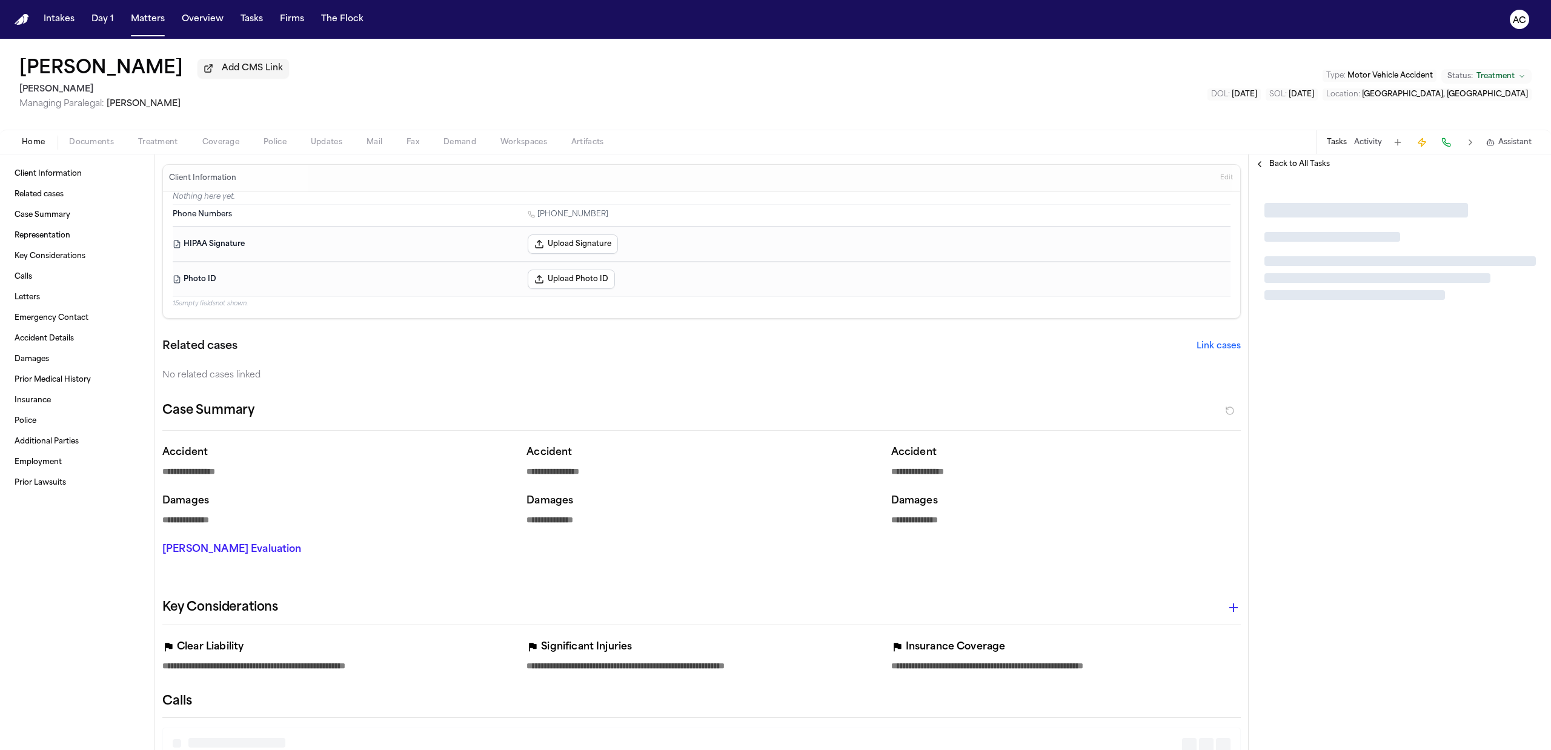
type textarea "*"
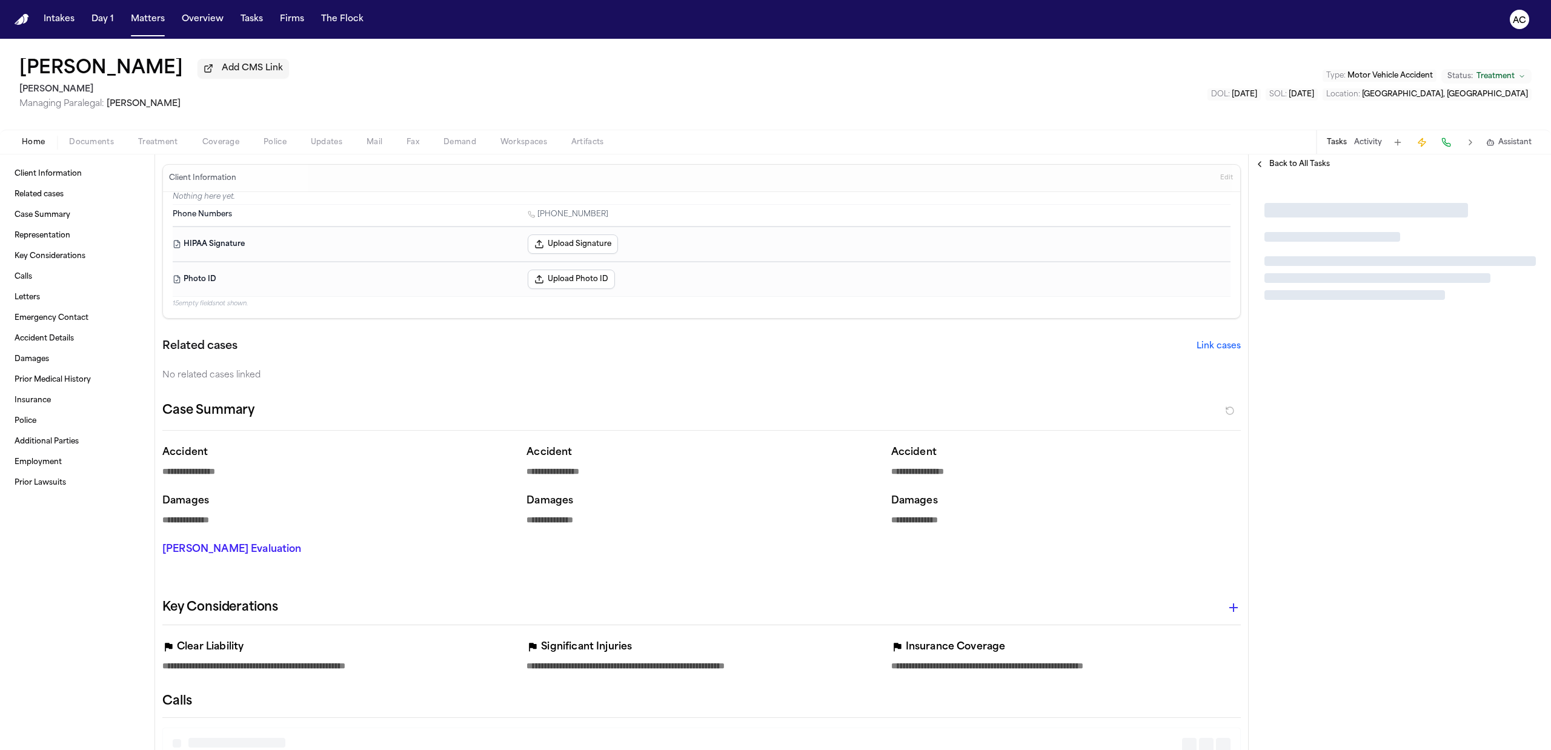
type textarea "*"
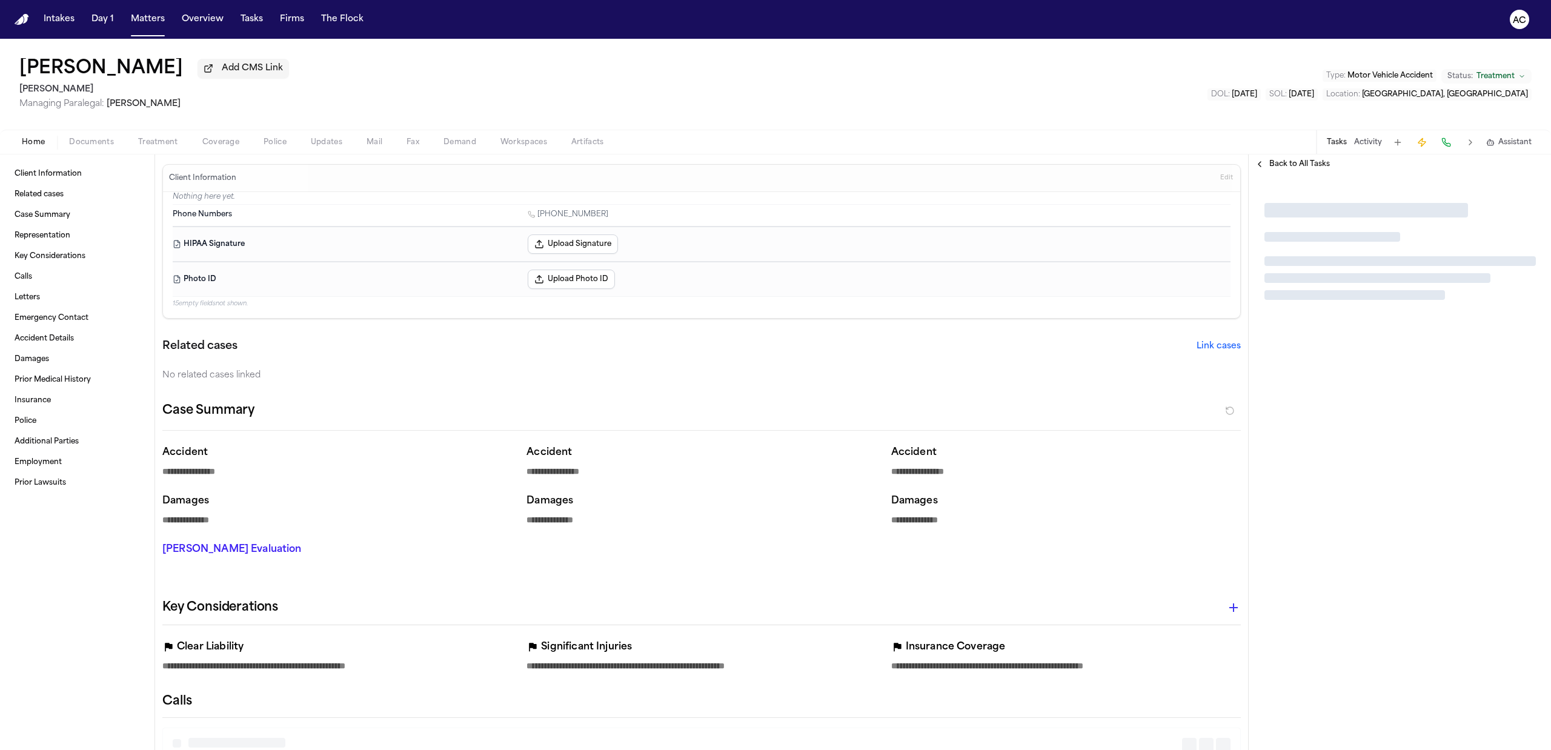
type textarea "*"
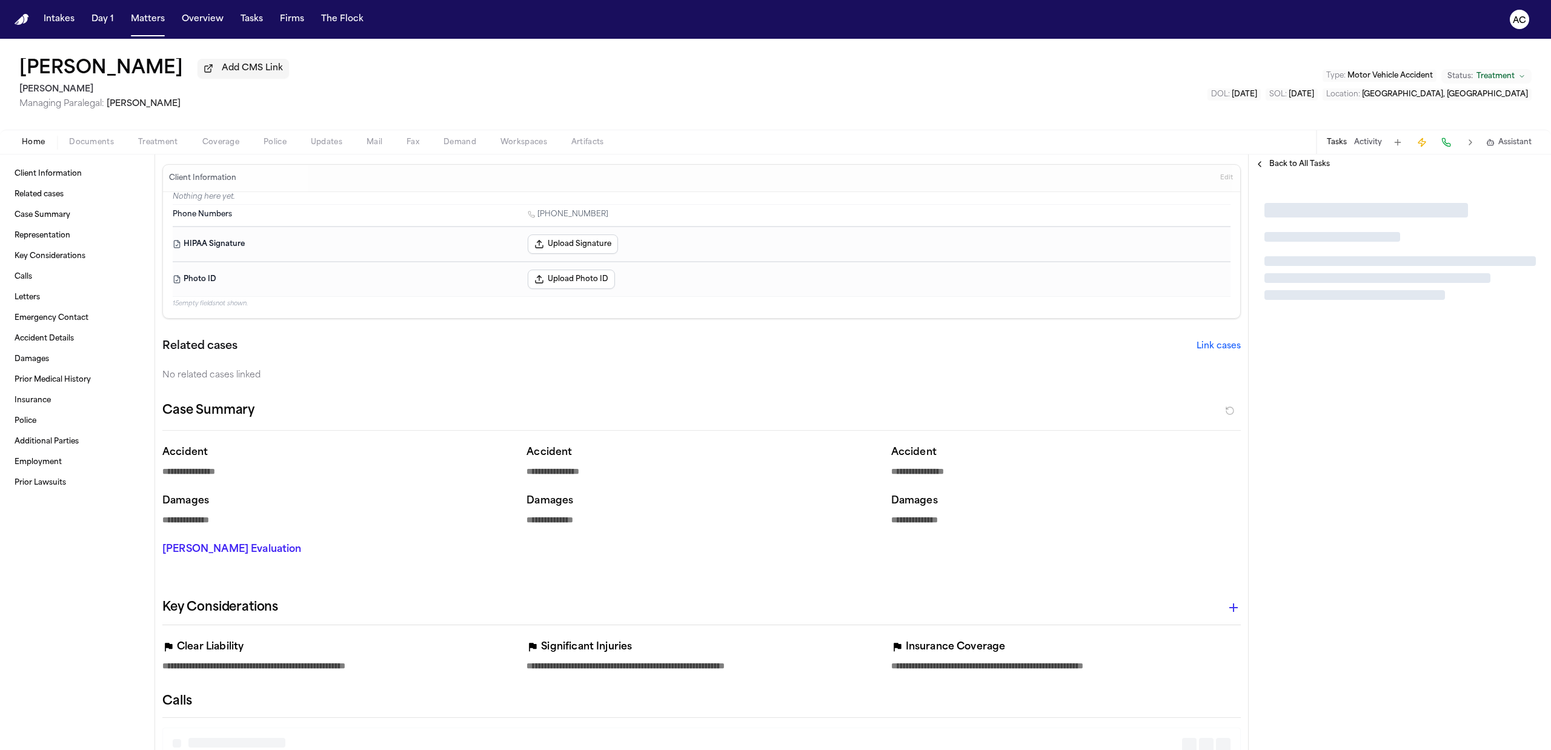
type textarea "*"
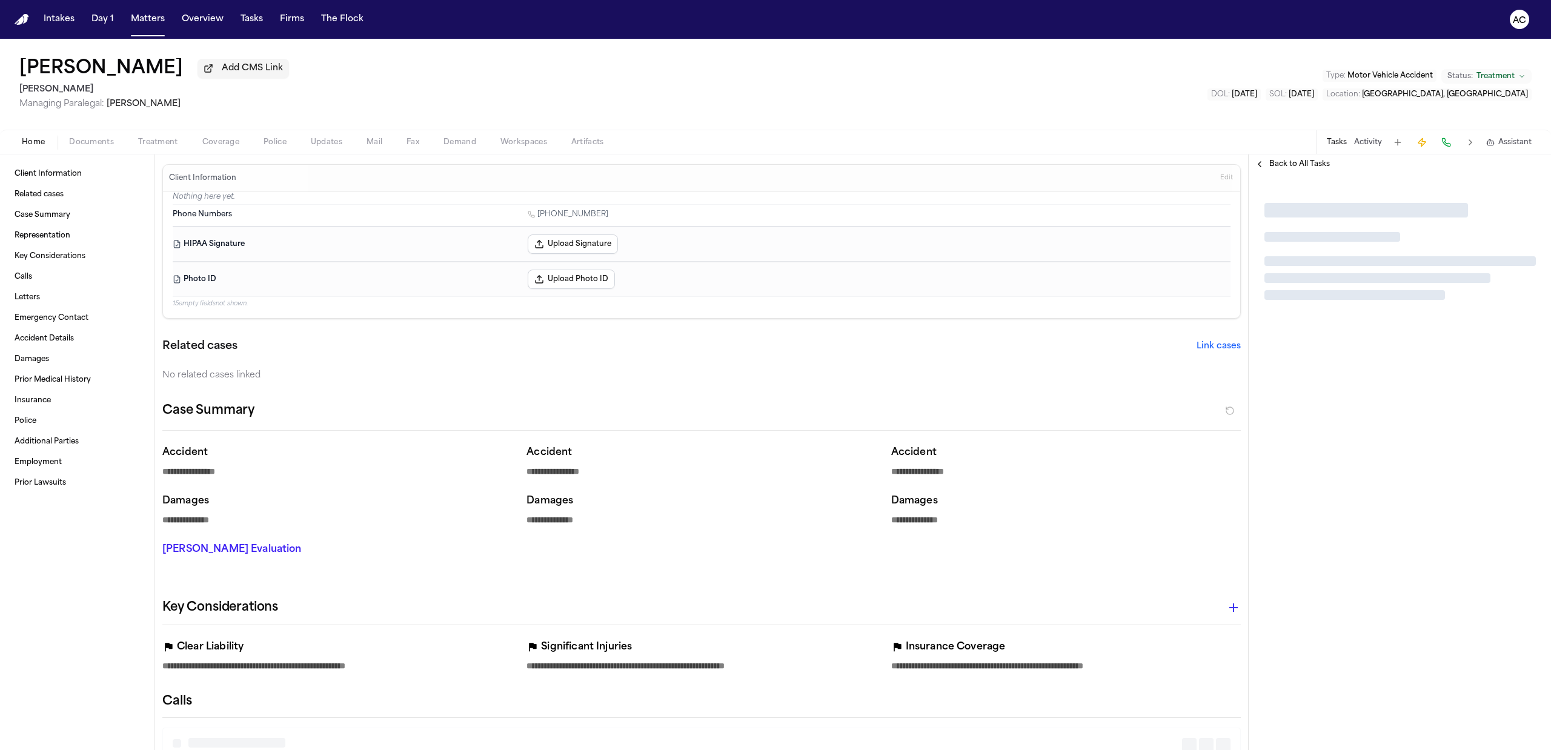
type textarea "*"
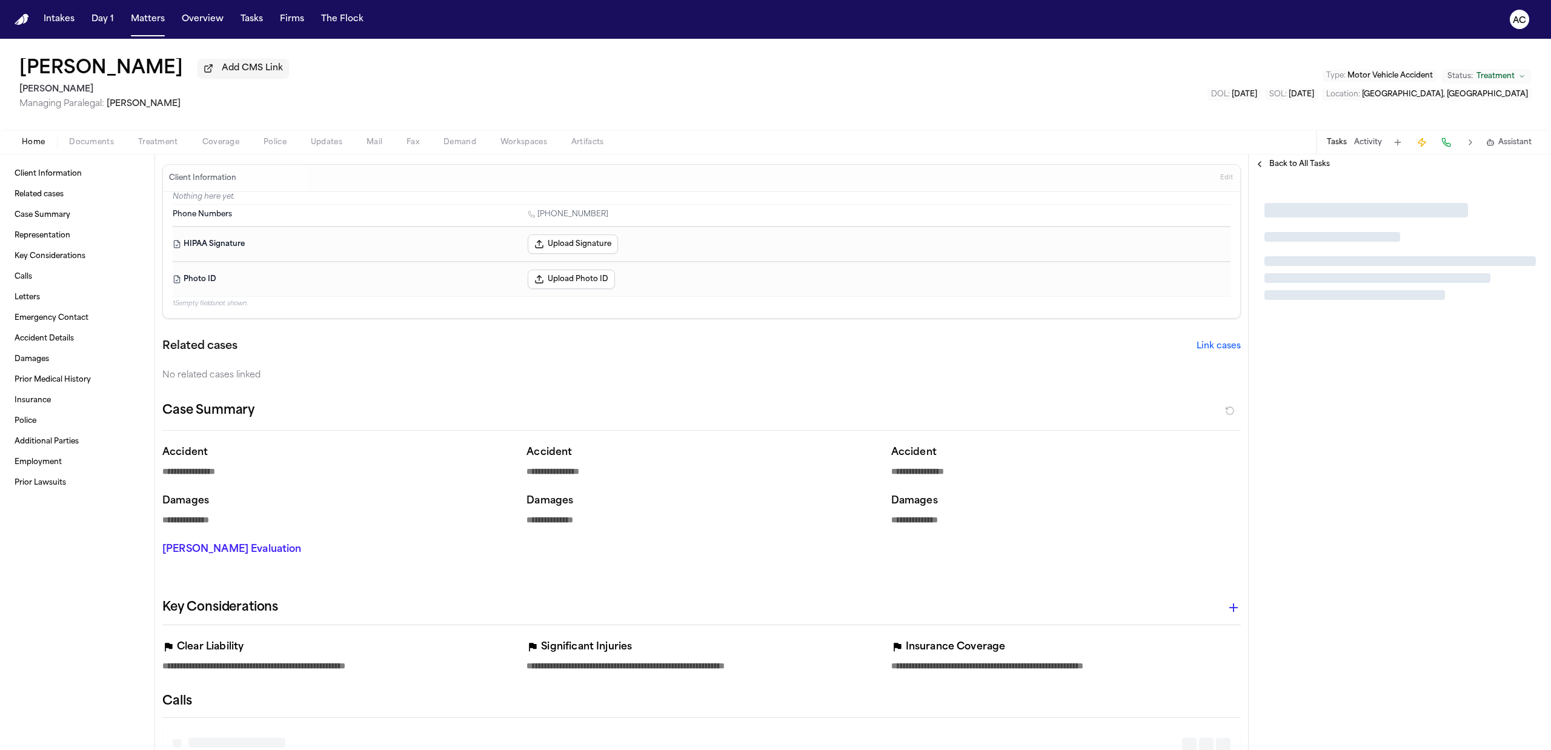
type textarea "*"
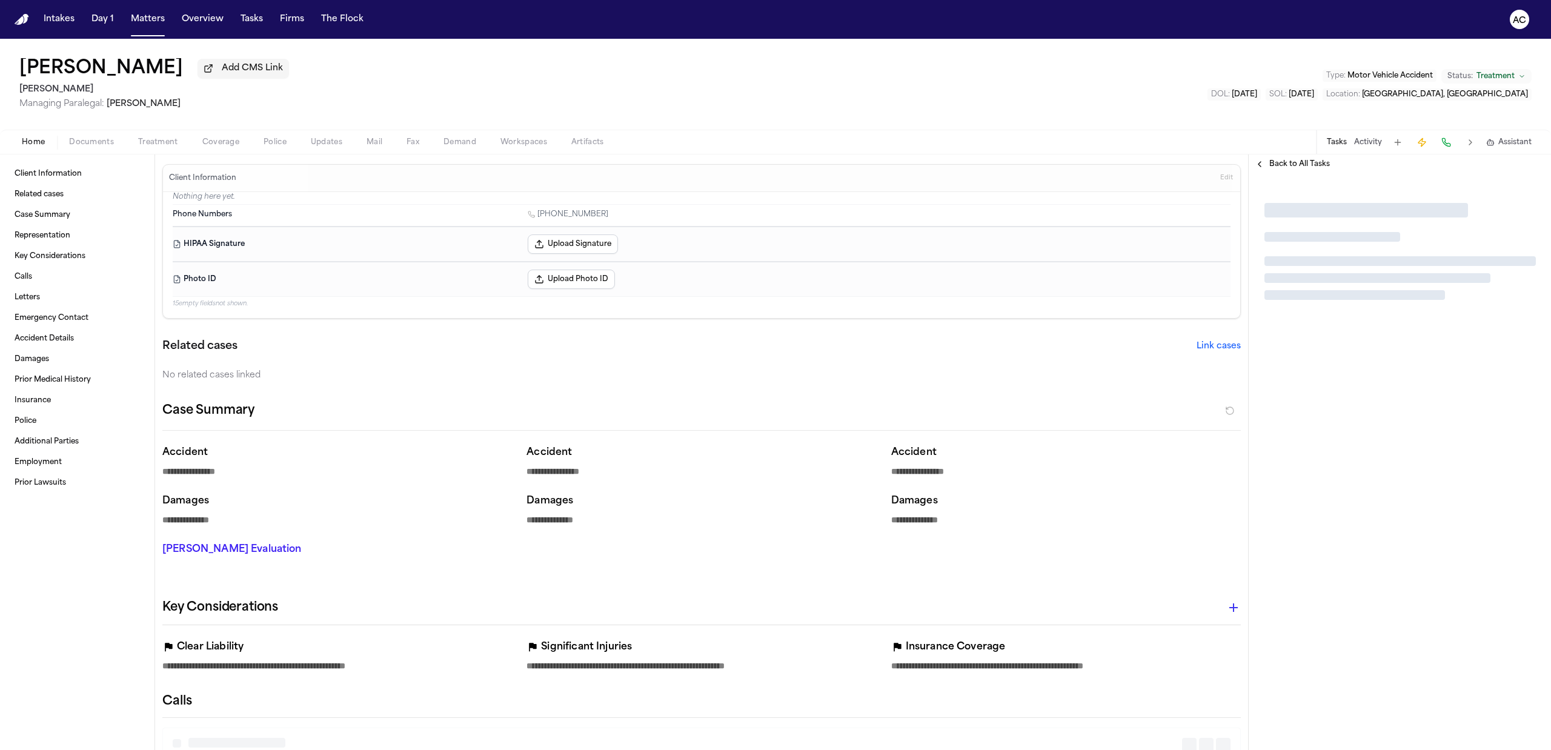
type textarea "*"
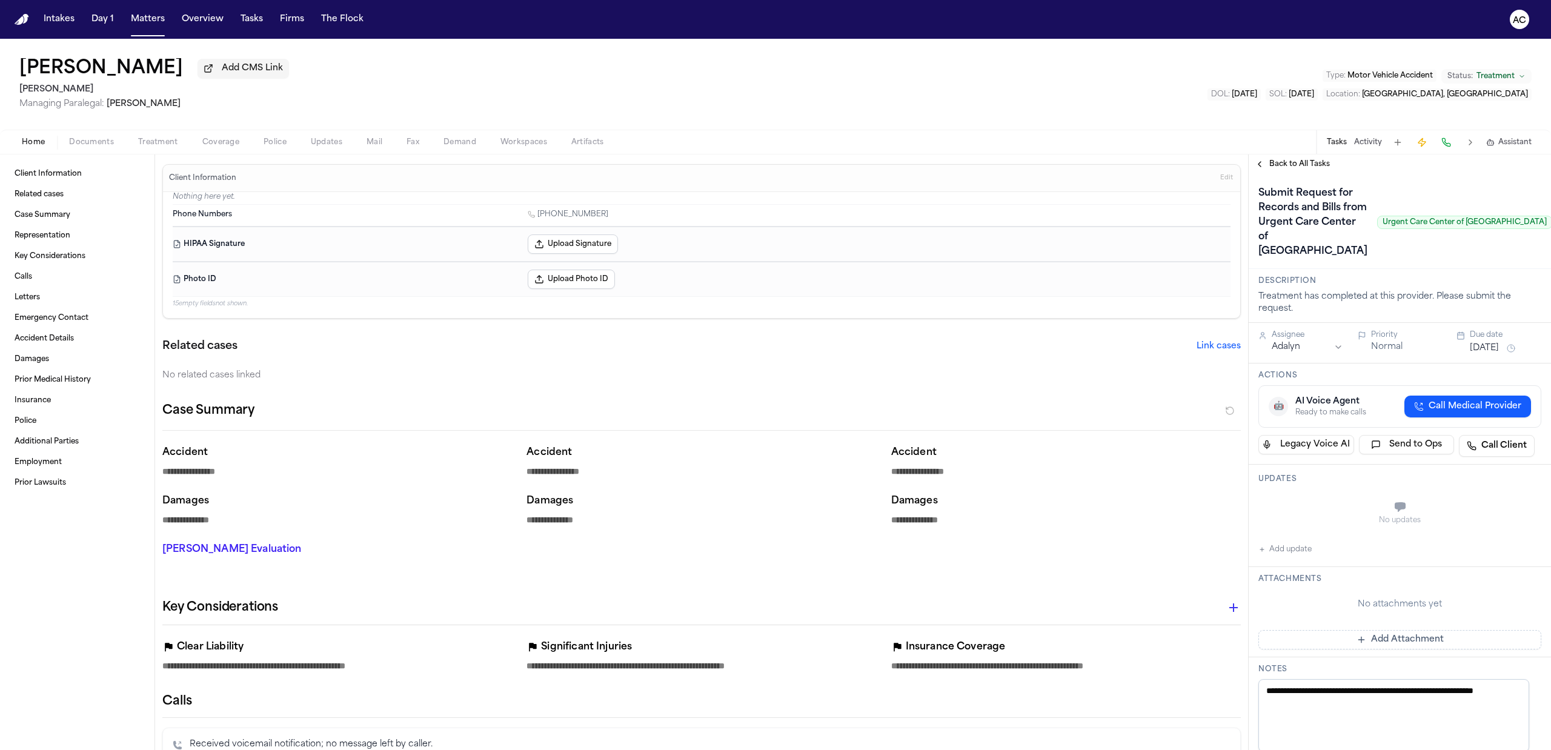
click at [175, 144] on span "Treatment" at bounding box center [158, 143] width 40 height 10
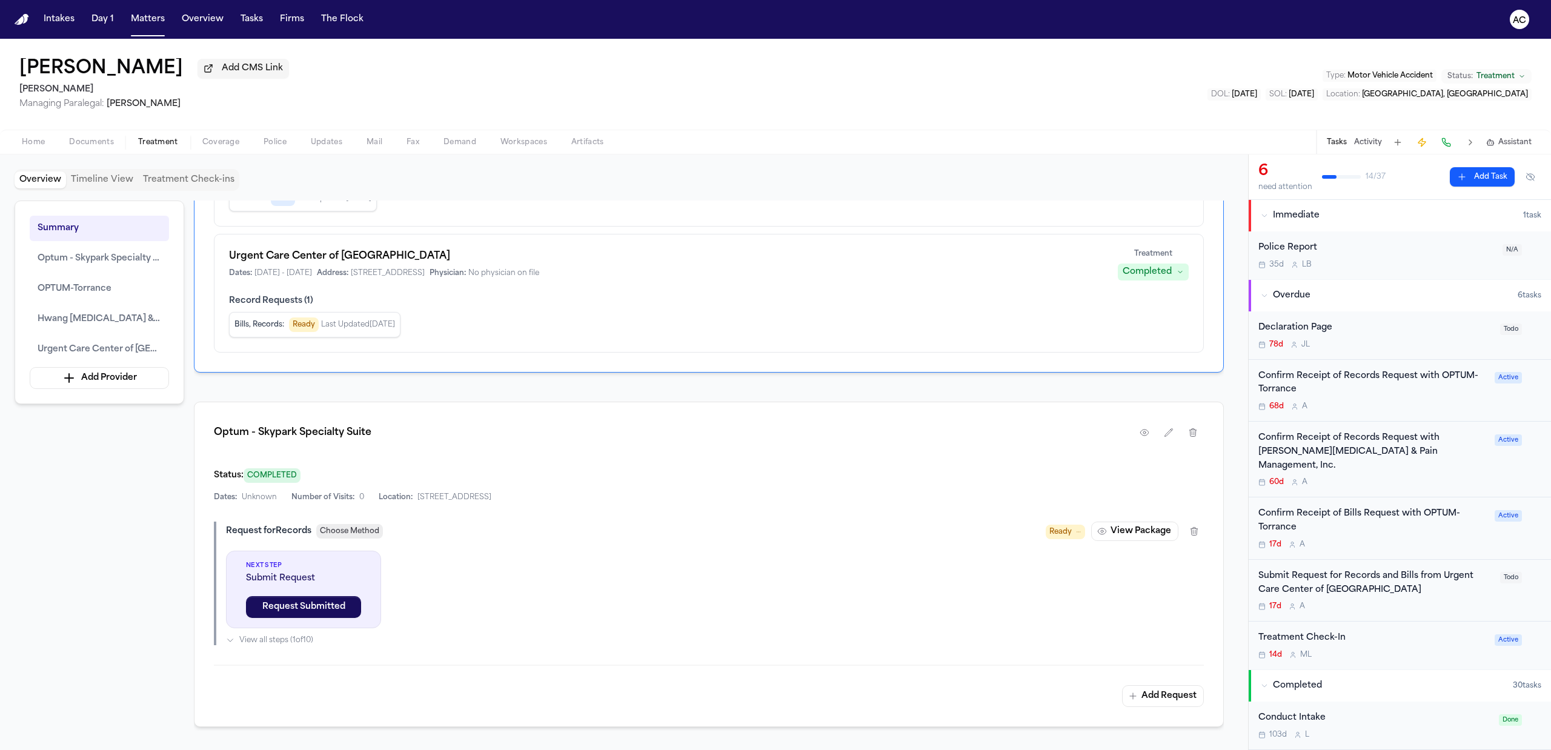
scroll to position [485, 0]
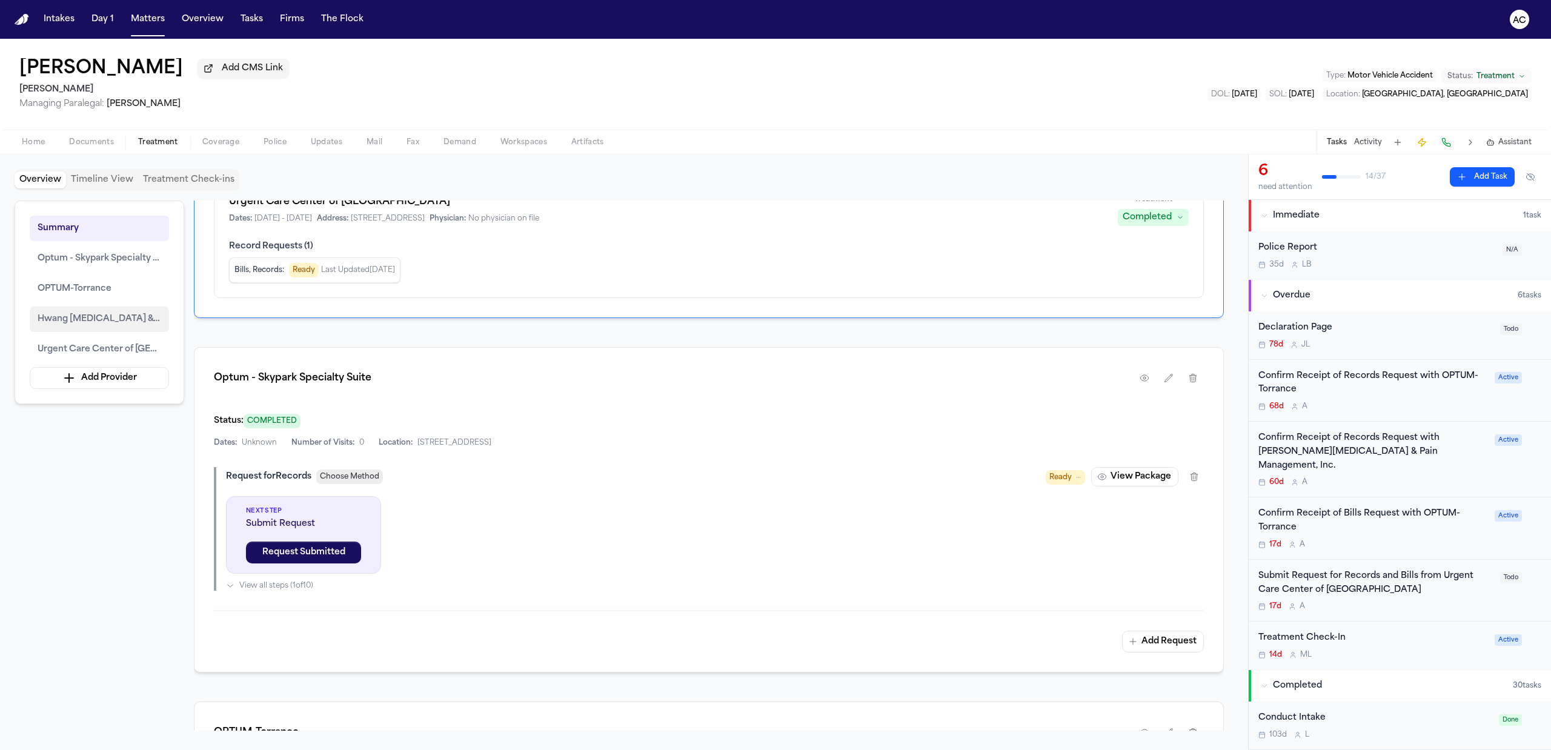
click at [90, 315] on span "Hwang Chiropractic & Pain Management, Inc." at bounding box center [100, 319] width 124 height 15
click at [93, 362] on button "Urgent Care Center of South Bay" at bounding box center [99, 349] width 139 height 25
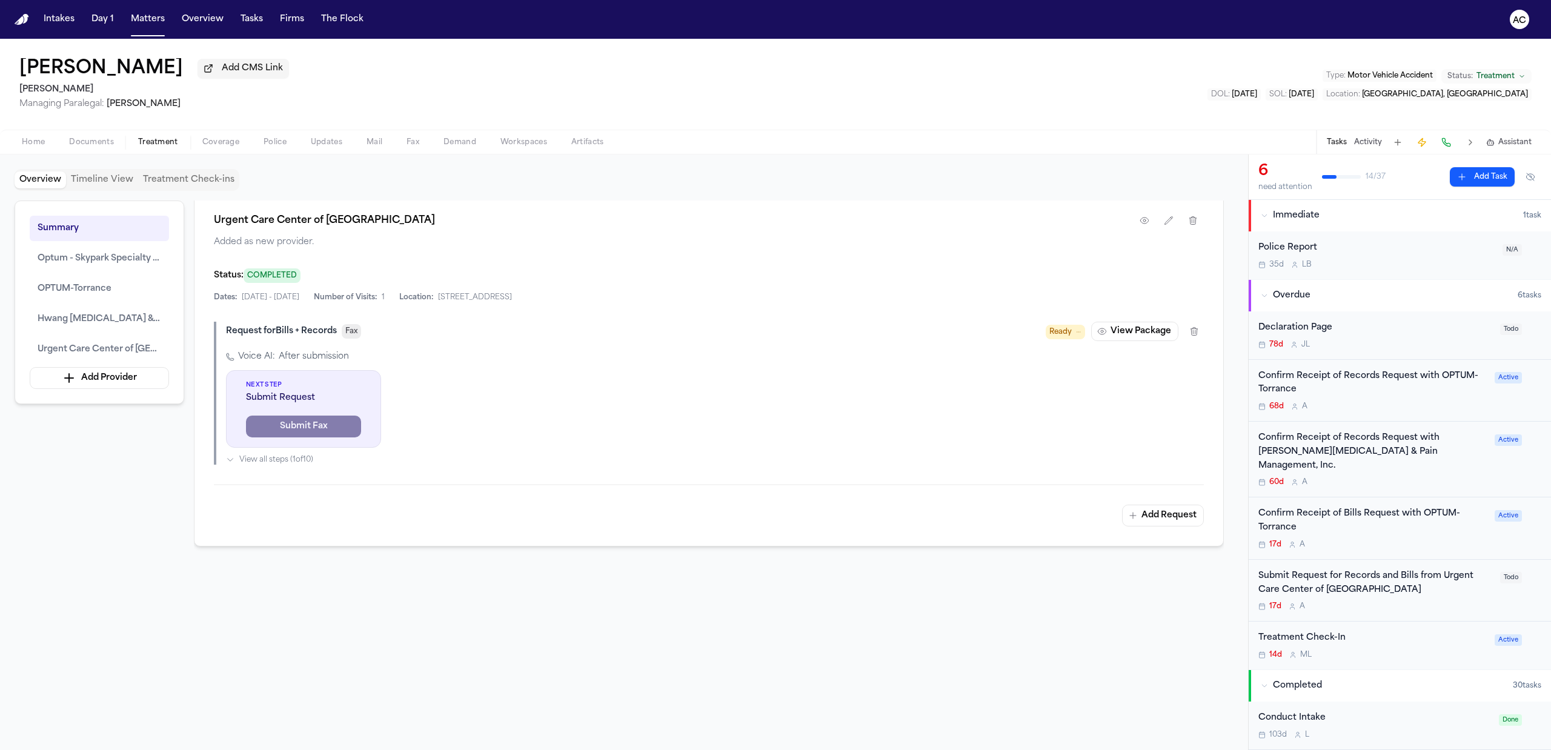
scroll to position [1740, 0]
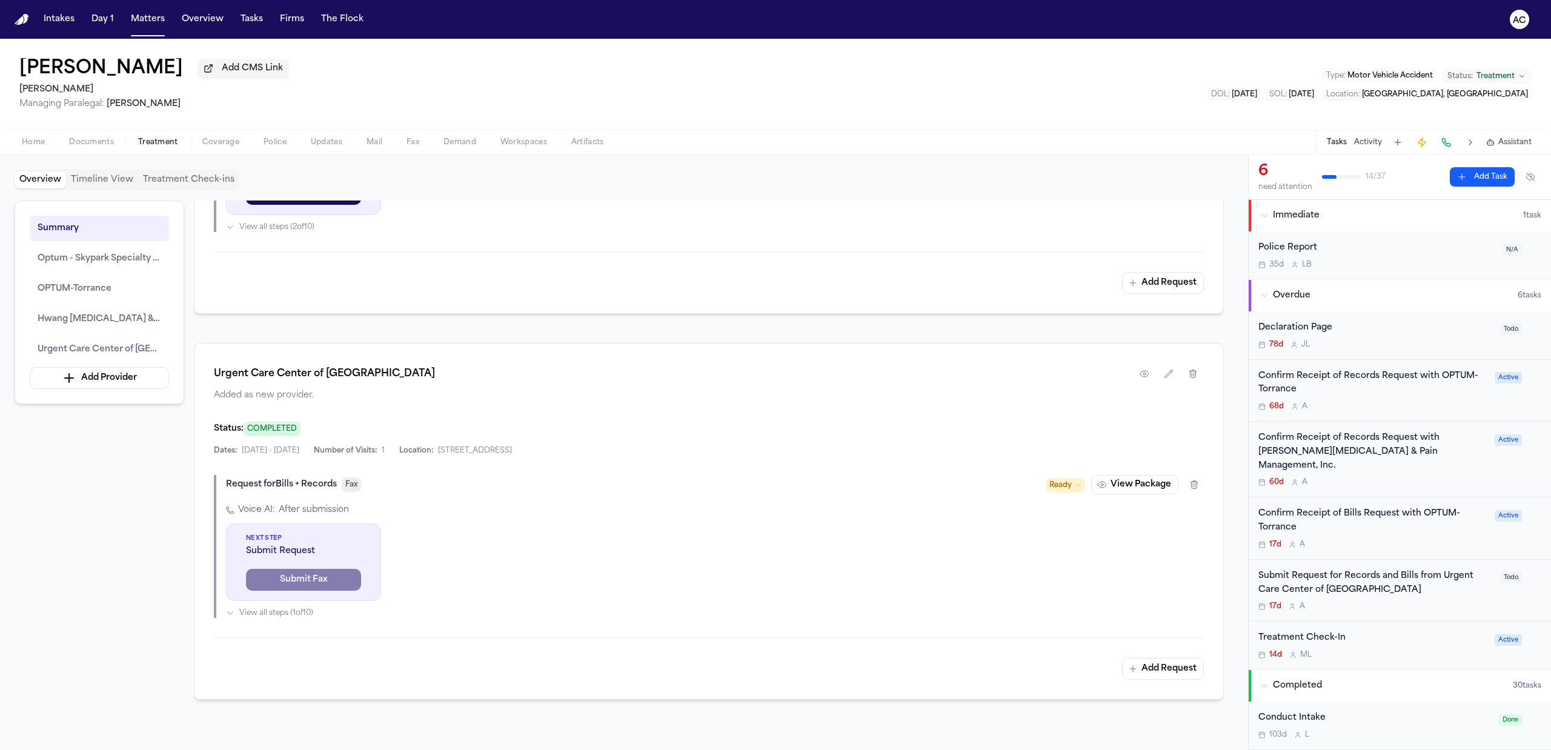
click at [1338, 572] on div "Submit Request for Records and Bills from Urgent Care Center of South Bay" at bounding box center [1376, 584] width 235 height 28
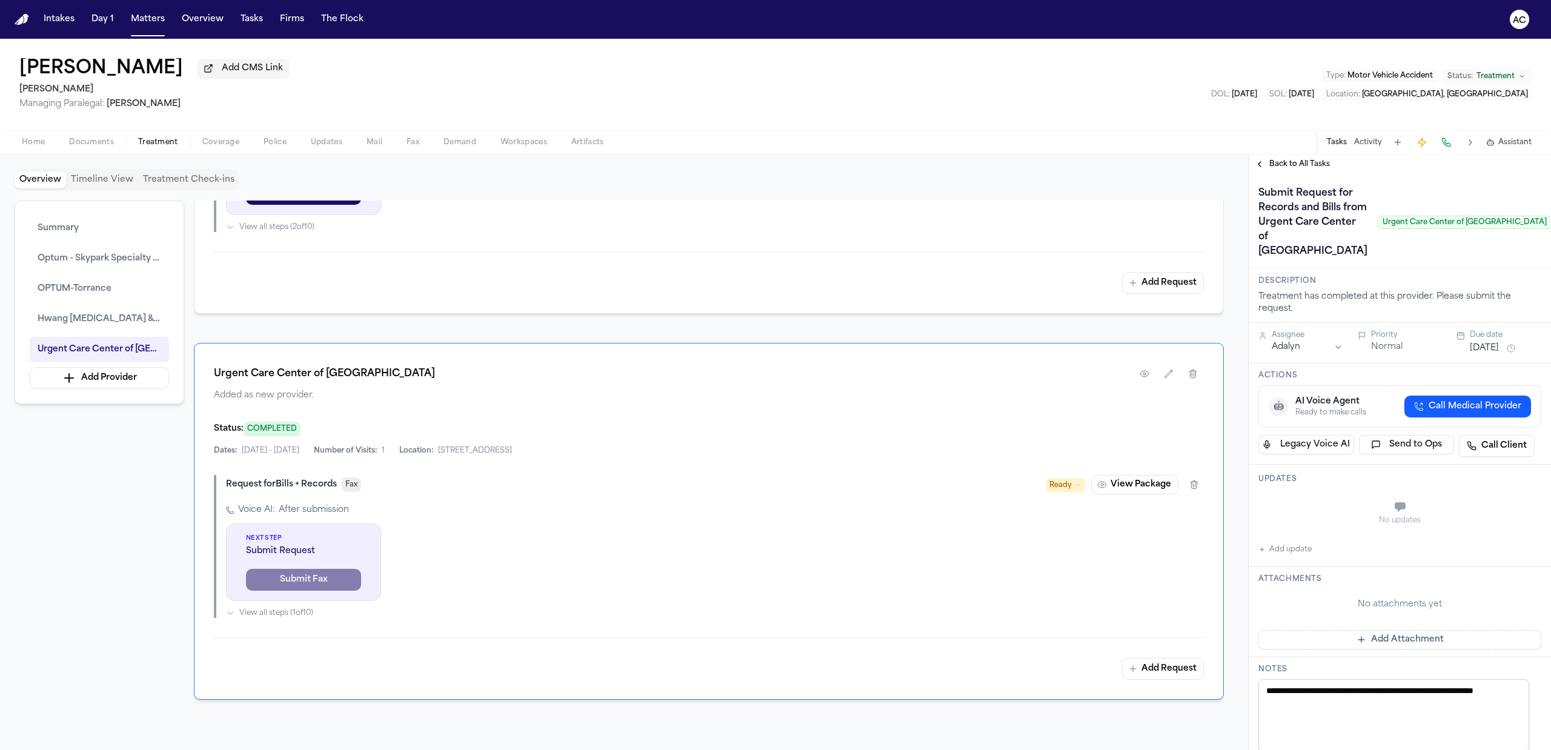
click at [96, 144] on span "Documents" at bounding box center [91, 143] width 45 height 10
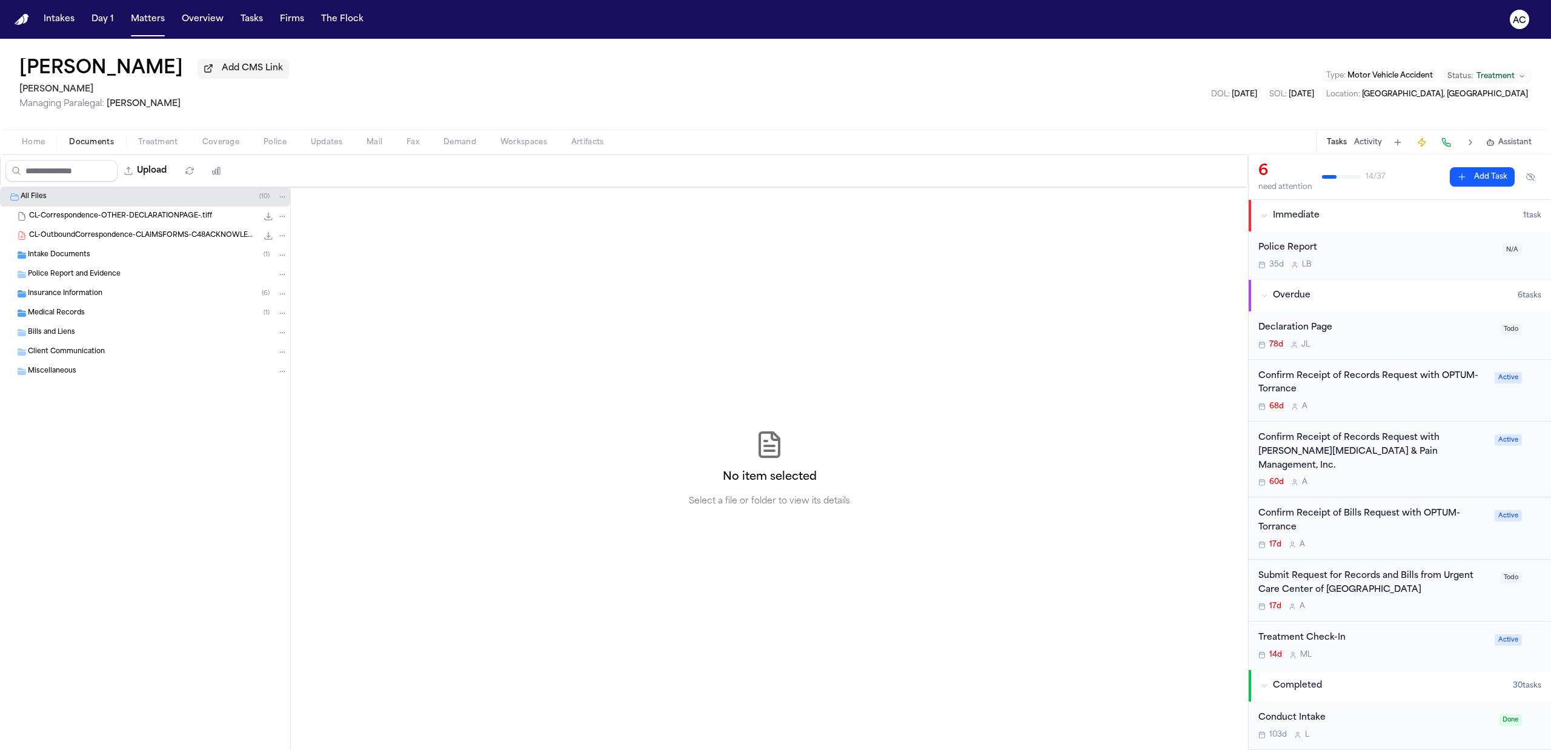
click at [75, 314] on span "Medical Records" at bounding box center [56, 313] width 57 height 10
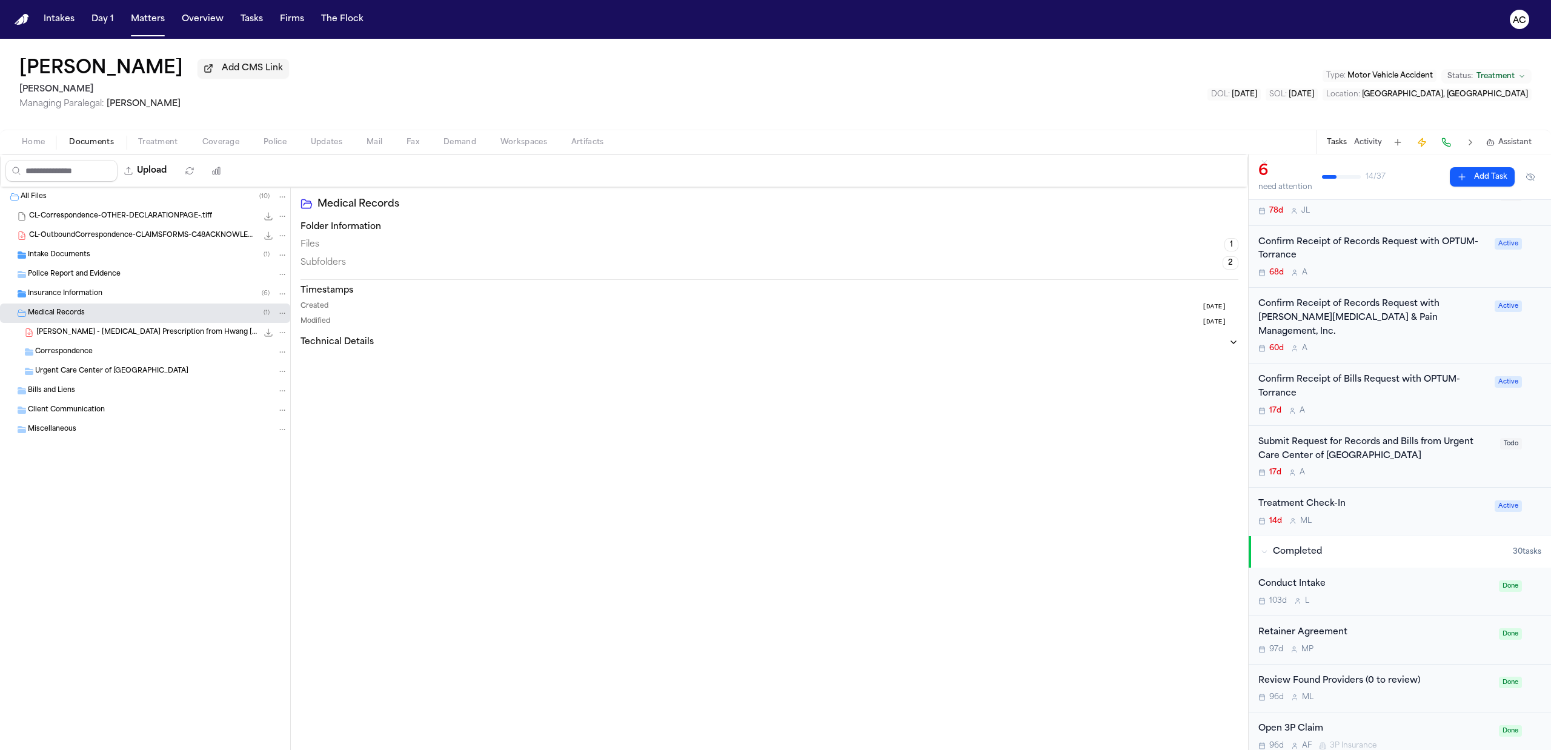
scroll to position [161, 0]
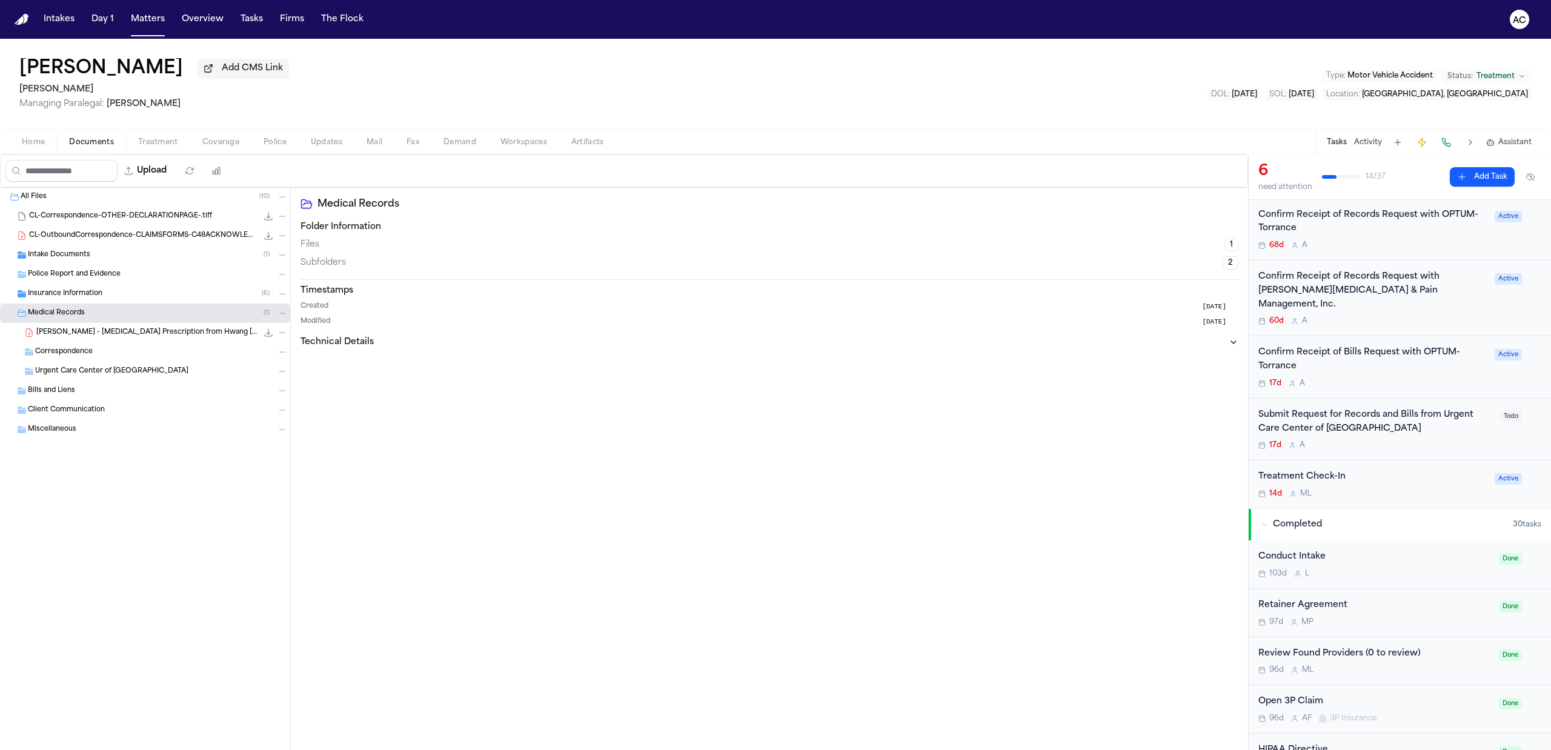
click at [1325, 408] on div "Submit Request for Records and Bills from Urgent Care Center of South Bay" at bounding box center [1376, 422] width 235 height 28
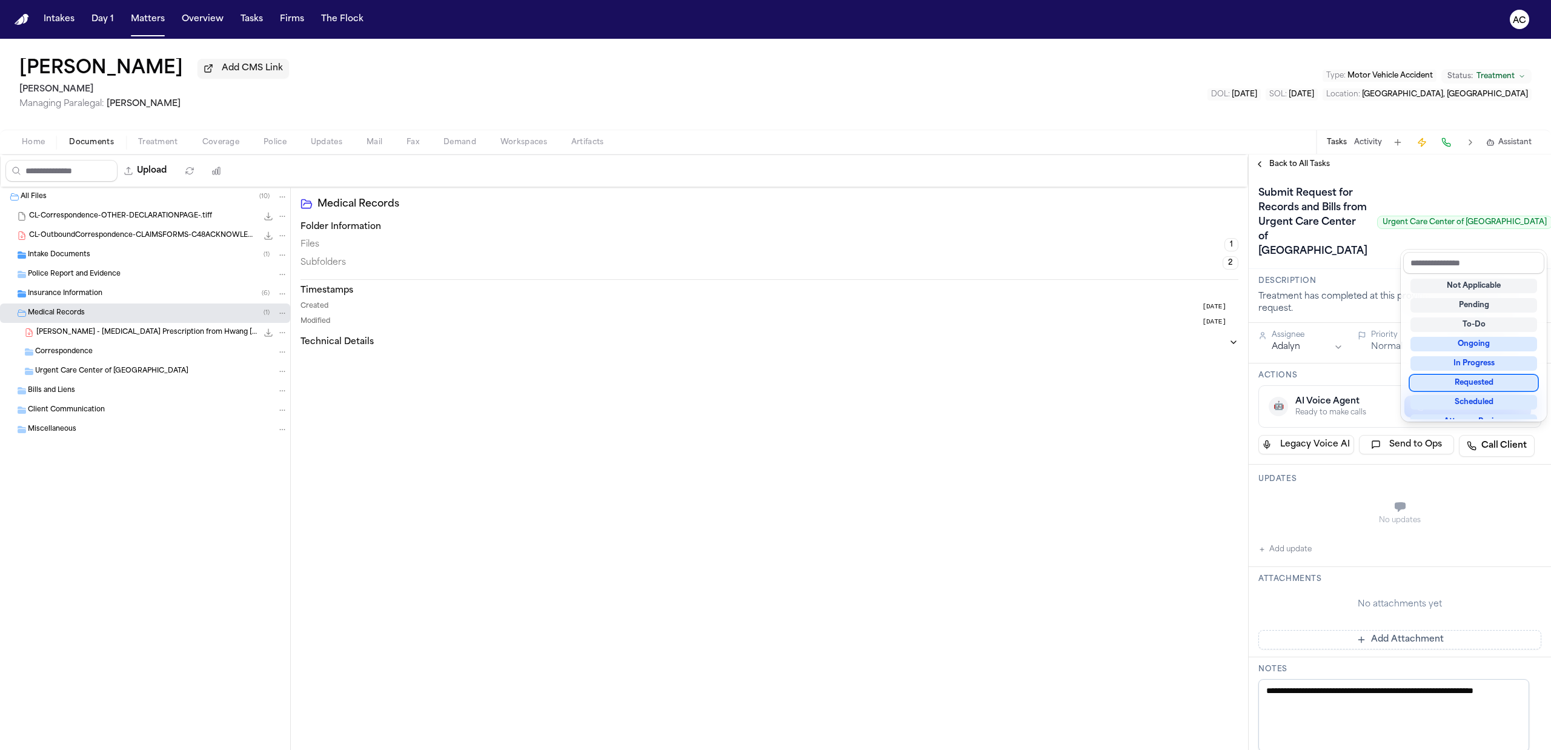
click at [1481, 388] on div "Requested" at bounding box center [1474, 383] width 127 height 15
click at [1370, 261] on div "Submit Request for Records and Bills from Urgent Care Center of South Bay Urgen…" at bounding box center [1400, 223] width 283 height 78
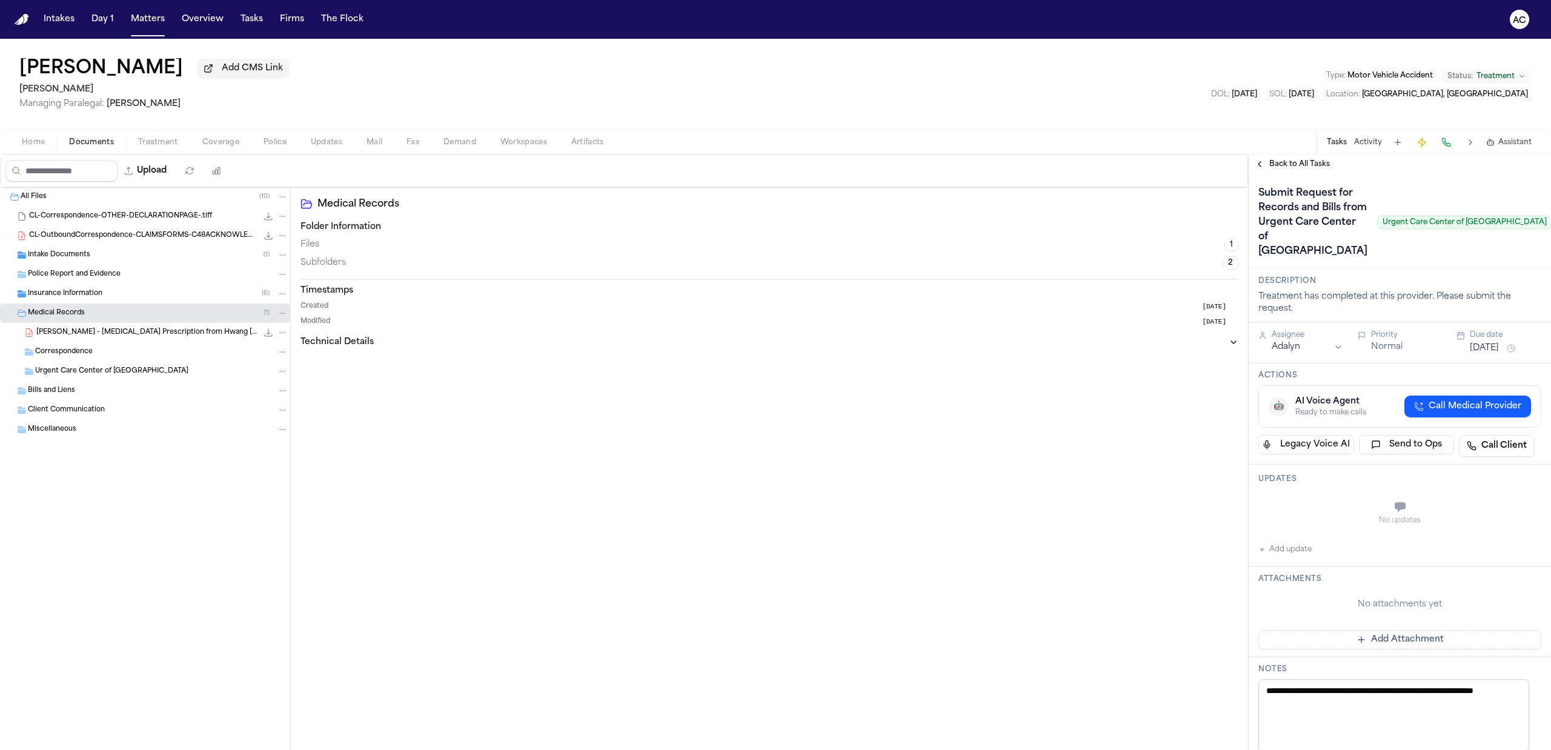
click at [1300, 557] on button "Add update" at bounding box center [1285, 549] width 53 height 15
drag, startPoint x: 1288, startPoint y: 562, endPoint x: 1315, endPoint y: 524, distance: 46.9
click at [1287, 545] on div "Private Cancel Add" at bounding box center [1407, 537] width 259 height 15
click at [1286, 542] on button "Private" at bounding box center [1283, 538] width 10 height 10
click at [1317, 521] on textarea "Add your update" at bounding box center [1407, 508] width 259 height 24
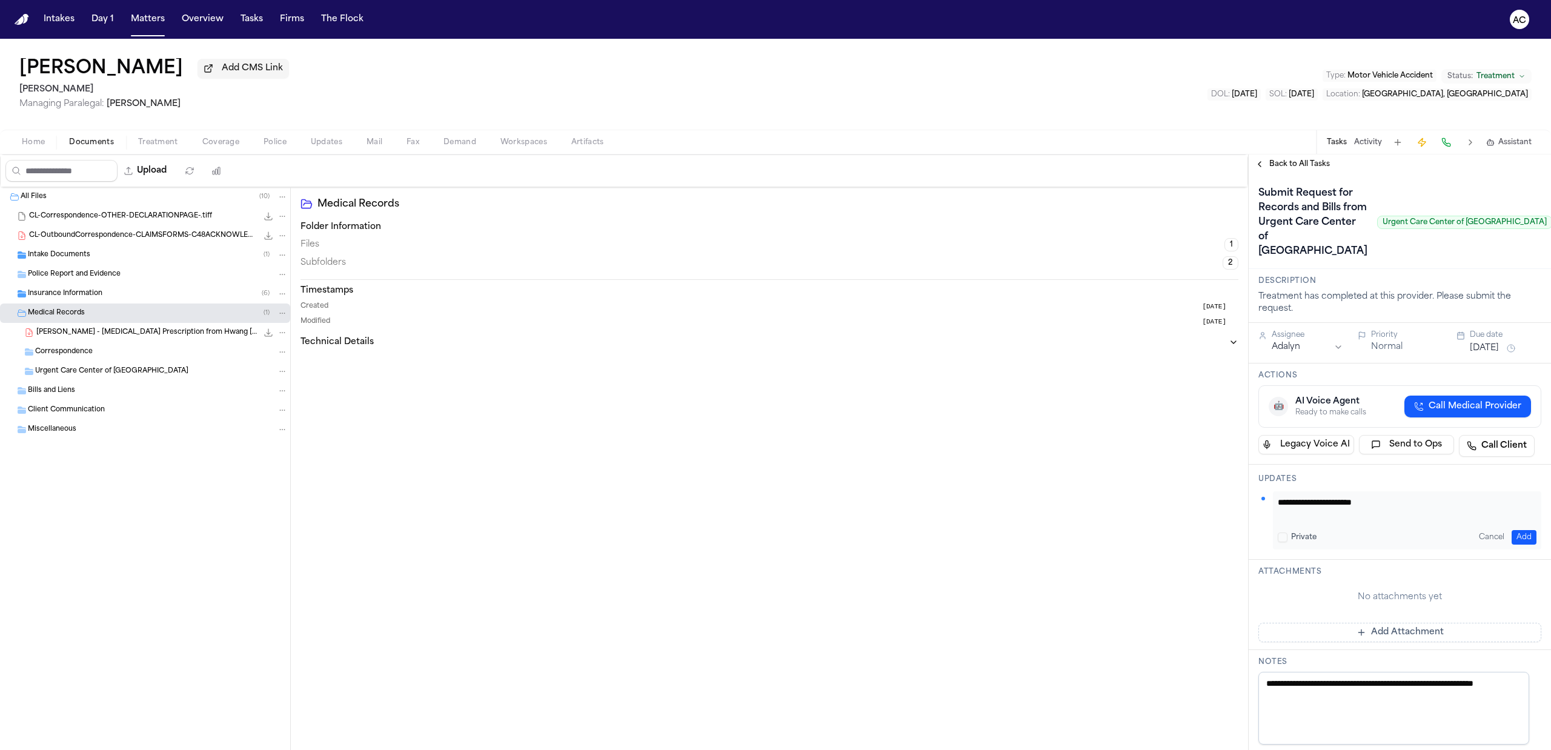
click at [1516, 545] on button "Add" at bounding box center [1524, 537] width 25 height 15
click at [1295, 165] on span "Back to All Tasks" at bounding box center [1300, 164] width 61 height 10
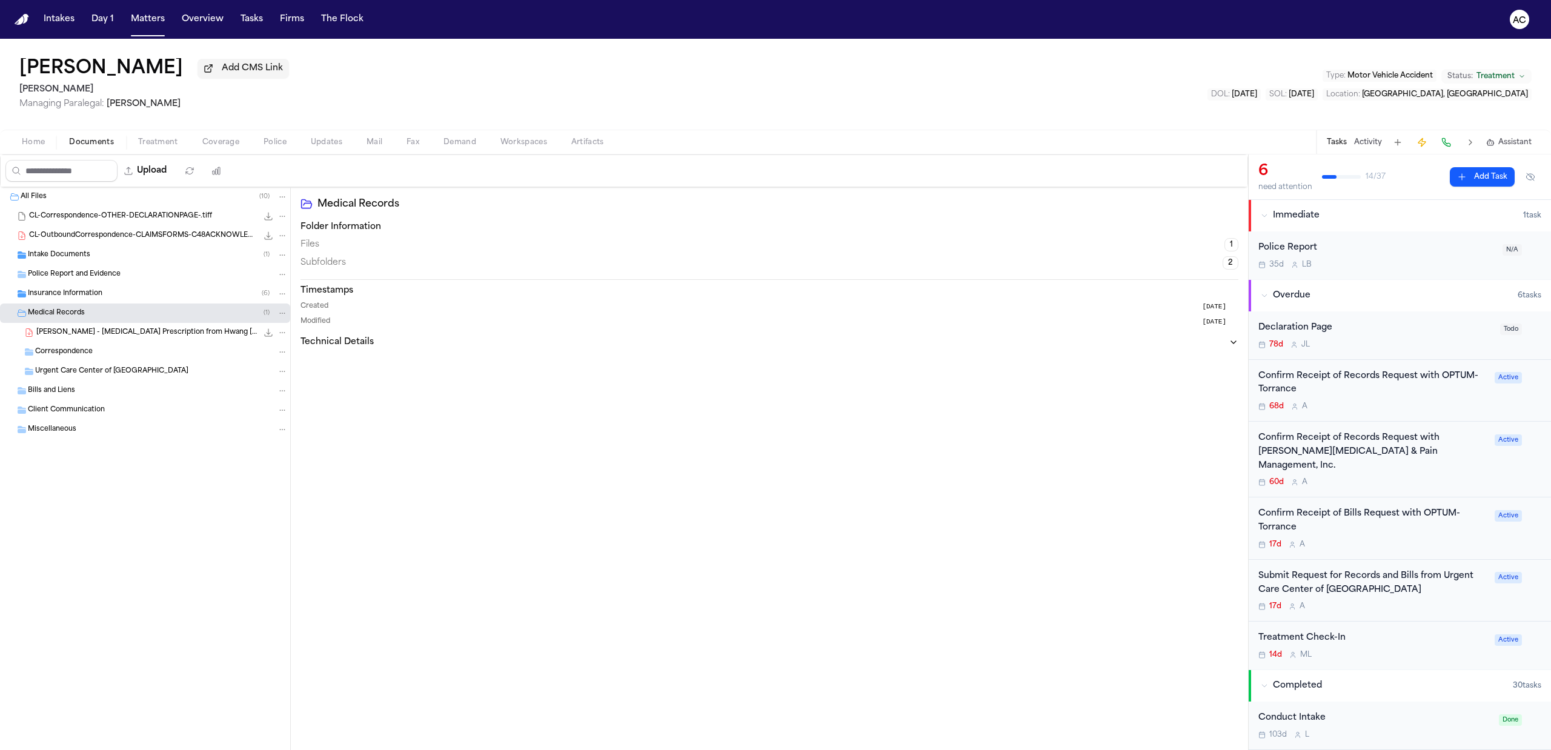
click at [1010, 91] on div "Diego Gil Medina Add CMS Link Gammill Managing Paralegal: Jessica Barrett Type …" at bounding box center [775, 84] width 1551 height 91
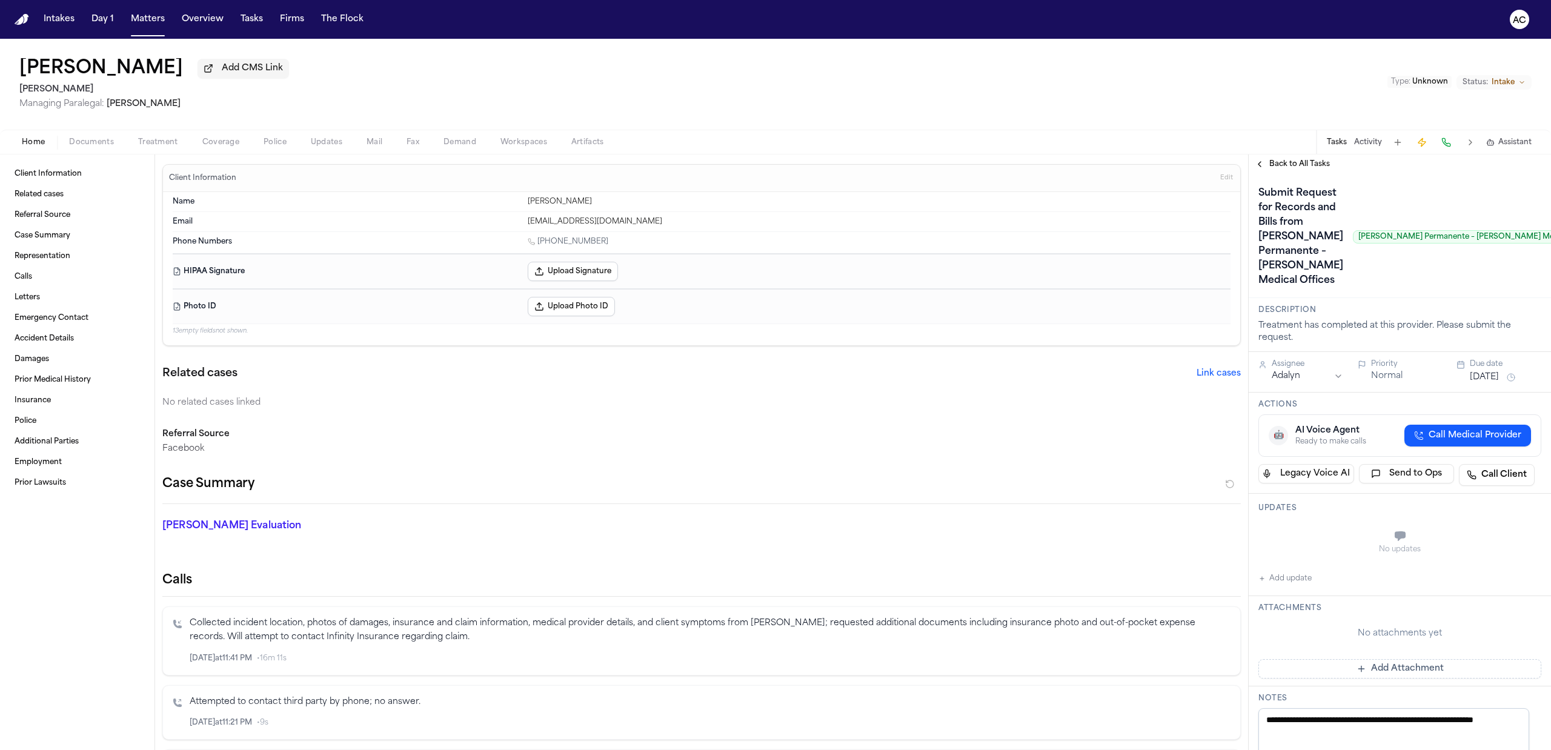
click at [1290, 164] on span "Back to All Tasks" at bounding box center [1300, 164] width 61 height 10
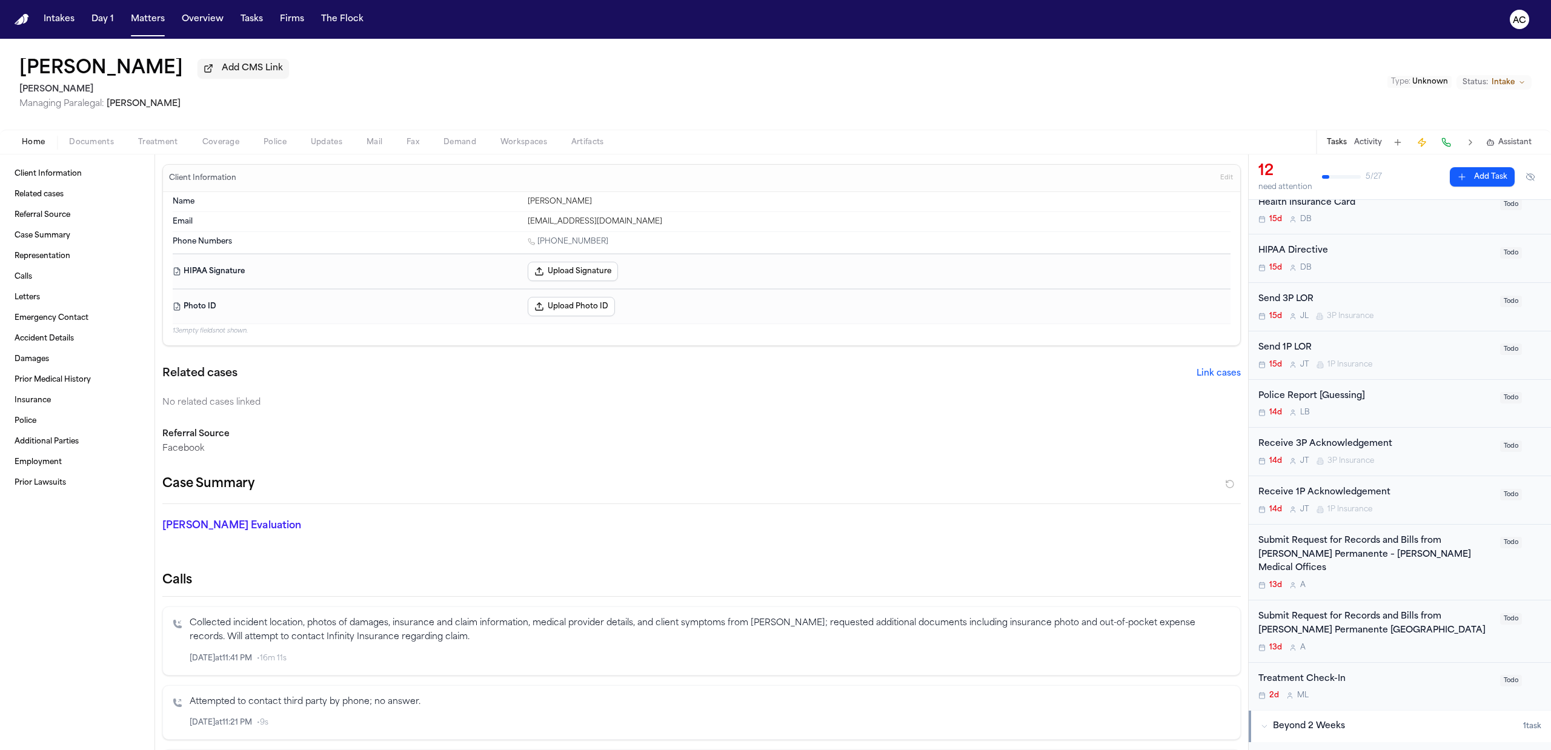
scroll to position [161, 0]
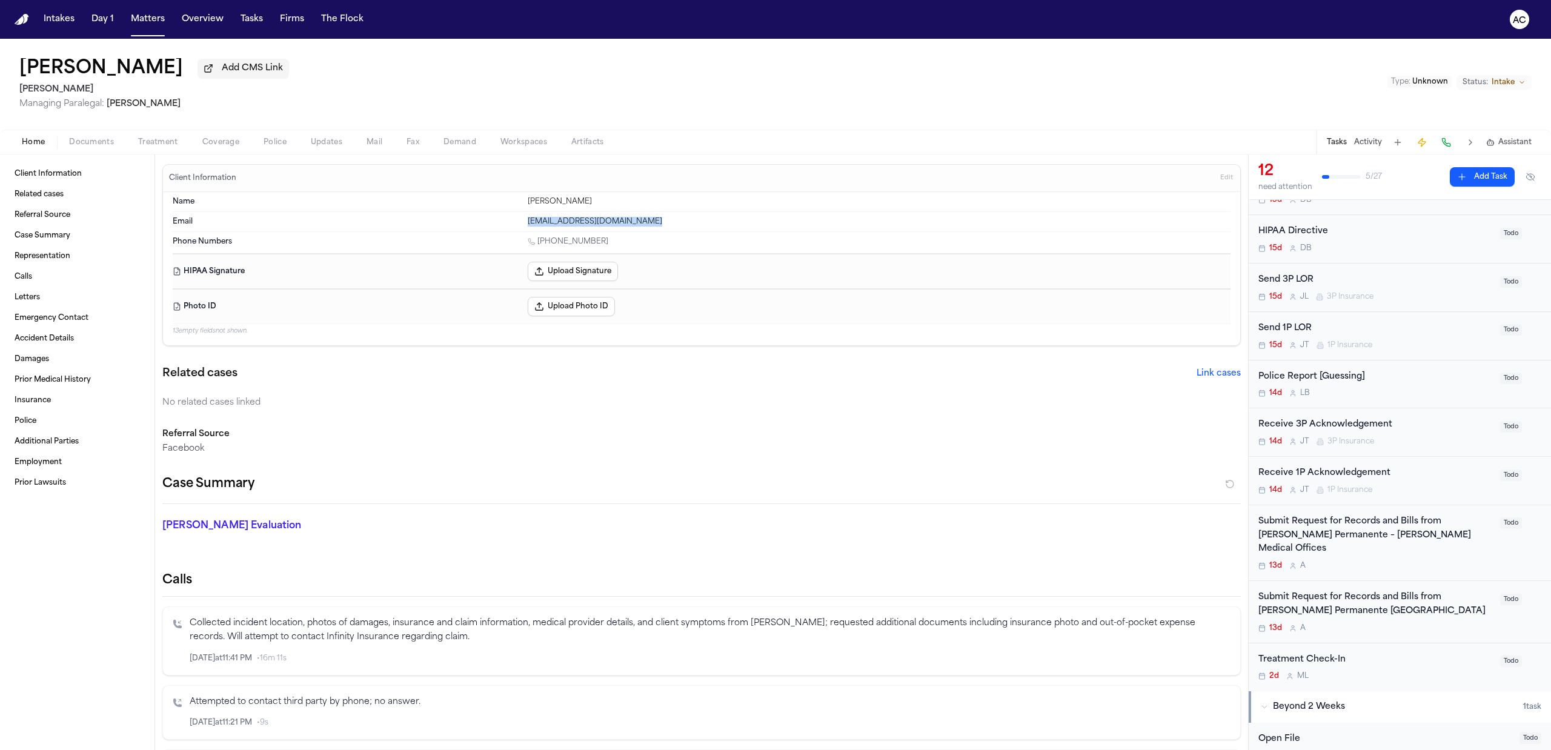
drag, startPoint x: 650, startPoint y: 216, endPoint x: 525, endPoint y: 221, distance: 124.9
click at [525, 221] on div "Email [EMAIL_ADDRESS][DOMAIN_NAME]" at bounding box center [702, 221] width 1058 height 19
copy div "[EMAIL_ADDRESS][DOMAIN_NAME]"
drag, startPoint x: 553, startPoint y: 241, endPoint x: 538, endPoint y: 241, distance: 15.1
click at [538, 241] on div "[PHONE_NUMBER]" at bounding box center [879, 243] width 703 height 12
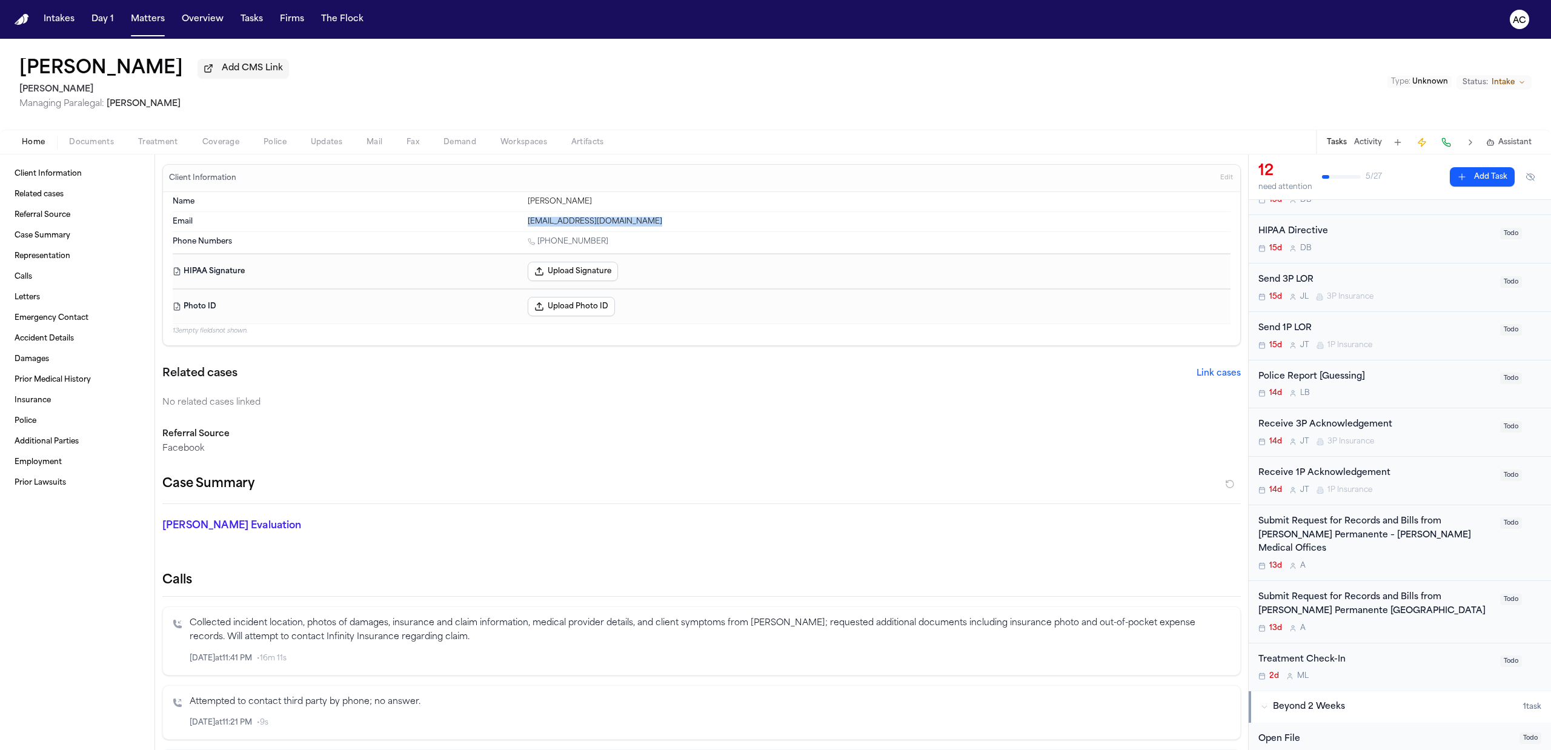
copy link "[PHONE_NUMBER]"
click at [102, 139] on span "Documents" at bounding box center [91, 143] width 45 height 10
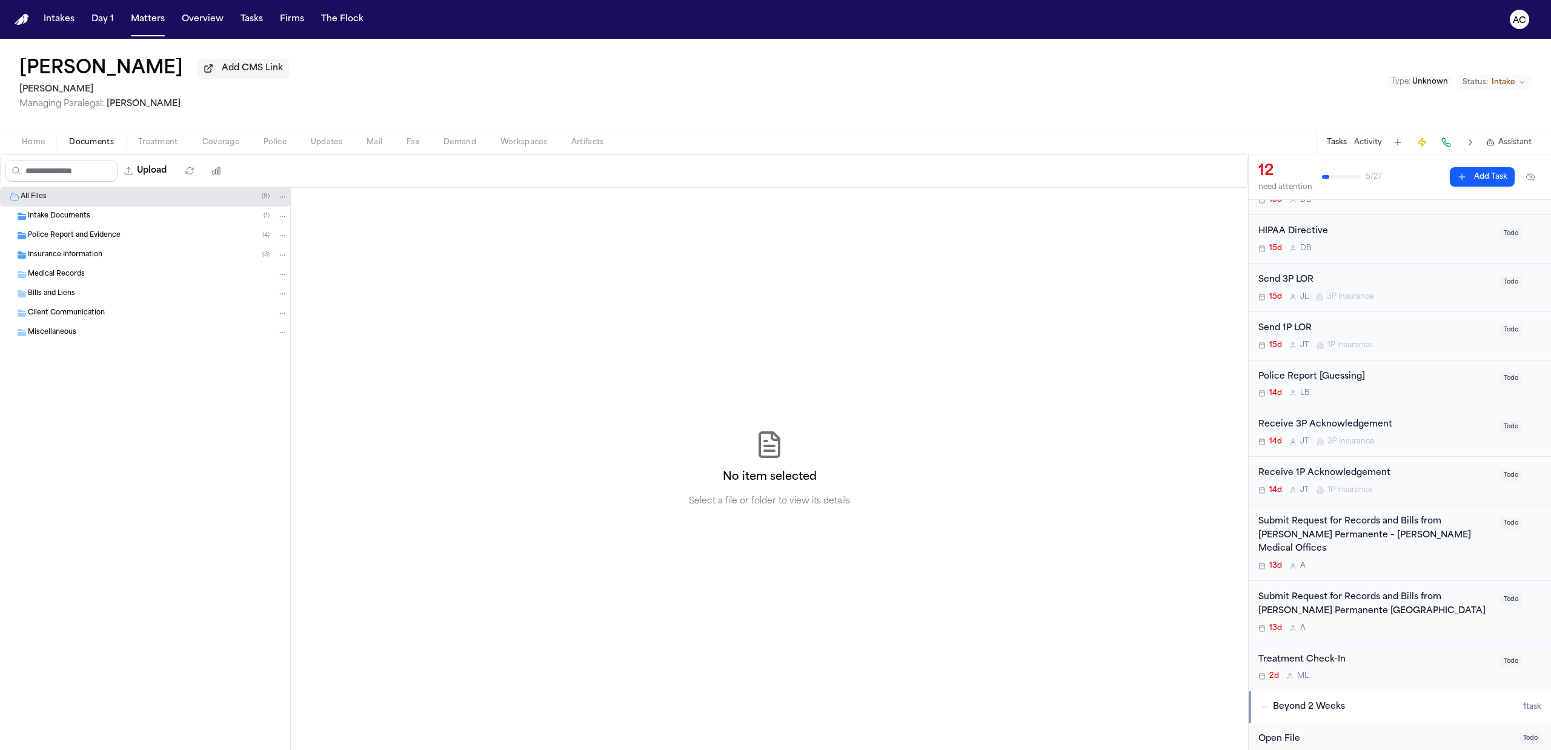
click at [149, 211] on div "Intake Documents ( 1 )" at bounding box center [145, 216] width 290 height 19
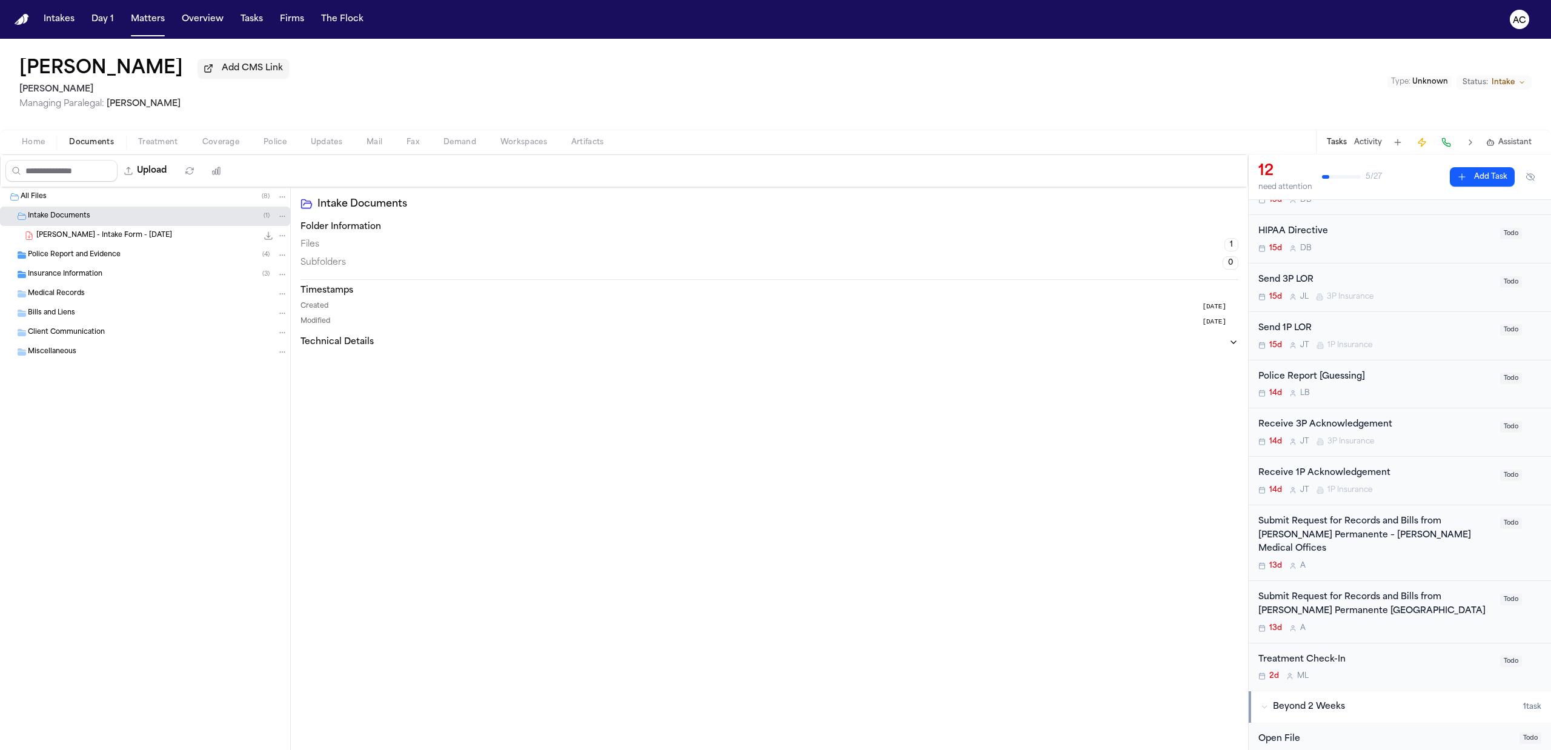
click at [141, 236] on span "[PERSON_NAME] - Intake Form - [DATE]" at bounding box center [104, 236] width 136 height 10
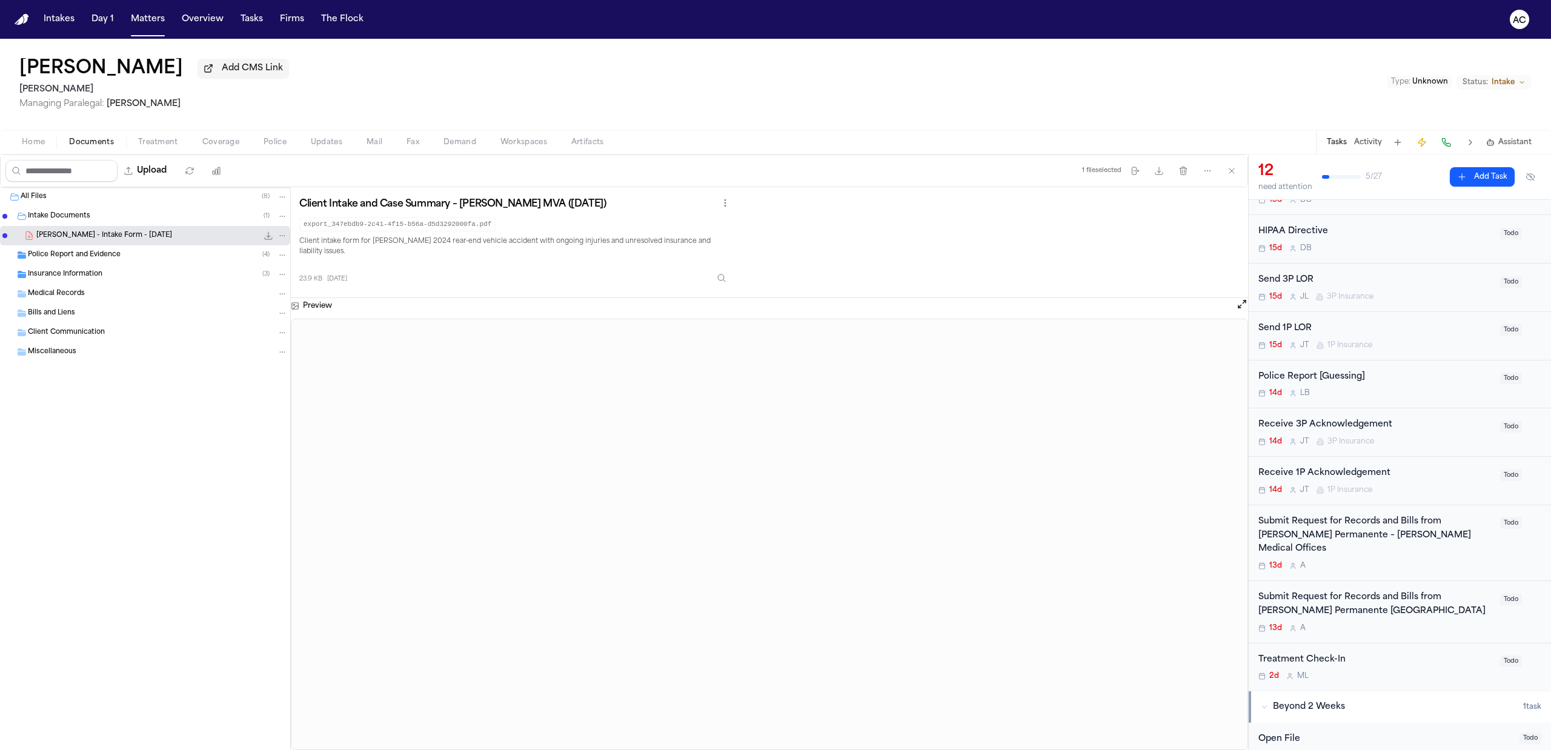
click at [1382, 537] on div "Submit Request for Records and Bills from [PERSON_NAME] Permanente – [PERSON_NA…" at bounding box center [1376, 535] width 235 height 41
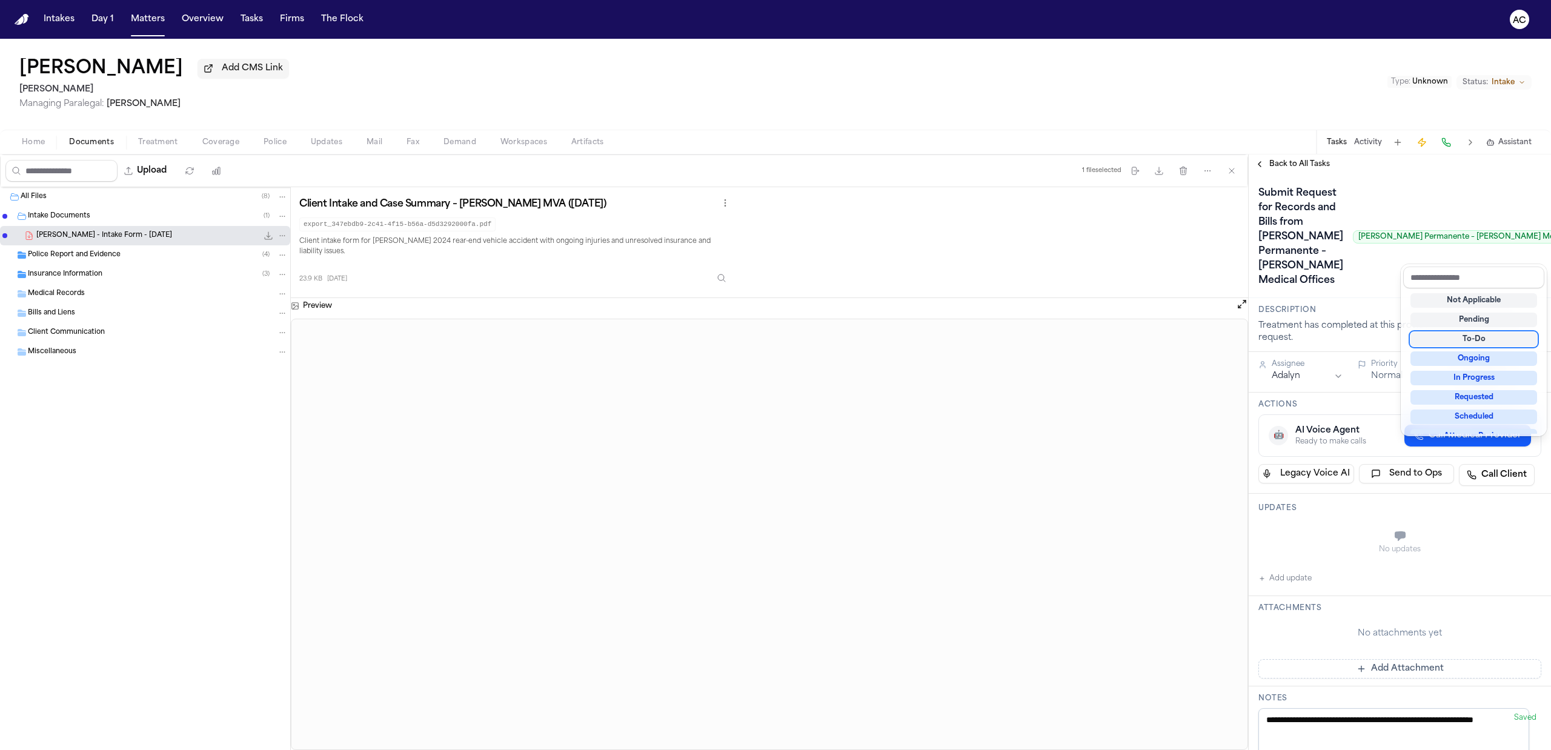
click at [1494, 337] on div "To-Do" at bounding box center [1474, 339] width 127 height 15
click at [1302, 602] on div "**********" at bounding box center [1400, 614] width 302 height 881
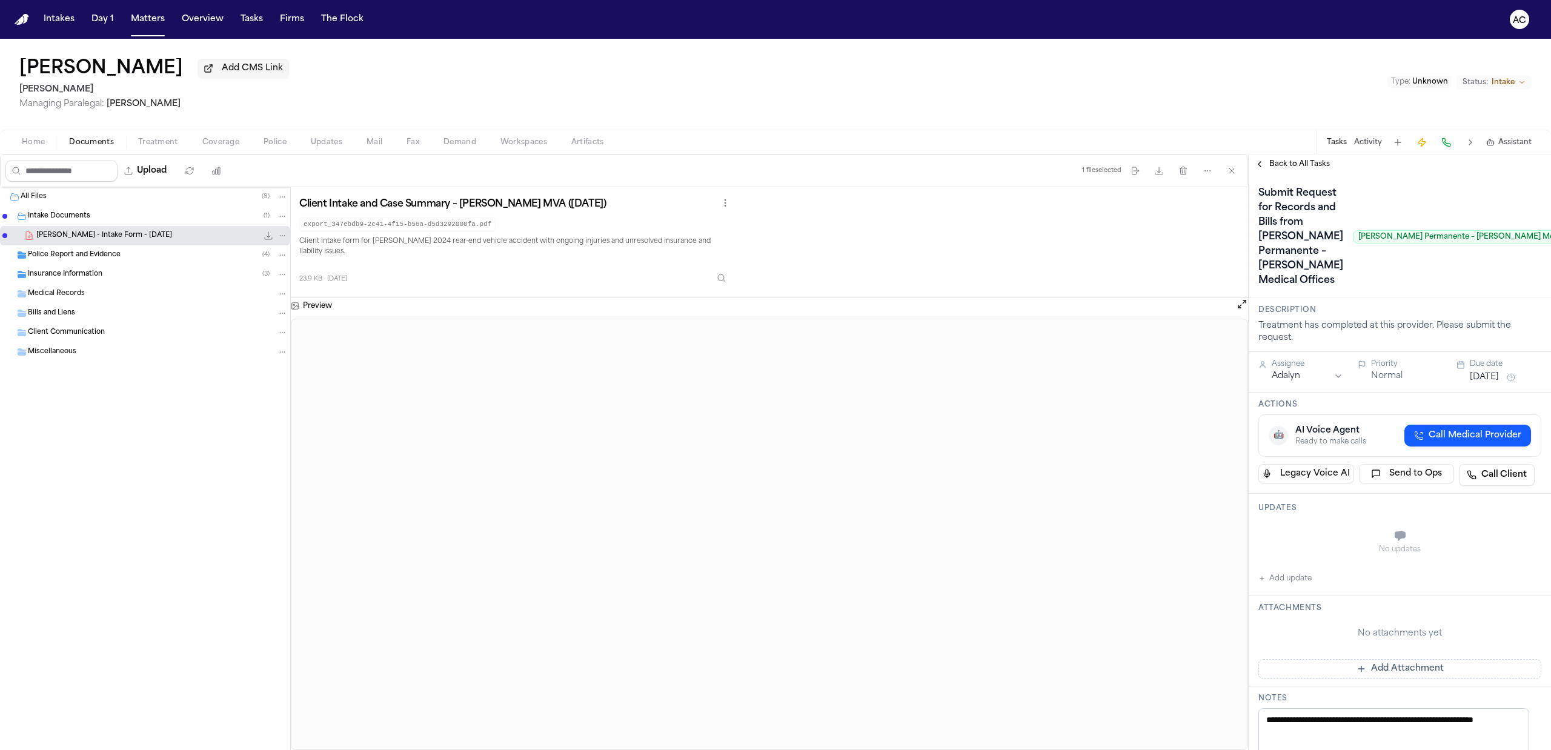
click at [1305, 586] on button "Add update" at bounding box center [1285, 578] width 53 height 15
click at [1297, 550] on textarea "Add your update" at bounding box center [1407, 537] width 259 height 24
type textarea "**********"
click at [1314, 550] on textarea "**********" at bounding box center [1401, 537] width 247 height 24
drag, startPoint x: 1476, startPoint y: 556, endPoint x: 1260, endPoint y: 548, distance: 215.9
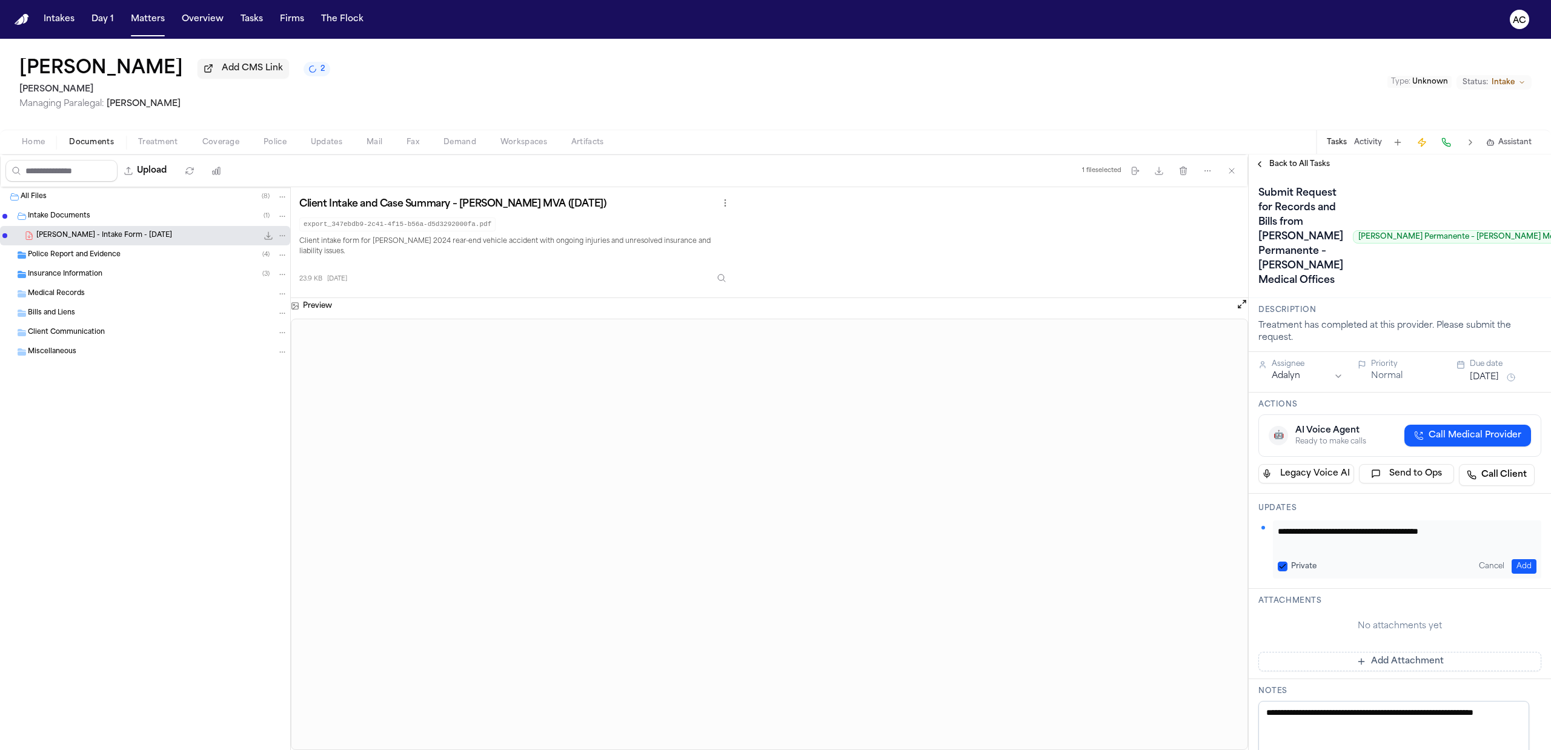
click at [1260, 548] on div "**********" at bounding box center [1400, 541] width 302 height 95
click at [1287, 571] on button "Private" at bounding box center [1283, 567] width 10 height 10
click at [1516, 574] on button "Add" at bounding box center [1524, 566] width 25 height 15
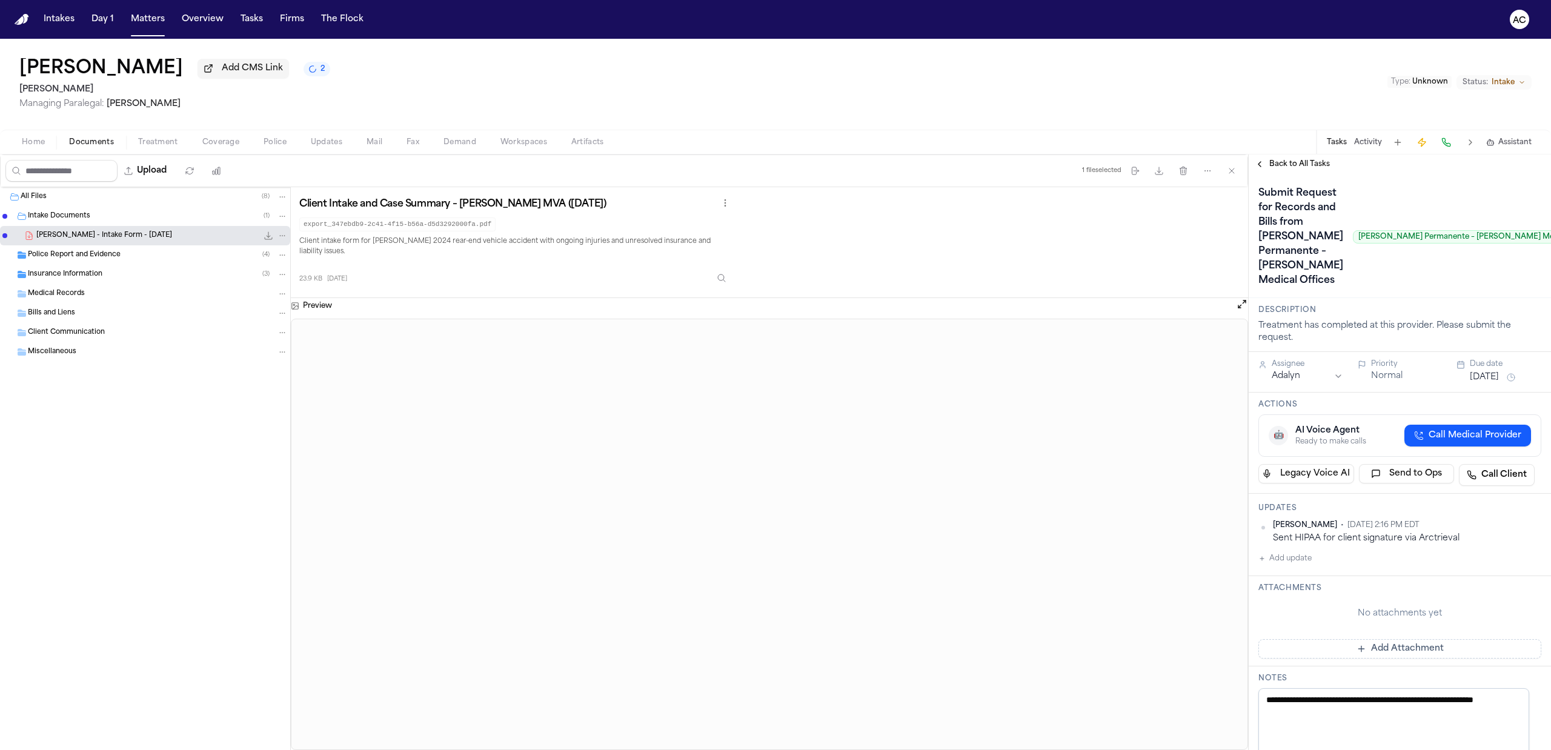
click at [1288, 168] on span "Back to All Tasks" at bounding box center [1300, 164] width 61 height 10
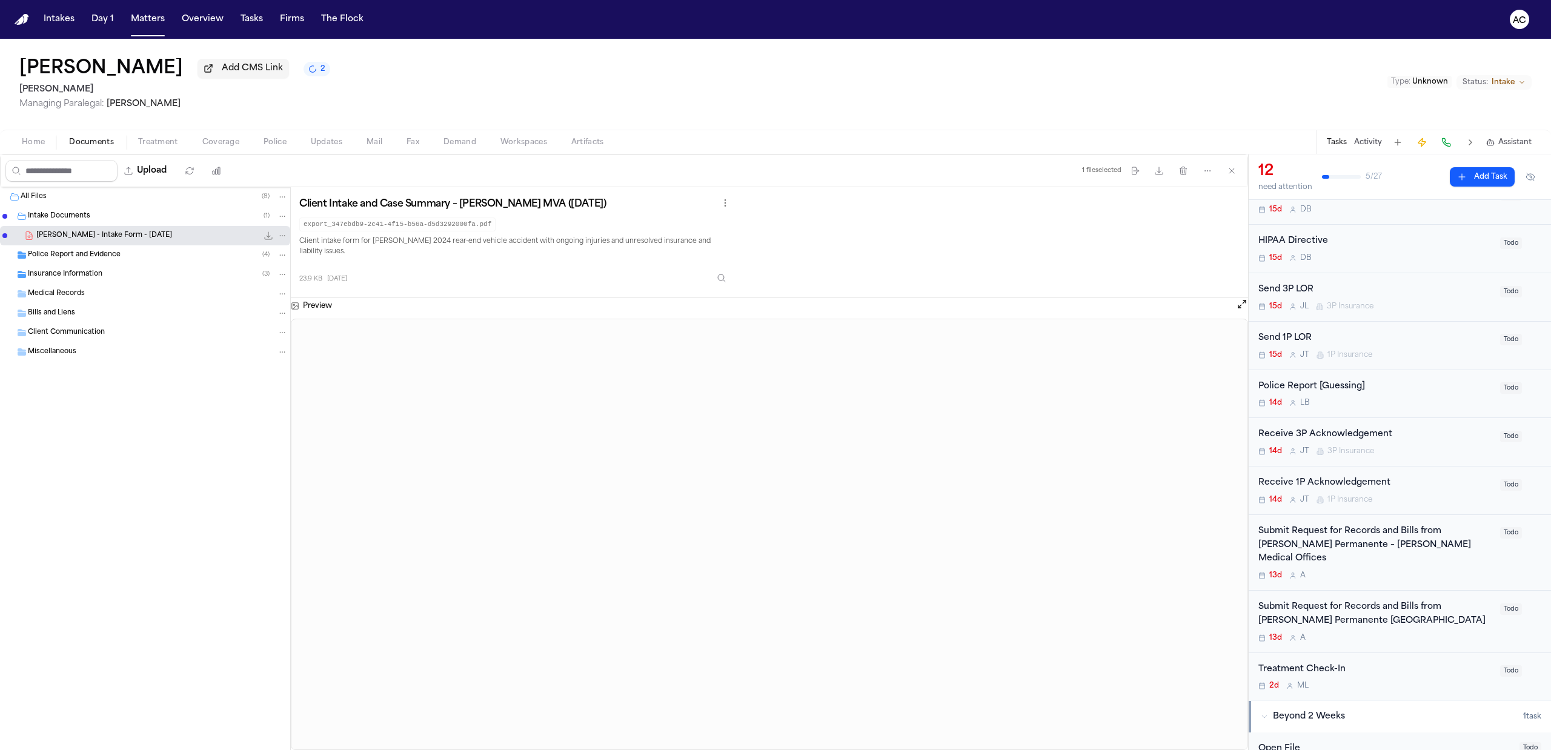
scroll to position [161, 0]
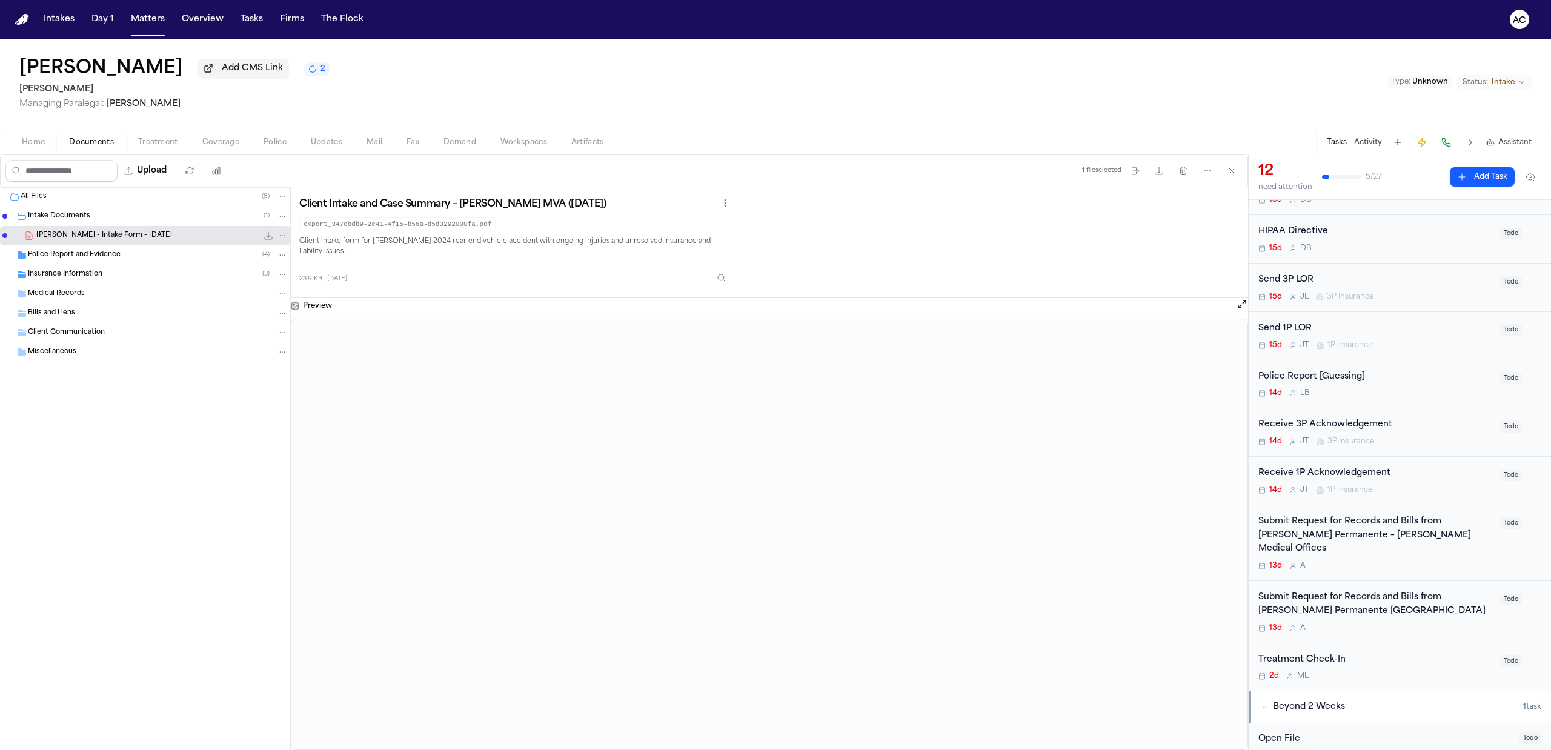
click at [1346, 591] on div "Submit Request for Records and Bills from [PERSON_NAME] Permanente [GEOGRAPHIC_…" at bounding box center [1376, 605] width 235 height 28
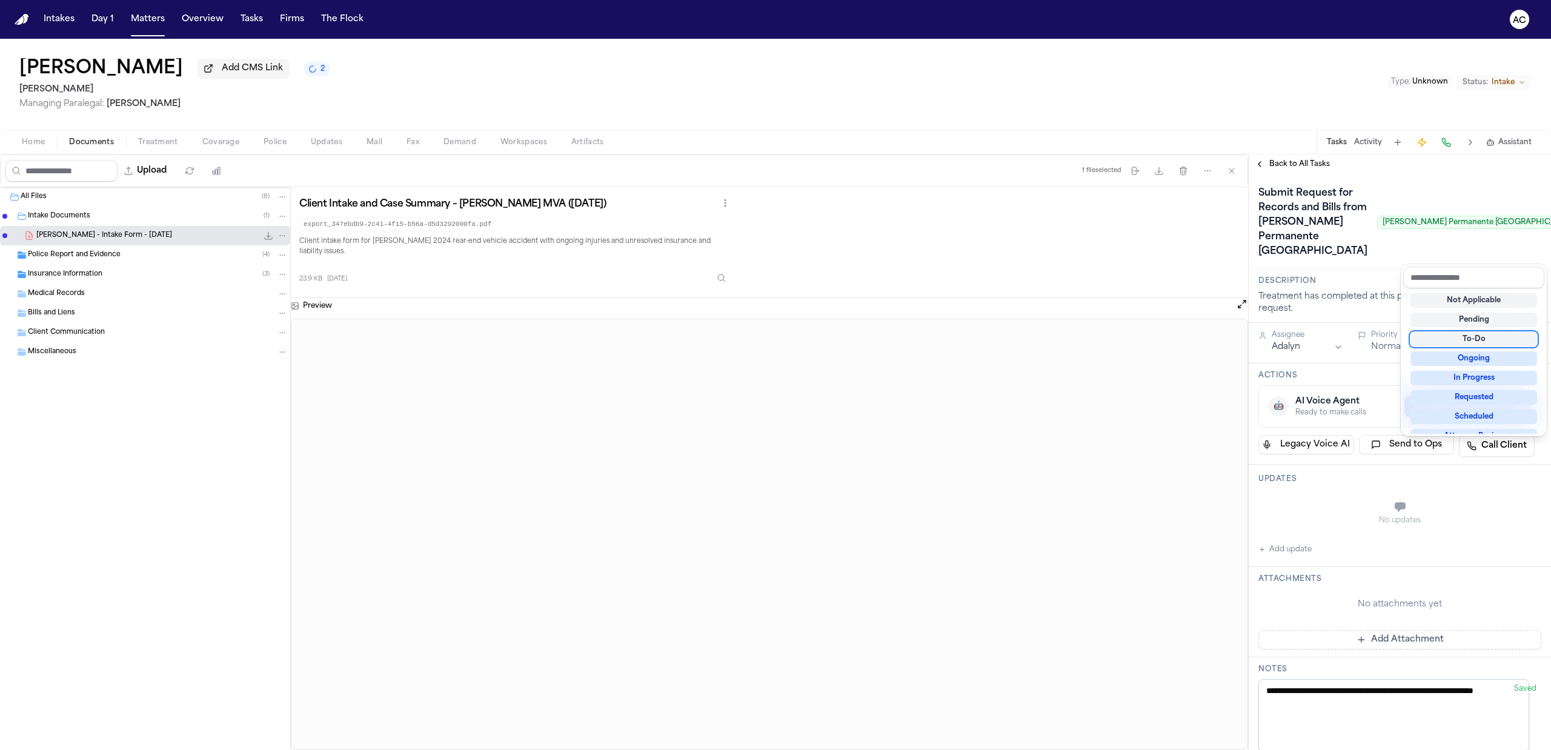
click at [1486, 340] on div "To-Do" at bounding box center [1474, 339] width 127 height 15
click at [1465, 336] on div "To-Do" at bounding box center [1474, 334] width 127 height 15
click at [1336, 561] on div "**********" at bounding box center [1400, 600] width 302 height 852
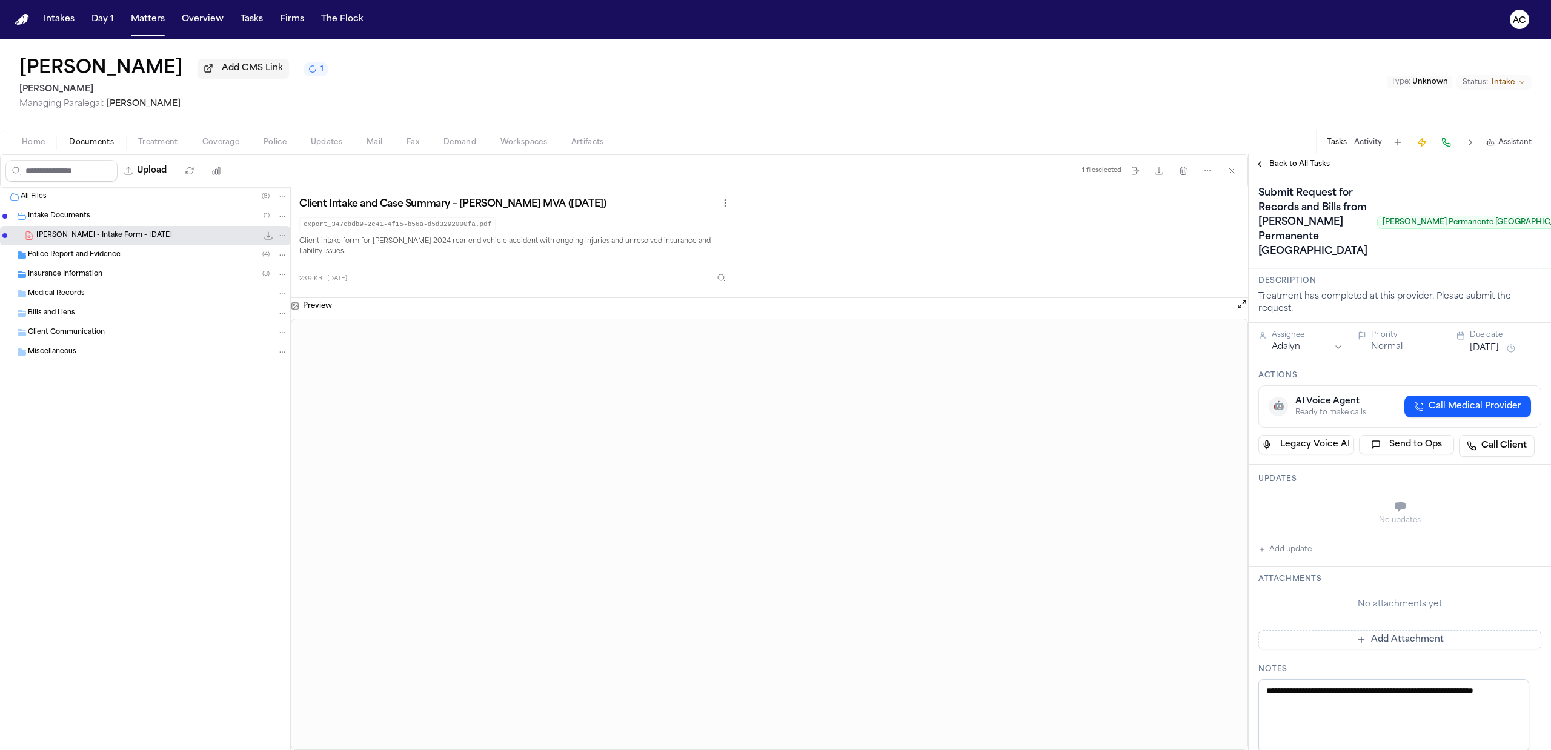
click at [1290, 557] on button "Add update" at bounding box center [1285, 549] width 53 height 15
click at [1309, 521] on textarea "Add your update" at bounding box center [1407, 508] width 259 height 24
paste textarea "**********"
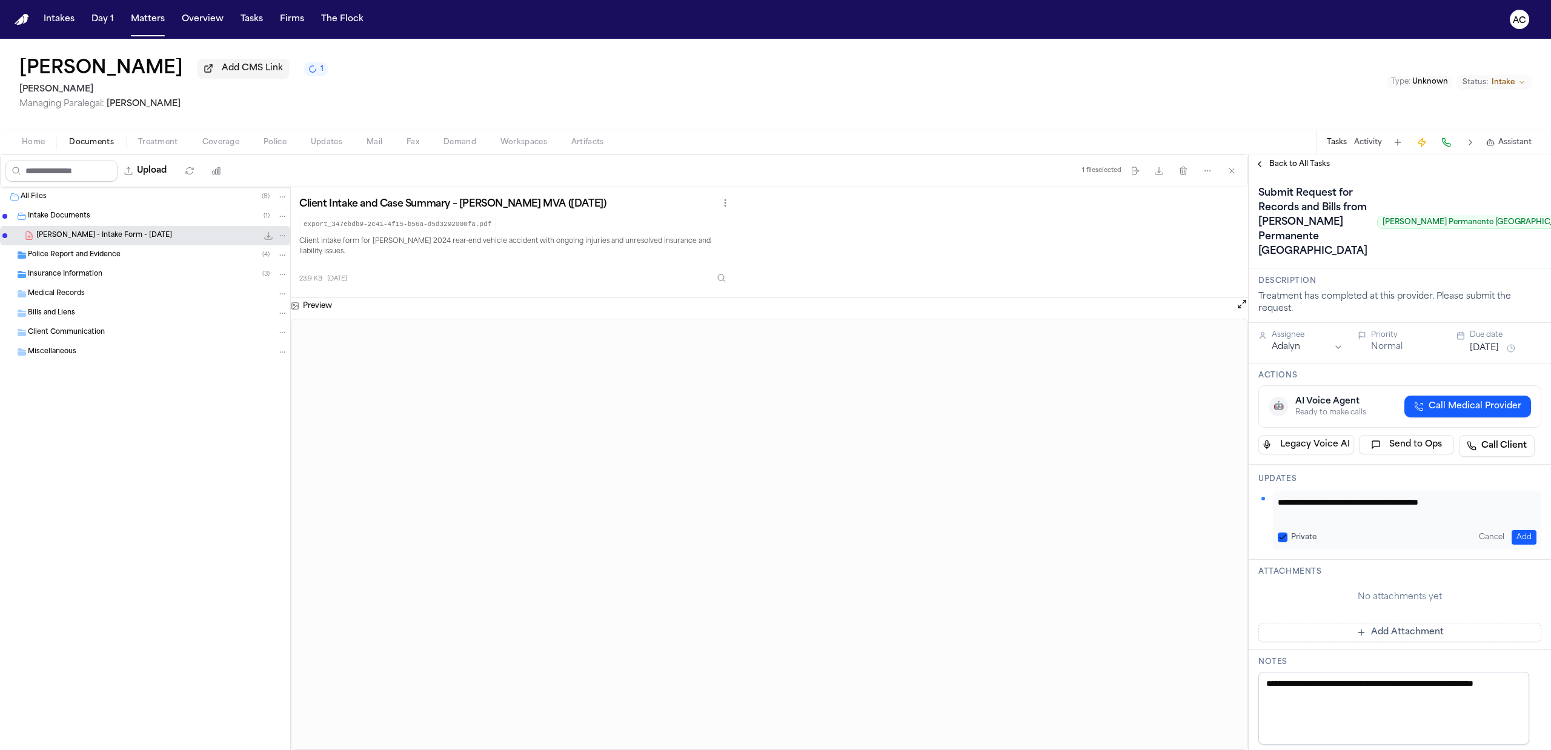
type textarea "**********"
click at [1292, 545] on div "Private Cancel Add" at bounding box center [1407, 537] width 259 height 15
click at [1283, 542] on button "Private" at bounding box center [1283, 538] width 10 height 10
click at [1512, 545] on button "Add" at bounding box center [1524, 537] width 25 height 15
click at [1323, 162] on span "Back to All Tasks" at bounding box center [1300, 164] width 61 height 10
